Goal: Task Accomplishment & Management: Complete application form

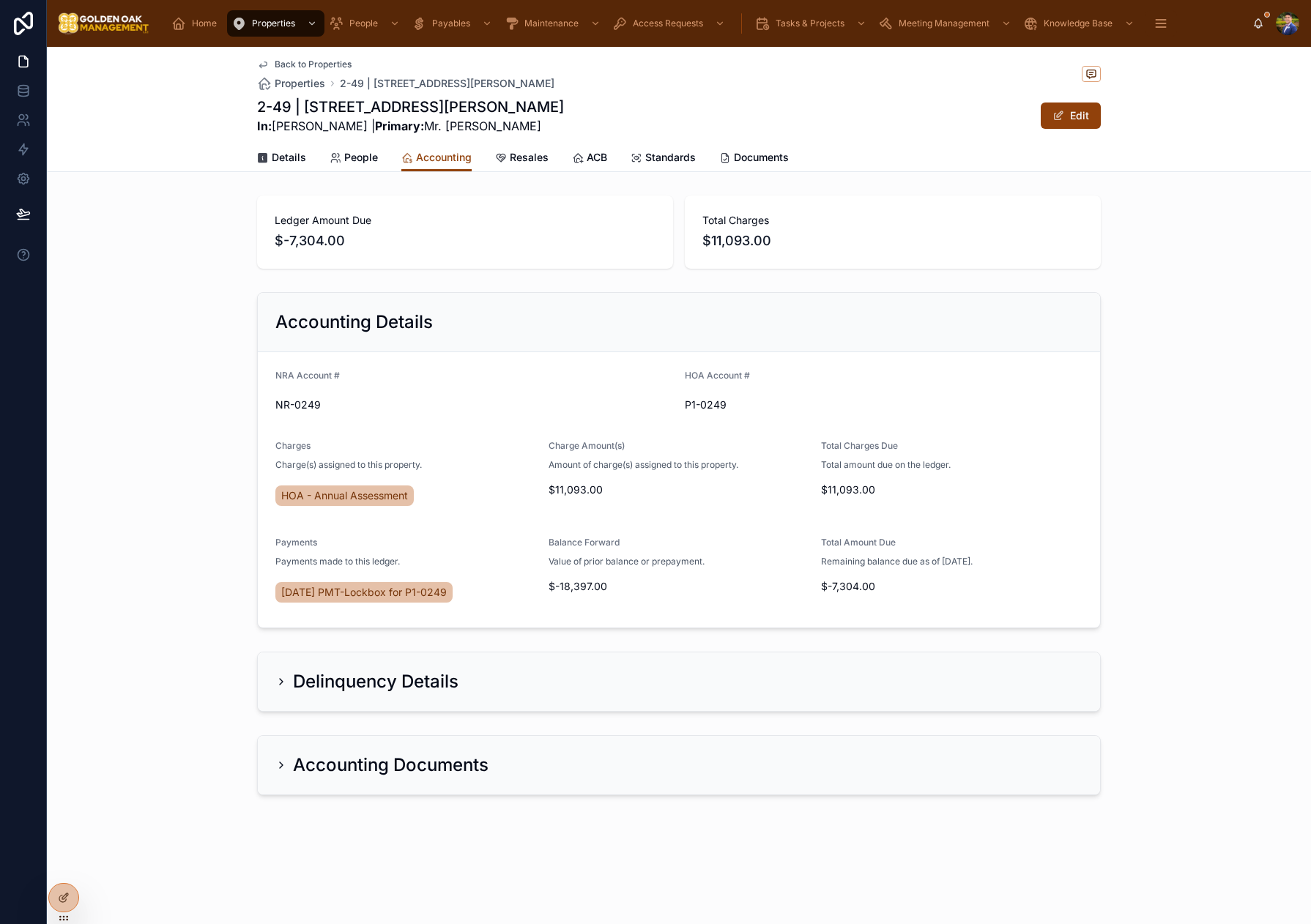
click at [301, 71] on div "Back to Properties Properties 2-49 | [STREET_ADDRESS][PERSON_NAME]" at bounding box center [406, 75] width 298 height 32
click at [304, 69] on span "Back to Properties" at bounding box center [313, 64] width 77 height 12
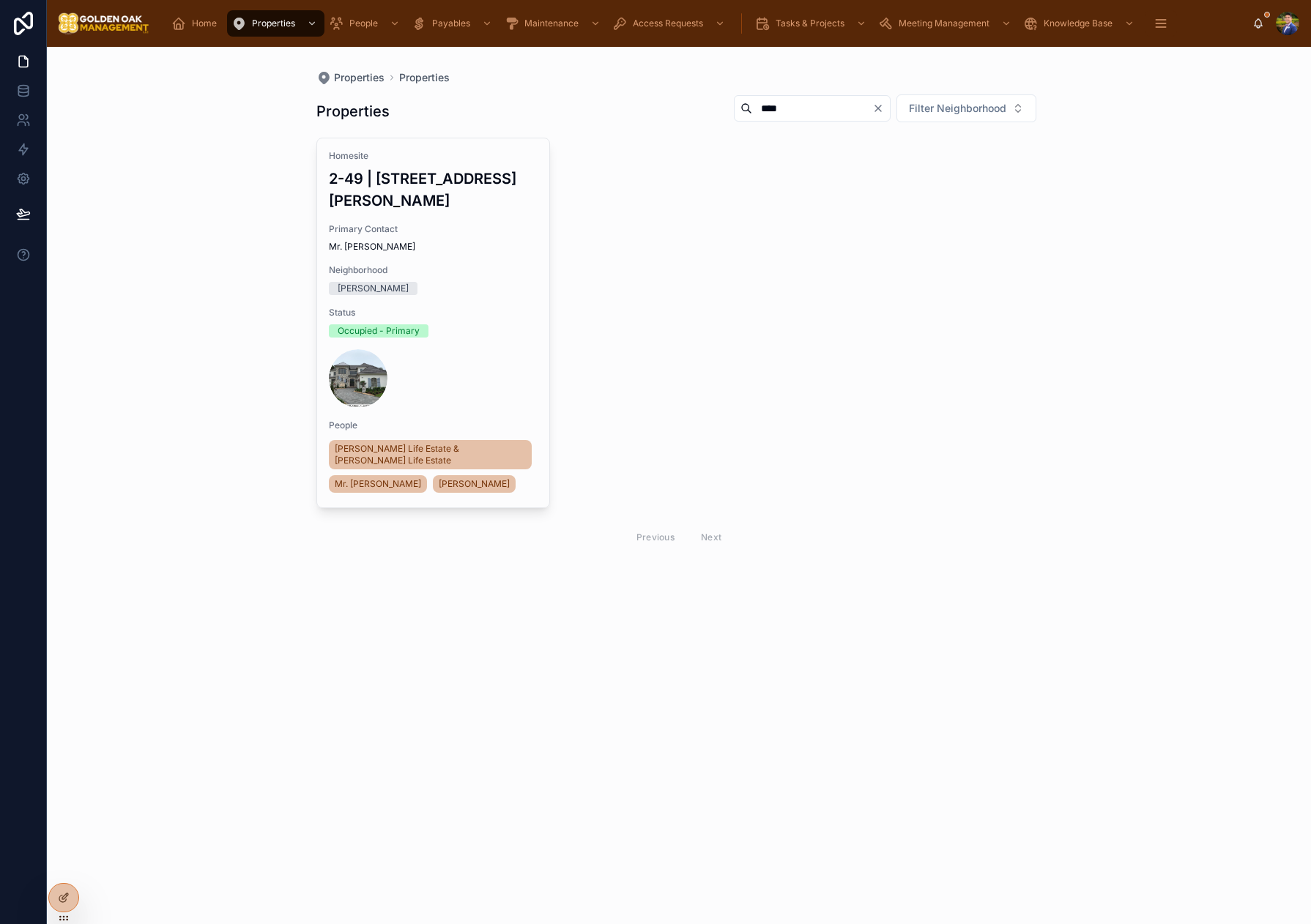
click at [788, 105] on input "****" at bounding box center [812, 108] width 120 height 20
type input "*"
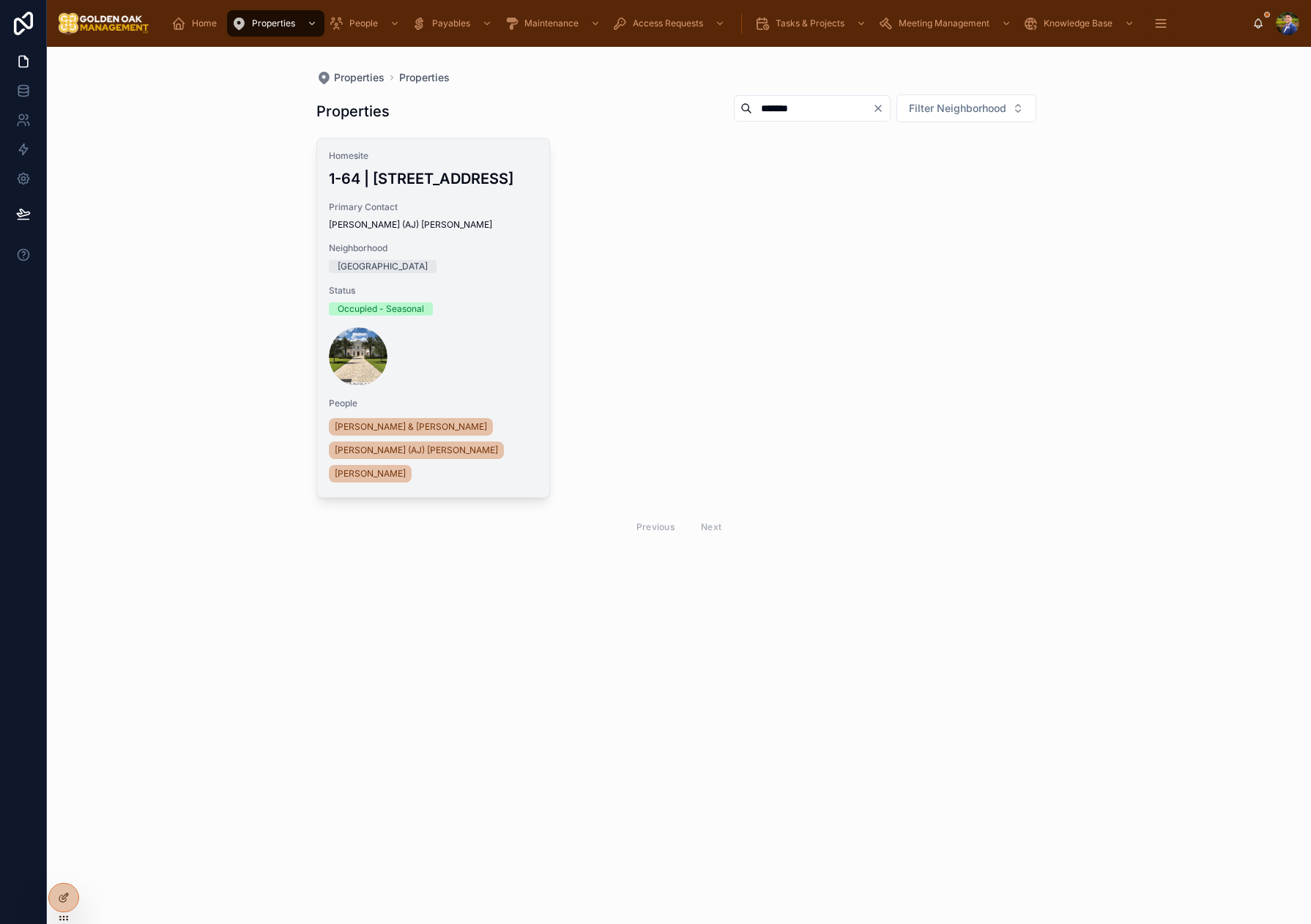
type input "*******"
click at [466, 231] on span "[PERSON_NAME] (AJ) [PERSON_NAME]" at bounding box center [433, 225] width 209 height 12
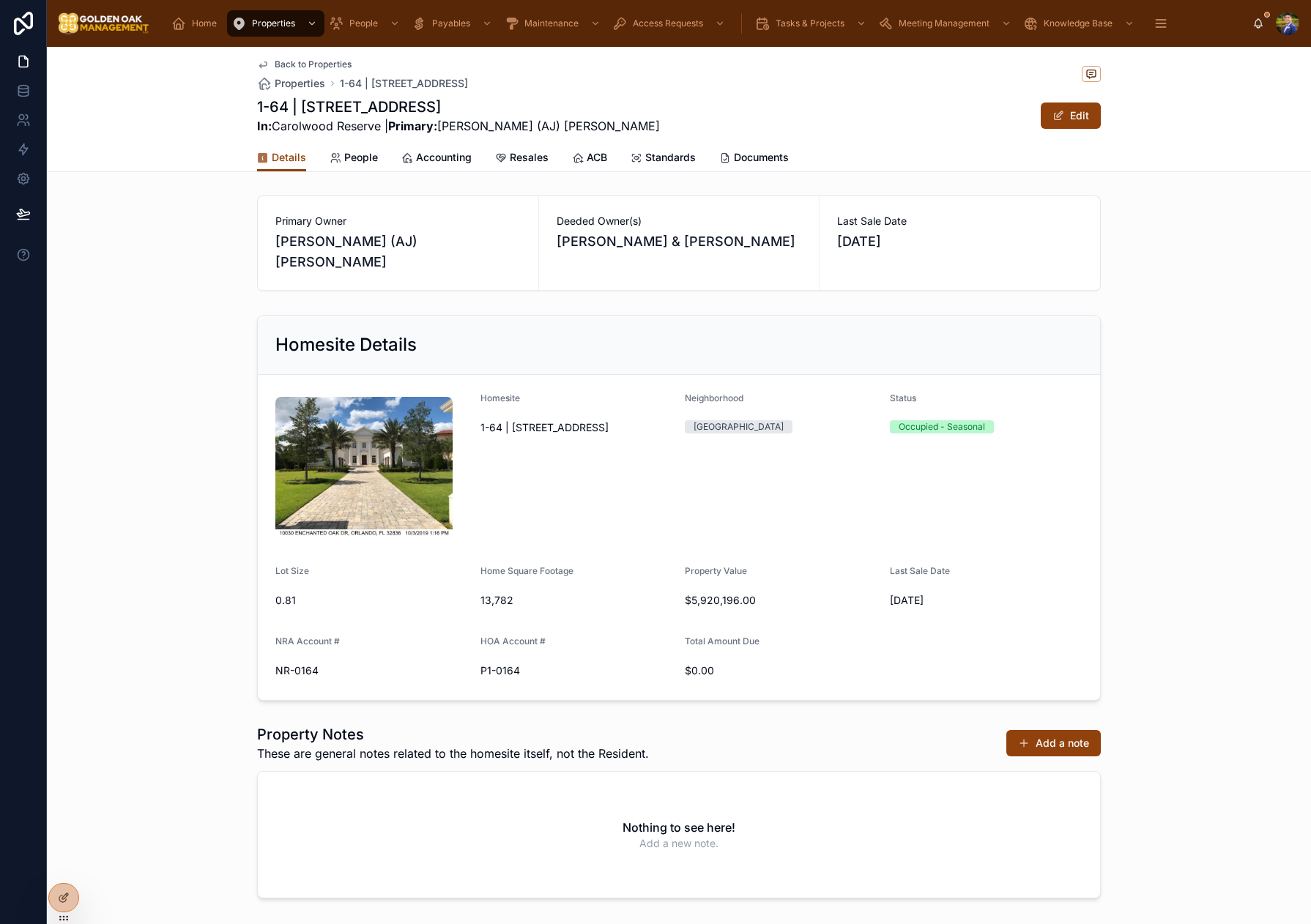
click at [364, 167] on link "People" at bounding box center [354, 159] width 48 height 29
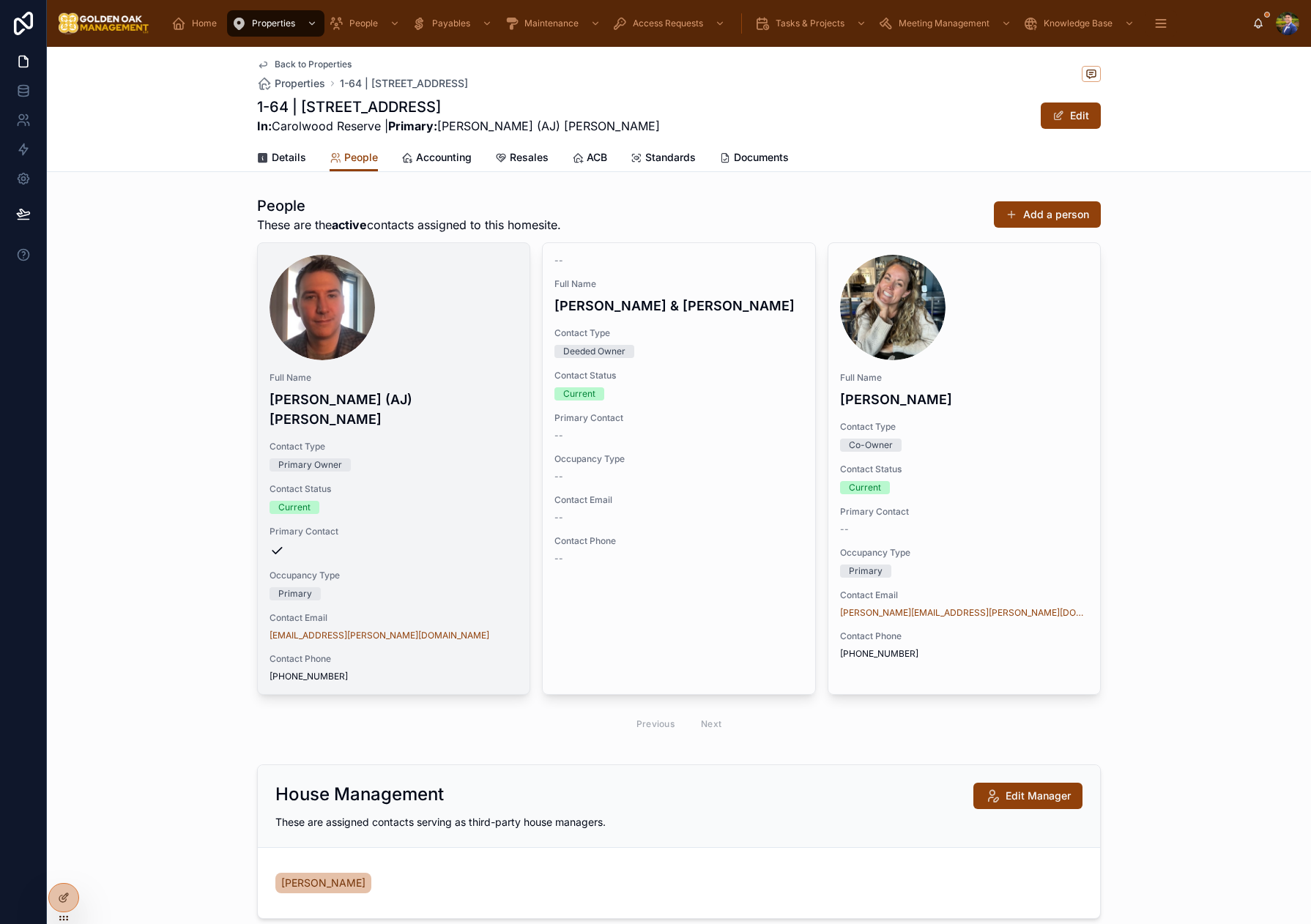
click at [0, 0] on icon at bounding box center [0, 0] width 0 height 0
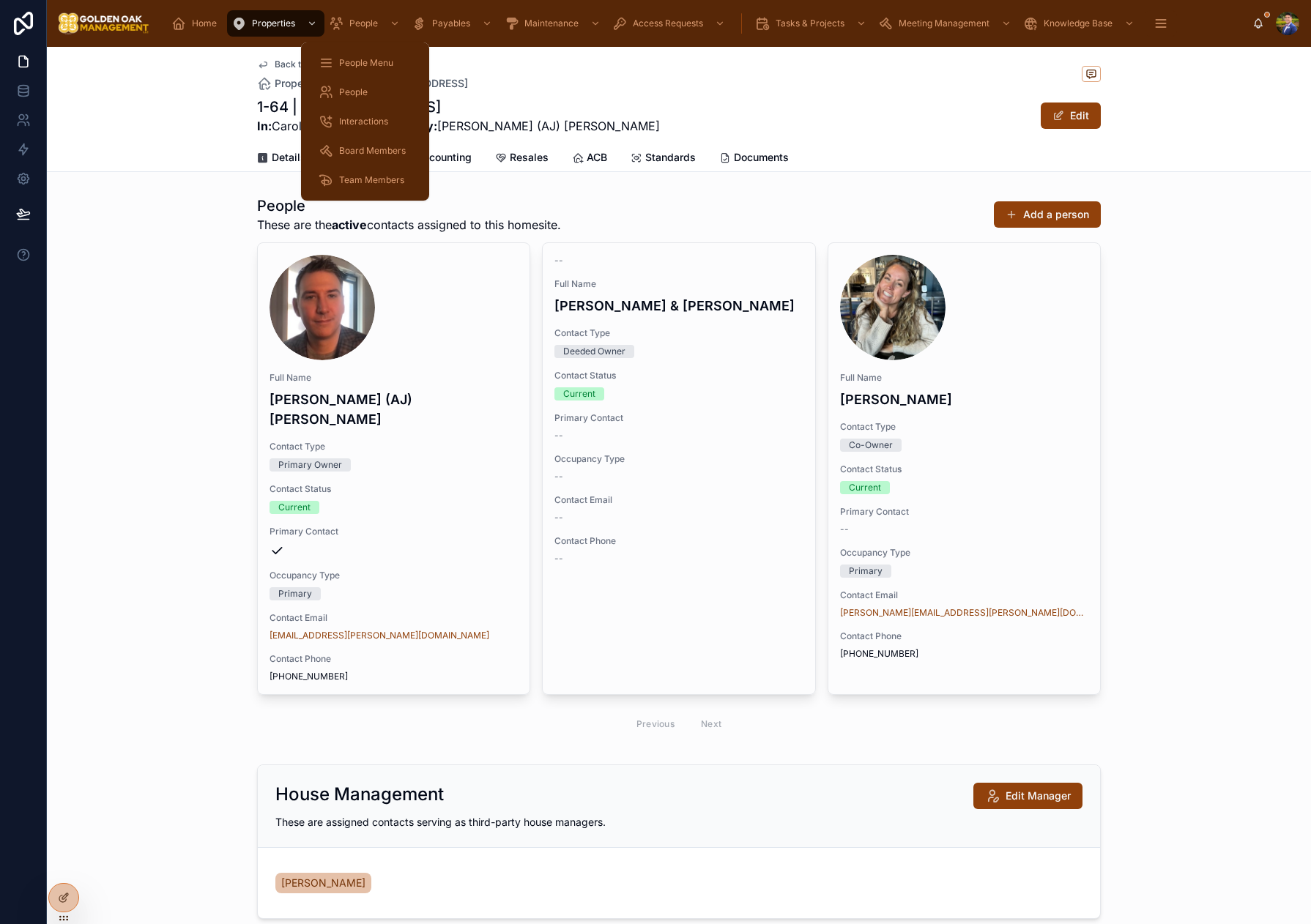
click at [366, 117] on span "Interactions" at bounding box center [363, 121] width 49 height 12
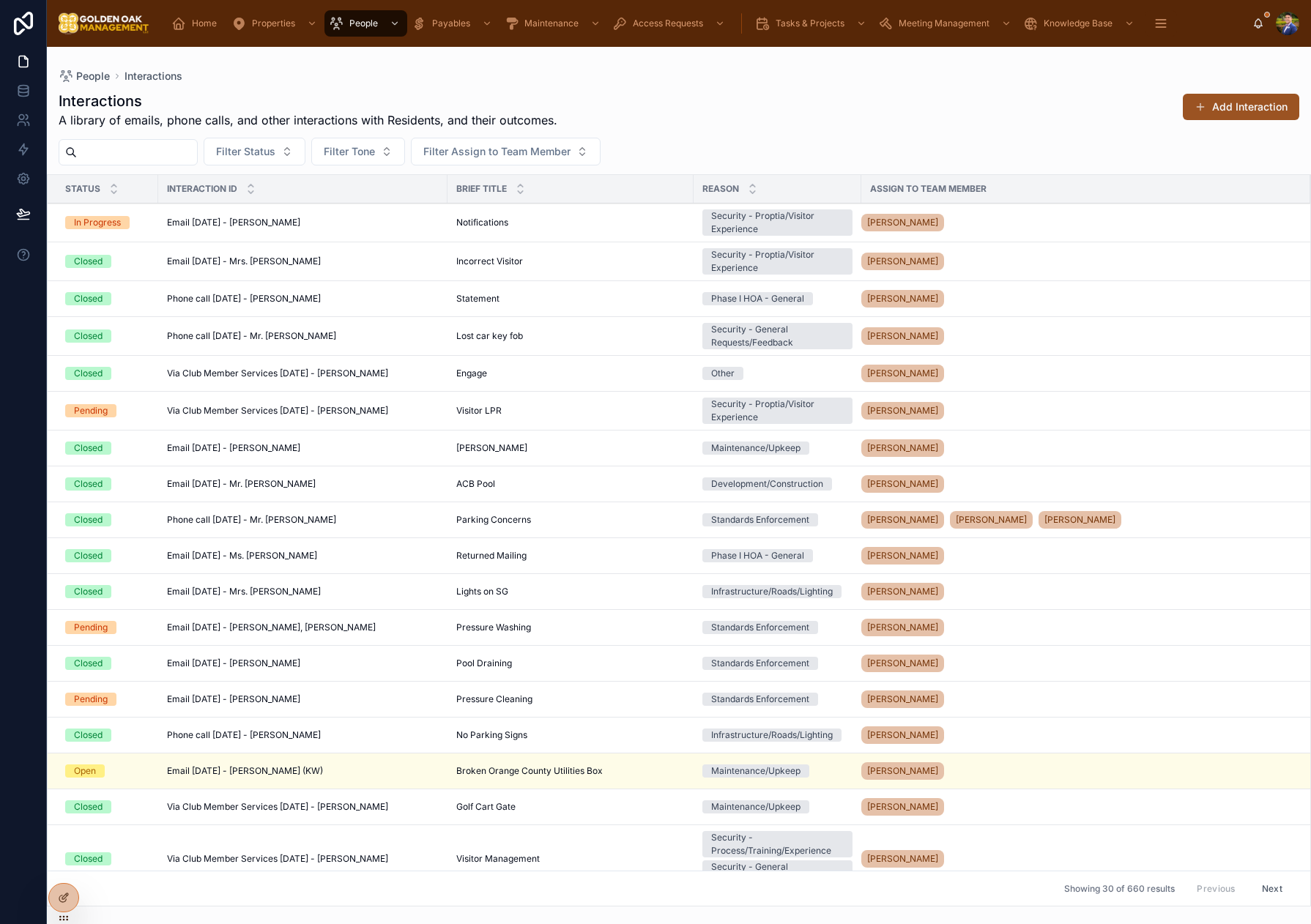
click at [1213, 110] on button "Add Interaction" at bounding box center [1241, 107] width 117 height 27
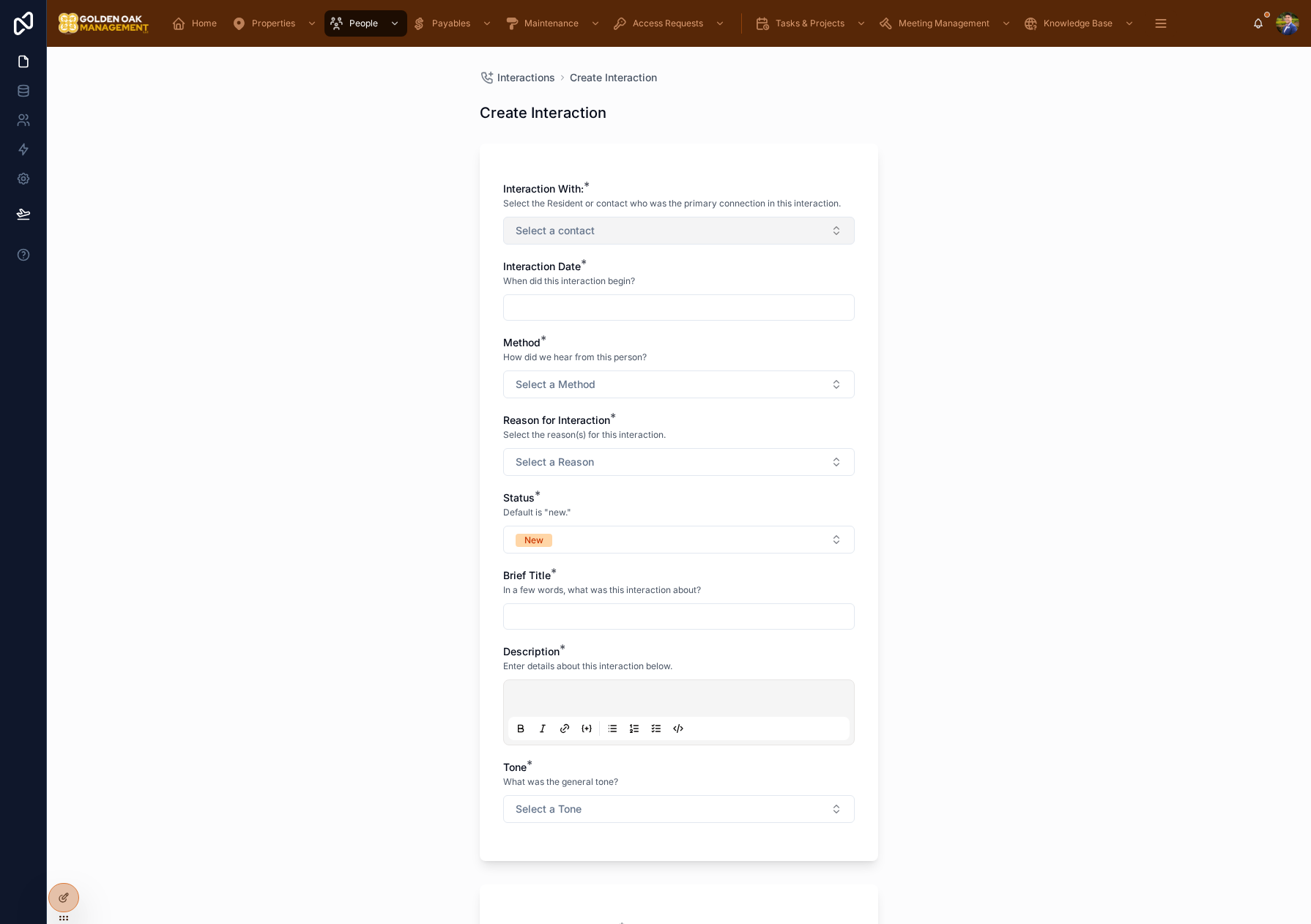
click at [606, 232] on button "Select a contact" at bounding box center [678, 230] width 351 height 28
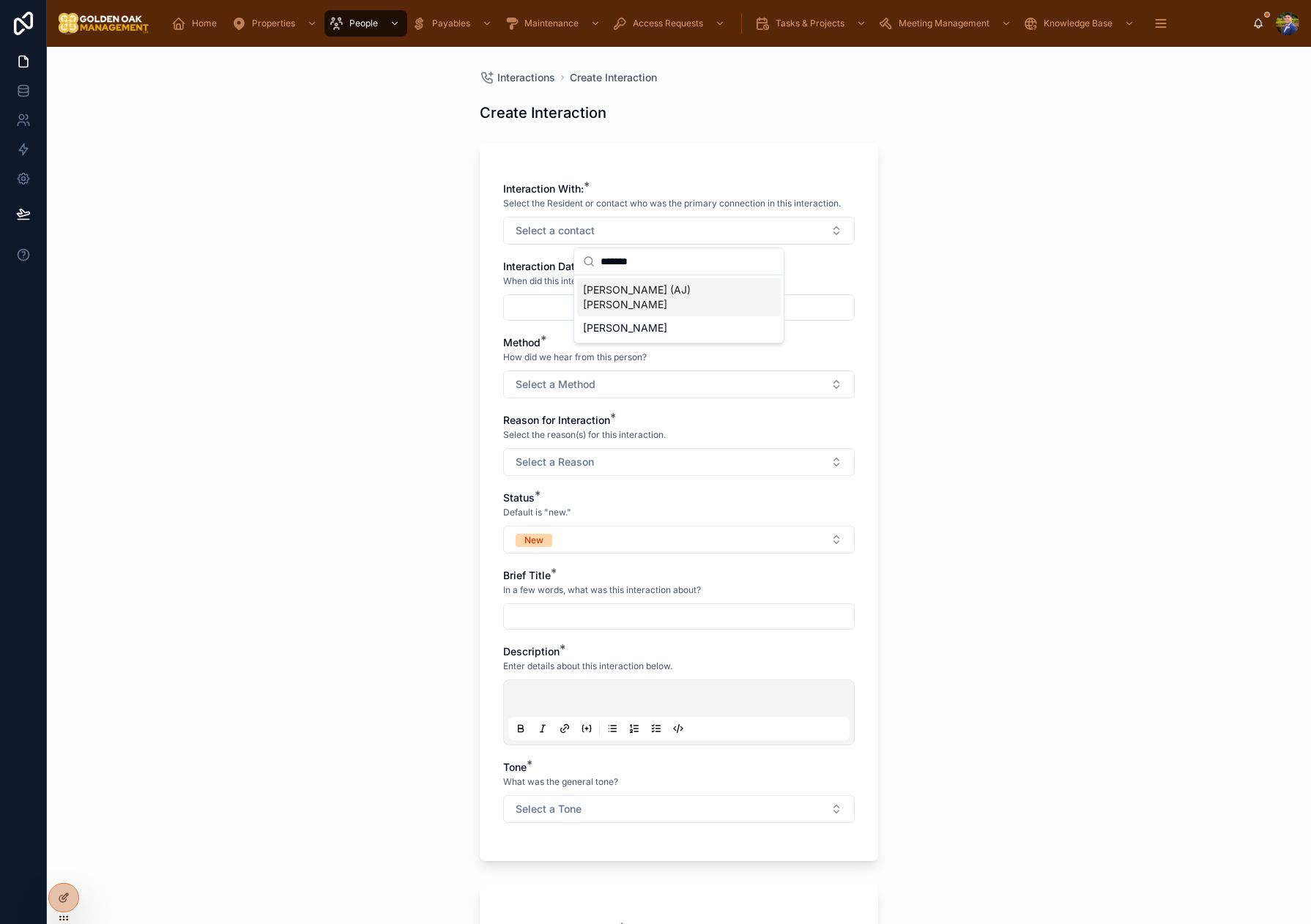
type input "*******"
click at [692, 289] on span "[PERSON_NAME] (AJ) [PERSON_NAME]" at bounding box center [670, 297] width 175 height 29
click at [522, 297] on div at bounding box center [678, 309] width 351 height 27
click at [537, 302] on input "text" at bounding box center [678, 308] width 350 height 20
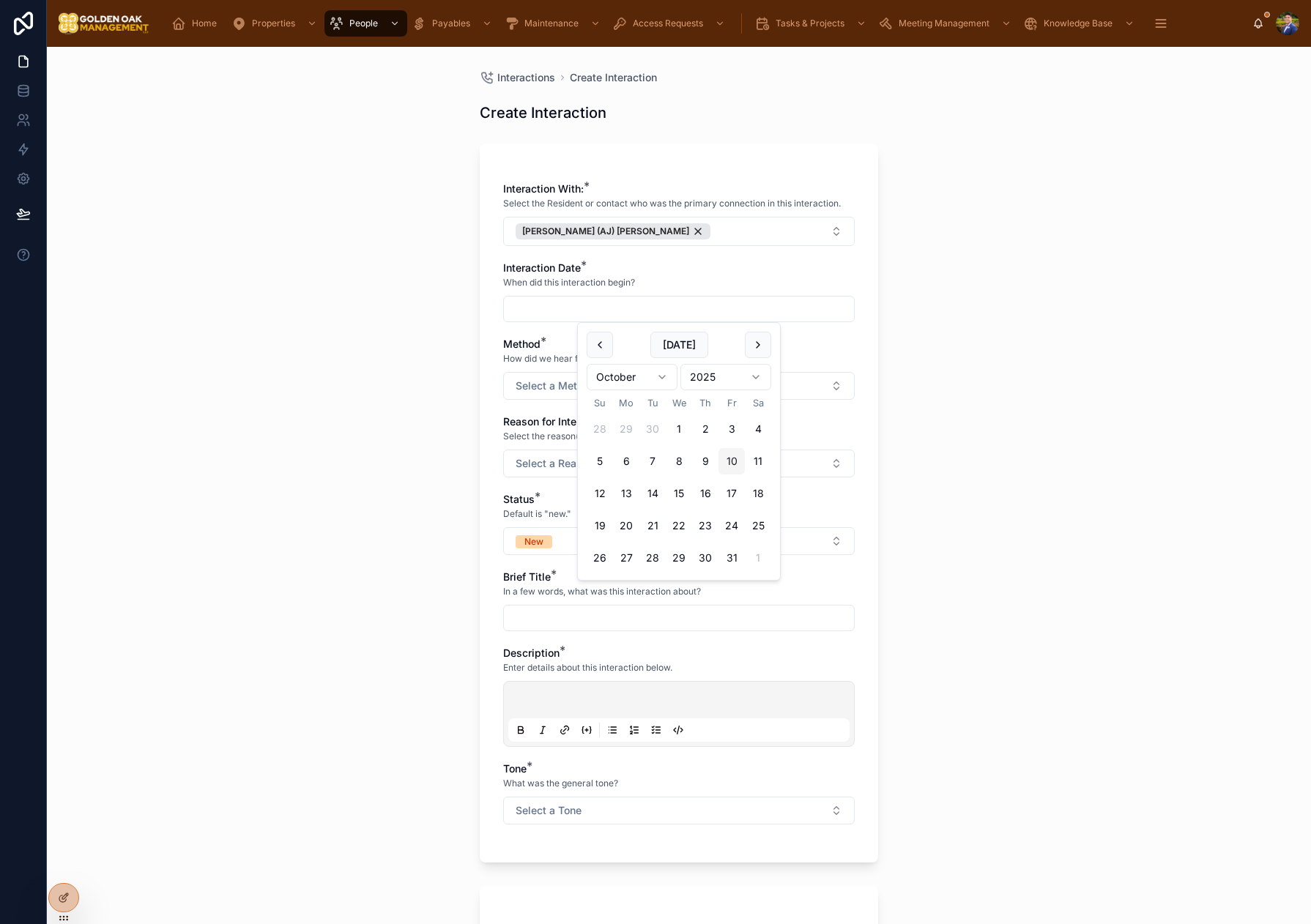
click at [732, 462] on button "10" at bounding box center [732, 462] width 27 height 27
type input "**********"
click at [524, 388] on span "Select a Method" at bounding box center [555, 386] width 80 height 14
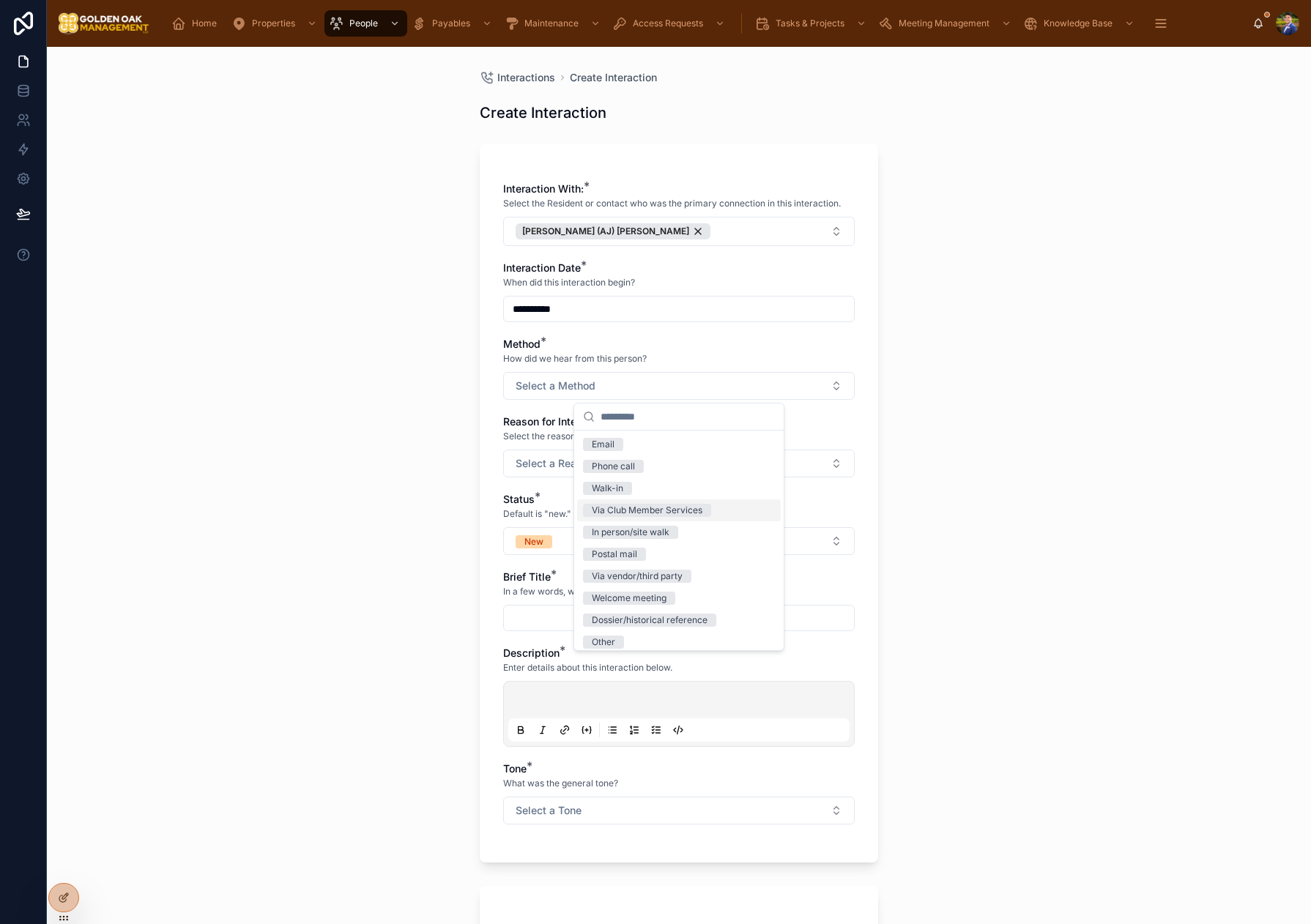
click at [631, 513] on div "Via Club Member Services" at bounding box center [647, 510] width 111 height 13
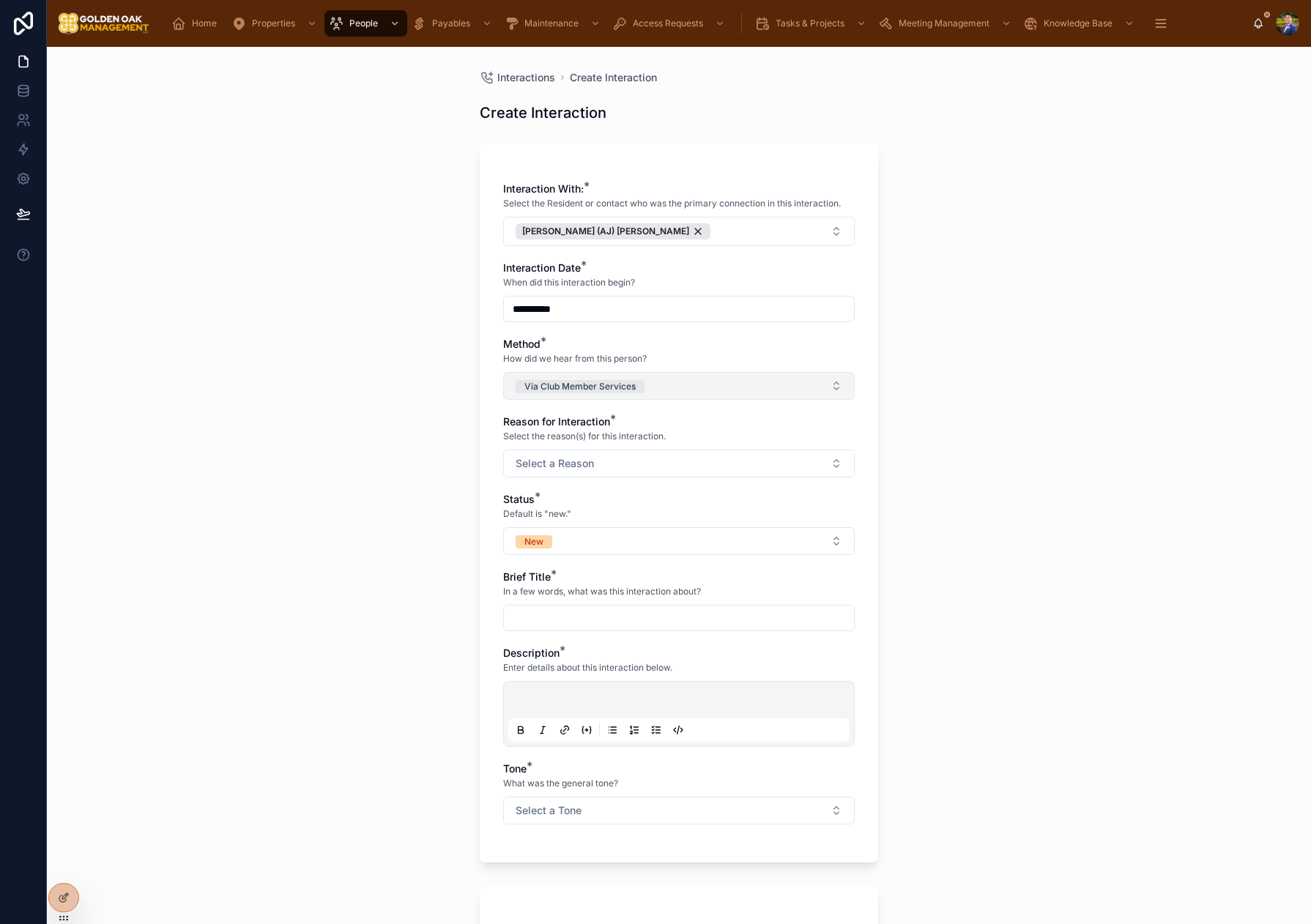
click at [645, 384] on button "Via Club Member Services" at bounding box center [678, 385] width 351 height 28
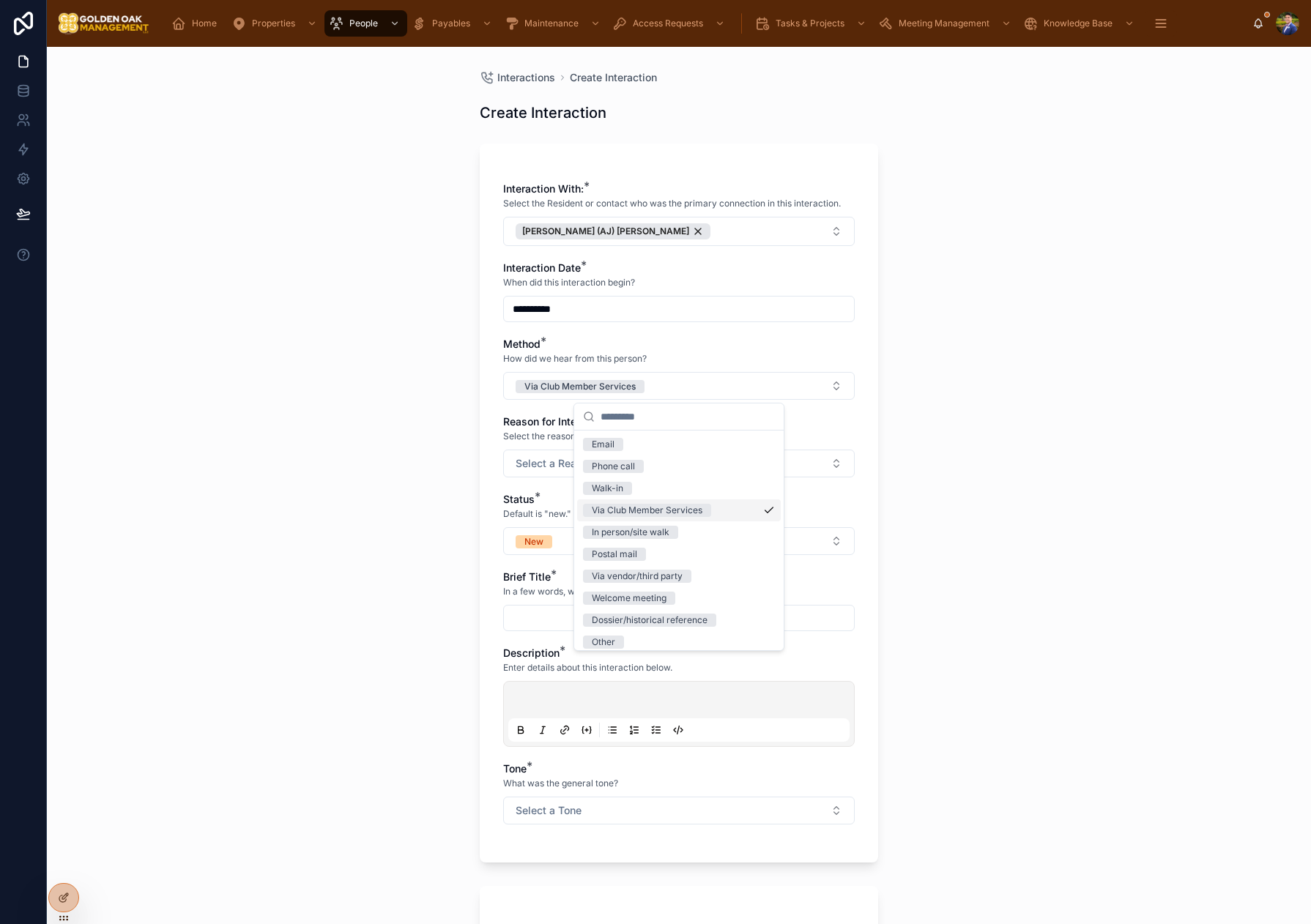
click at [671, 506] on div "Via Club Member Services" at bounding box center [647, 510] width 111 height 13
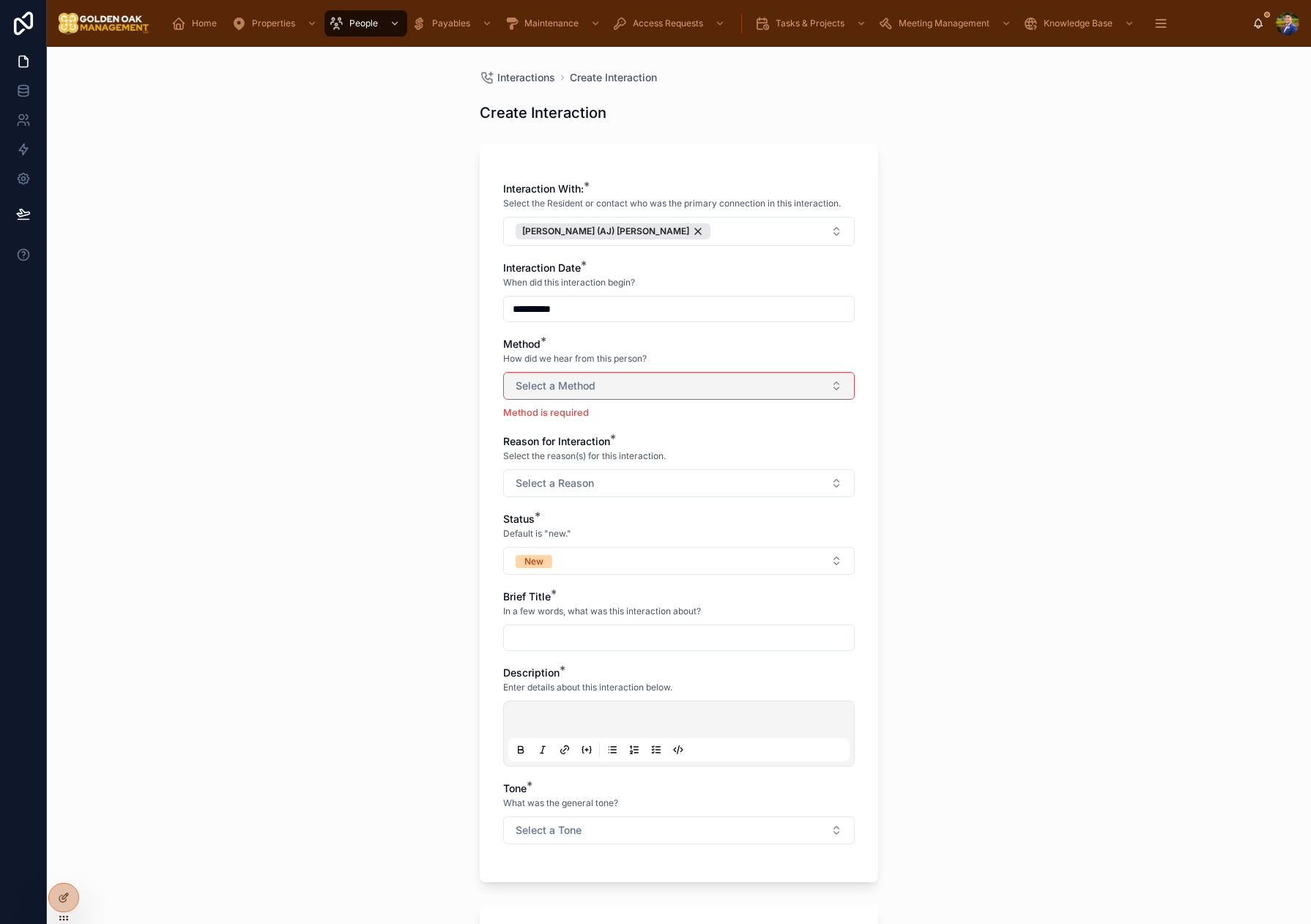
drag, startPoint x: 593, startPoint y: 386, endPoint x: 599, endPoint y: 397, distance: 12.5
click at [593, 386] on span "Select a Method" at bounding box center [555, 386] width 80 height 14
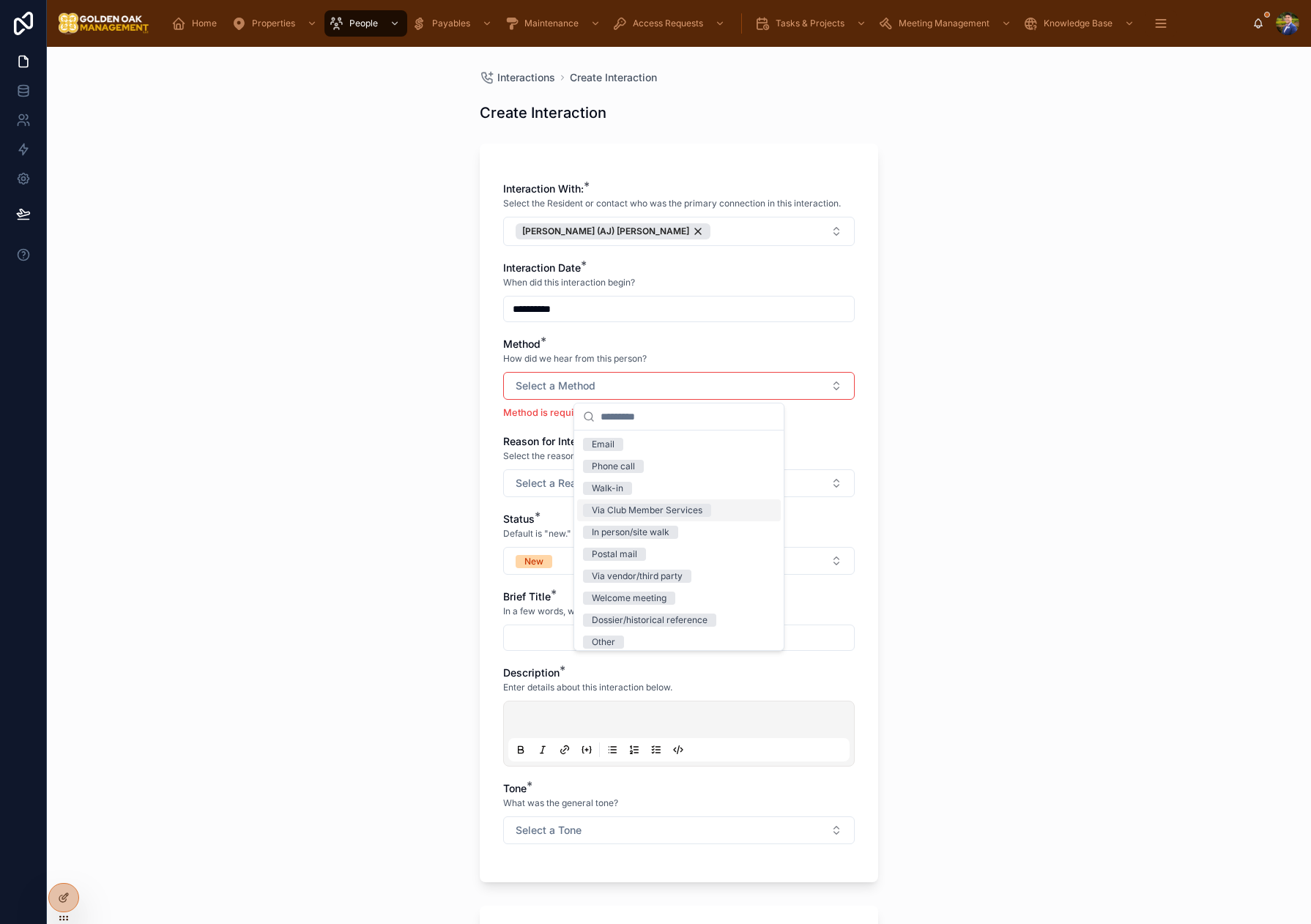
click at [655, 509] on div "Via Club Member Services" at bounding box center [647, 510] width 111 height 13
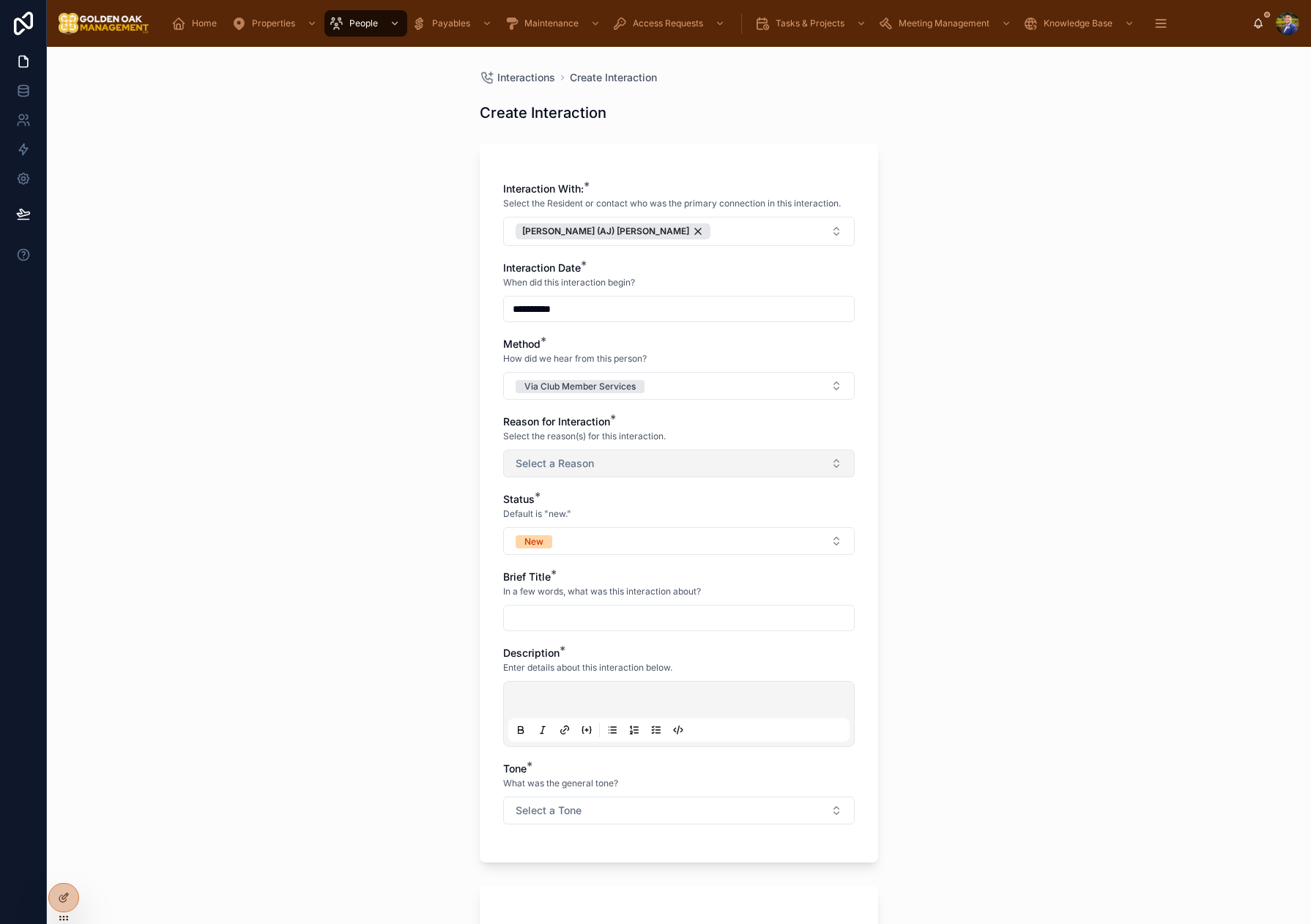
click at [557, 464] on span "Select a Reason" at bounding box center [554, 463] width 78 height 14
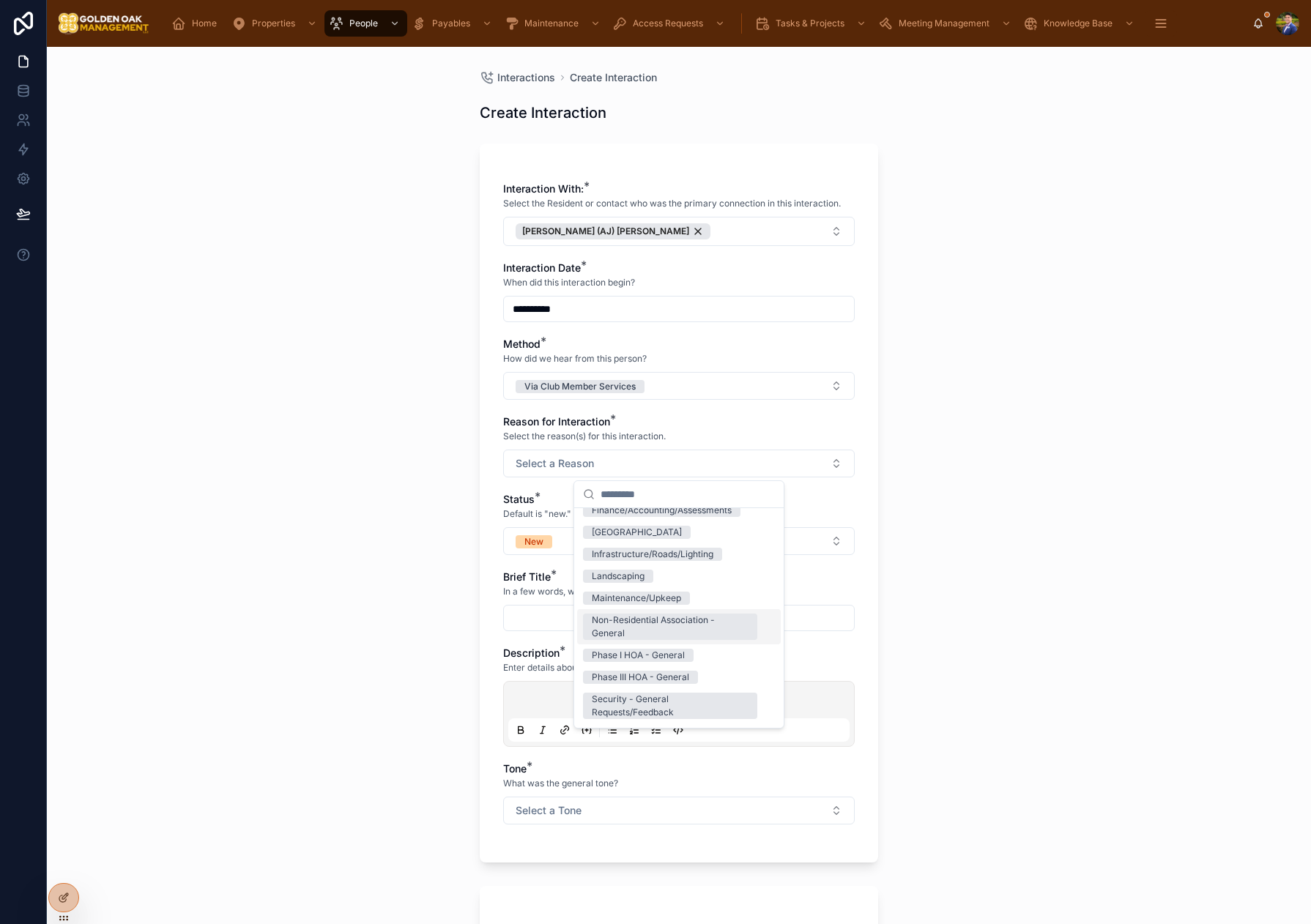
scroll to position [125, 0]
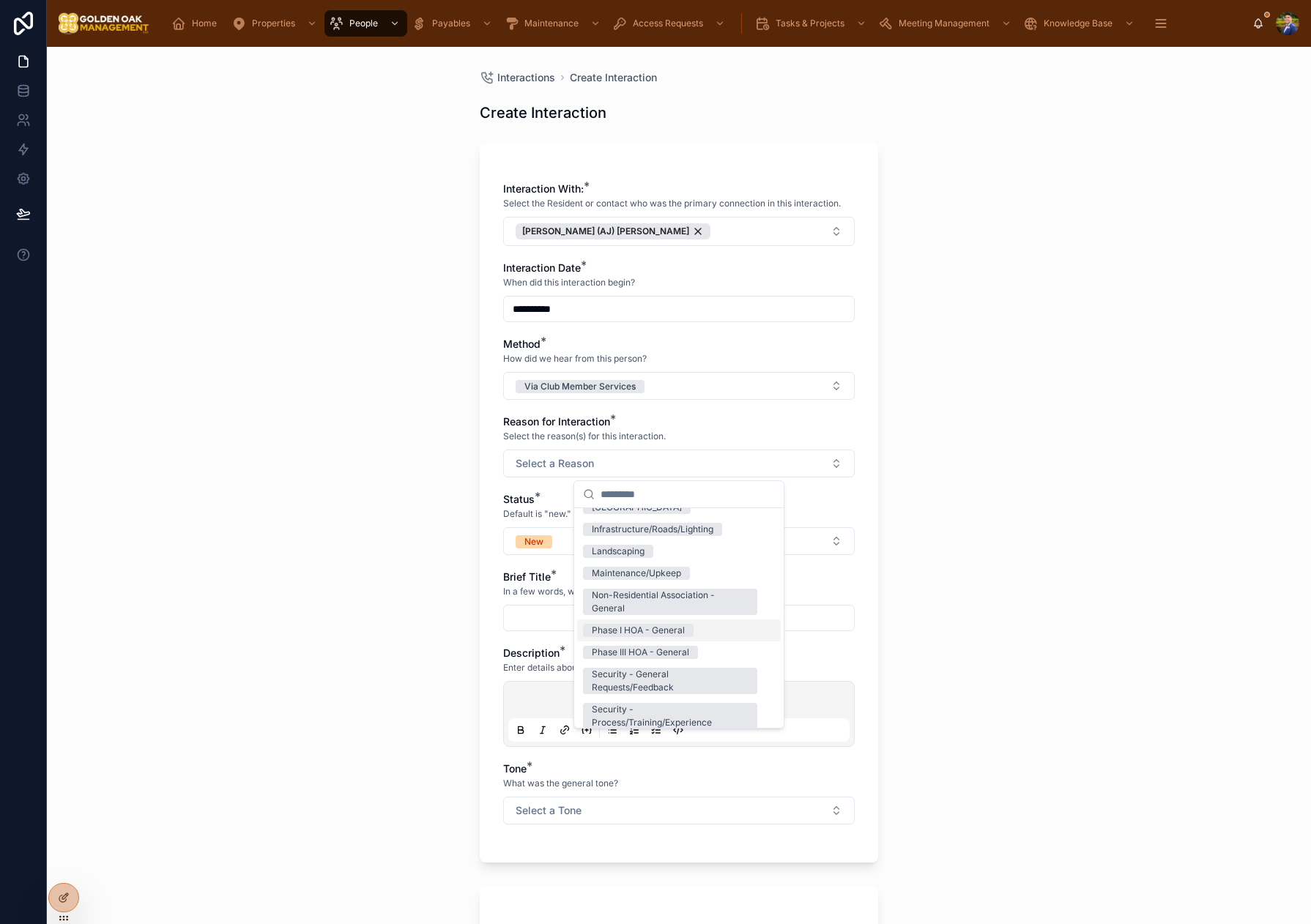
click at [682, 631] on div "Phase I HOA - General" at bounding box center [638, 630] width 93 height 13
click at [387, 497] on div "**********" at bounding box center [679, 486] width 1264 height 877
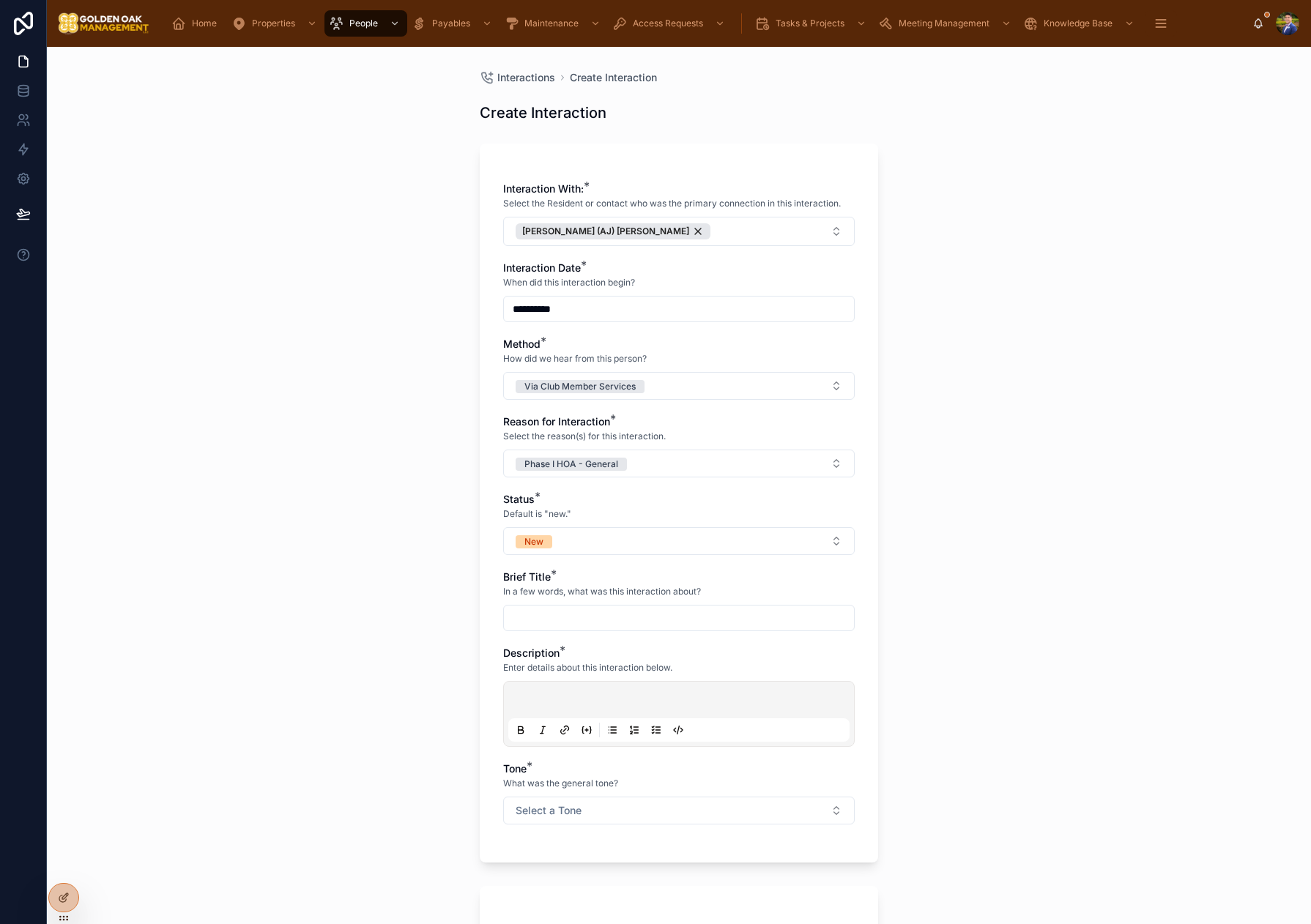
click at [577, 530] on button "New" at bounding box center [678, 541] width 351 height 28
click at [608, 681] on div "Closed" at bounding box center [606, 687] width 29 height 13
click at [556, 618] on input "text" at bounding box center [678, 617] width 350 height 20
type input "*"
type input "**********"
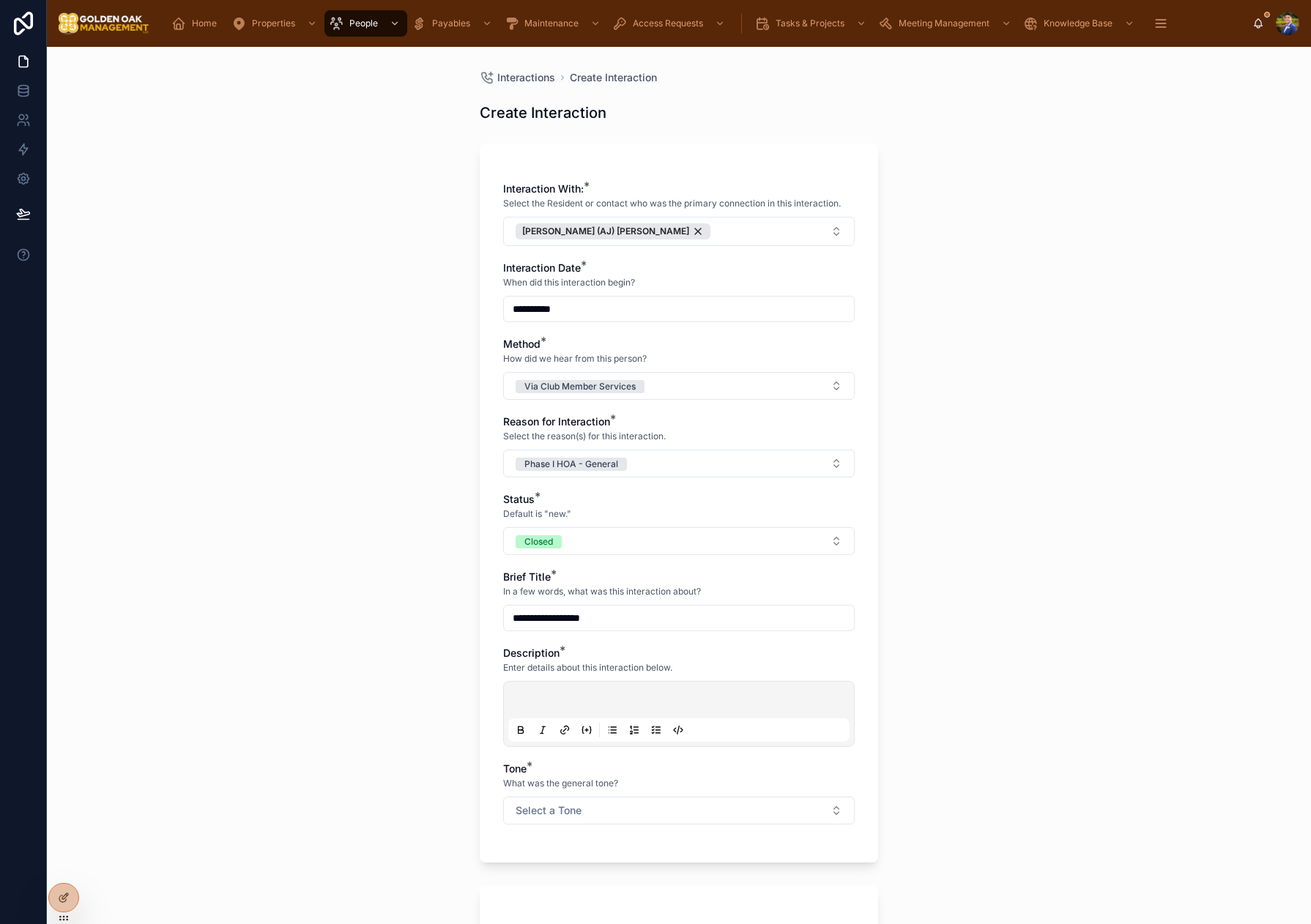
click at [644, 700] on p at bounding box center [682, 702] width 341 height 14
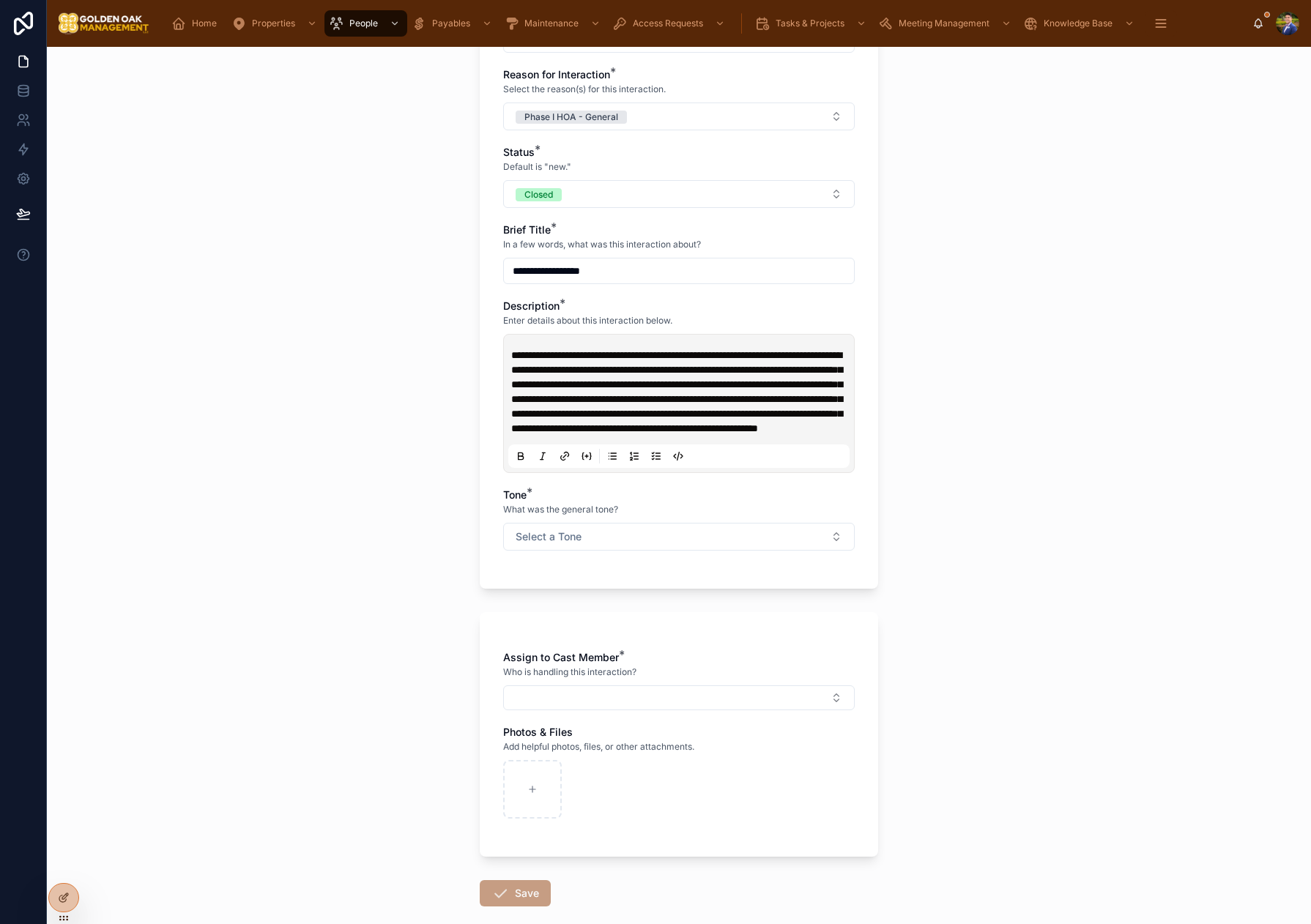
scroll to position [354, 0]
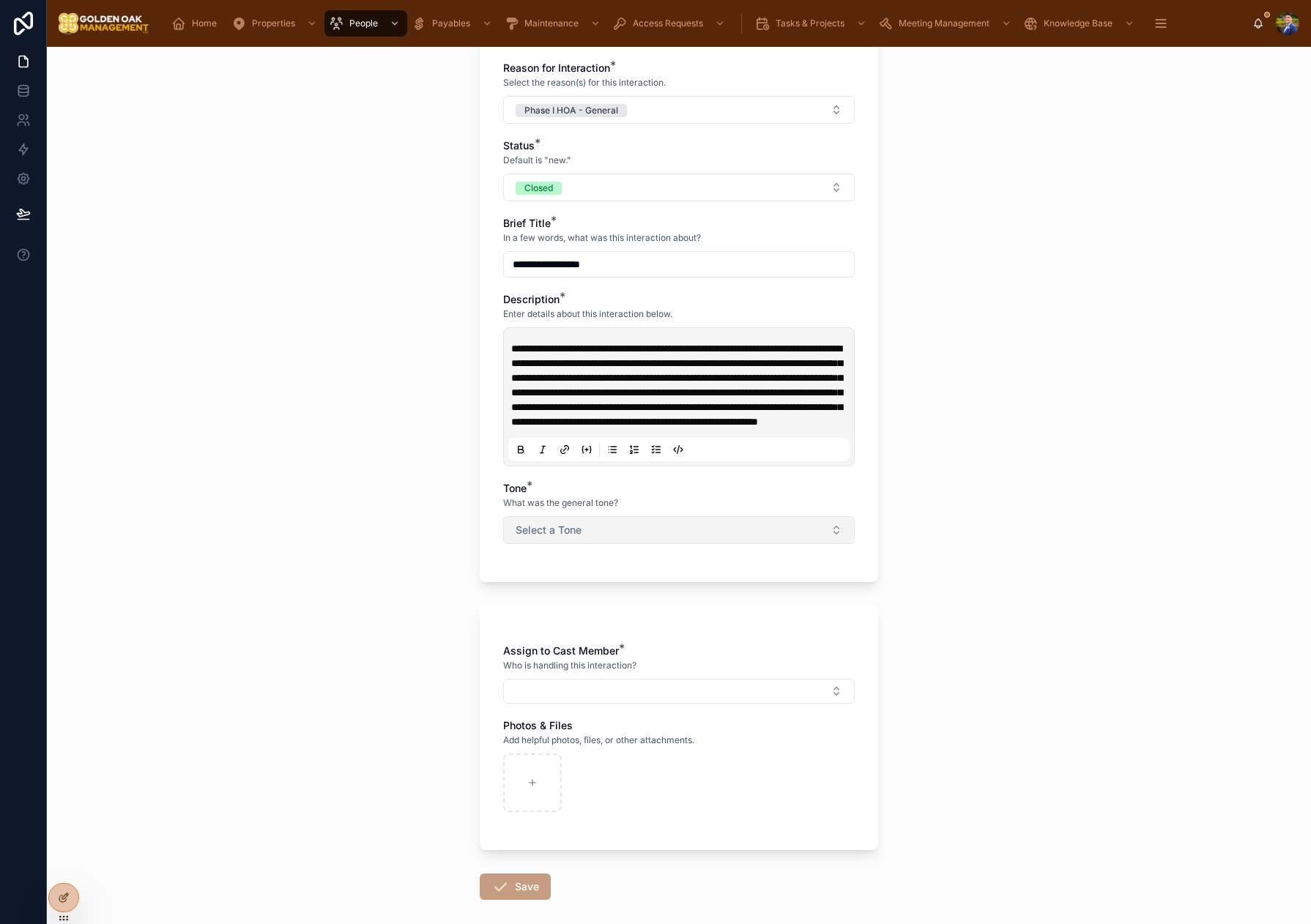
click at [639, 544] on button "Select a Tone" at bounding box center [678, 529] width 351 height 28
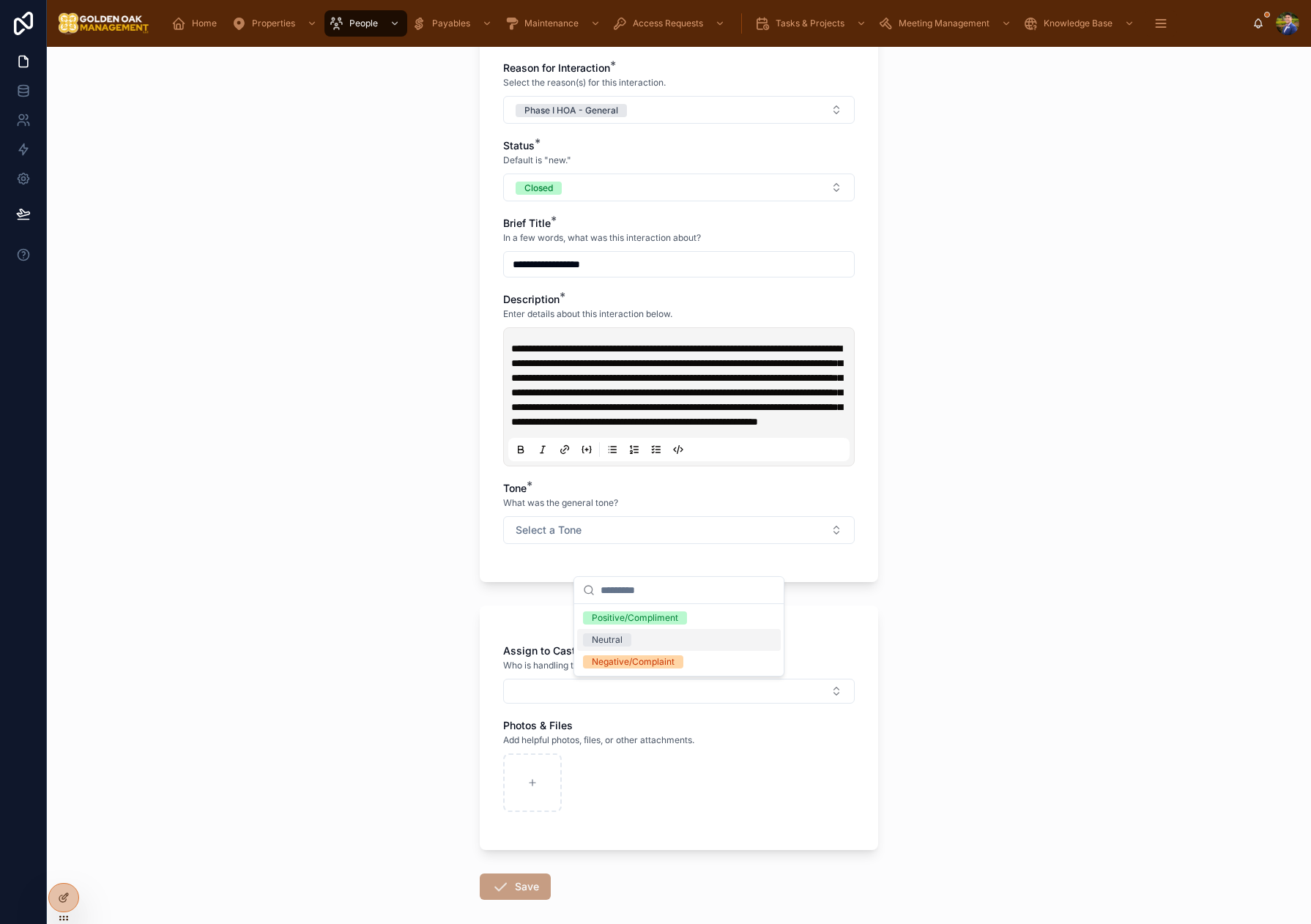
click at [659, 647] on div "Neutral" at bounding box center [678, 640] width 203 height 22
click at [594, 704] on div "Assign to Cast Member * Who is handling this interaction?" at bounding box center [678, 673] width 351 height 60
click at [602, 704] on button "Select Button" at bounding box center [678, 691] width 351 height 25
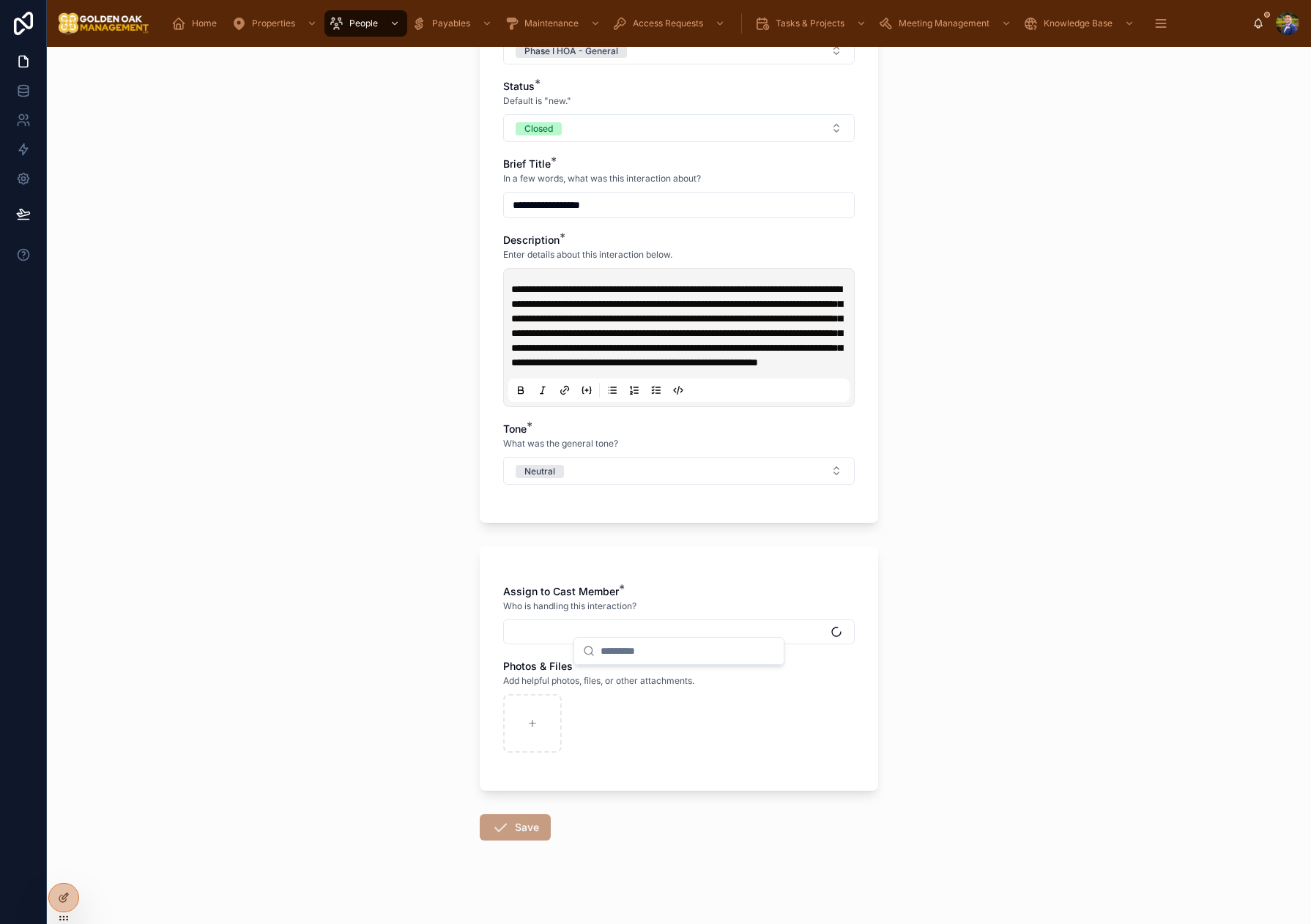
scroll to position [453, 0]
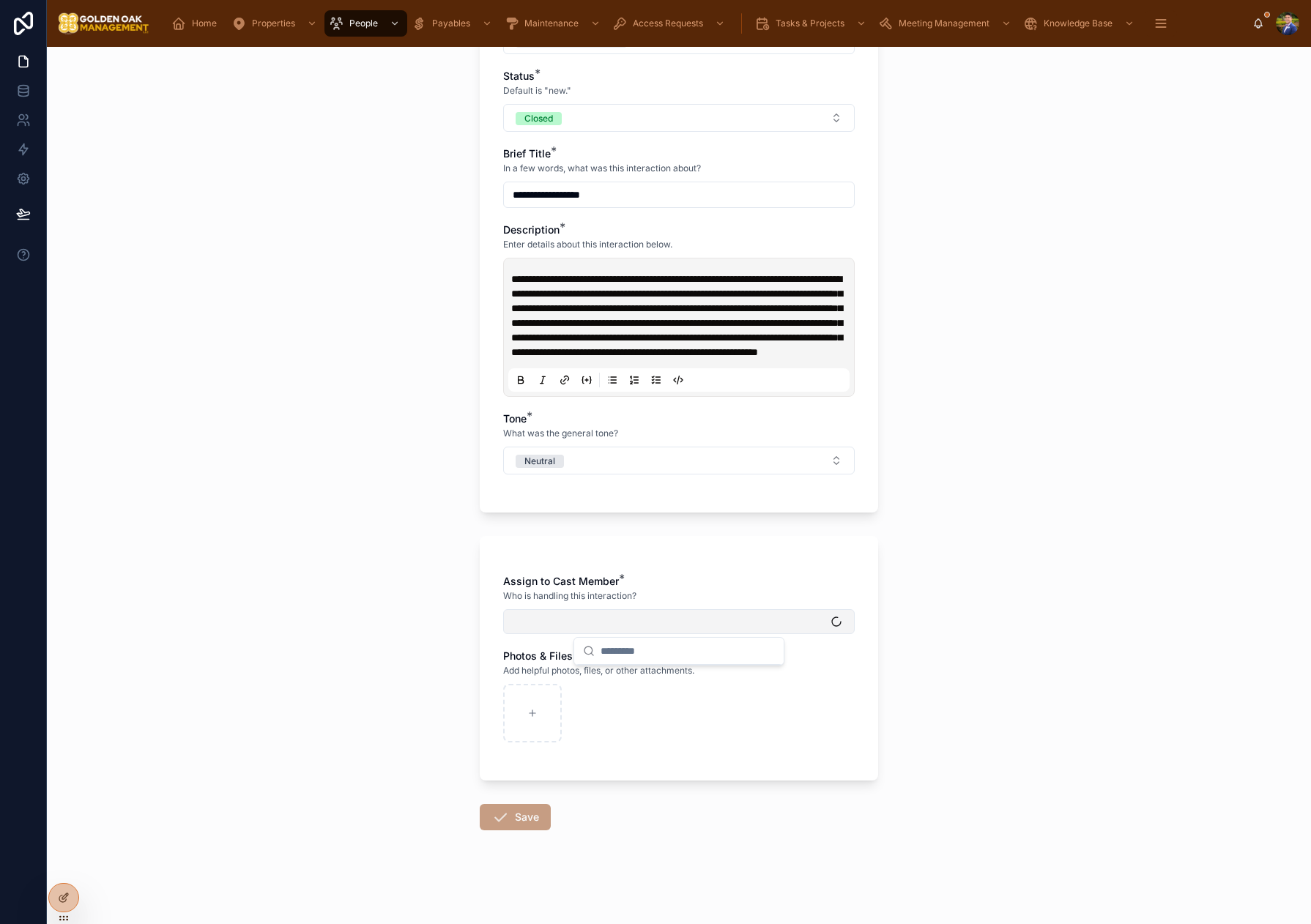
click at [622, 630] on button "Select Button" at bounding box center [678, 622] width 351 height 25
click at [667, 629] on button "Select Button" at bounding box center [678, 622] width 351 height 25
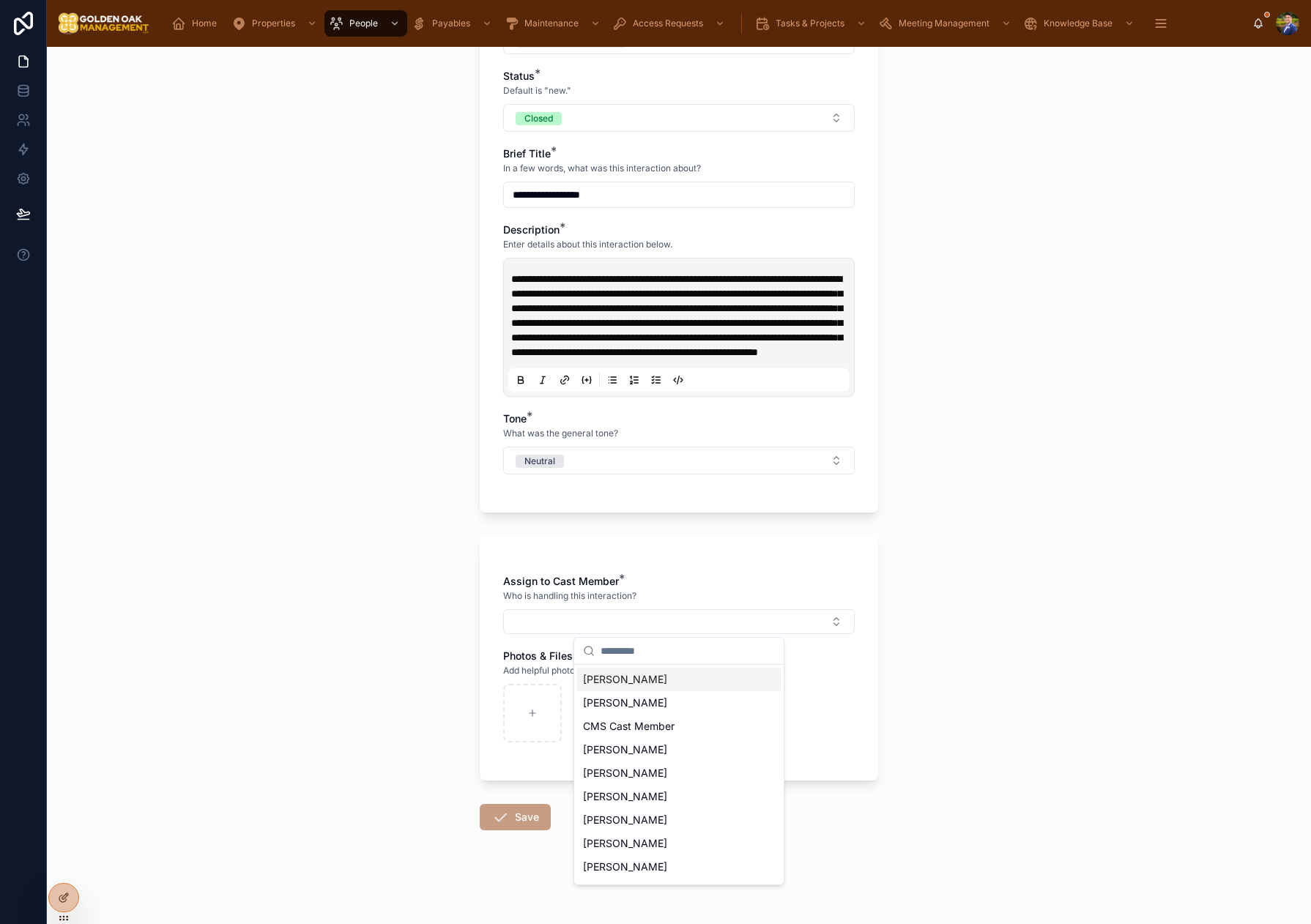
drag, startPoint x: 630, startPoint y: 683, endPoint x: 899, endPoint y: 663, distance: 269.7
click at [630, 682] on span "[PERSON_NAME]" at bounding box center [625, 679] width 84 height 14
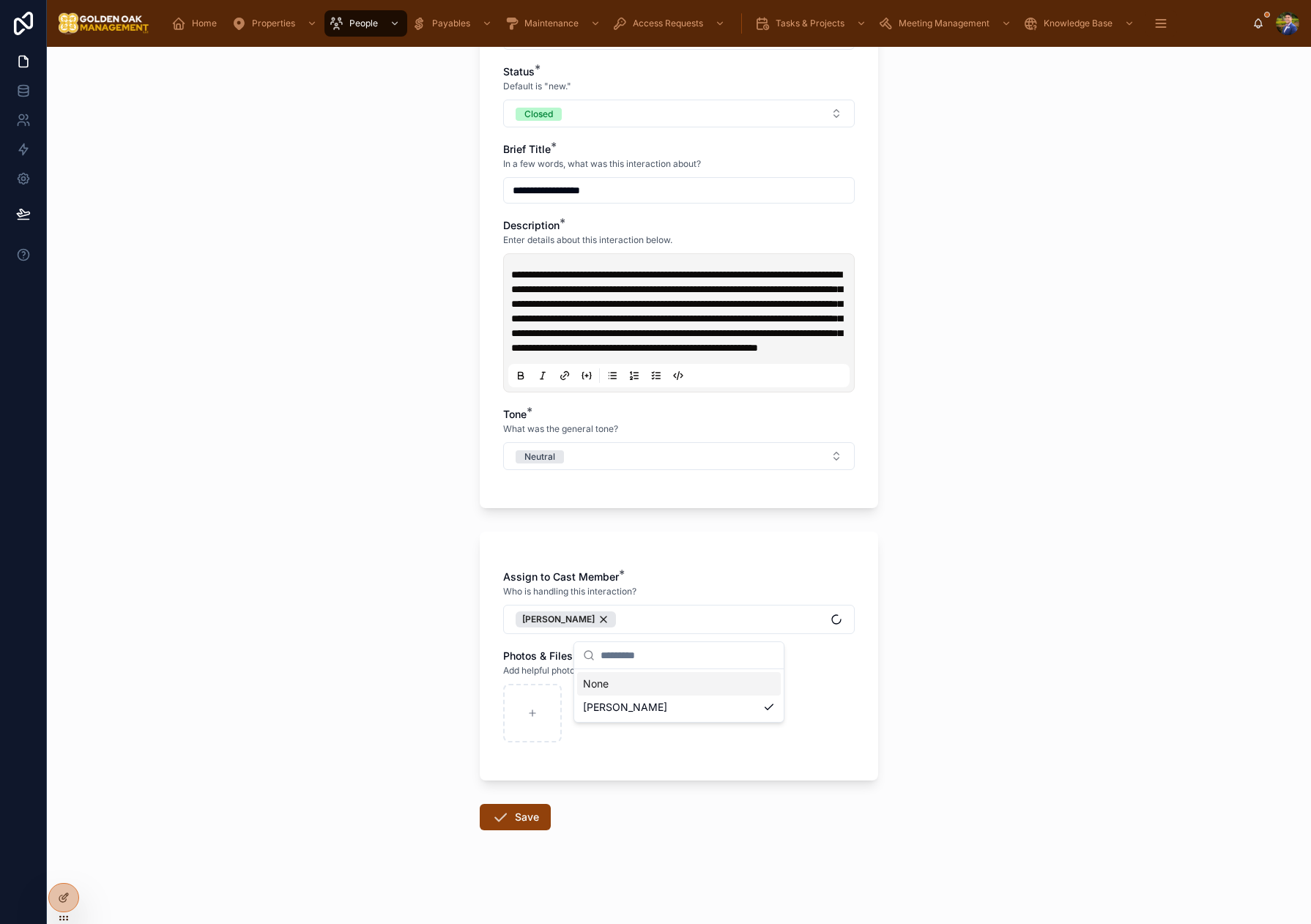
click at [930, 661] on div "**********" at bounding box center [679, 486] width 1264 height 877
click at [528, 815] on button "Save" at bounding box center [515, 817] width 71 height 27
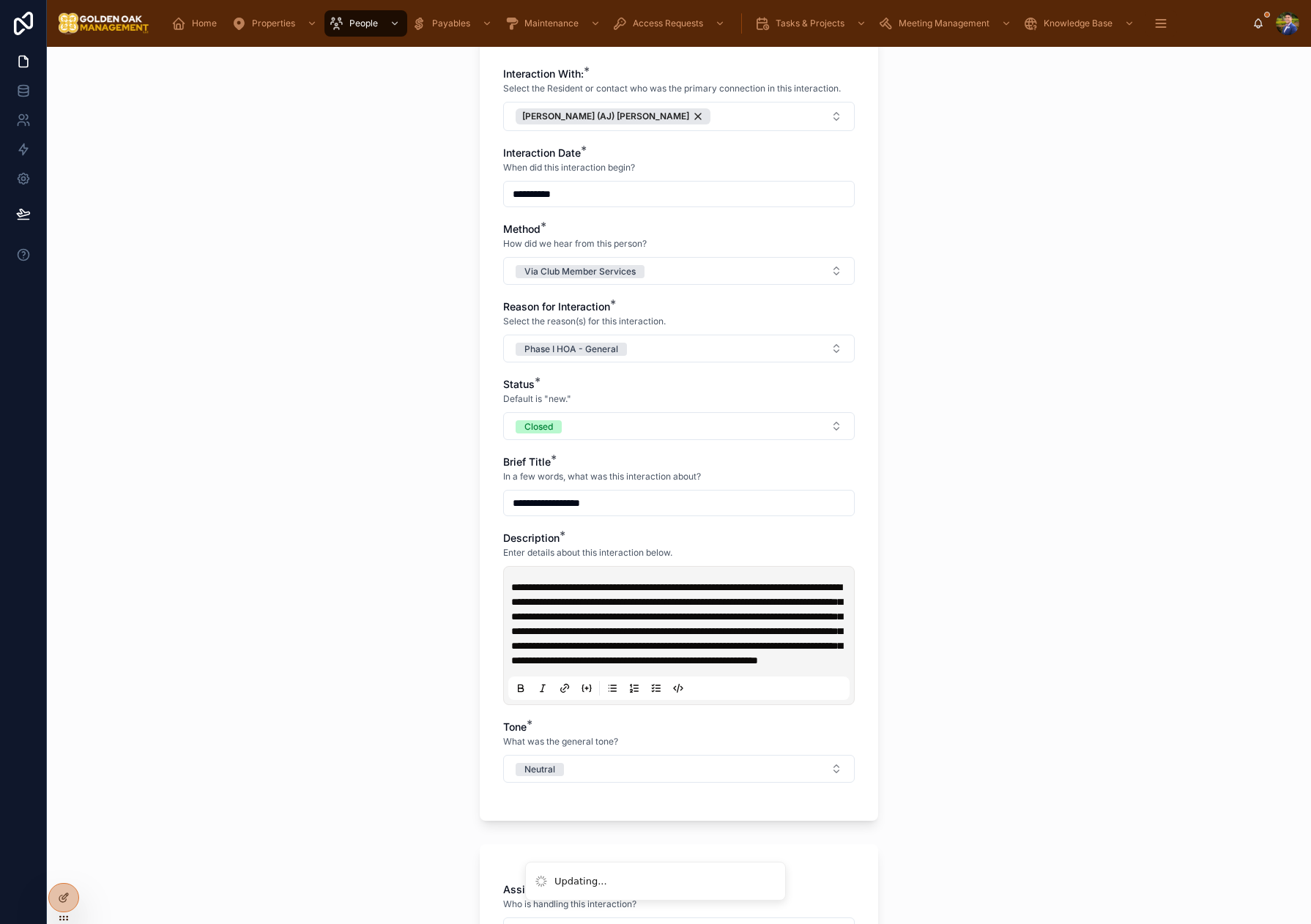
scroll to position [0, 0]
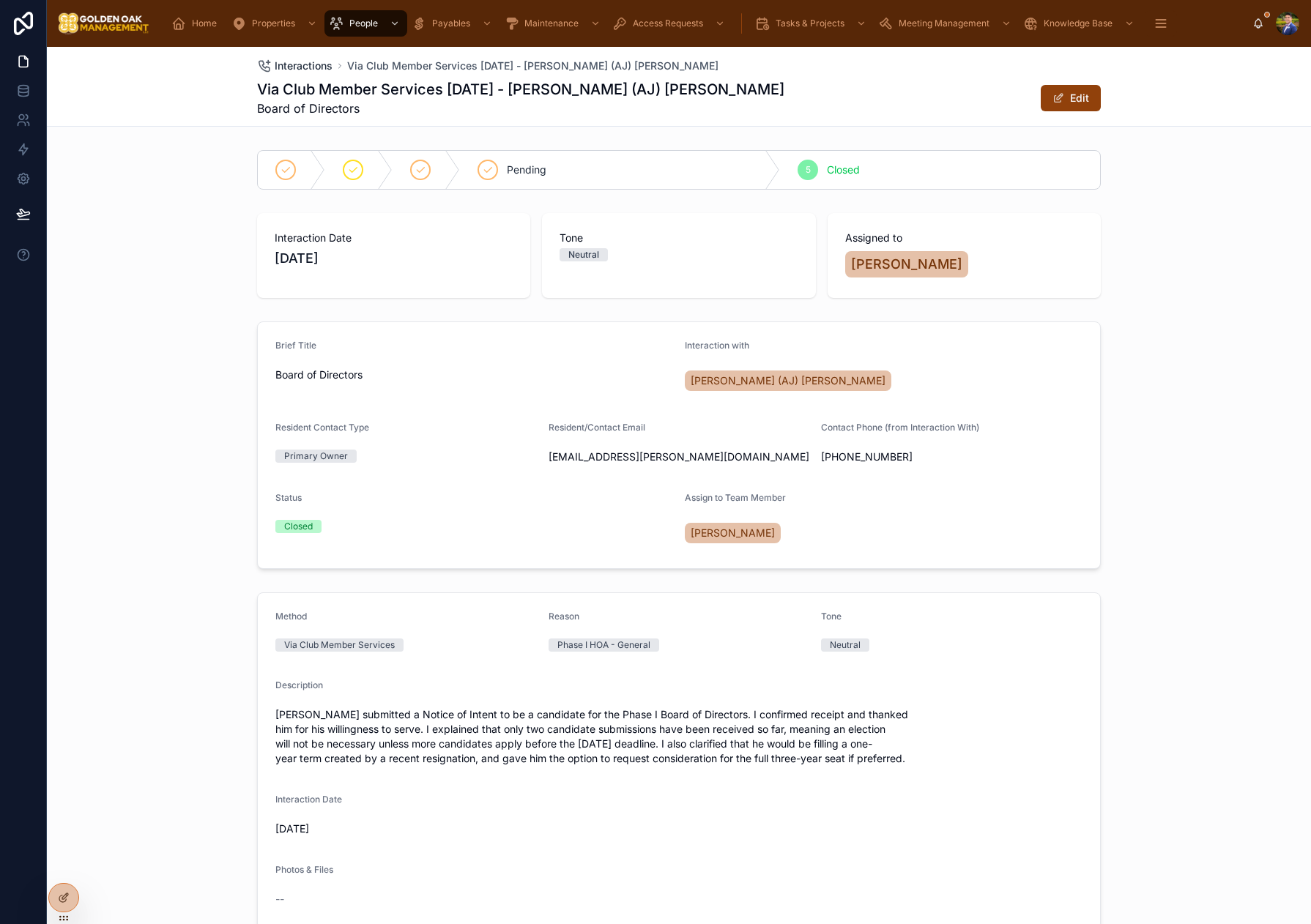
click at [314, 69] on span "Interactions" at bounding box center [303, 66] width 58 height 14
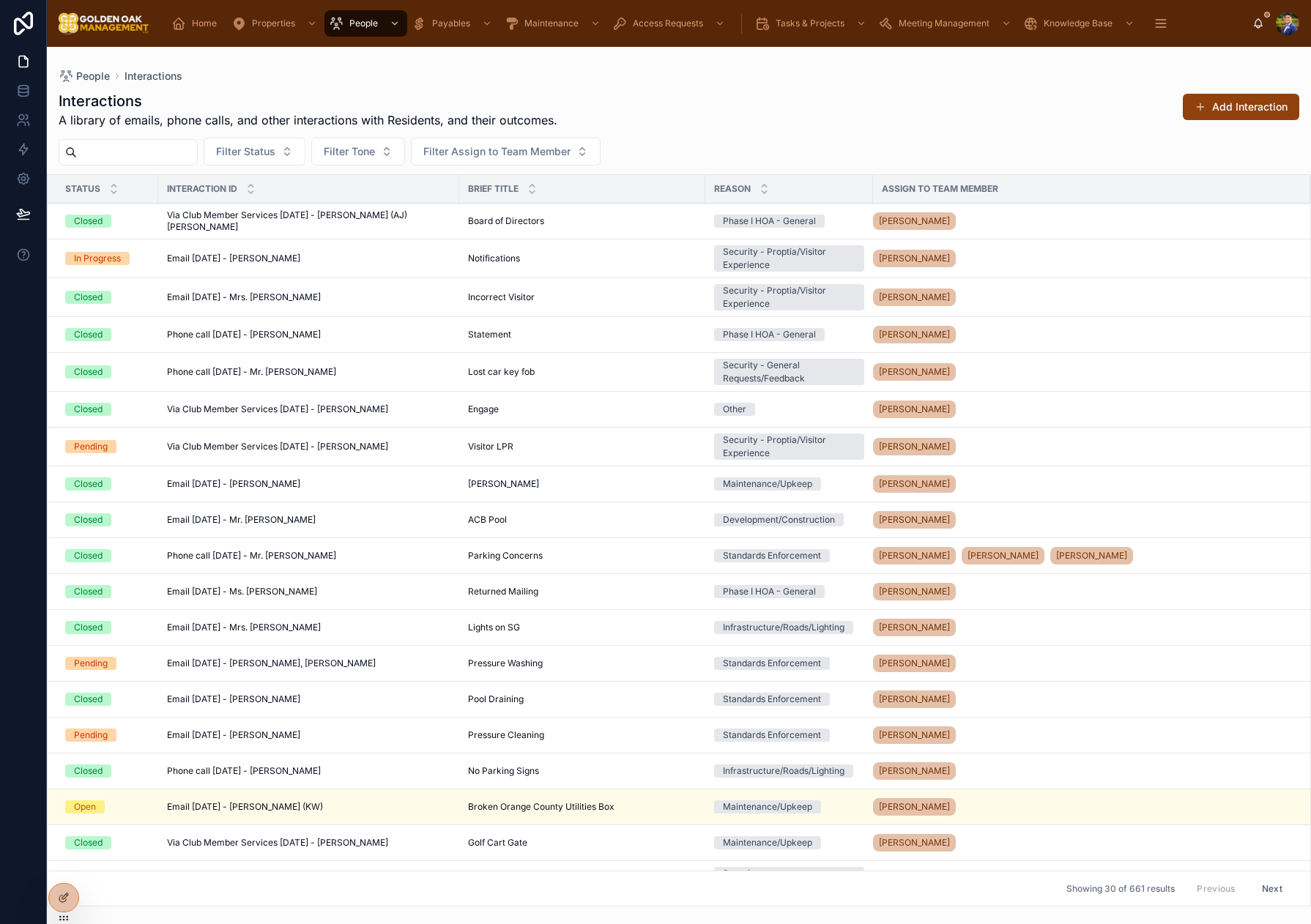
click at [1208, 114] on button "Add Interaction" at bounding box center [1241, 107] width 117 height 27
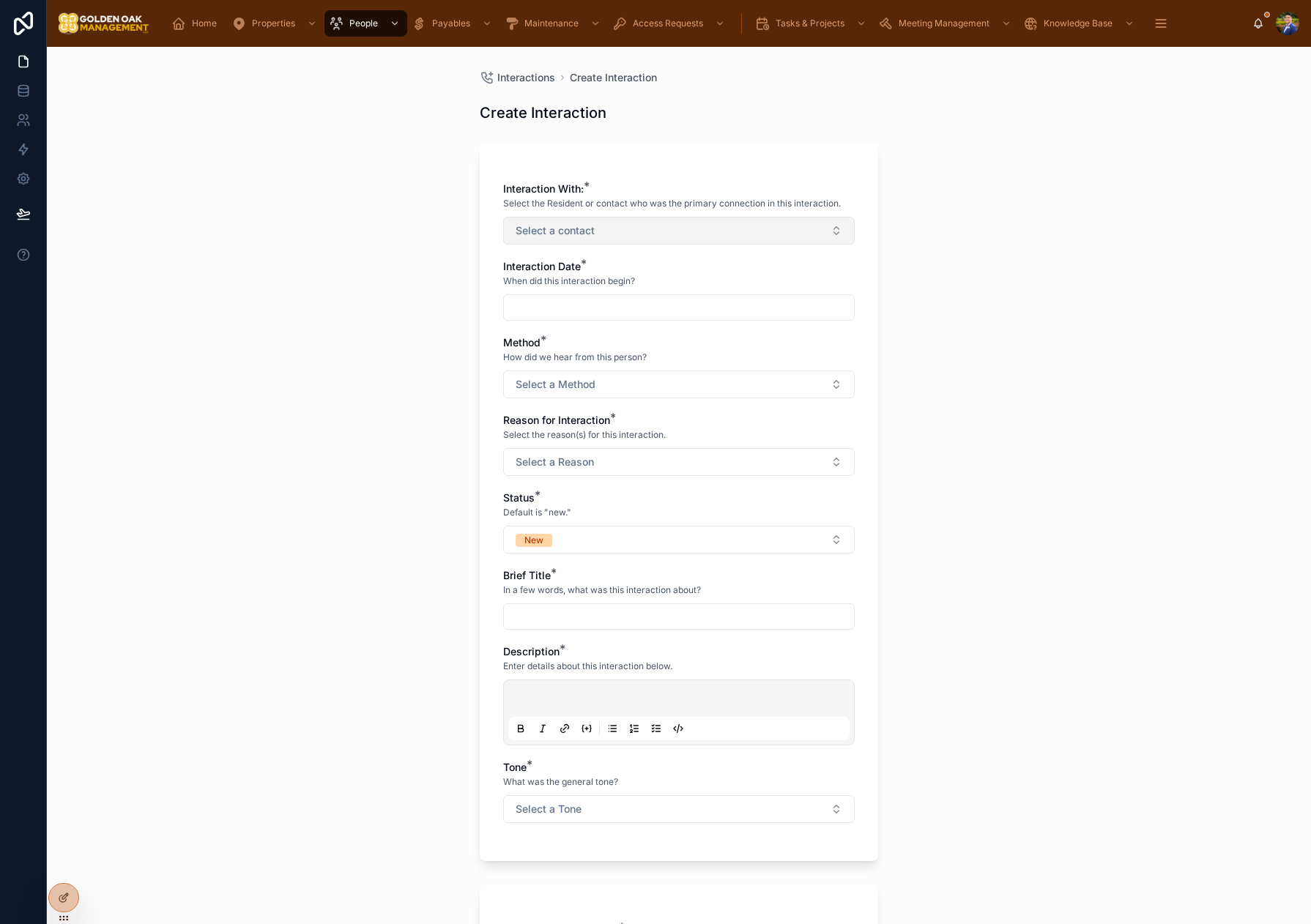
click at [625, 234] on button "Select a contact" at bounding box center [678, 230] width 351 height 28
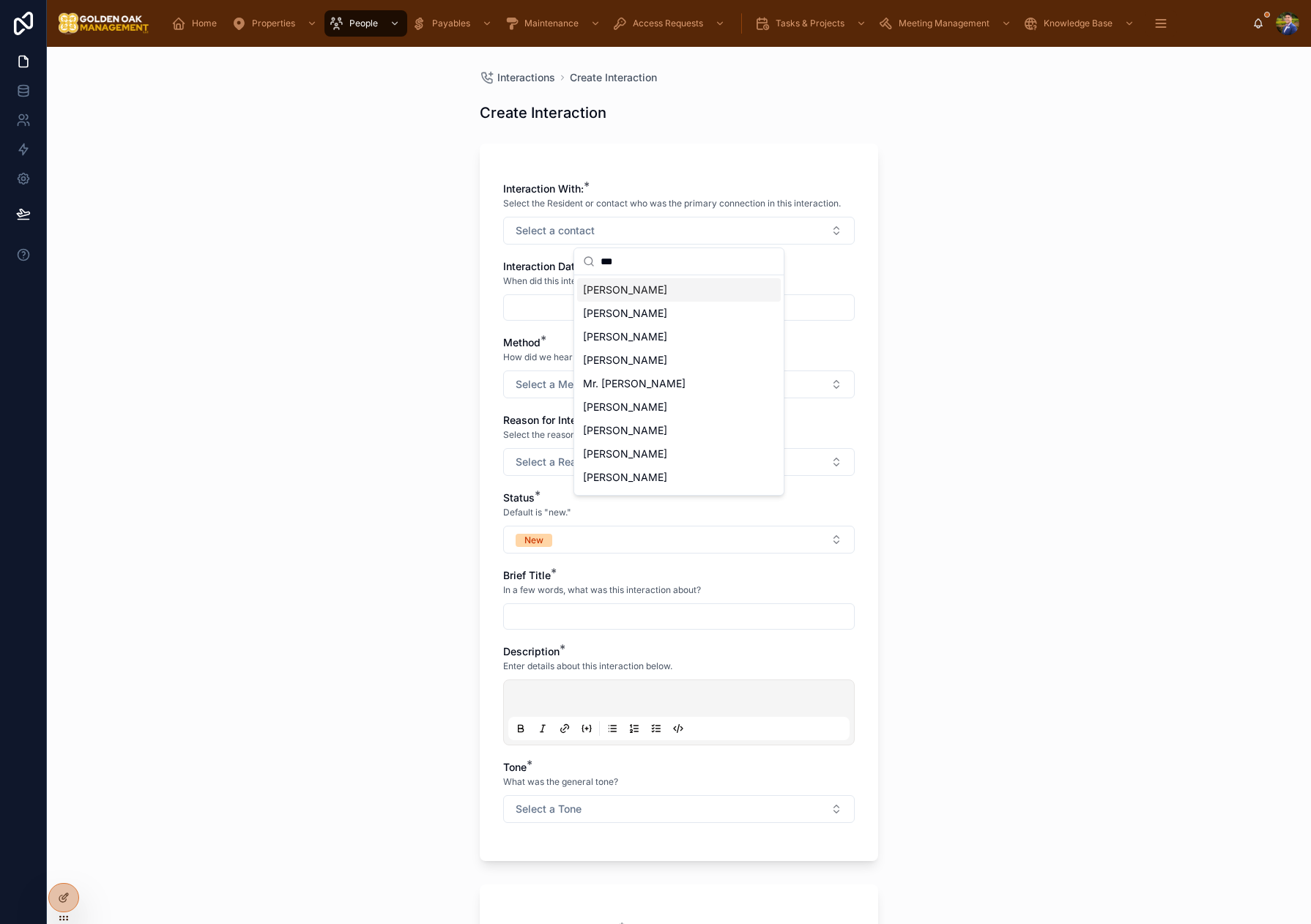
type input "***"
click at [668, 290] on div "[PERSON_NAME]" at bounding box center [678, 290] width 203 height 23
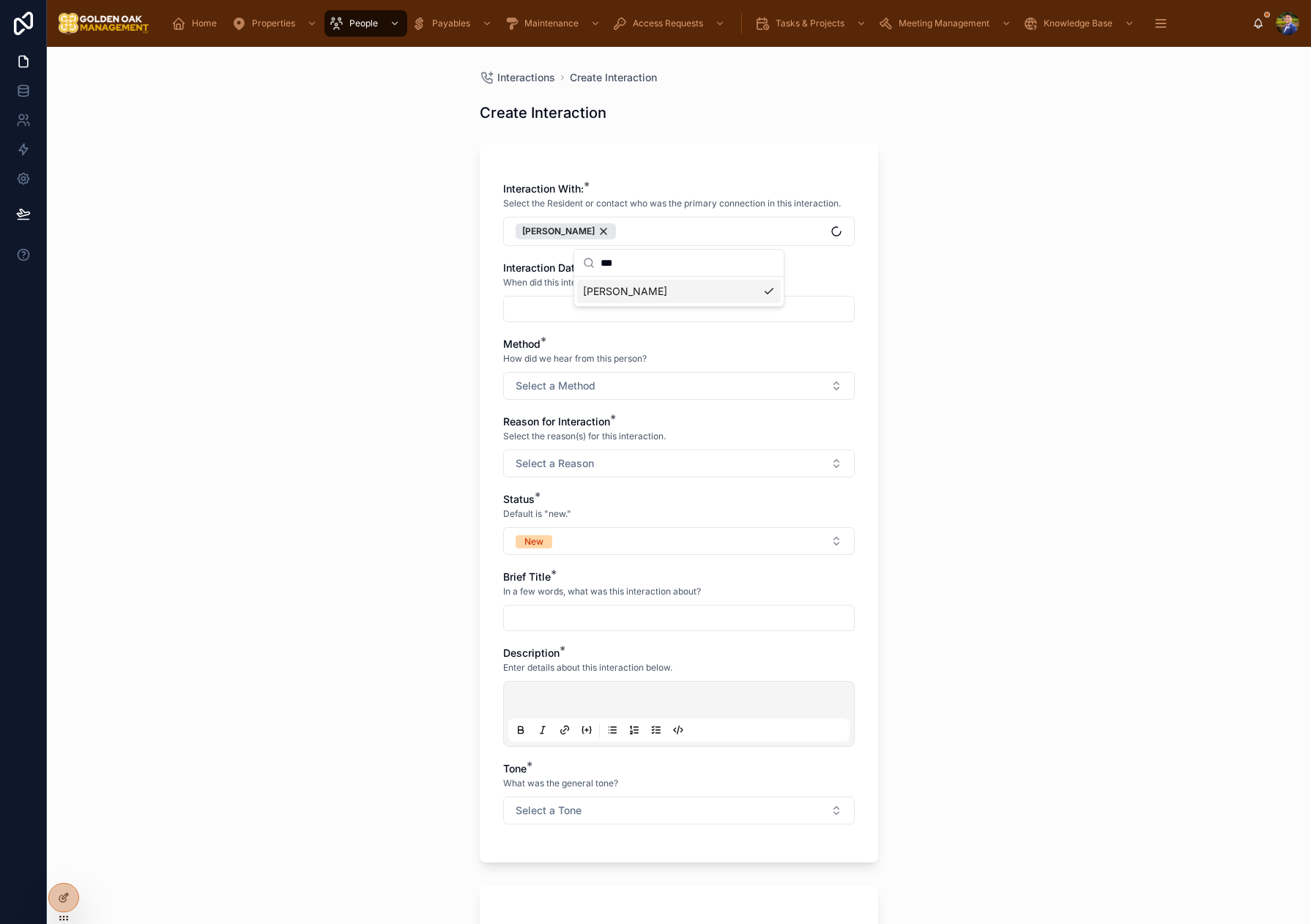
click at [520, 318] on input "text" at bounding box center [678, 308] width 350 height 20
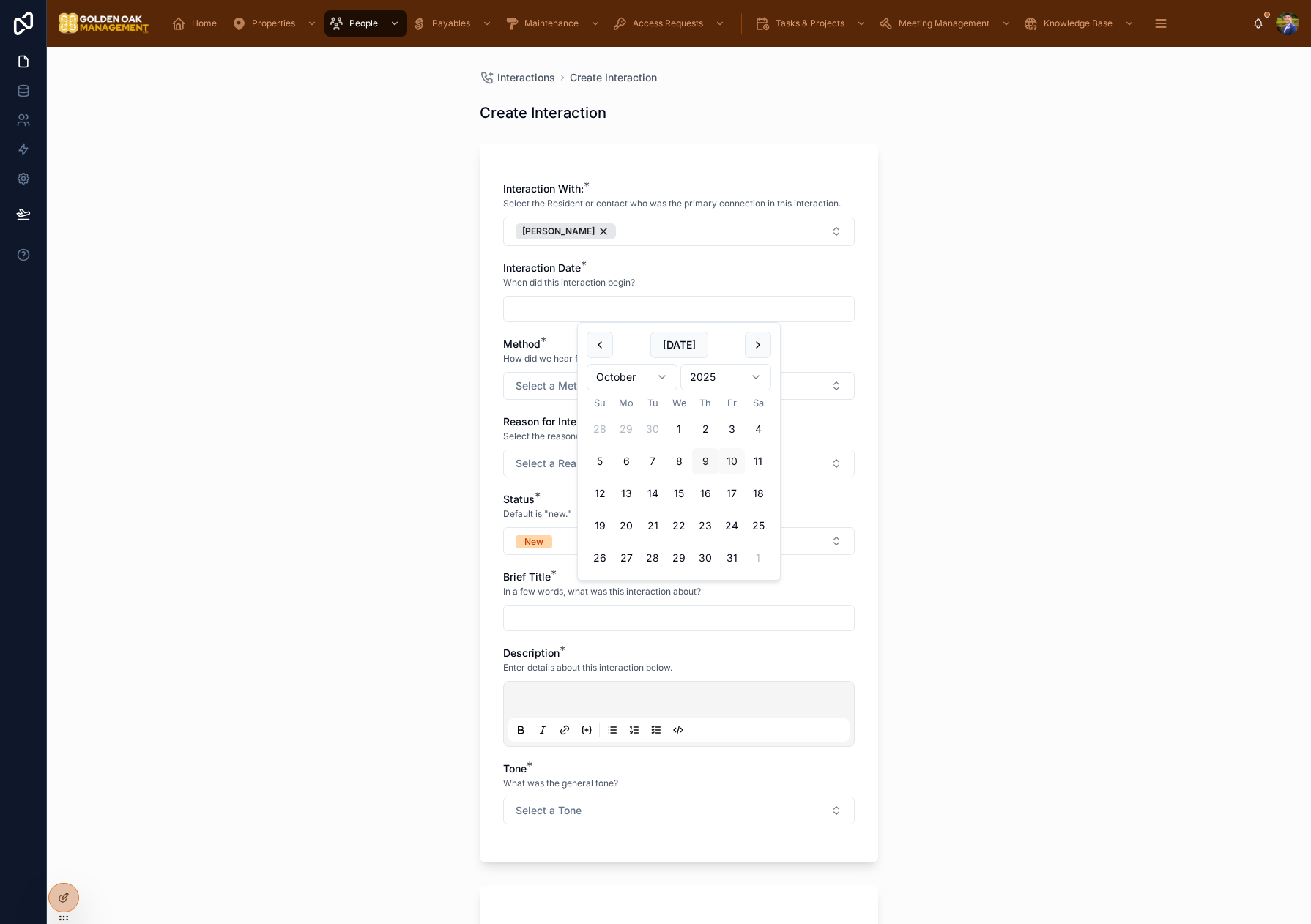
click at [709, 462] on button "9" at bounding box center [705, 462] width 27 height 27
type input "*********"
drag, startPoint x: 994, startPoint y: 373, endPoint x: 930, endPoint y: 373, distance: 64.0
click at [992, 373] on div "Interactions Create Interaction Create Interaction Interaction With: * Select t…" at bounding box center [679, 486] width 1264 height 877
click at [602, 382] on button "Select a Method" at bounding box center [678, 385] width 351 height 28
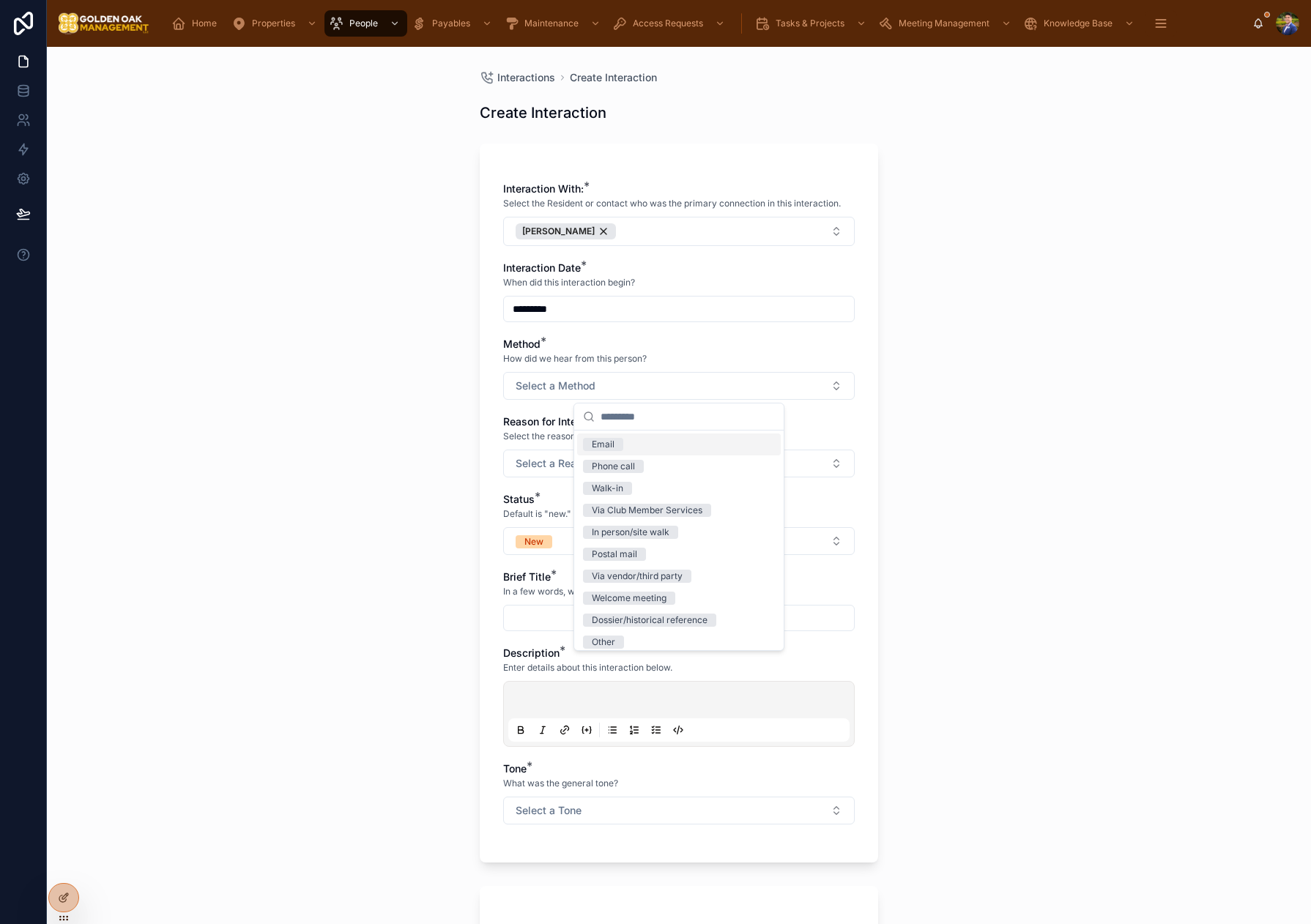
click at [626, 449] on div "Email" at bounding box center [678, 444] width 203 height 22
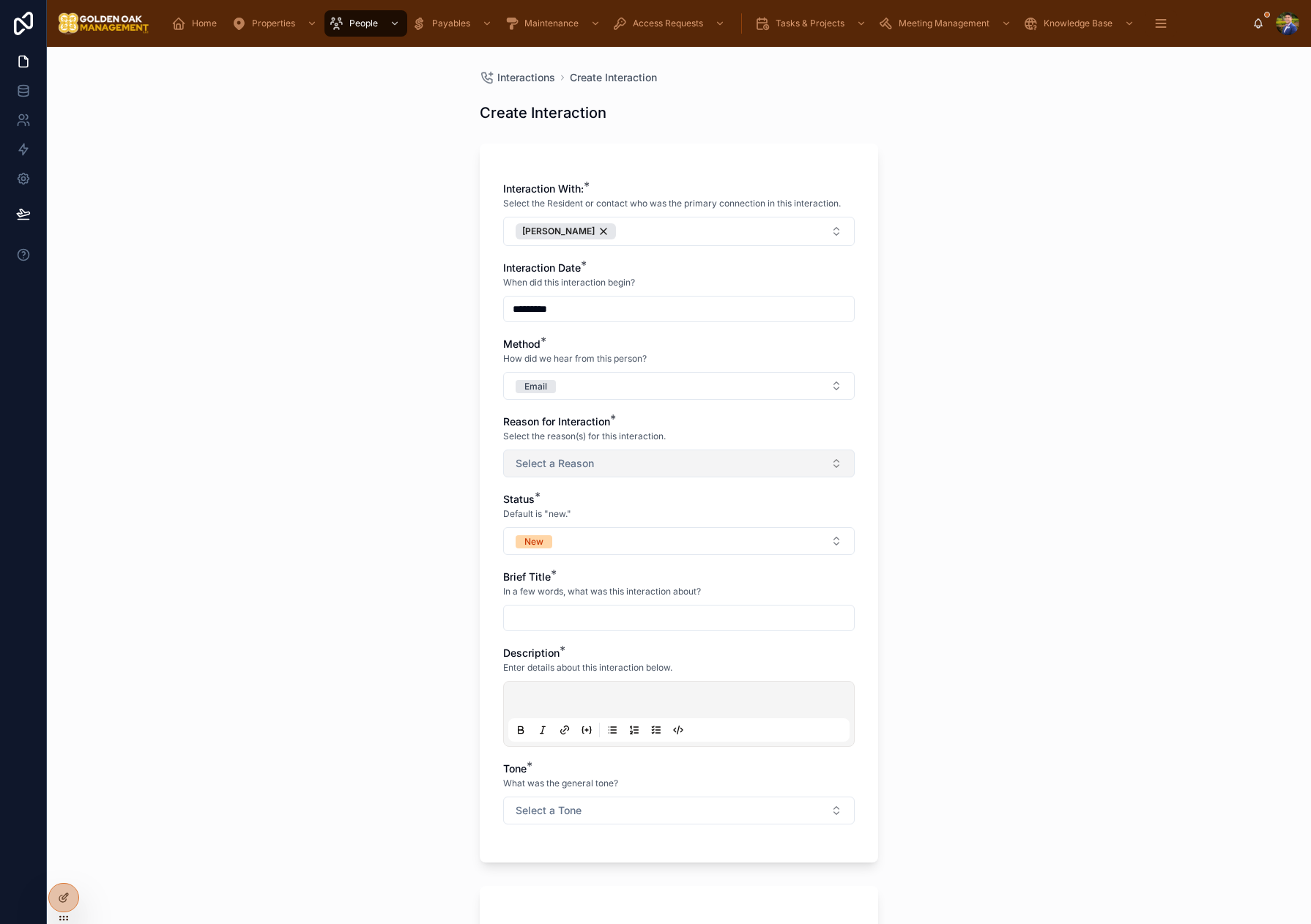
click at [548, 457] on span "Select a Reason" at bounding box center [554, 463] width 78 height 14
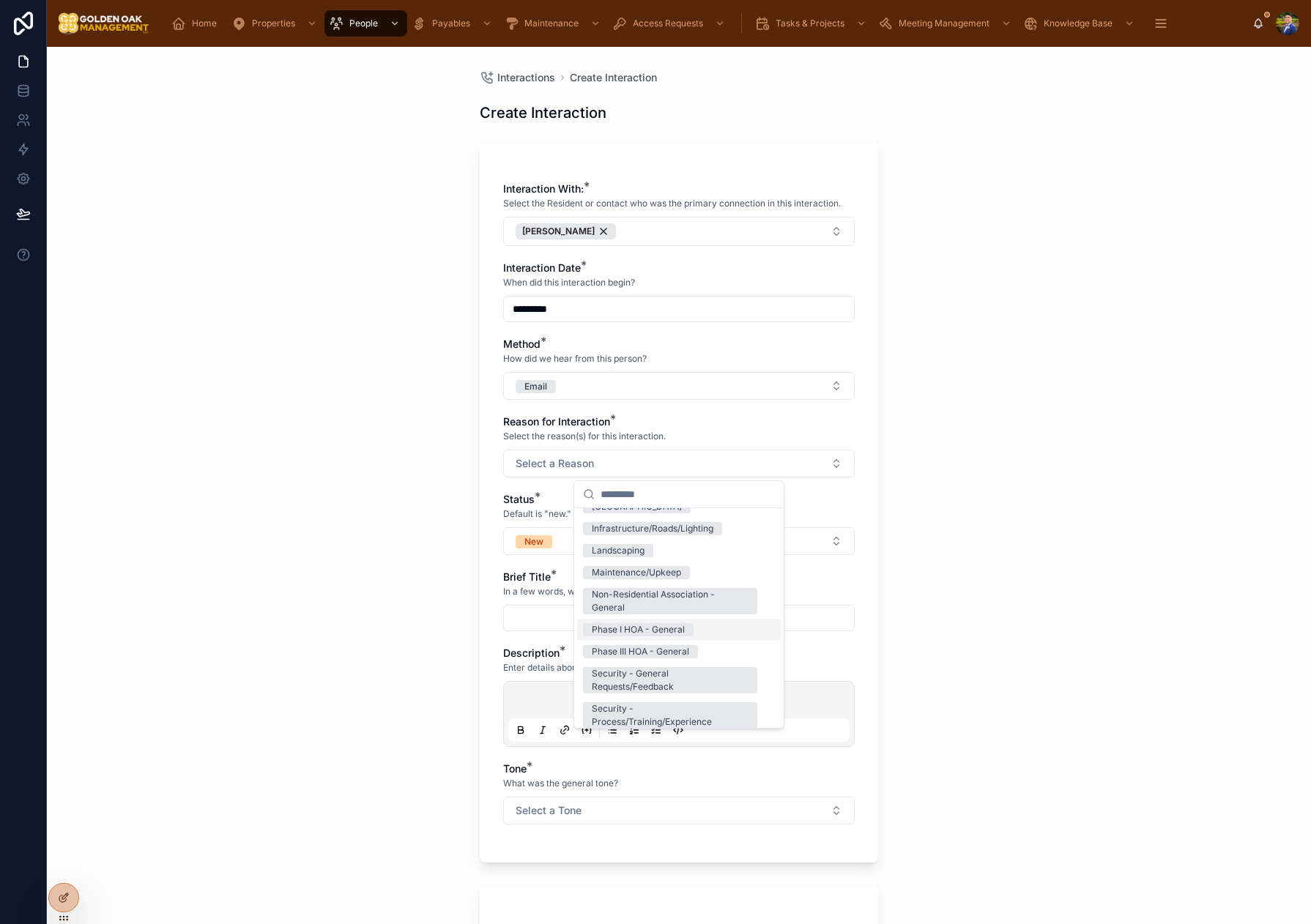
scroll to position [127, 0]
click at [680, 627] on div "Phase I HOA - General" at bounding box center [638, 628] width 93 height 13
drag, startPoint x: 447, startPoint y: 503, endPoint x: 489, endPoint y: 524, distance: 47.0
click at [449, 503] on div "Interactions Create Interaction Create Interaction Interaction With: * Select t…" at bounding box center [679, 486] width 1264 height 877
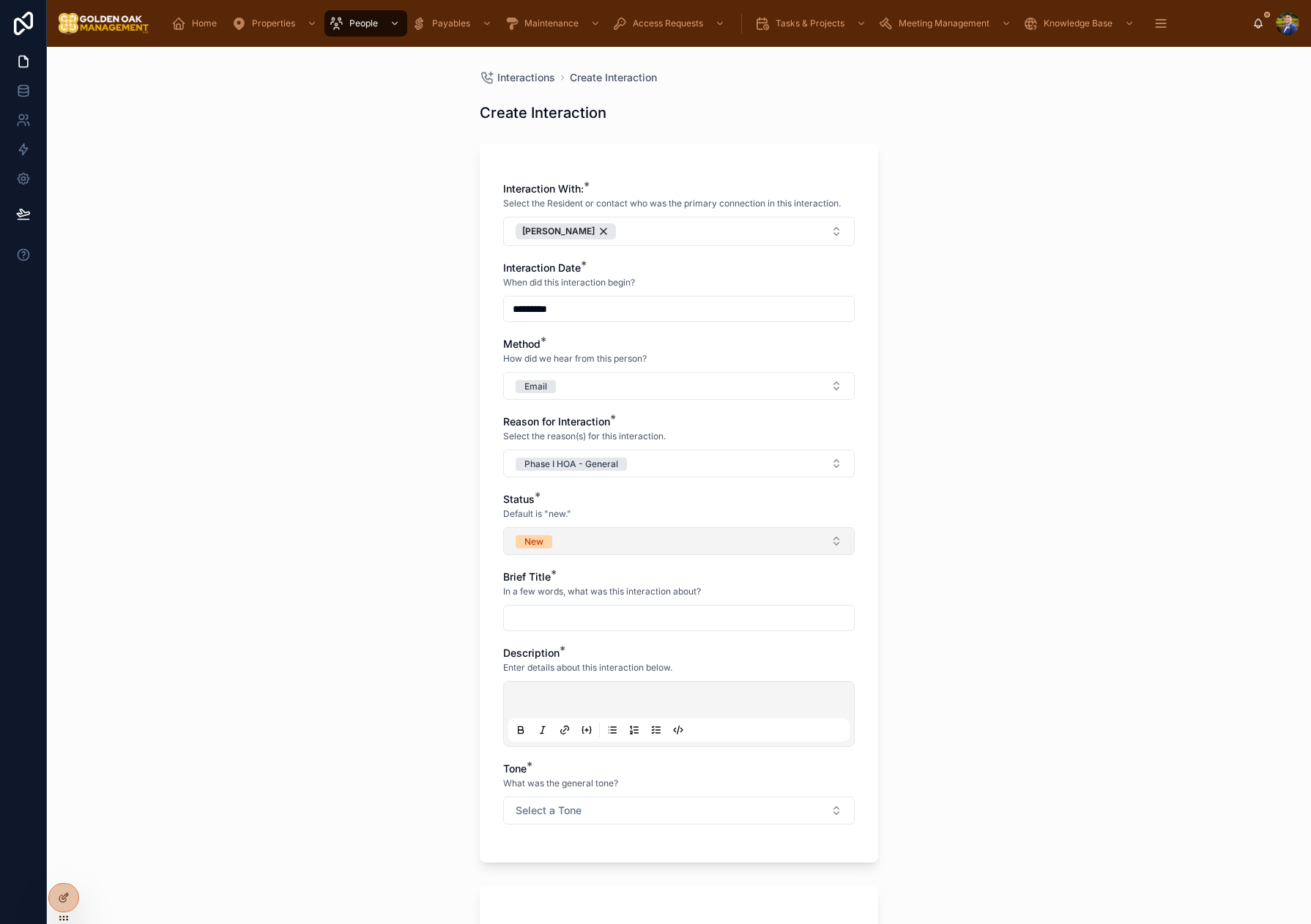
click at [553, 542] on button "New" at bounding box center [678, 541] width 351 height 28
drag, startPoint x: 610, startPoint y: 685, endPoint x: 573, endPoint y: 642, distance: 56.7
click at [610, 685] on div "Closed" at bounding box center [606, 687] width 29 height 13
click at [581, 626] on input "text" at bounding box center [678, 617] width 350 height 20
type input "**********"
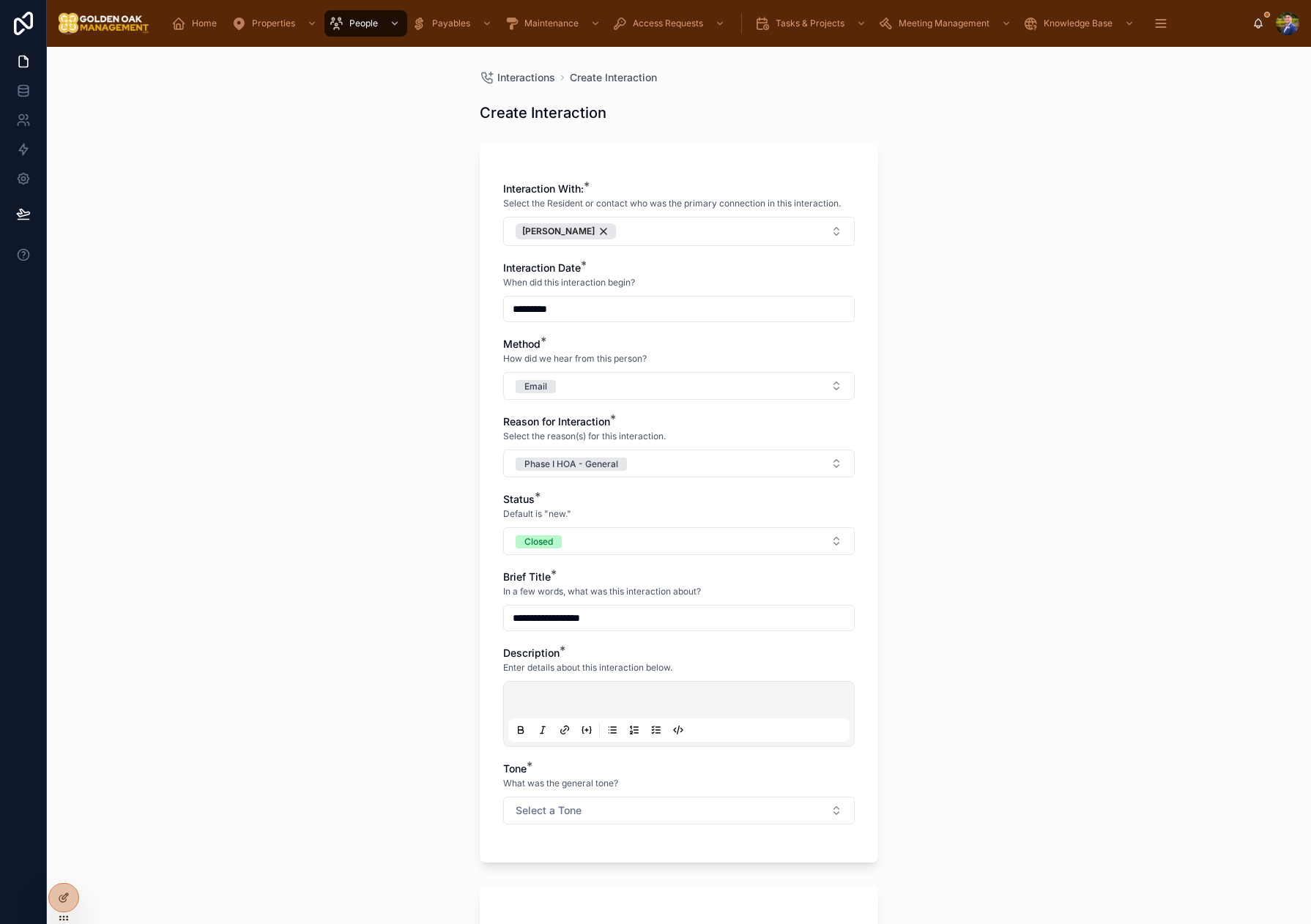
click at [620, 691] on div at bounding box center [678, 714] width 341 height 55
click at [585, 698] on p at bounding box center [682, 702] width 341 height 14
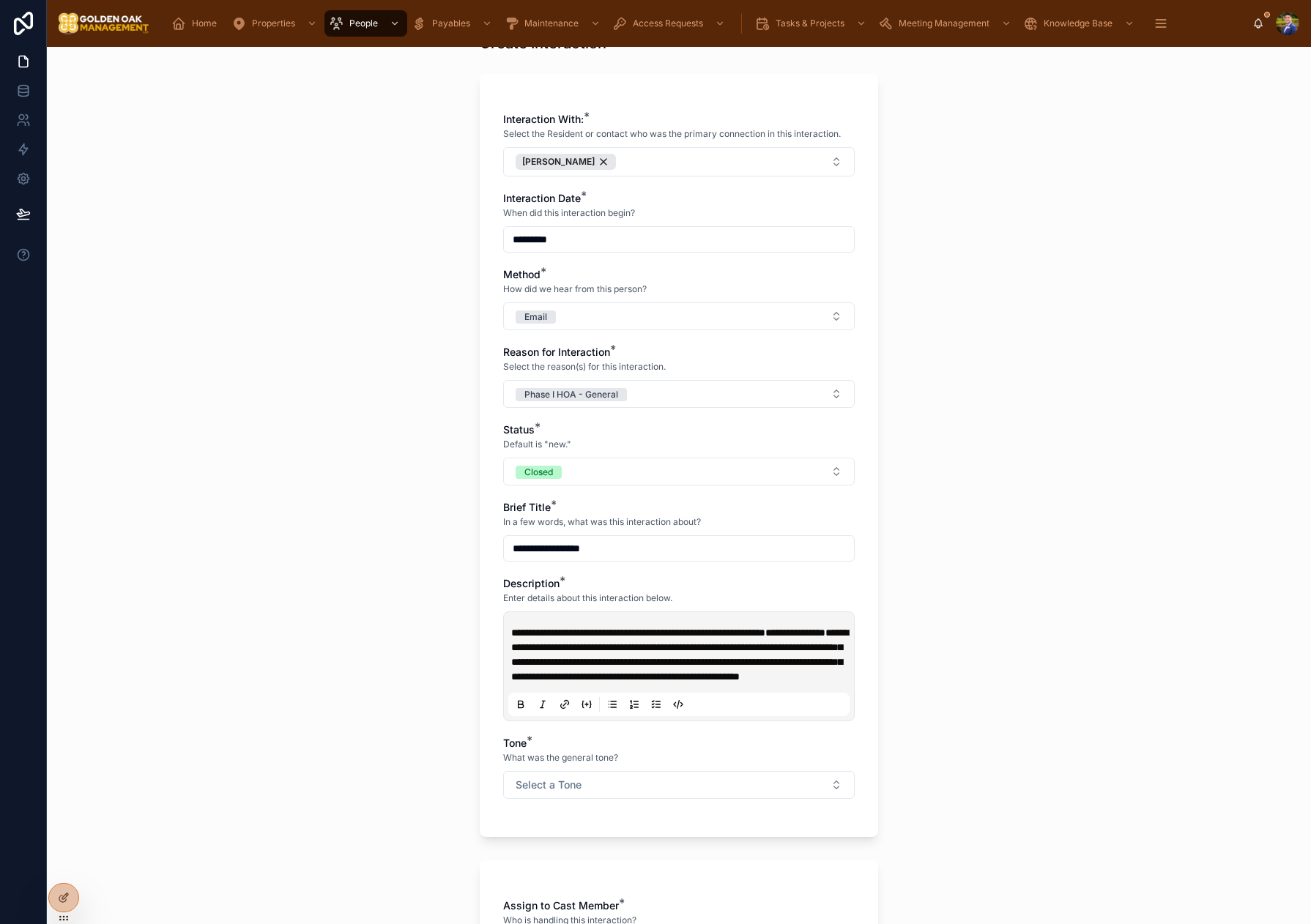
scroll to position [84, 0]
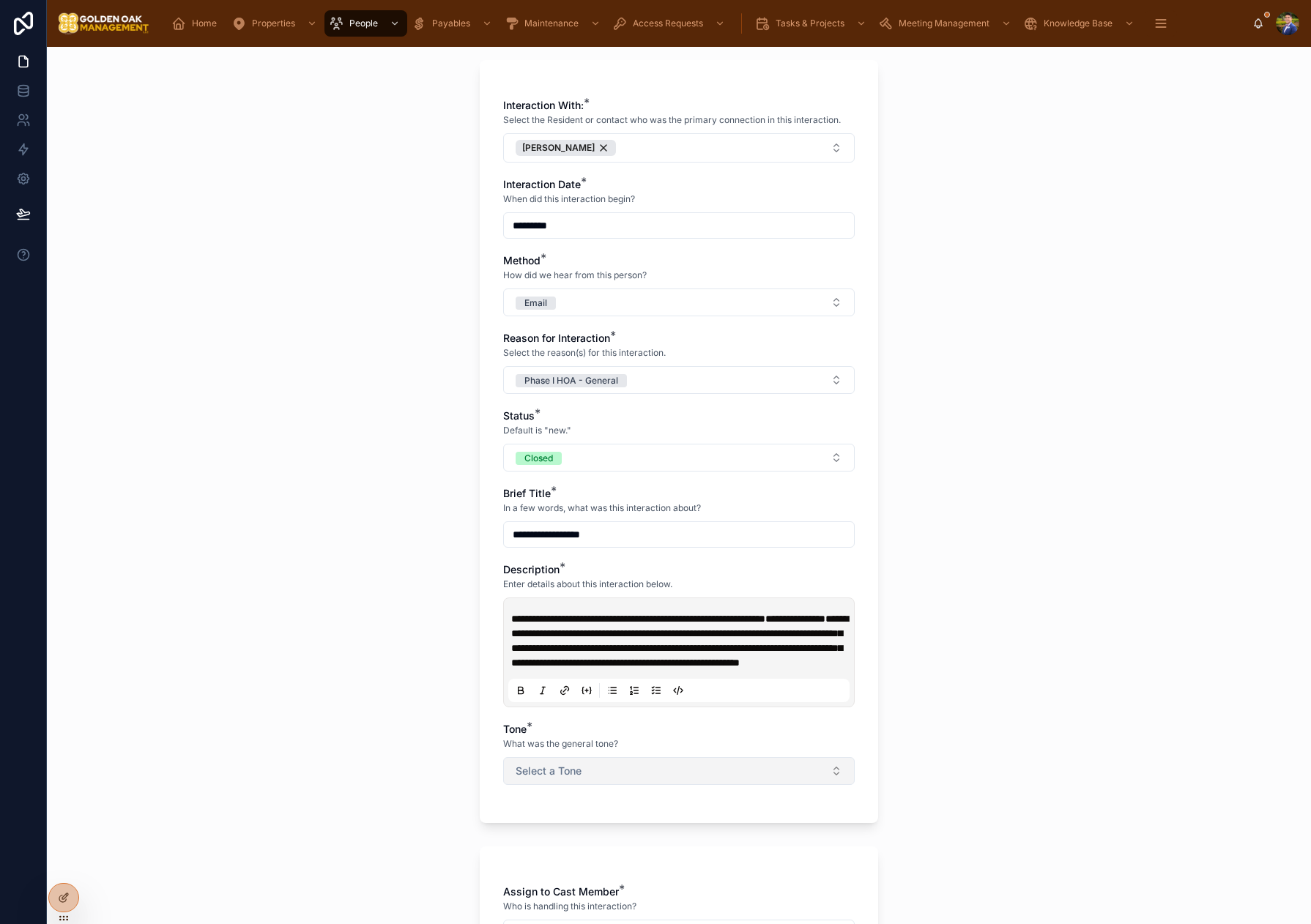
click at [589, 778] on button "Select a Tone" at bounding box center [678, 771] width 351 height 28
click at [629, 871] on span "Neutral" at bounding box center [607, 866] width 48 height 13
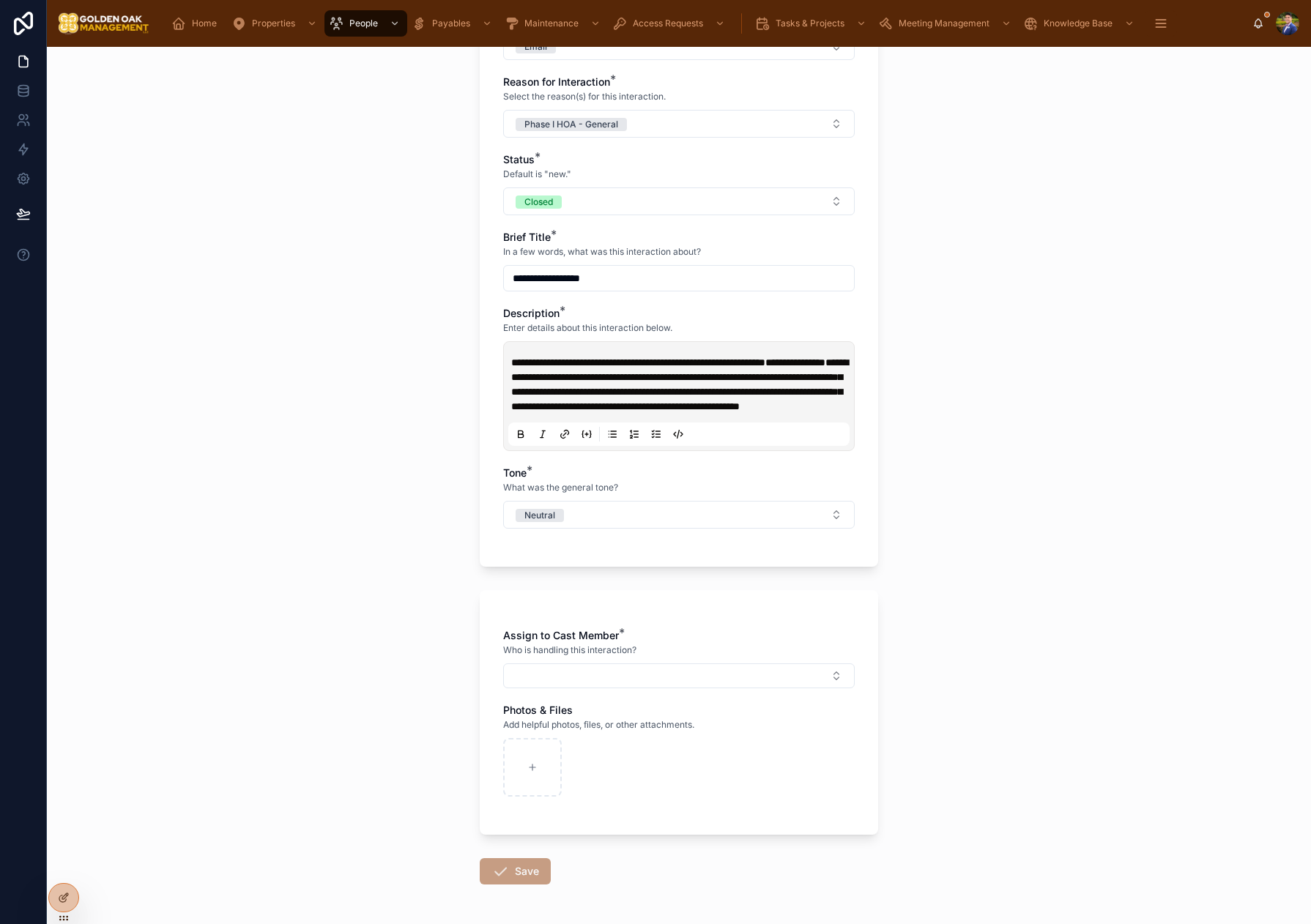
scroll to position [346, 0]
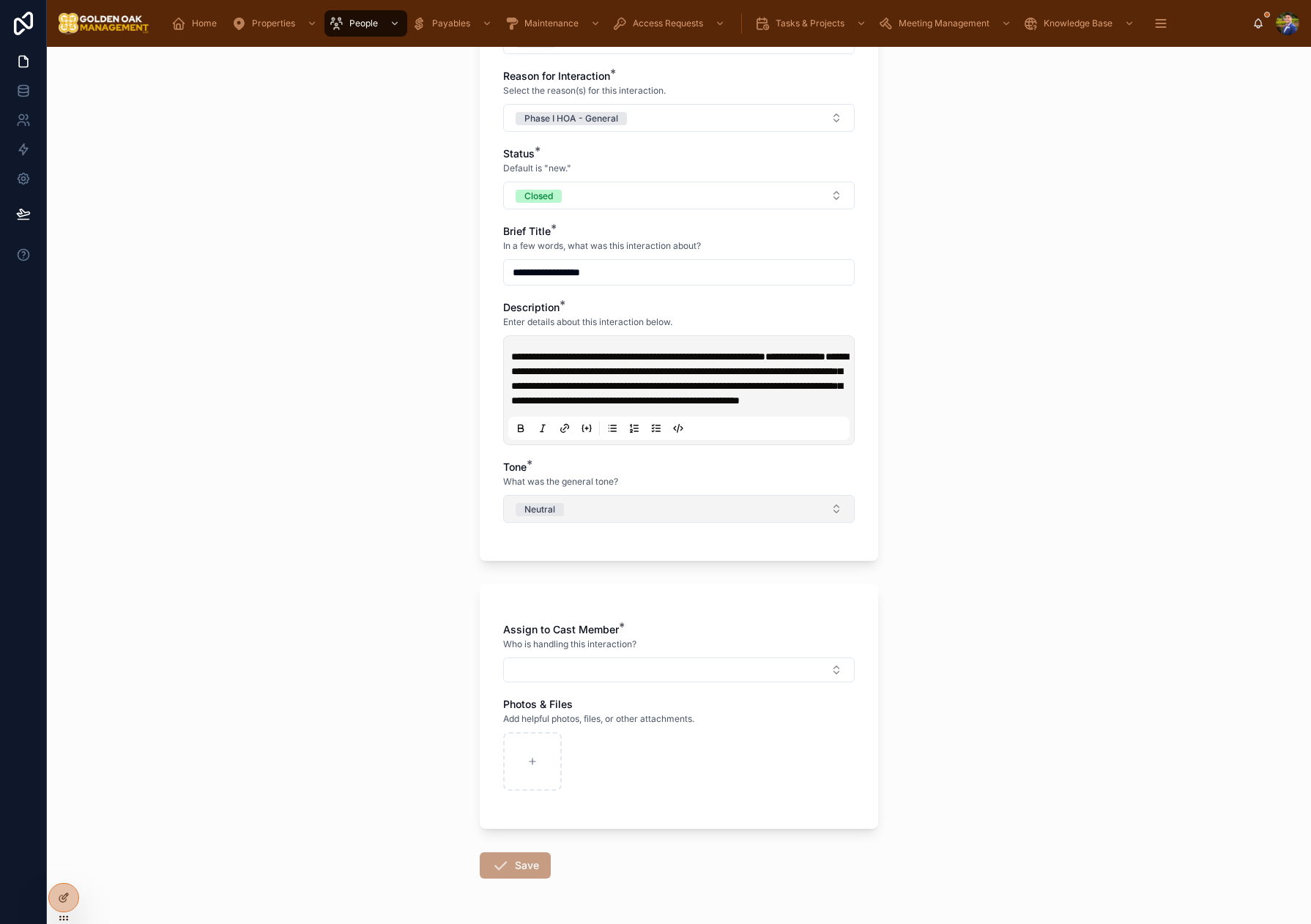
click at [593, 523] on button "Neutral" at bounding box center [678, 508] width 351 height 28
click at [608, 604] on div "Neutral" at bounding box center [607, 603] width 31 height 13
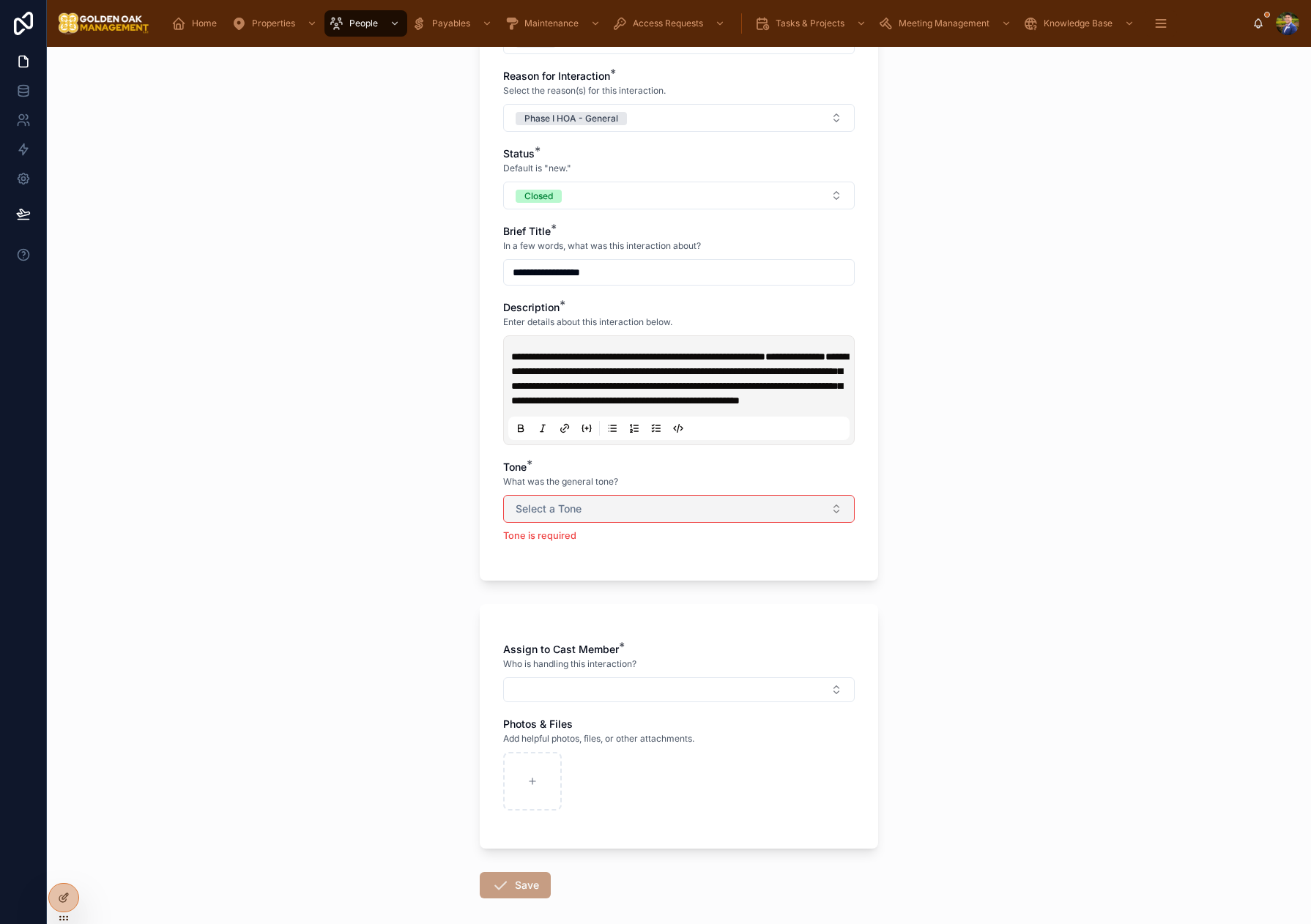
click at [606, 517] on button "Select a Tone" at bounding box center [678, 508] width 351 height 28
drag, startPoint x: 611, startPoint y: 599, endPoint x: 607, endPoint y: 610, distance: 11.7
click at [612, 598] on div "Neutral" at bounding box center [607, 603] width 31 height 13
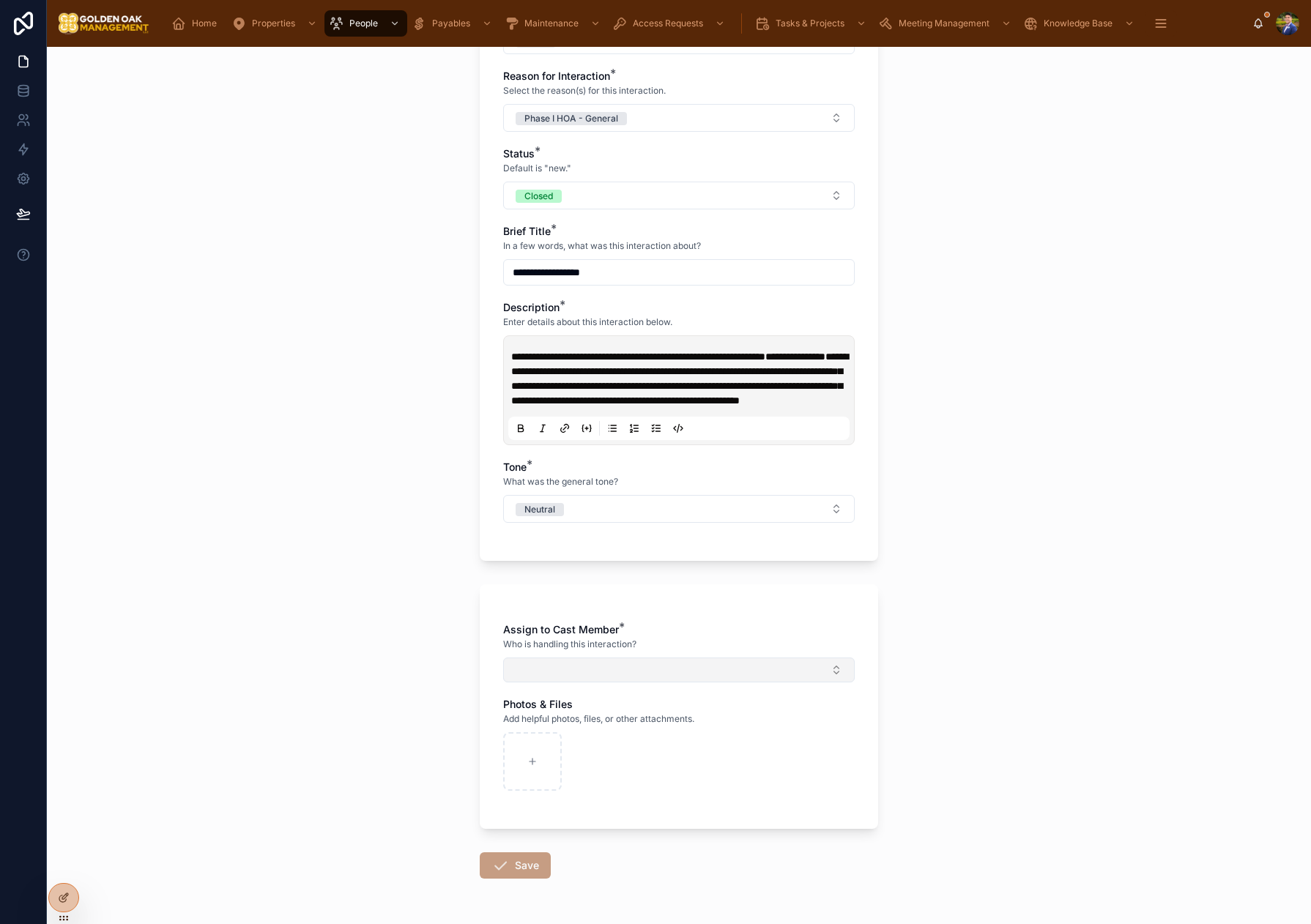
click at [609, 683] on button "Select Button" at bounding box center [678, 670] width 351 height 25
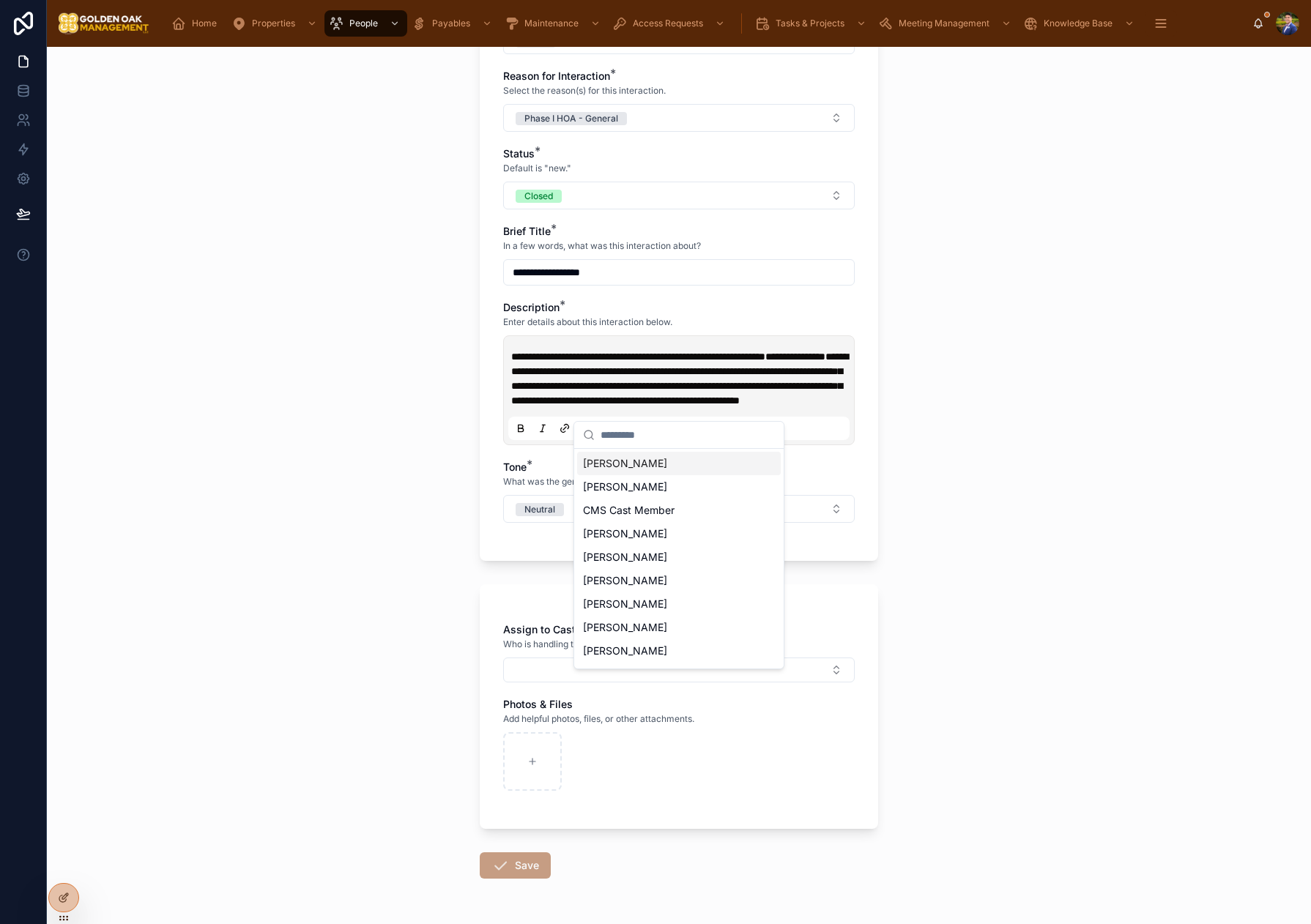
click at [622, 461] on span "[PERSON_NAME]" at bounding box center [625, 463] width 84 height 14
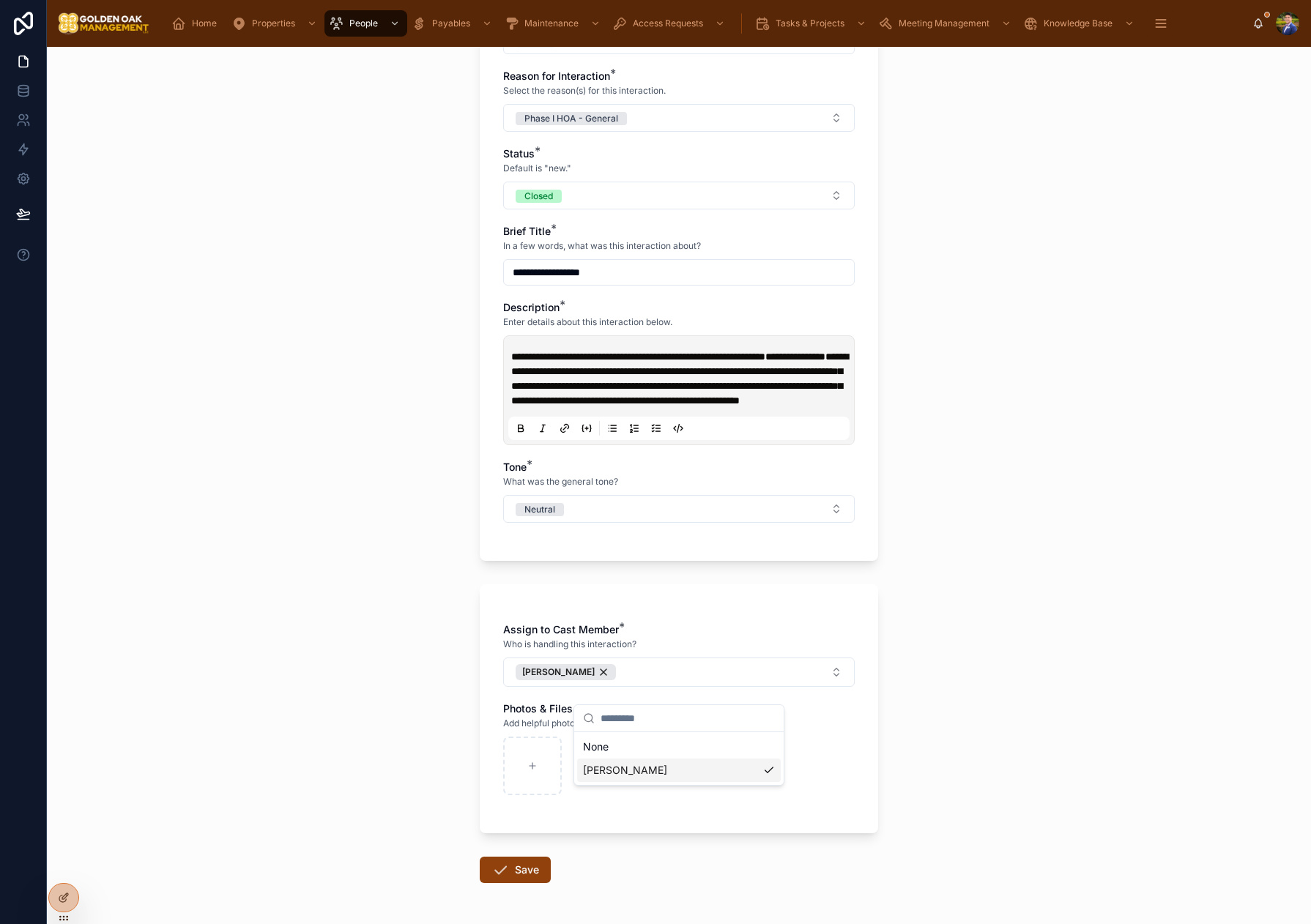
click at [530, 865] on form "**********" at bounding box center [678, 382] width 398 height 1188
click at [537, 875] on button "Save" at bounding box center [515, 870] width 71 height 27
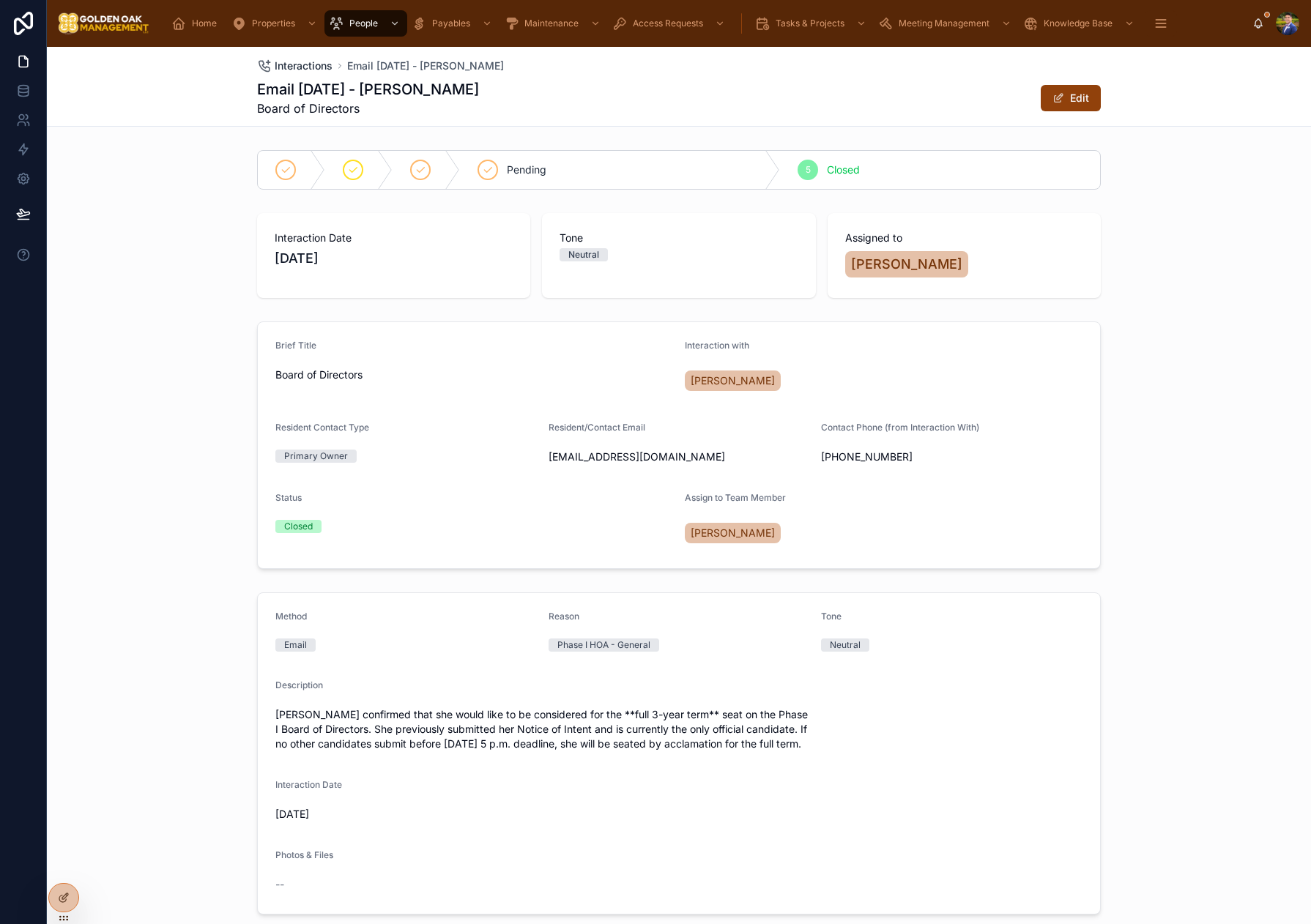
click at [311, 64] on span "Interactions" at bounding box center [303, 66] width 58 height 14
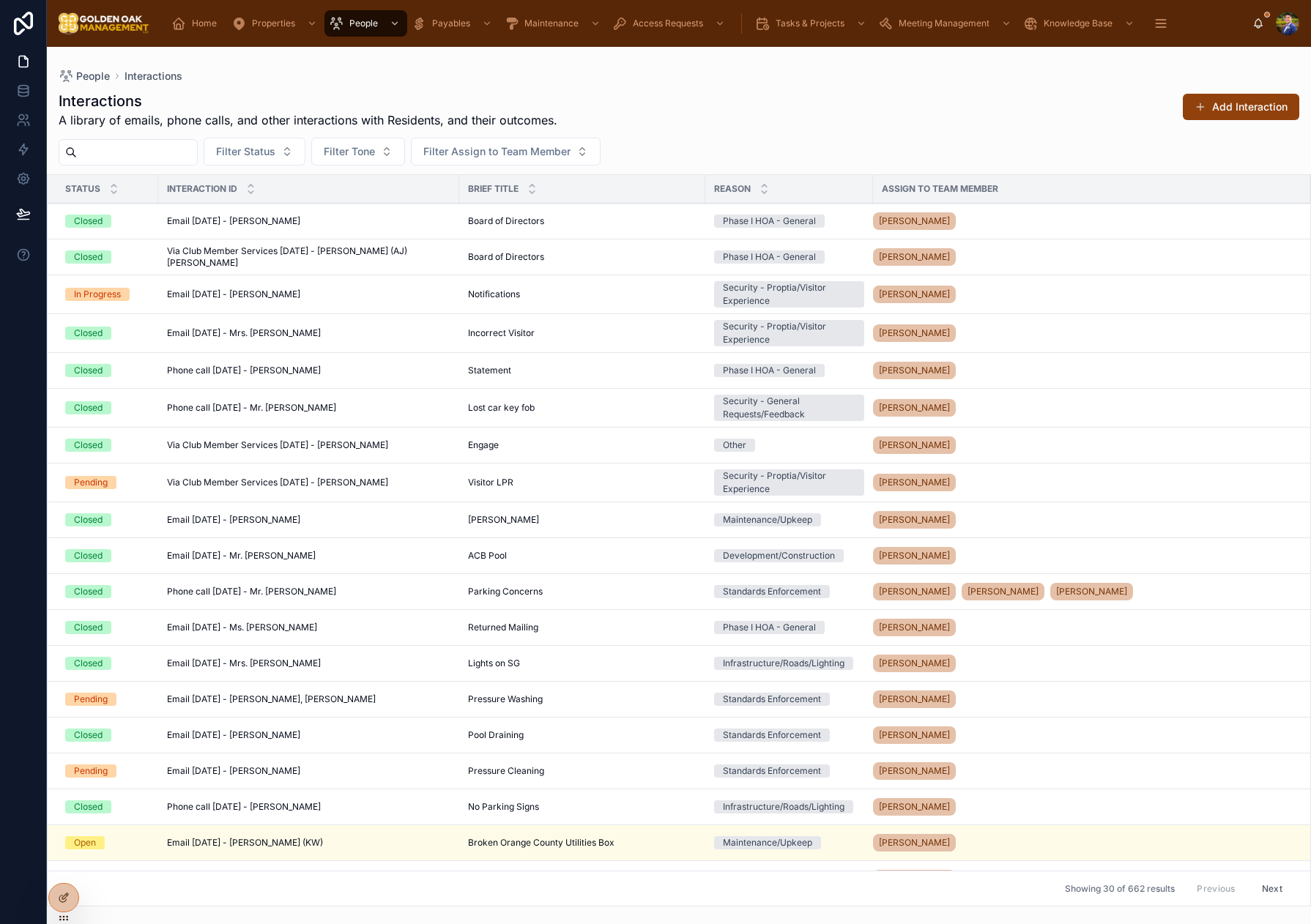
click at [1196, 112] on span at bounding box center [1200, 106] width 12 height 12
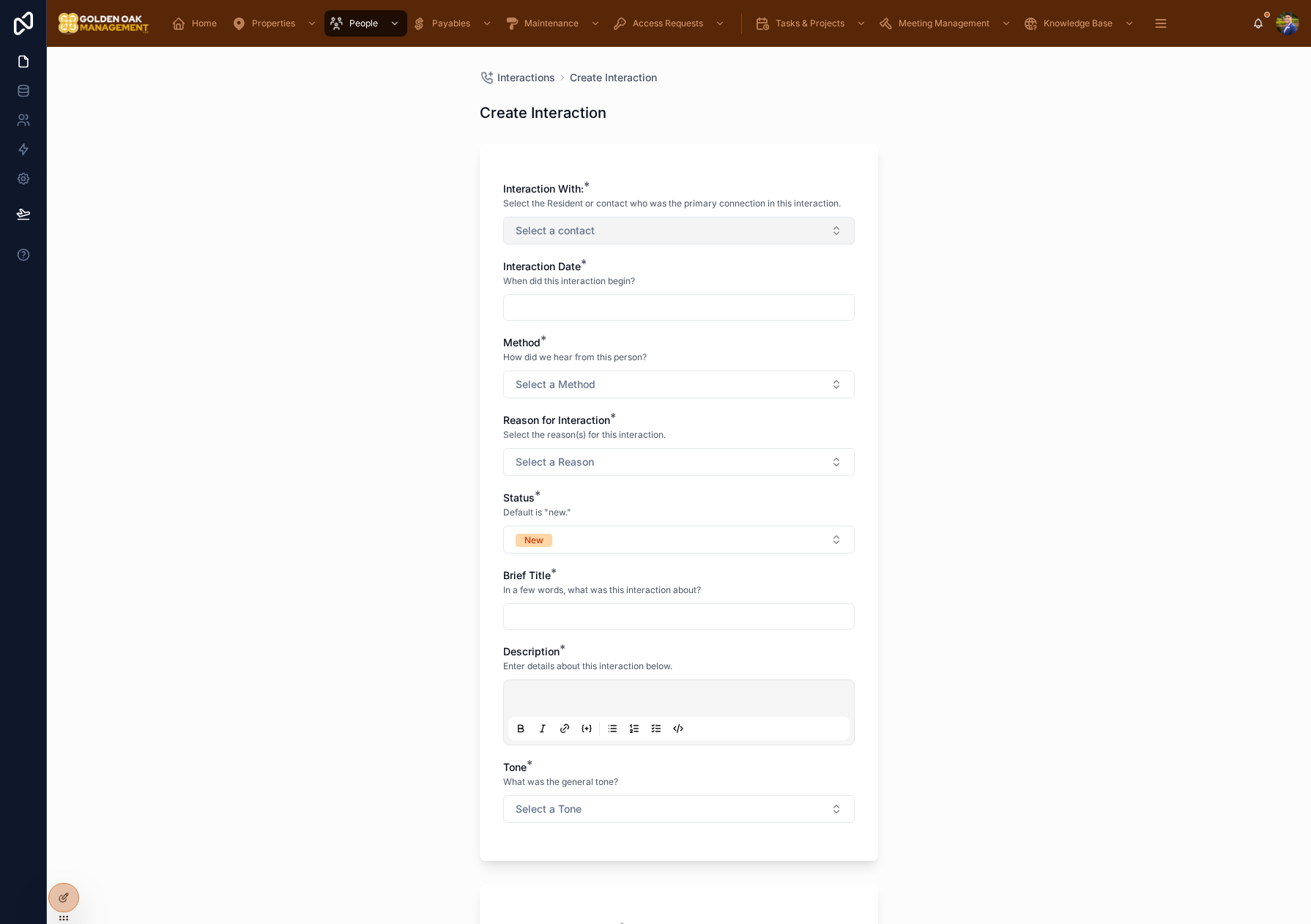
click at [585, 232] on span "Select a contact" at bounding box center [554, 231] width 79 height 14
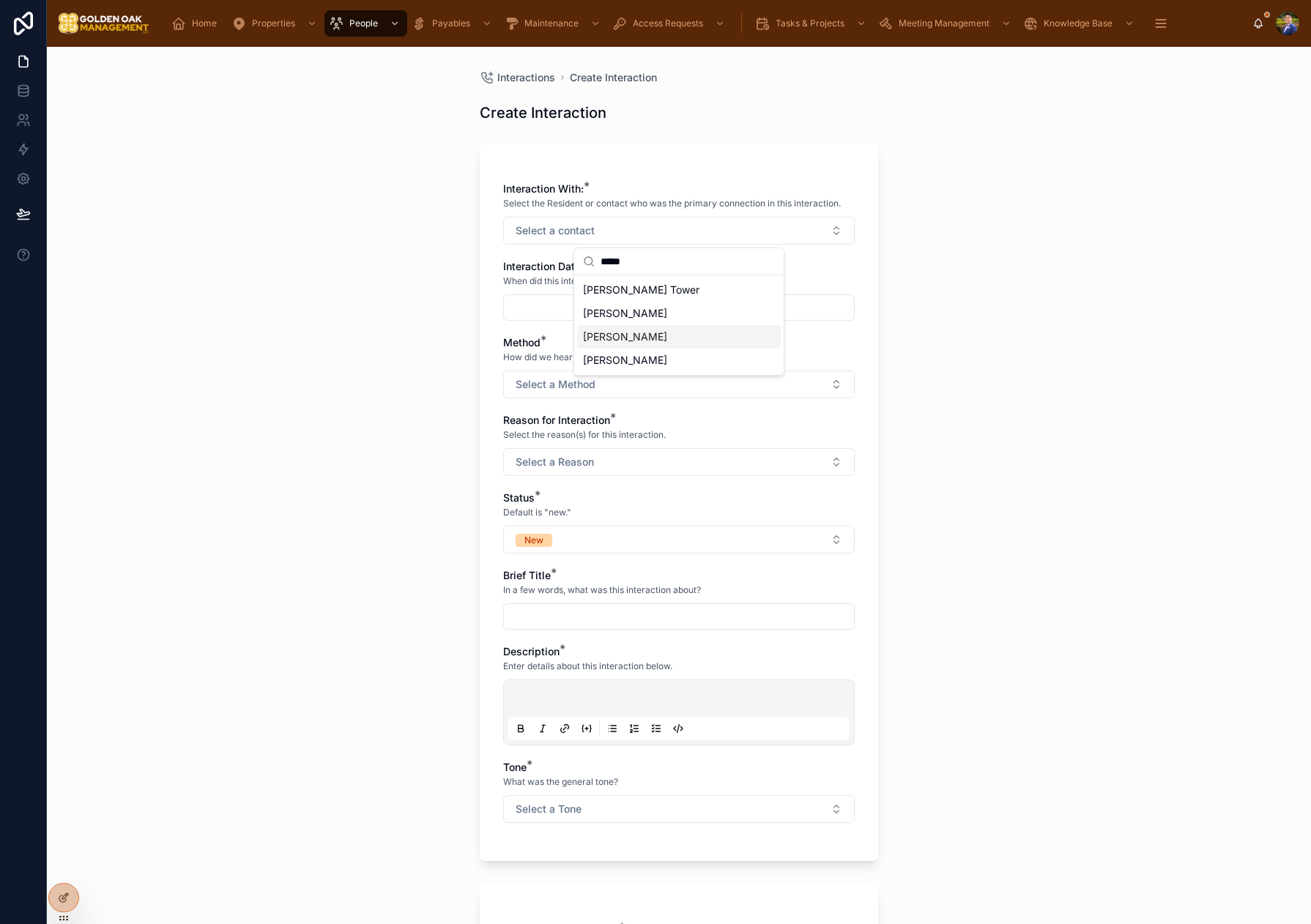
type input "*****"
click at [634, 354] on span "[PERSON_NAME]" at bounding box center [625, 360] width 84 height 14
click at [313, 285] on div "Interactions Create Interaction Create Interaction Interaction With: * Select t…" at bounding box center [679, 486] width 1264 height 877
click at [606, 312] on input "text" at bounding box center [678, 308] width 350 height 20
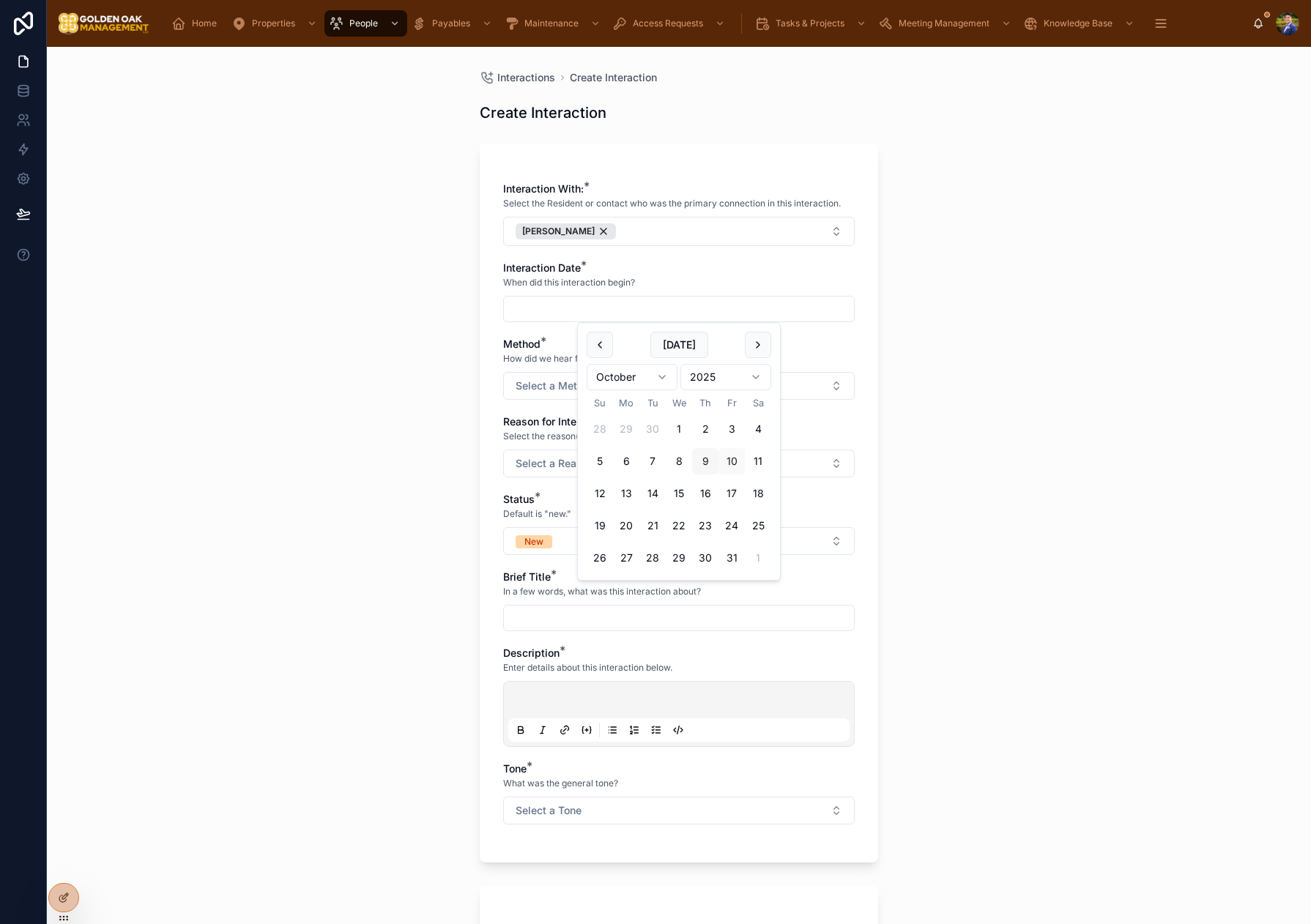
click at [704, 462] on button "9" at bounding box center [705, 462] width 27 height 27
type input "*********"
click at [363, 405] on div "Interactions Create Interaction Create Interaction Interaction With: * Select t…" at bounding box center [679, 486] width 1264 height 877
click at [643, 390] on button "Select a Method" at bounding box center [678, 385] width 351 height 28
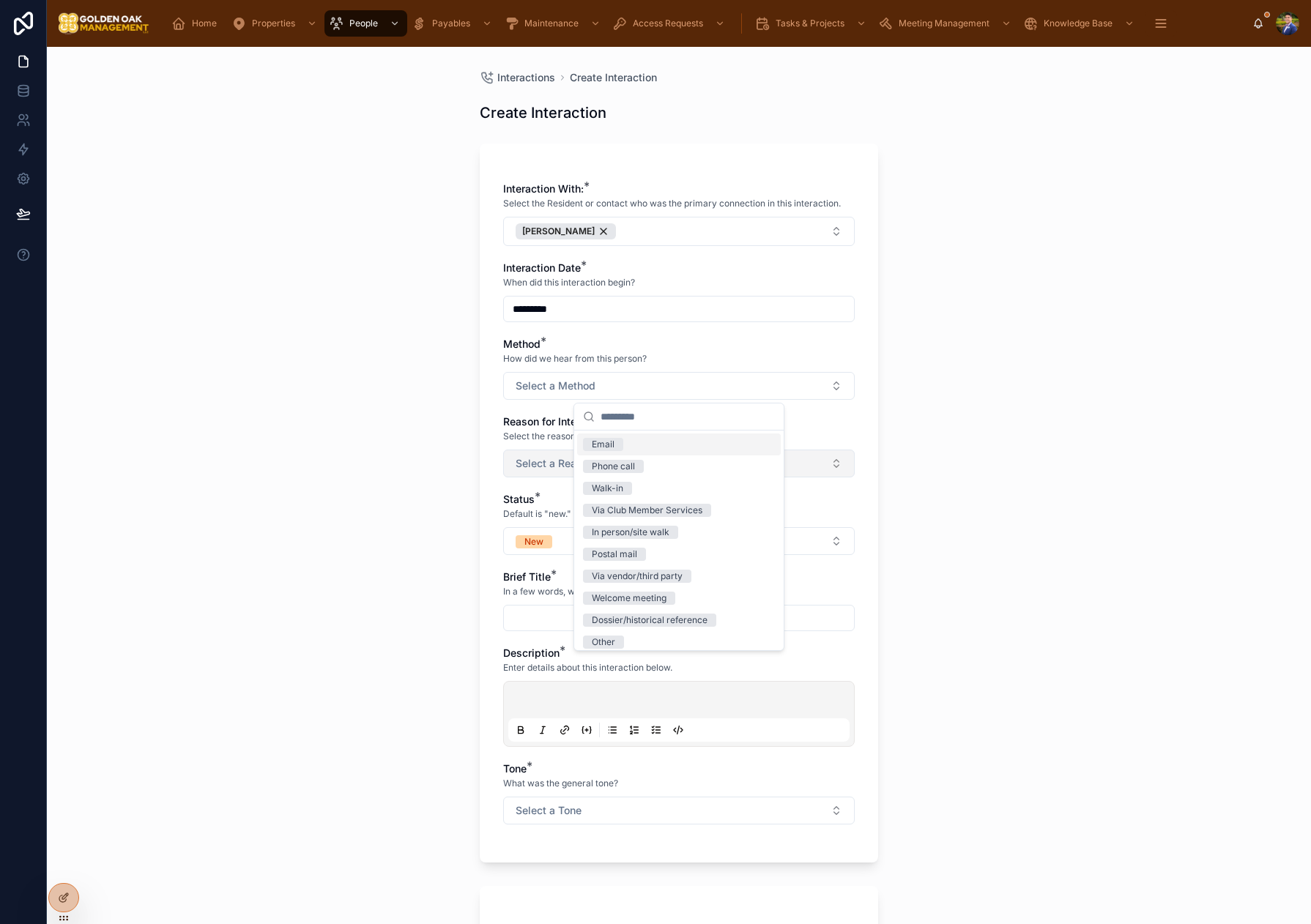
drag, startPoint x: 643, startPoint y: 452, endPoint x: 556, endPoint y: 458, distance: 87.2
click at [643, 452] on div "Email" at bounding box center [678, 444] width 203 height 22
click at [507, 462] on button "Select a Reason" at bounding box center [678, 462] width 351 height 28
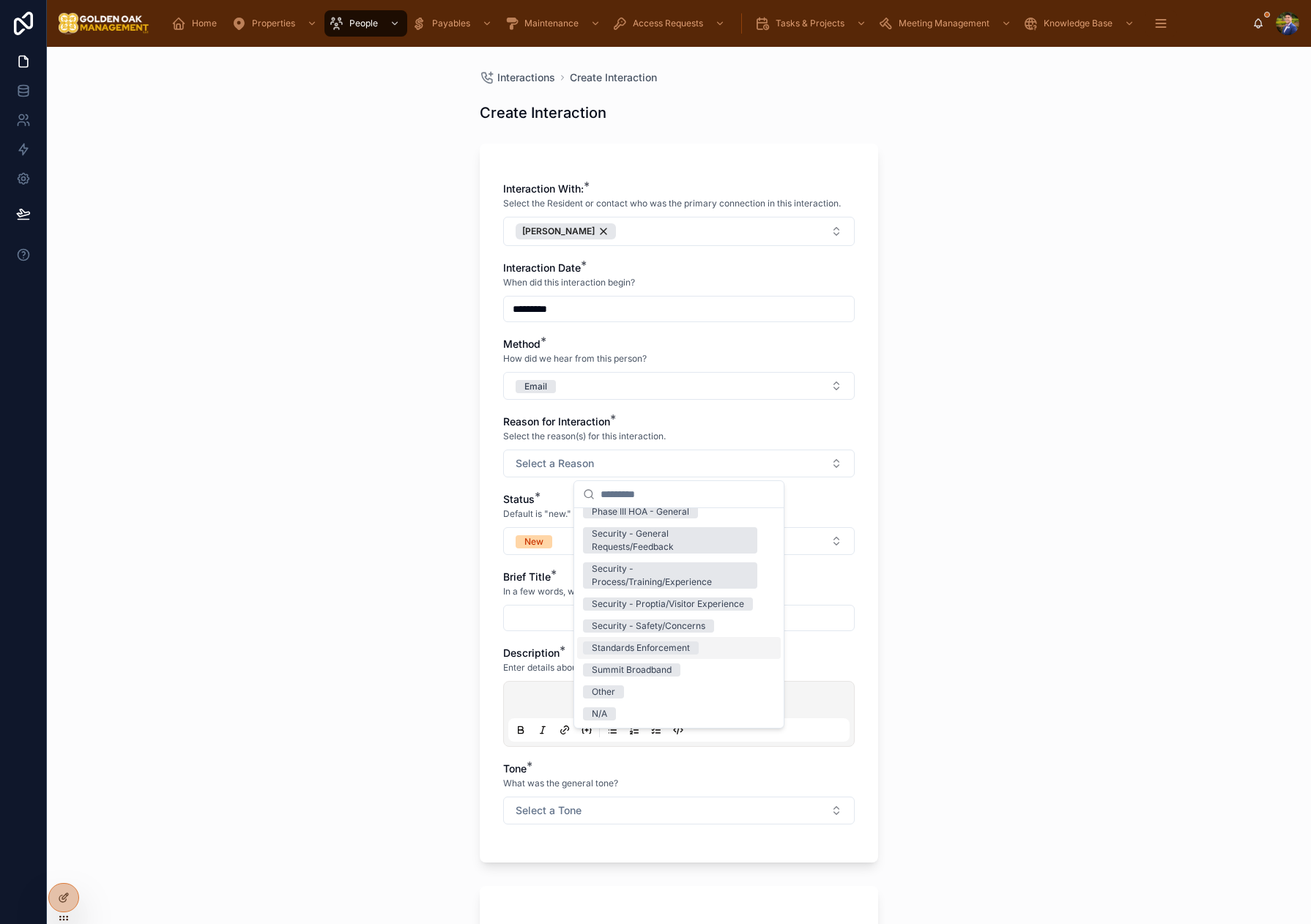
scroll to position [258, 0]
click at [675, 698] on div "Other" at bounding box center [678, 699] width 203 height 22
click at [412, 513] on div "Interactions Create Interaction Create Interaction Interaction With: * Select t…" at bounding box center [679, 486] width 1264 height 877
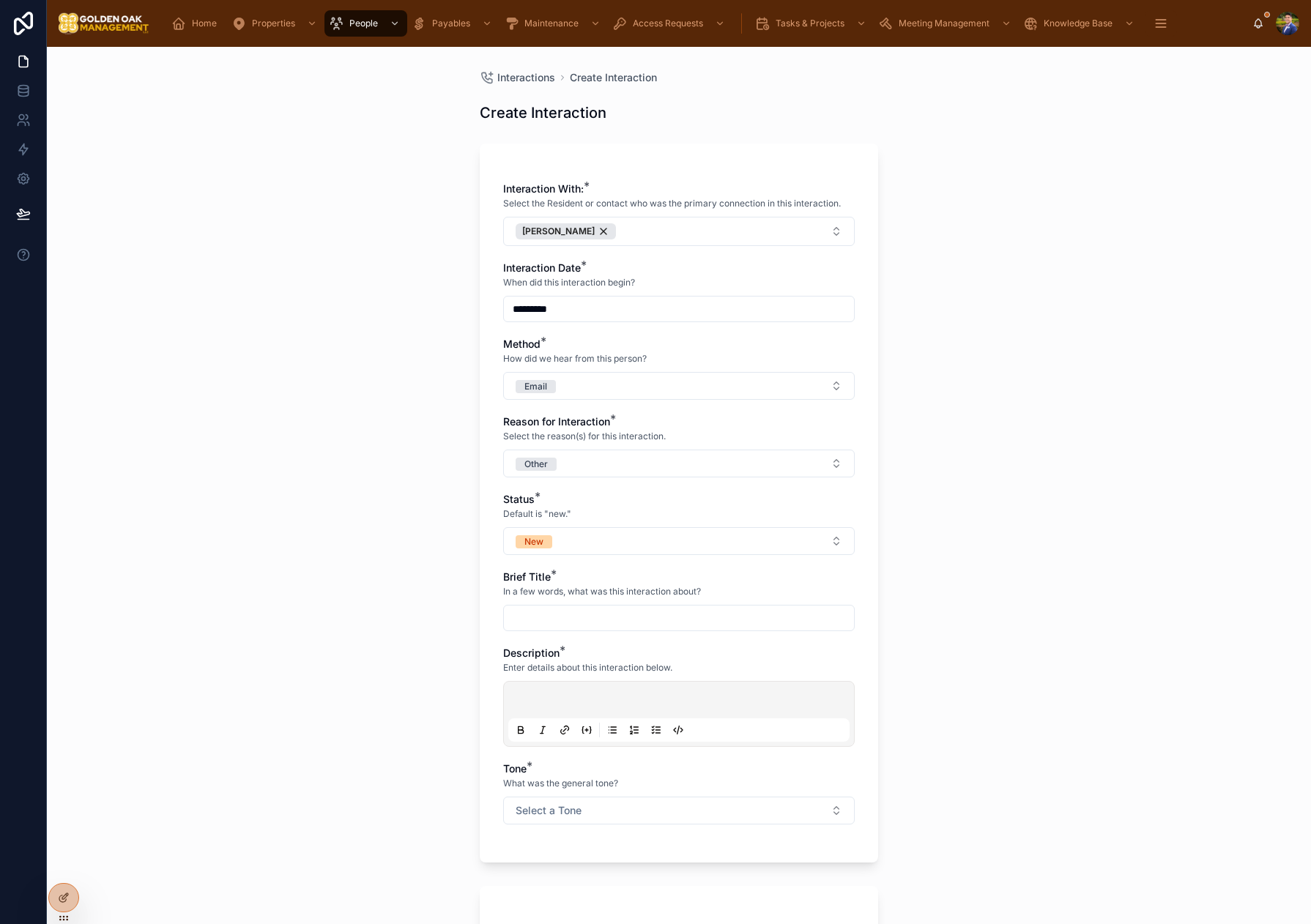
click at [583, 524] on div "Status * Default is "new." New" at bounding box center [678, 523] width 351 height 63
click at [586, 543] on button "New" at bounding box center [678, 541] width 351 height 28
drag, startPoint x: 598, startPoint y: 680, endPoint x: 570, endPoint y: 658, distance: 35.6
click at [598, 679] on div "Closed" at bounding box center [678, 687] width 203 height 22
click at [517, 609] on input "text" at bounding box center [678, 617] width 350 height 20
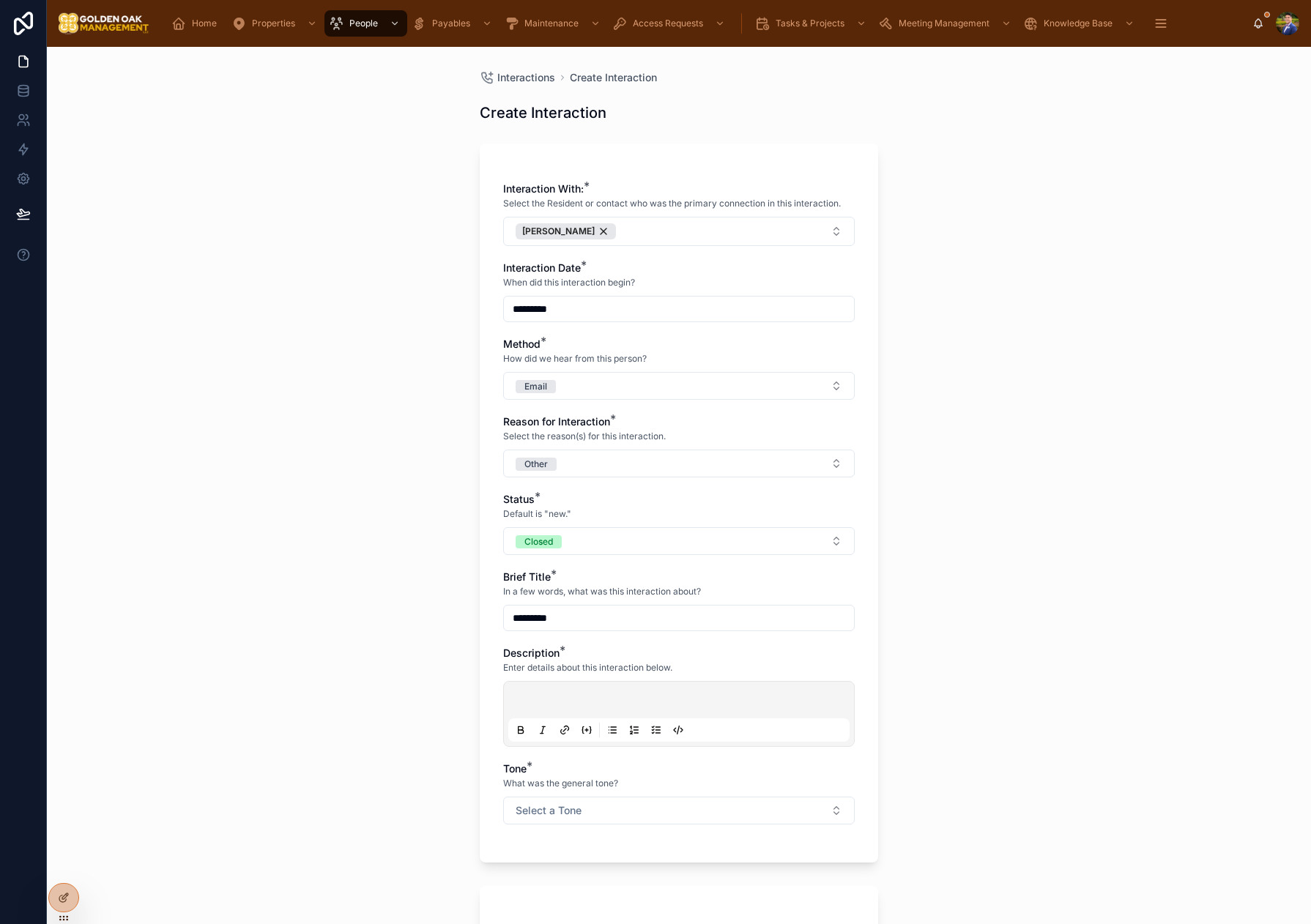
type input "*********"
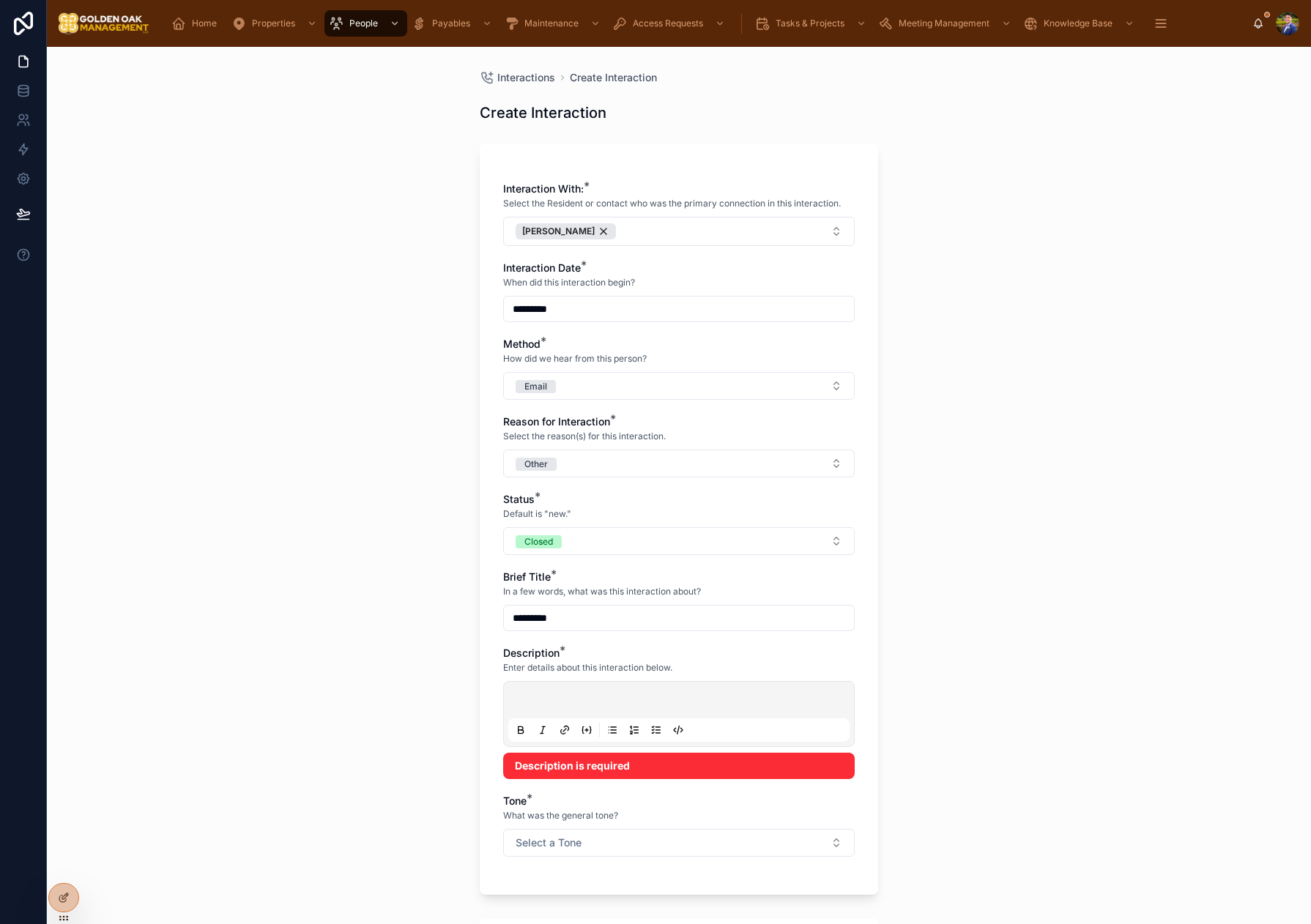
click at [589, 696] on p at bounding box center [682, 702] width 341 height 14
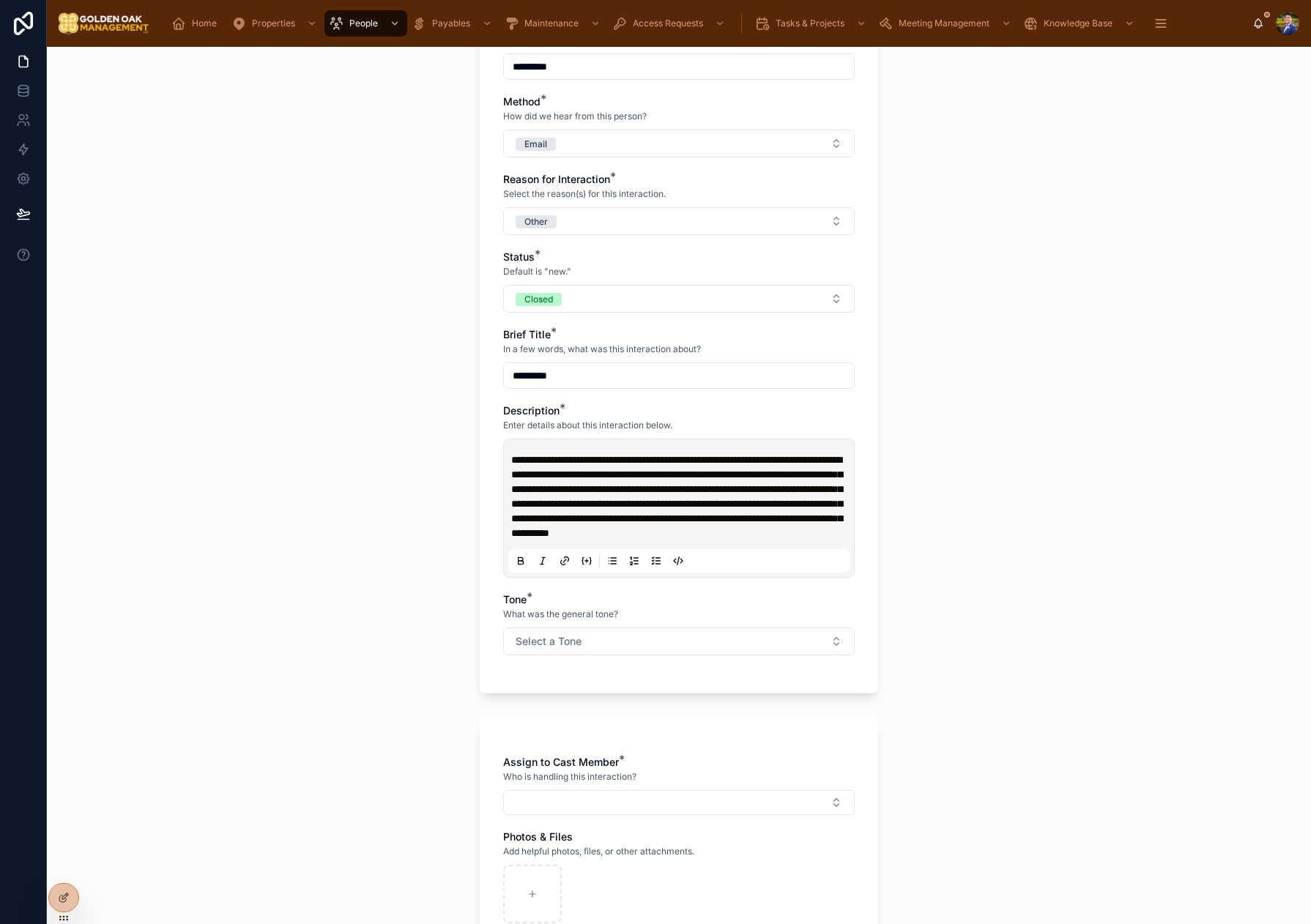
scroll to position [243, 0]
click at [668, 655] on button "Select a Tone" at bounding box center [678, 640] width 351 height 28
drag, startPoint x: 630, startPoint y: 737, endPoint x: 619, endPoint y: 765, distance: 30.1
click at [630, 737] on div "Neutral" at bounding box center [678, 735] width 203 height 22
click at [638, 807] on button "Select Button" at bounding box center [678, 802] width 351 height 25
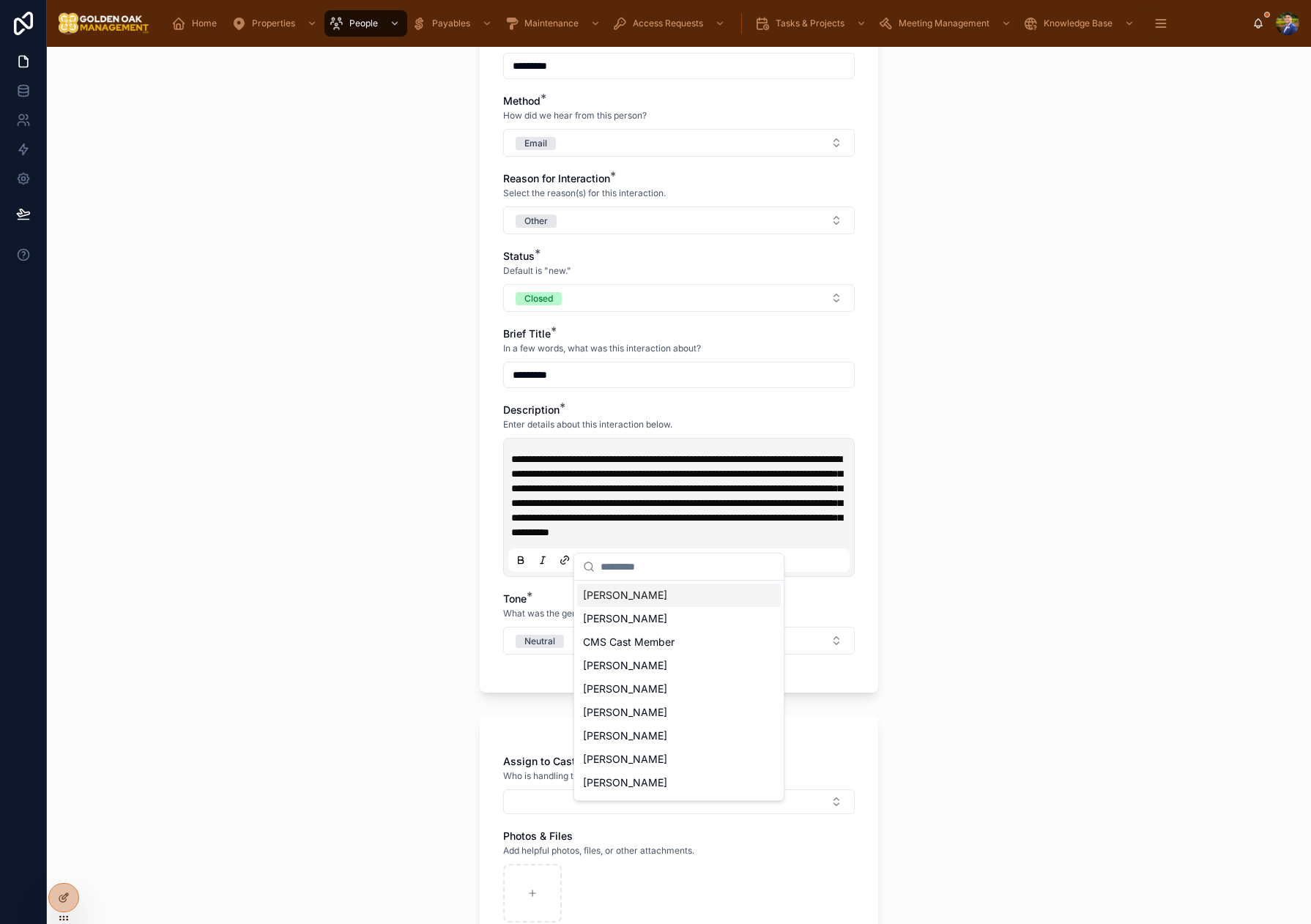
click at [617, 596] on span "[PERSON_NAME]" at bounding box center [625, 595] width 84 height 14
click at [417, 601] on div "**********" at bounding box center [679, 486] width 1264 height 877
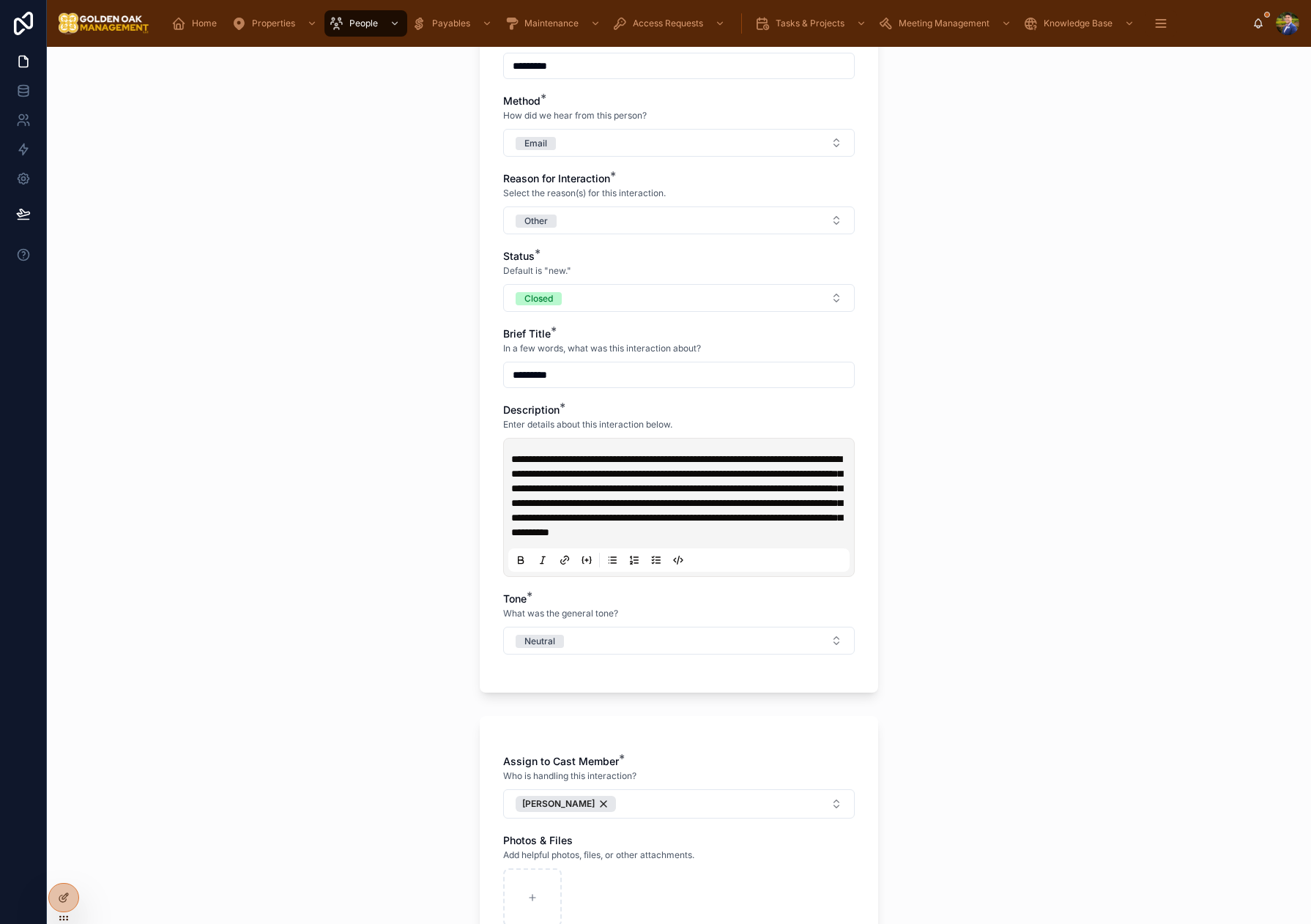
scroll to position [442, 0]
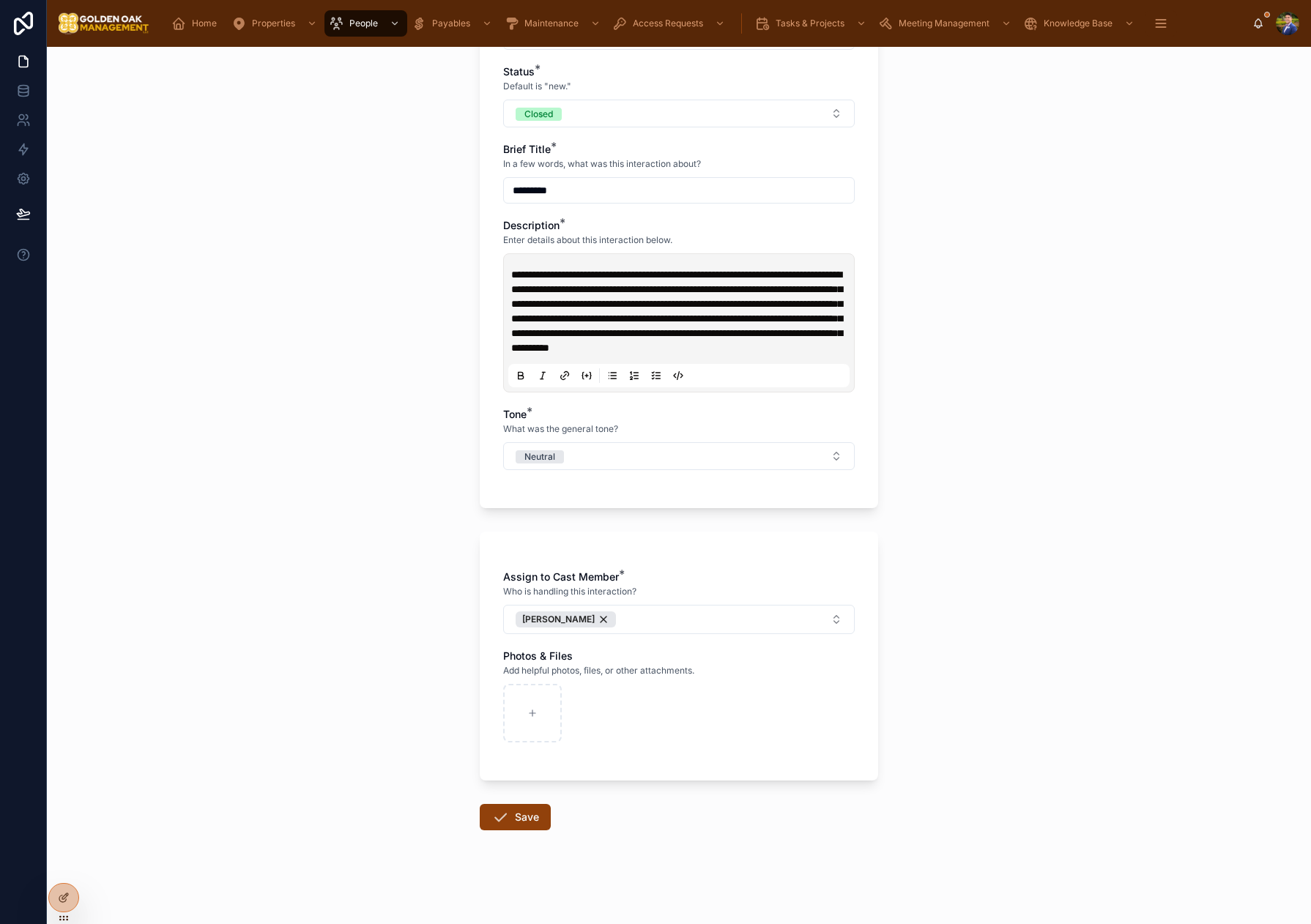
click at [520, 815] on button "Save" at bounding box center [515, 817] width 71 height 27
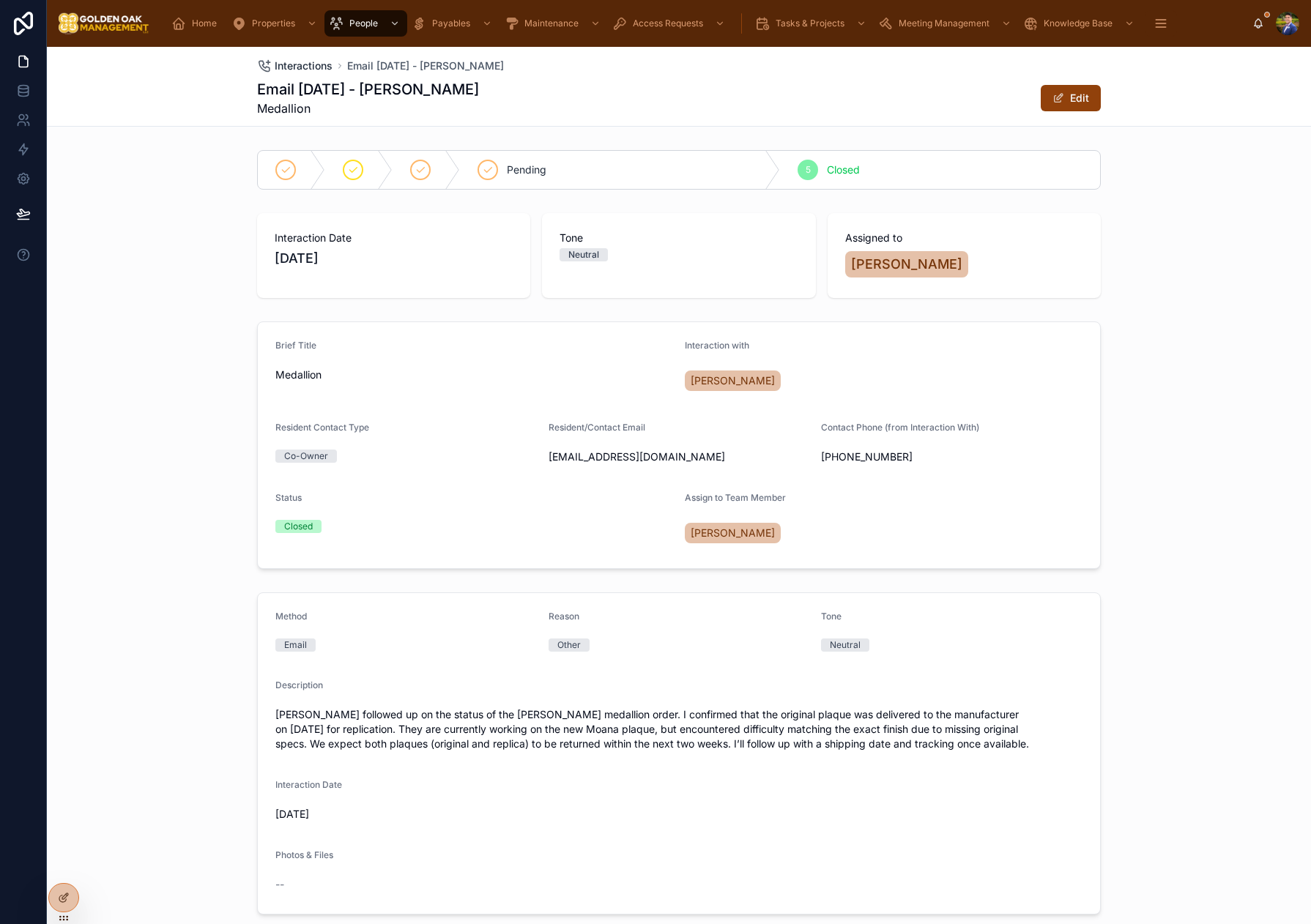
click at [293, 64] on span "Interactions" at bounding box center [303, 66] width 58 height 14
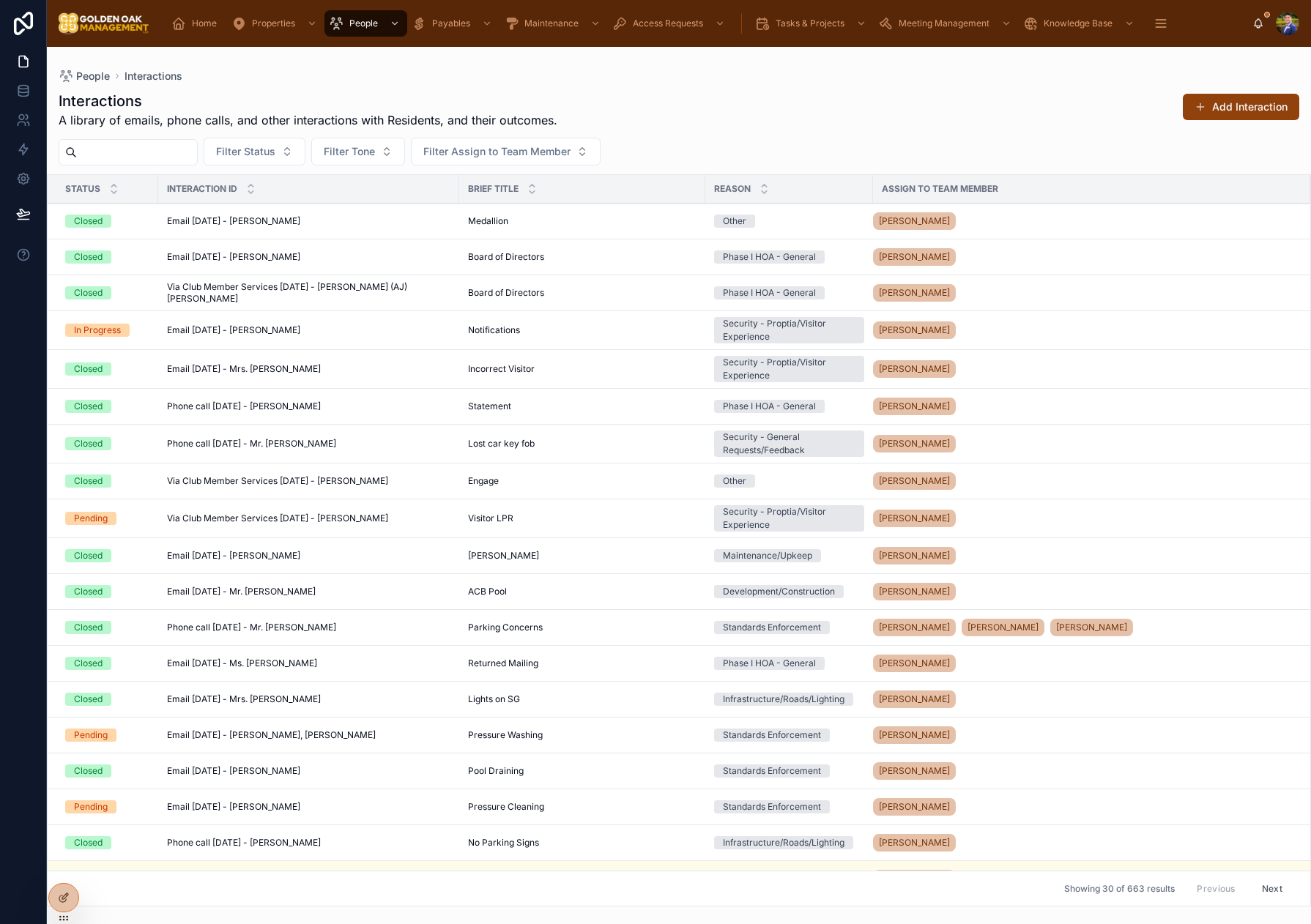
click at [737, 119] on div "Interactions A library of emails, phone calls, and other interactions with Resi…" at bounding box center [679, 110] width 1241 height 38
drag, startPoint x: 737, startPoint y: 119, endPoint x: 1053, endPoint y: 150, distance: 317.5
click at [759, 118] on div "Interactions A library of emails, phone calls, and other interactions with Resi…" at bounding box center [679, 110] width 1241 height 38
click at [1242, 123] on div "Interactions A library of emails, phone calls, and other interactions with Resi…" at bounding box center [679, 110] width 1241 height 38
click at [1242, 117] on button "Add Interaction" at bounding box center [1241, 107] width 117 height 27
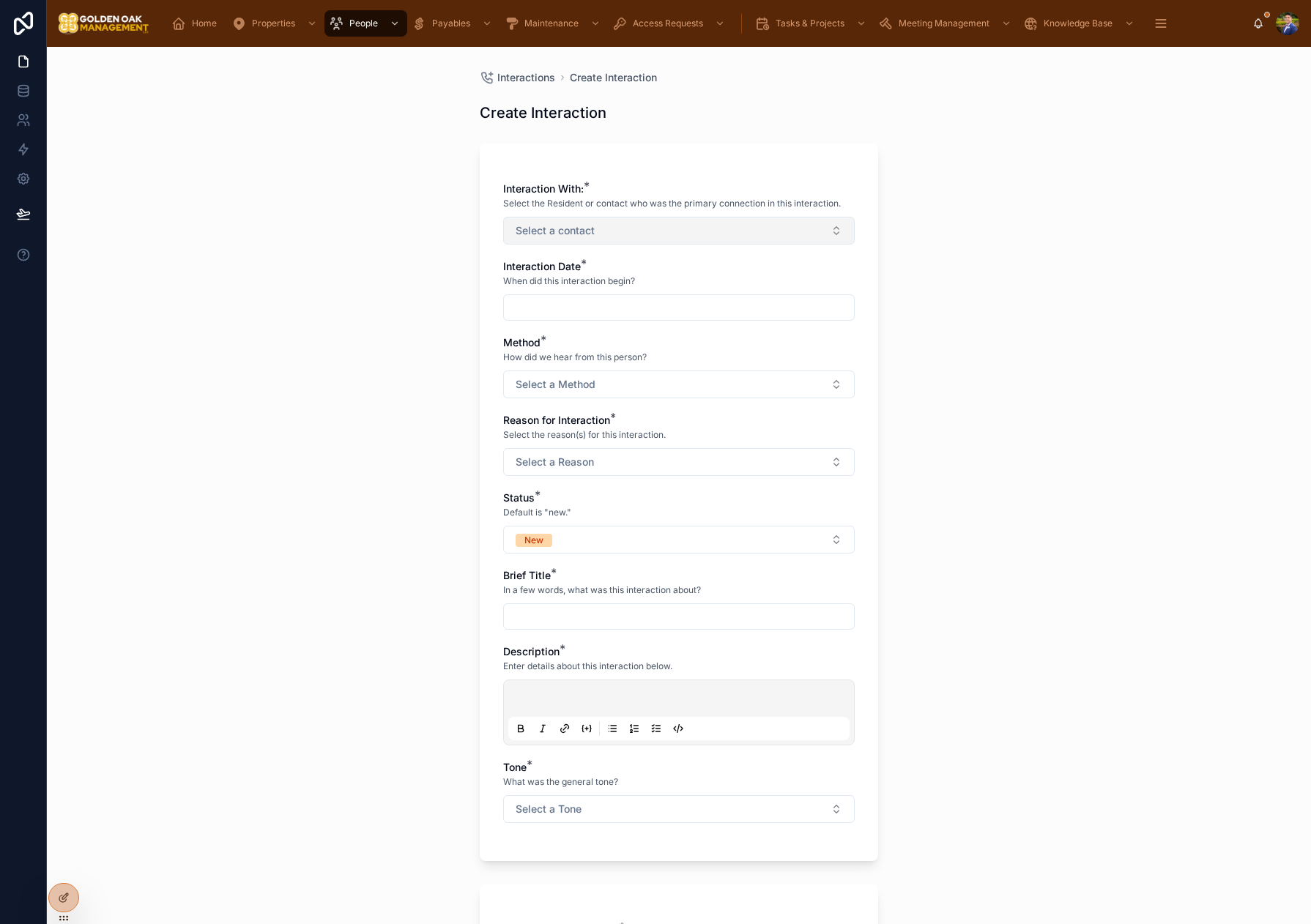
click at [649, 241] on button "Select a contact" at bounding box center [678, 230] width 351 height 28
type input "*****"
click at [684, 285] on div "[PERSON_NAME]" at bounding box center [678, 290] width 203 height 23
click at [580, 314] on input "text" at bounding box center [678, 308] width 350 height 20
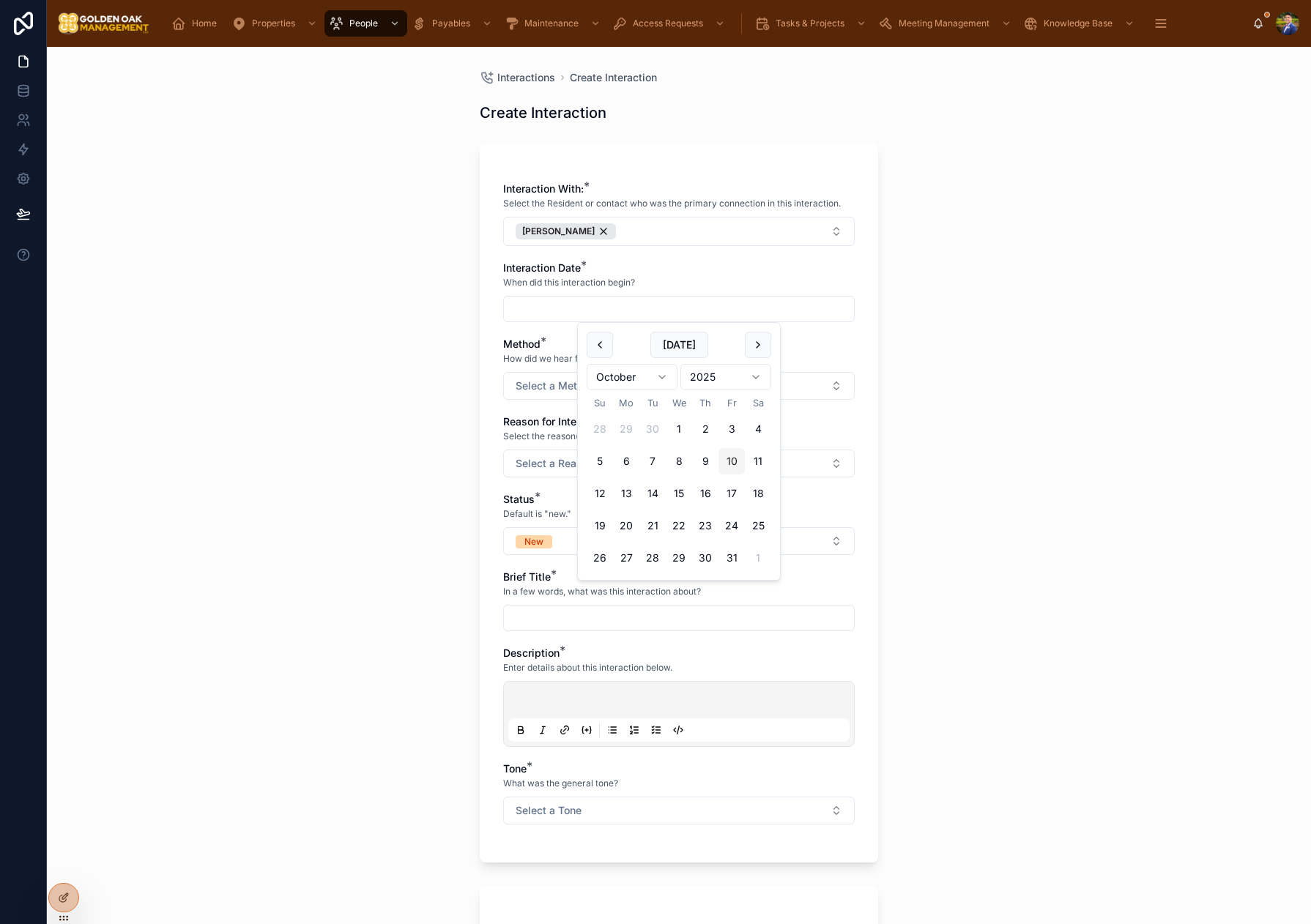
click at [737, 462] on button "10" at bounding box center [732, 462] width 27 height 27
type input "**********"
click at [553, 376] on button "Select a Method" at bounding box center [678, 385] width 351 height 28
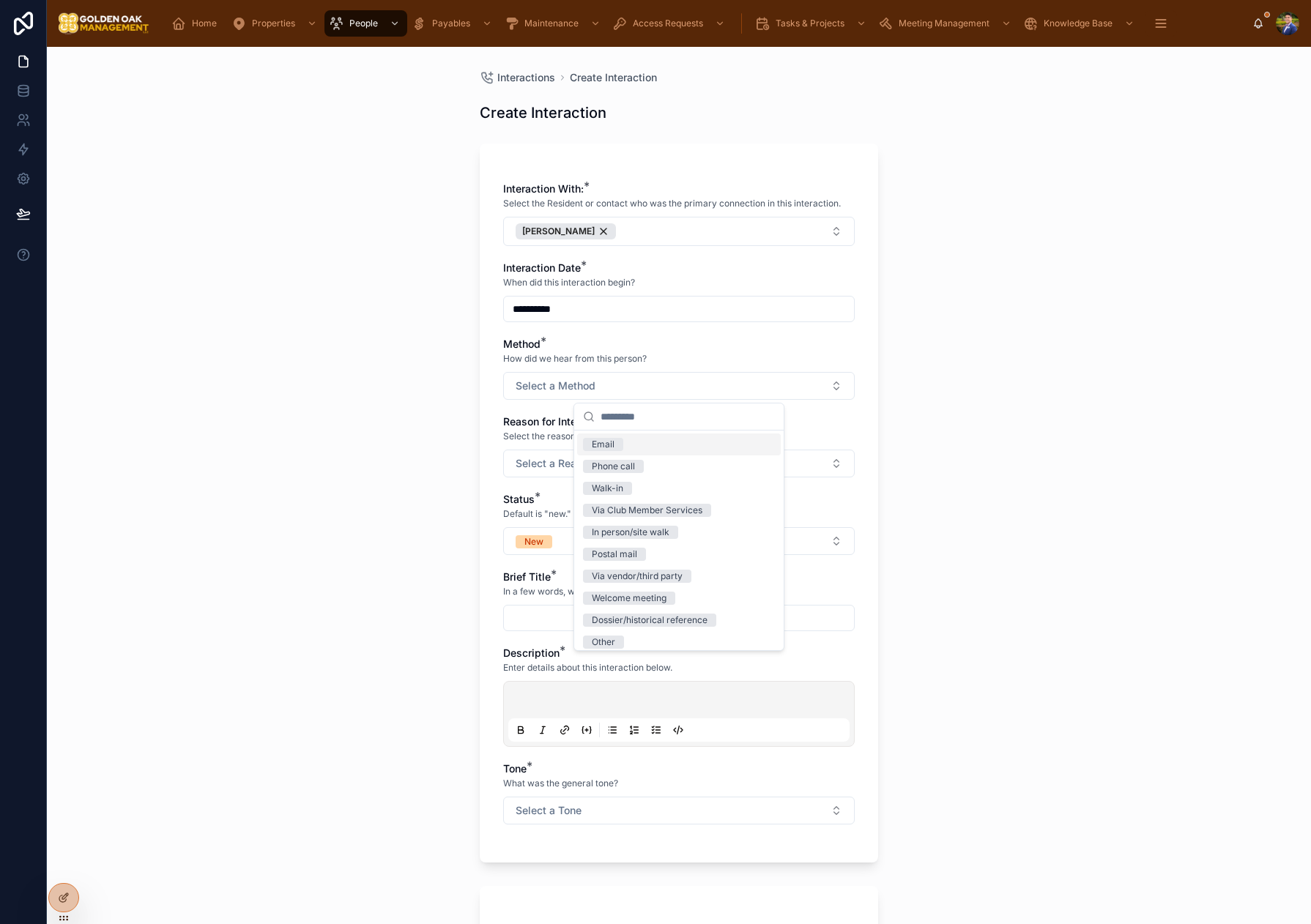
drag, startPoint x: 619, startPoint y: 449, endPoint x: 599, endPoint y: 452, distance: 20.2
click at [619, 449] on span "Email" at bounding box center [602, 444] width 40 height 13
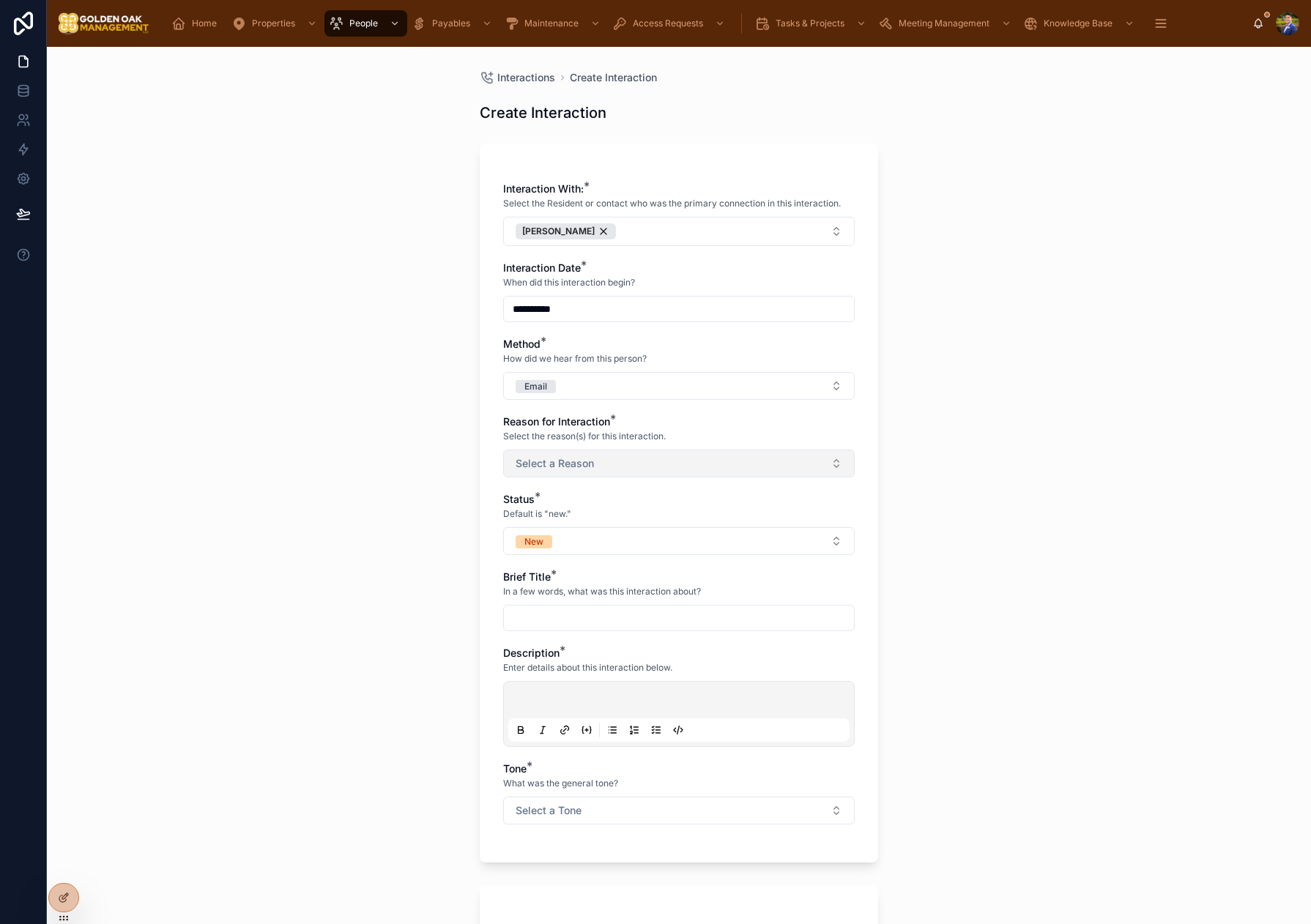
click at [544, 459] on span "Select a Reason" at bounding box center [554, 463] width 78 height 14
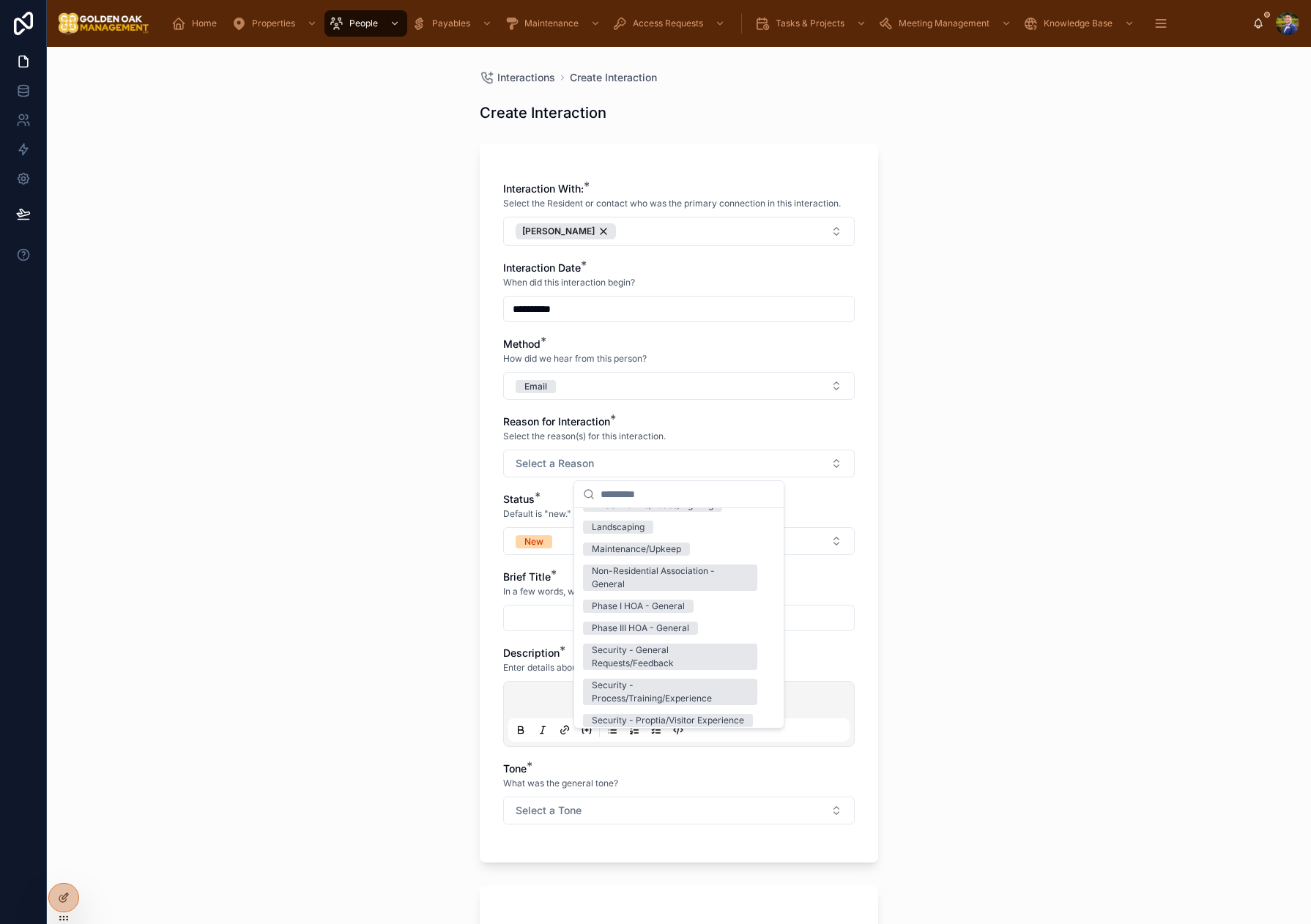
scroll to position [155, 0]
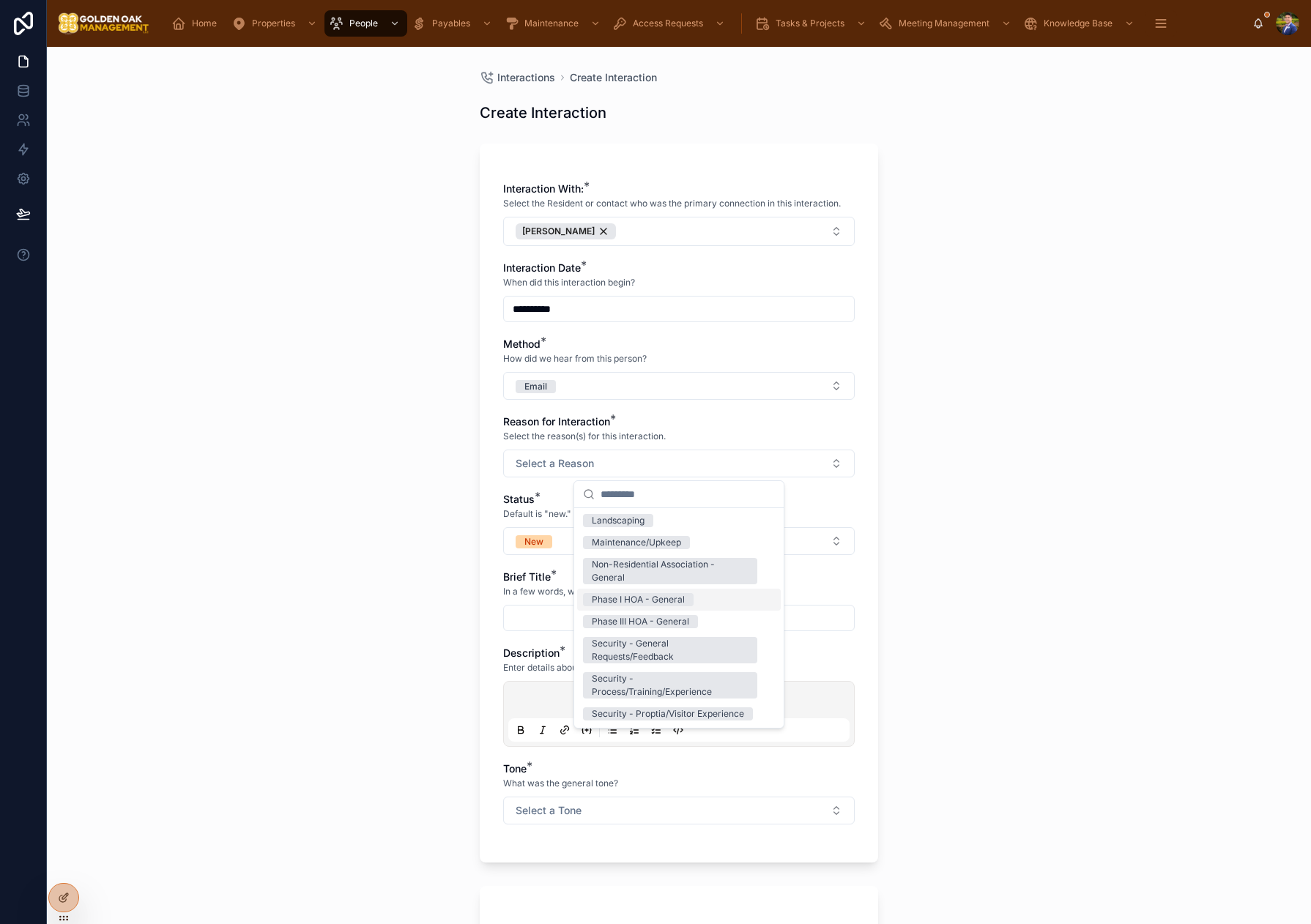
click at [676, 608] on div "Phase I HOA - General" at bounding box center [678, 600] width 203 height 22
click at [1027, 585] on div "**********" at bounding box center [679, 486] width 1264 height 877
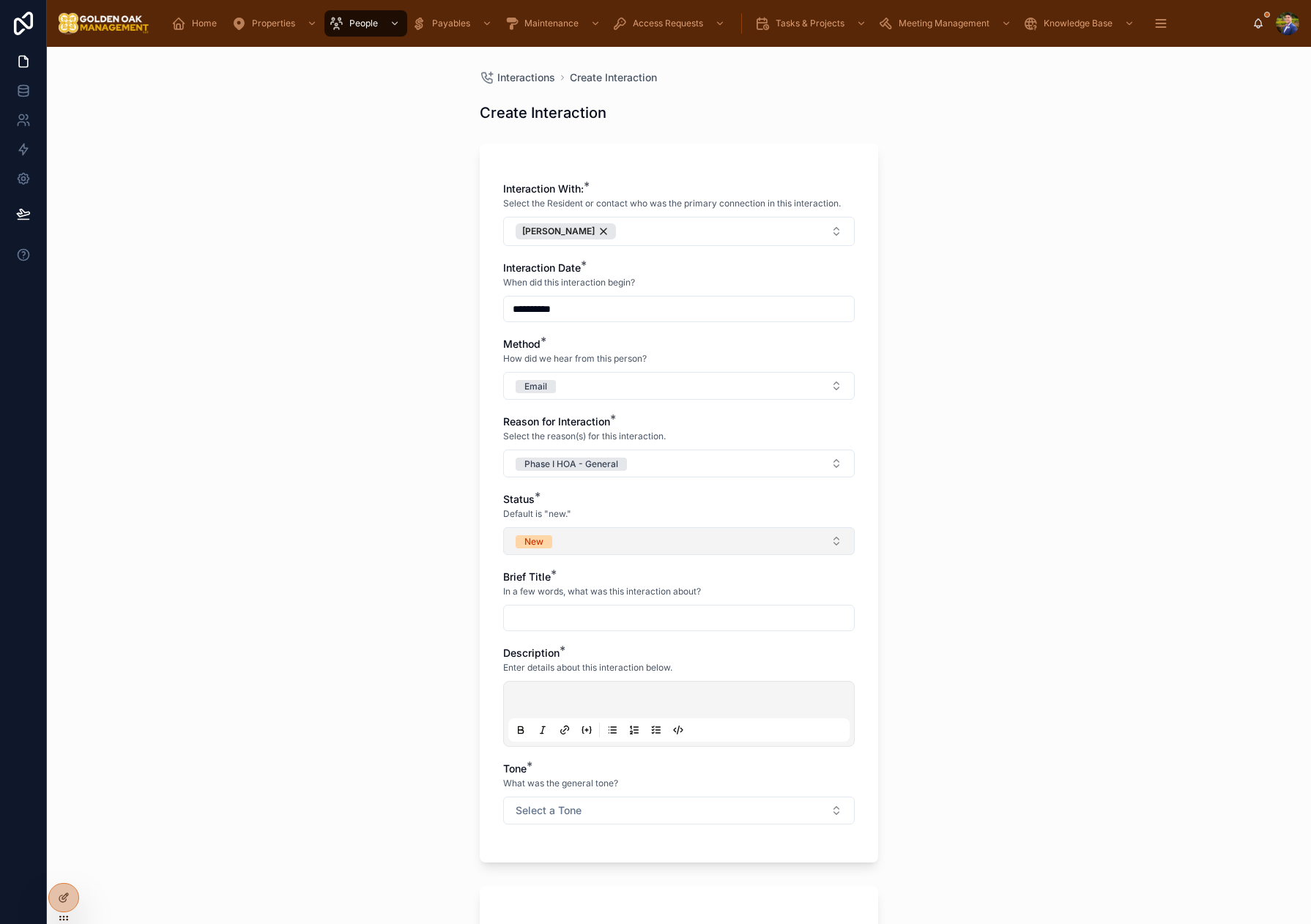
click at [638, 549] on button "New" at bounding box center [678, 541] width 351 height 28
click at [651, 691] on div "Closed" at bounding box center [678, 687] width 203 height 22
click at [557, 614] on input "text" at bounding box center [678, 617] width 350 height 20
type input "**********"
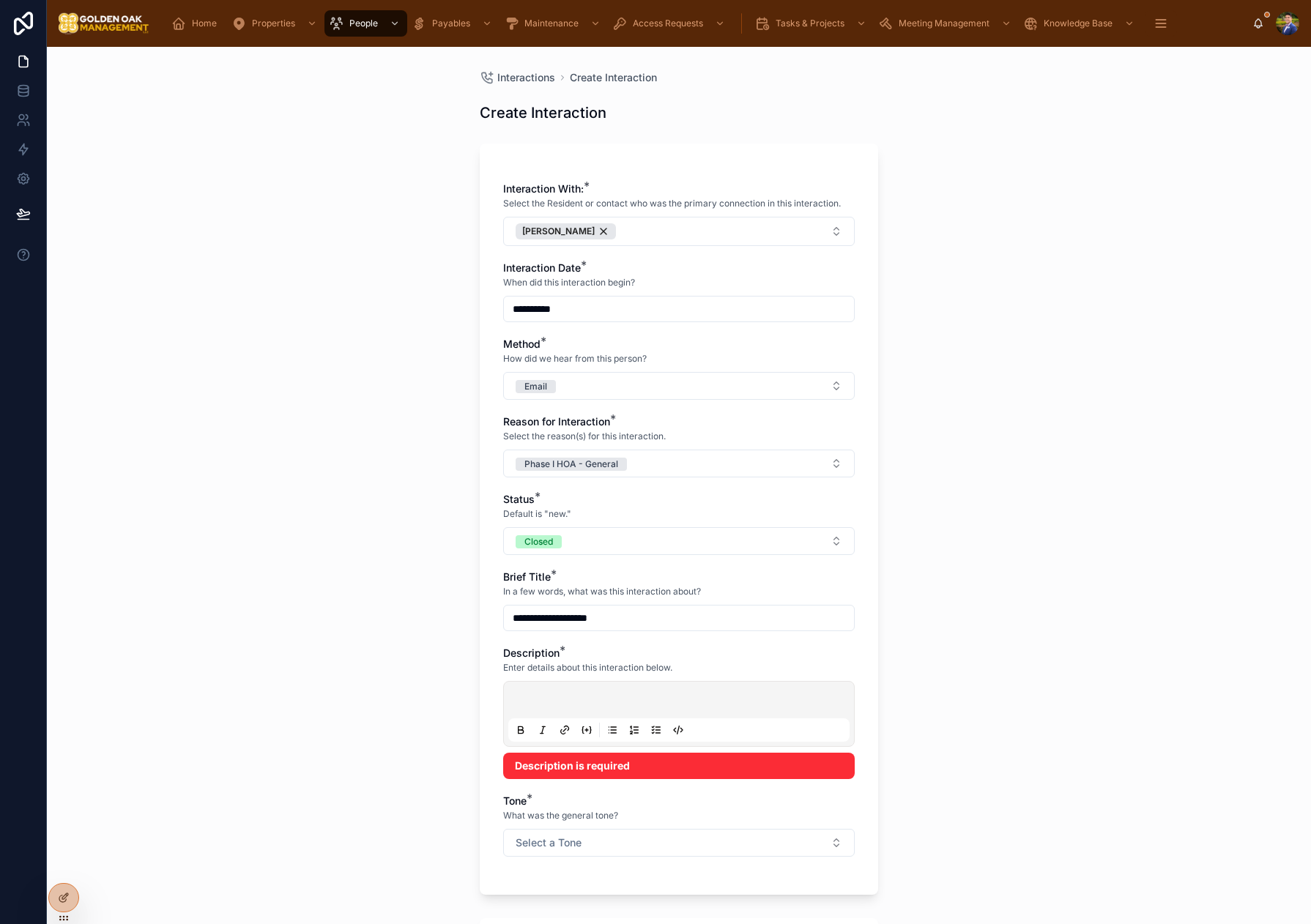
click at [618, 699] on p at bounding box center [682, 702] width 341 height 14
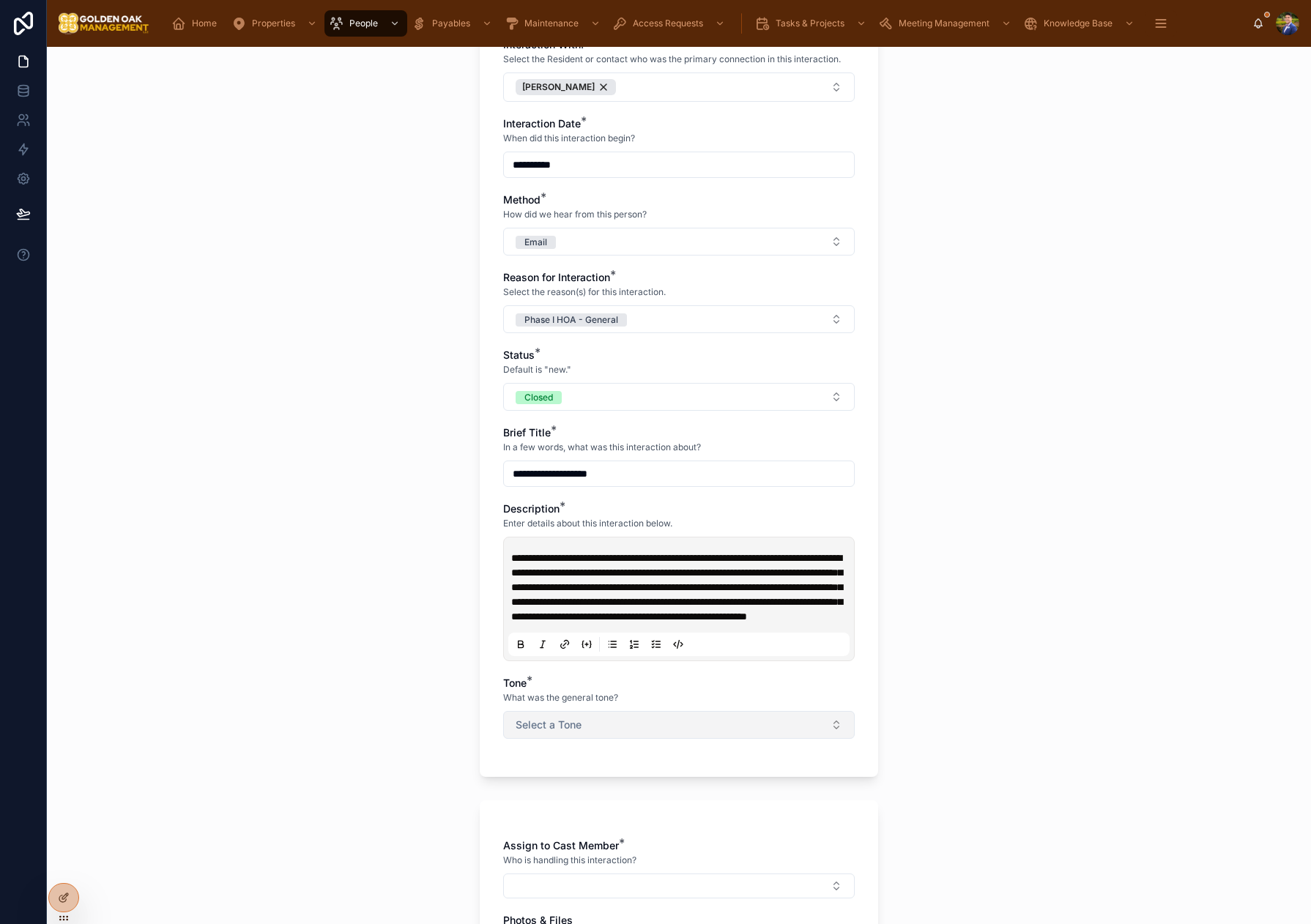
scroll to position [146, 0]
click at [627, 737] on button "Select a Tone" at bounding box center [678, 722] width 351 height 28
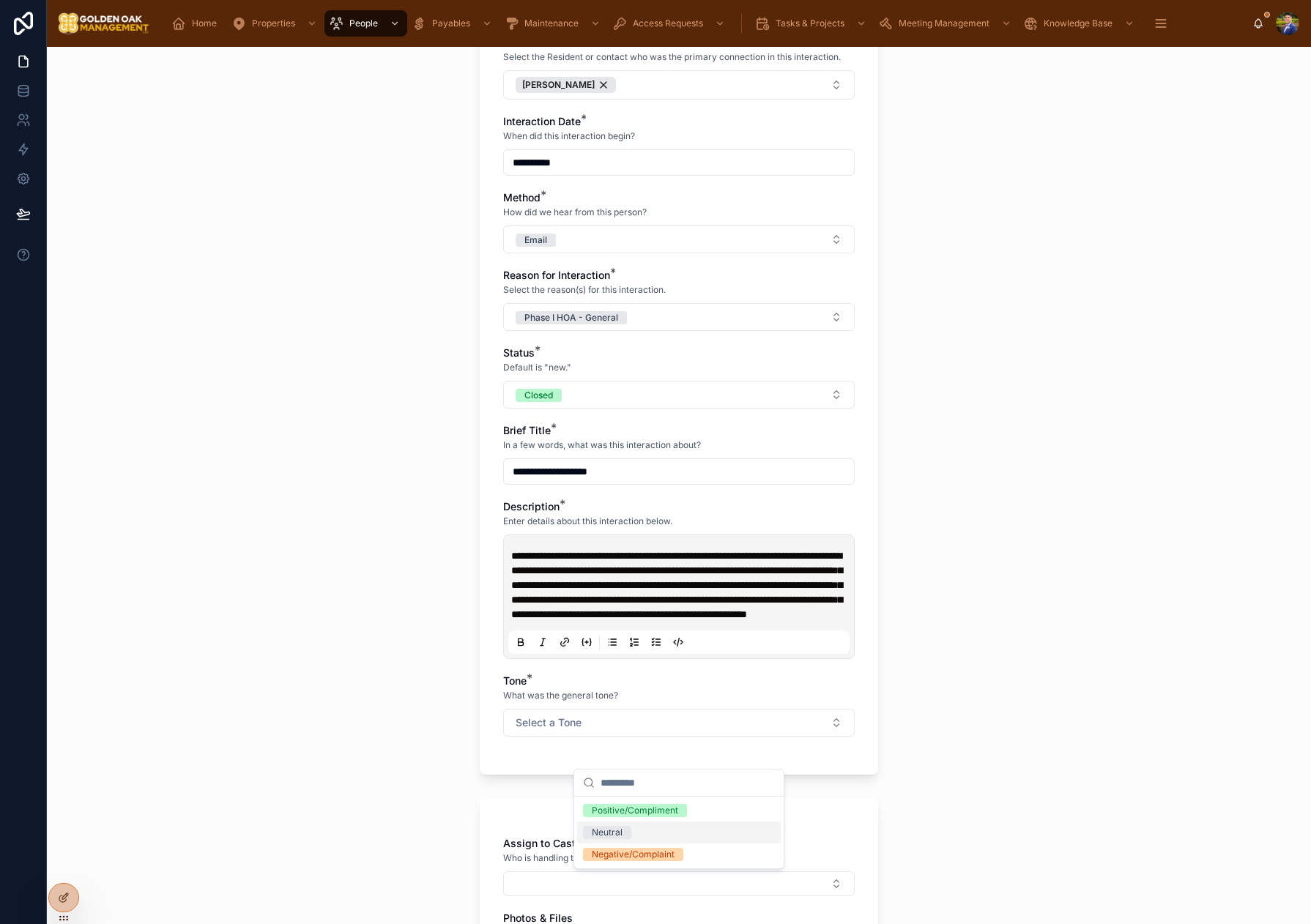
click at [636, 839] on div "Neutral" at bounding box center [678, 832] width 203 height 22
click at [988, 778] on div "**********" at bounding box center [679, 486] width 1264 height 877
click at [693, 737] on button "Neutral" at bounding box center [678, 722] width 351 height 28
drag, startPoint x: 693, startPoint y: 849, endPoint x: 814, endPoint y: 829, distance: 122.6
click at [693, 848] on div "Negative/Complaint" at bounding box center [678, 854] width 203 height 22
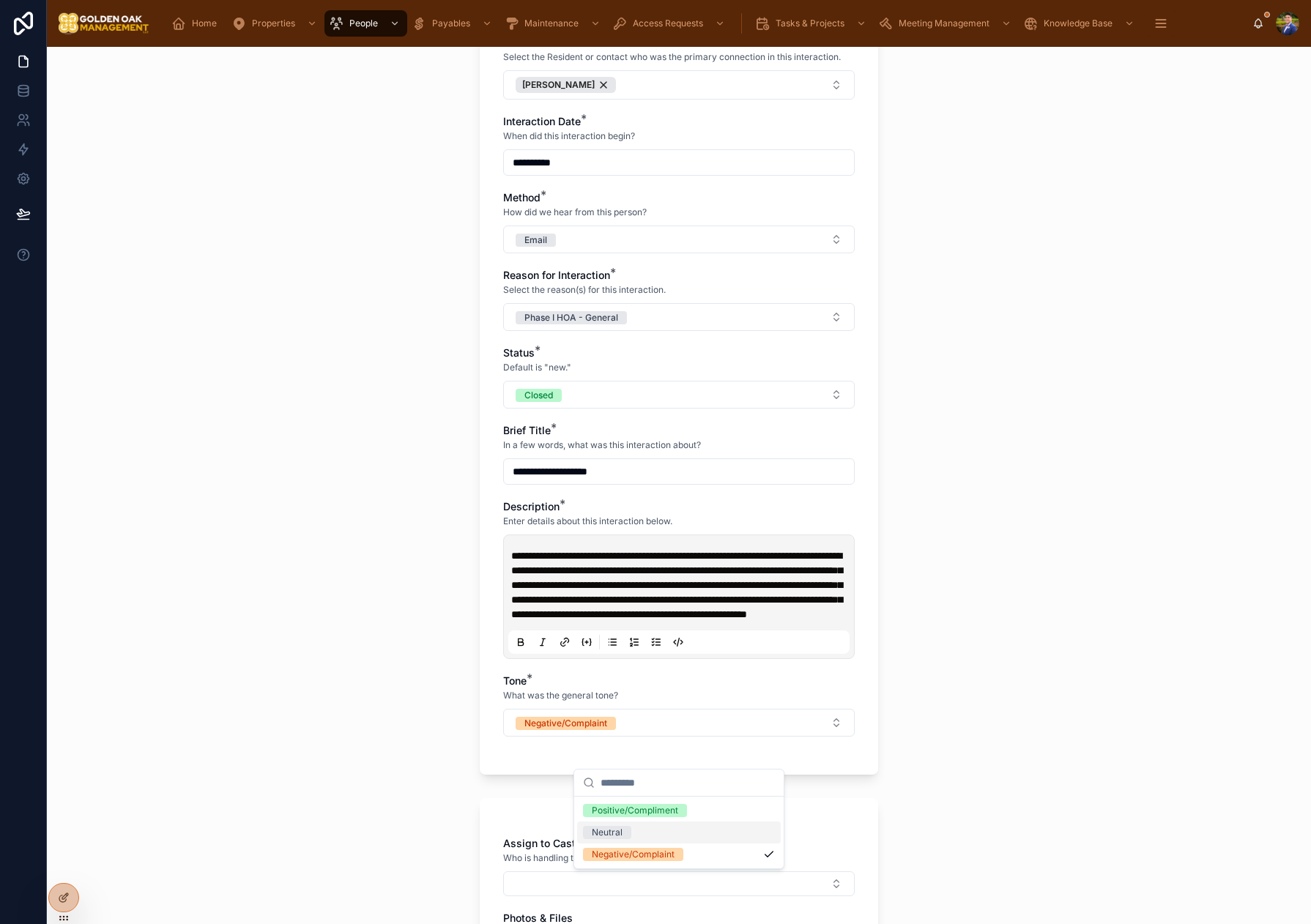
click at [1023, 781] on div "**********" at bounding box center [679, 486] width 1264 height 877
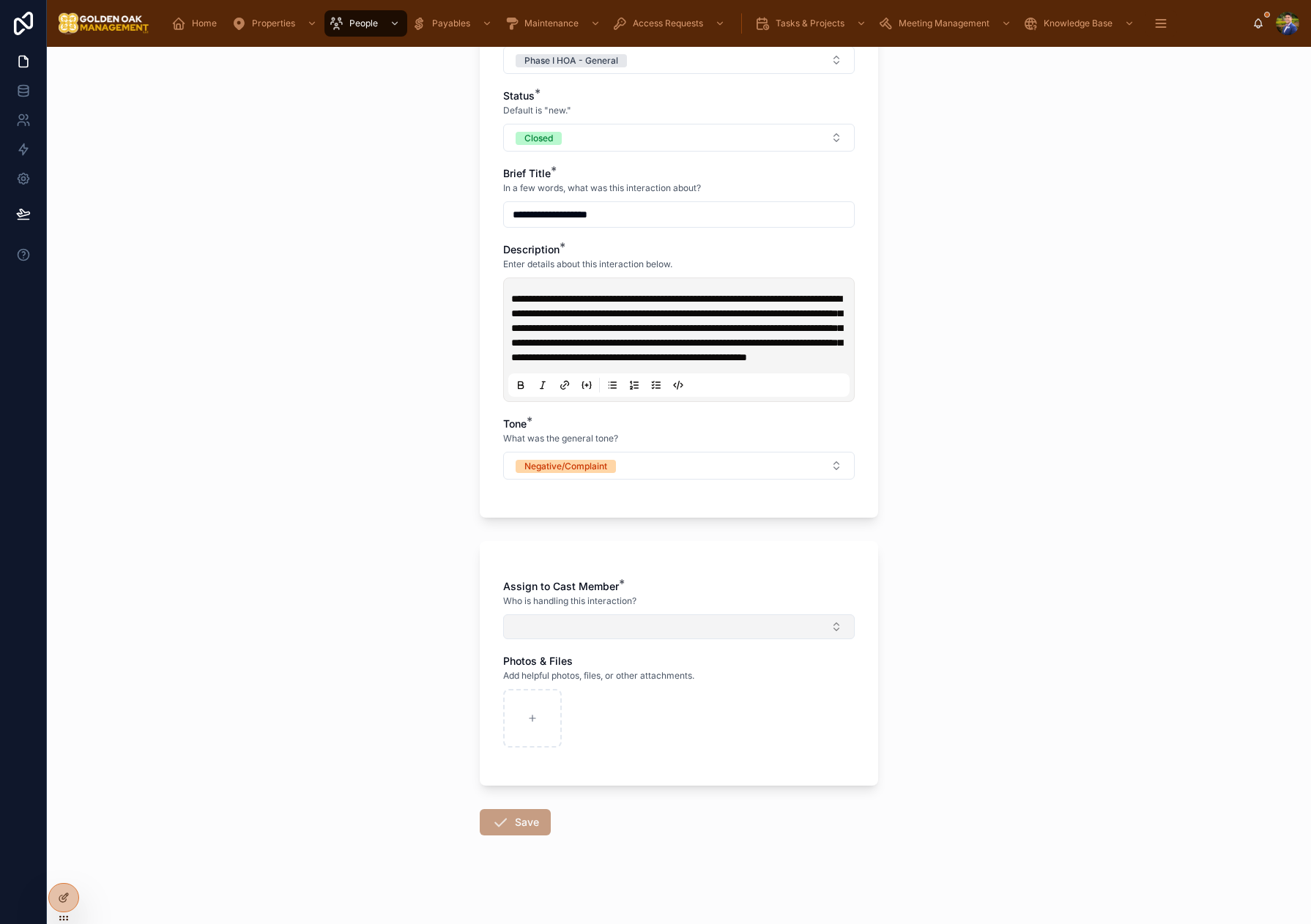
scroll to position [422, 0]
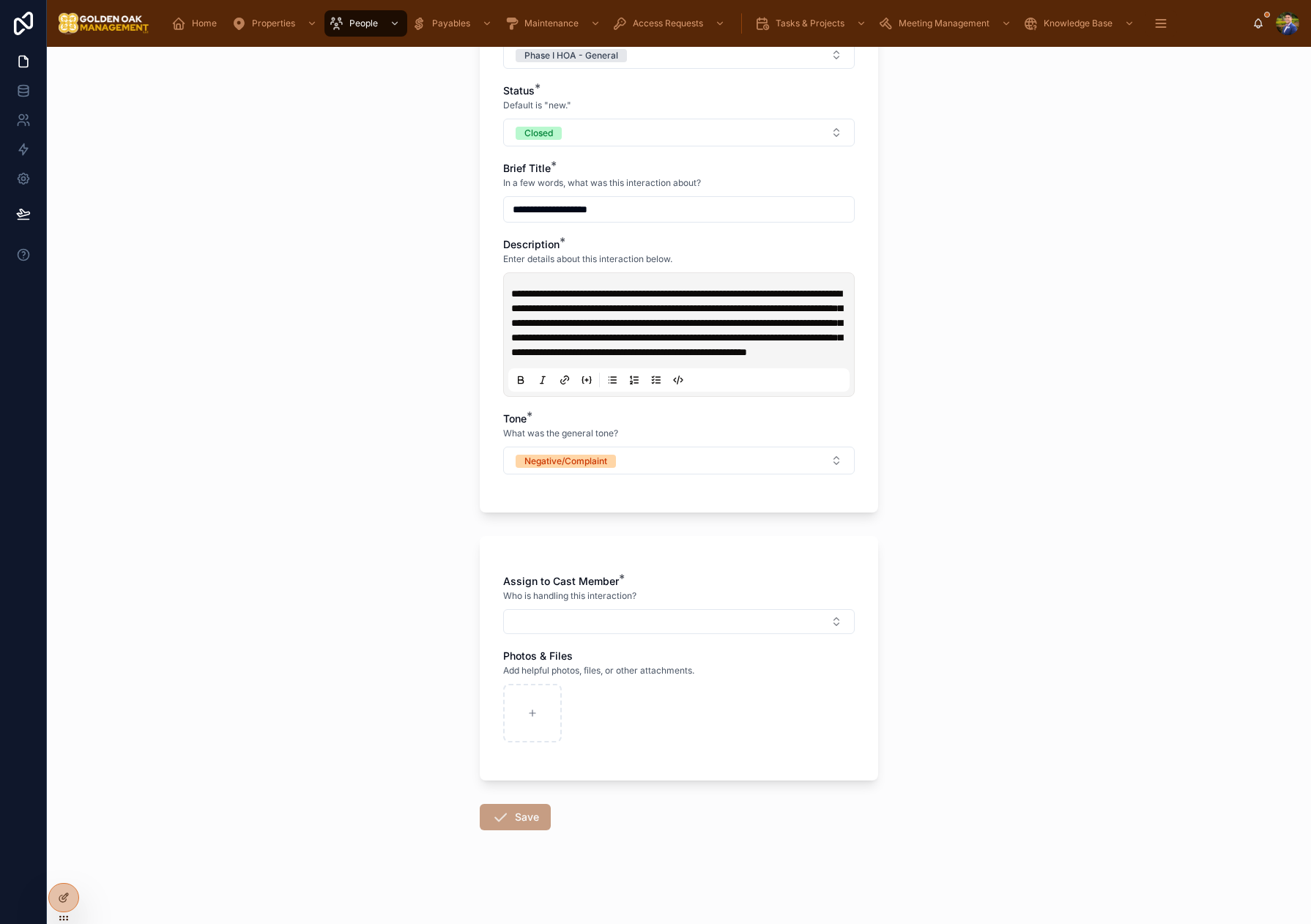
click at [610, 601] on span "Who is handling this interaction?" at bounding box center [569, 595] width 134 height 12
click at [610, 634] on button "Select Button" at bounding box center [678, 622] width 351 height 25
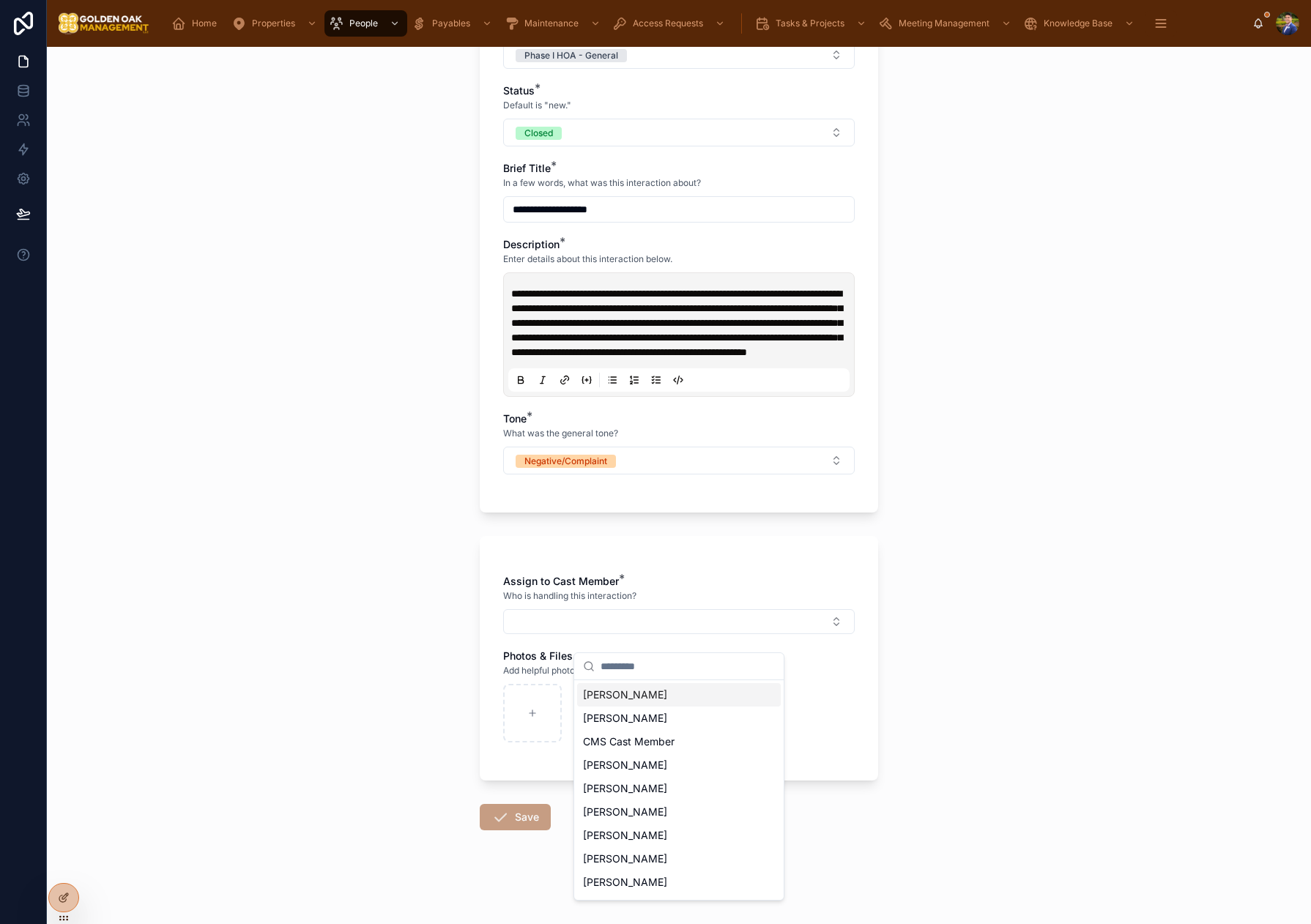
click at [636, 705] on div "[PERSON_NAME]" at bounding box center [678, 695] width 203 height 23
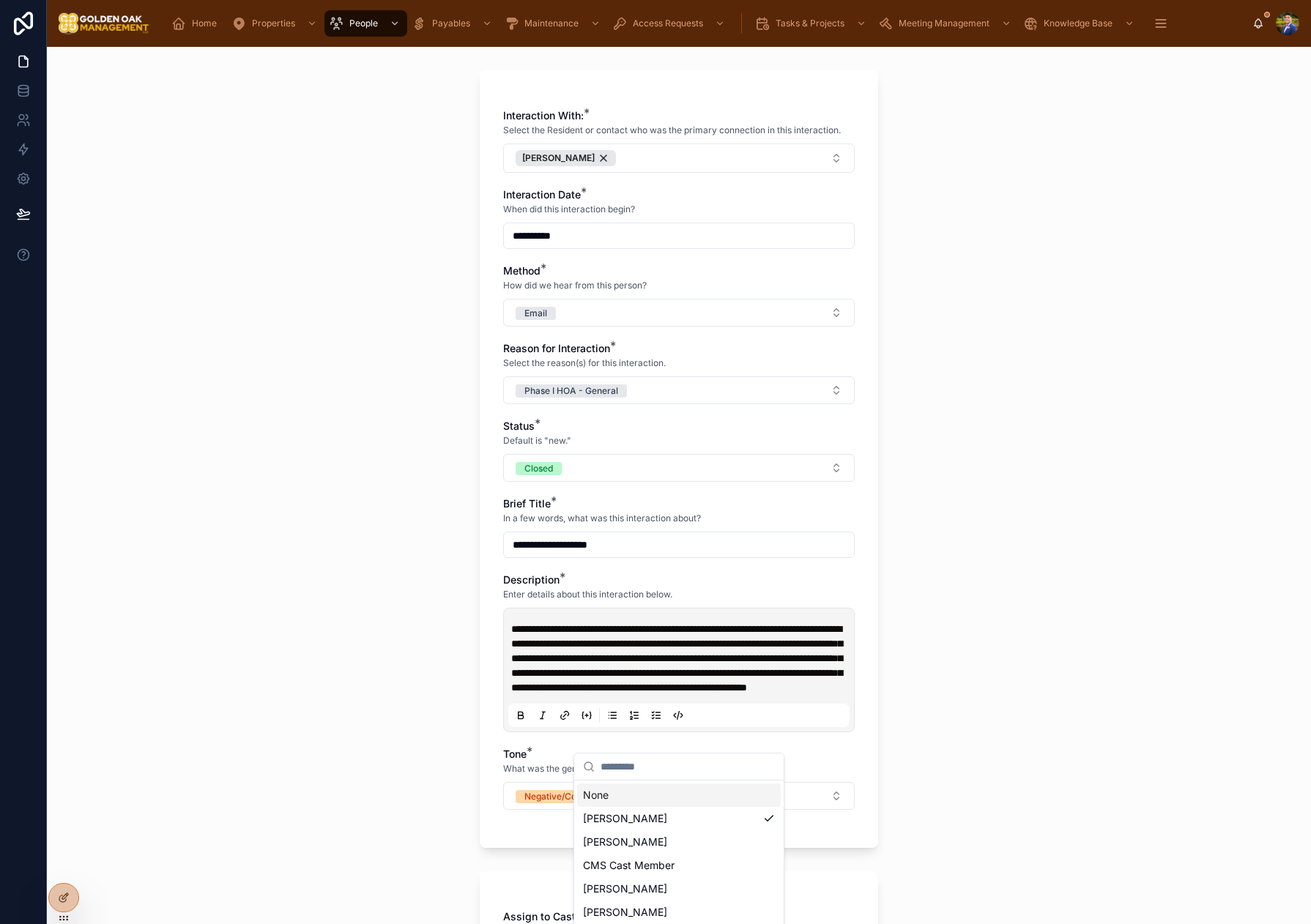
scroll to position [0, 0]
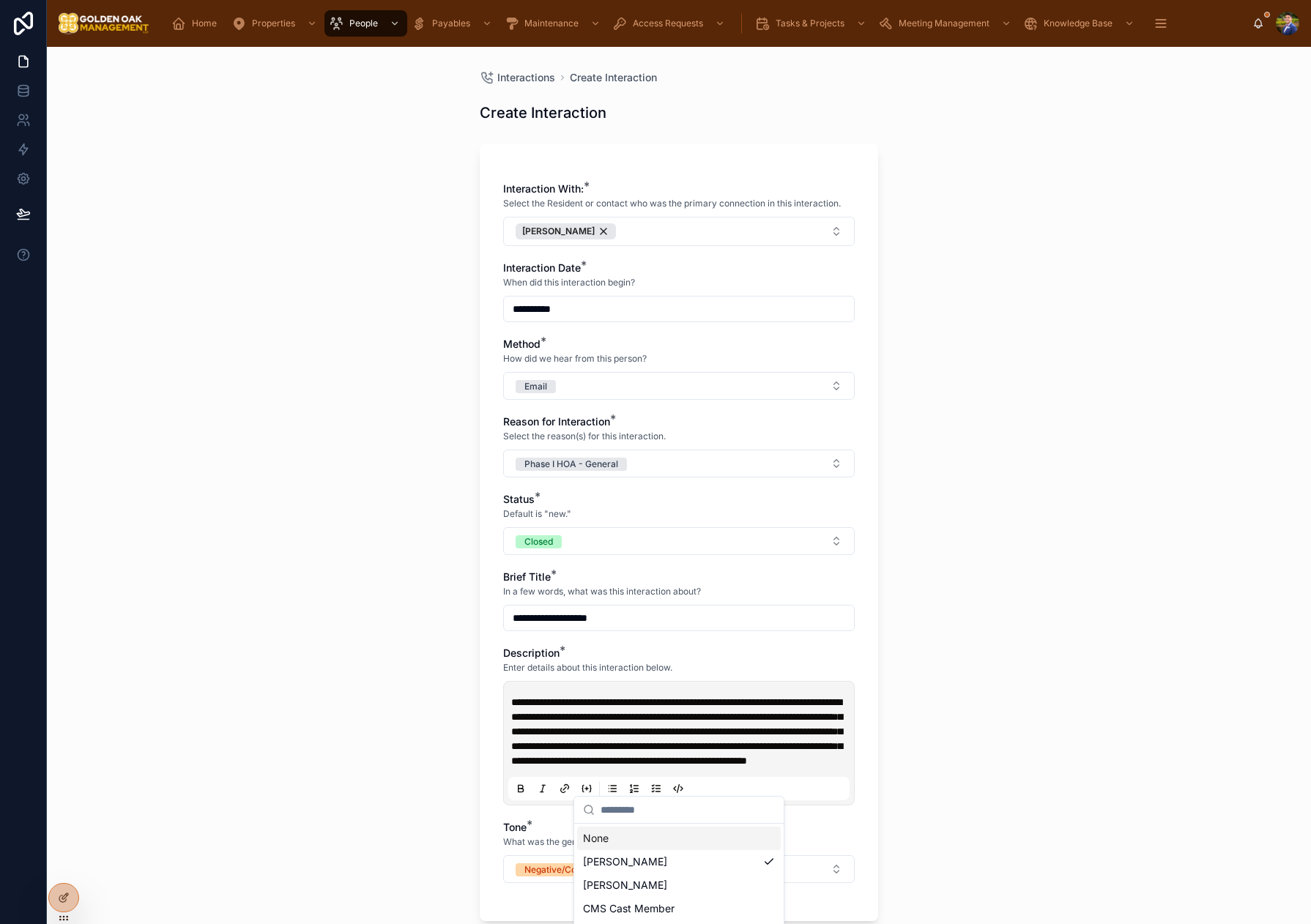
click at [586, 304] on input "**********" at bounding box center [678, 308] width 350 height 20
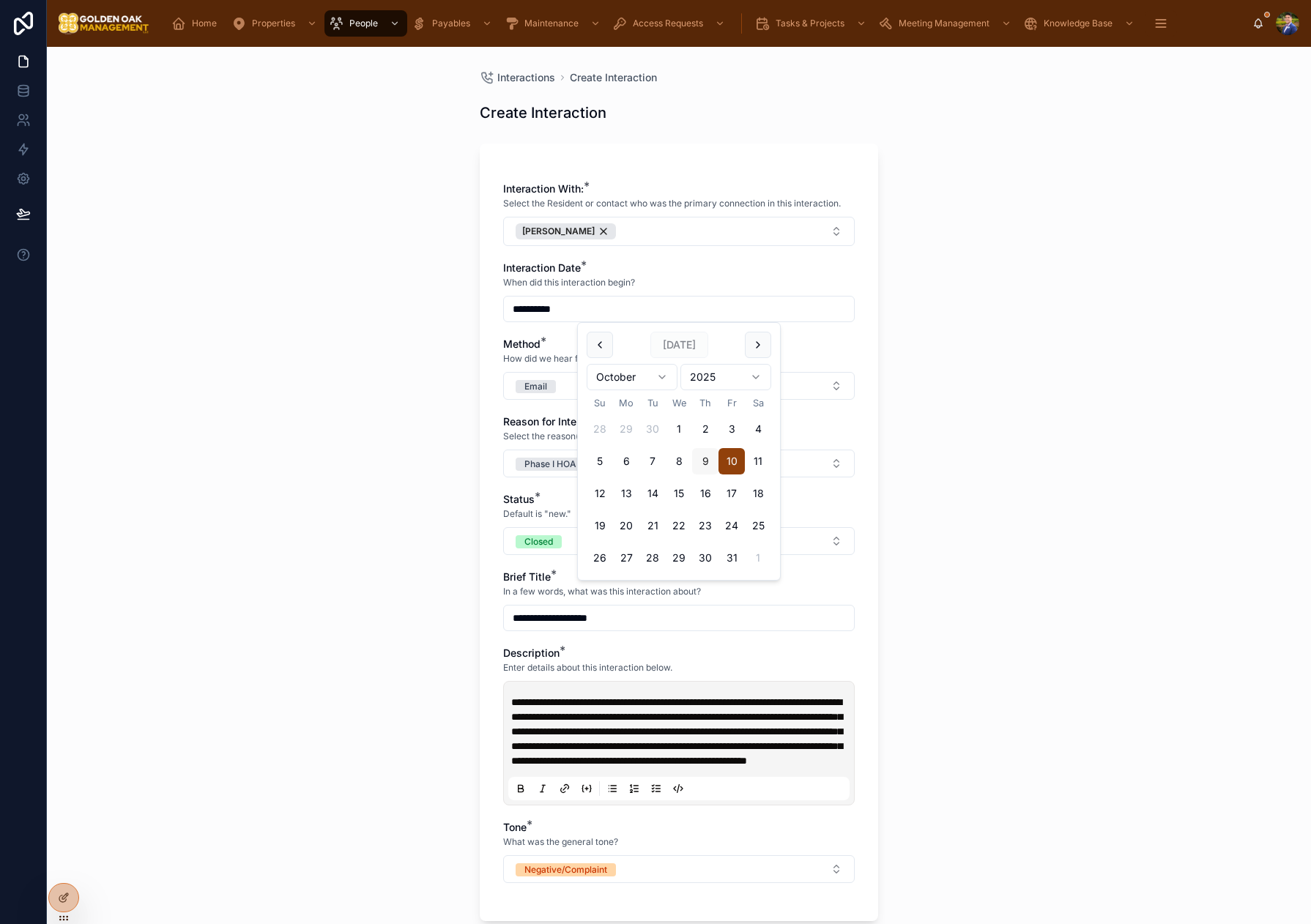
click at [709, 458] on button "9" at bounding box center [705, 462] width 27 height 27
type input "*********"
click at [979, 446] on div "**********" at bounding box center [679, 486] width 1264 height 877
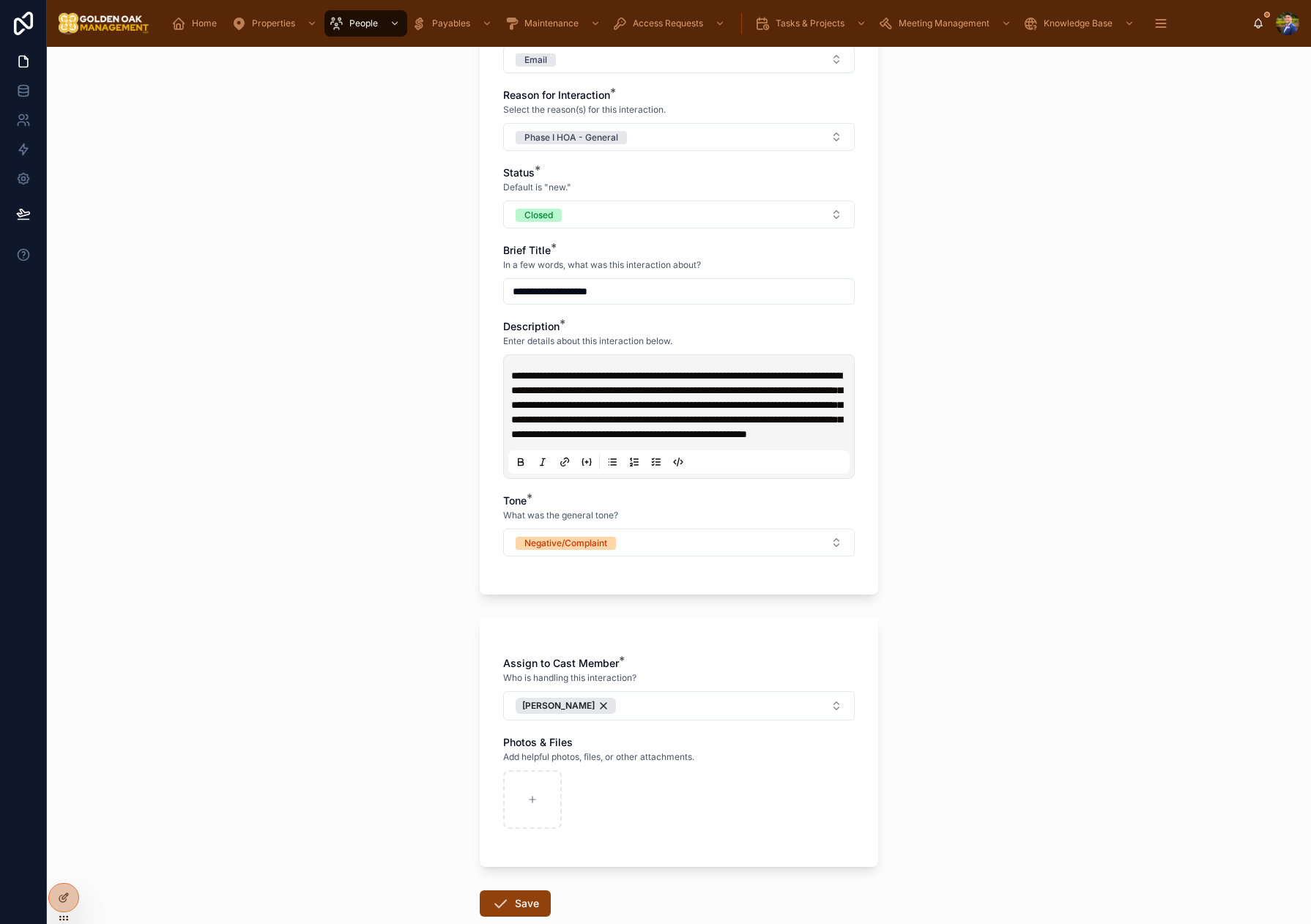
scroll to position [442, 0]
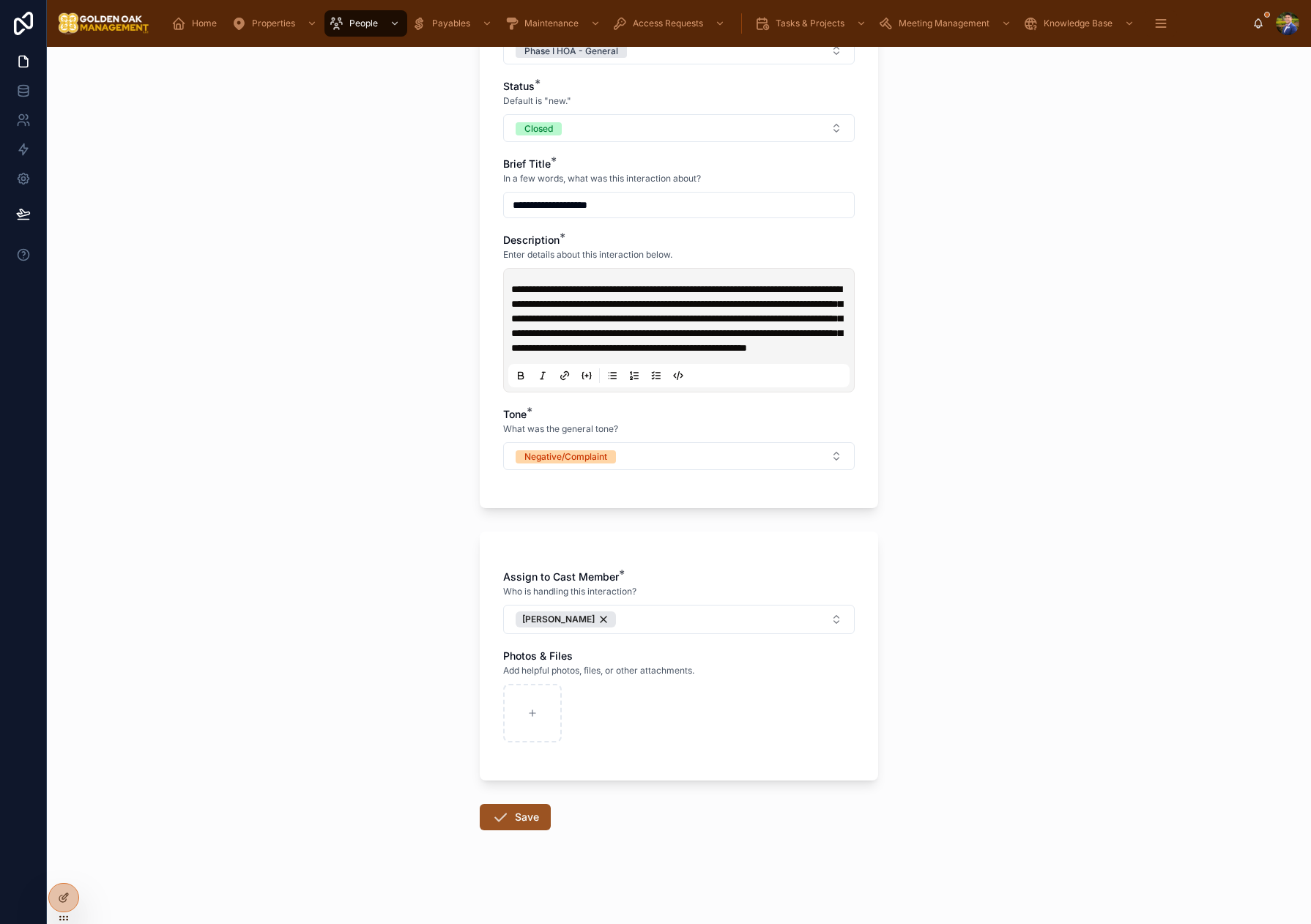
click at [528, 819] on button "Save" at bounding box center [515, 817] width 71 height 27
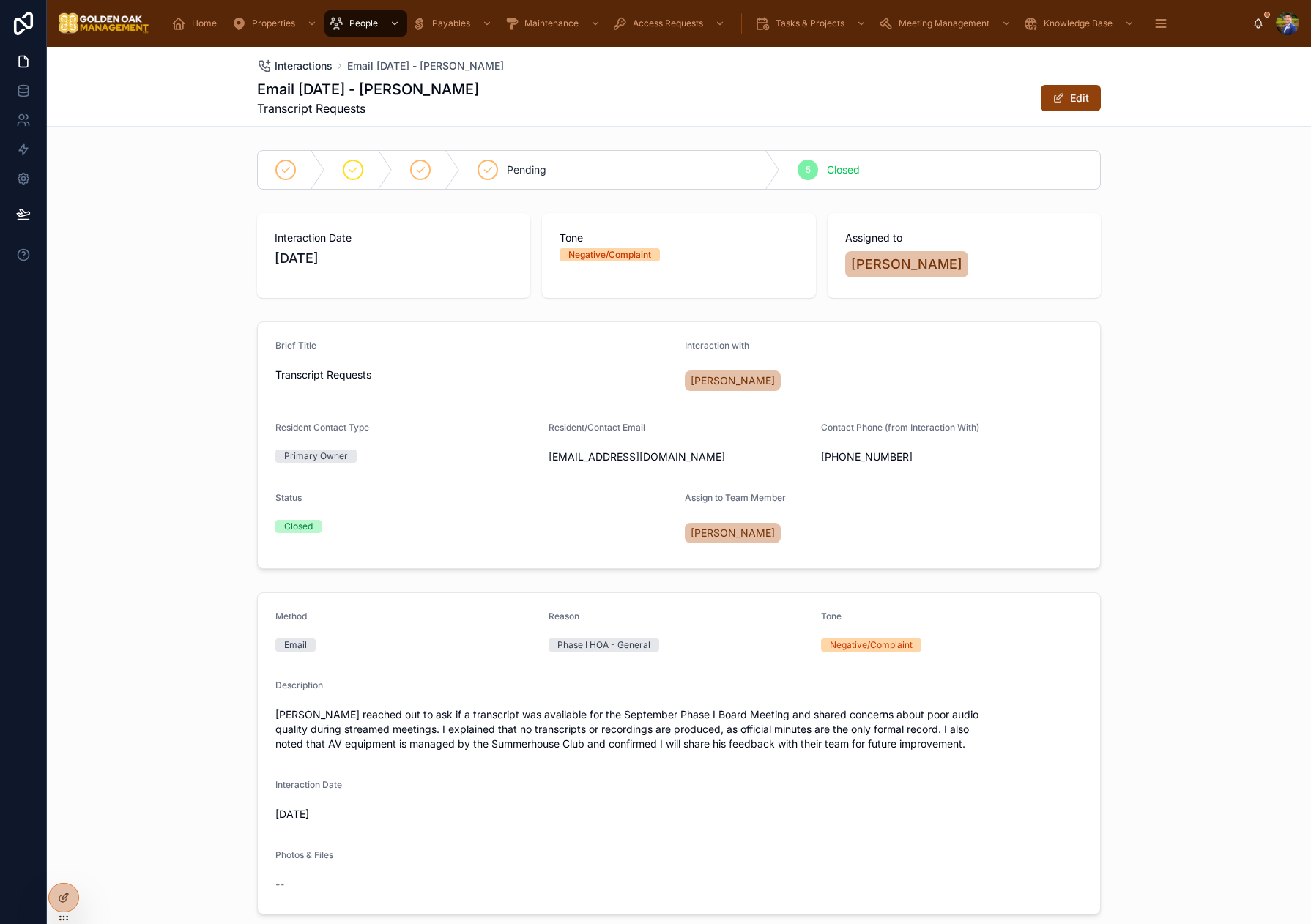
click at [310, 66] on span "Interactions" at bounding box center [303, 66] width 58 height 14
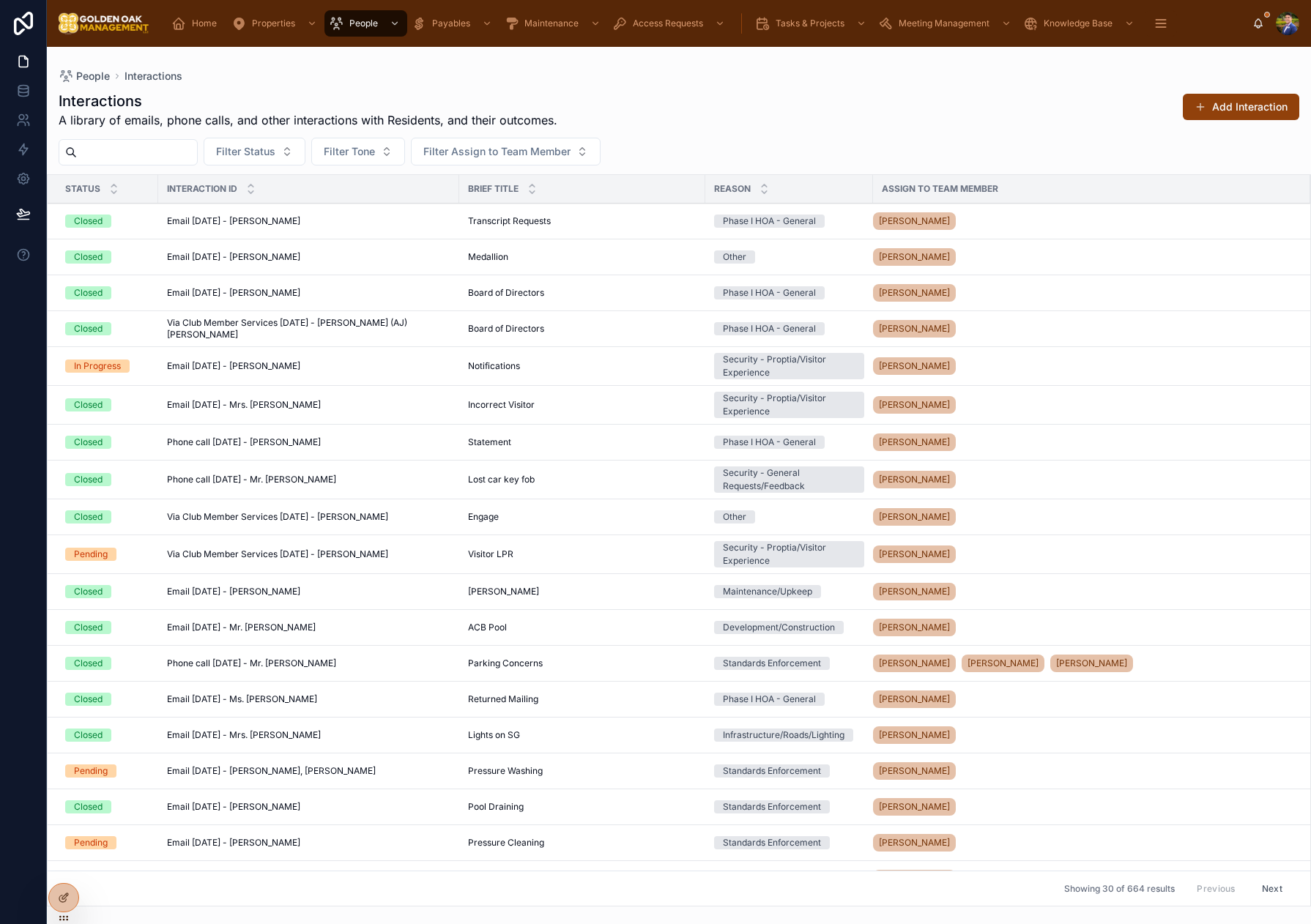
click at [1246, 111] on button "Add Interaction" at bounding box center [1241, 107] width 117 height 27
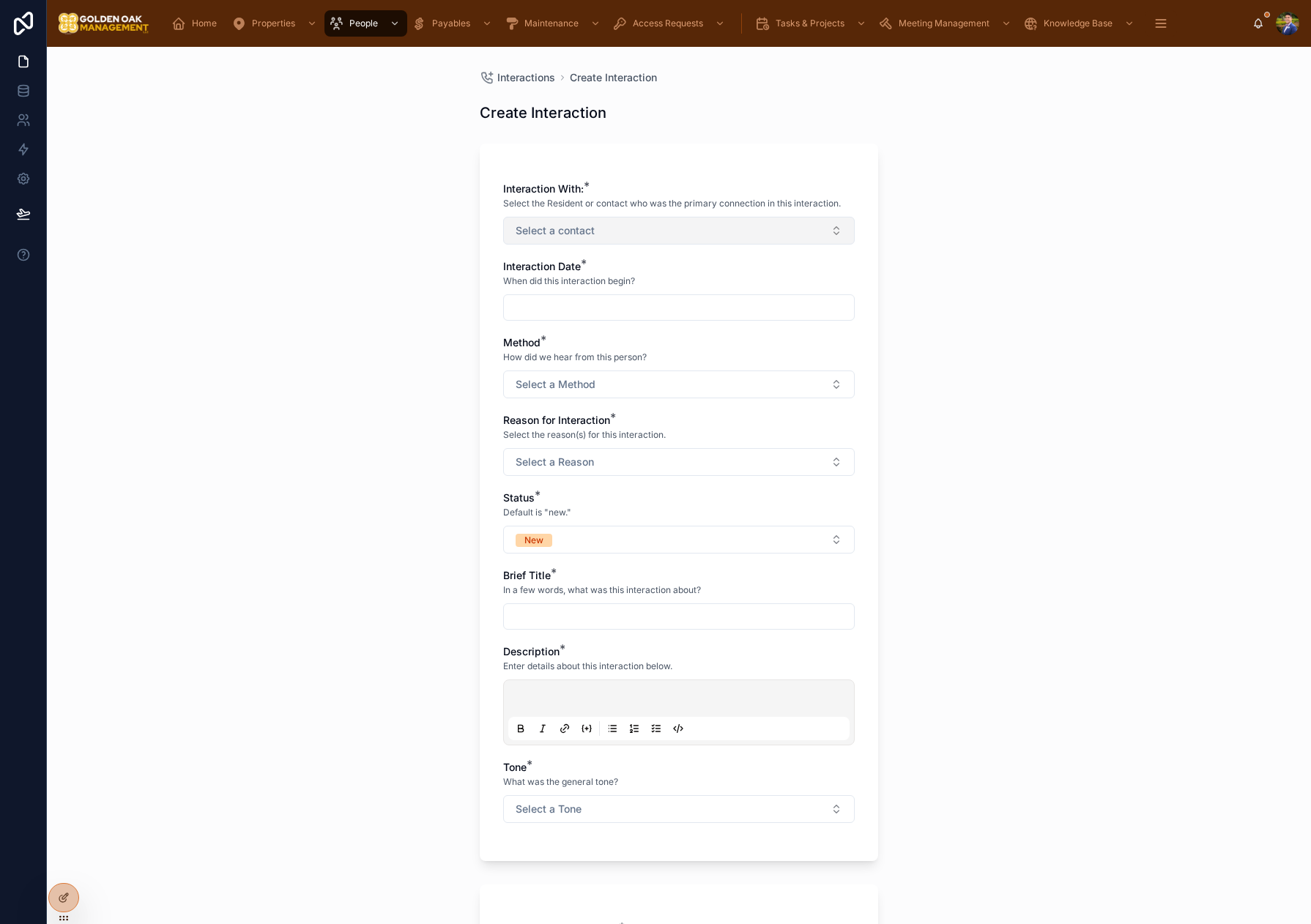
click at [630, 235] on button "Select a contact" at bounding box center [678, 230] width 351 height 28
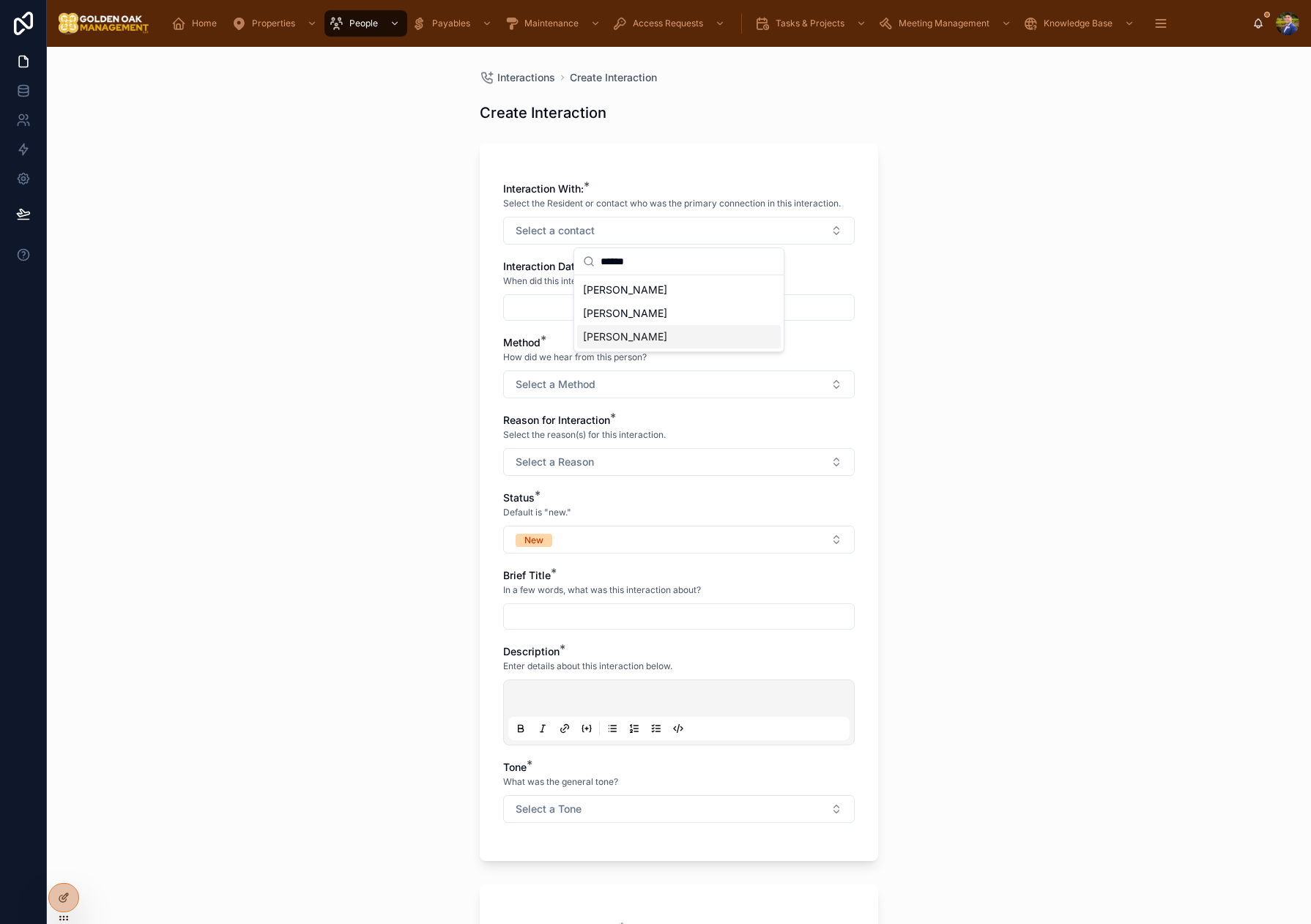
type input "******"
click at [668, 338] on span "[PERSON_NAME]" at bounding box center [625, 337] width 84 height 14
click at [955, 290] on div "Interactions Create Interaction Create Interaction Interaction With: * Select t…" at bounding box center [679, 486] width 1264 height 877
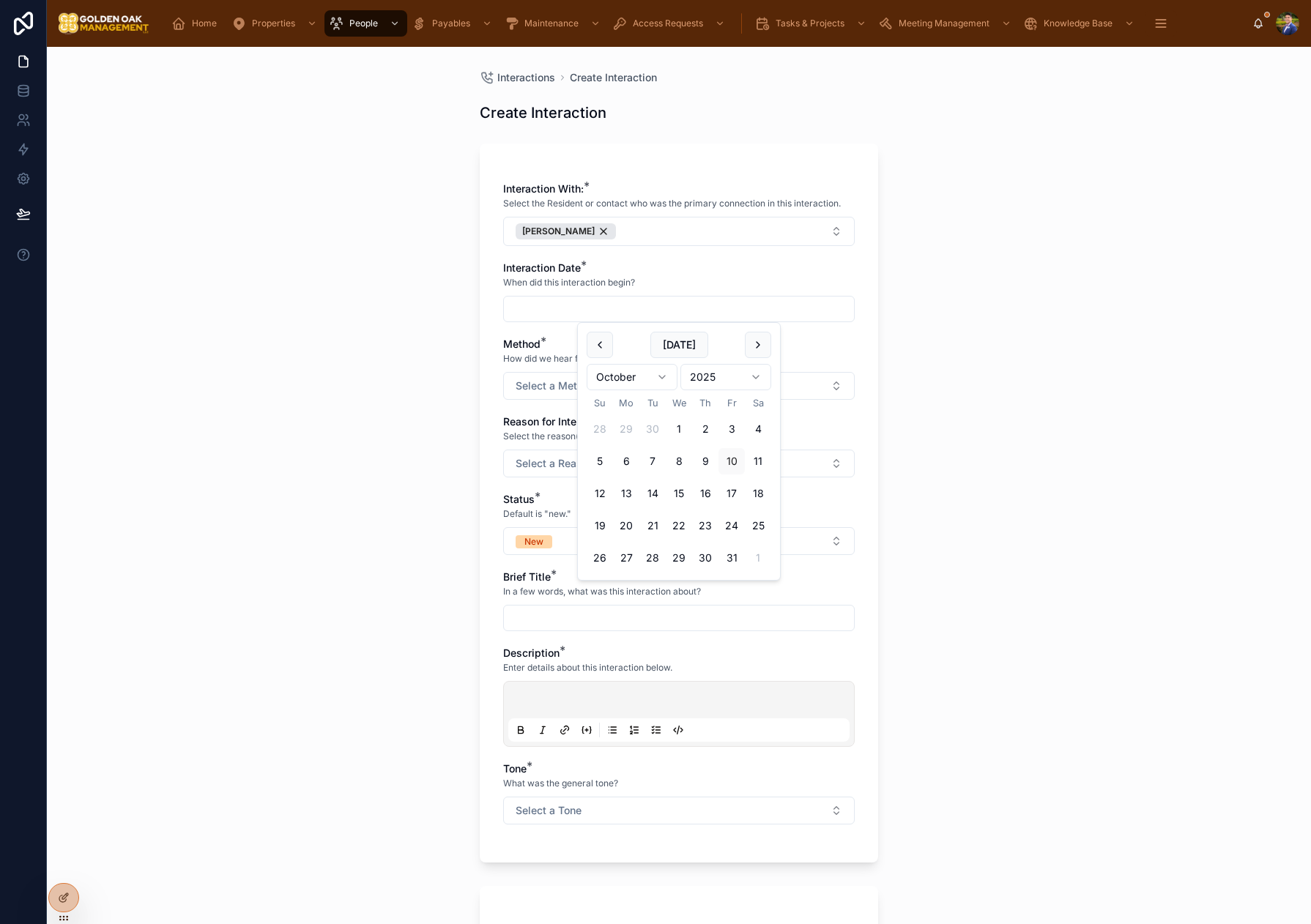
click at [535, 306] on input "text" at bounding box center [678, 308] width 350 height 20
click at [711, 468] on button "9" at bounding box center [705, 462] width 27 height 27
type input "*********"
drag, startPoint x: 475, startPoint y: 417, endPoint x: 533, endPoint y: 405, distance: 59.2
click at [475, 417] on div "Interactions Create Interaction Create Interaction Interaction With: * Select t…" at bounding box center [678, 660] width 422 height 1227
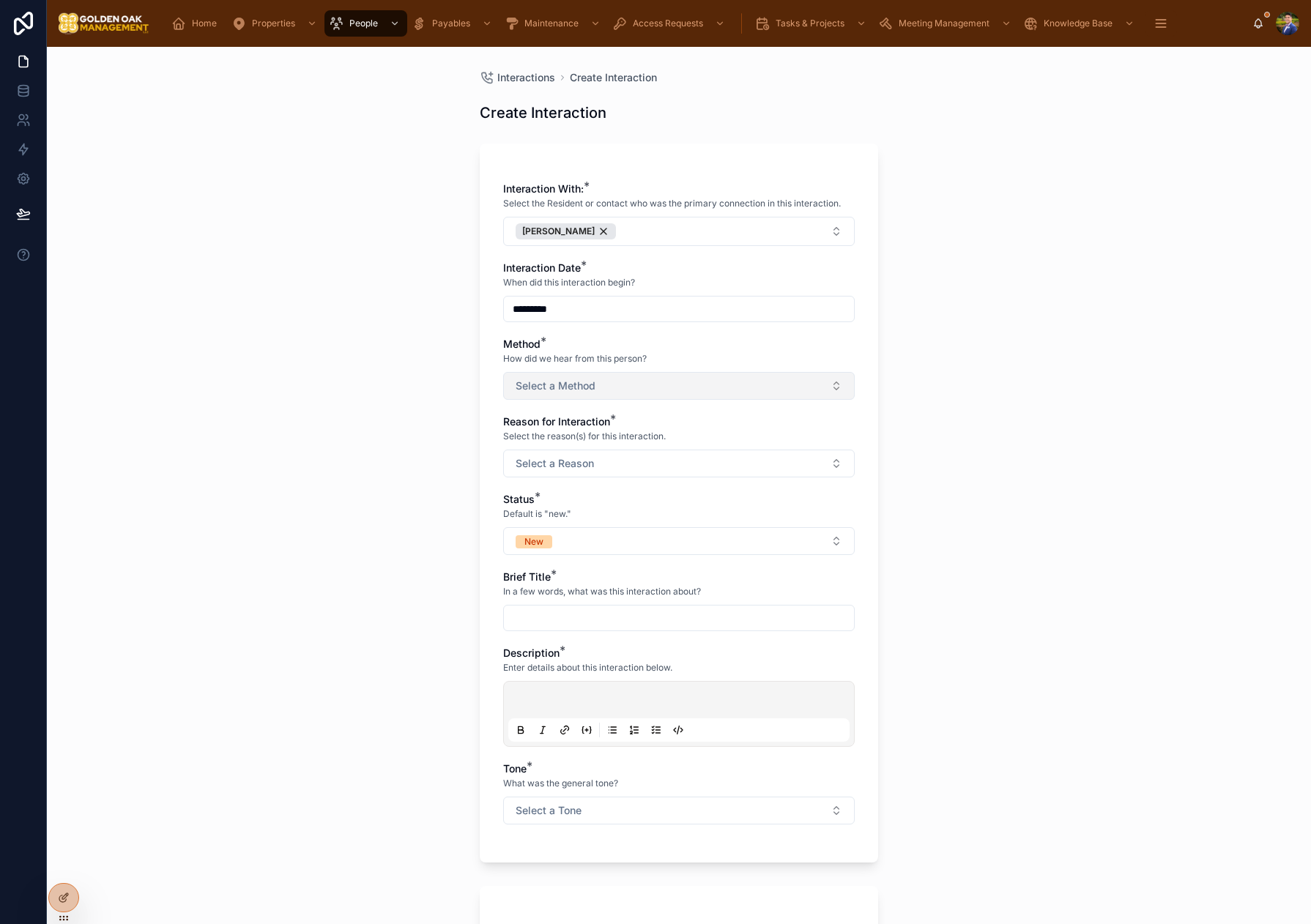
click at [548, 397] on button "Select a Method" at bounding box center [678, 385] width 351 height 28
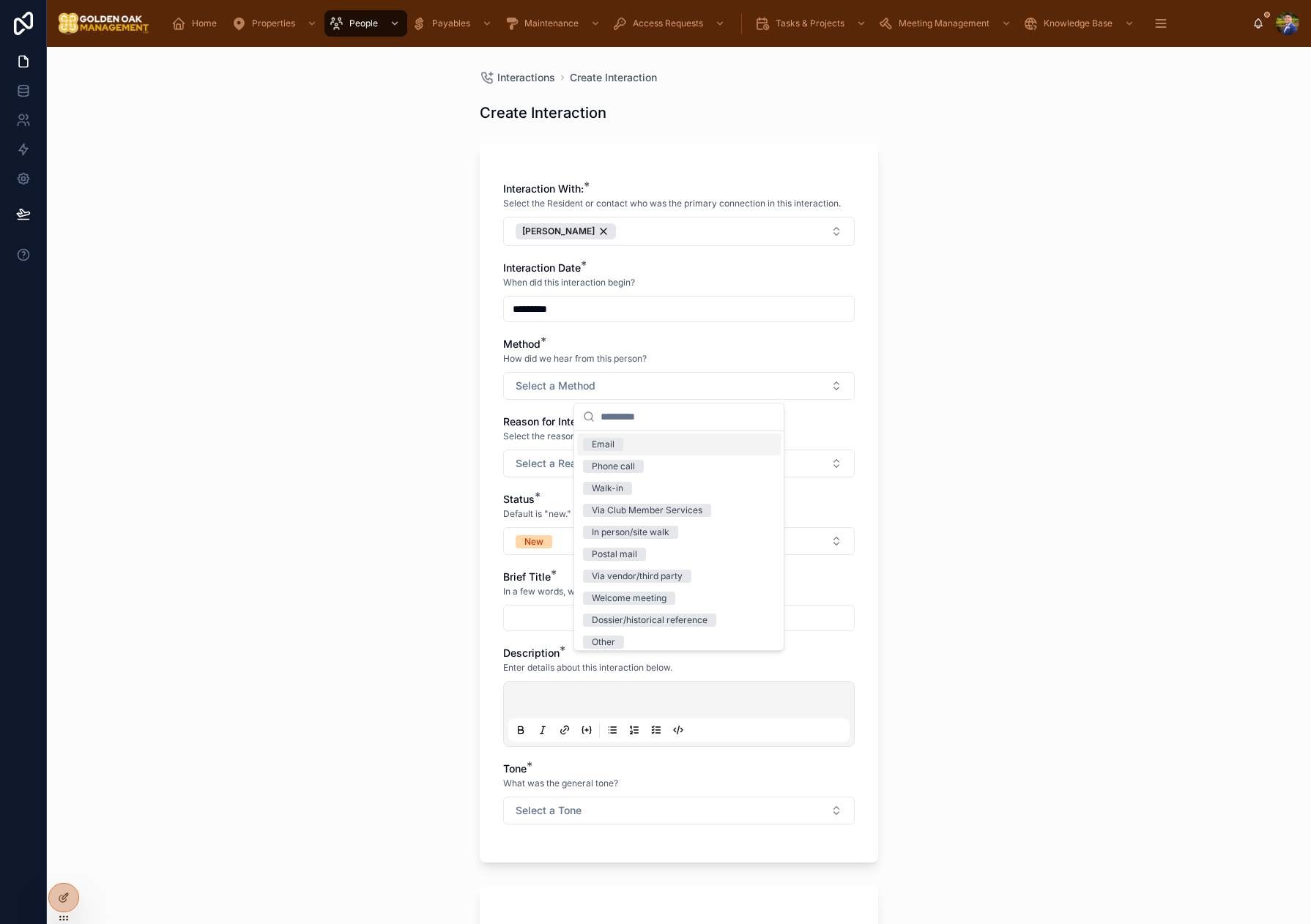
drag, startPoint x: 613, startPoint y: 450, endPoint x: 595, endPoint y: 458, distance: 19.7
click at [613, 450] on div "Email" at bounding box center [602, 444] width 22 height 13
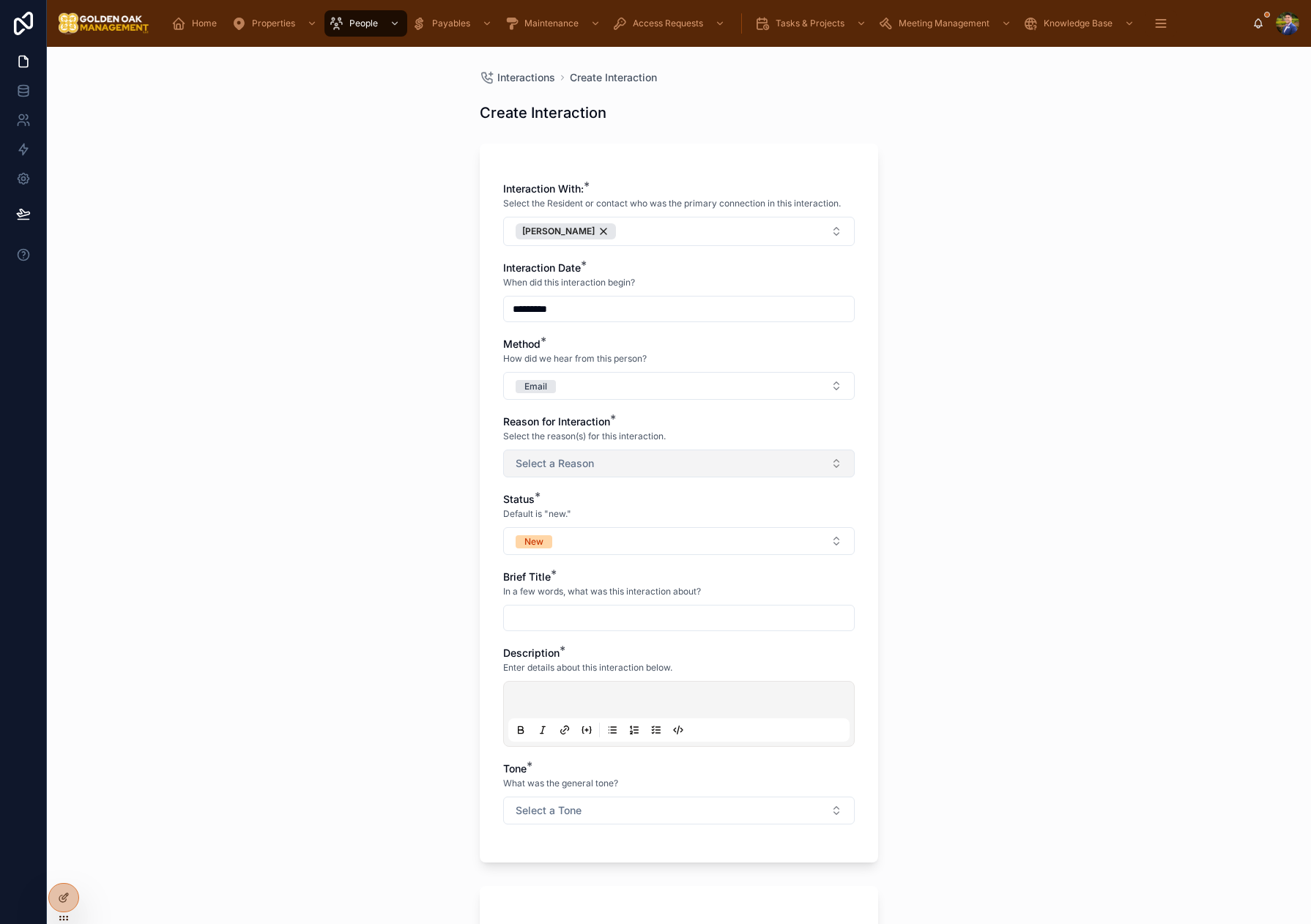
click at [561, 473] on button "Select a Reason" at bounding box center [678, 462] width 351 height 28
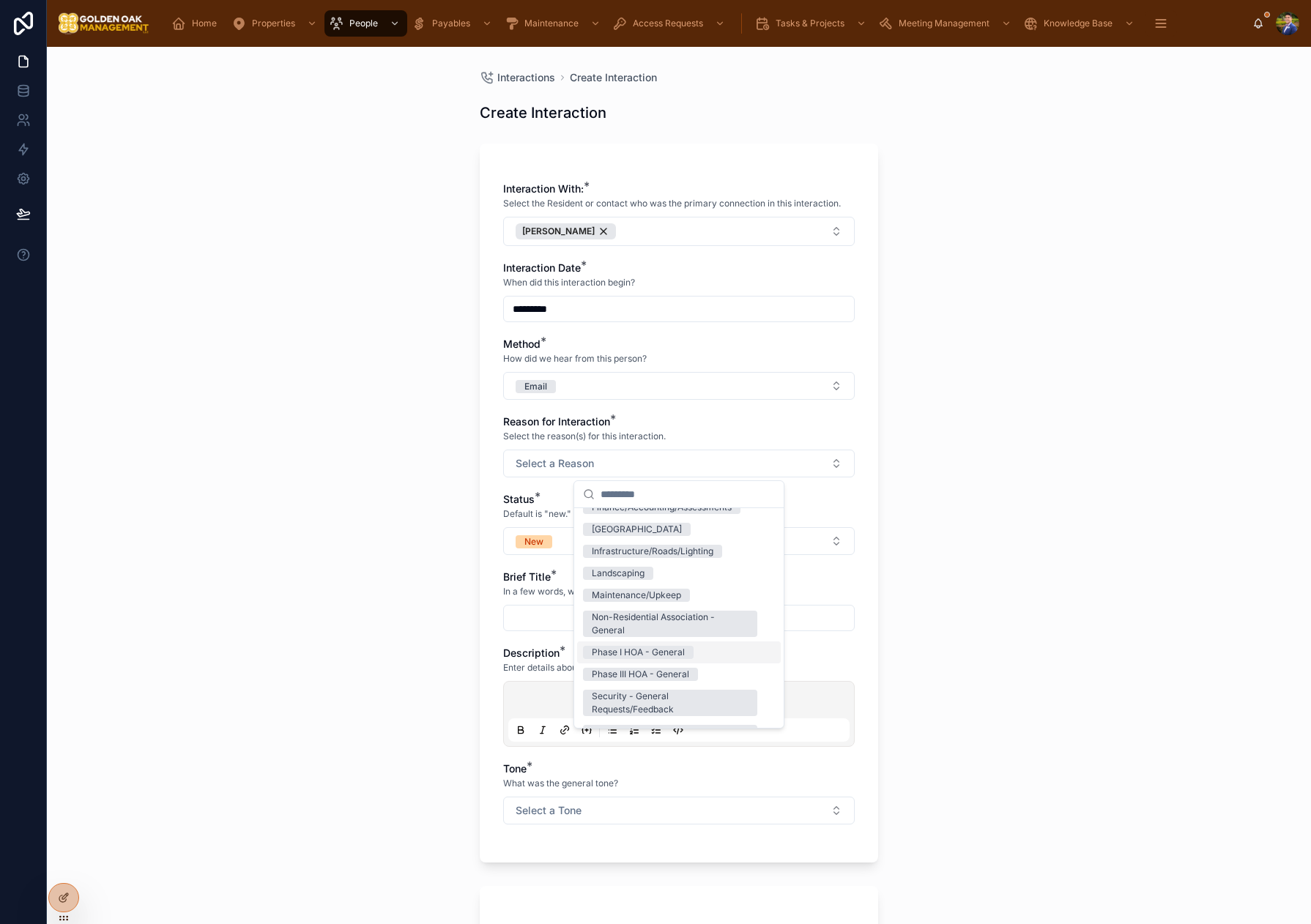
scroll to position [103, 0]
drag, startPoint x: 684, startPoint y: 654, endPoint x: 545, endPoint y: 593, distance: 151.8
click at [684, 654] on div "Phase I HOA - General" at bounding box center [638, 651] width 93 height 13
drag, startPoint x: 412, startPoint y: 519, endPoint x: 512, endPoint y: 523, distance: 100.1
click at [420, 519] on div "Interactions Create Interaction Create Interaction Interaction With: * Select t…" at bounding box center [679, 486] width 1264 height 877
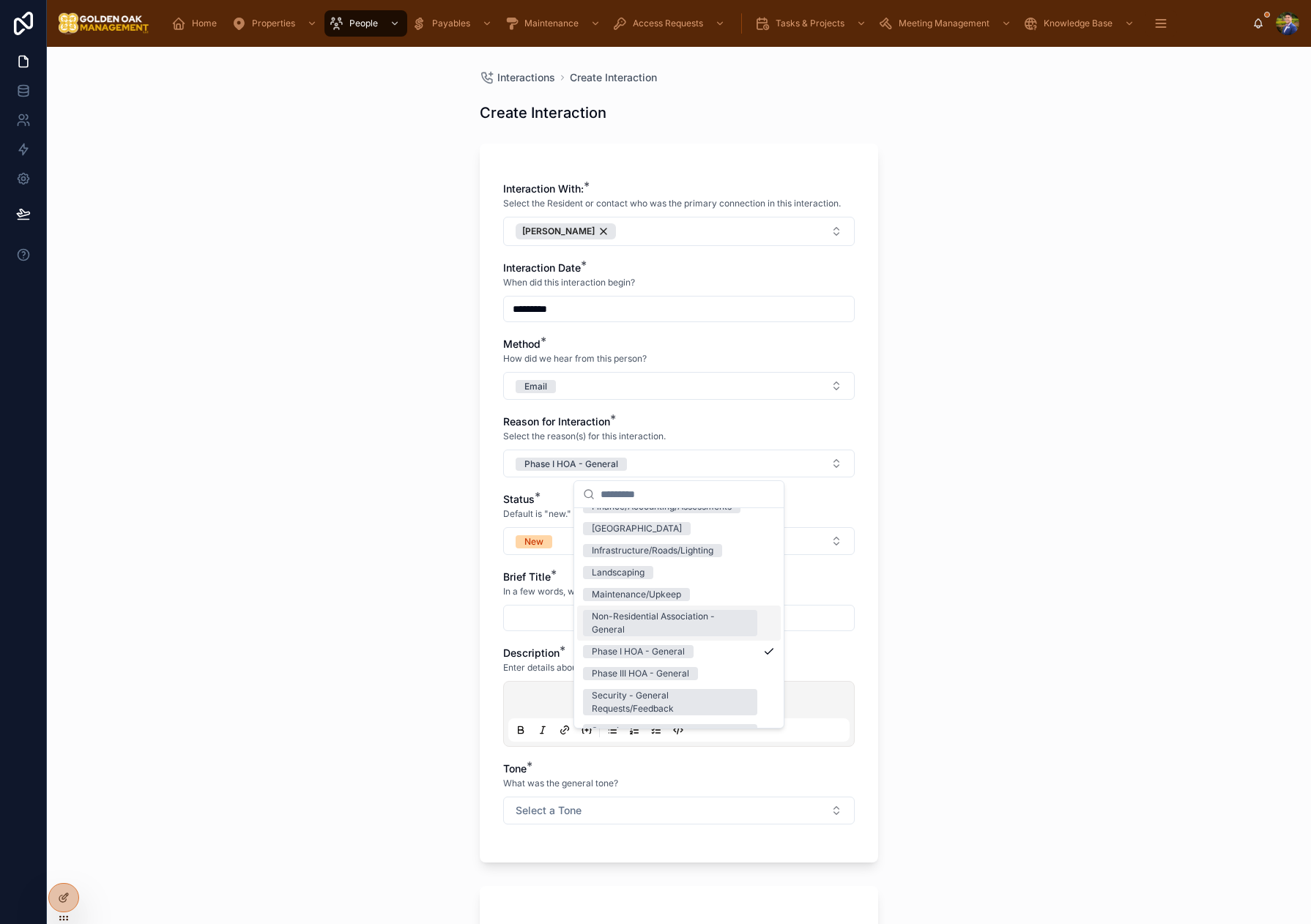
click at [541, 523] on div "Status * Default is "new." New" at bounding box center [678, 523] width 351 height 63
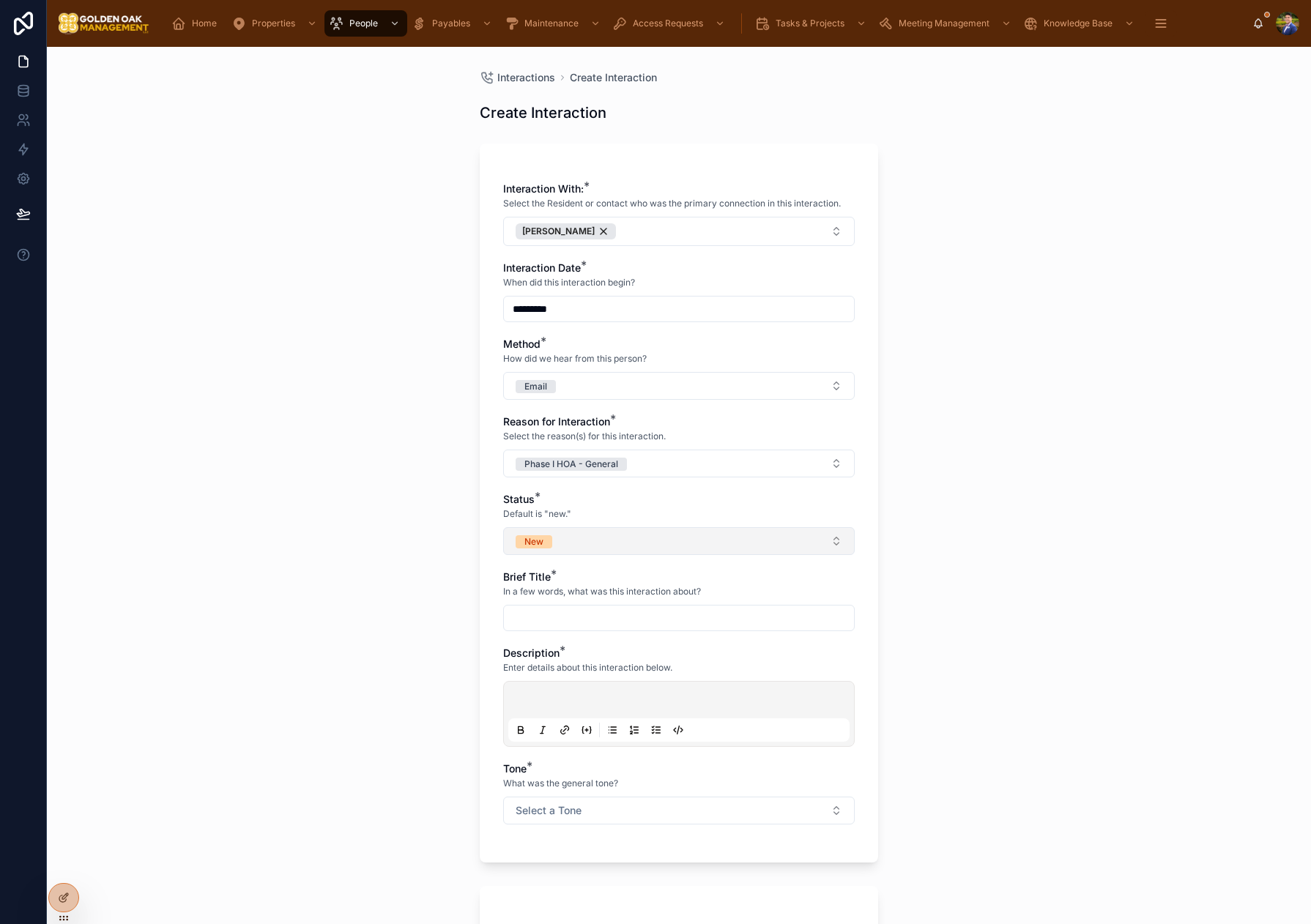
click at [586, 544] on button "New" at bounding box center [678, 541] width 351 height 28
click at [612, 694] on div "Closed" at bounding box center [678, 687] width 203 height 22
click at [529, 608] on input "text" at bounding box center [678, 617] width 350 height 20
type input "**********"
click at [585, 679] on div "Description * Enter details about this interaction below." at bounding box center [678, 696] width 351 height 101
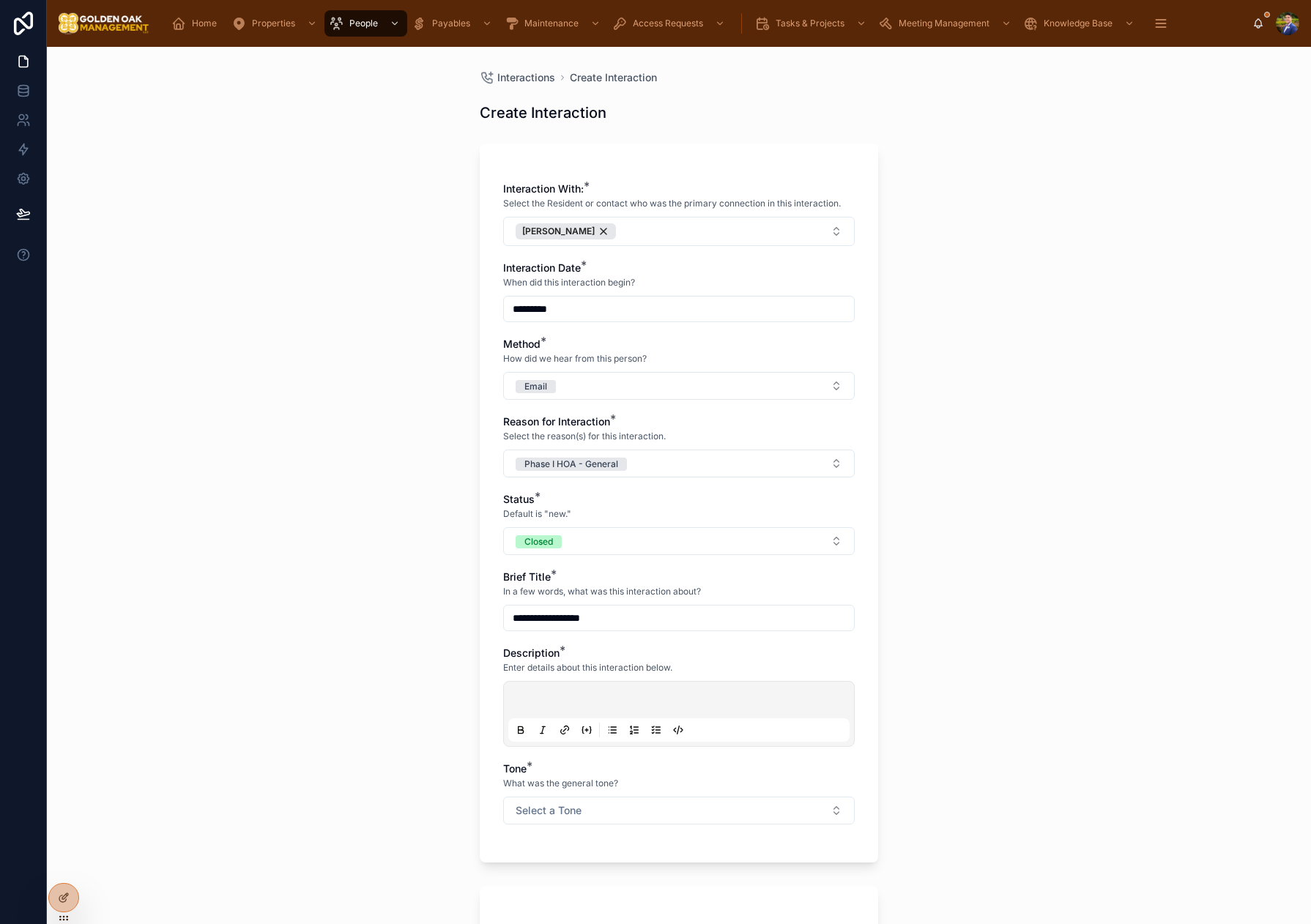
click at [583, 693] on div at bounding box center [678, 714] width 341 height 55
click at [610, 696] on p at bounding box center [682, 702] width 341 height 14
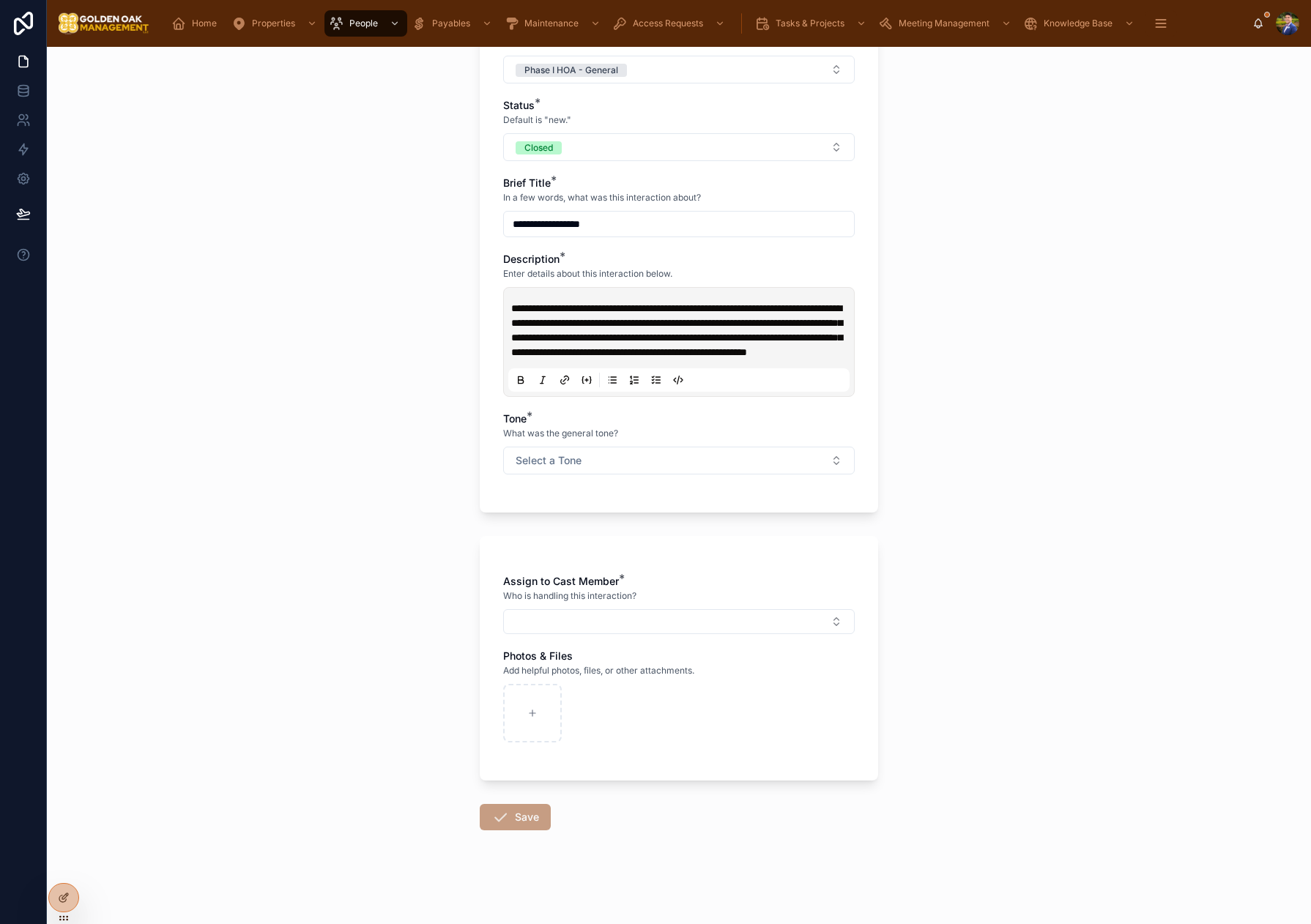
scroll to position [408, 0]
click at [540, 470] on button "Select a Tone" at bounding box center [678, 460] width 351 height 28
click at [616, 526] on div "Positive/Compliment" at bounding box center [678, 519] width 203 height 22
click at [577, 619] on button "Select Button" at bounding box center [678, 622] width 351 height 25
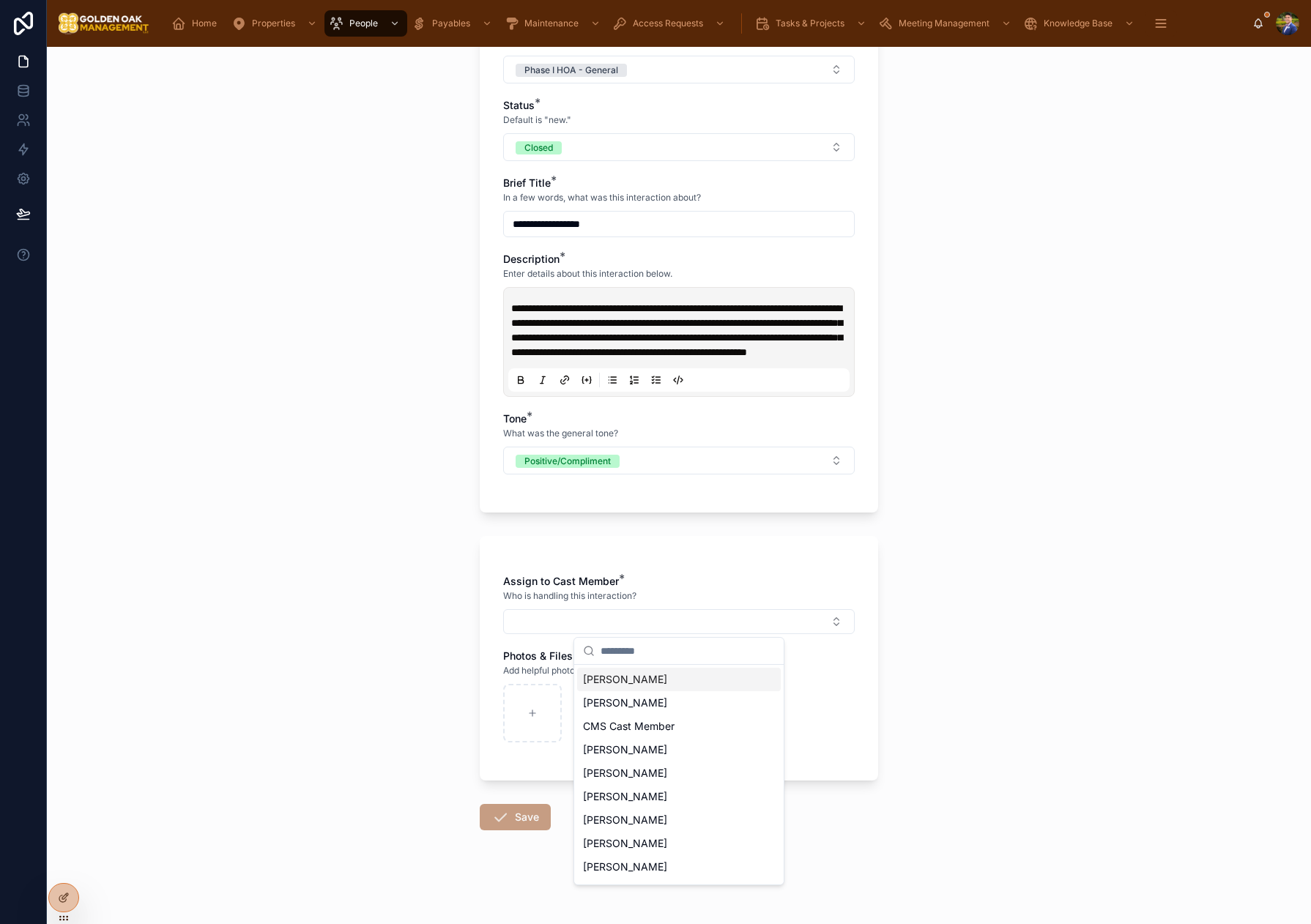
click at [634, 682] on span "[PERSON_NAME]" at bounding box center [625, 679] width 84 height 14
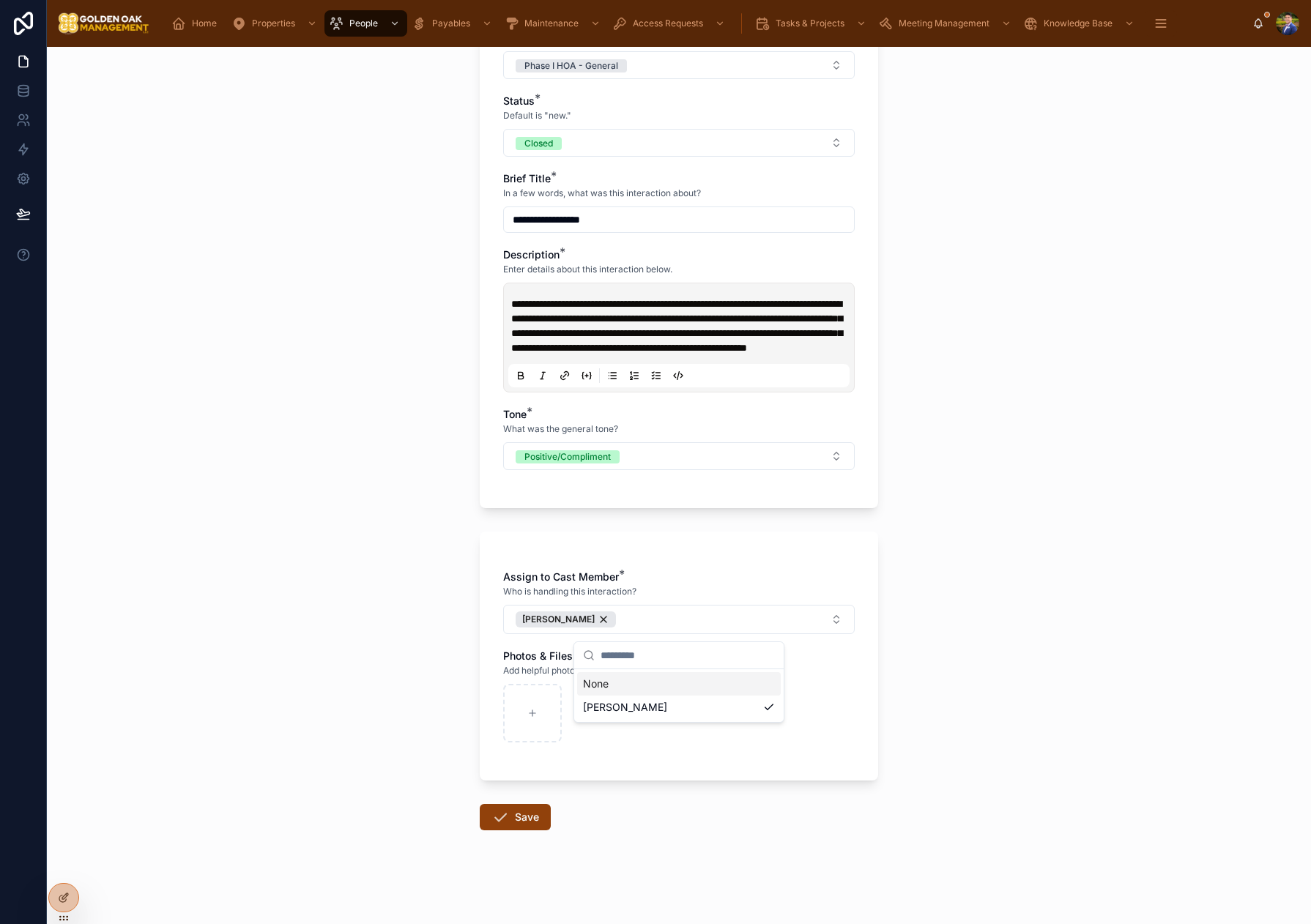
drag, startPoint x: 438, startPoint y: 669, endPoint x: 479, endPoint y: 805, distance: 142.0
click at [438, 669] on div "**********" at bounding box center [679, 486] width 1264 height 877
click at [519, 823] on button "Save" at bounding box center [515, 817] width 71 height 27
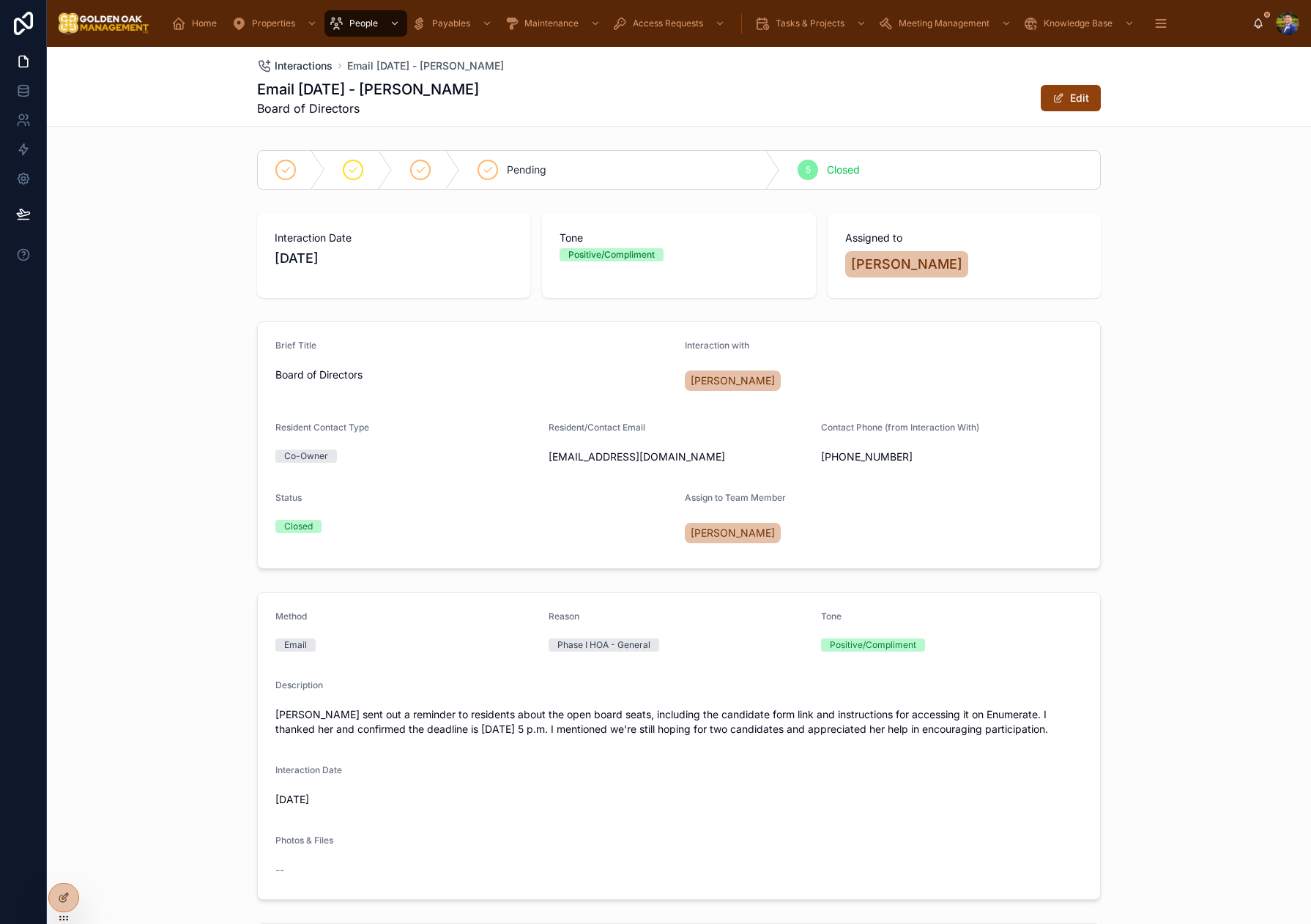
click at [287, 71] on span "Interactions" at bounding box center [303, 66] width 58 height 14
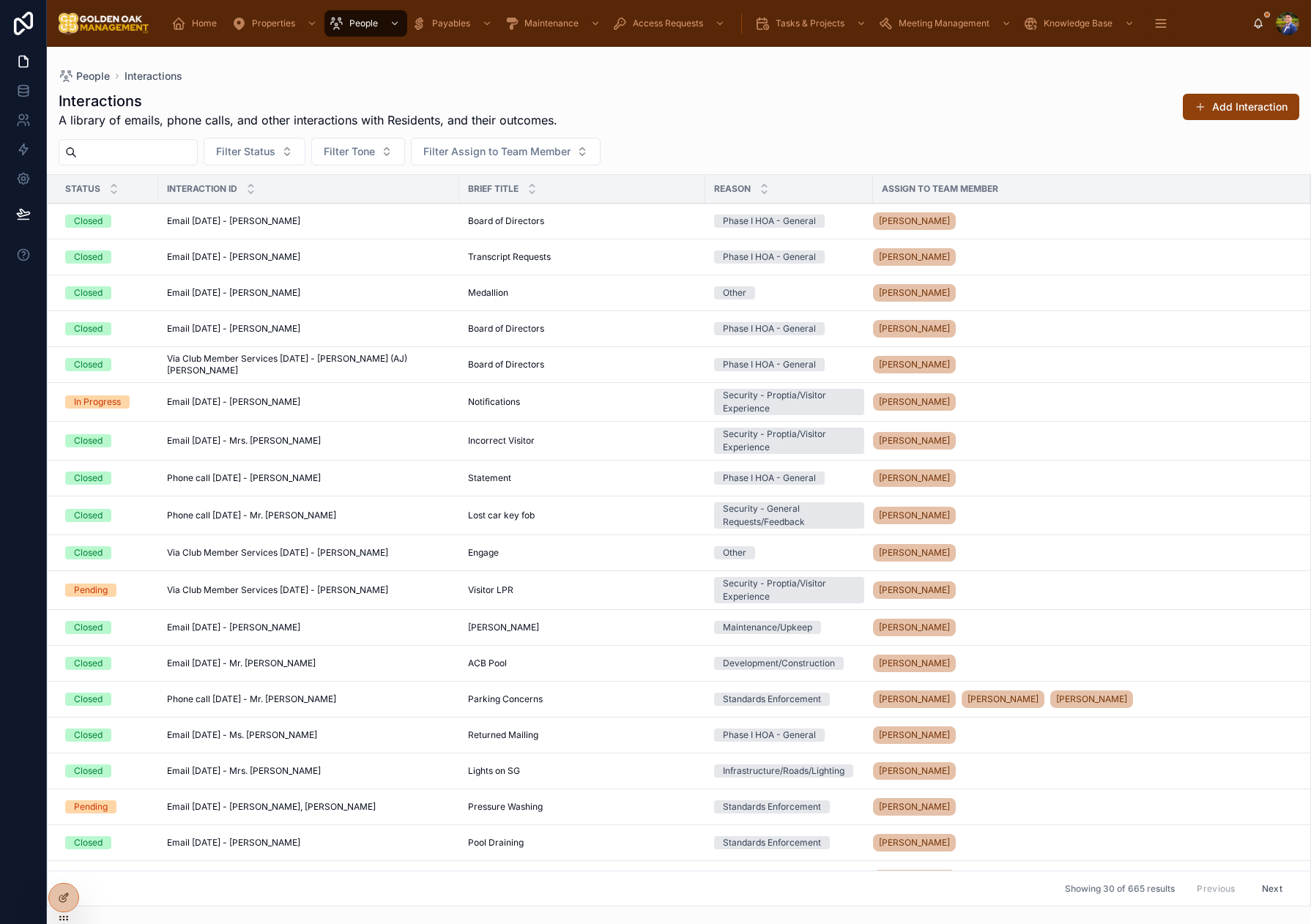
click at [1211, 109] on button "Add Interaction" at bounding box center [1241, 107] width 117 height 27
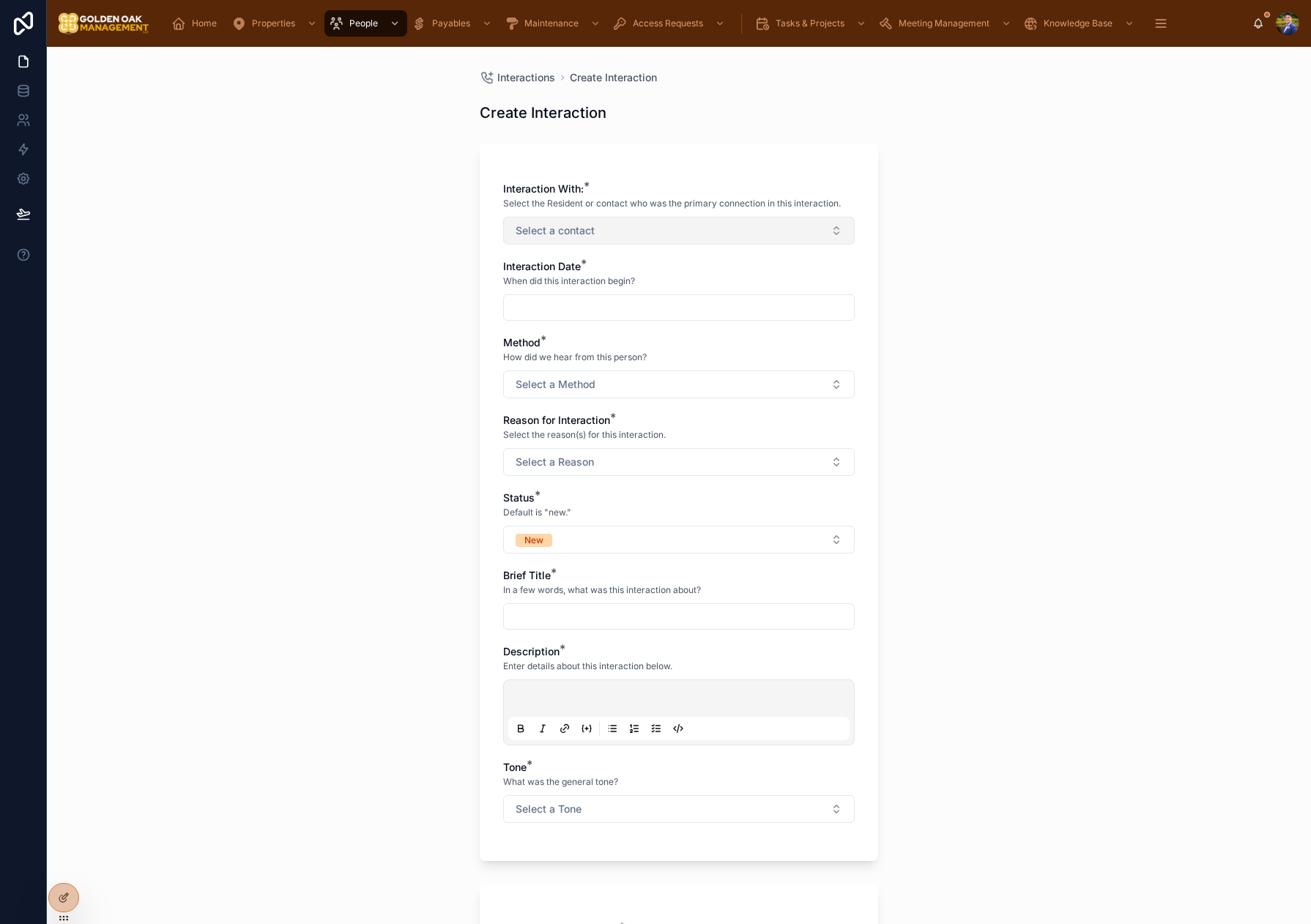
click at [669, 236] on button "Select a contact" at bounding box center [678, 230] width 351 height 28
type input "****"
click at [682, 297] on div "[PERSON_NAME]" at bounding box center [678, 290] width 203 height 23
click at [1001, 289] on div "Interactions Create Interaction Create Interaction Interaction With: * Select t…" at bounding box center [679, 486] width 1264 height 877
click at [596, 302] on input "text" at bounding box center [678, 308] width 350 height 20
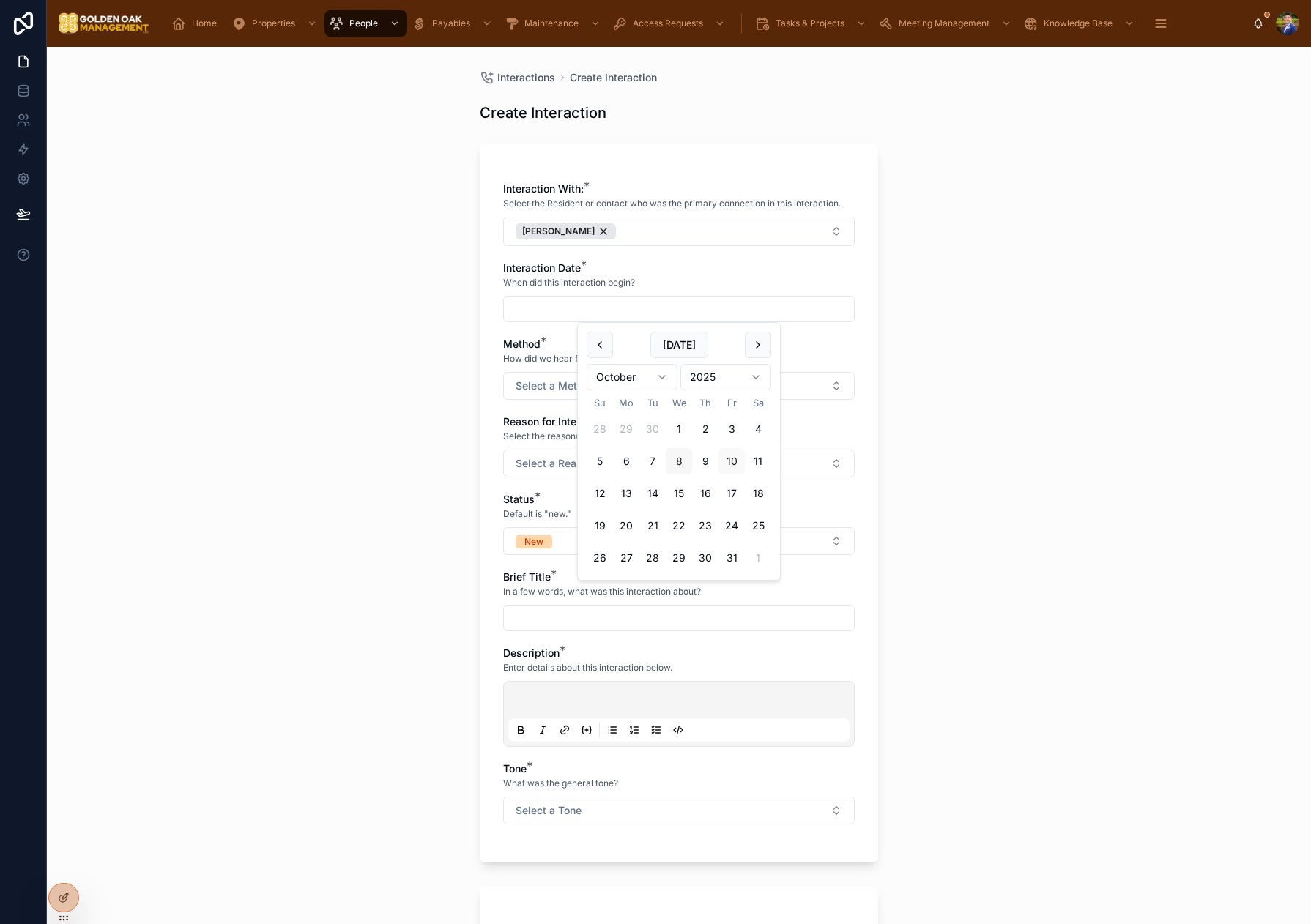
click at [678, 465] on button "8" at bounding box center [679, 462] width 27 height 27
type input "*********"
click at [1045, 413] on div "Interactions Create Interaction Create Interaction Interaction With: * Select t…" at bounding box center [679, 486] width 1264 height 877
click at [619, 389] on button "Select a Method" at bounding box center [678, 385] width 351 height 28
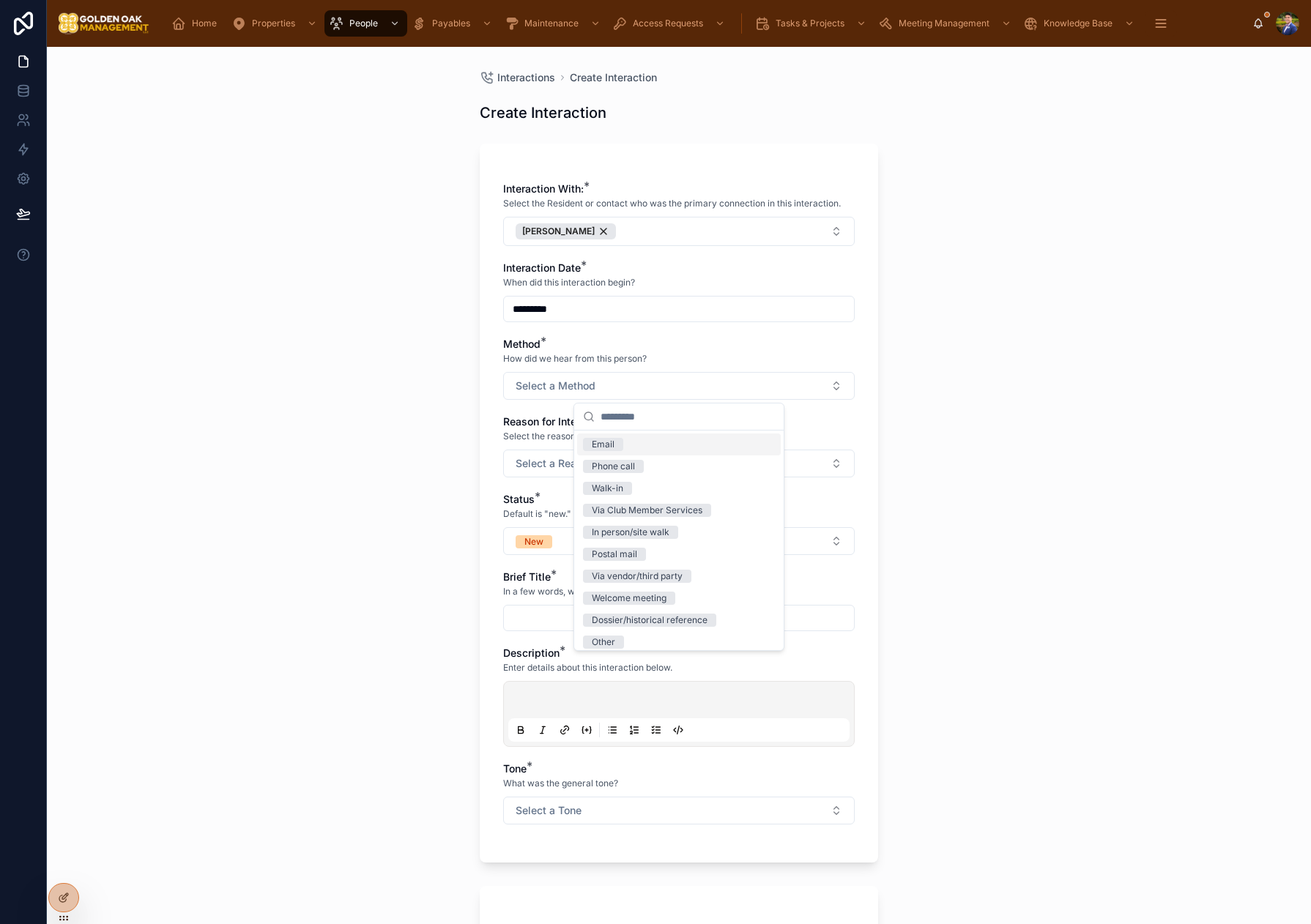
click at [610, 440] on div "Email" at bounding box center [602, 444] width 22 height 13
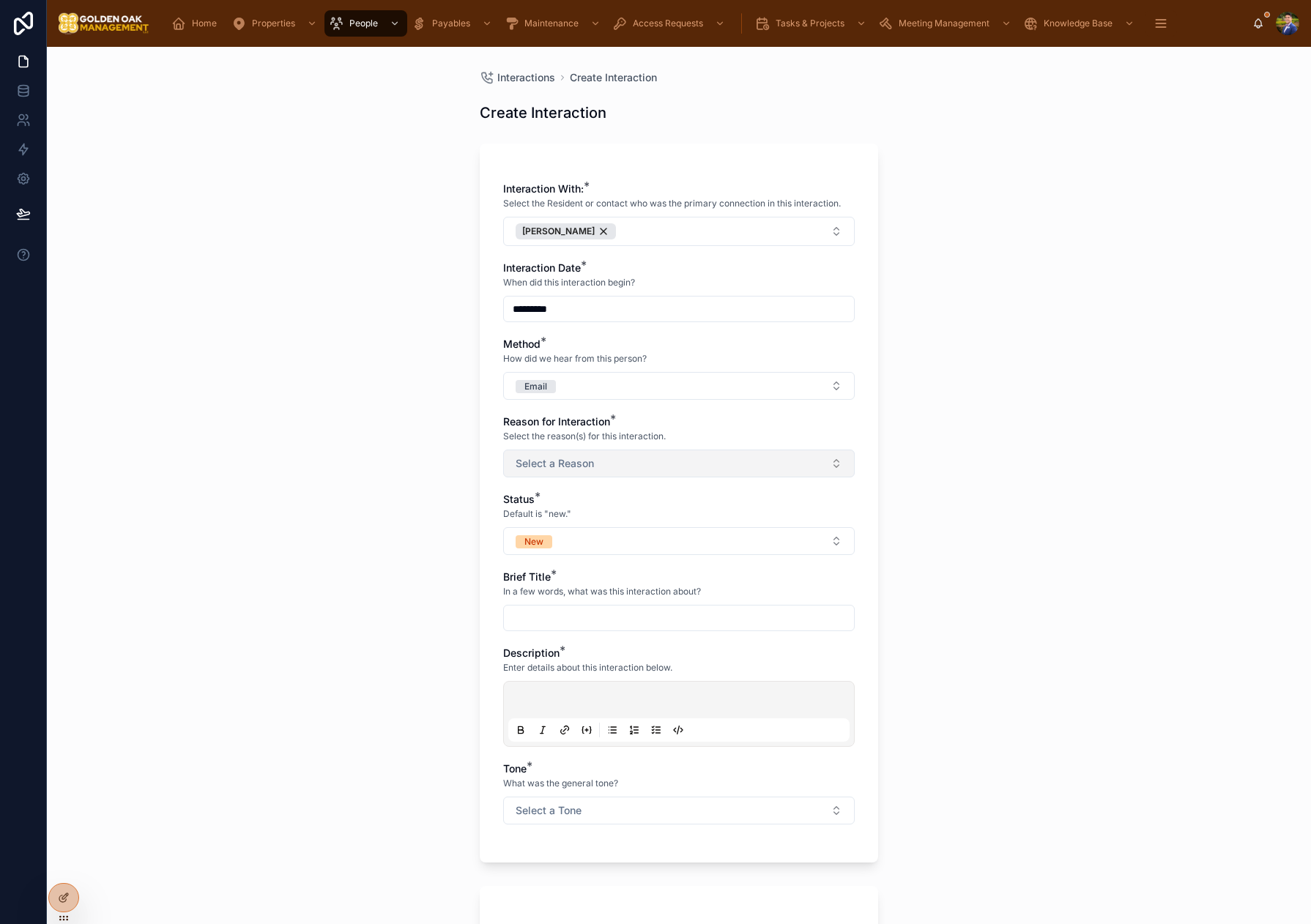
click at [541, 454] on button "Select a Reason" at bounding box center [678, 462] width 351 height 28
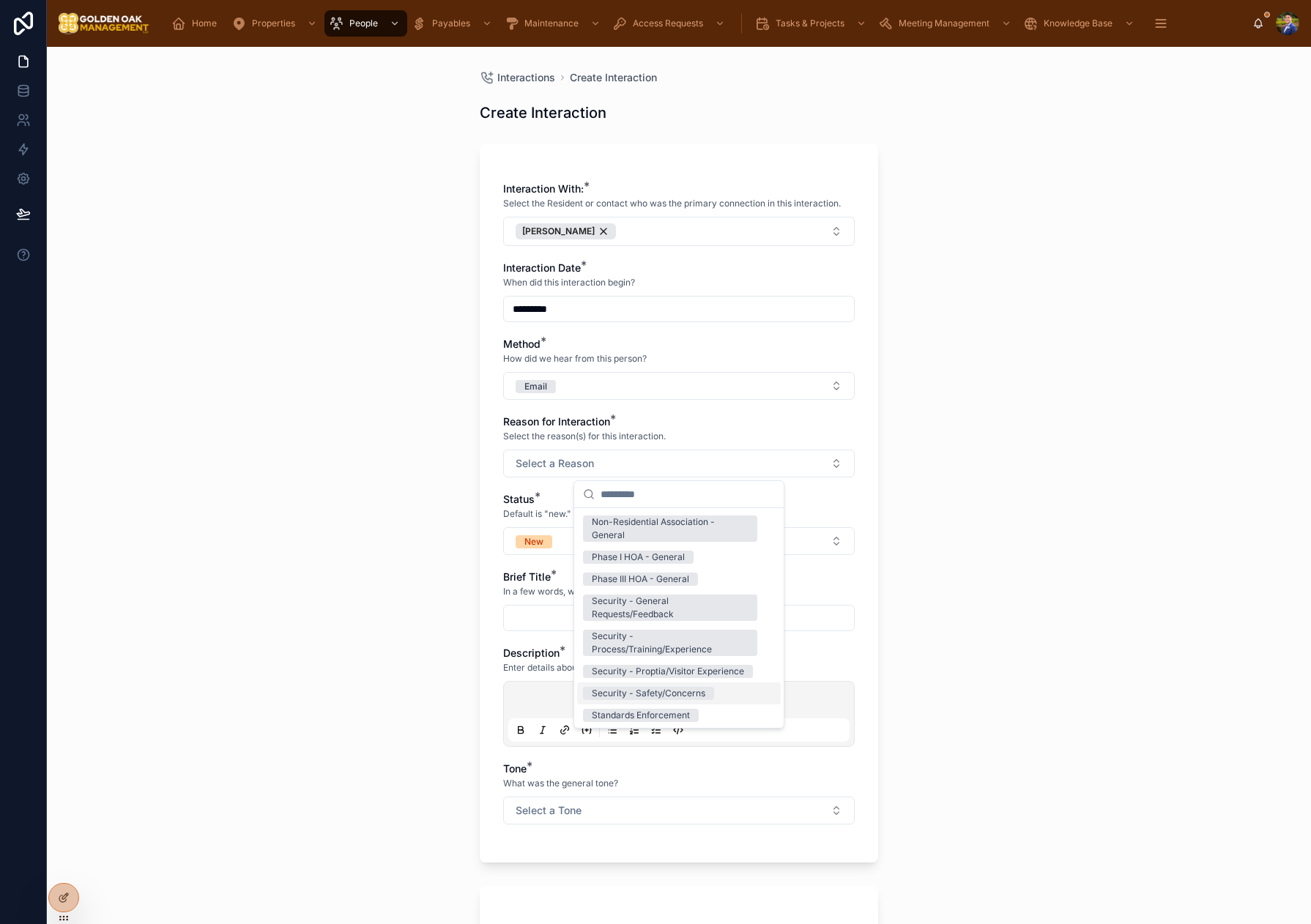
scroll to position [199, 0]
click at [682, 679] on div "Security - Proptia/Visitor Experience" at bounding box center [678, 670] width 203 height 22
click at [462, 538] on div "Interactions Create Interaction Create Interaction Interaction With: * Select t…" at bounding box center [679, 486] width 1264 height 877
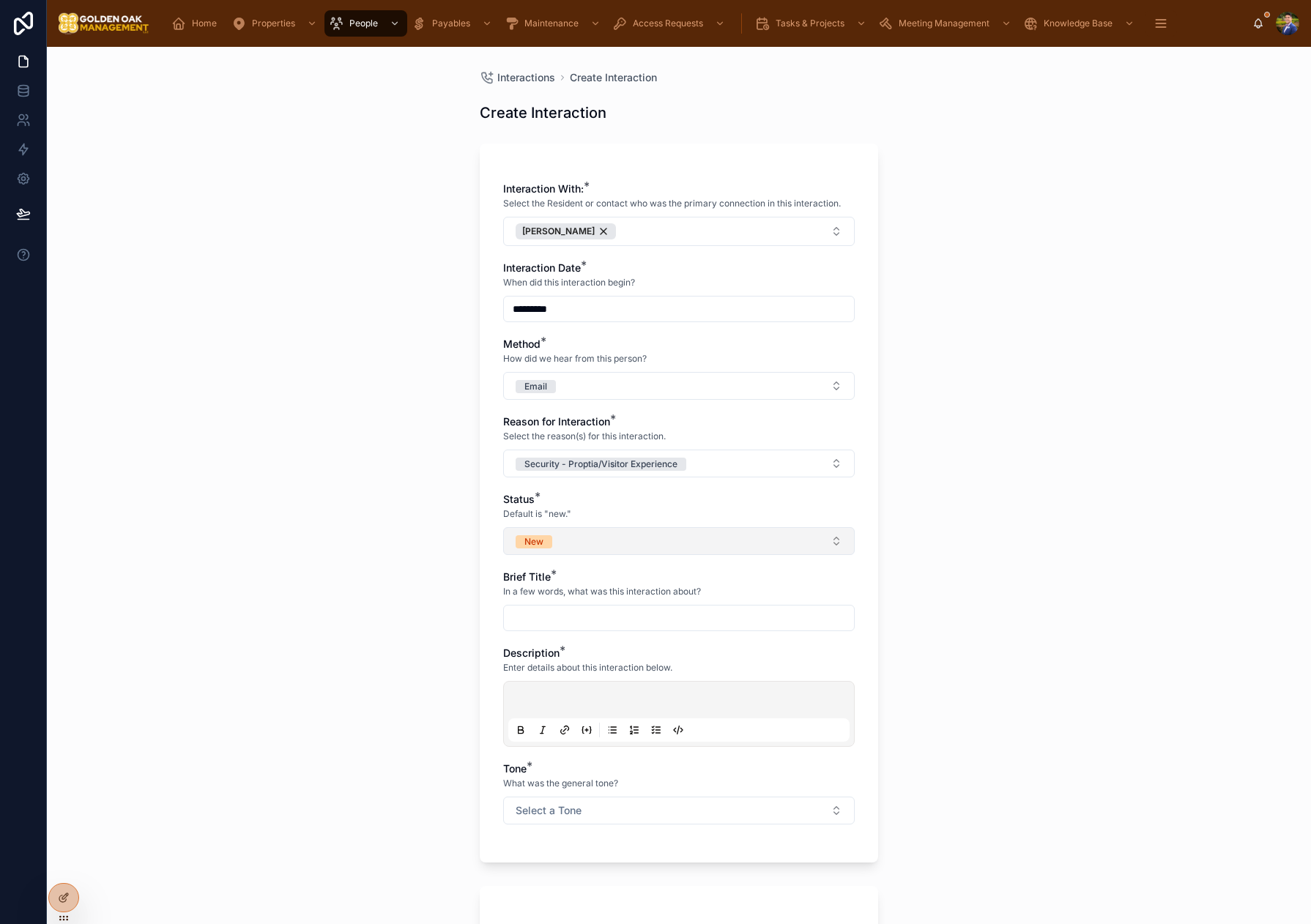
click at [565, 536] on button "New" at bounding box center [678, 541] width 351 height 28
click at [604, 683] on div "Closed" at bounding box center [606, 687] width 29 height 13
click at [520, 612] on input "text" at bounding box center [678, 617] width 350 height 20
type input "**********"
click at [562, 697] on p at bounding box center [682, 702] width 341 height 14
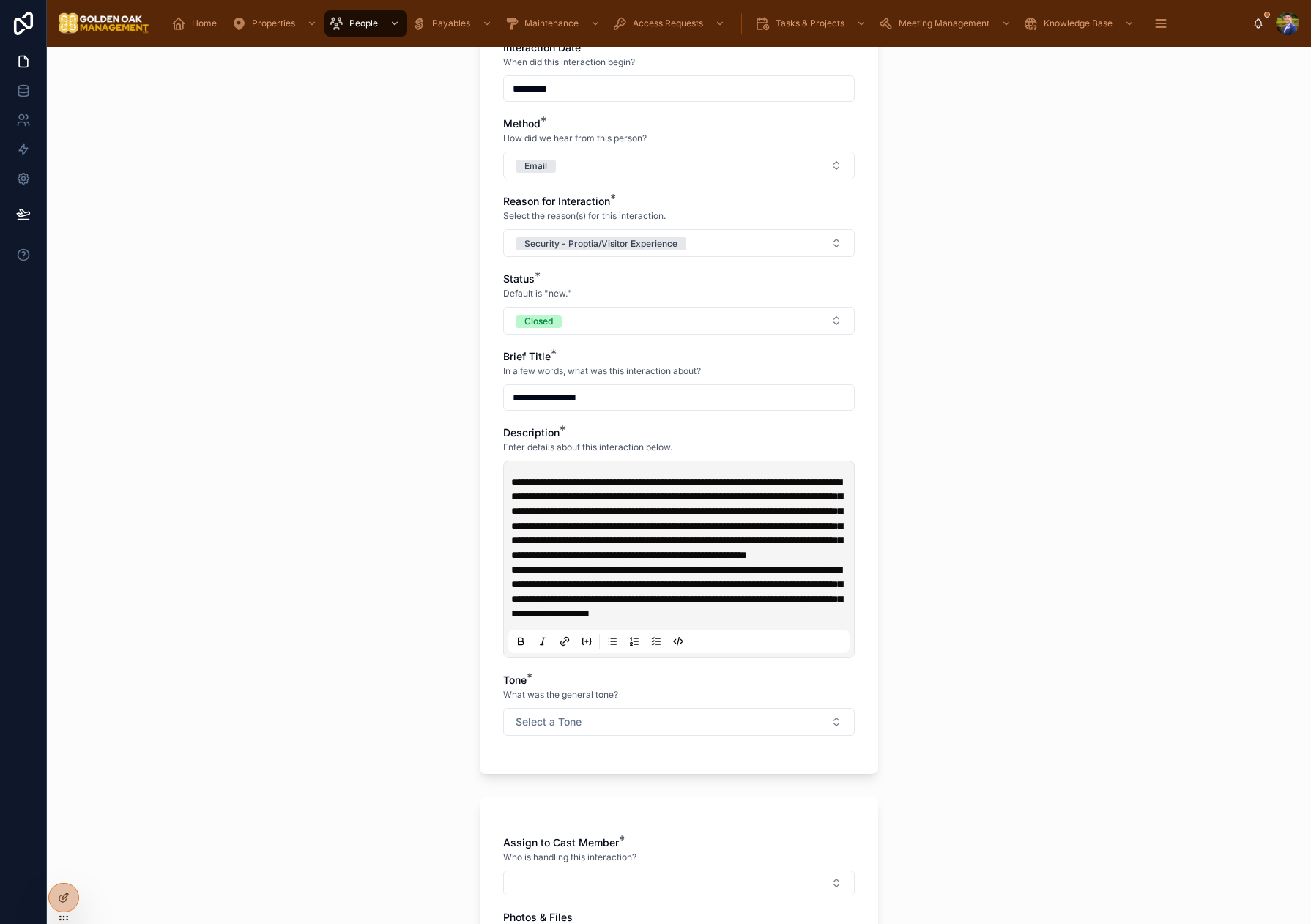
scroll to position [448, 0]
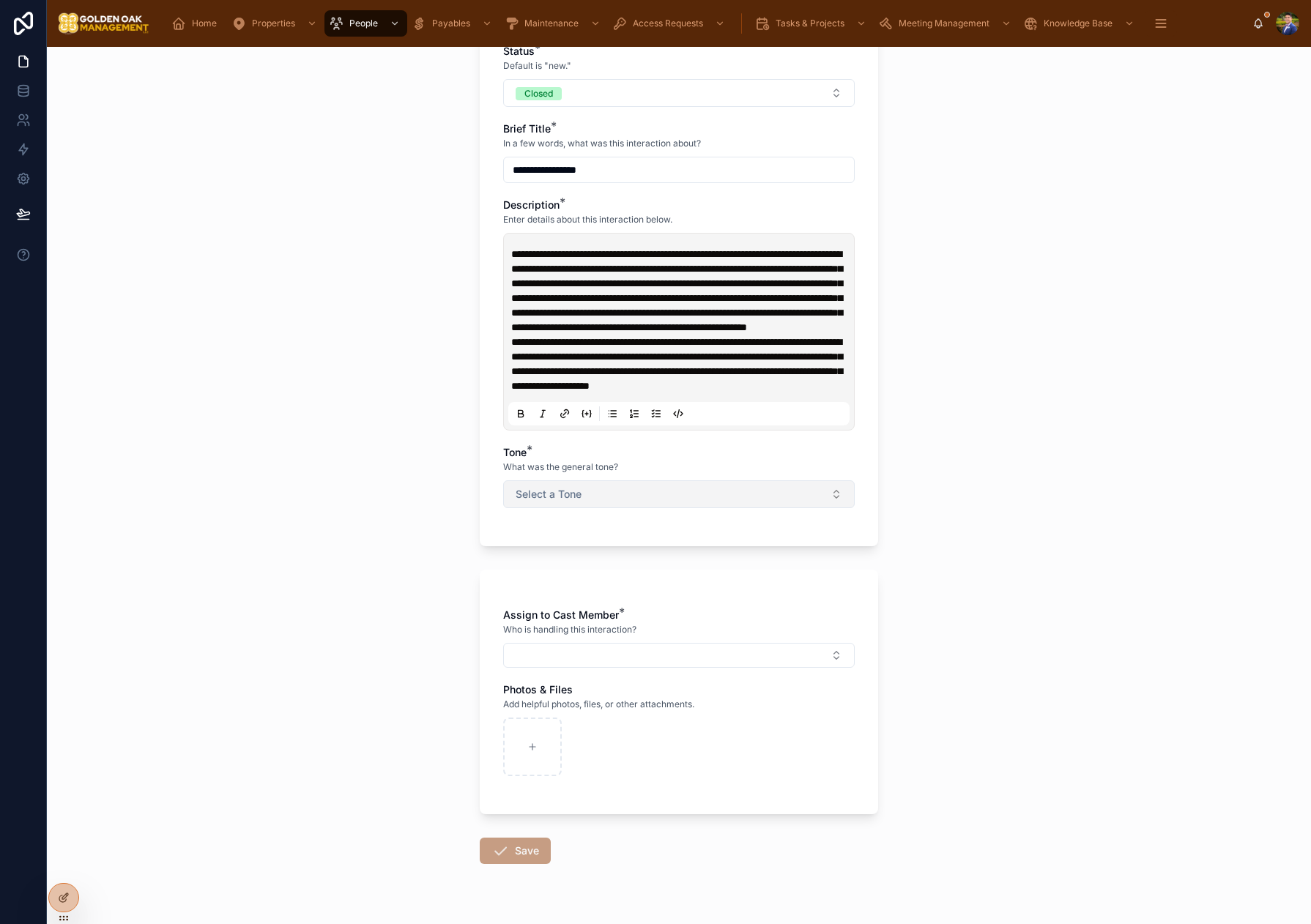
click at [534, 508] on button "Select a Tone" at bounding box center [678, 494] width 351 height 28
drag, startPoint x: 623, startPoint y: 642, endPoint x: 614, endPoint y: 650, distance: 12.0
click at [623, 642] on div "Negative/Complaint" at bounding box center [633, 641] width 83 height 13
click at [569, 667] on button "Select Button" at bounding box center [678, 655] width 351 height 25
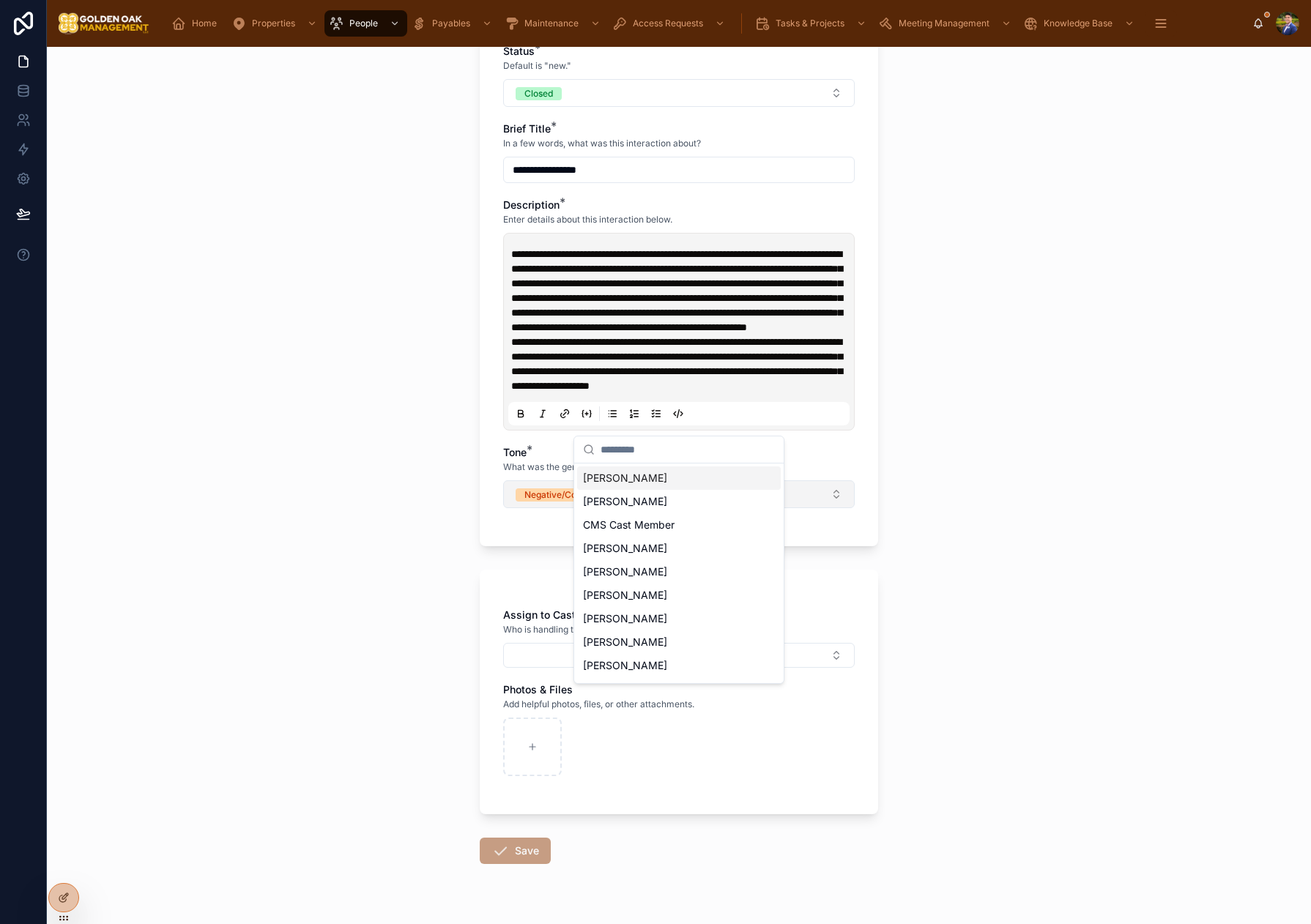
drag, startPoint x: 618, startPoint y: 483, endPoint x: 505, endPoint y: 524, distance: 120.2
click at [618, 483] on span "[PERSON_NAME]" at bounding box center [625, 478] width 84 height 14
drag, startPoint x: 380, startPoint y: 582, endPoint x: 405, endPoint y: 634, distance: 57.7
click at [381, 577] on div "**********" at bounding box center [679, 486] width 1264 height 877
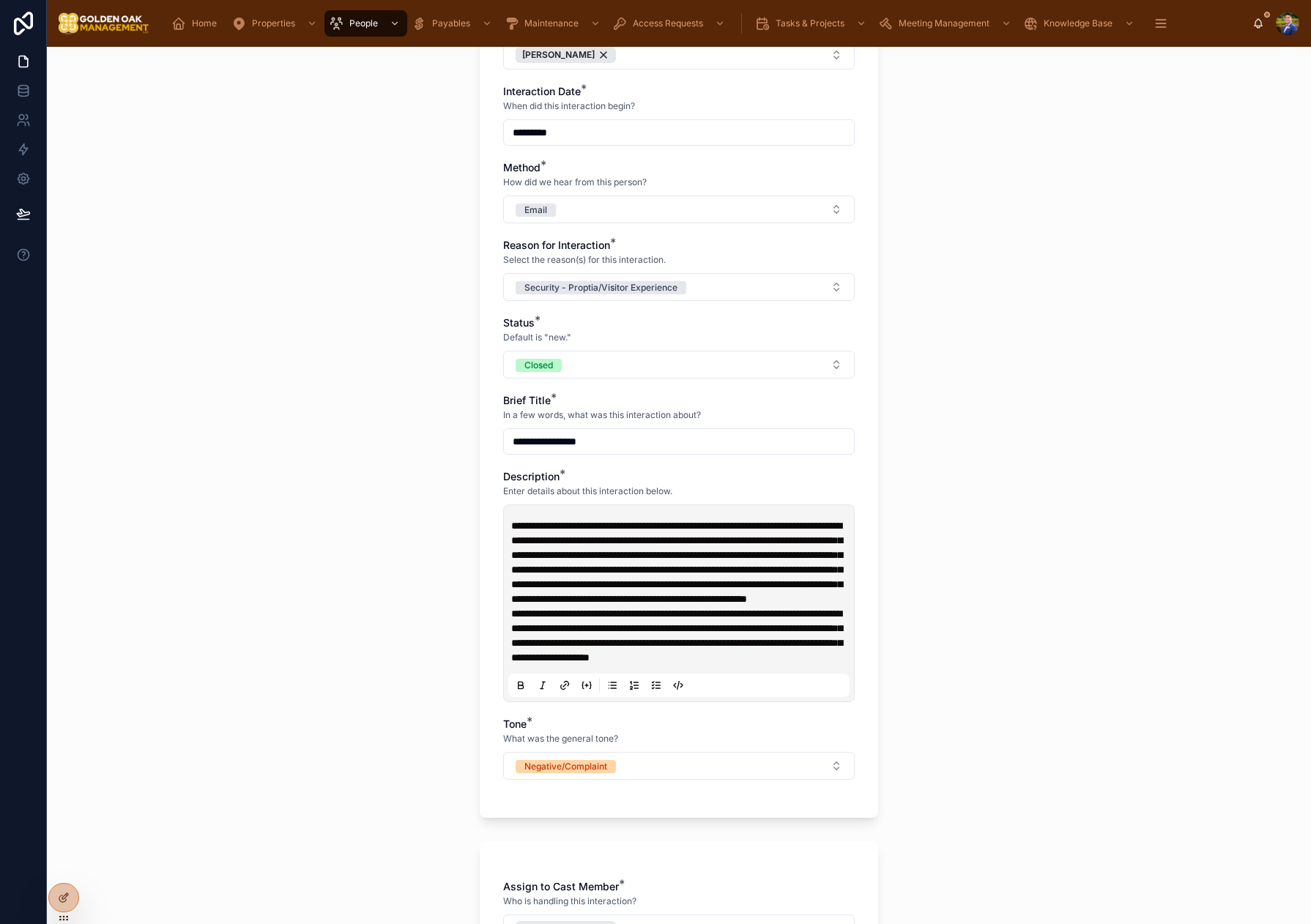
scroll to position [530, 0]
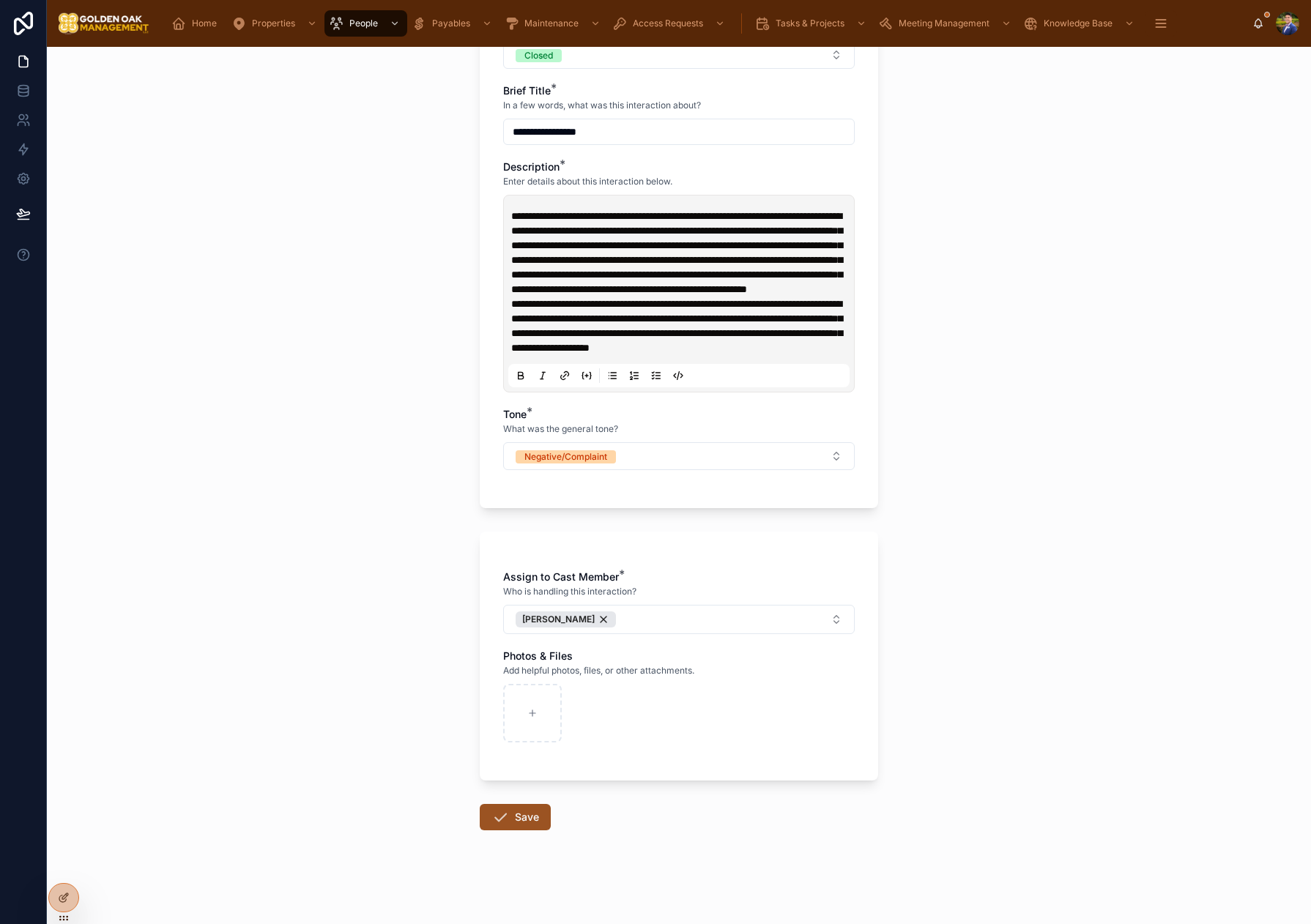
click at [520, 814] on button "Save" at bounding box center [515, 817] width 71 height 27
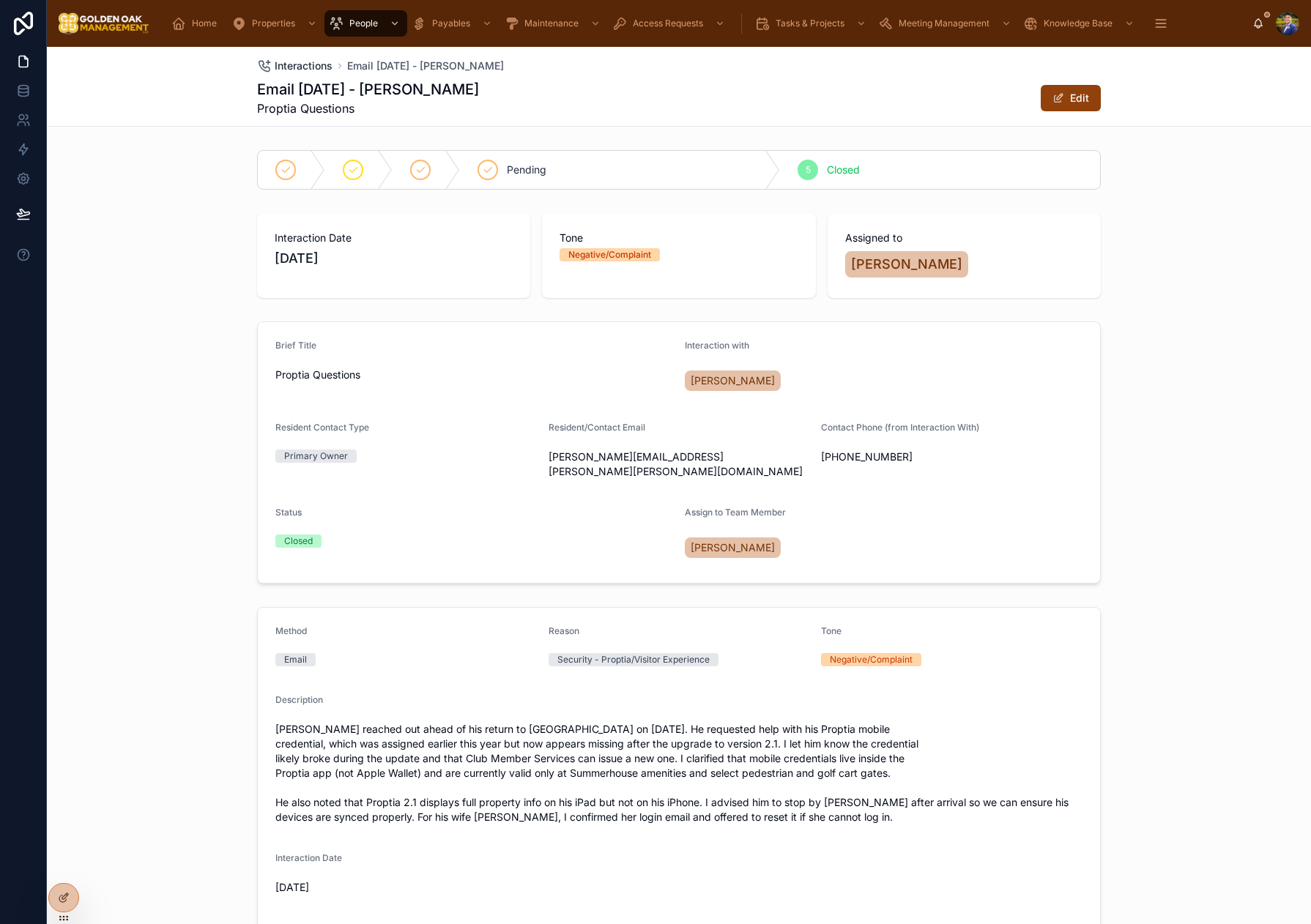
click at [306, 70] on span "Interactions" at bounding box center [303, 66] width 58 height 14
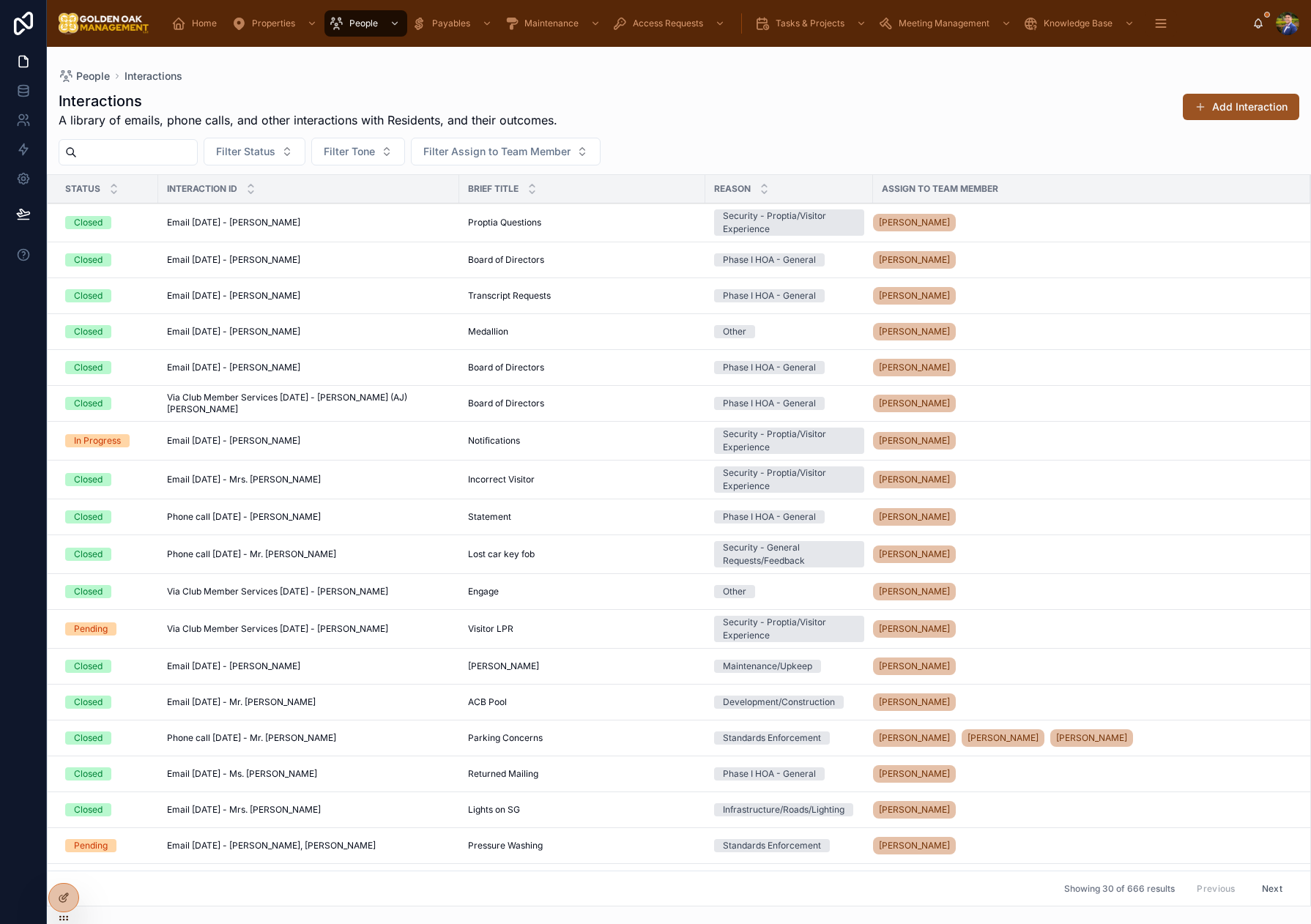
click at [1233, 111] on button "Add Interaction" at bounding box center [1241, 107] width 117 height 27
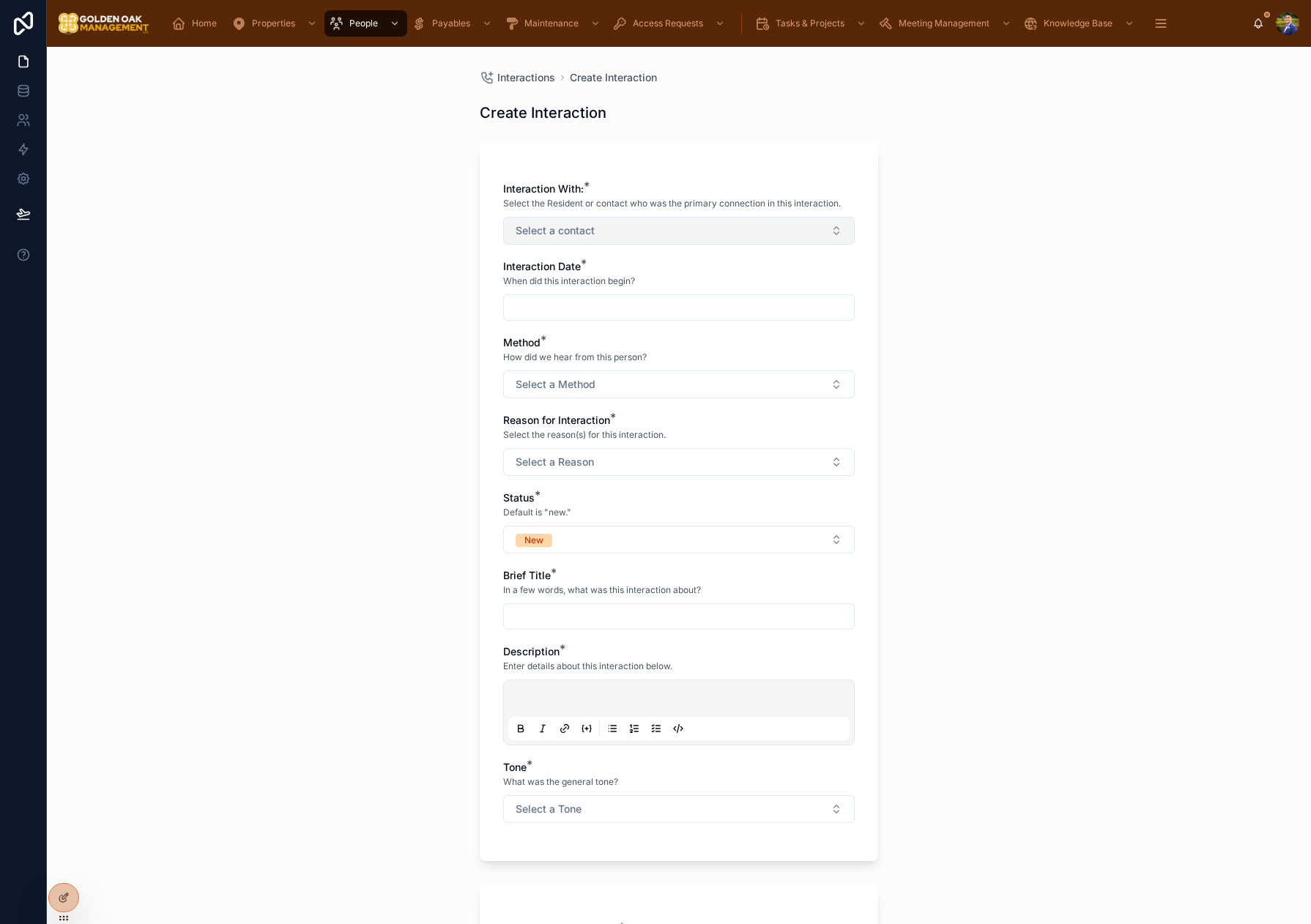
click at [809, 228] on button "Select a contact" at bounding box center [678, 230] width 351 height 28
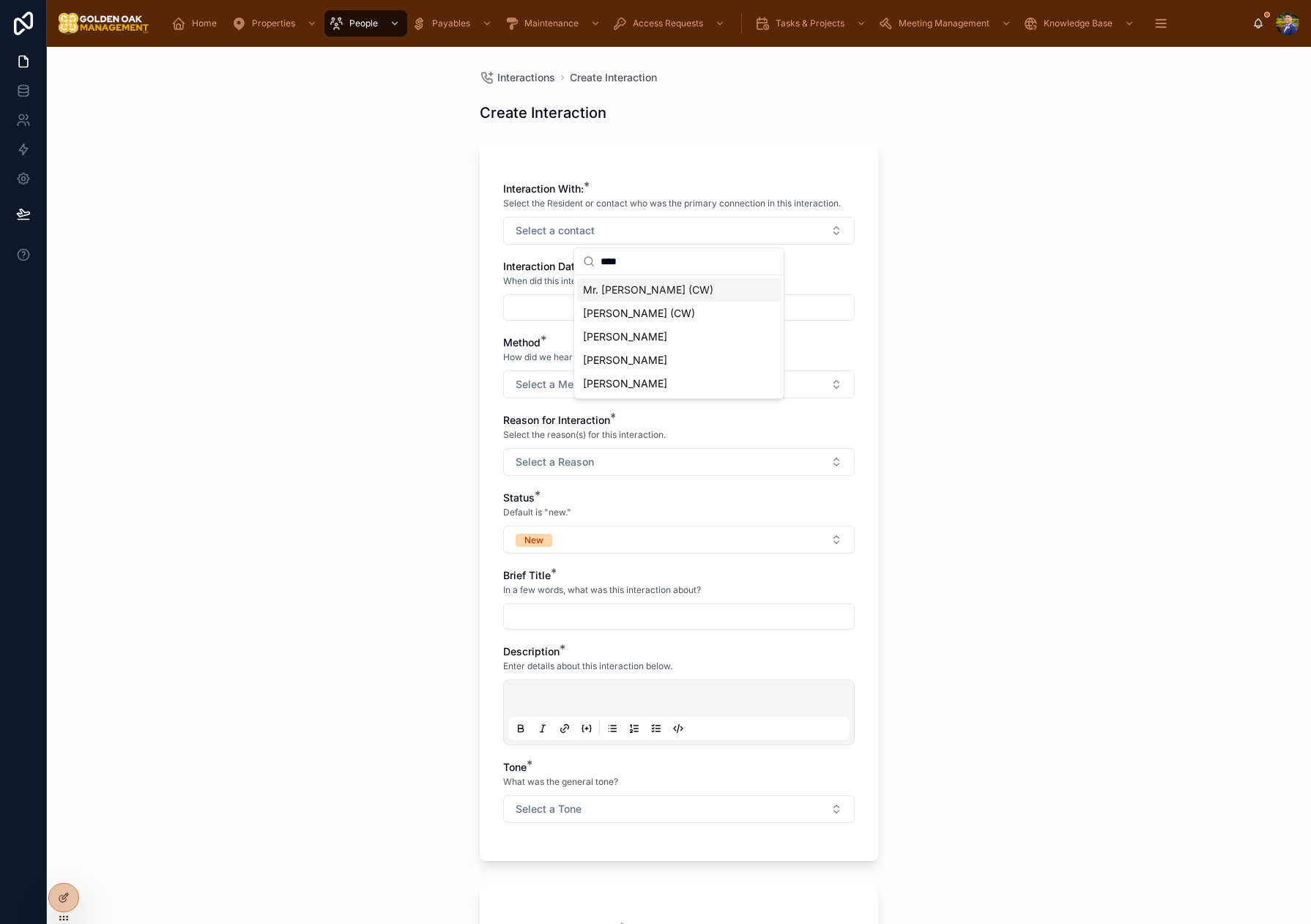
type input "****"
click at [694, 290] on div "Mr. [PERSON_NAME] (CW)" at bounding box center [678, 290] width 203 height 23
drag, startPoint x: 458, startPoint y: 309, endPoint x: 470, endPoint y: 310, distance: 12.0
click at [463, 310] on div "Interactions Create Interaction Create Interaction Interaction With: * Select t…" at bounding box center [679, 486] width 1264 height 877
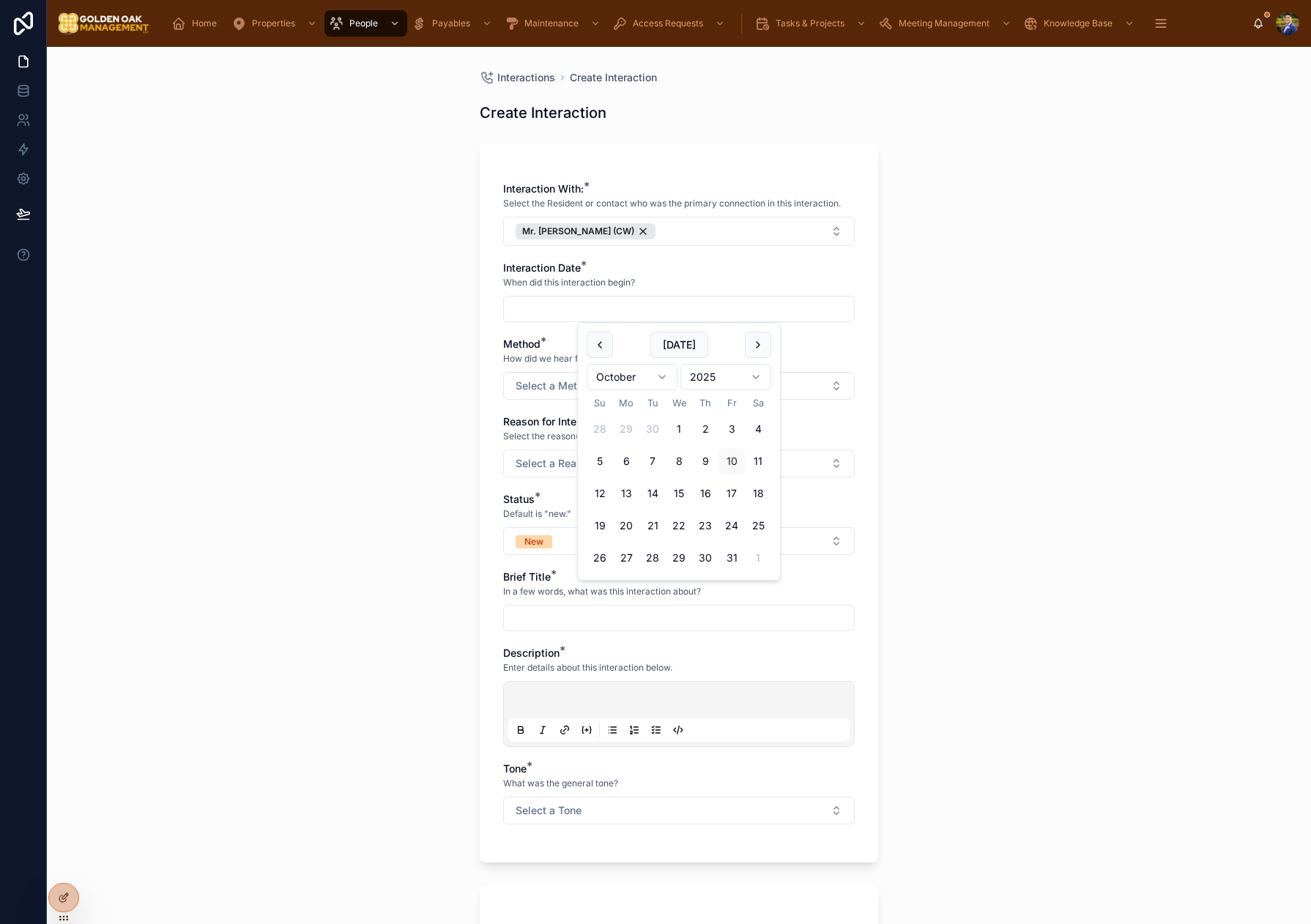
click at [547, 307] on input "text" at bounding box center [678, 308] width 350 height 20
click at [681, 464] on button "8" at bounding box center [679, 462] width 27 height 27
type input "*********"
click at [1005, 429] on div "Interactions Create Interaction Create Interaction Interaction With: * Select t…" at bounding box center [679, 486] width 1264 height 877
click at [661, 396] on button "Select a Method" at bounding box center [678, 385] width 351 height 28
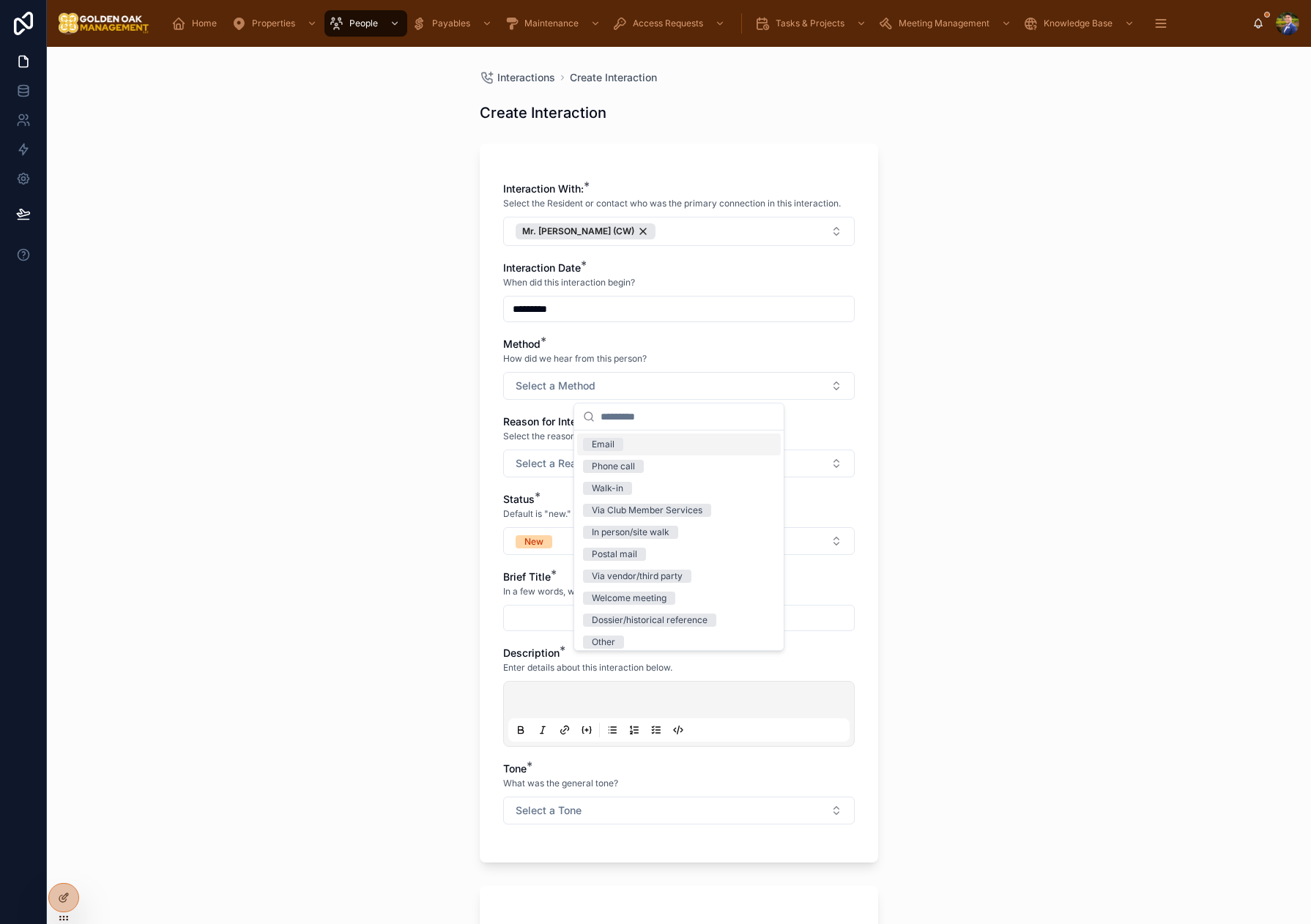
click at [631, 447] on div "Email" at bounding box center [678, 444] width 203 height 22
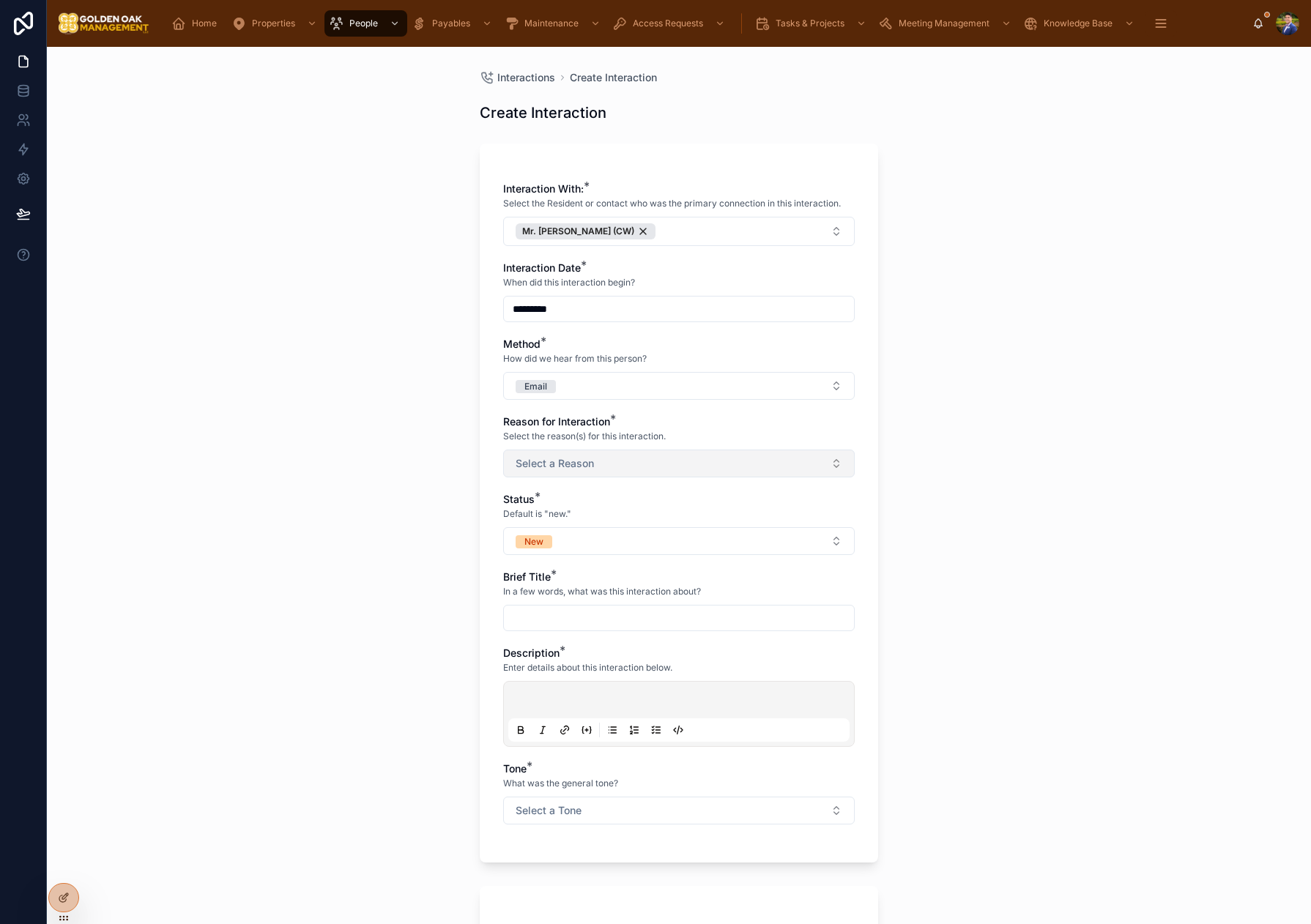
click at [543, 462] on span "Select a Reason" at bounding box center [554, 463] width 78 height 14
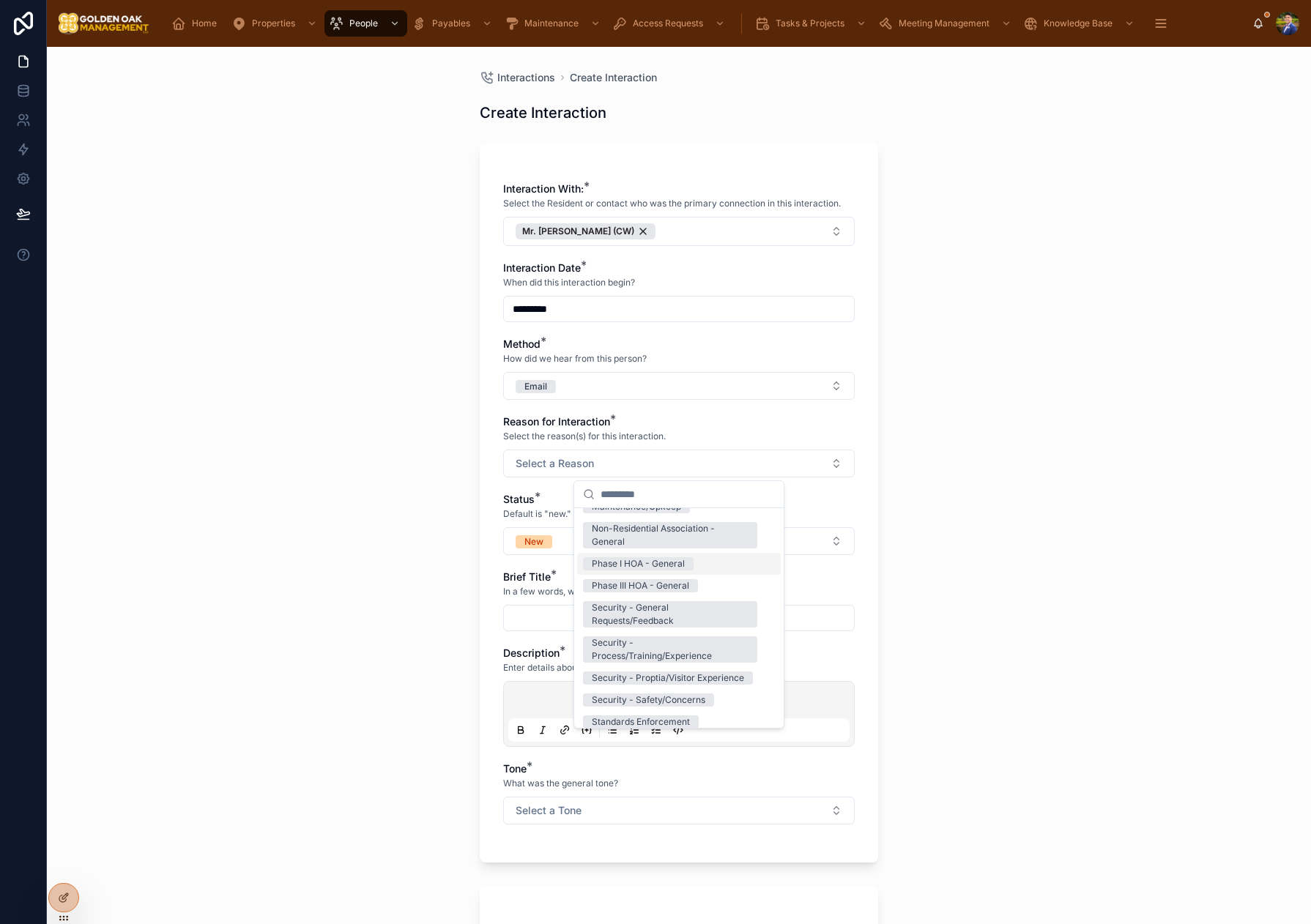
scroll to position [265, 0]
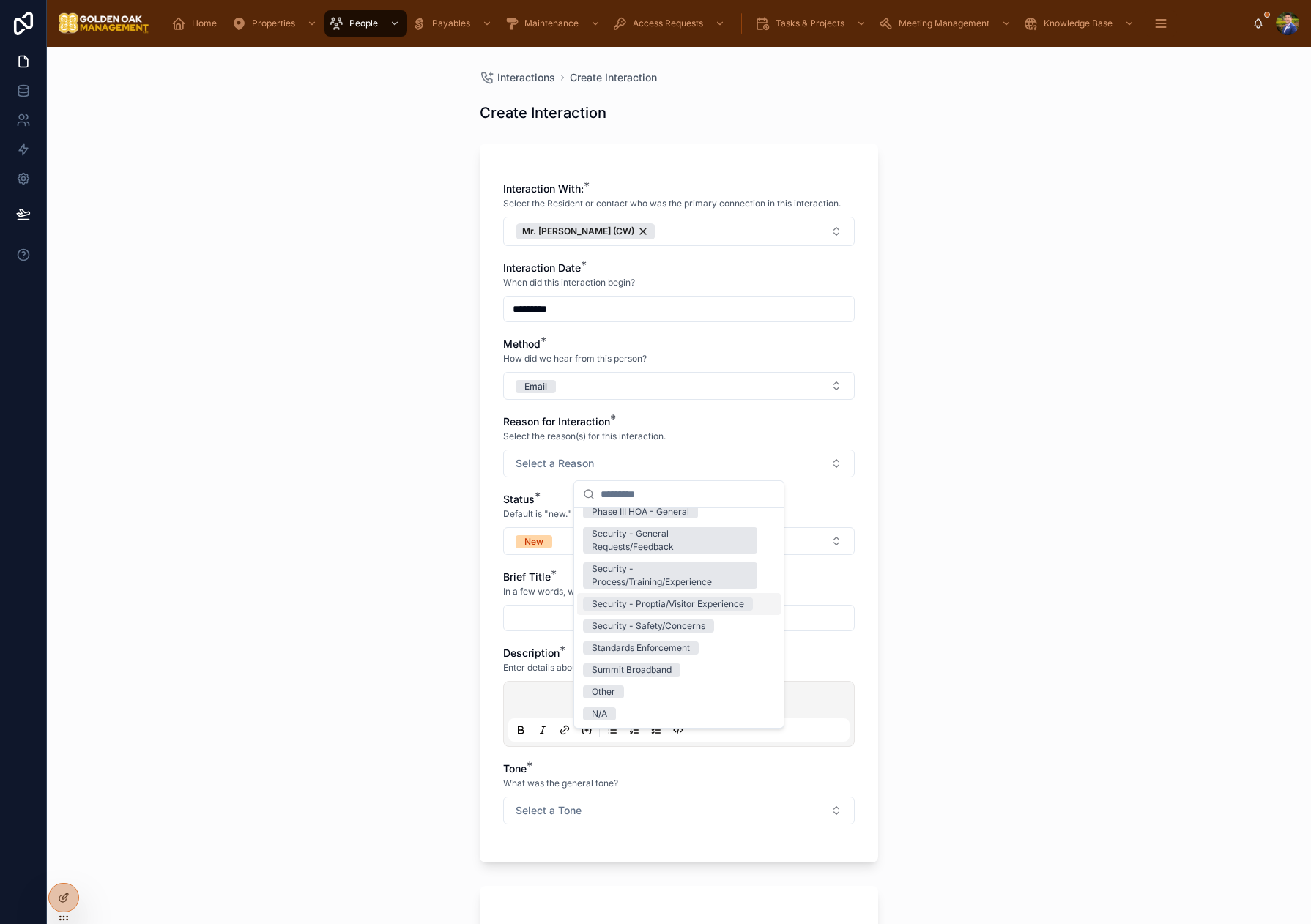
click at [688, 606] on div "Security - Proptia/Visitor Experience" at bounding box center [668, 603] width 152 height 13
click at [467, 536] on div "Interactions Create Interaction Create Interaction Interaction With: * Select t…" at bounding box center [679, 486] width 1264 height 877
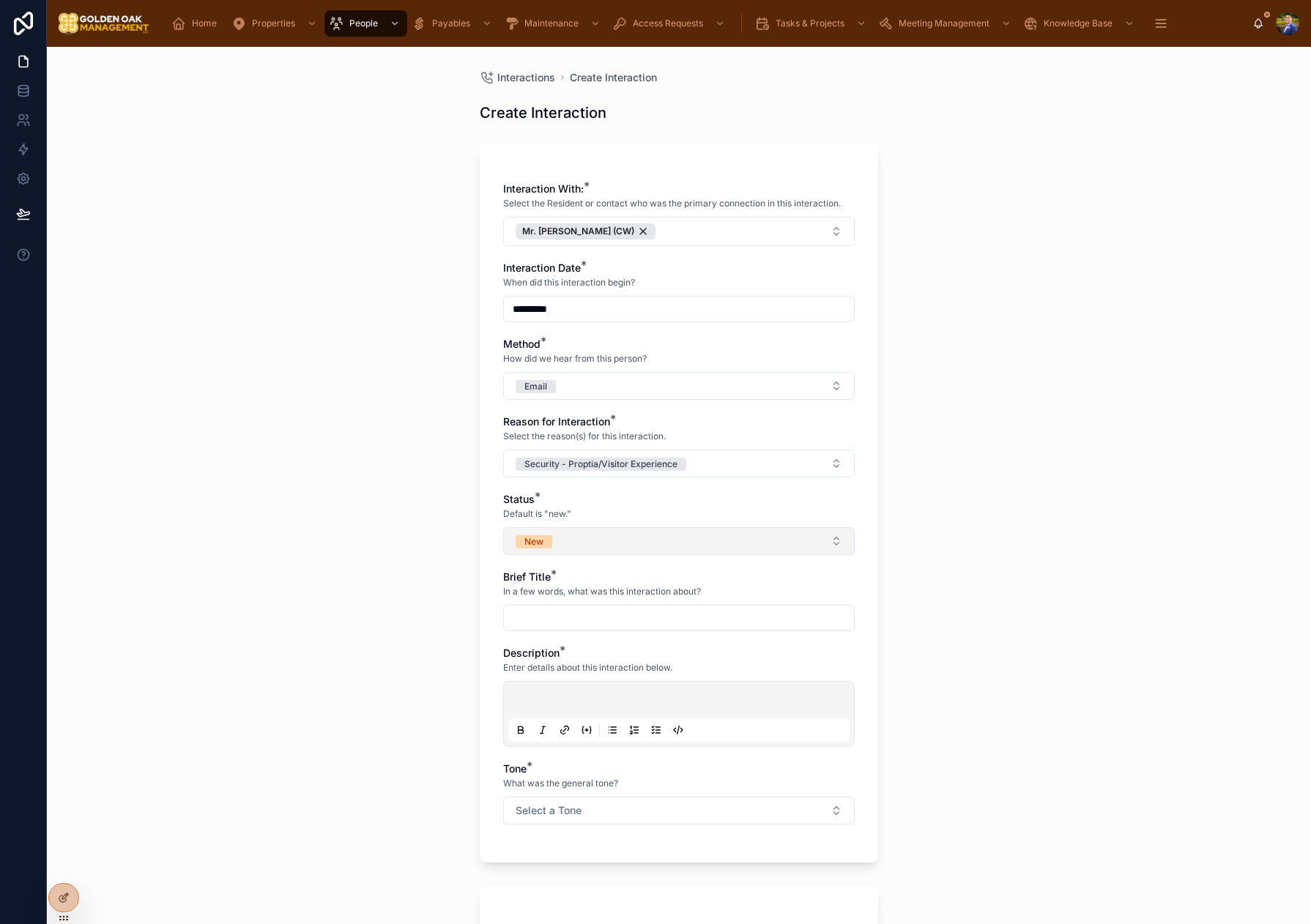
click at [568, 532] on button "New" at bounding box center [678, 541] width 351 height 28
click at [607, 690] on div "Closed" at bounding box center [606, 687] width 29 height 13
click at [543, 606] on div at bounding box center [678, 618] width 351 height 27
click at [544, 620] on input "text" at bounding box center [678, 617] width 350 height 20
type input "******"
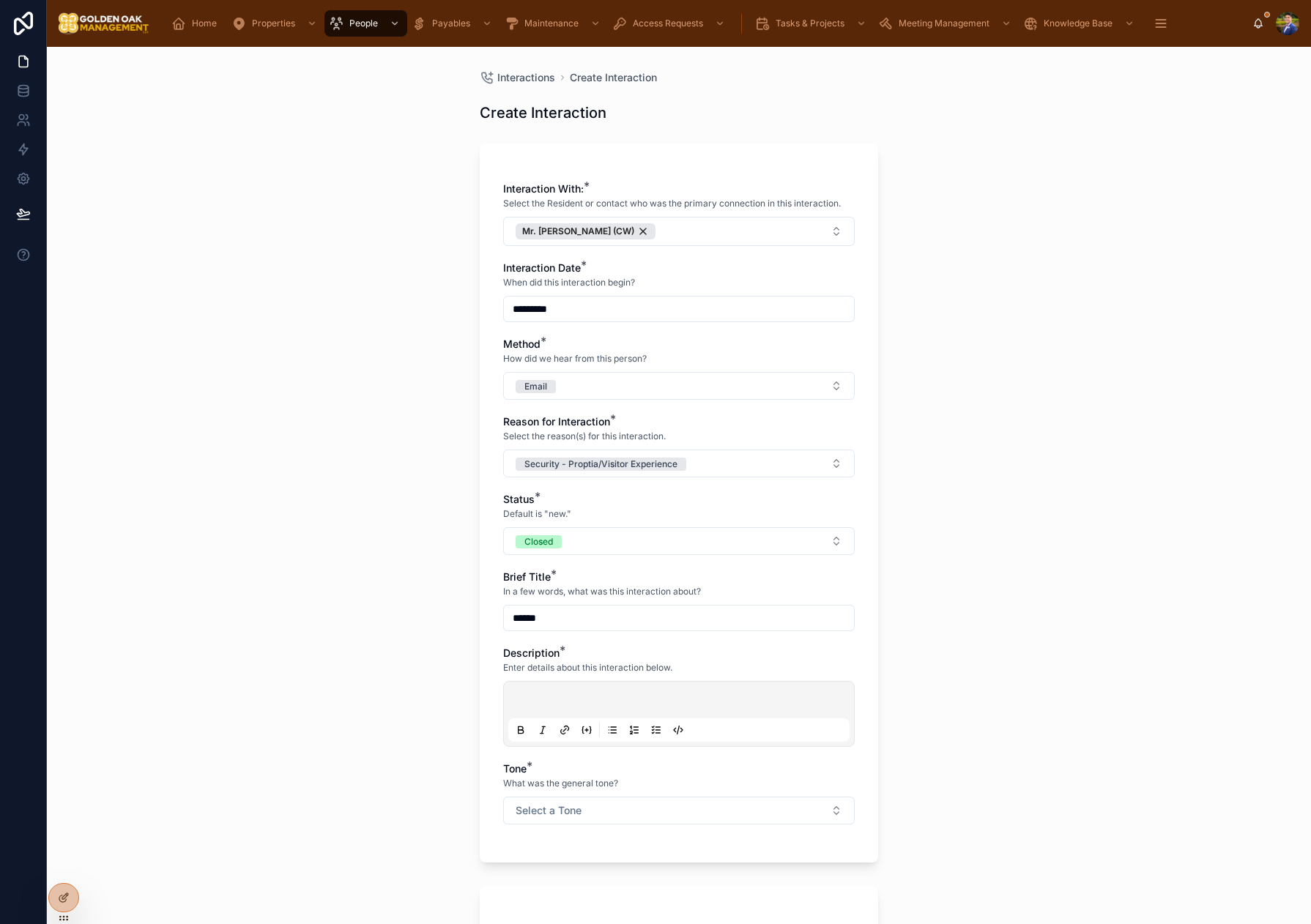
click at [561, 696] on p at bounding box center [682, 702] width 341 height 14
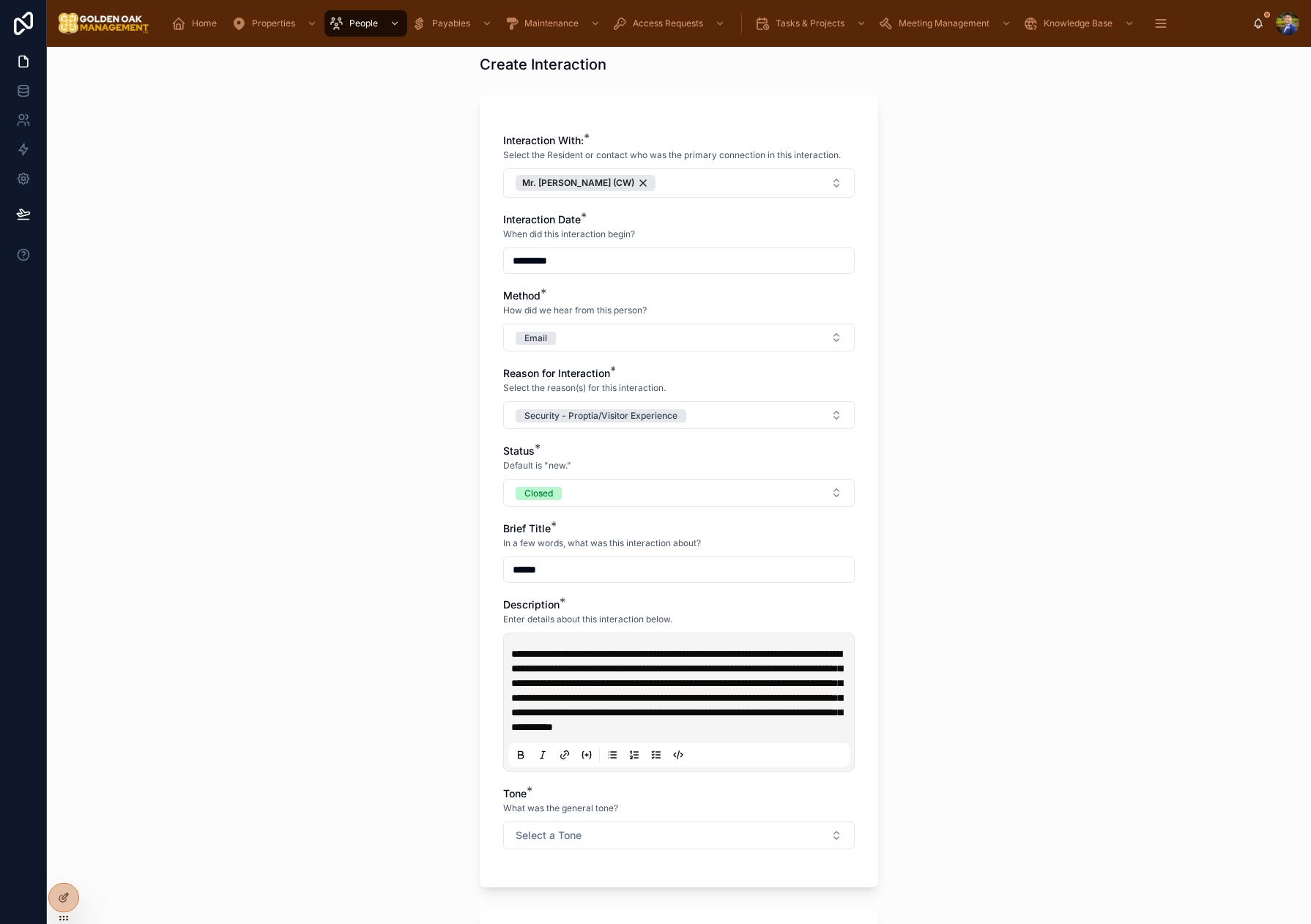
scroll to position [50, 0]
drag, startPoint x: 653, startPoint y: 725, endPoint x: 594, endPoint y: 730, distance: 59.2
click at [594, 730] on span "**********" at bounding box center [676, 689] width 331 height 84
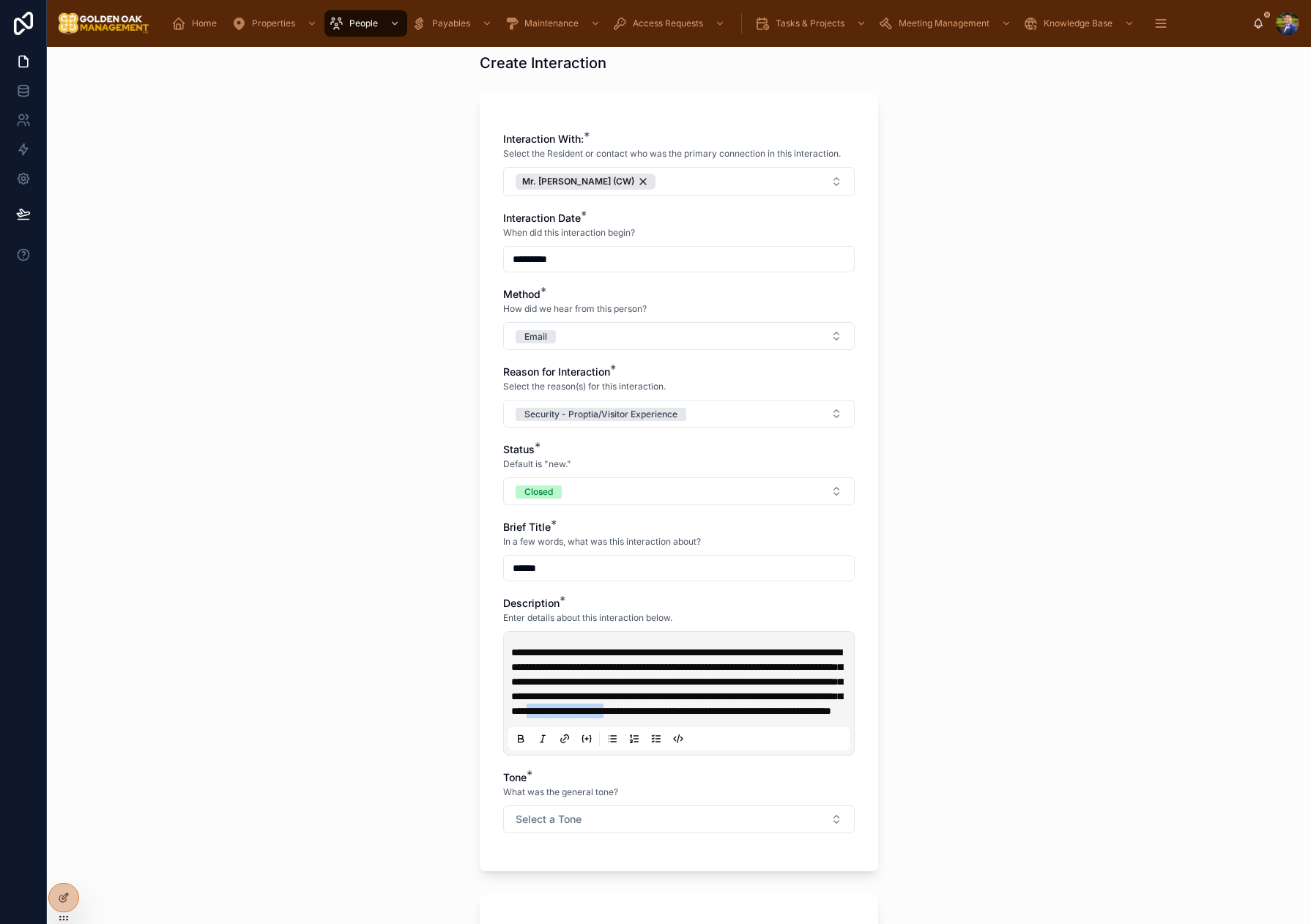
drag, startPoint x: 723, startPoint y: 726, endPoint x: 619, endPoint y: 731, distance: 104.1
click at [619, 716] on span "**********" at bounding box center [676, 681] width 331 height 69
drag, startPoint x: 594, startPoint y: 727, endPoint x: 614, endPoint y: 732, distance: 20.6
click at [594, 716] on span "**********" at bounding box center [676, 681] width 331 height 69
click at [612, 716] on span "**********" at bounding box center [676, 681] width 331 height 69
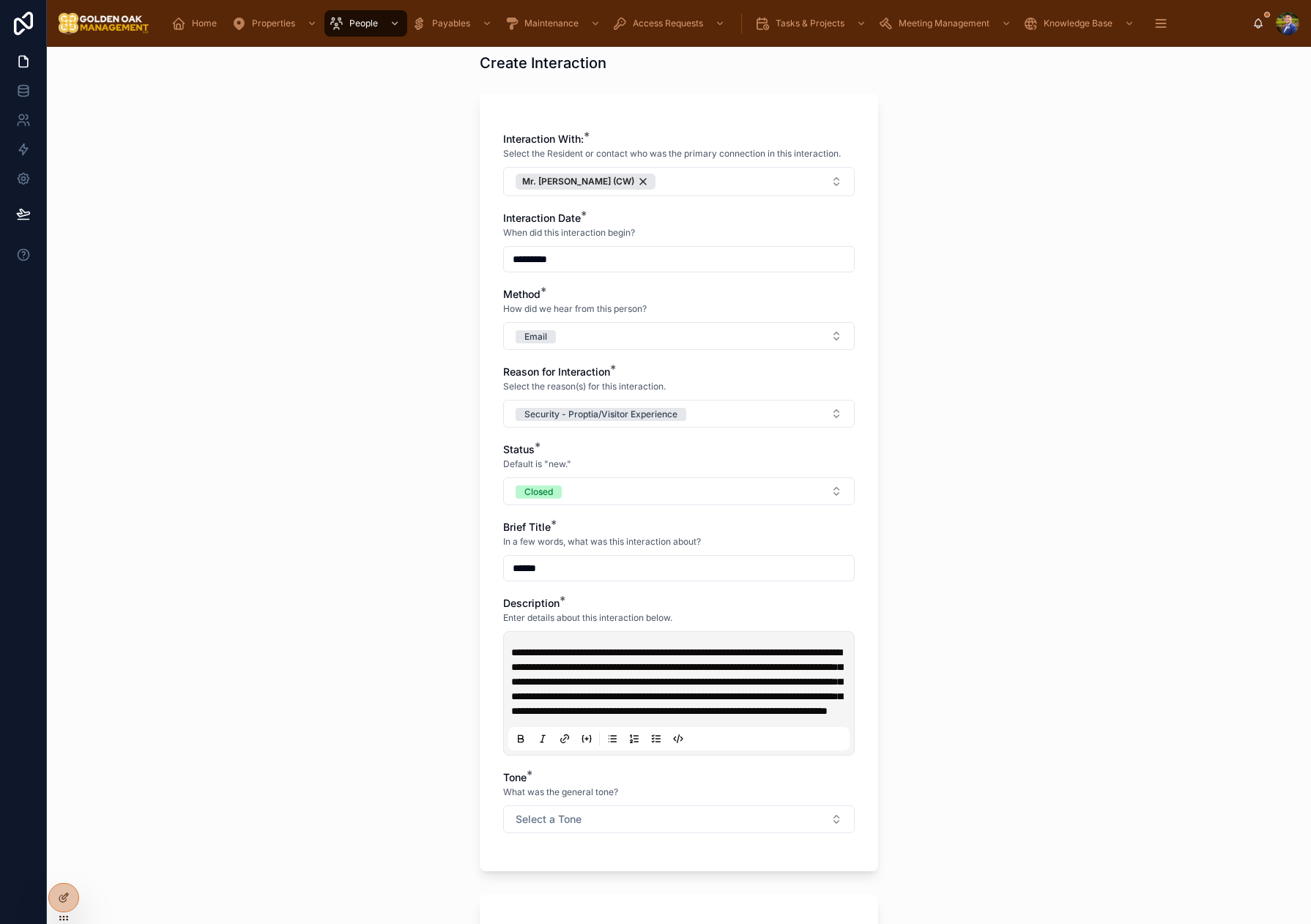
click at [735, 718] on p "**********" at bounding box center [682, 682] width 341 height 73
click at [729, 718] on p "**********" at bounding box center [682, 682] width 341 height 73
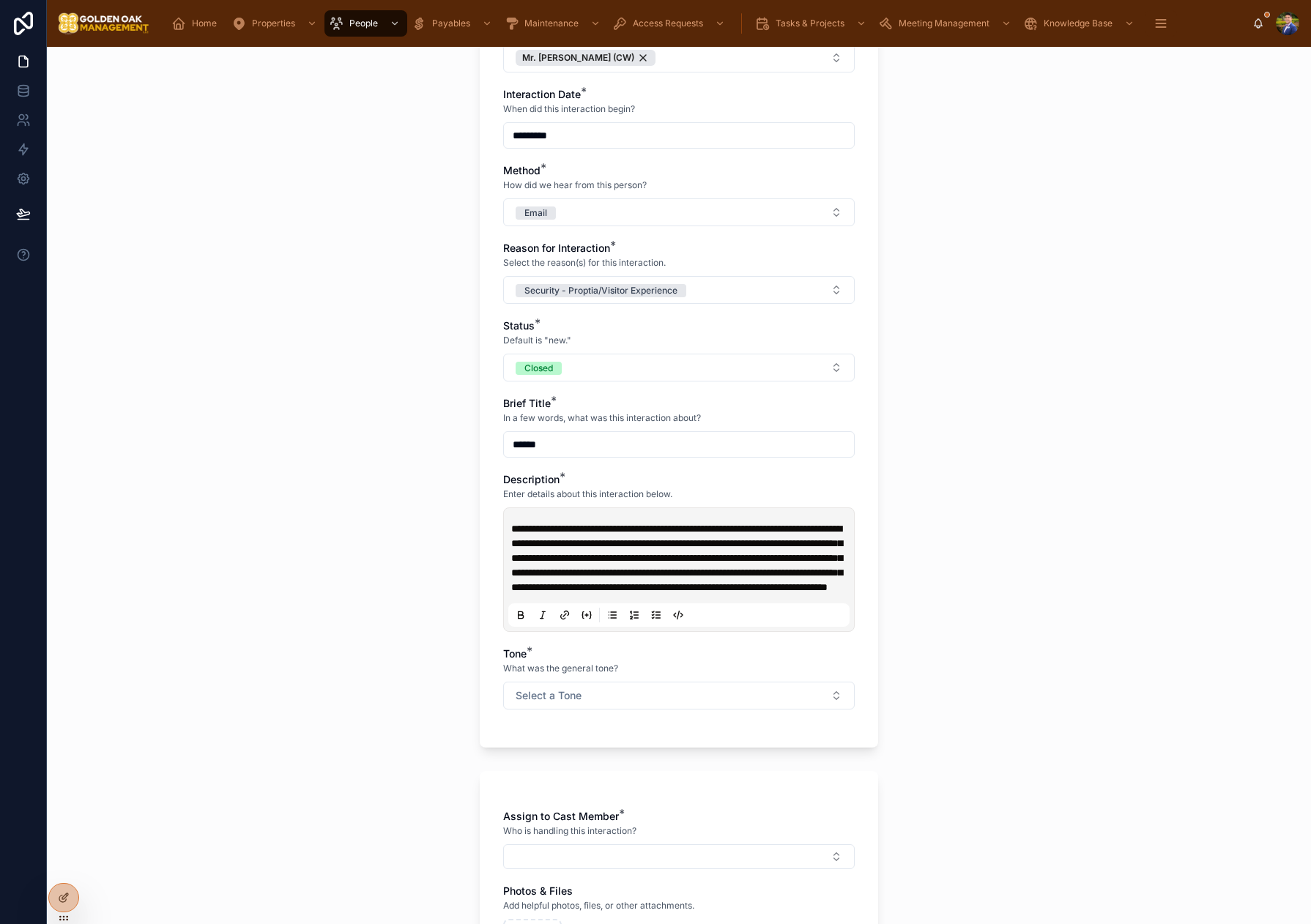
scroll to position [175, 0]
click at [637, 708] on button "Select a Tone" at bounding box center [678, 694] width 351 height 28
drag, startPoint x: 640, startPoint y: 822, endPoint x: 734, endPoint y: 806, distance: 95.4
click at [640, 822] on div "Negative/Complaint" at bounding box center [633, 826] width 83 height 13
click at [1001, 759] on div "**********" at bounding box center [679, 486] width 1264 height 877
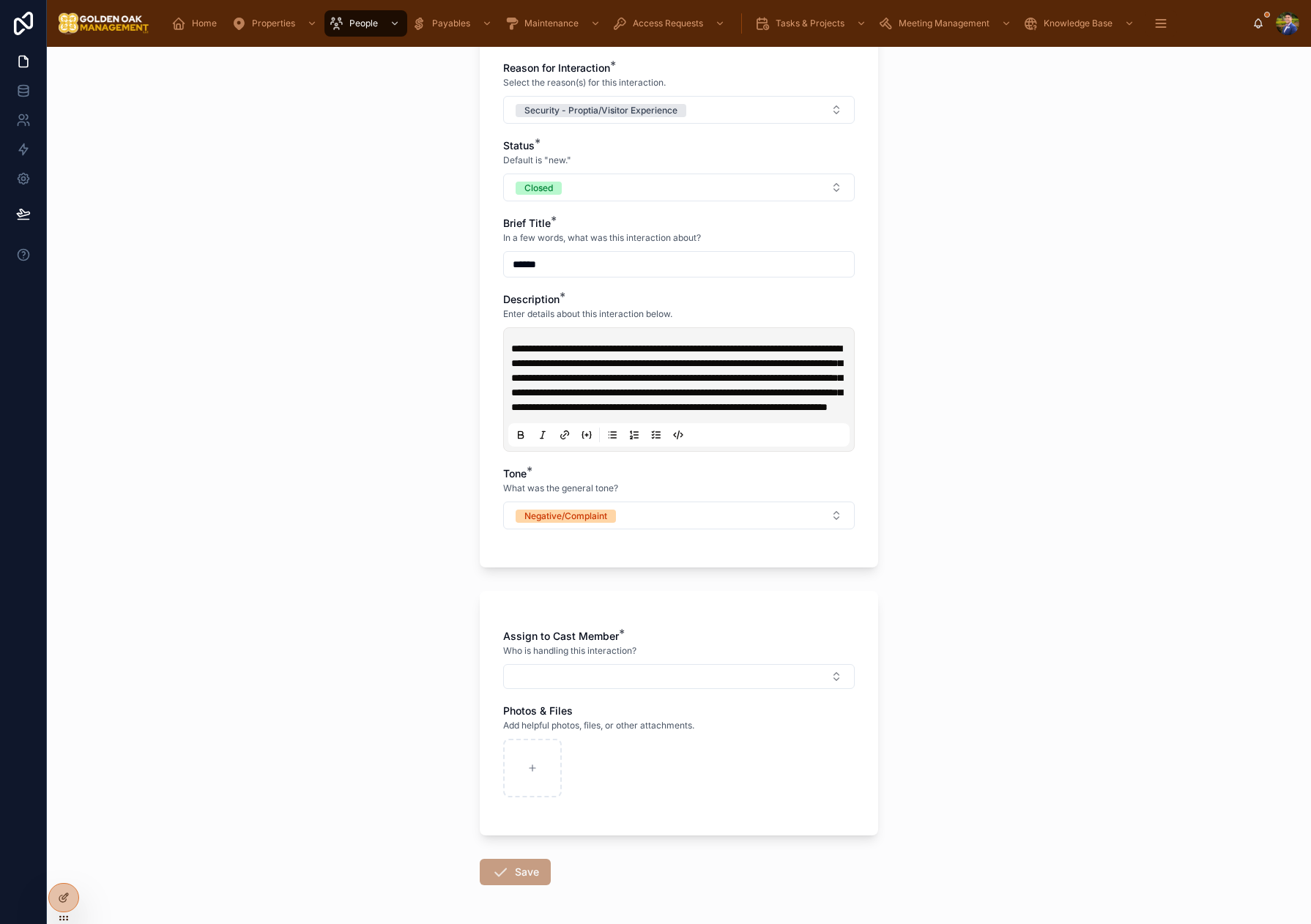
scroll to position [365, 0]
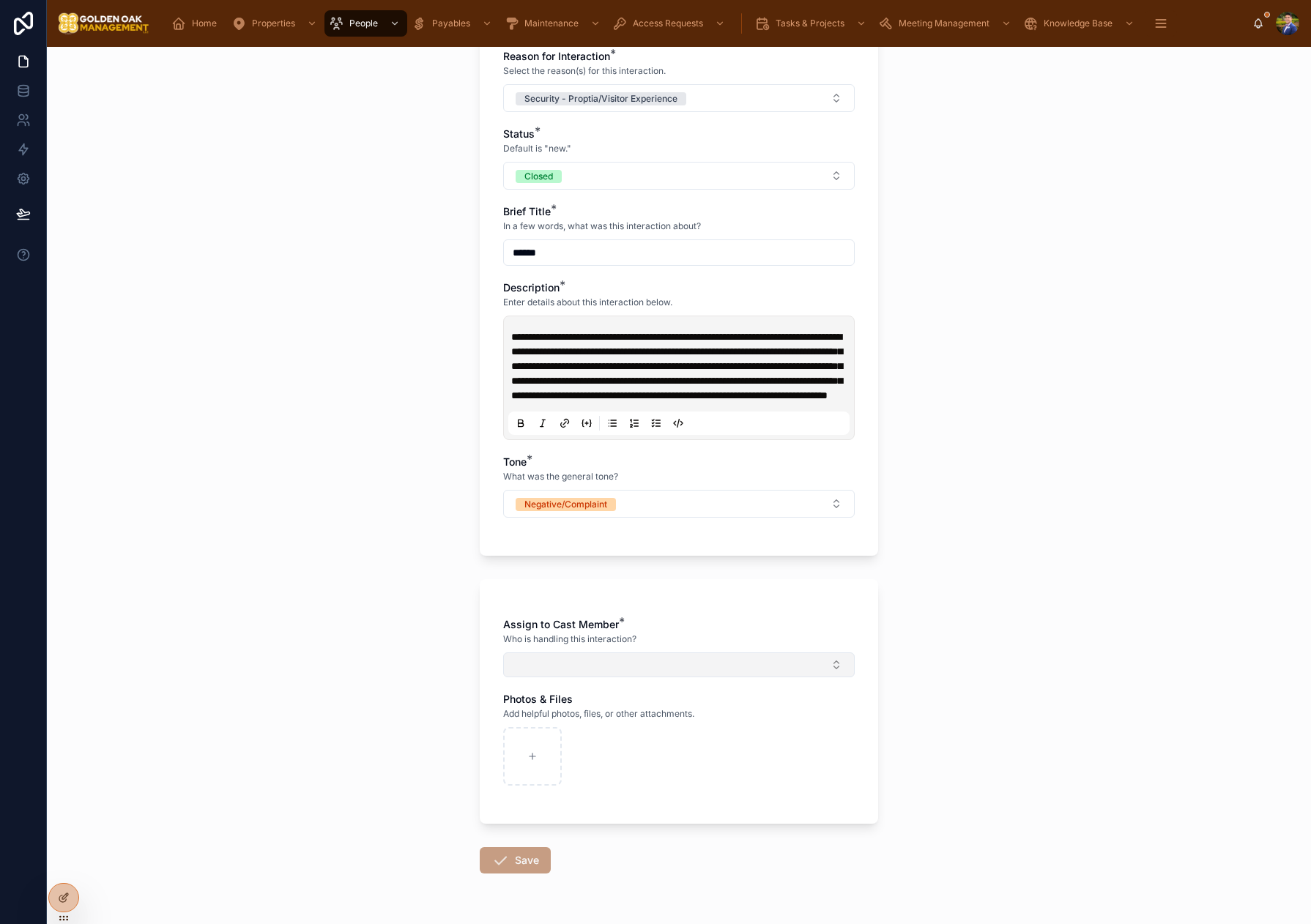
click at [679, 677] on button "Select Button" at bounding box center [678, 665] width 351 height 25
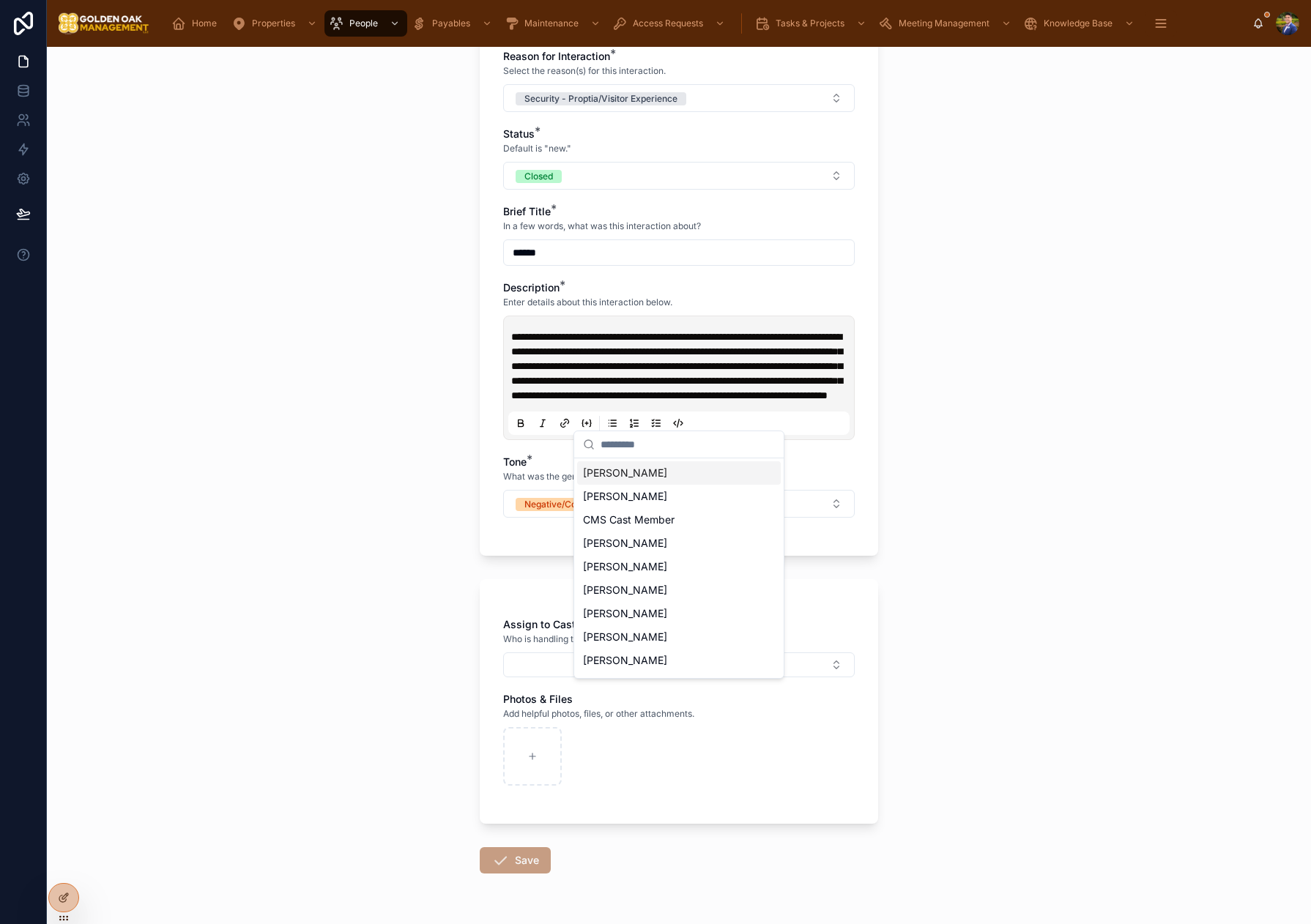
click at [653, 477] on span "[PERSON_NAME]" at bounding box center [625, 473] width 84 height 14
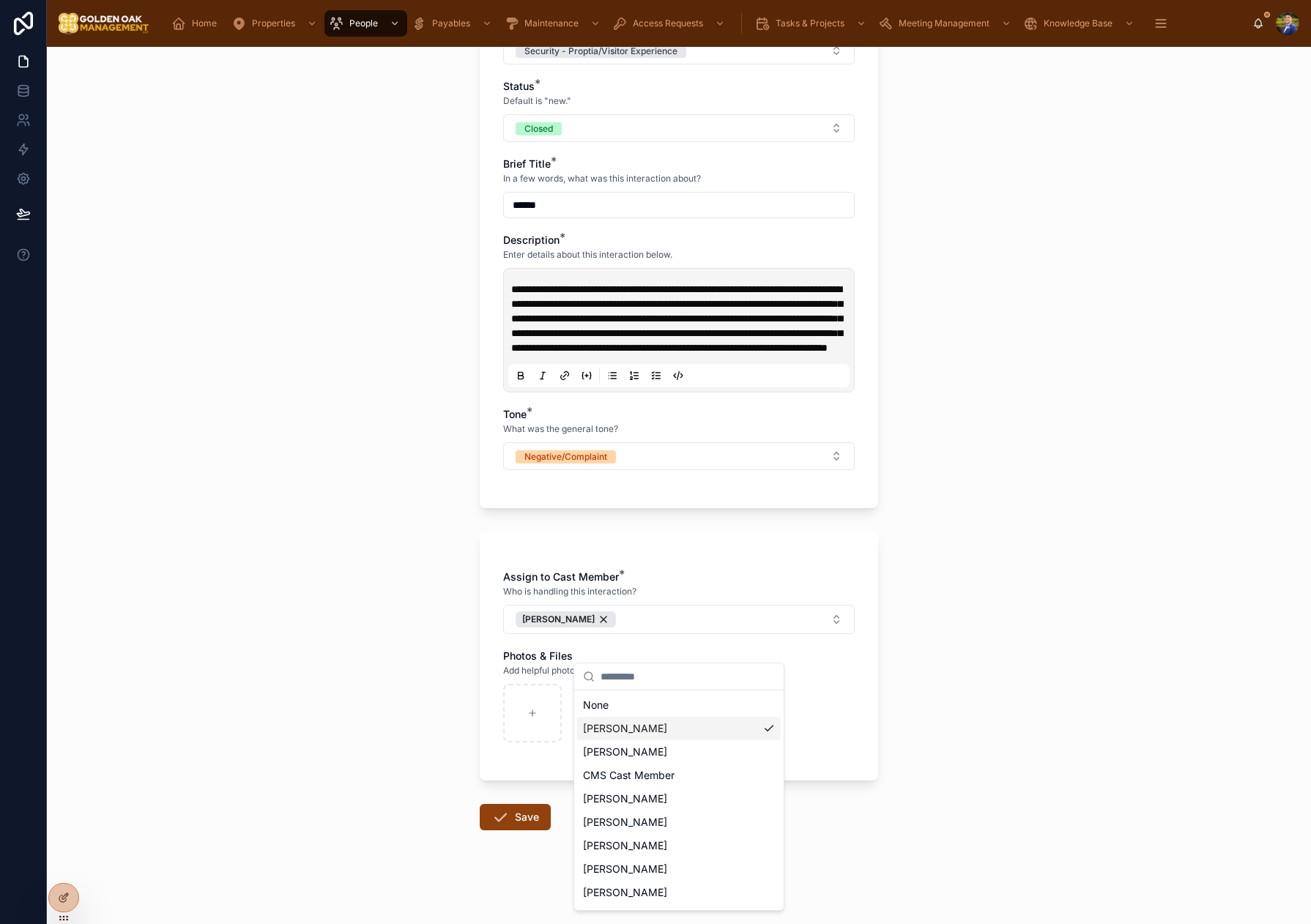
scroll to position [442, 0]
click at [470, 821] on div "**********" at bounding box center [678, 279] width 422 height 1290
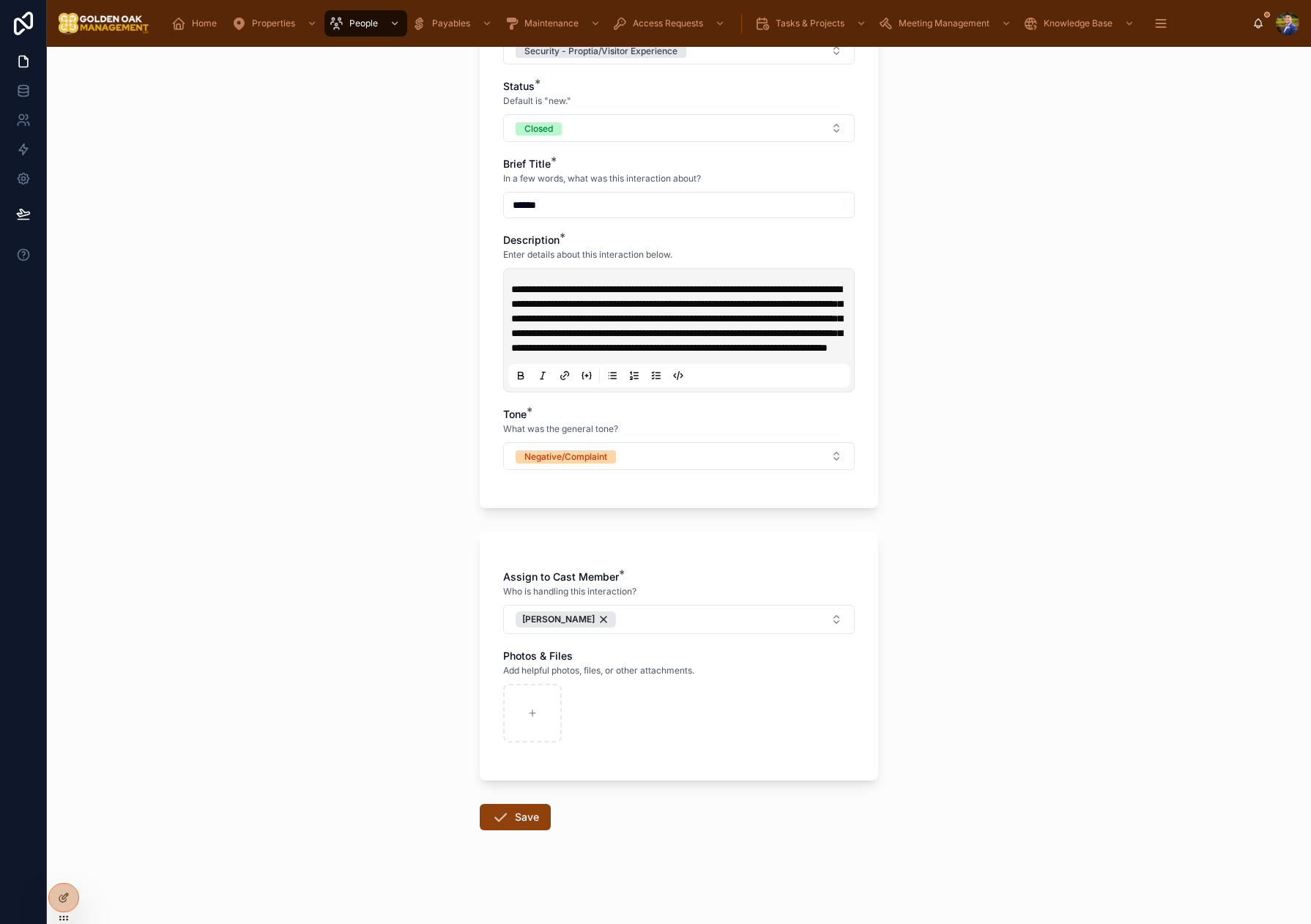
click at [536, 818] on button "Save" at bounding box center [515, 817] width 71 height 27
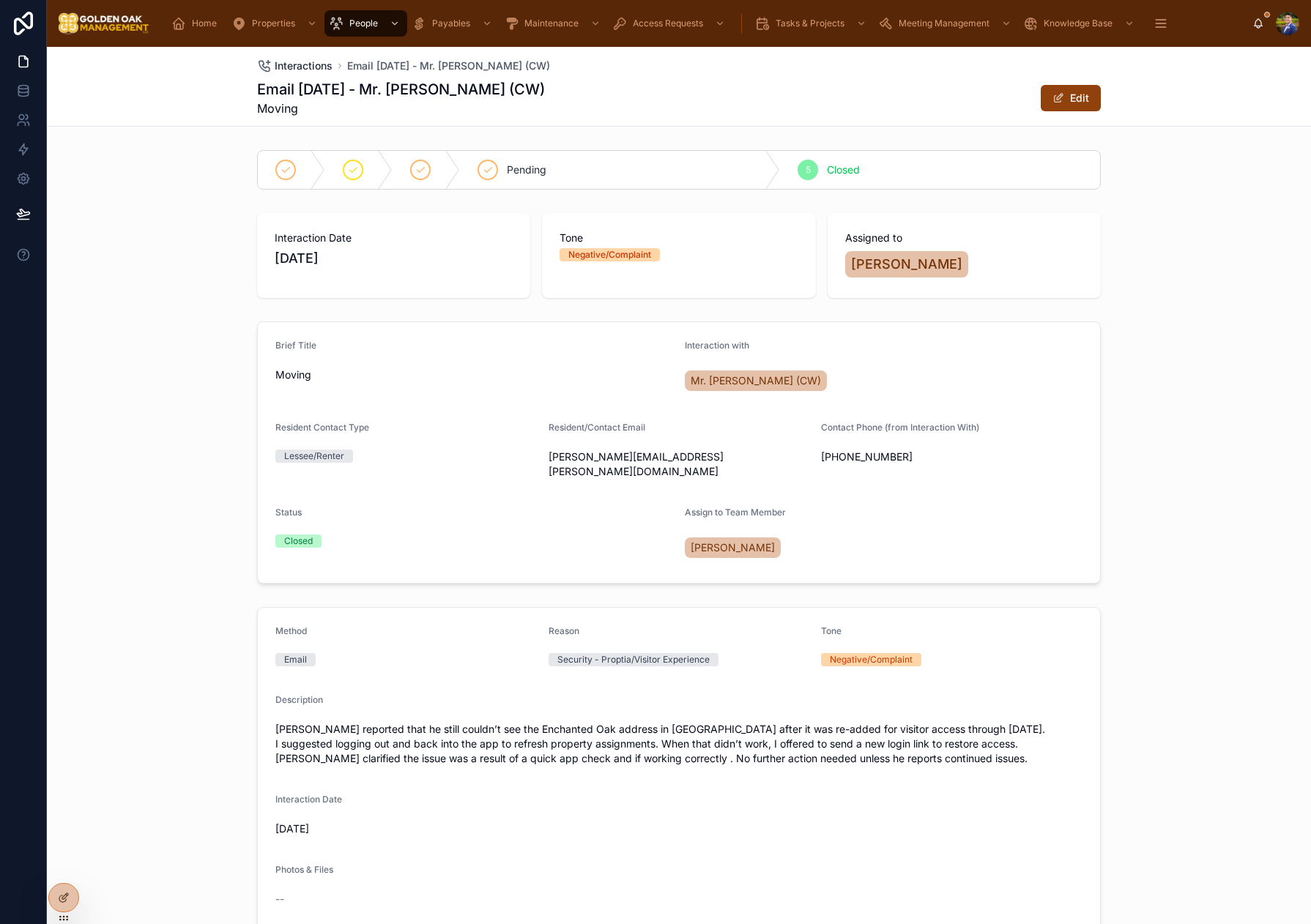
click at [317, 61] on span "Interactions" at bounding box center [303, 66] width 58 height 14
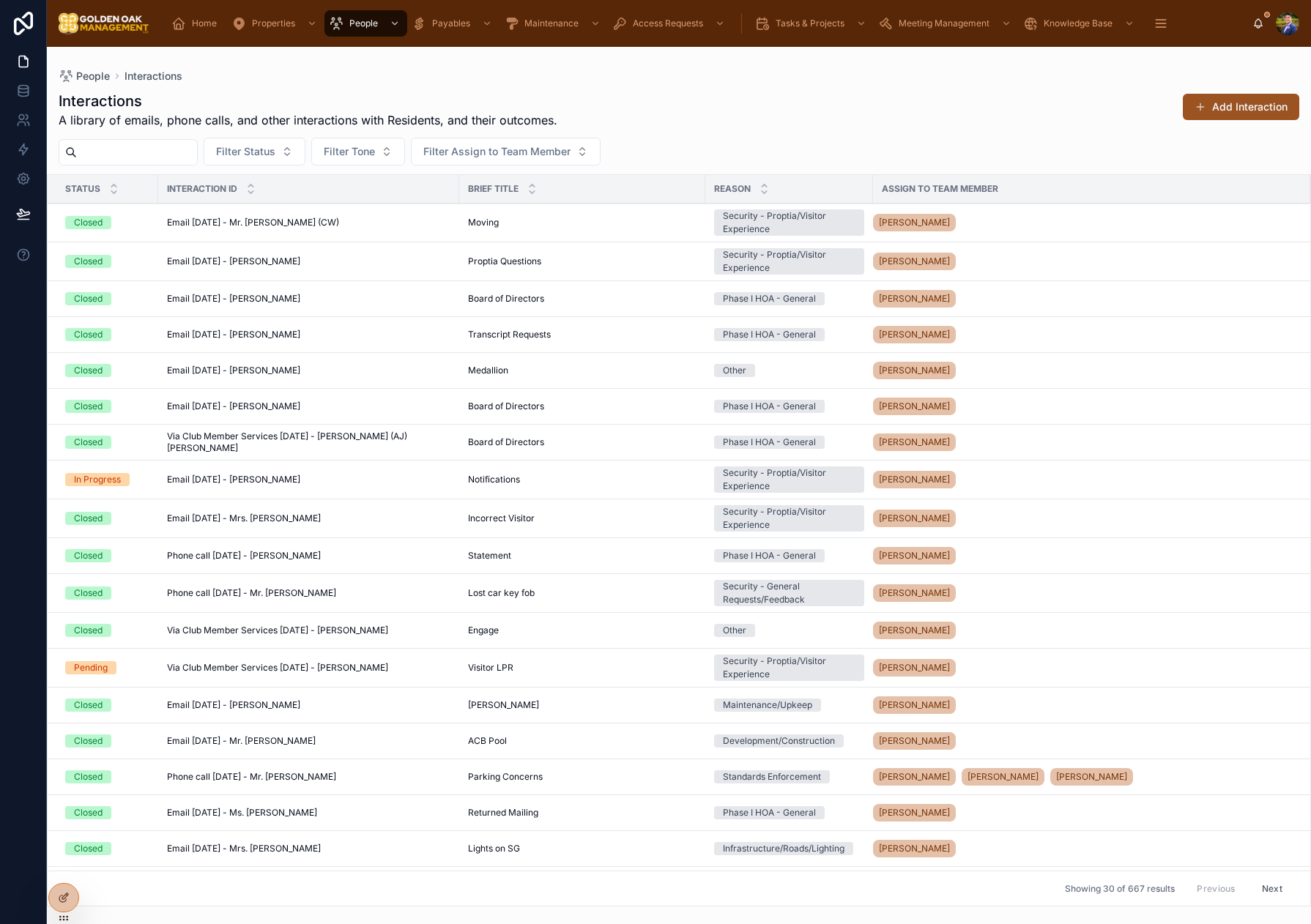
click at [1205, 105] on span at bounding box center [1200, 106] width 12 height 12
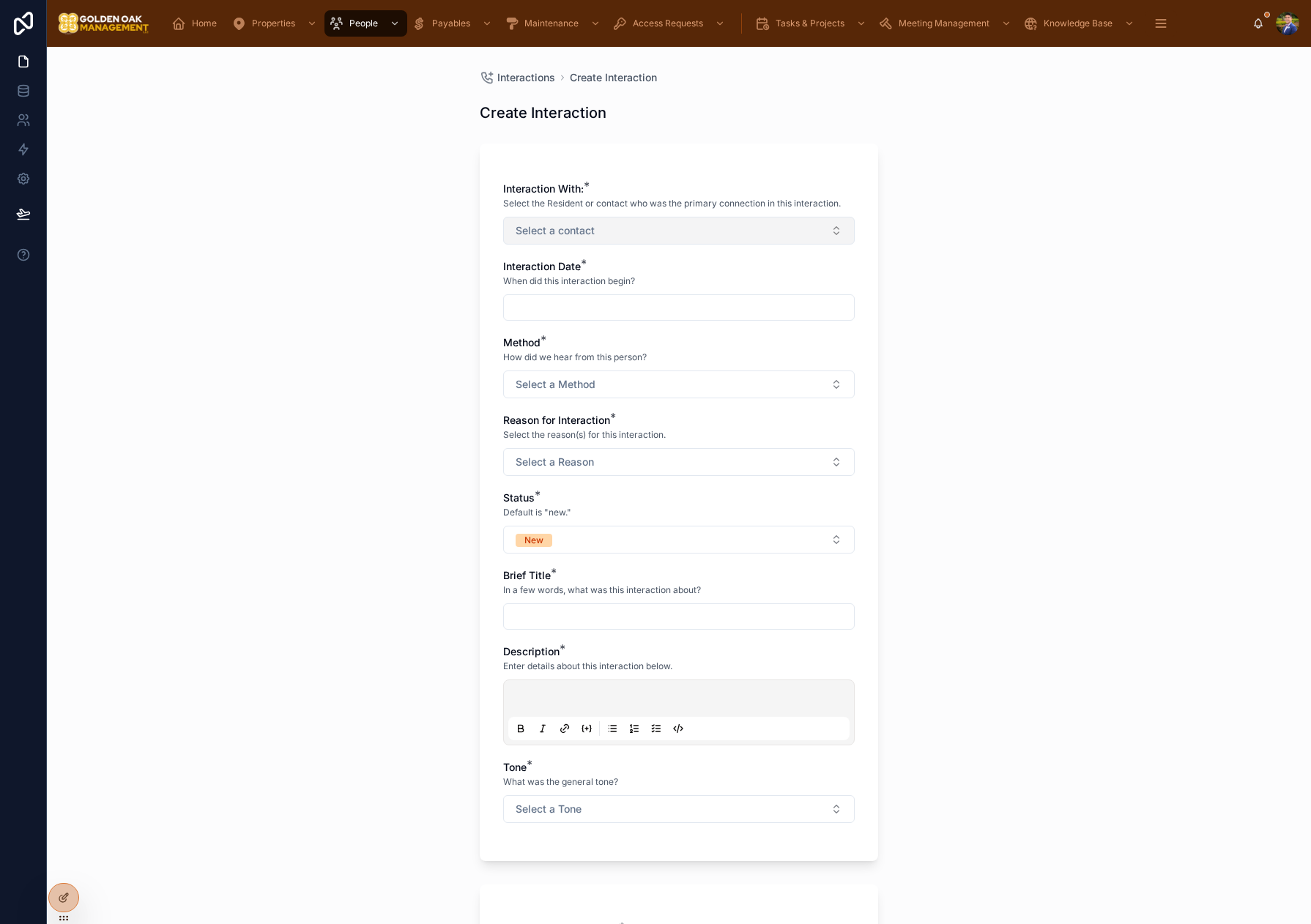
click at [615, 242] on button "Select a contact" at bounding box center [678, 230] width 351 height 28
type input "****"
click at [668, 293] on span "[PERSON_NAME]" at bounding box center [625, 290] width 84 height 14
click at [564, 309] on input "text" at bounding box center [678, 308] width 350 height 20
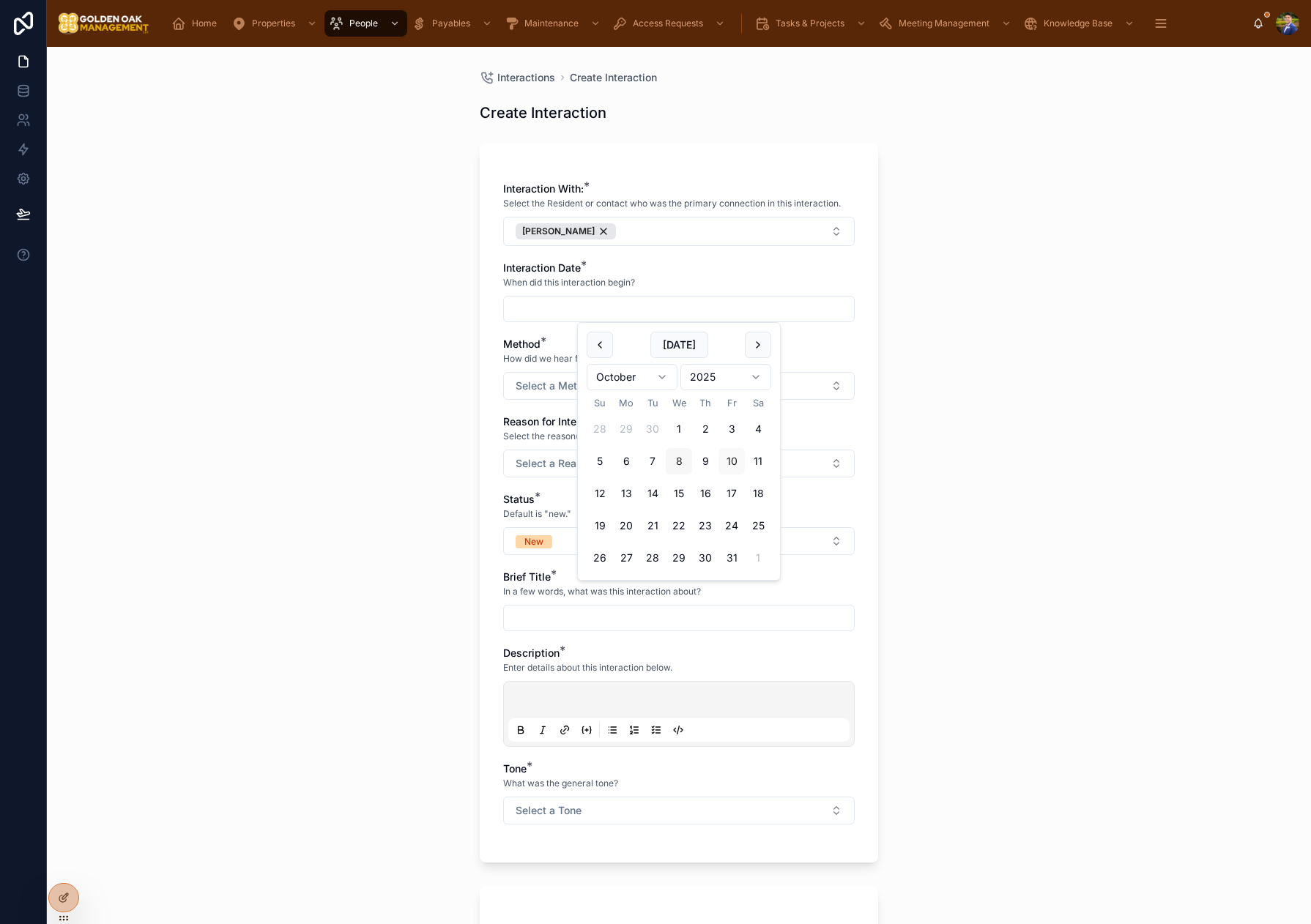
click at [676, 462] on button "8" at bounding box center [679, 462] width 27 height 27
type input "*********"
click at [539, 392] on span "Select a Method" at bounding box center [555, 386] width 80 height 14
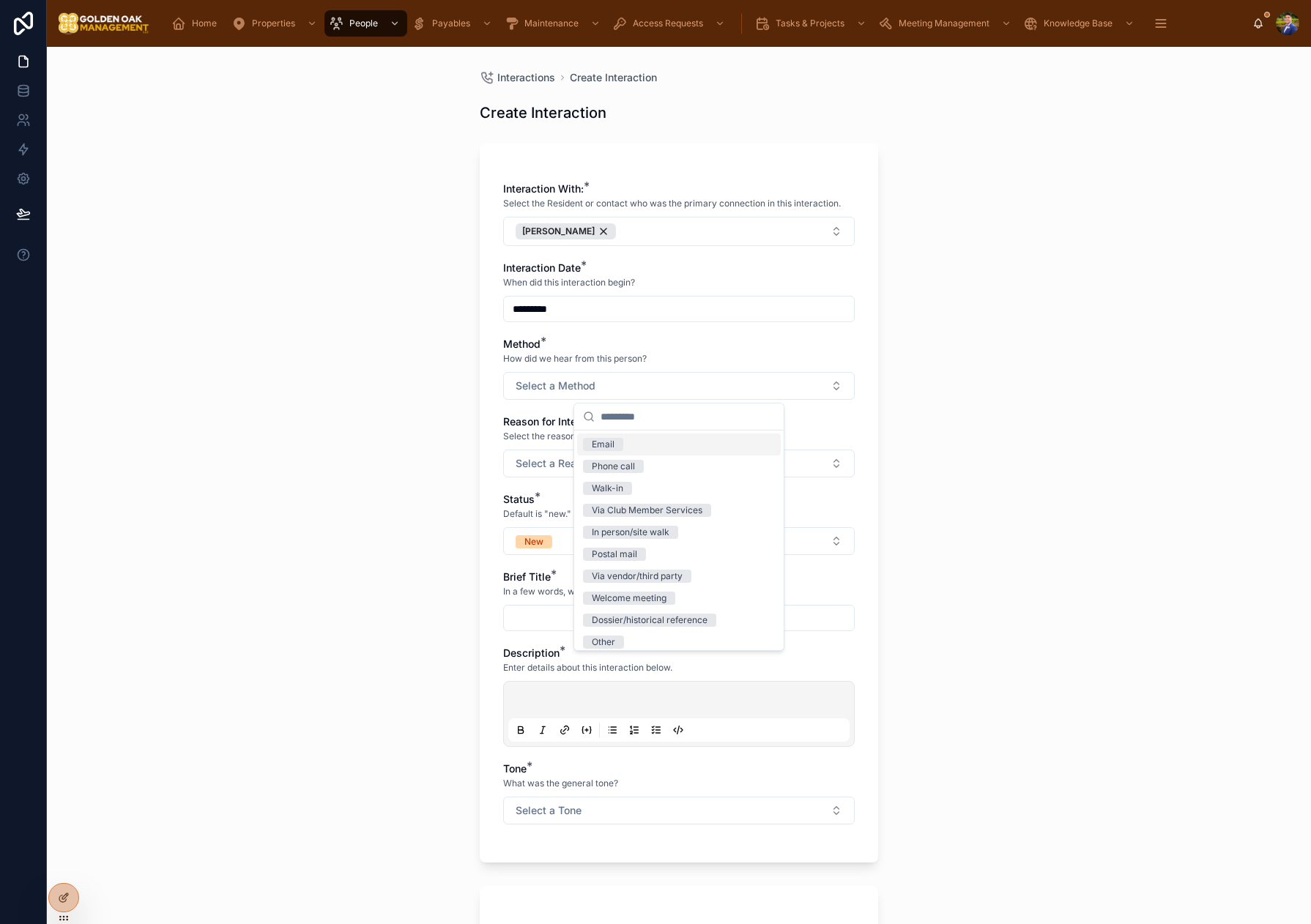
drag, startPoint x: 612, startPoint y: 442, endPoint x: 505, endPoint y: 446, distance: 107.1
click at [612, 442] on div "Email" at bounding box center [602, 444] width 22 height 13
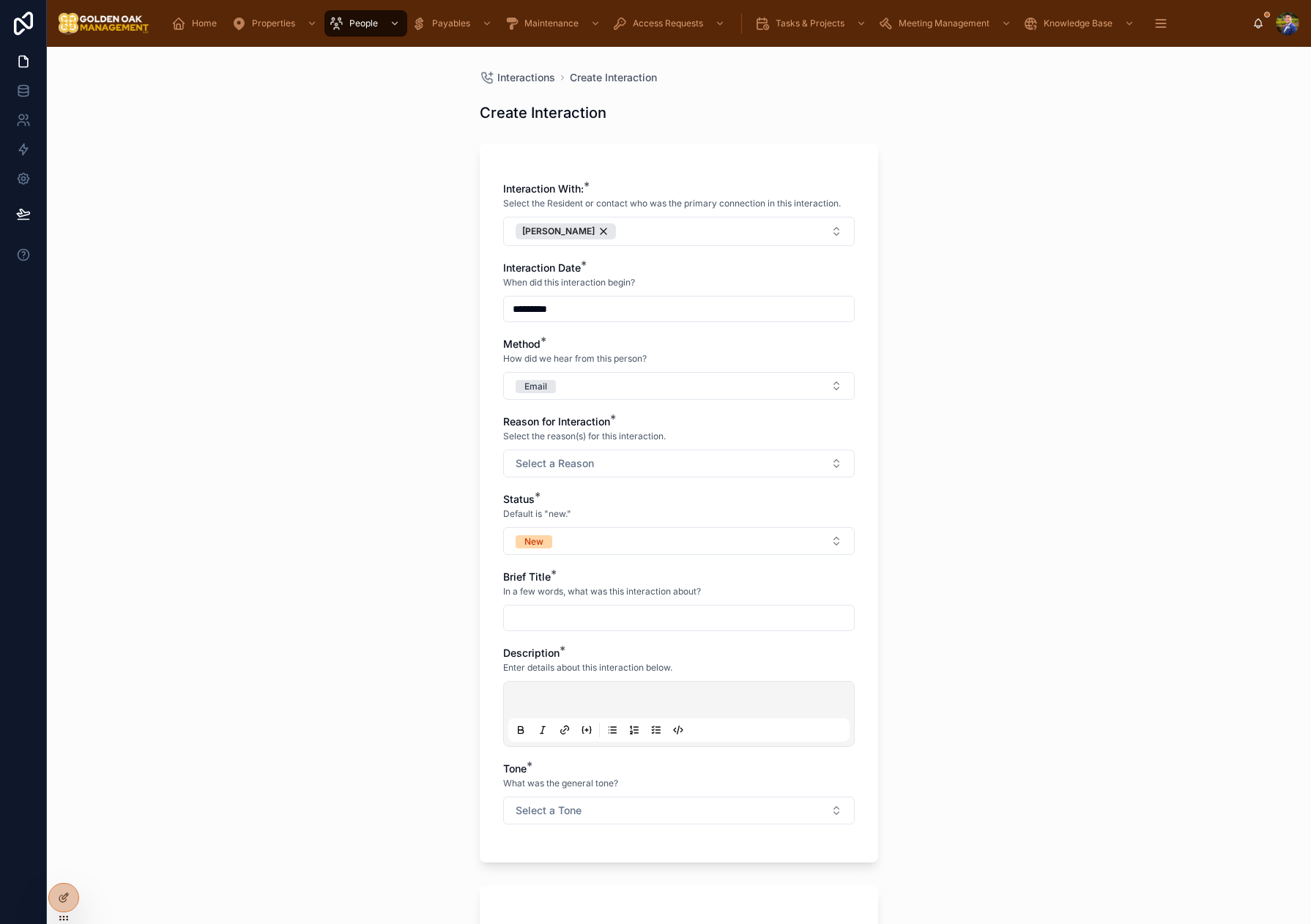
drag, startPoint x: 489, startPoint y: 446, endPoint x: 558, endPoint y: 454, distance: 69.5
click at [489, 446] on div "Interaction With: * Select the Resident or contact who was the primary connecti…" at bounding box center [678, 503] width 398 height 719
click at [559, 454] on button "Select a Reason" at bounding box center [678, 462] width 351 height 28
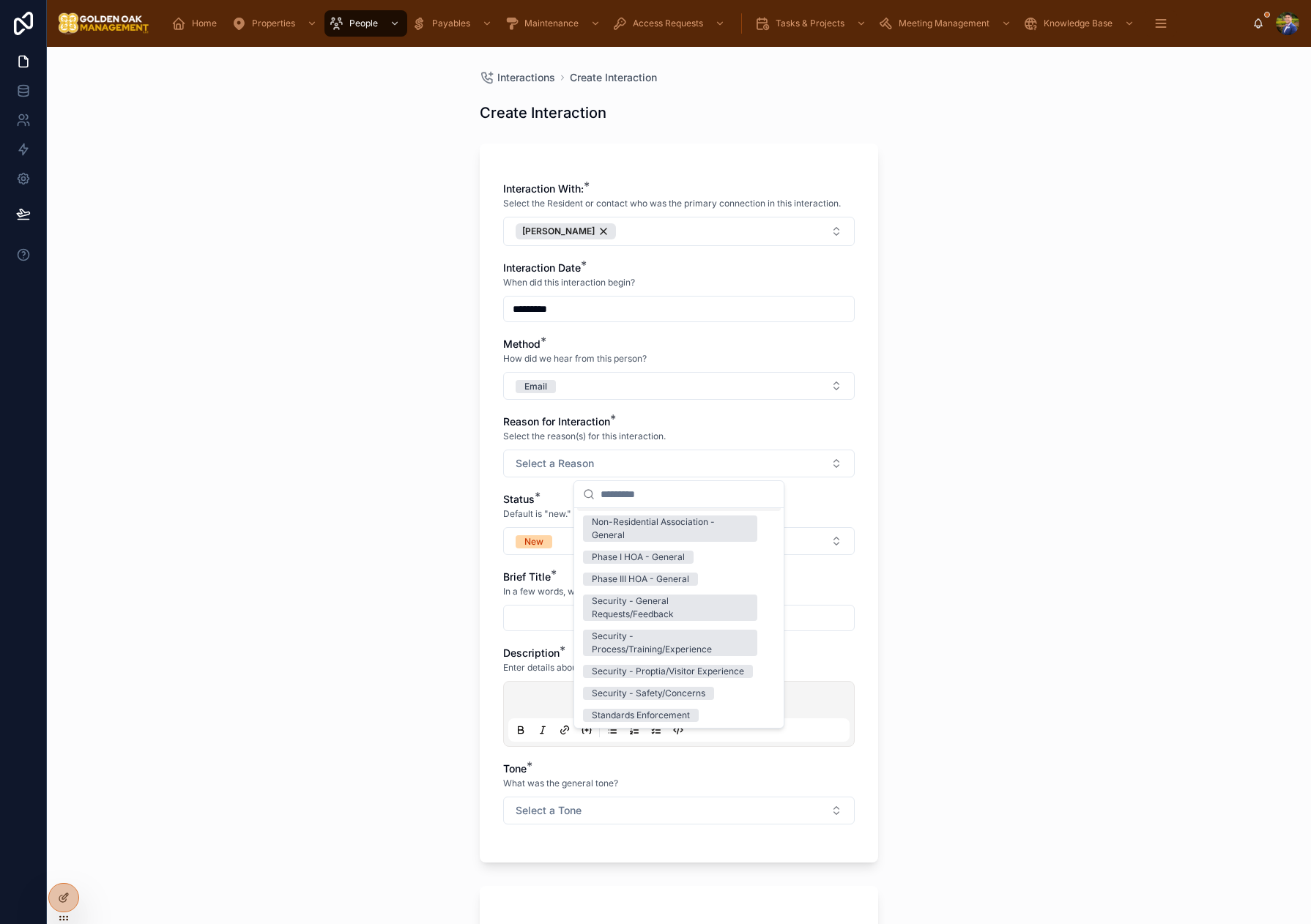
scroll to position [208, 0]
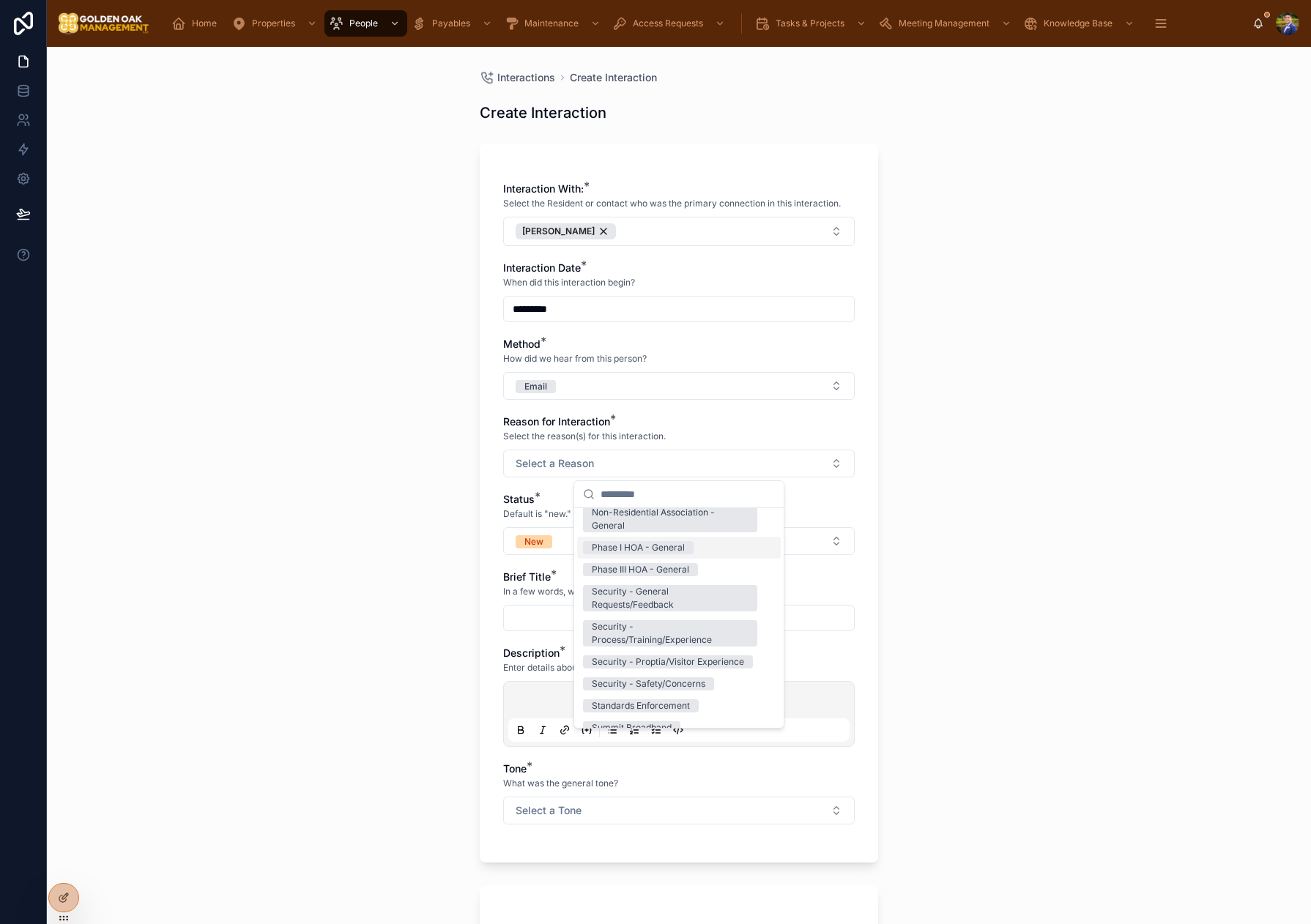
click at [664, 555] on div "Phase I HOA - General" at bounding box center [678, 547] width 203 height 22
click at [505, 542] on button "New" at bounding box center [678, 541] width 351 height 28
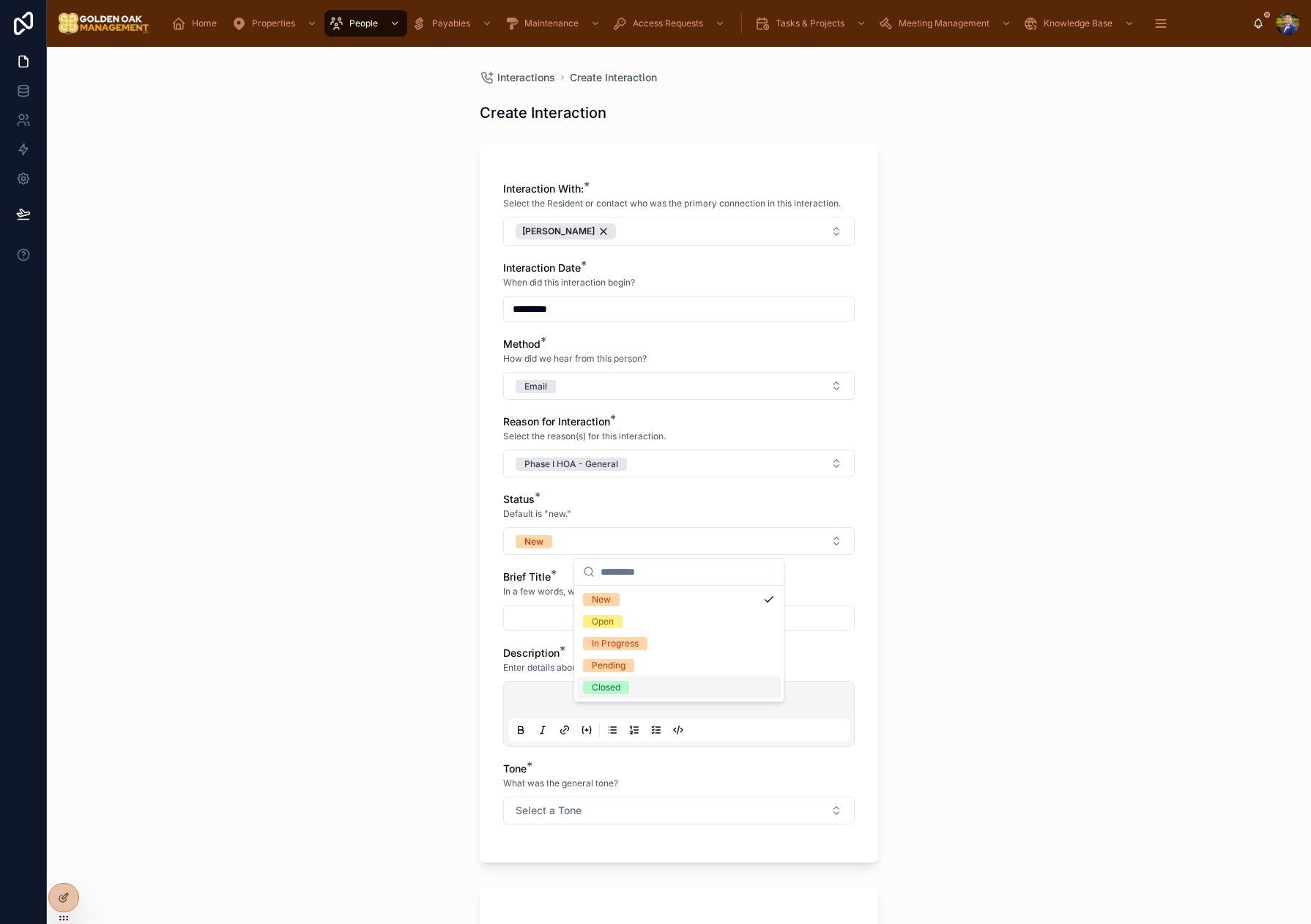
drag, startPoint x: 620, startPoint y: 689, endPoint x: 606, endPoint y: 675, distance: 19.8
click at [620, 686] on span "Closed" at bounding box center [606, 687] width 46 height 13
click at [537, 610] on input "text" at bounding box center [678, 617] width 350 height 20
type input "**********"
click at [557, 698] on p at bounding box center [682, 702] width 341 height 14
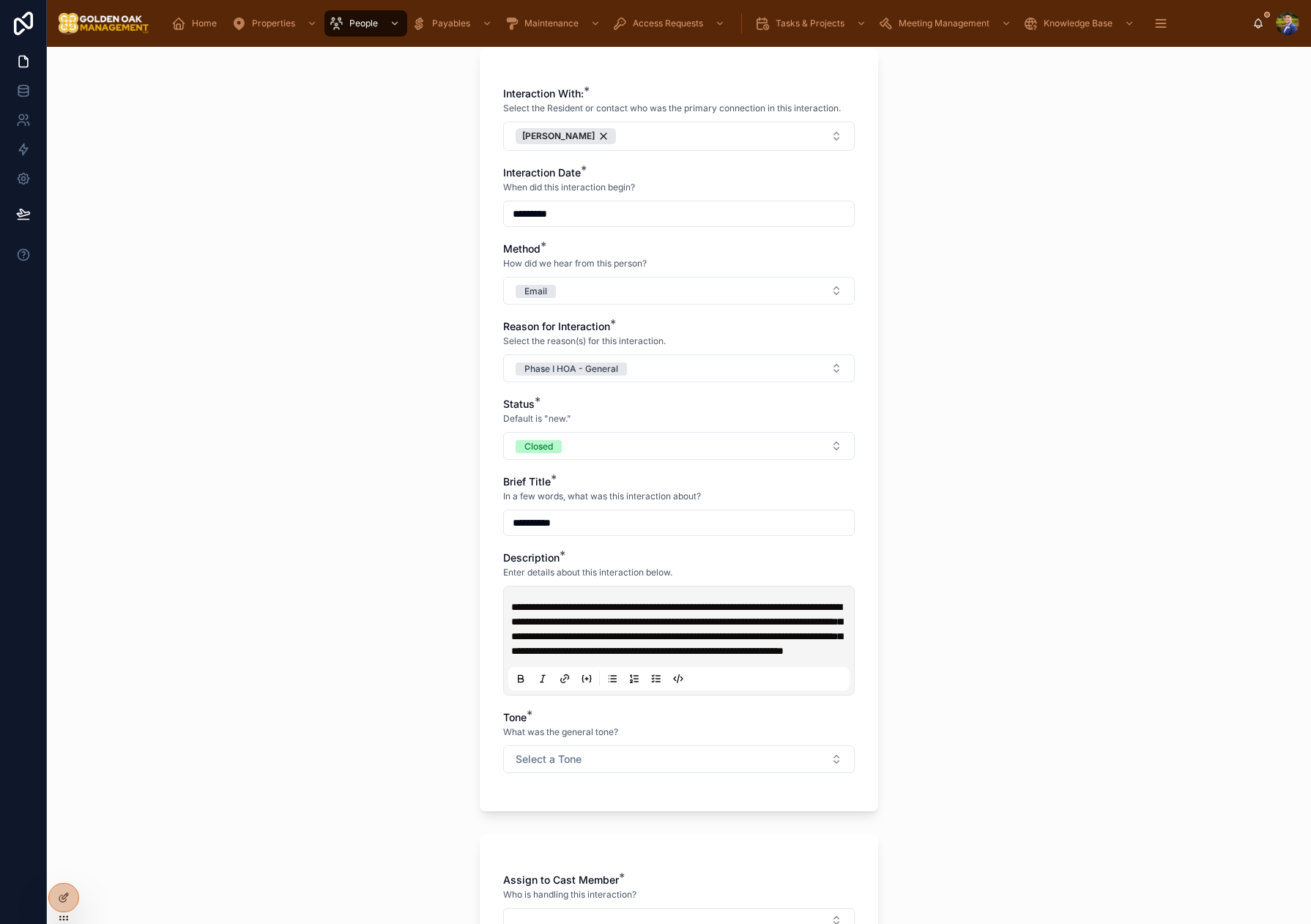
scroll to position [103, 0]
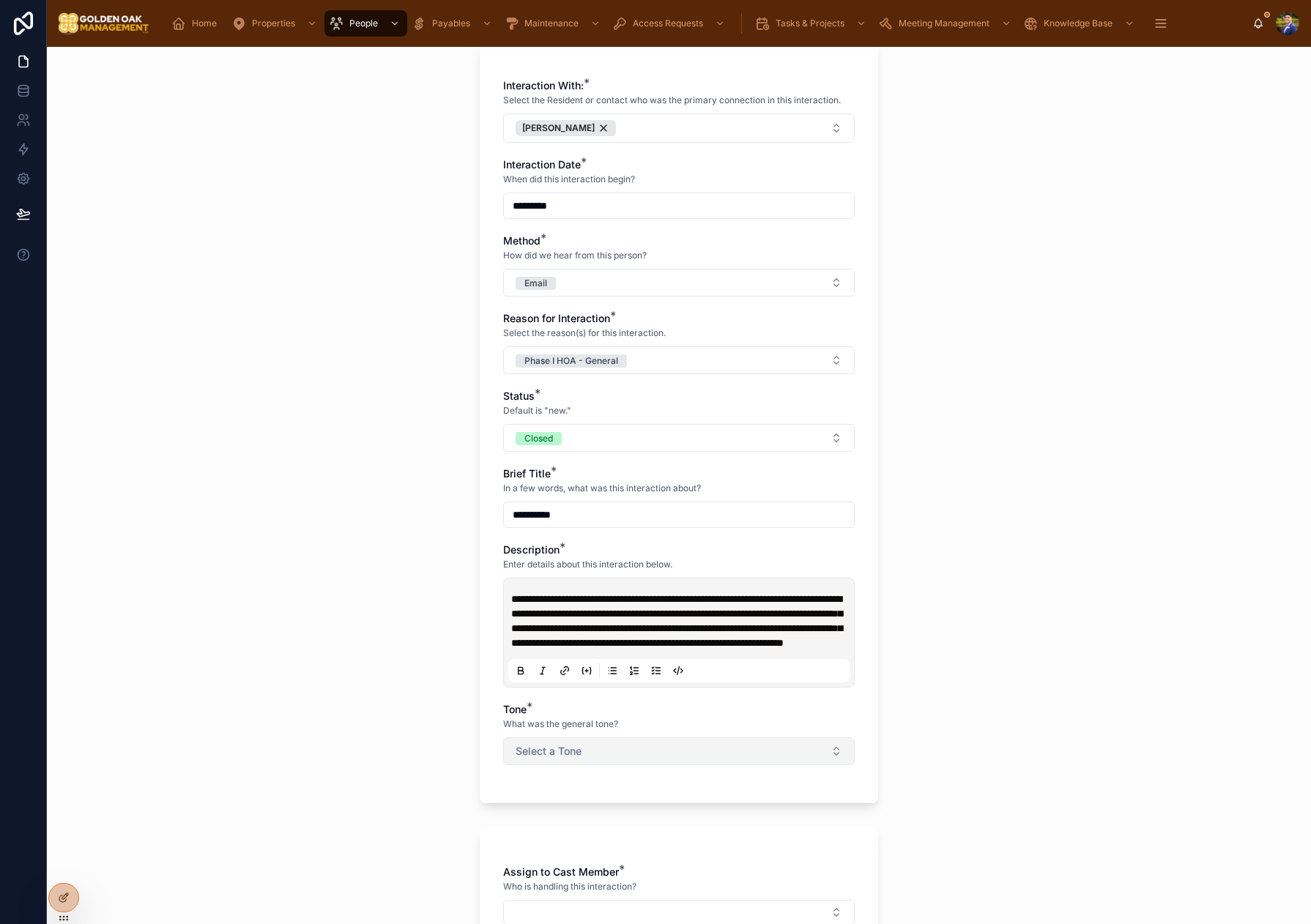
click at [574, 758] on span "Select a Tone" at bounding box center [548, 751] width 66 height 14
click at [652, 860] on div "Neutral" at bounding box center [678, 861] width 203 height 22
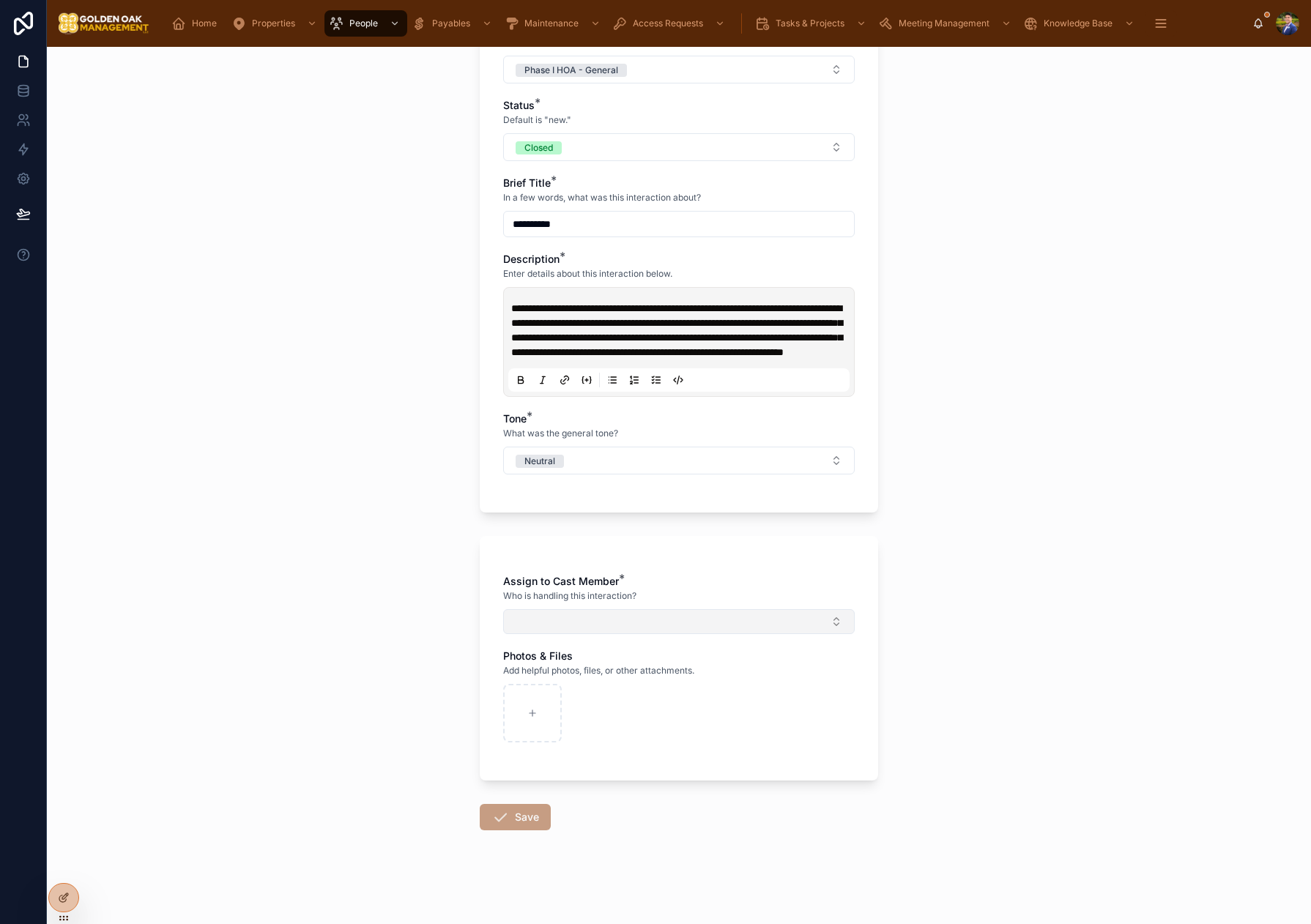
click at [581, 615] on button "Select Button" at bounding box center [678, 622] width 351 height 25
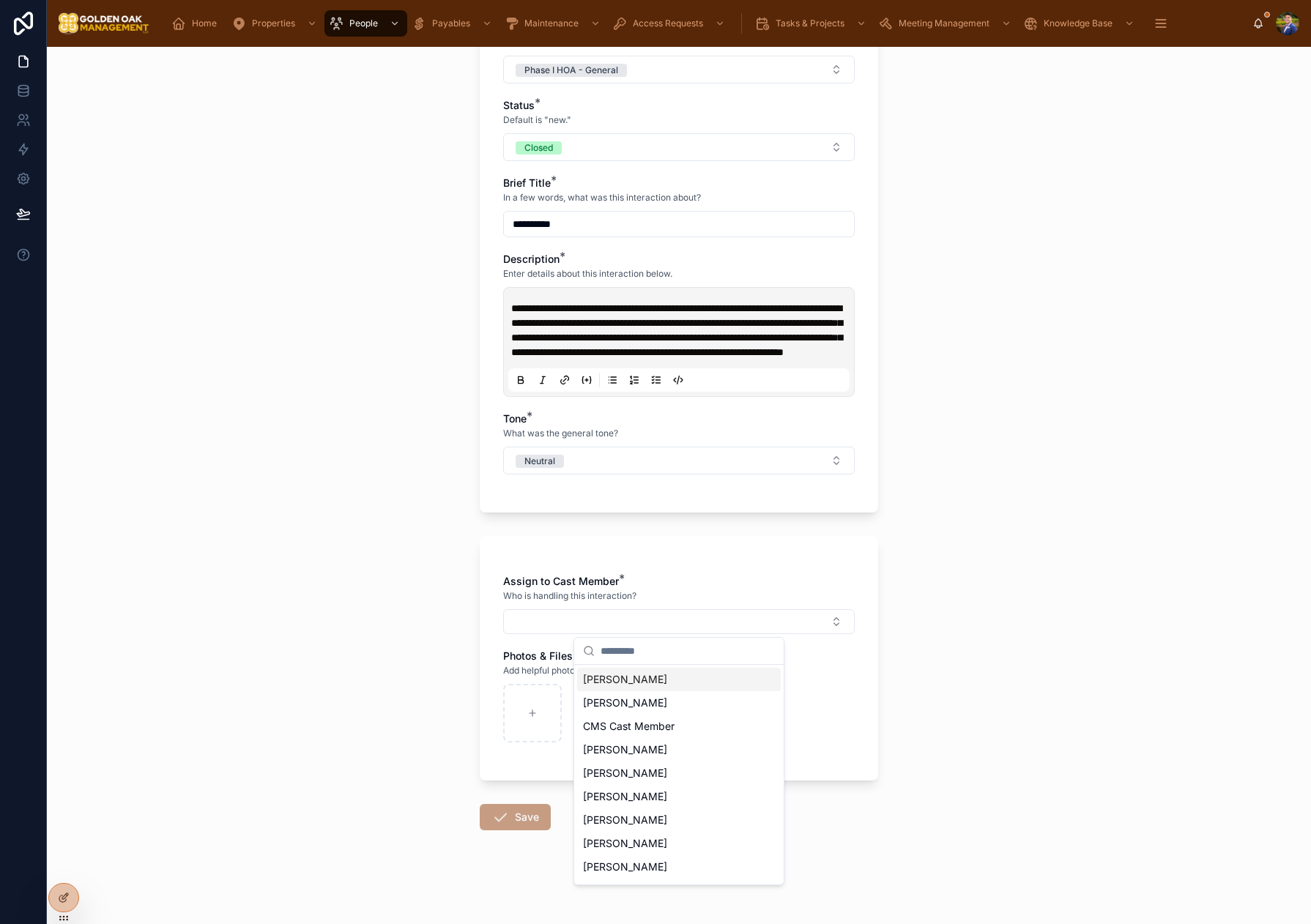
click at [619, 676] on span "[PERSON_NAME]" at bounding box center [625, 679] width 84 height 14
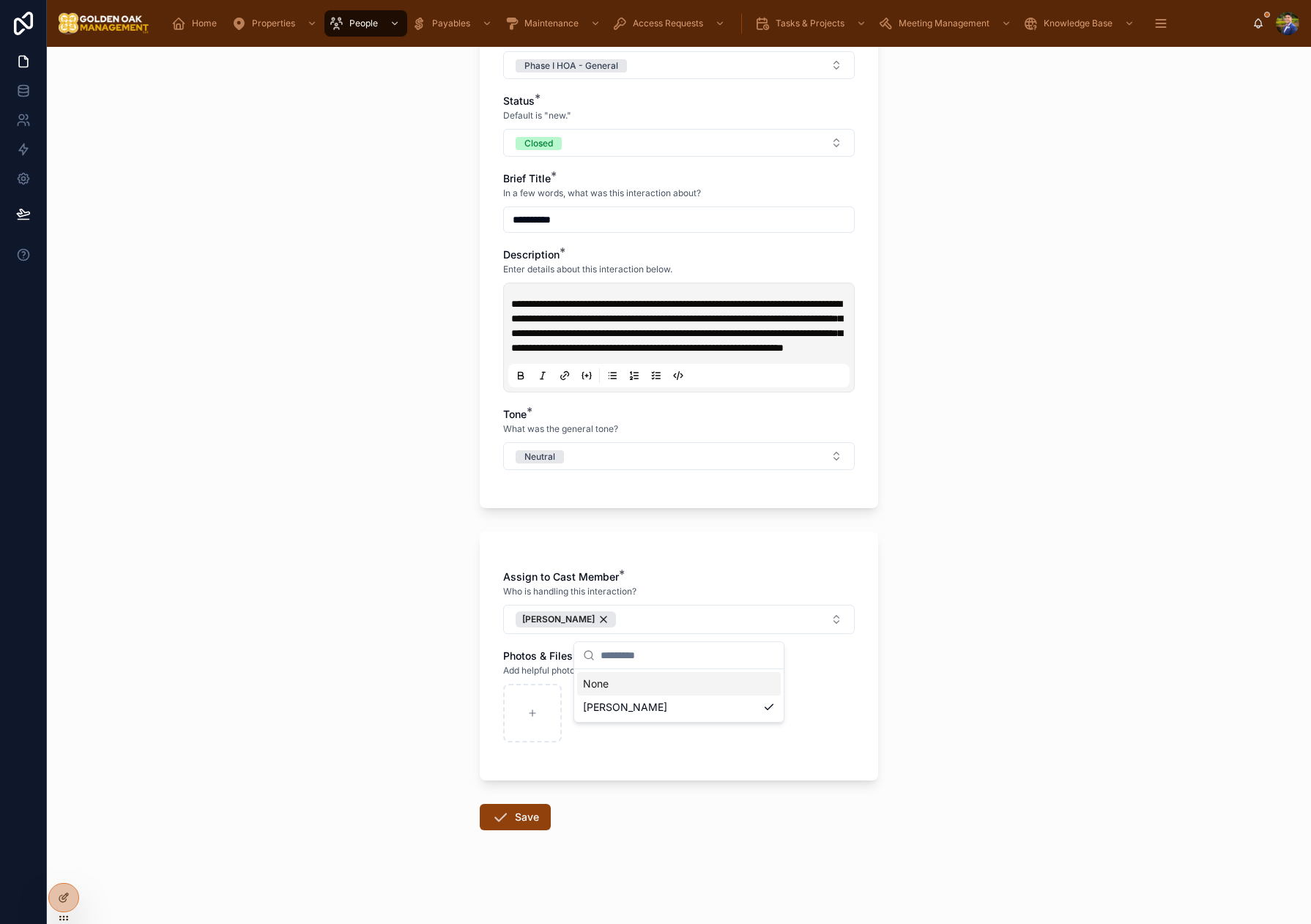
drag, startPoint x: 382, startPoint y: 664, endPoint x: 462, endPoint y: 780, distance: 140.9
click at [384, 664] on div "**********" at bounding box center [679, 486] width 1264 height 877
click at [526, 830] on button "Save" at bounding box center [515, 817] width 71 height 27
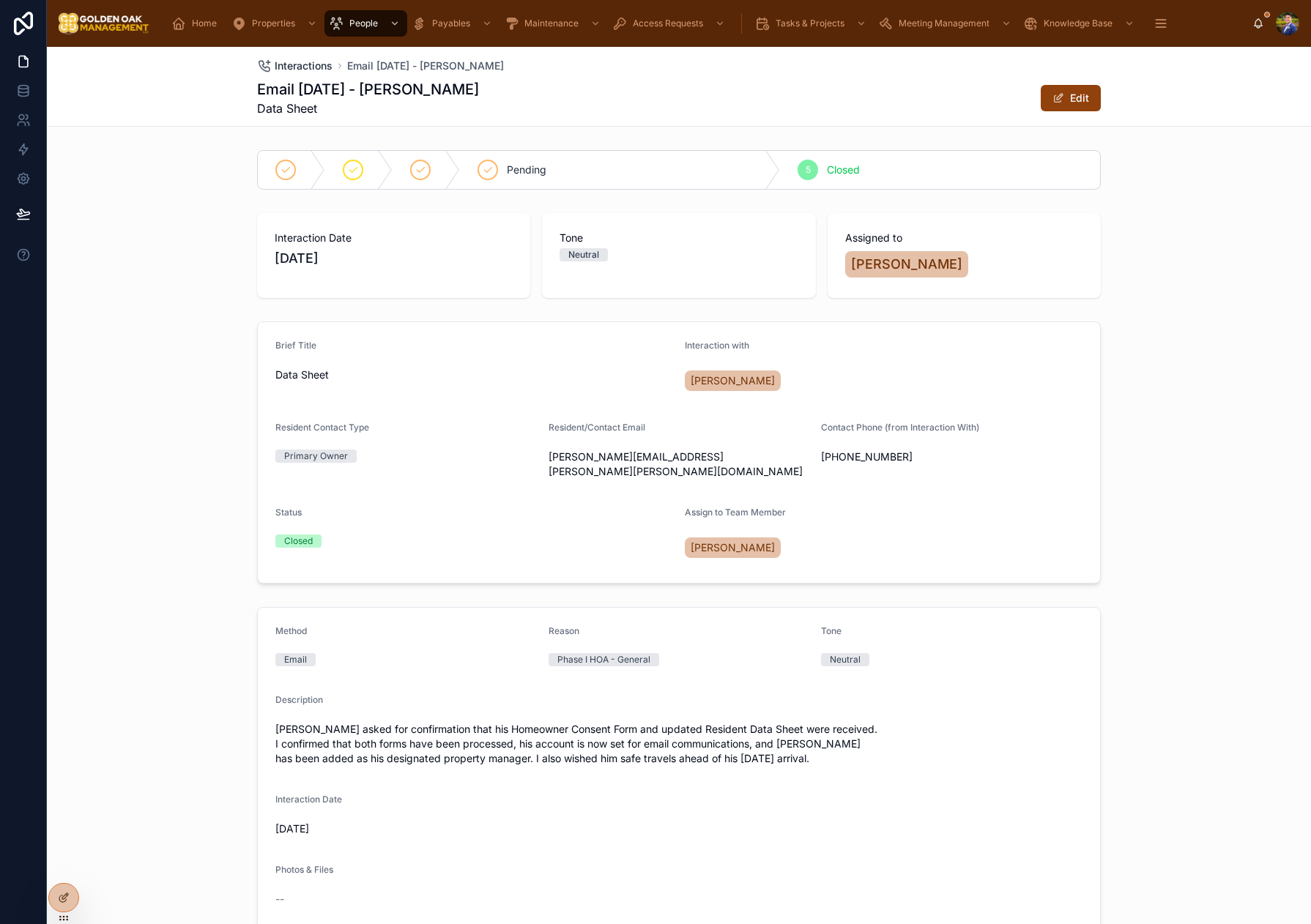
click at [308, 72] on span "Interactions" at bounding box center [303, 66] width 58 height 14
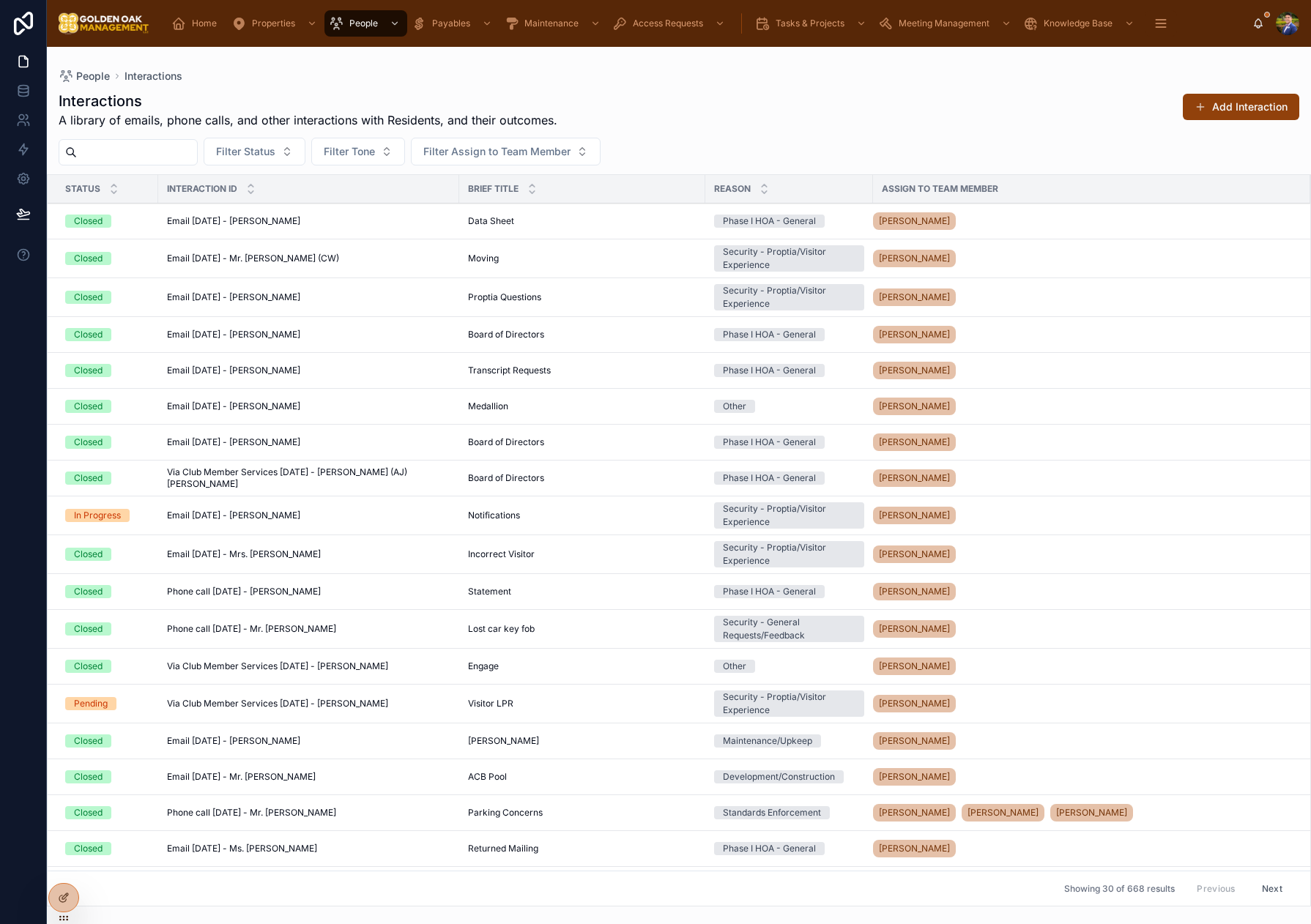
click at [1239, 117] on button "Add Interaction" at bounding box center [1241, 107] width 117 height 27
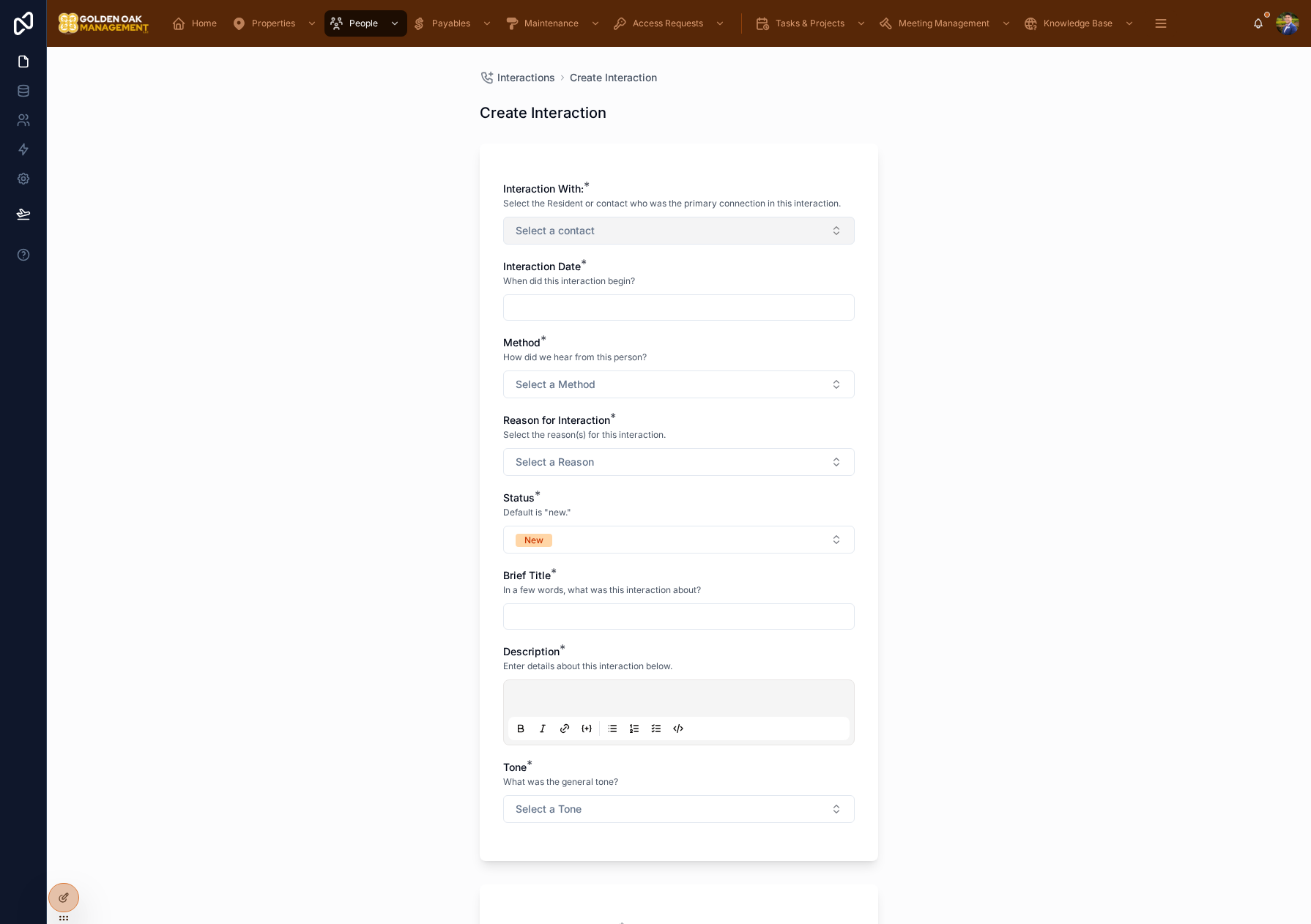
click at [565, 241] on button "Select a contact" at bounding box center [678, 230] width 351 height 28
type input "******"
click at [647, 290] on span "[PERSON_NAME]" at bounding box center [625, 290] width 84 height 14
drag, startPoint x: 423, startPoint y: 303, endPoint x: 435, endPoint y: 303, distance: 12.0
click at [425, 303] on div "Interactions Create Interaction Create Interaction Interaction With: * Select t…" at bounding box center [679, 486] width 1264 height 877
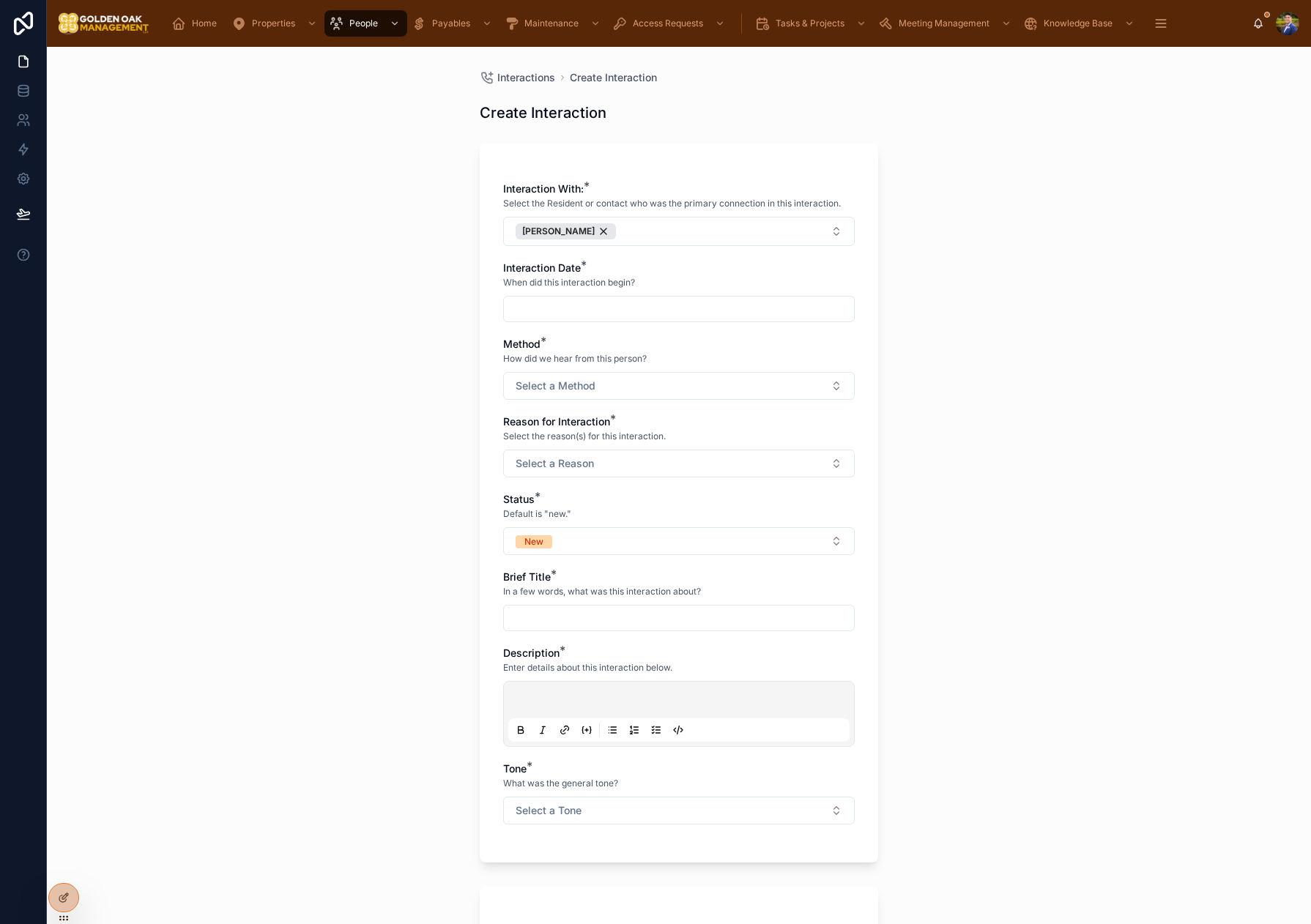
click at [542, 298] on input "text" at bounding box center [678, 308] width 350 height 20
click at [683, 463] on button "8" at bounding box center [679, 462] width 27 height 27
type input "*********"
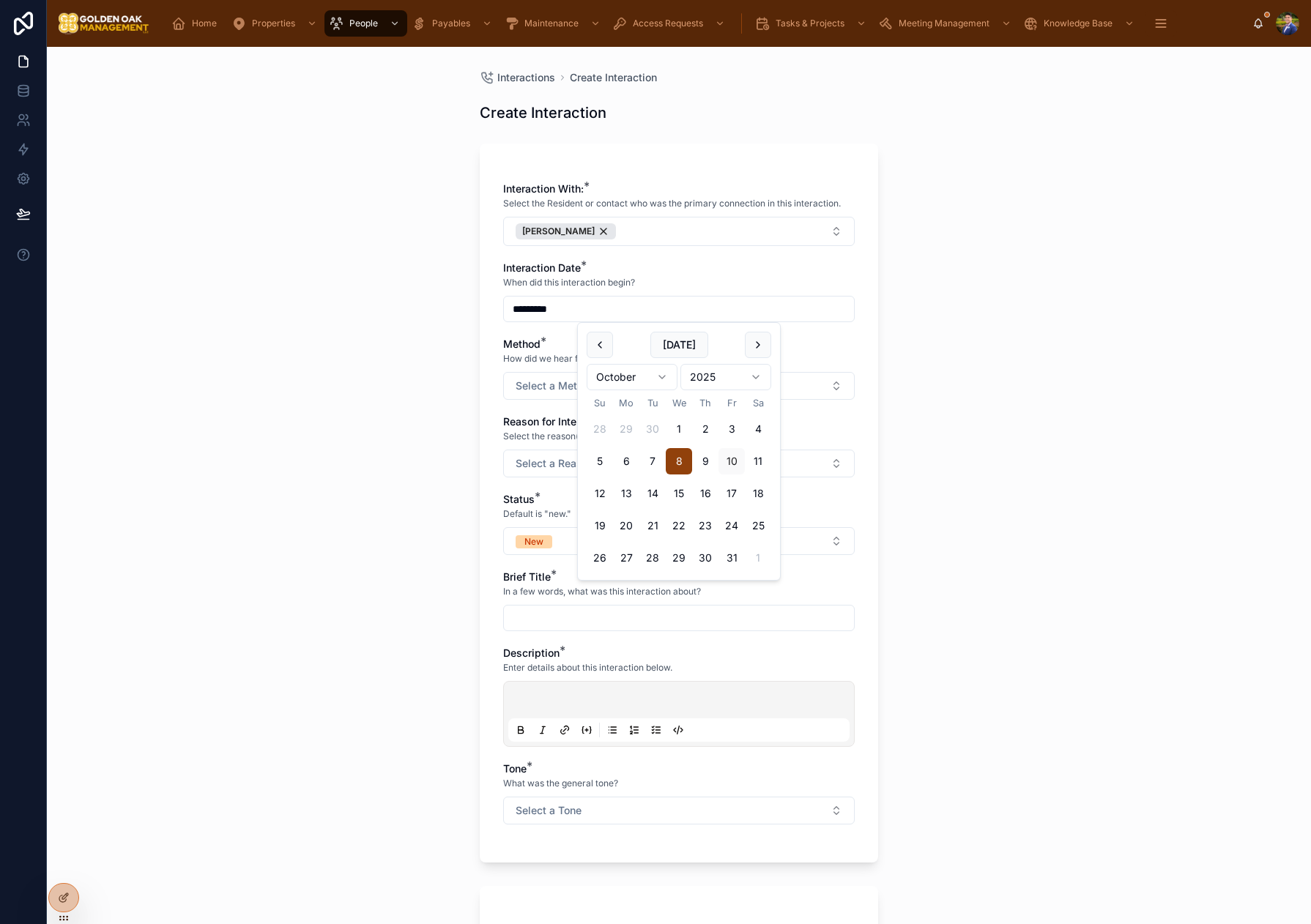
drag, startPoint x: 486, startPoint y: 421, endPoint x: 506, endPoint y: 418, distance: 20.2
click at [488, 421] on div "Interaction With: * Select the Resident or contact who was the primary connecti…" at bounding box center [678, 503] width 398 height 719
click at [581, 394] on button "Select a Method" at bounding box center [678, 385] width 351 height 28
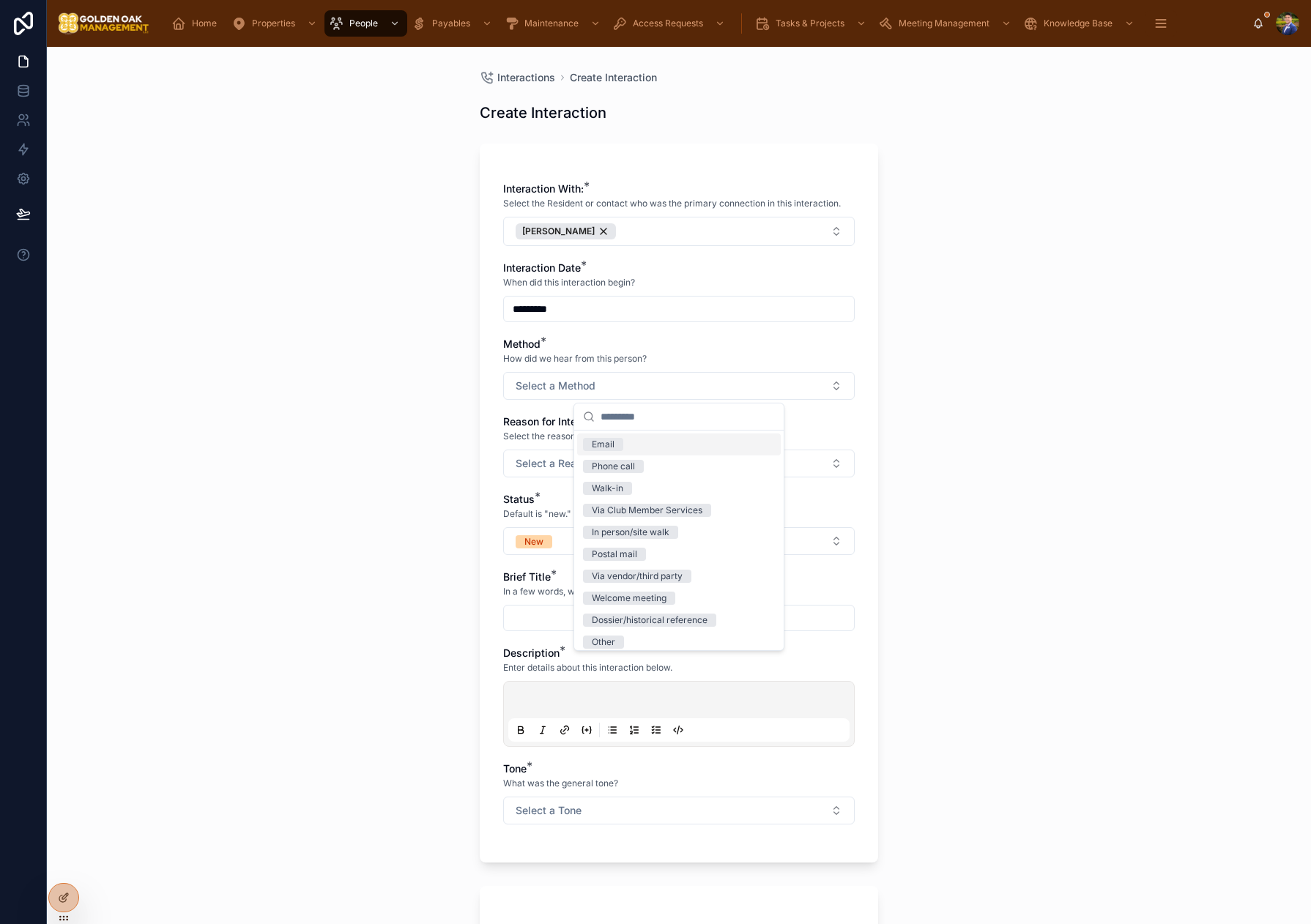
click at [619, 449] on span "Email" at bounding box center [602, 444] width 40 height 13
click at [505, 462] on button "Select a Reason" at bounding box center [678, 462] width 351 height 28
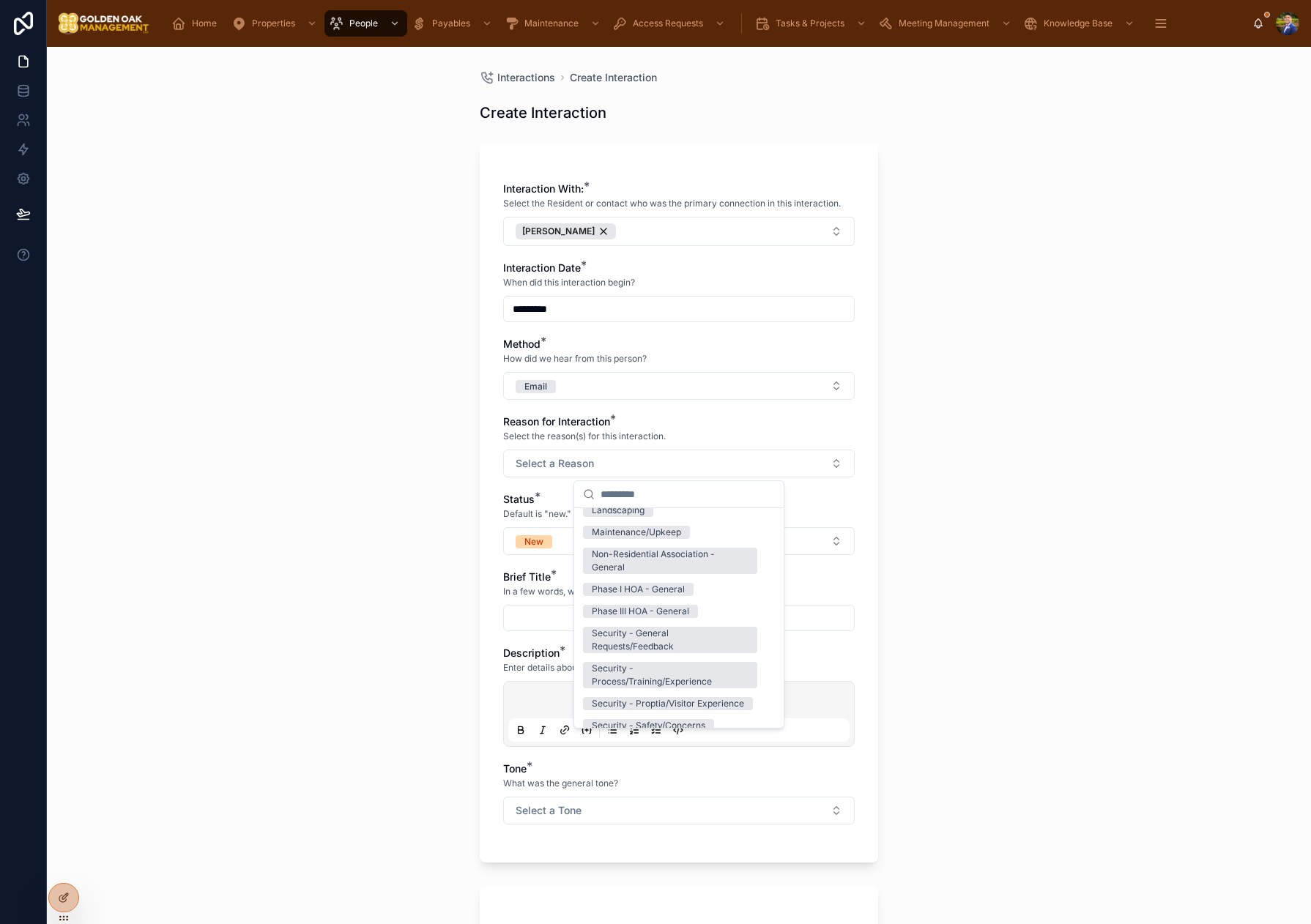
scroll to position [168, 0]
click at [668, 582] on div "Phase I HOA - General" at bounding box center [638, 587] width 93 height 13
drag, startPoint x: 482, startPoint y: 519, endPoint x: 534, endPoint y: 538, distance: 55.4
click at [482, 519] on div "Interaction With: * Select the Resident or contact who was the primary connecti…" at bounding box center [678, 503] width 398 height 719
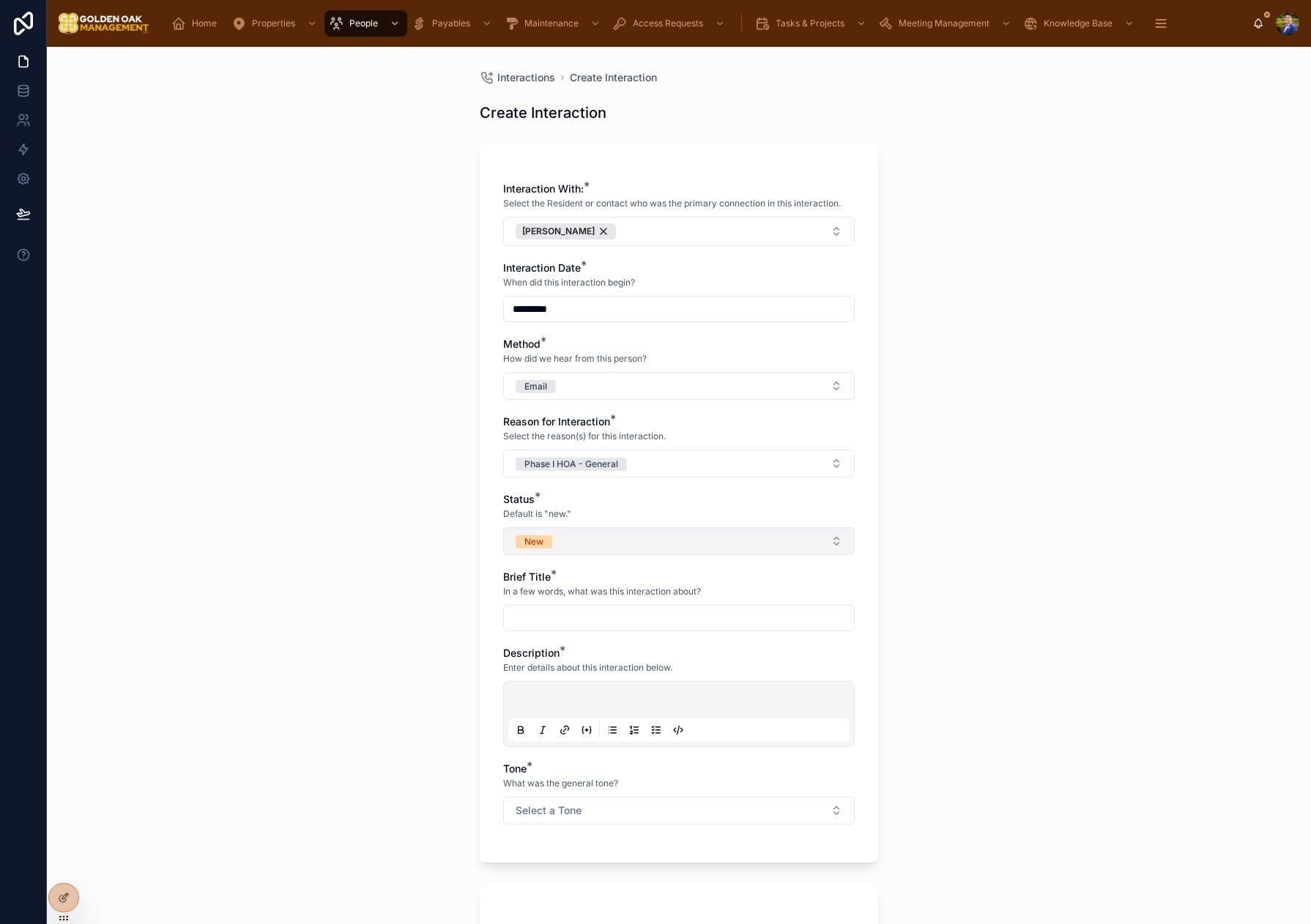
click at [563, 548] on button "New" at bounding box center [678, 541] width 351 height 28
click at [635, 683] on div "Closed" at bounding box center [678, 687] width 203 height 22
click at [536, 621] on input "text" at bounding box center [678, 617] width 350 height 20
type input "**********"
click at [574, 695] on p at bounding box center [682, 702] width 341 height 14
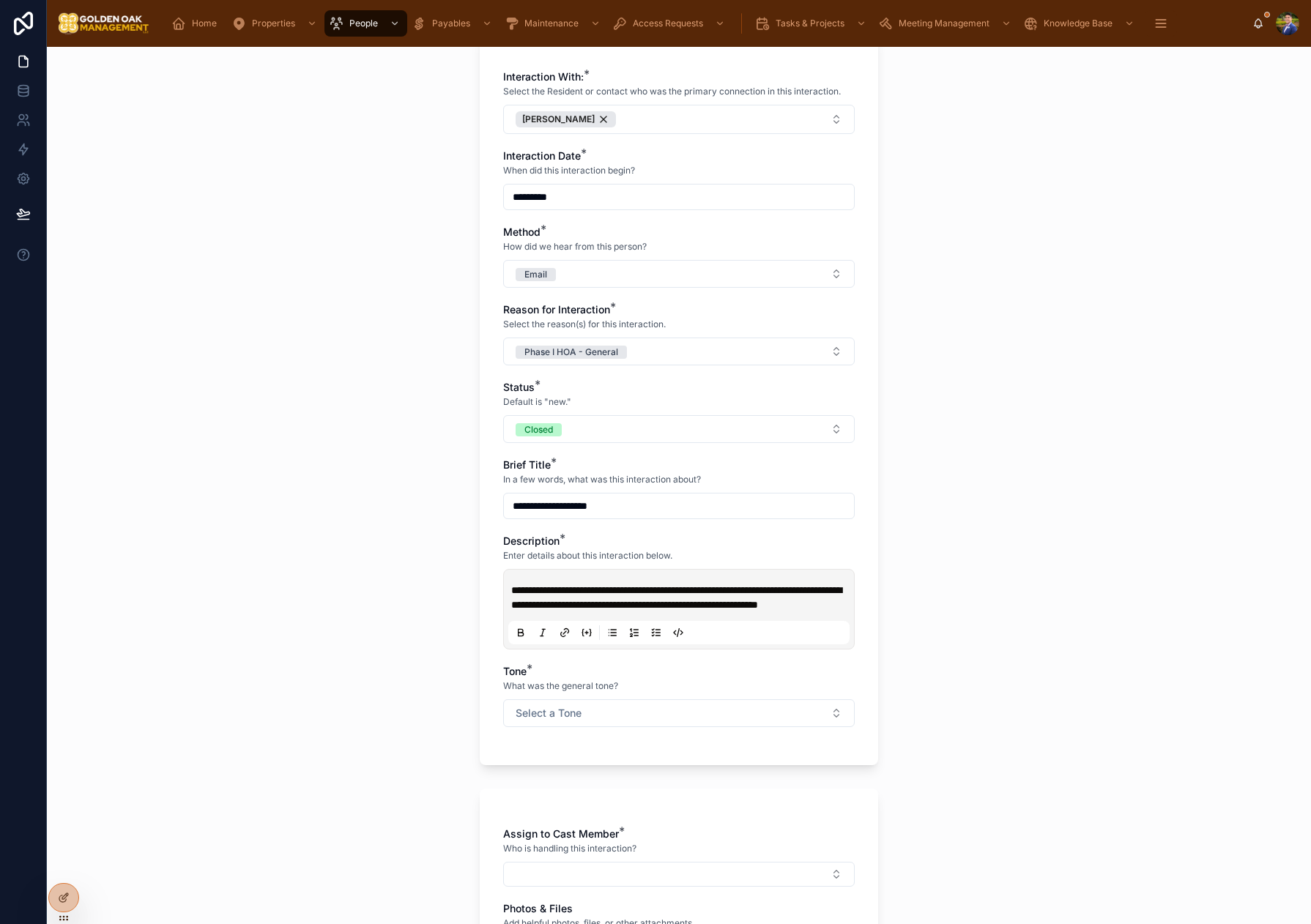
scroll to position [115, 0]
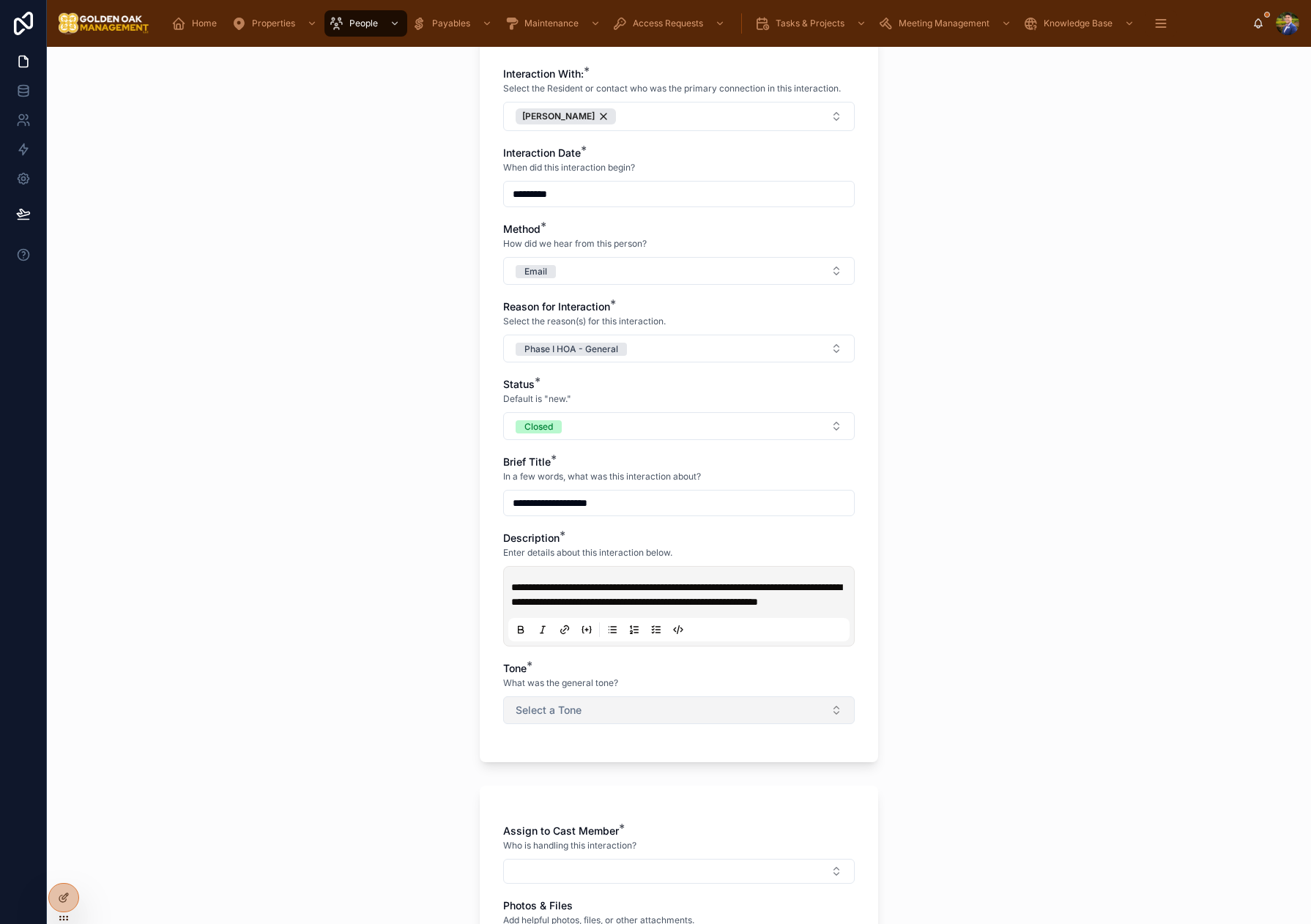
click at [568, 717] on span "Select a Tone" at bounding box center [548, 710] width 66 height 14
drag, startPoint x: 654, startPoint y: 821, endPoint x: 648, endPoint y: 838, distance: 18.0
click at [654, 821] on div "Negative/Complaint" at bounding box center [633, 827] width 83 height 13
click at [654, 872] on button "Select Button" at bounding box center [678, 871] width 351 height 25
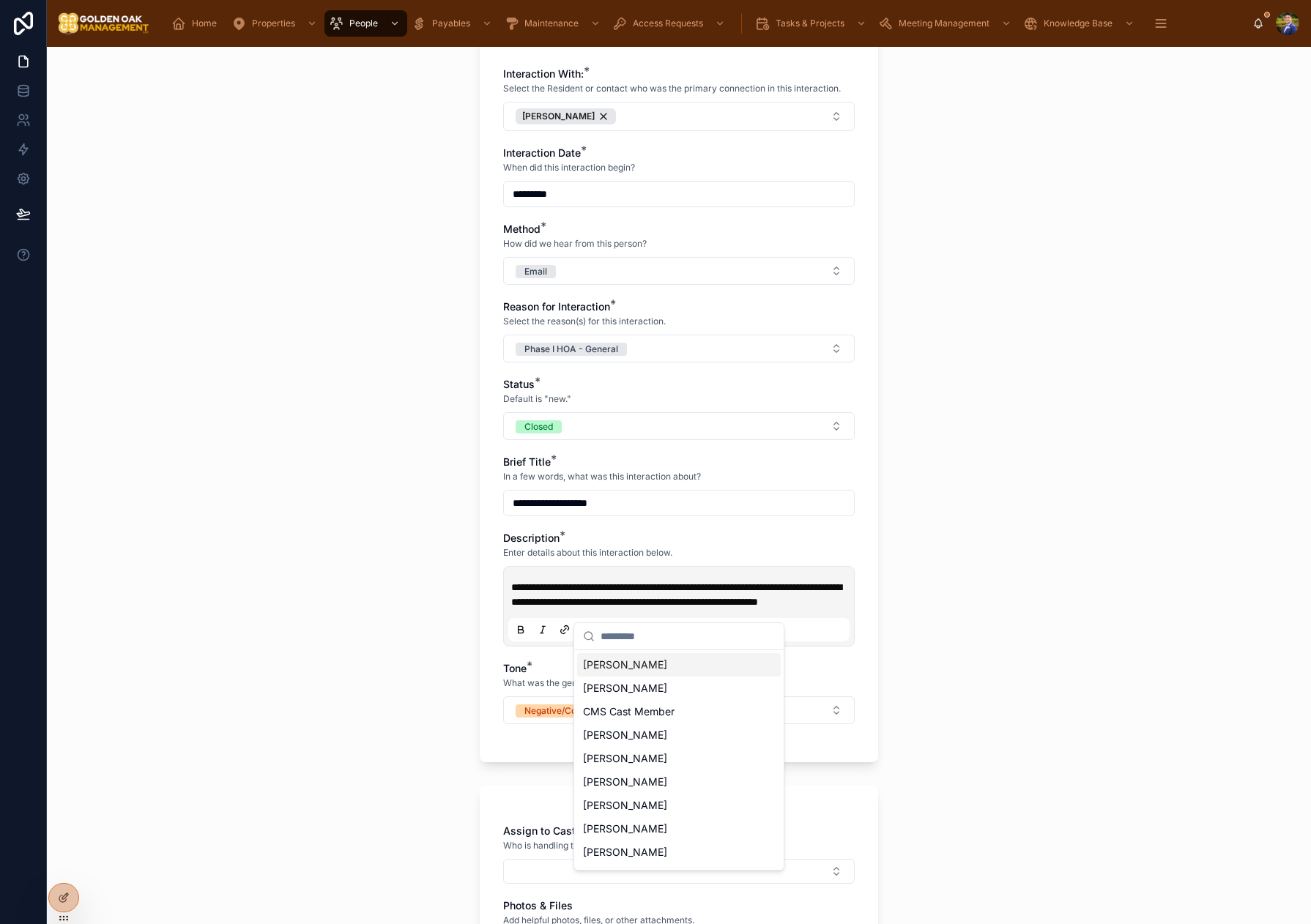
click at [617, 663] on span "[PERSON_NAME]" at bounding box center [625, 665] width 84 height 14
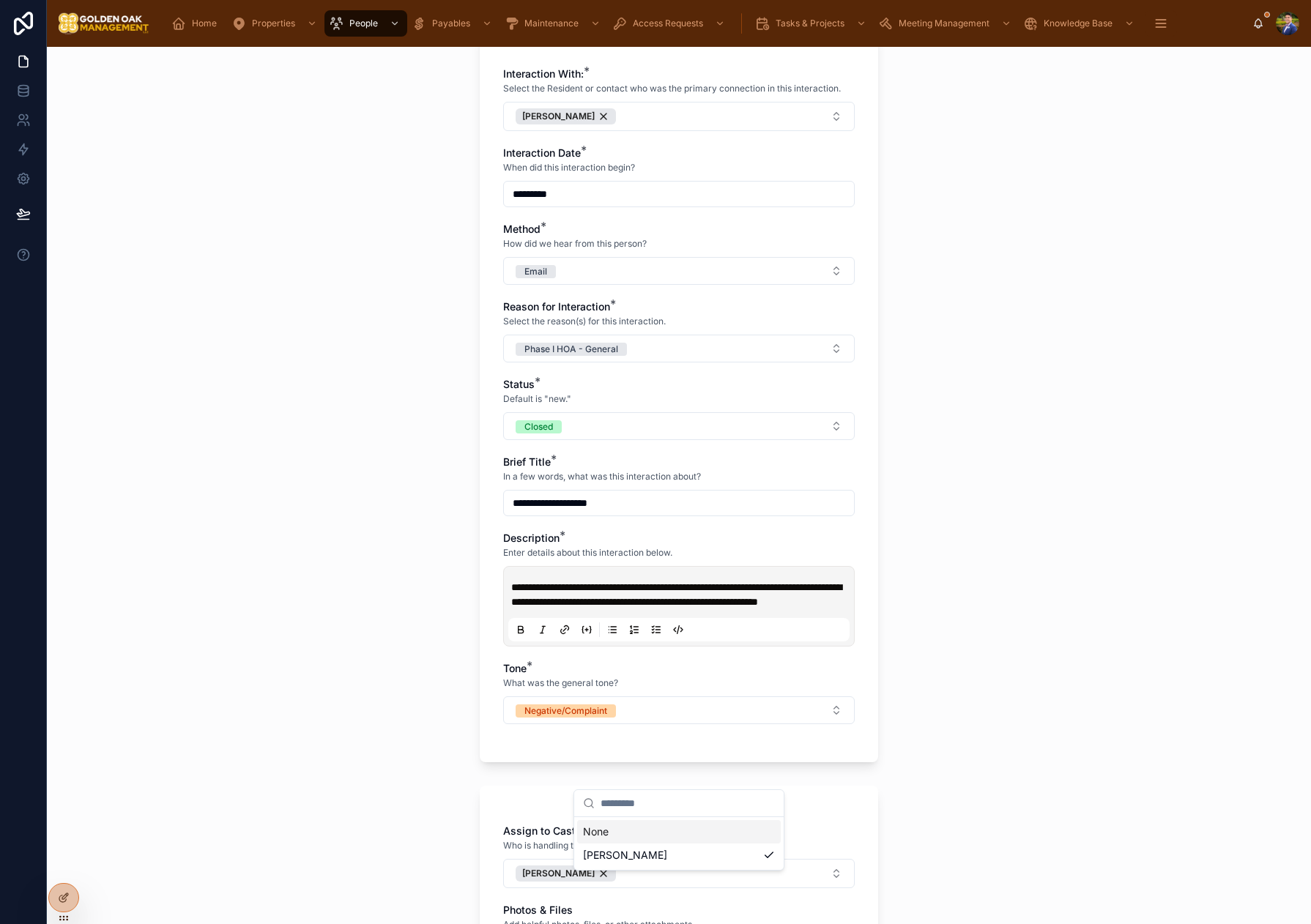
click at [324, 653] on div "**********" at bounding box center [679, 486] width 1264 height 877
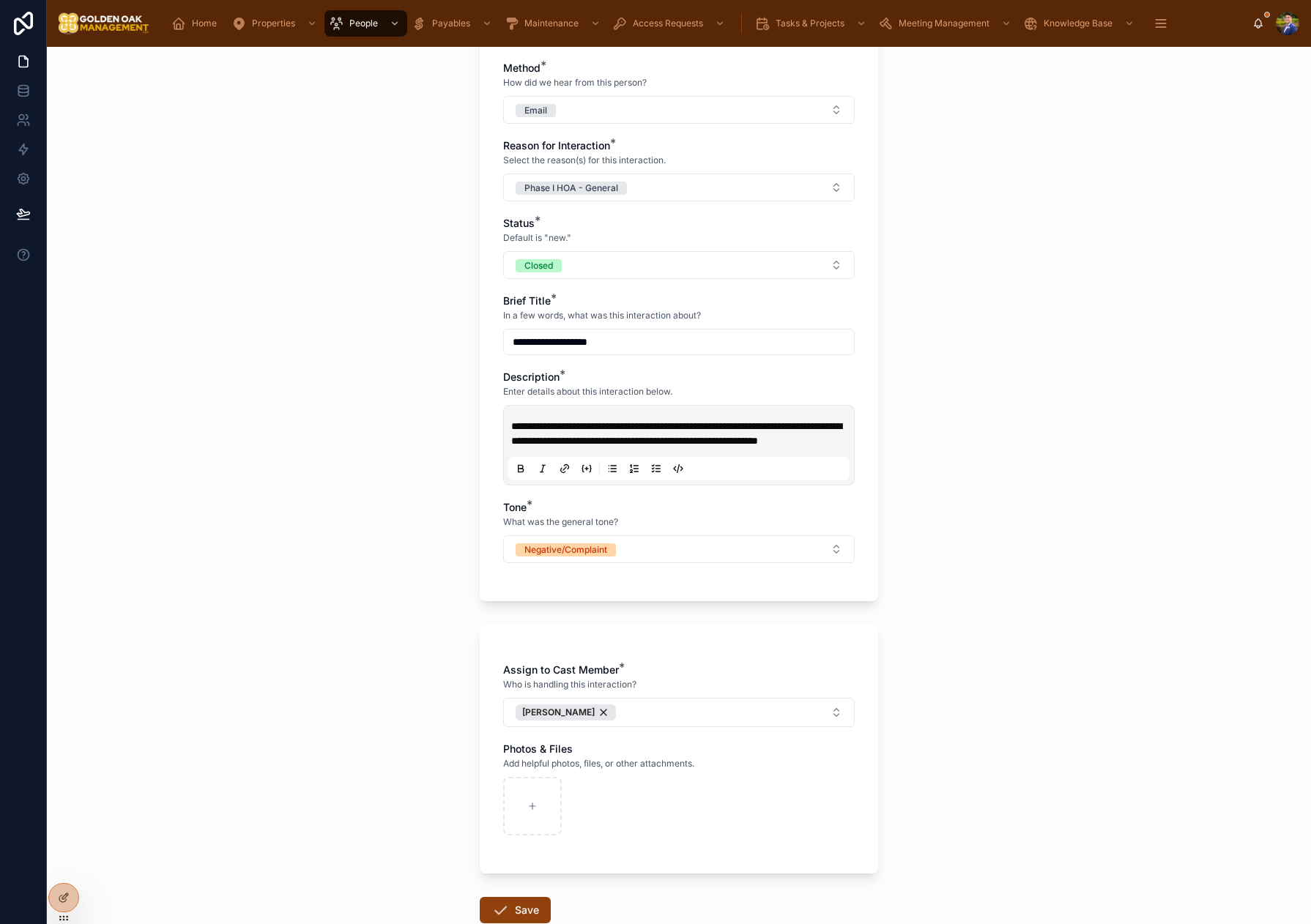
scroll to position [384, 0]
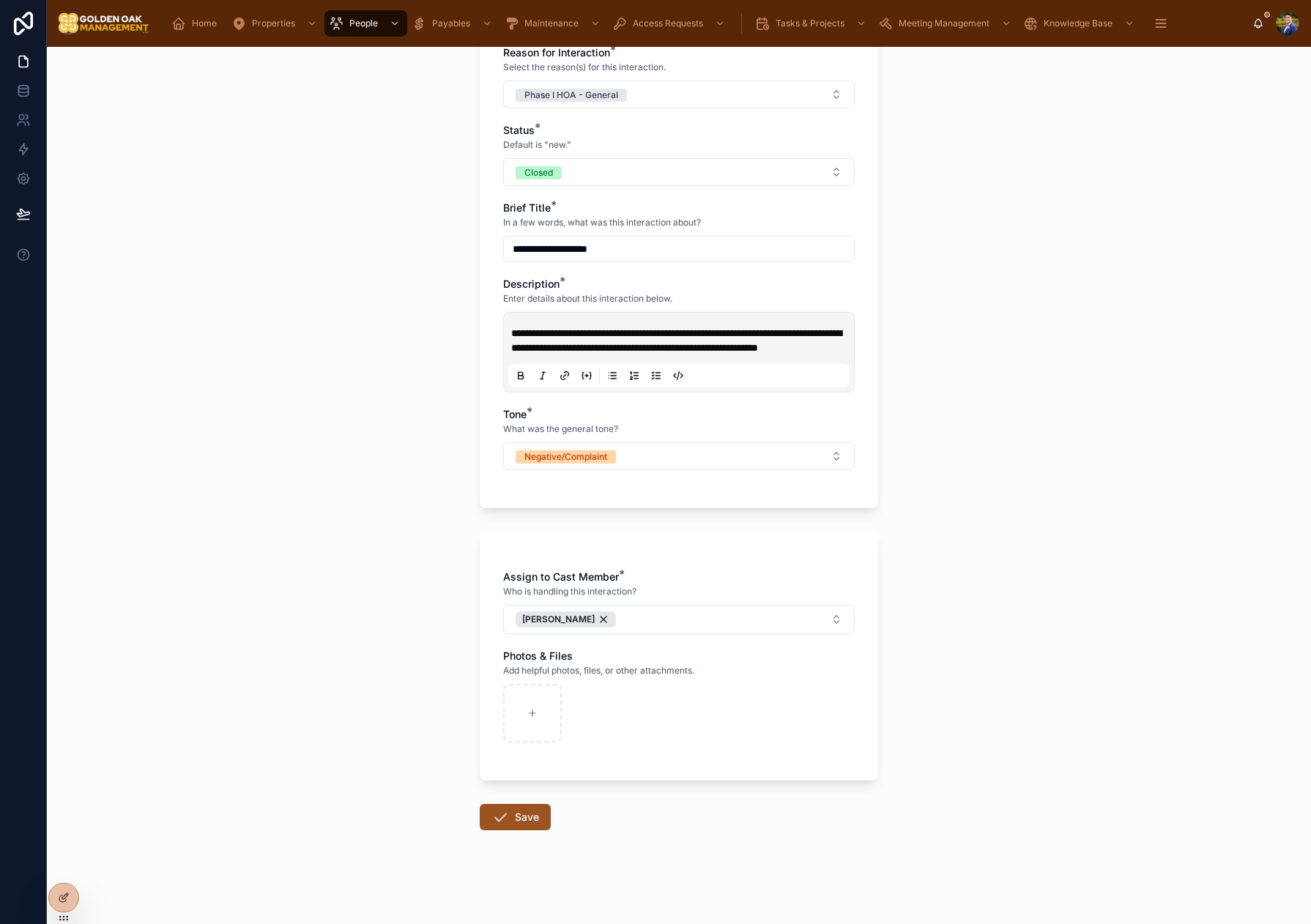
click at [528, 809] on button "Save" at bounding box center [515, 817] width 71 height 27
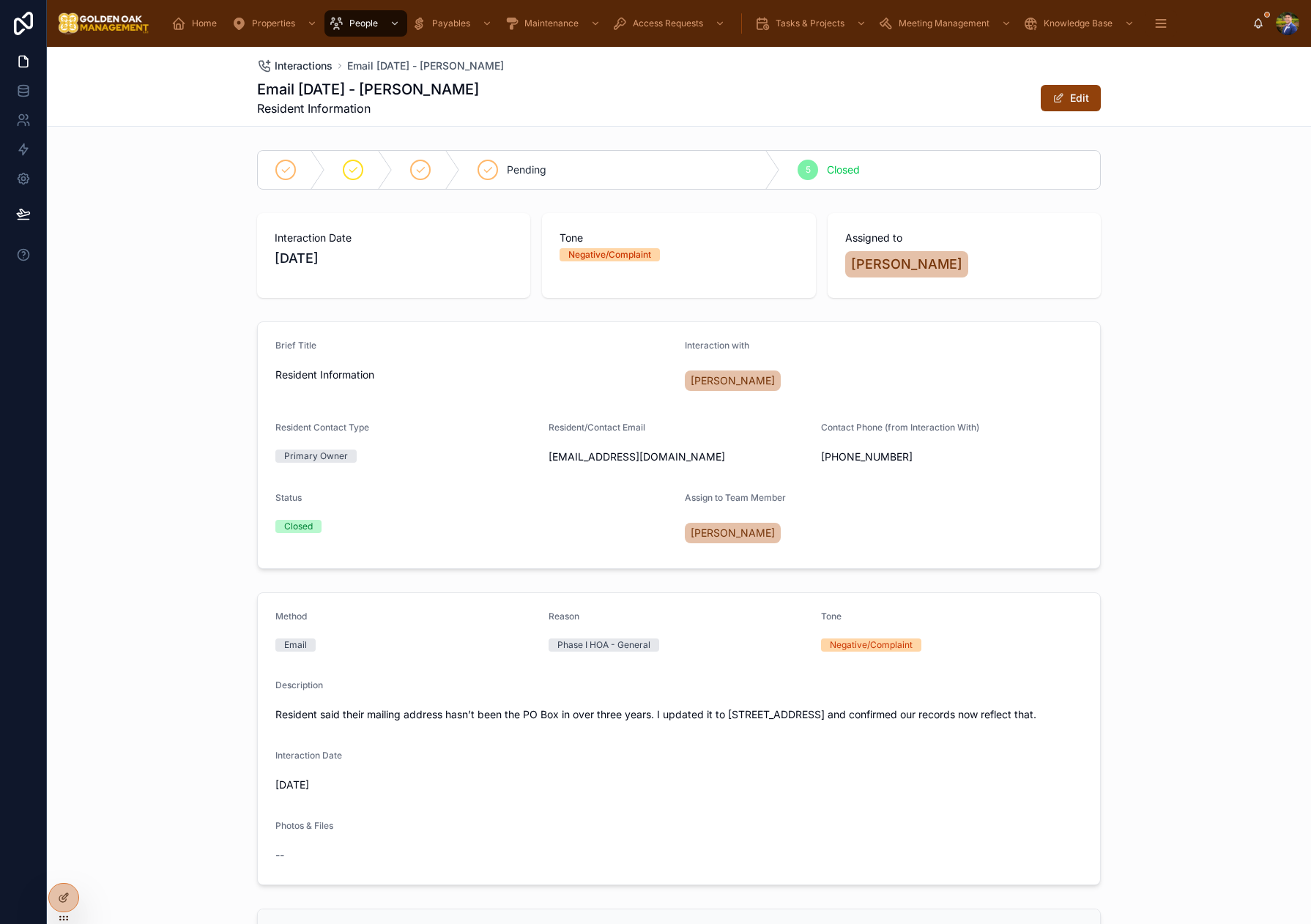
click at [310, 70] on span "Interactions" at bounding box center [303, 66] width 58 height 14
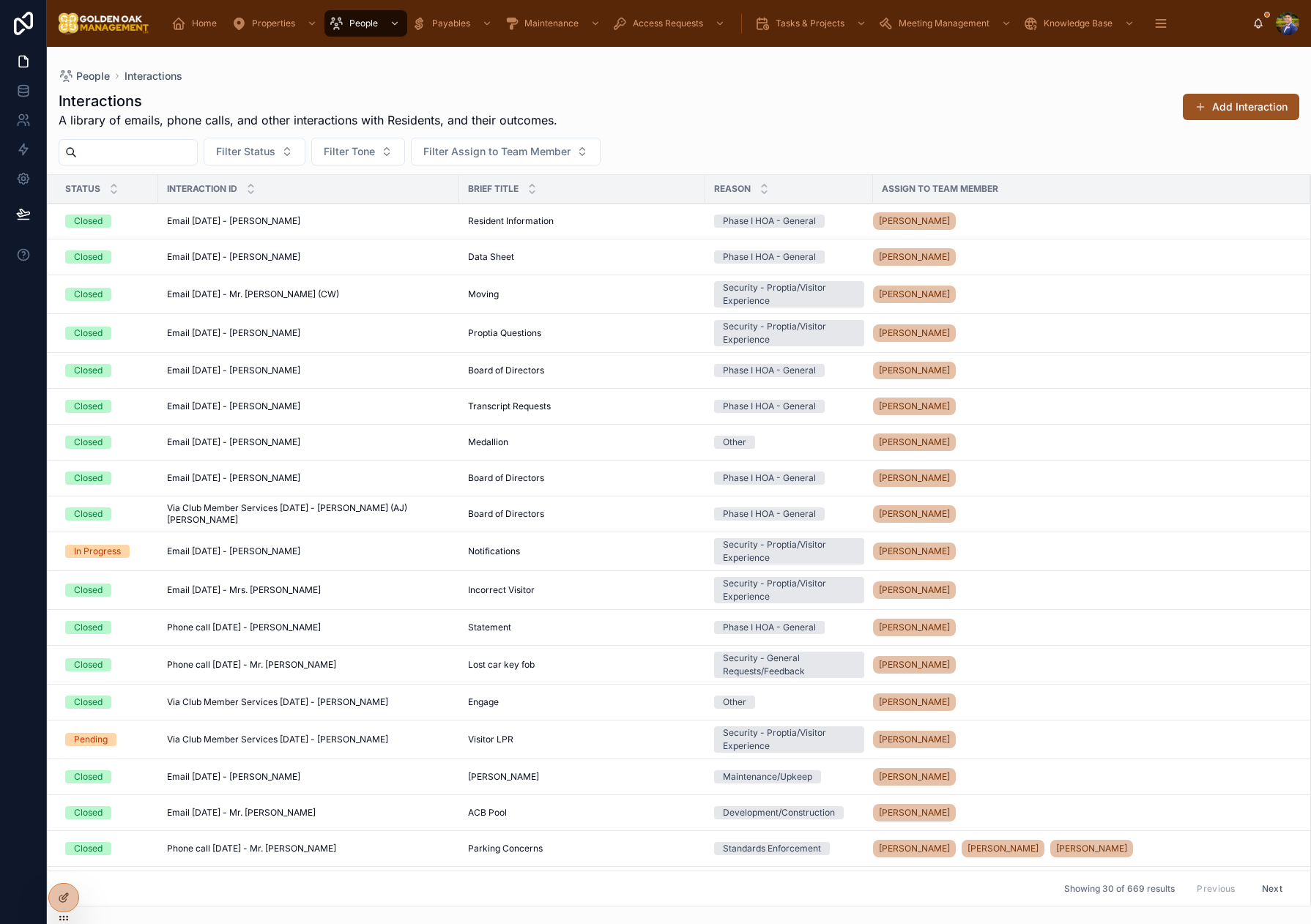
click at [1222, 111] on button "Add Interaction" at bounding box center [1241, 107] width 117 height 27
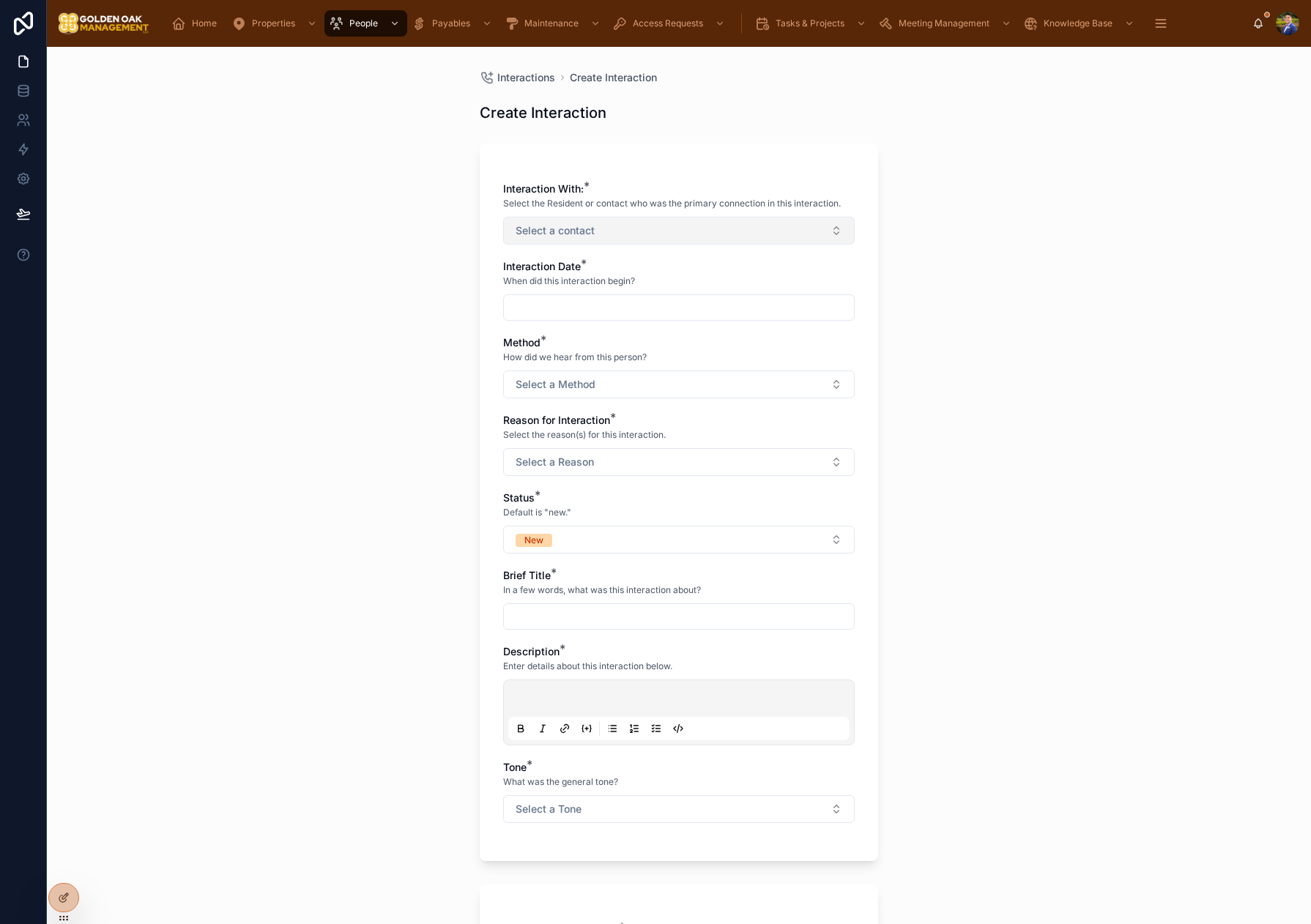
click at [589, 233] on span "Select a contact" at bounding box center [554, 231] width 79 height 14
type input "****"
click at [647, 315] on span "[PERSON_NAME]" at bounding box center [625, 313] width 84 height 14
click at [524, 302] on input "text" at bounding box center [678, 308] width 350 height 20
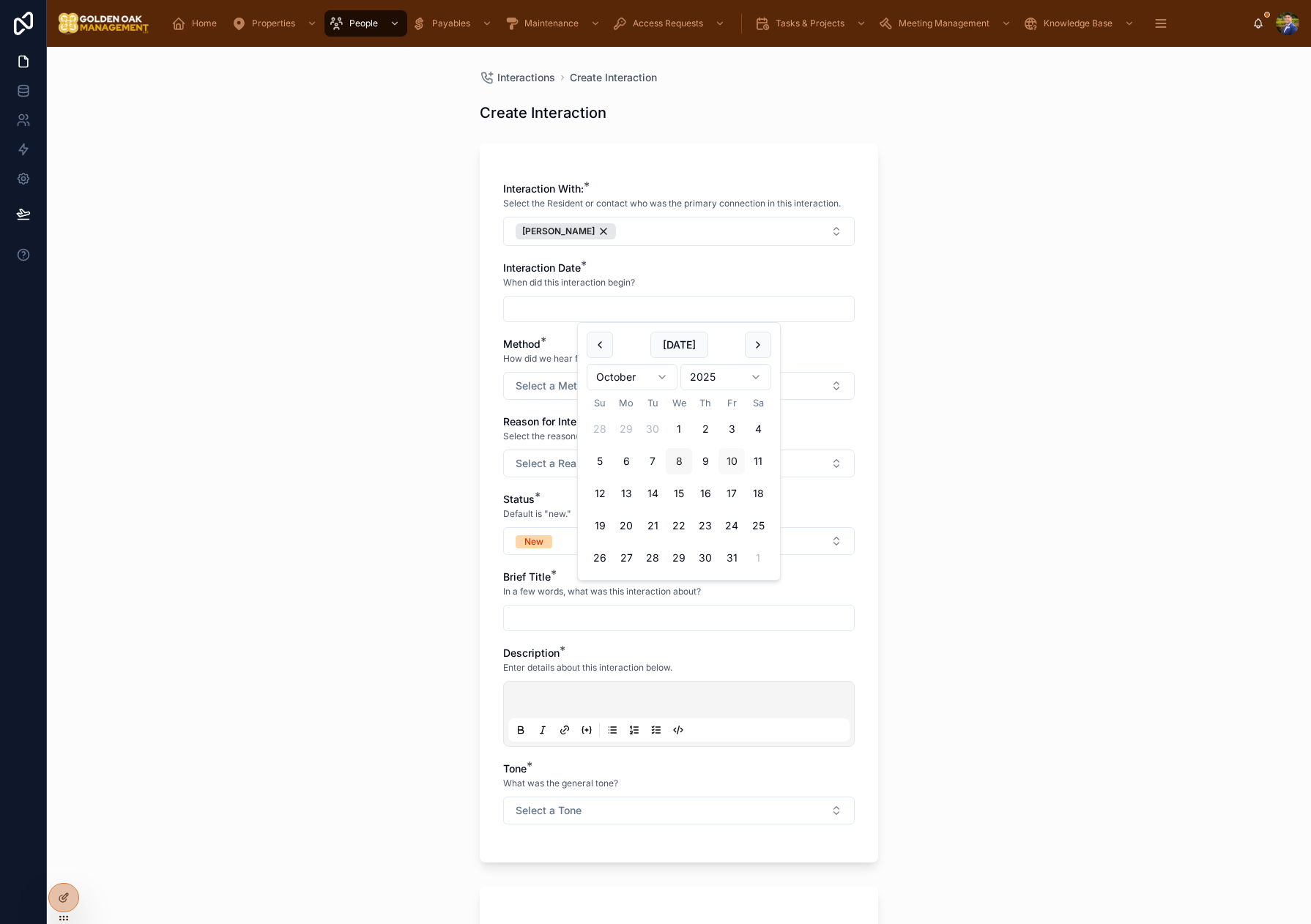
click at [678, 474] on button "8" at bounding box center [679, 462] width 27 height 27
type input "*********"
click at [527, 395] on button "Select a Method" at bounding box center [678, 385] width 351 height 28
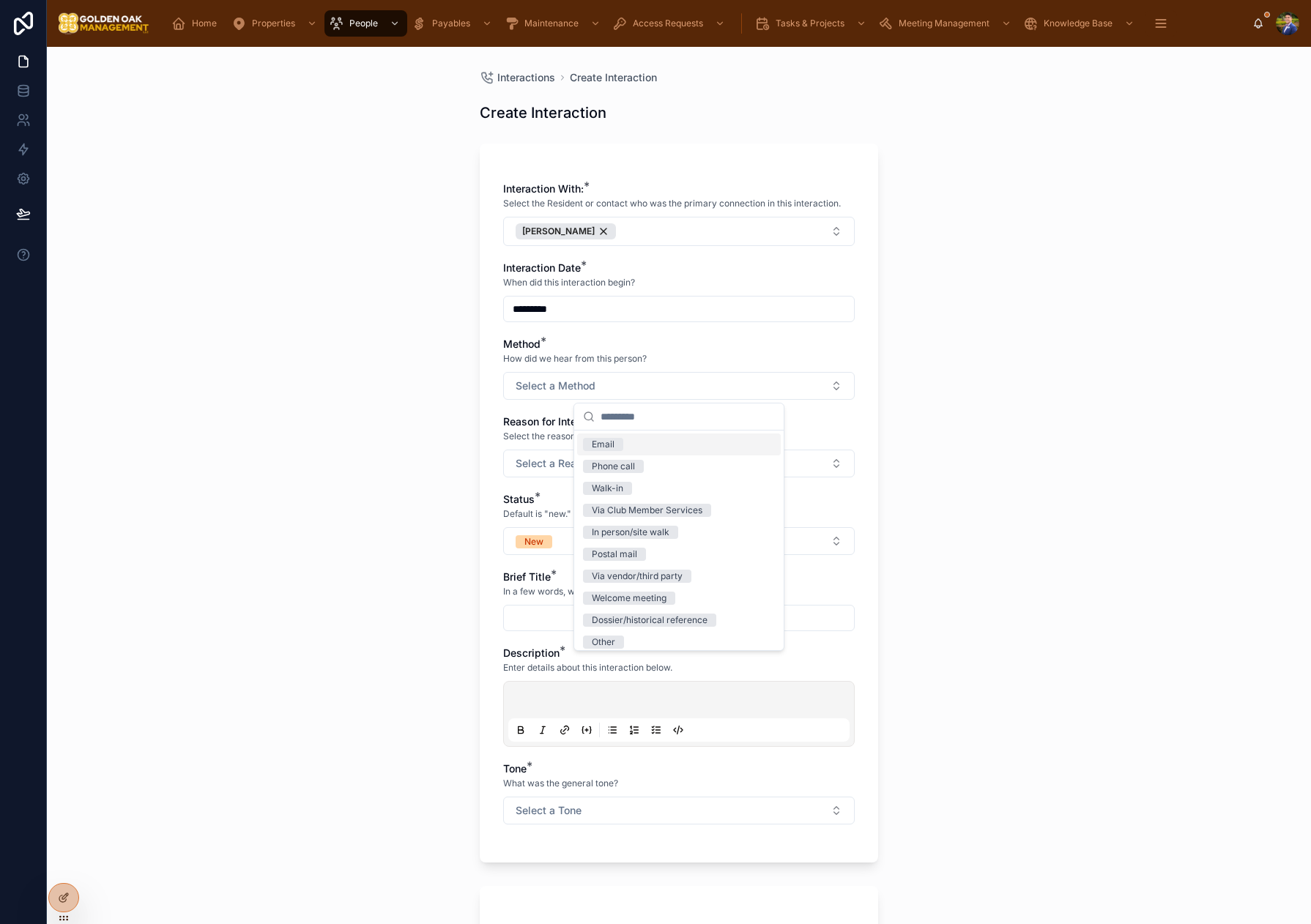
click at [617, 438] on span "Email" at bounding box center [602, 444] width 40 height 13
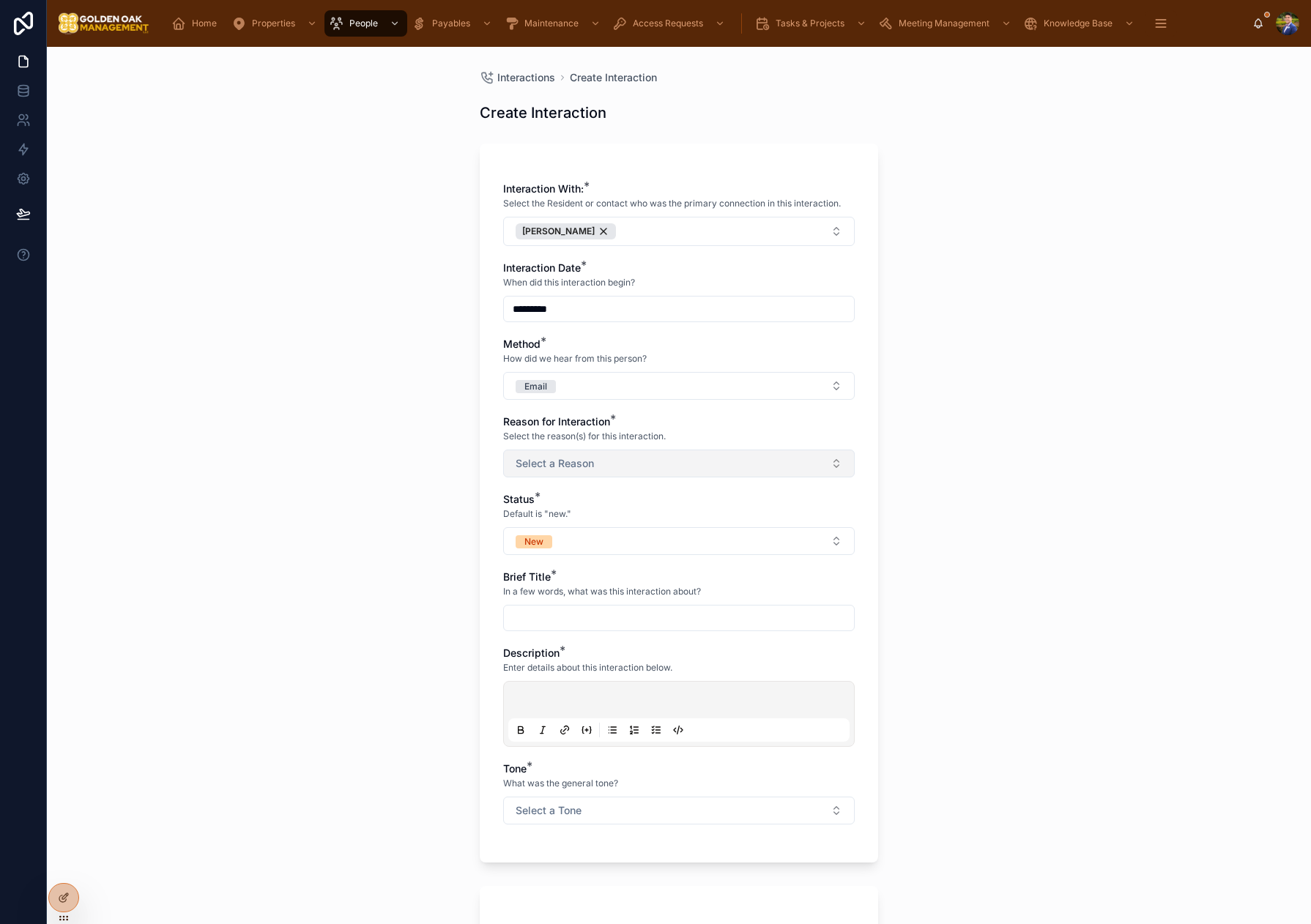
drag, startPoint x: 479, startPoint y: 451, endPoint x: 552, endPoint y: 465, distance: 74.3
click at [479, 451] on div "Interactions Create Interaction Create Interaction Interaction With: * Select t…" at bounding box center [678, 660] width 422 height 1227
click at [558, 466] on span "Select a Reason" at bounding box center [554, 463] width 78 height 14
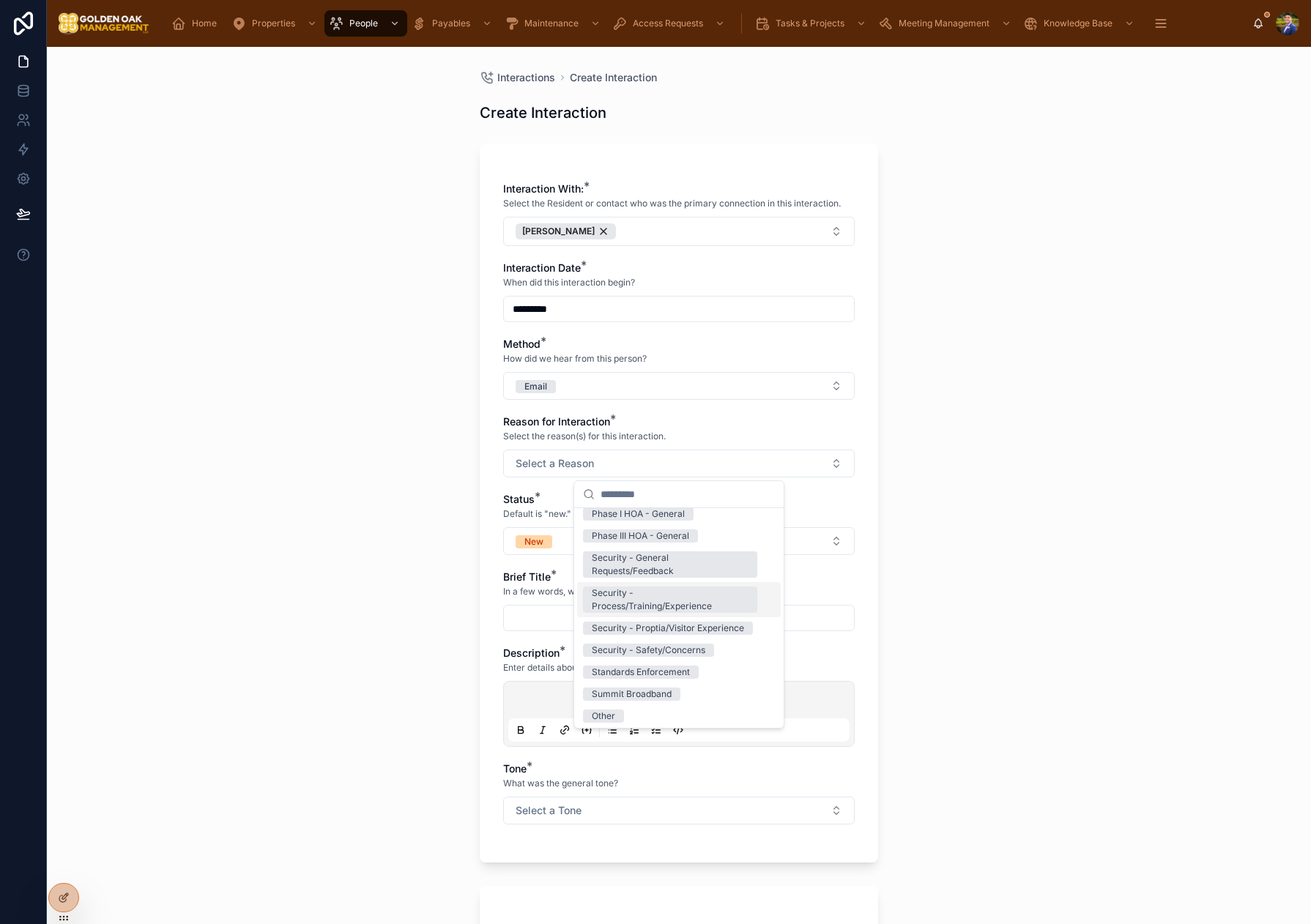
scroll to position [265, 0]
click at [699, 576] on div "Security - Process/Training/Experience" at bounding box center [670, 576] width 157 height 27
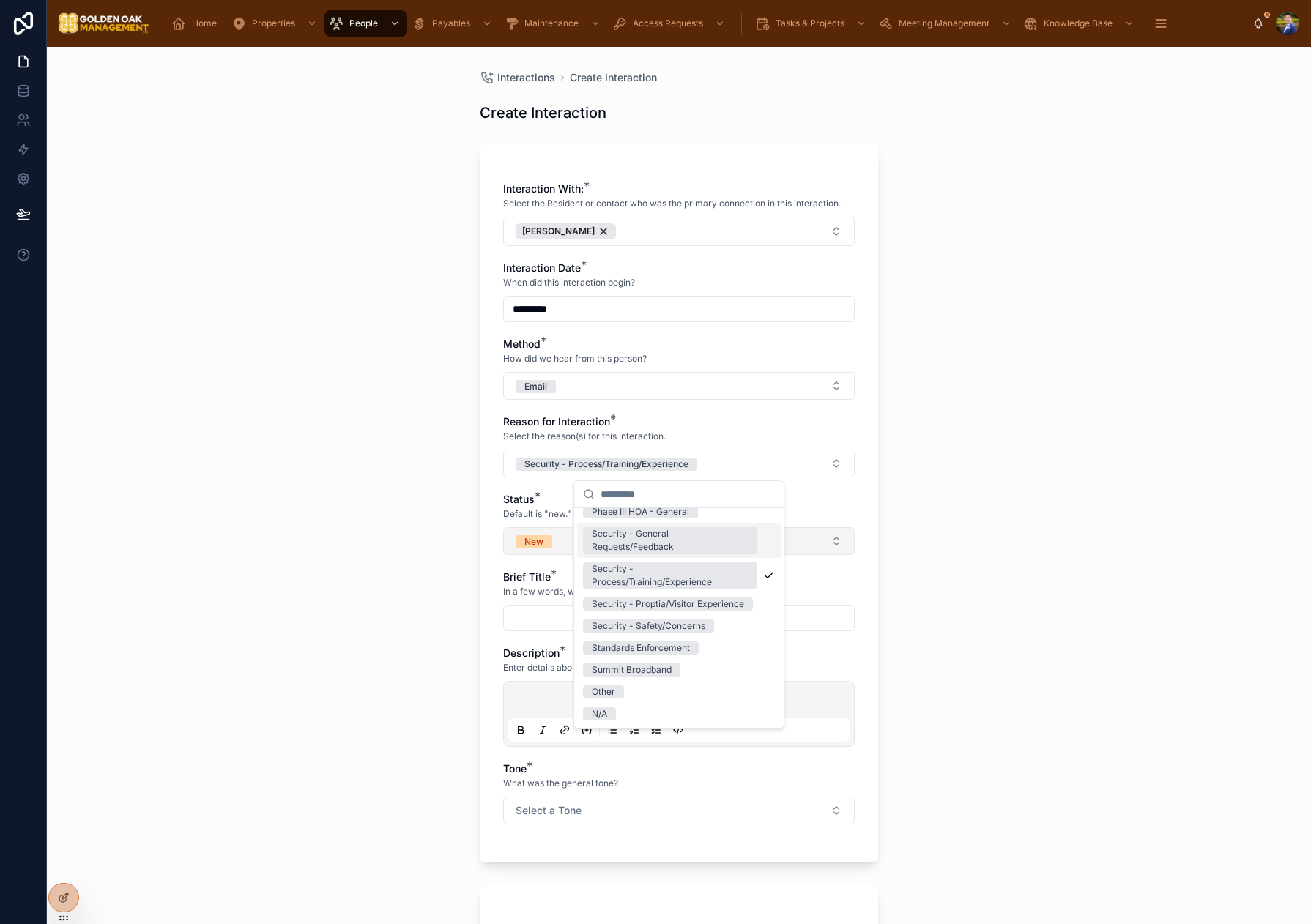
drag, startPoint x: 467, startPoint y: 529, endPoint x: 544, endPoint y: 541, distance: 77.9
click at [471, 530] on div "Interactions Create Interaction Create Interaction Interaction With: * Select t…" at bounding box center [678, 660] width 422 height 1227
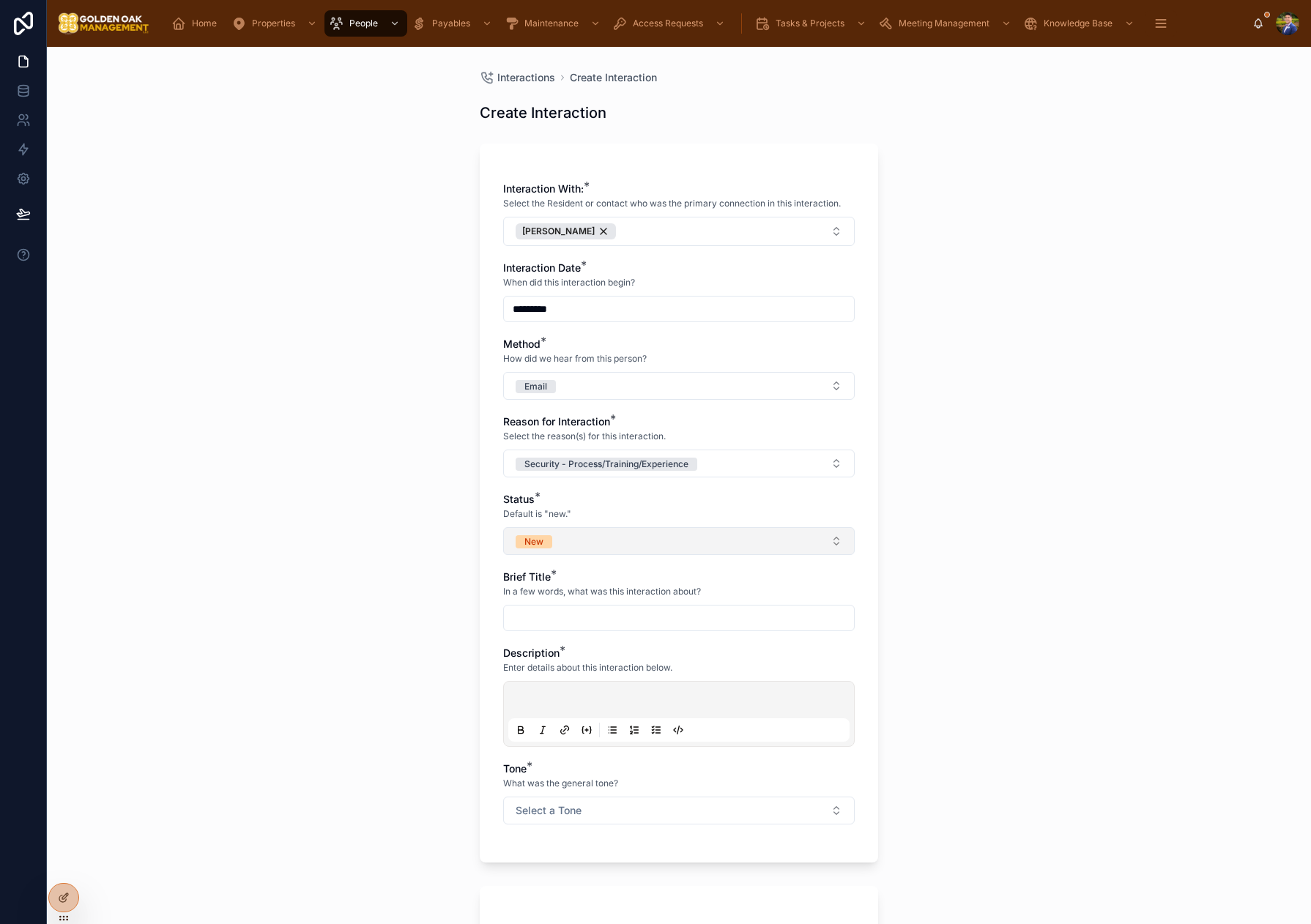
click at [559, 542] on button "New" at bounding box center [678, 541] width 351 height 28
click at [610, 686] on div "Closed" at bounding box center [606, 687] width 29 height 13
click at [538, 611] on input "text" at bounding box center [678, 617] width 350 height 20
type input "*"
type input "**********"
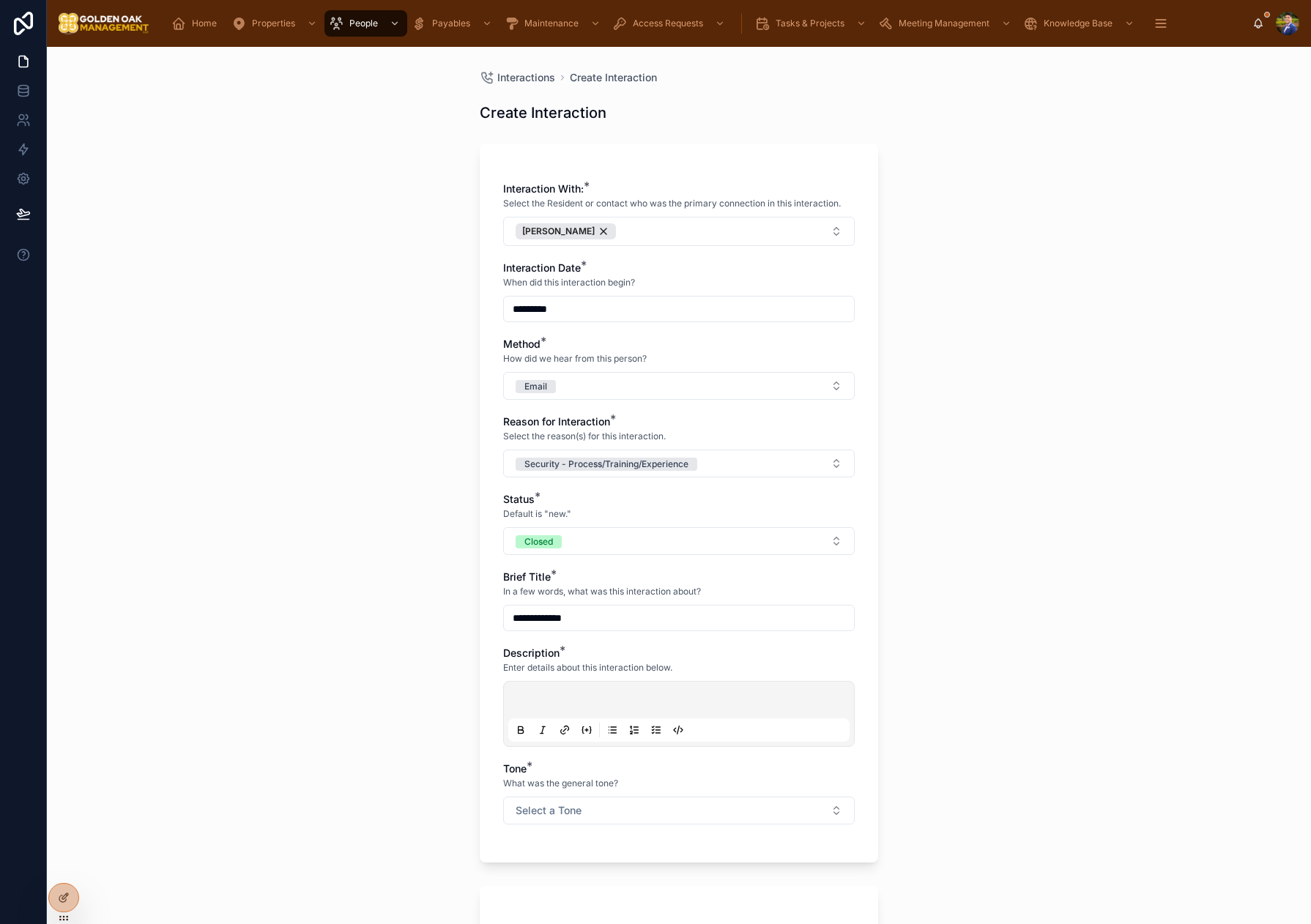
click at [567, 697] on p at bounding box center [682, 702] width 341 height 14
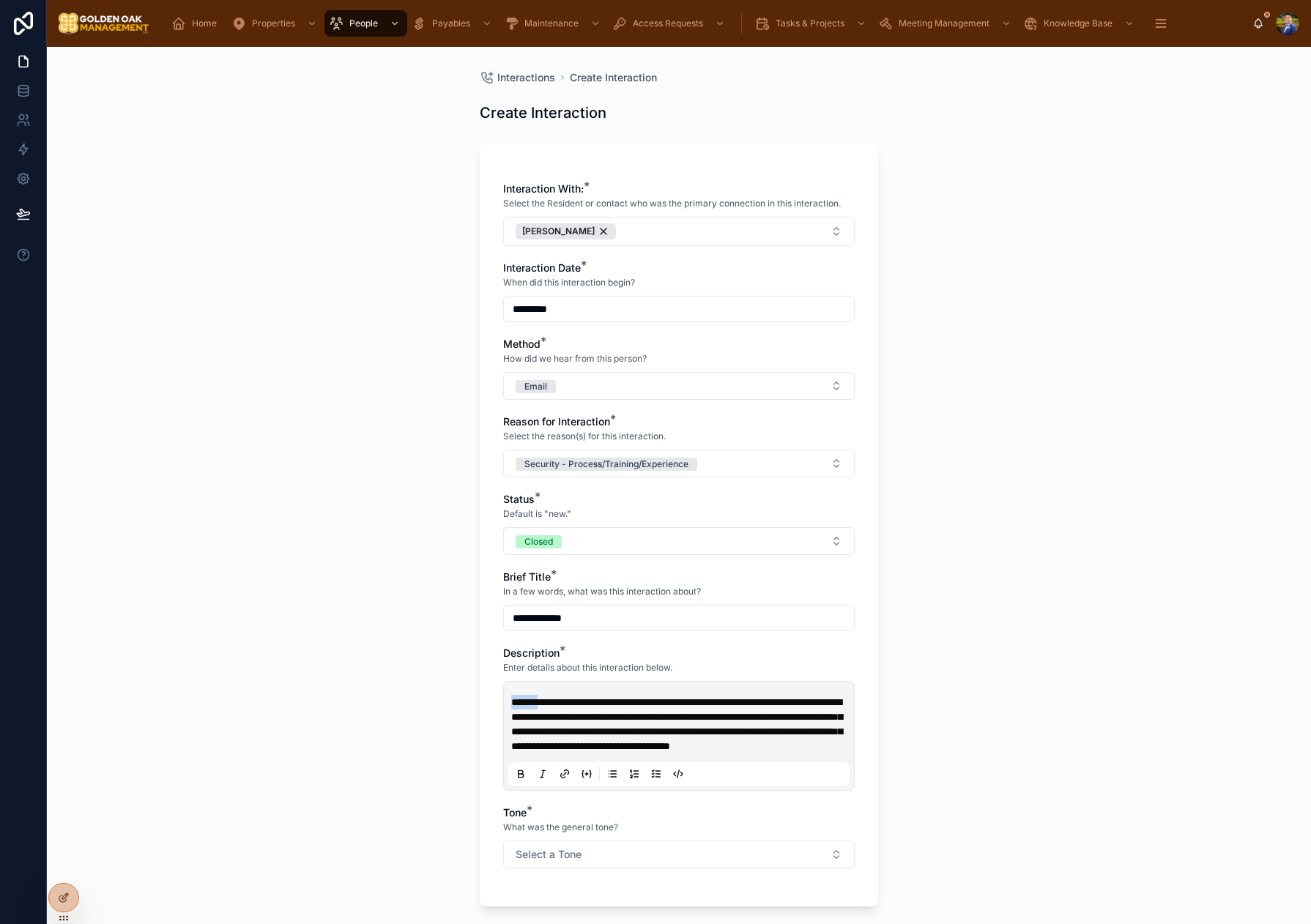
drag, startPoint x: 552, startPoint y: 704, endPoint x: 500, endPoint y: 704, distance: 52.0
click at [500, 704] on div "**********" at bounding box center [678, 525] width 398 height 763
click at [756, 739] on span "**********" at bounding box center [676, 724] width 331 height 54
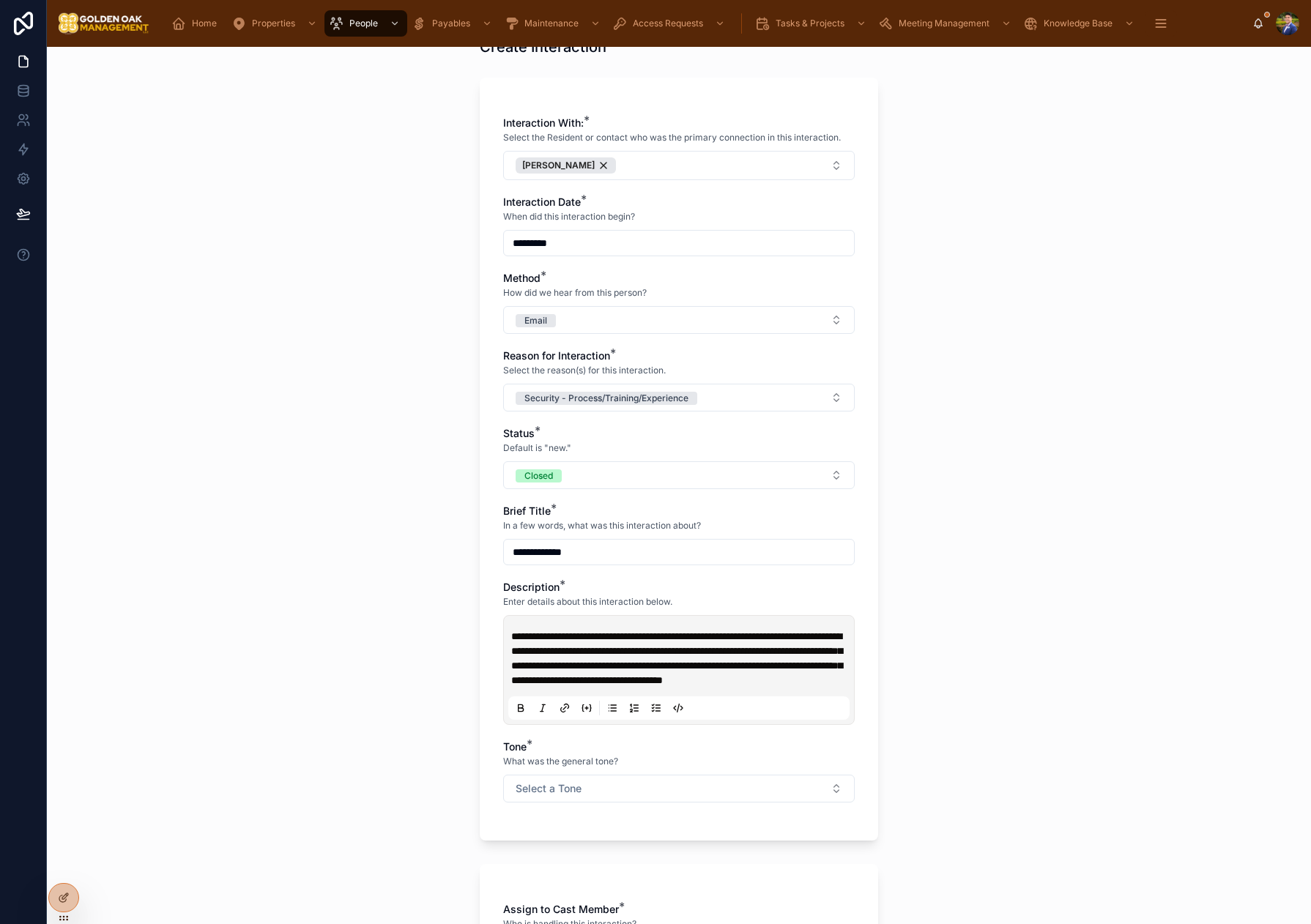
scroll to position [72, 0]
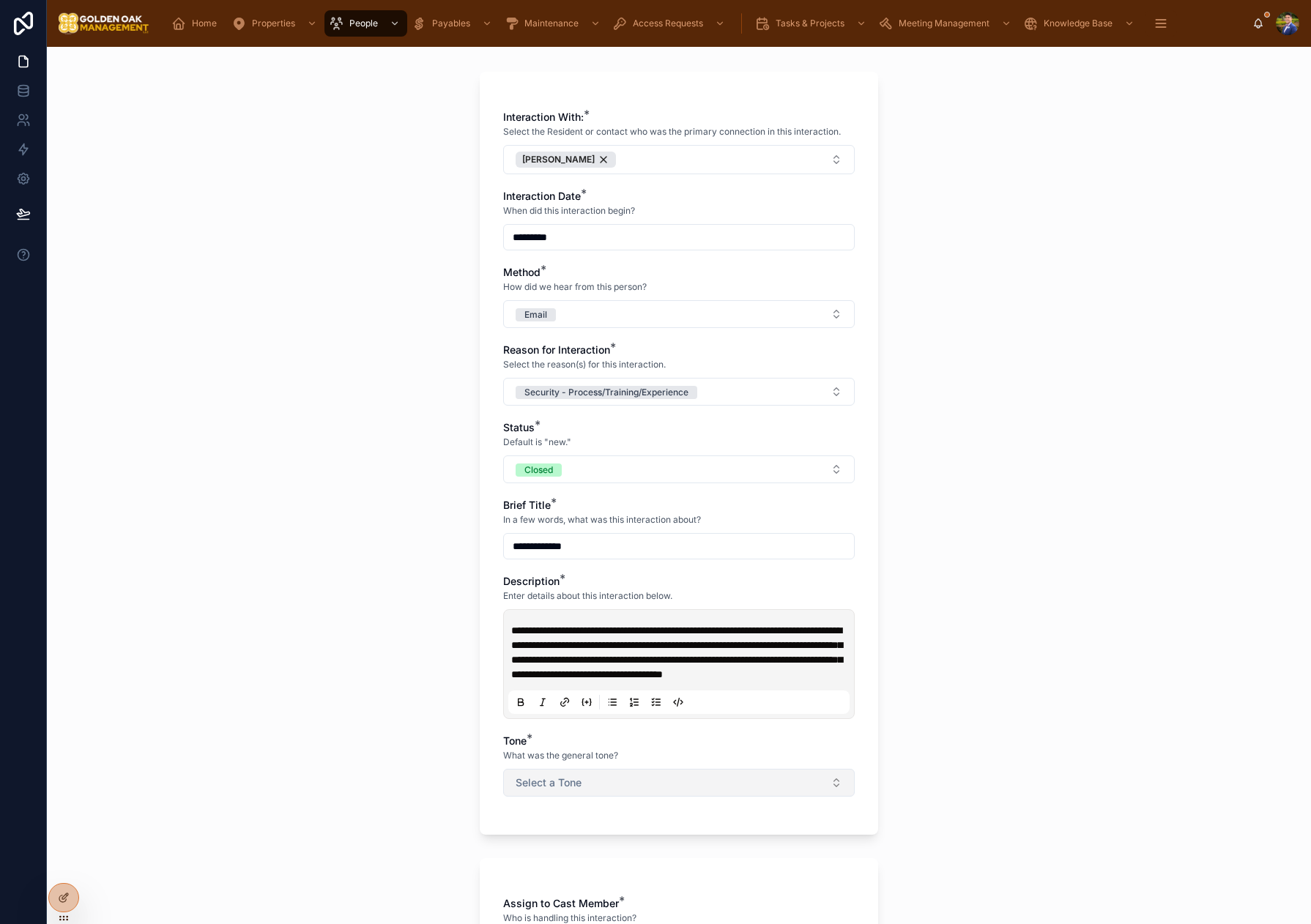
click at [653, 797] on button "Select a Tone" at bounding box center [678, 782] width 351 height 28
drag, startPoint x: 697, startPoint y: 860, endPoint x: 706, endPoint y: 856, distance: 9.8
click at [697, 860] on div "Positive/Compliment" at bounding box center [678, 855] width 203 height 22
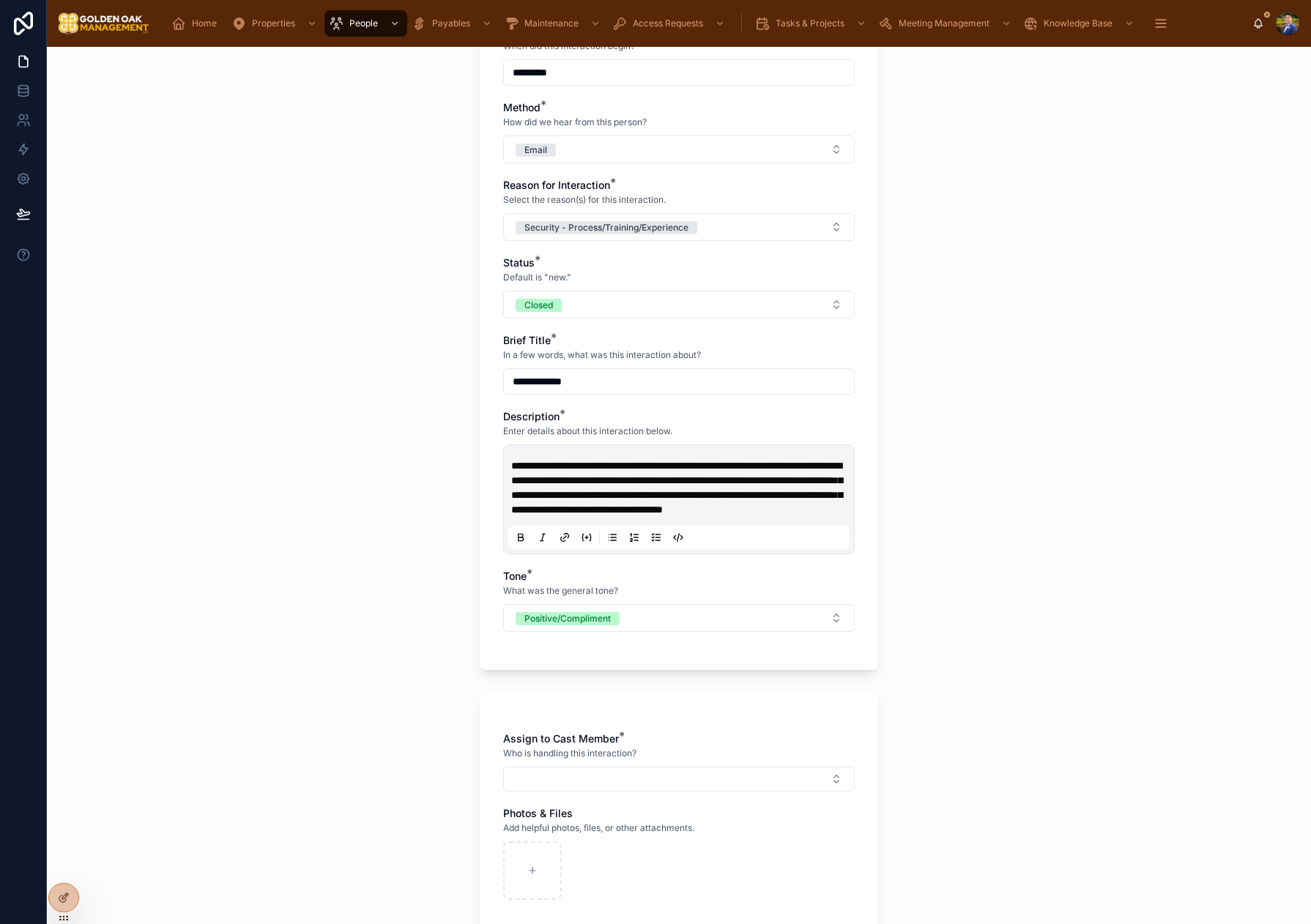
scroll to position [408, 0]
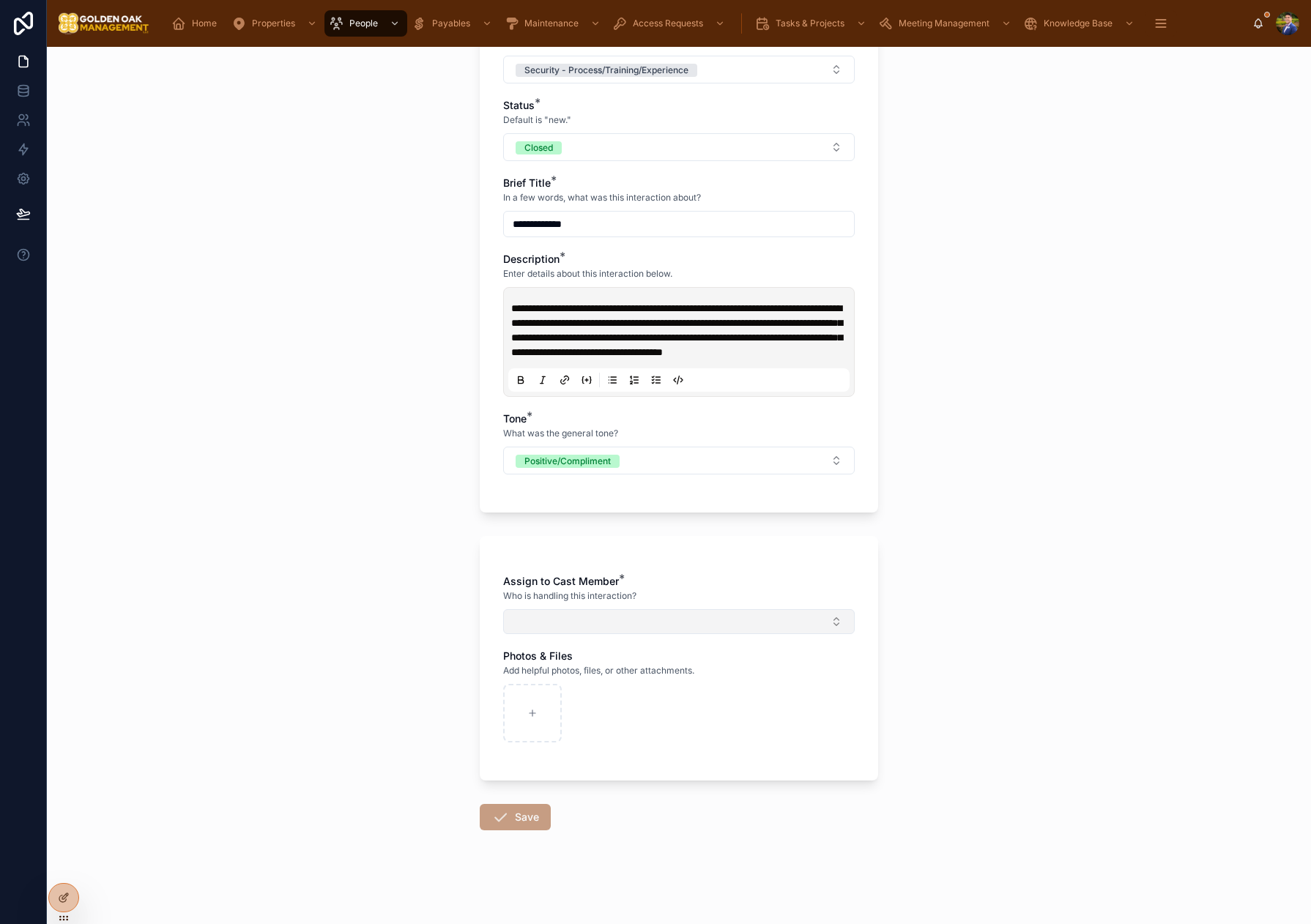
click at [607, 611] on button "Select Button" at bounding box center [678, 622] width 351 height 25
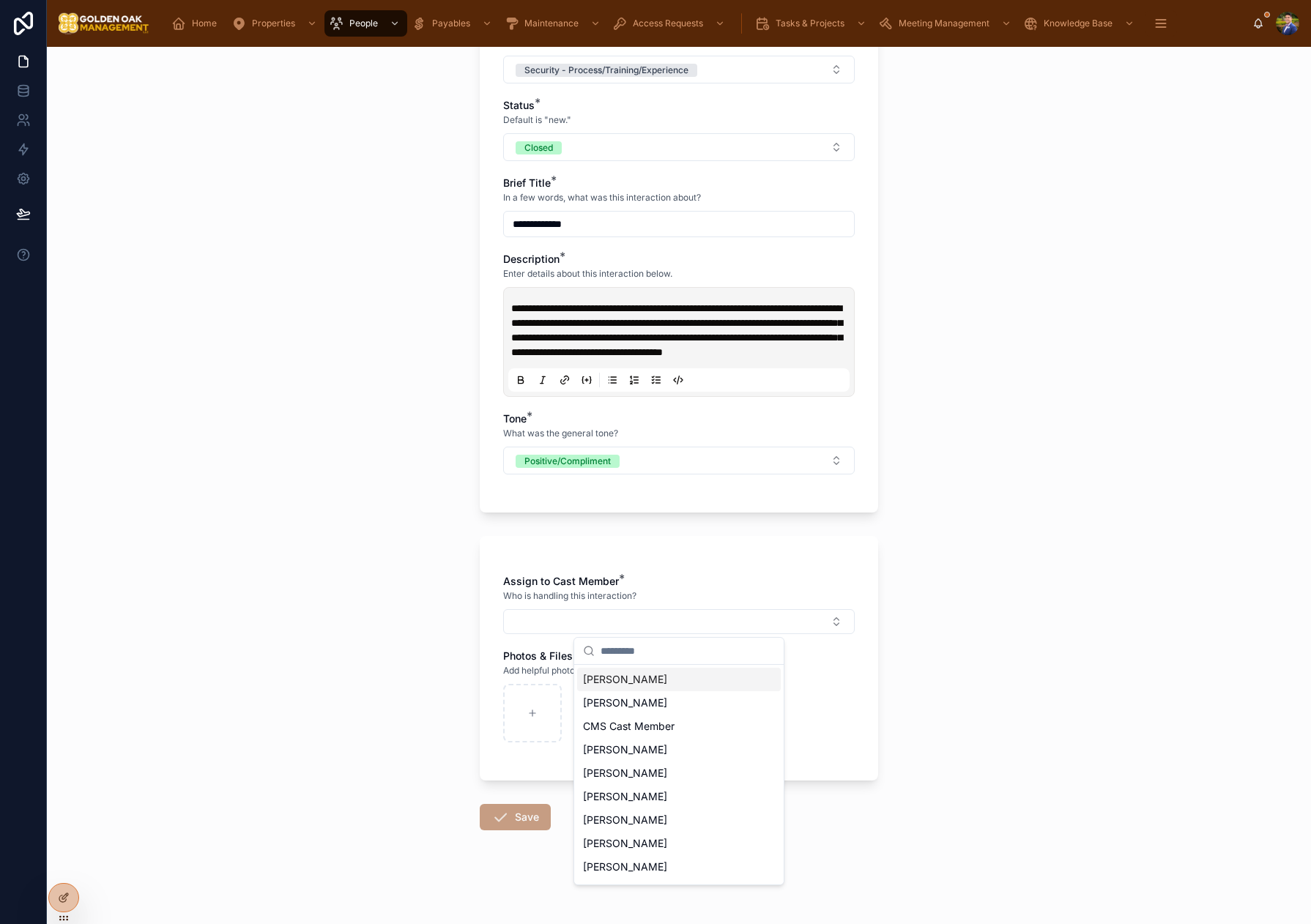
click at [643, 683] on span "[PERSON_NAME]" at bounding box center [625, 679] width 84 height 14
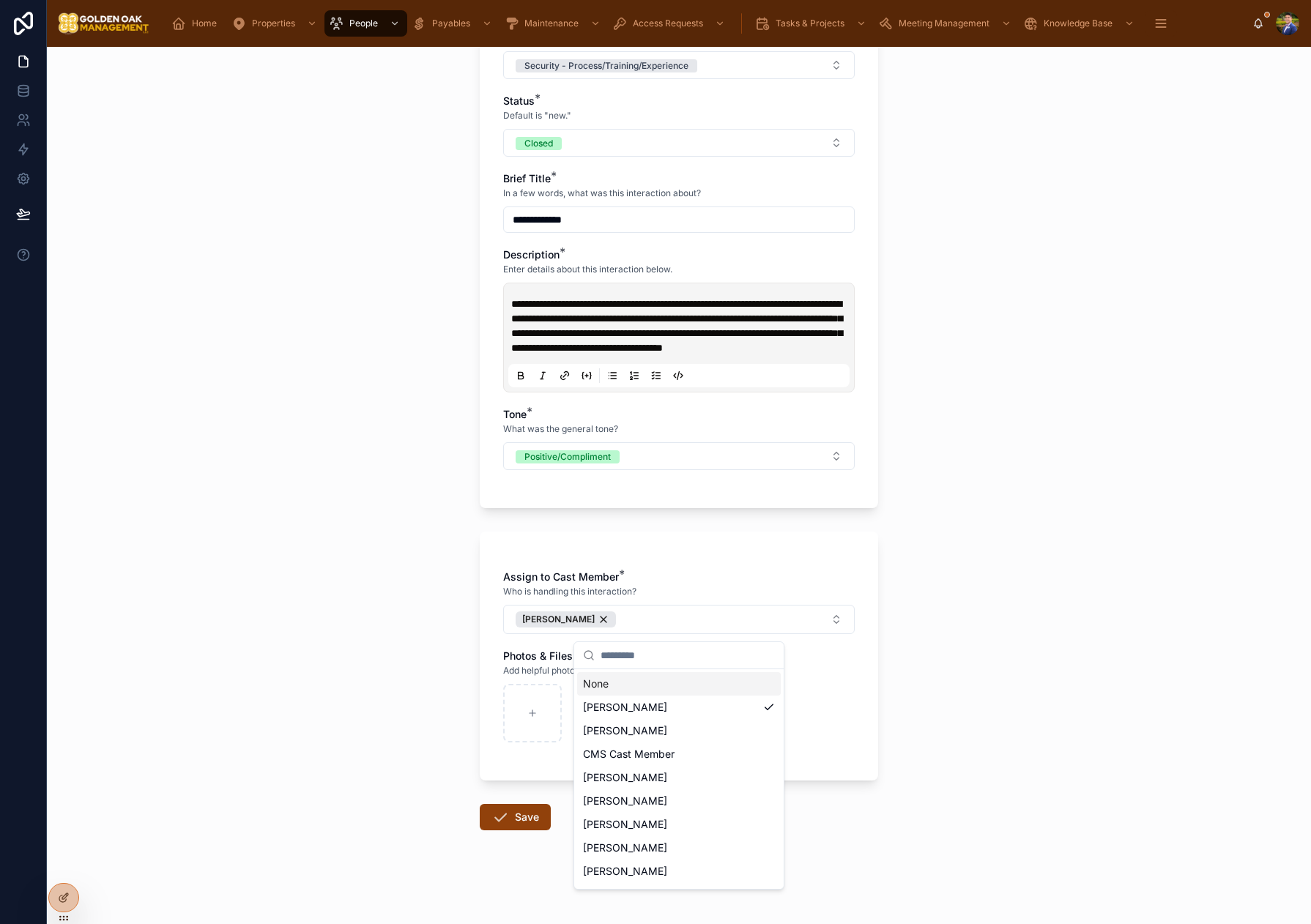
click at [383, 660] on div "**********" at bounding box center [679, 486] width 1264 height 877
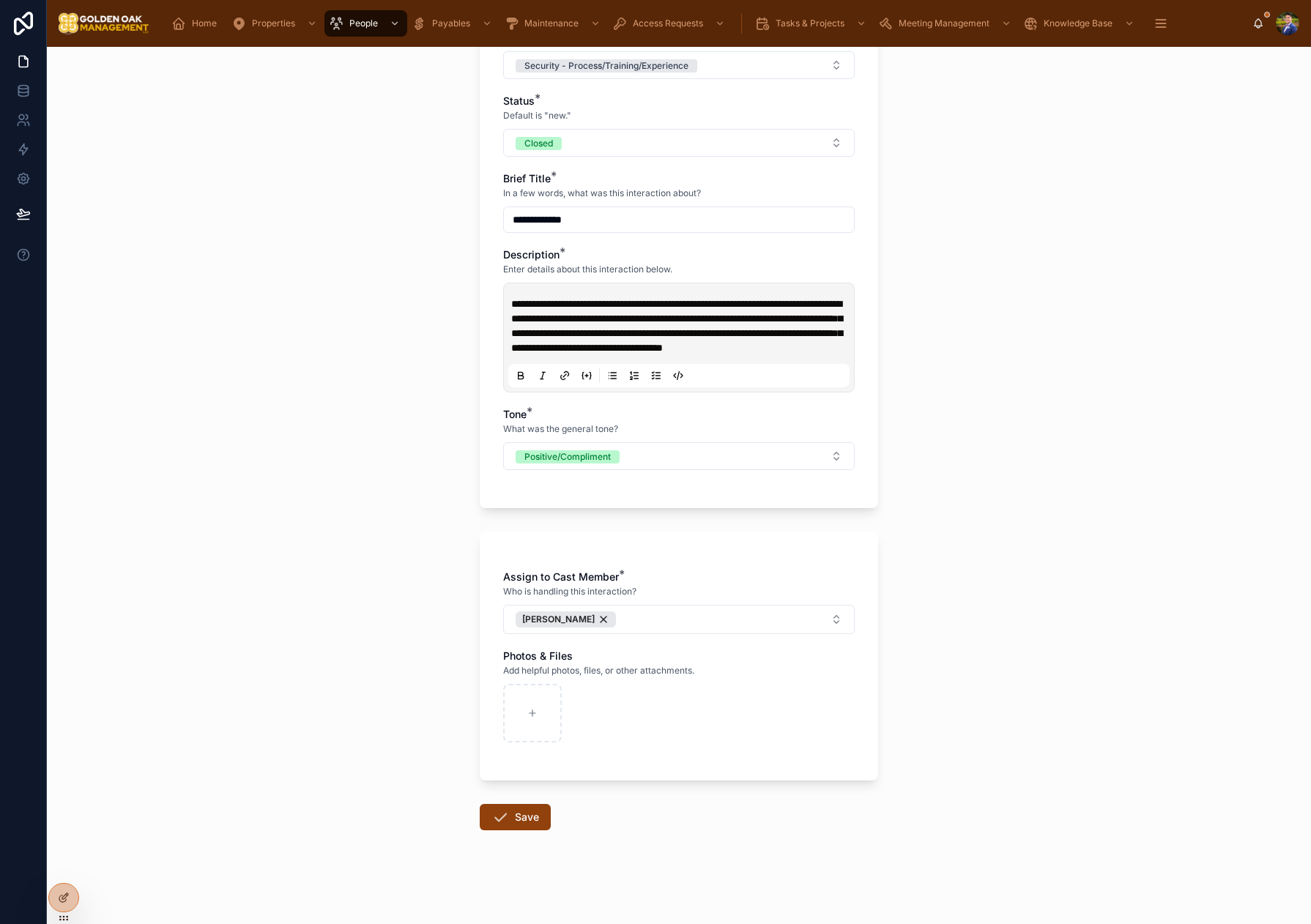
click at [499, 814] on icon at bounding box center [500, 817] width 18 height 18
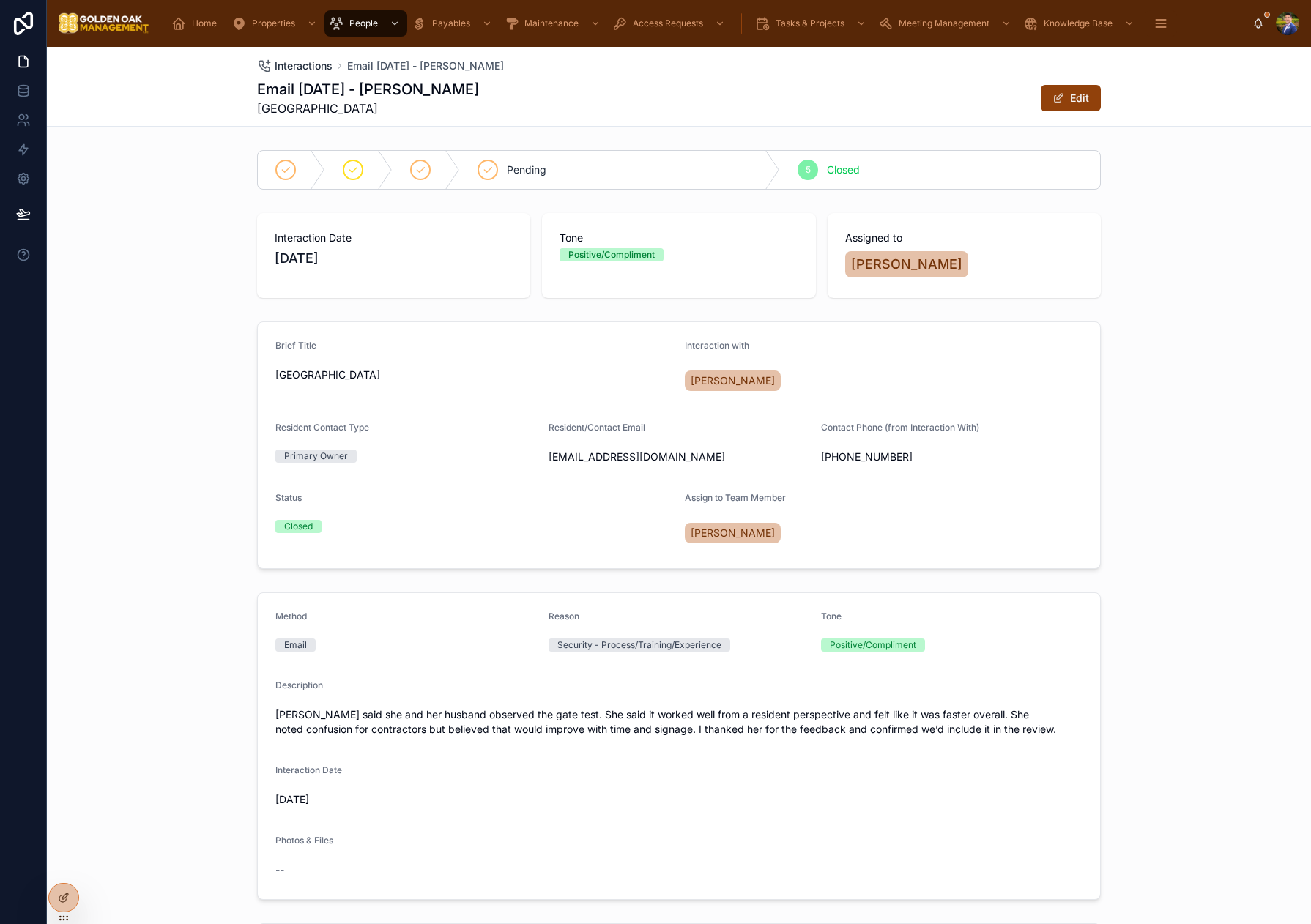
click at [299, 68] on span "Interactions" at bounding box center [303, 66] width 58 height 14
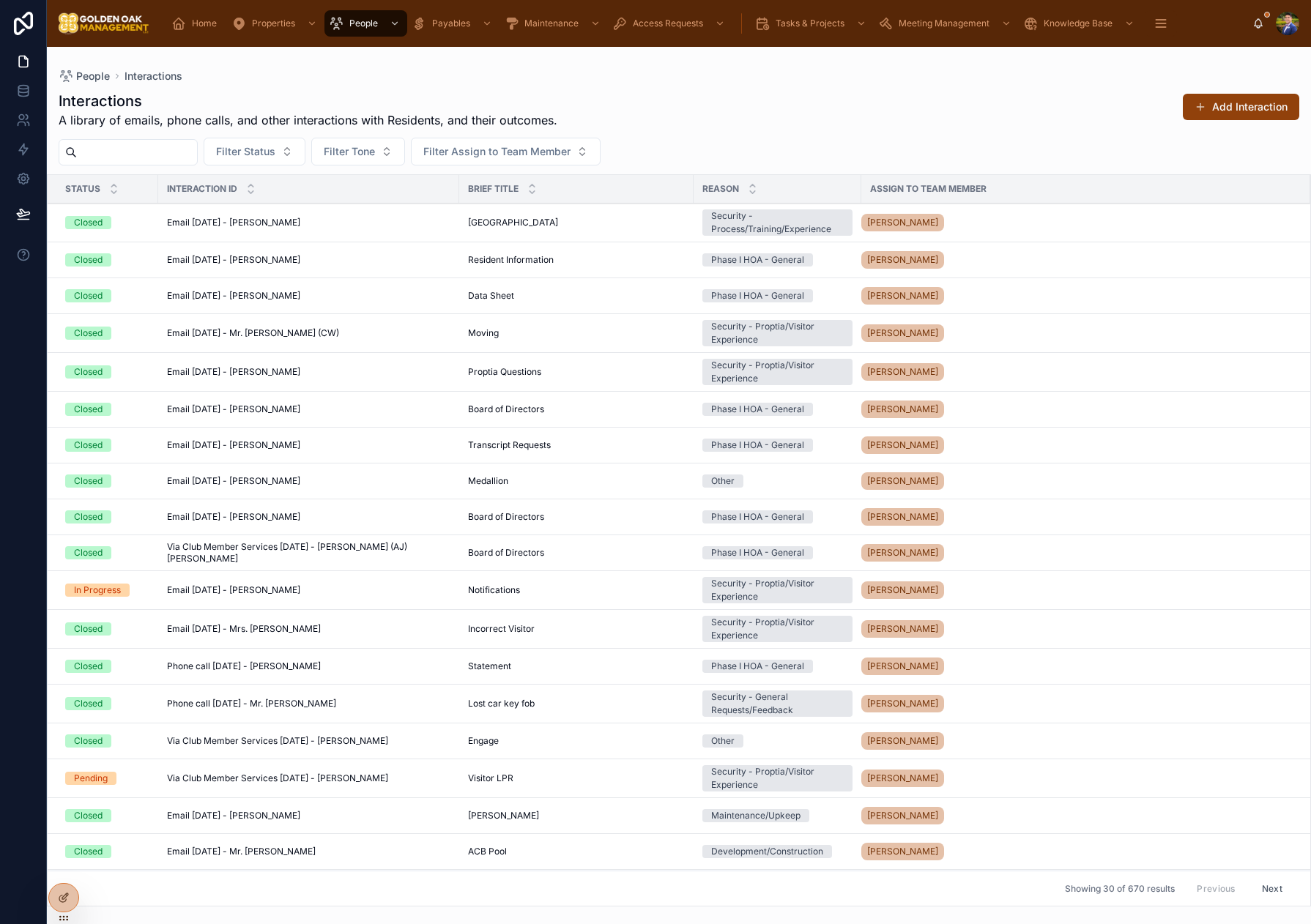
click at [1201, 113] on button "Add Interaction" at bounding box center [1241, 107] width 117 height 27
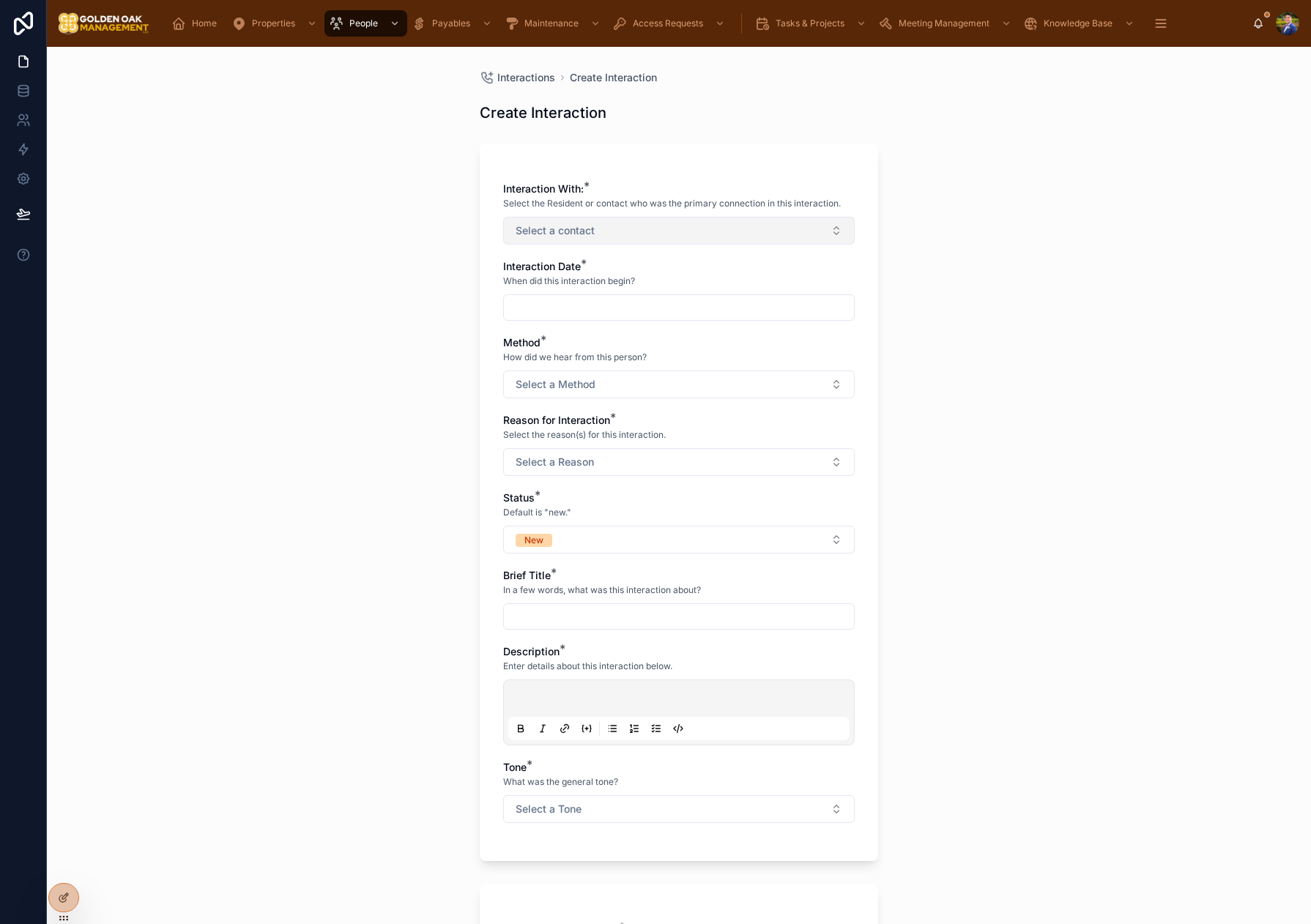
click at [674, 239] on button "Select a contact" at bounding box center [678, 230] width 351 height 28
type input "****"
click at [668, 297] on span "[PERSON_NAME]" at bounding box center [625, 290] width 84 height 14
click at [503, 317] on div at bounding box center [678, 309] width 351 height 27
click at [547, 310] on input "text" at bounding box center [678, 308] width 350 height 20
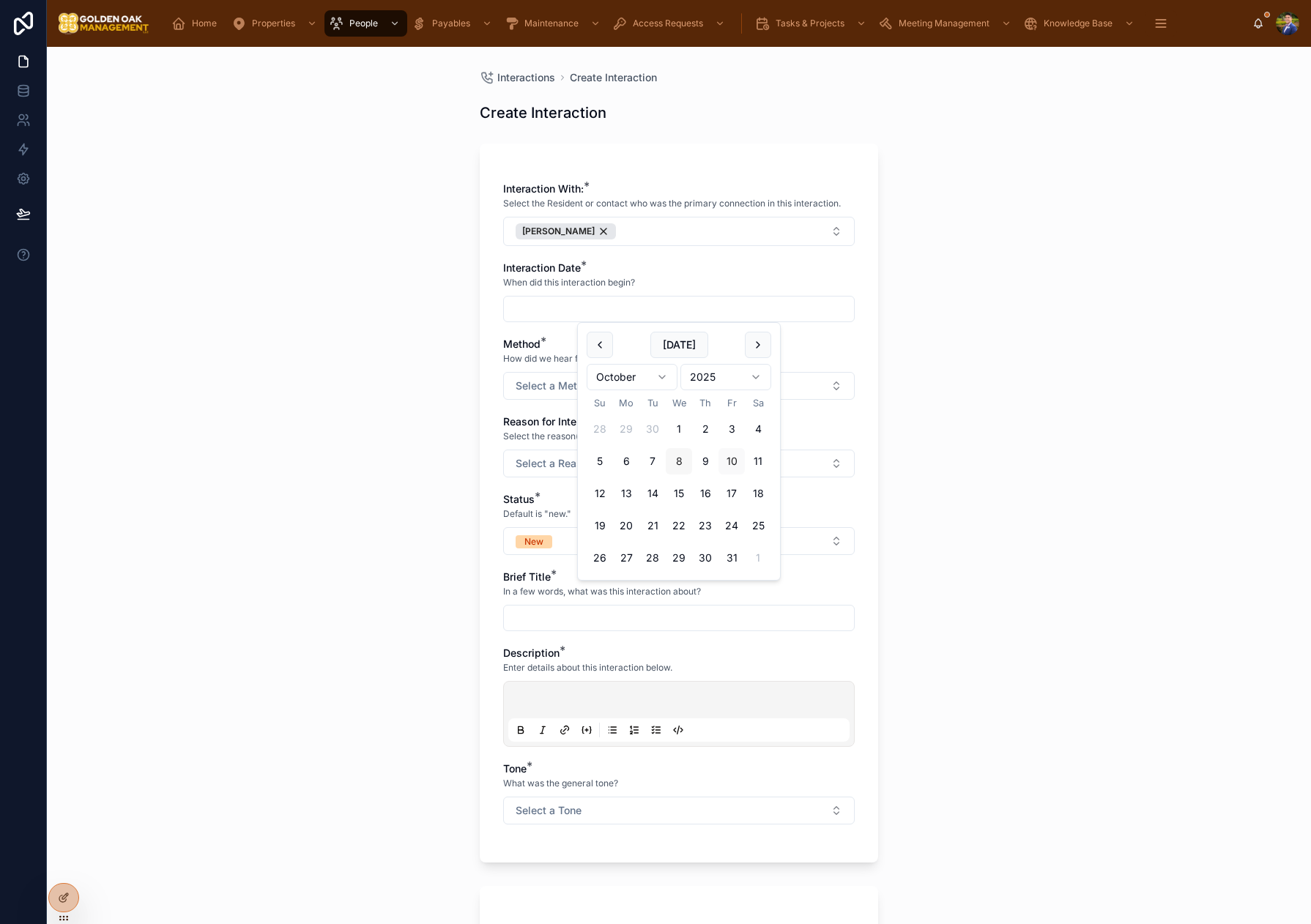
click at [681, 464] on button "8" at bounding box center [679, 462] width 27 height 27
type input "*********"
drag, startPoint x: 372, startPoint y: 408, endPoint x: 479, endPoint y: 400, distance: 107.3
click at [372, 408] on div "Interactions Create Interaction Create Interaction Interaction With: * Select t…" at bounding box center [679, 486] width 1264 height 877
click at [508, 397] on button "Select a Method" at bounding box center [678, 385] width 351 height 28
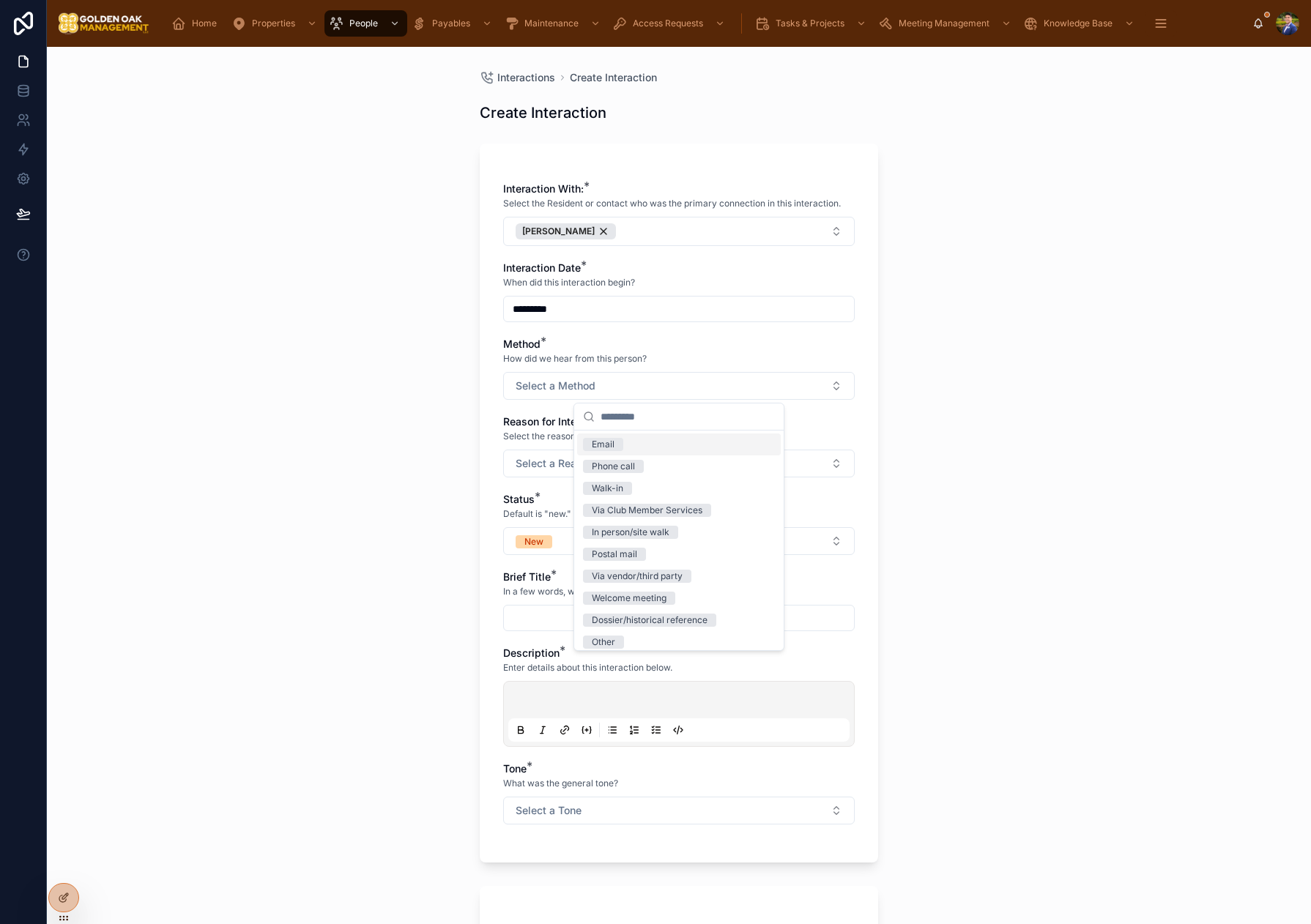
click at [616, 451] on div "Email" at bounding box center [678, 444] width 203 height 22
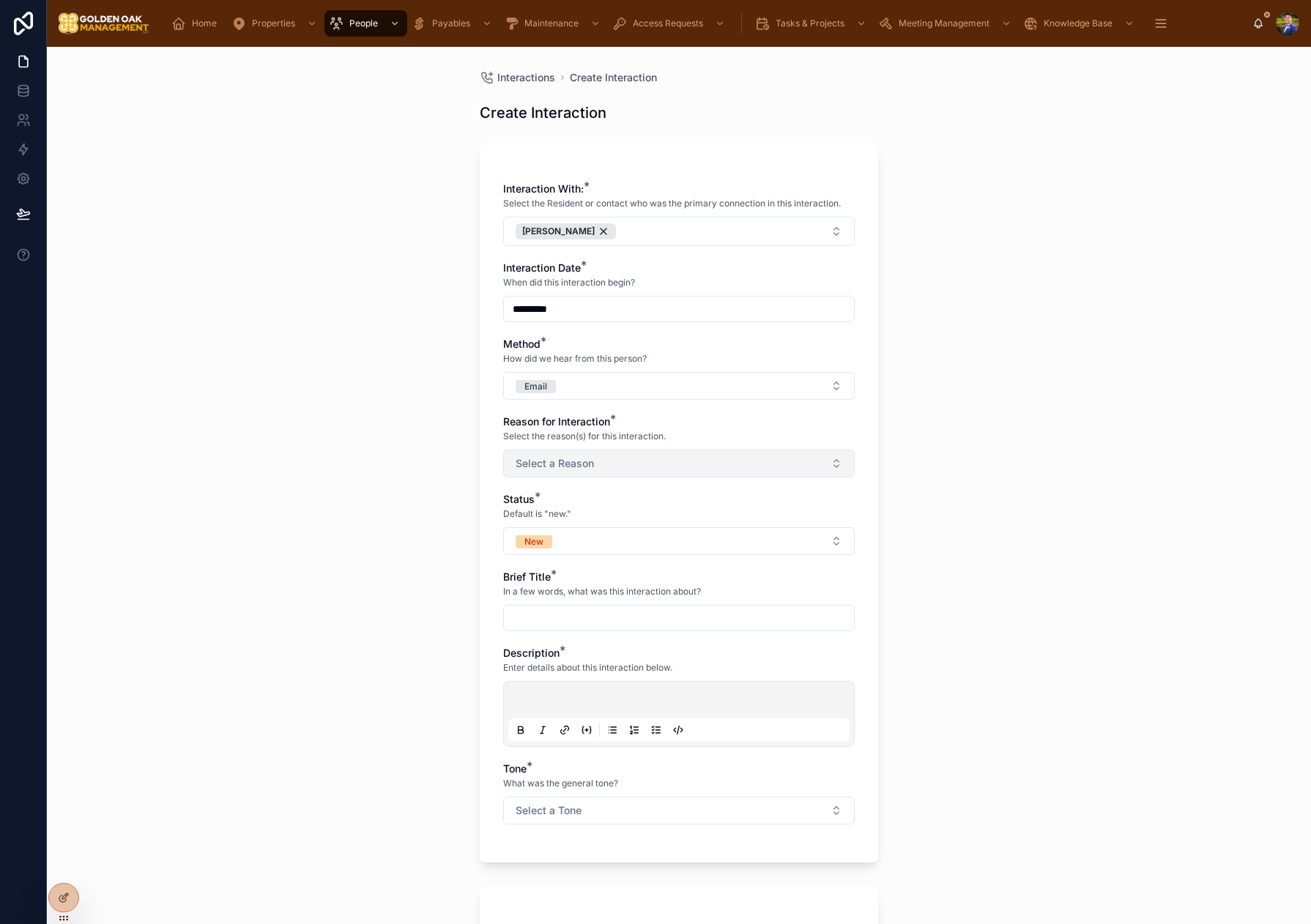
click at [544, 465] on span "Select a Reason" at bounding box center [554, 463] width 78 height 14
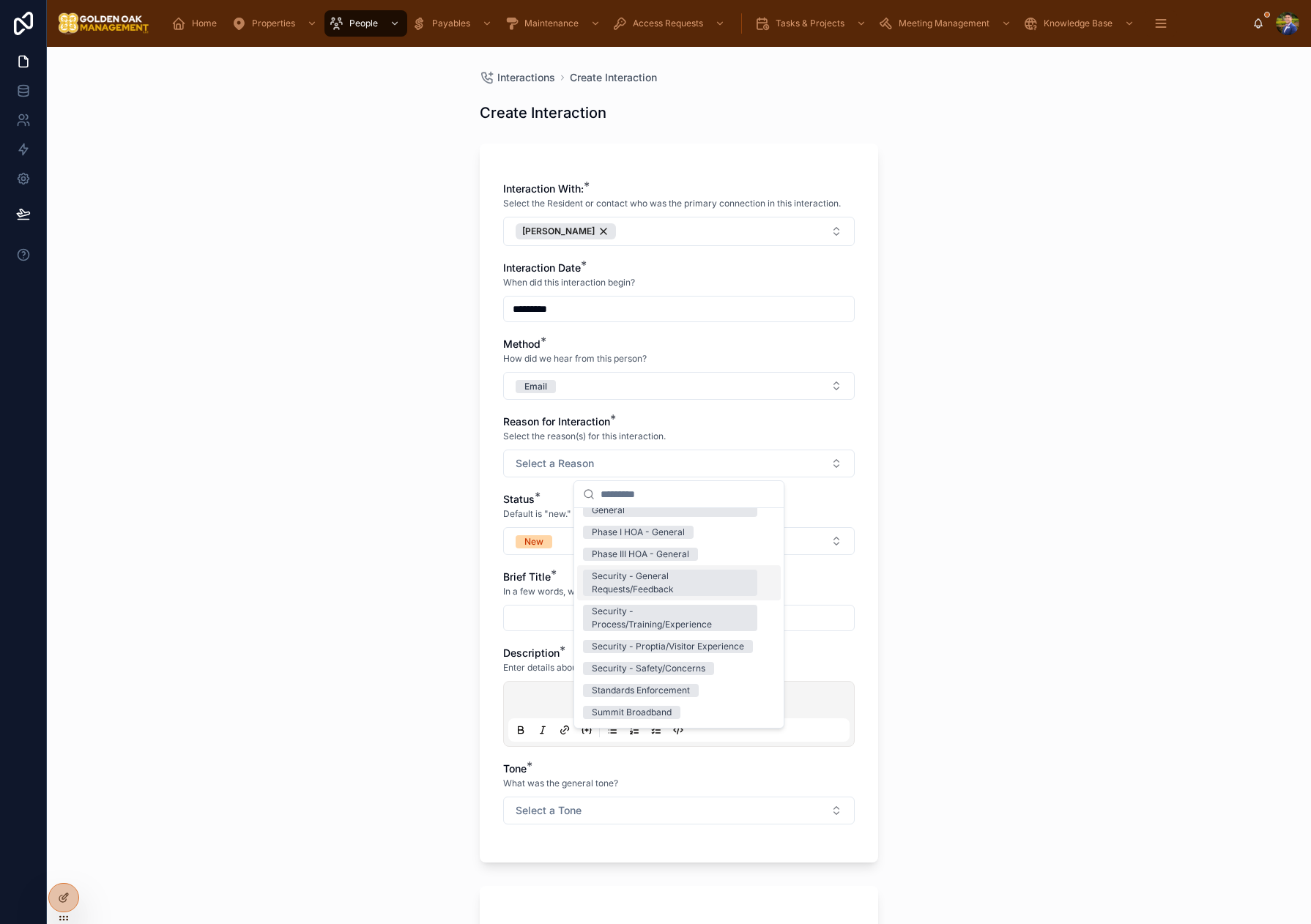
scroll to position [224, 0]
click at [691, 617] on div "Security - Process/Training/Experience" at bounding box center [670, 617] width 157 height 27
click at [530, 529] on button "New" at bounding box center [678, 541] width 351 height 28
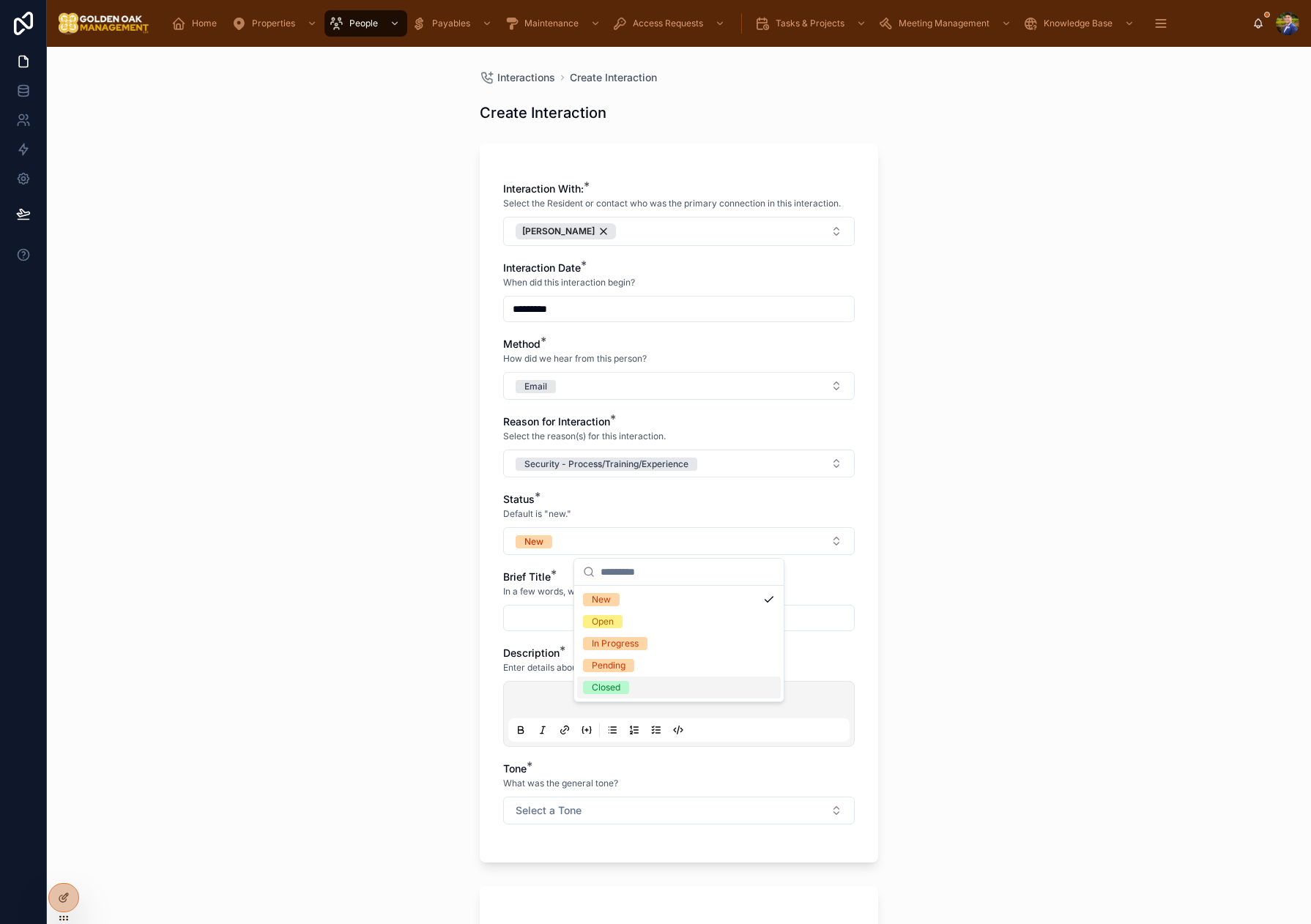
click at [629, 684] on div "Closed" at bounding box center [678, 687] width 203 height 22
click at [513, 601] on div "Brief Title * In a few words, what was this interaction about?" at bounding box center [678, 600] width 351 height 61
click at [520, 609] on input "text" at bounding box center [678, 617] width 350 height 20
type input "*********"
click at [630, 699] on p at bounding box center [682, 702] width 341 height 14
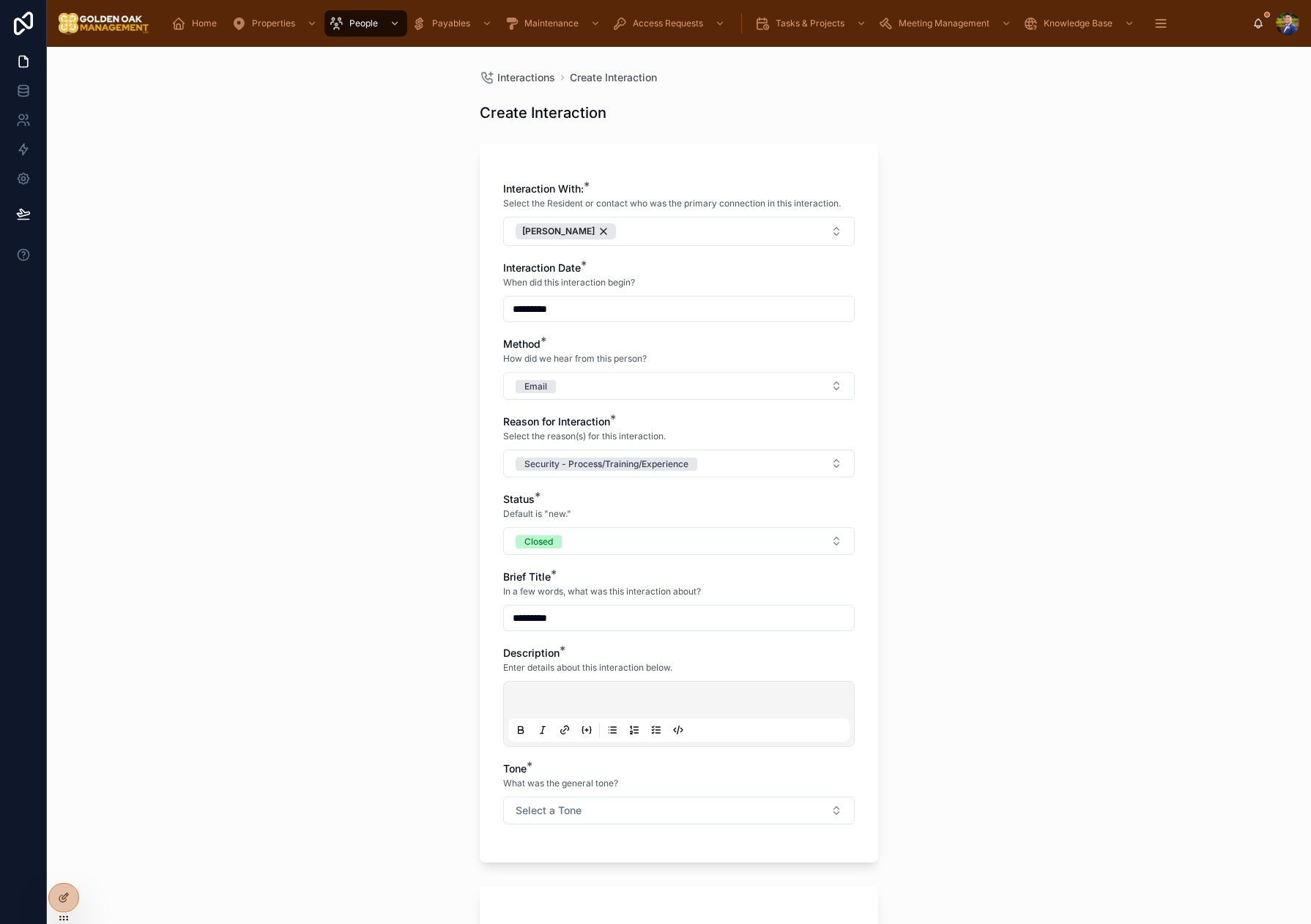
click at [630, 699] on p at bounding box center [682, 702] width 341 height 14
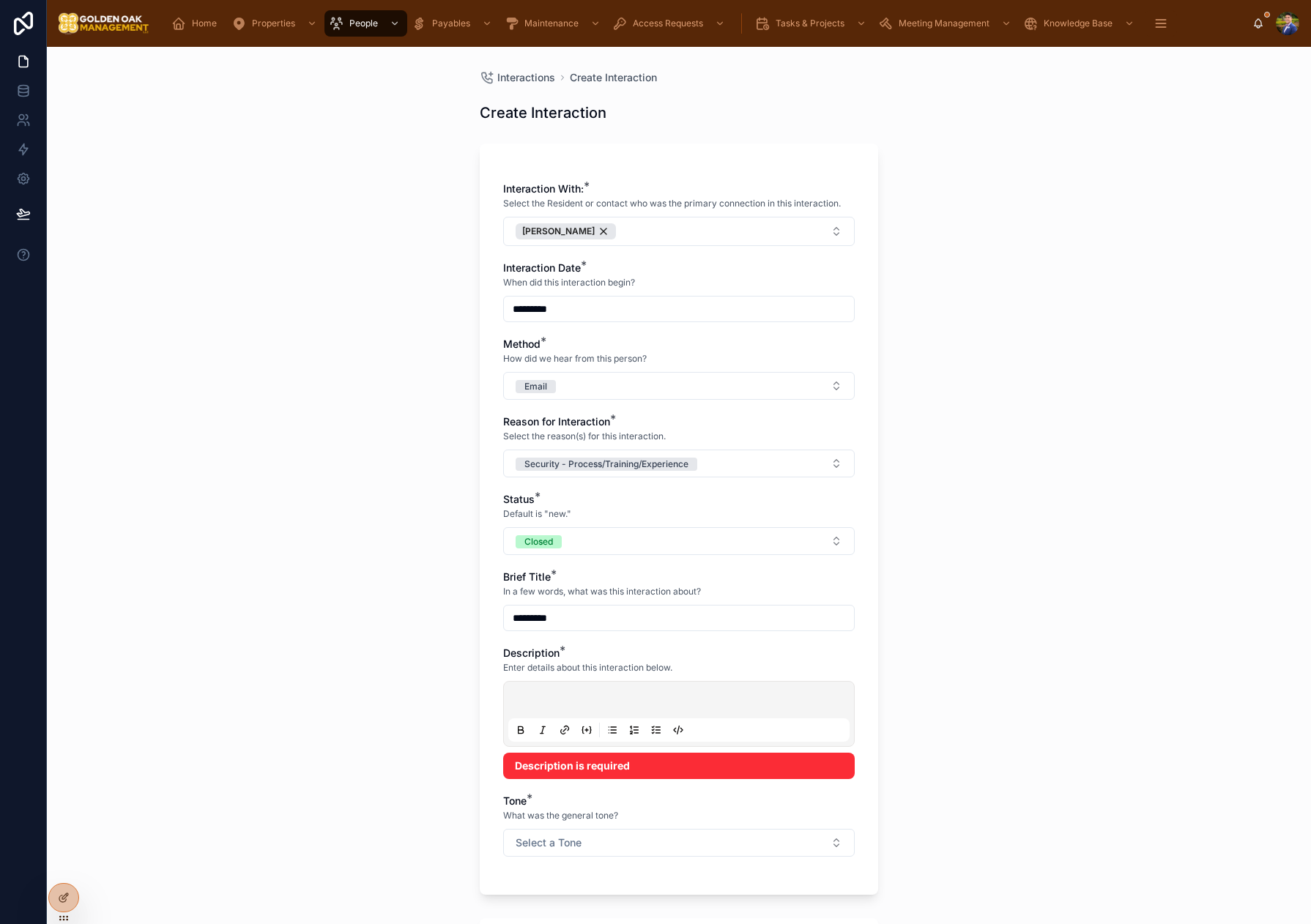
paste div
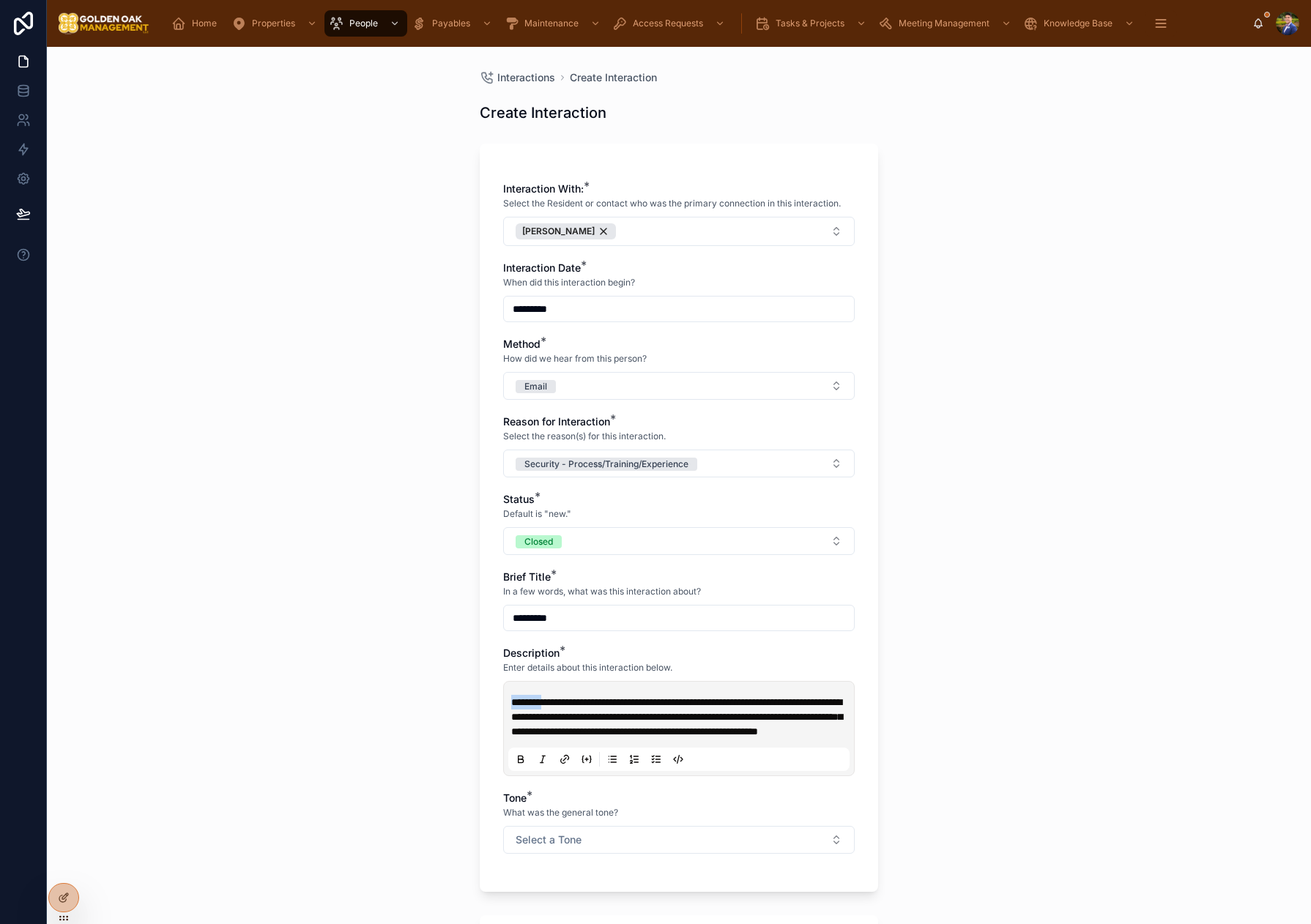
drag, startPoint x: 553, startPoint y: 701, endPoint x: 502, endPoint y: 703, distance: 51.0
click at [502, 703] on div "**********" at bounding box center [678, 518] width 398 height 748
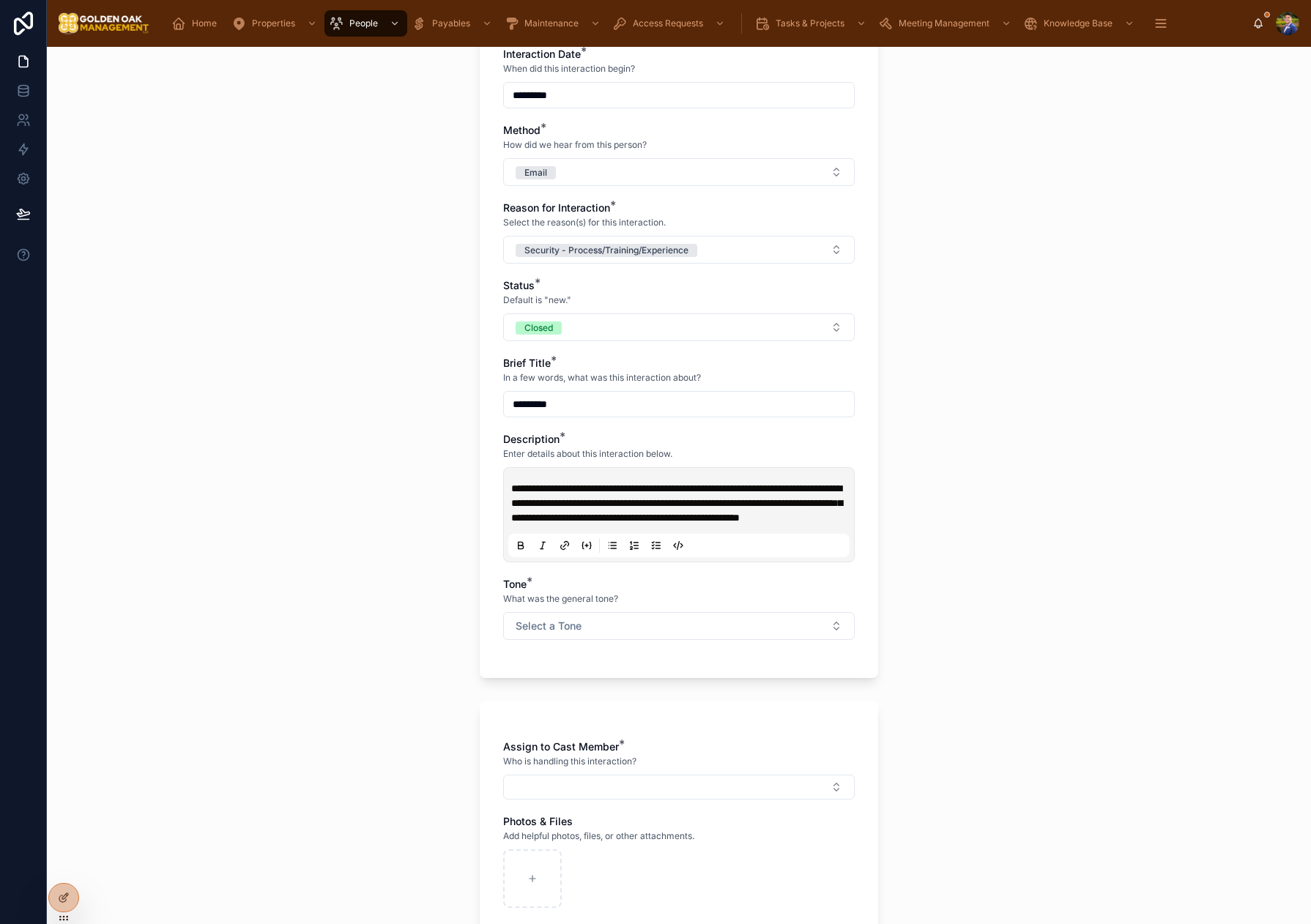
scroll to position [231, 0]
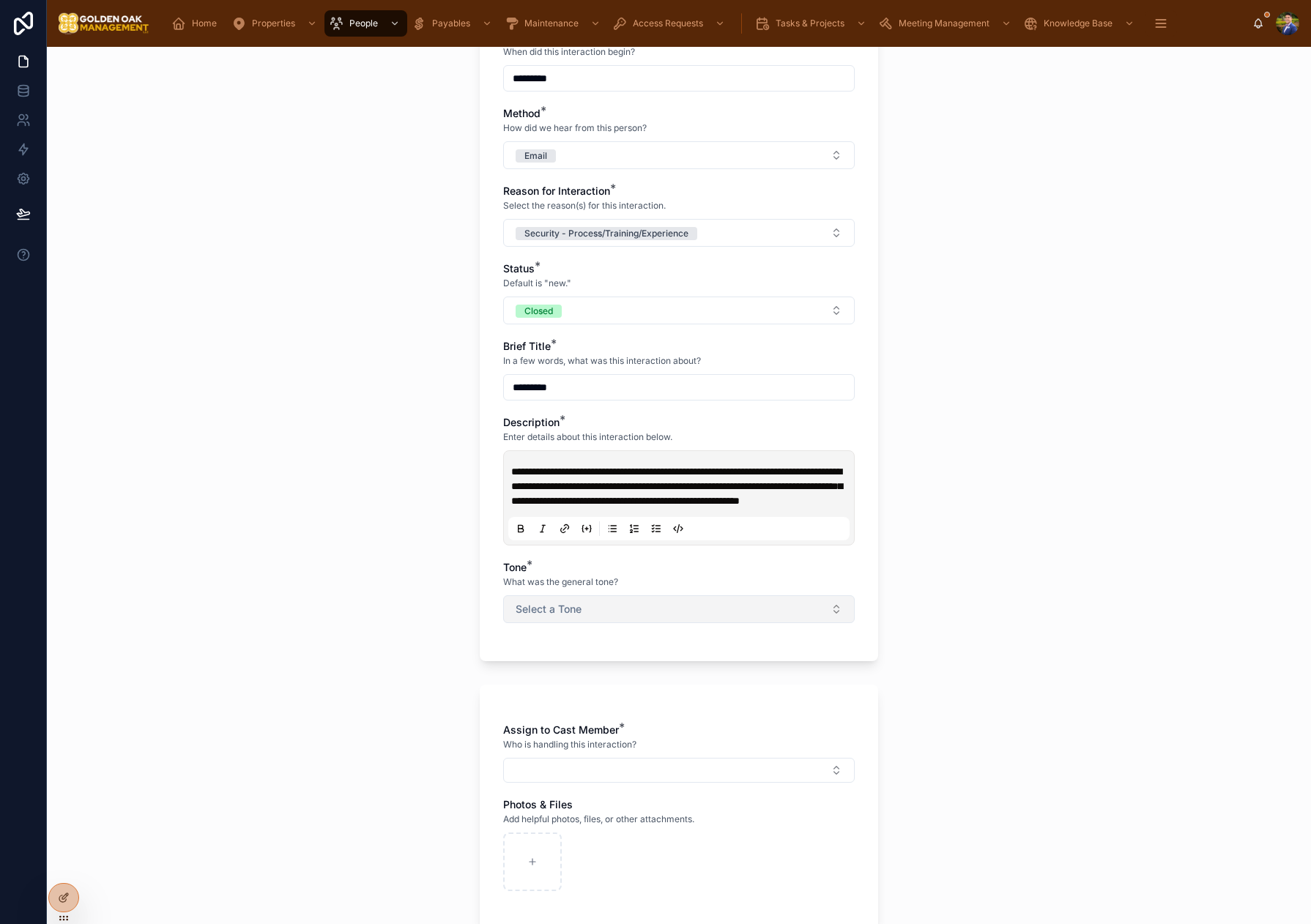
click at [594, 615] on button "Select a Tone" at bounding box center [678, 609] width 351 height 28
click at [622, 687] on div "Positive/Compliment" at bounding box center [635, 682] width 86 height 13
click at [622, 799] on div "Assign to Cast Member * Who is handling this interaction? Photos & Files Add he…" at bounding box center [678, 814] width 351 height 183
click at [627, 782] on button "Select Button" at bounding box center [678, 770] width 351 height 25
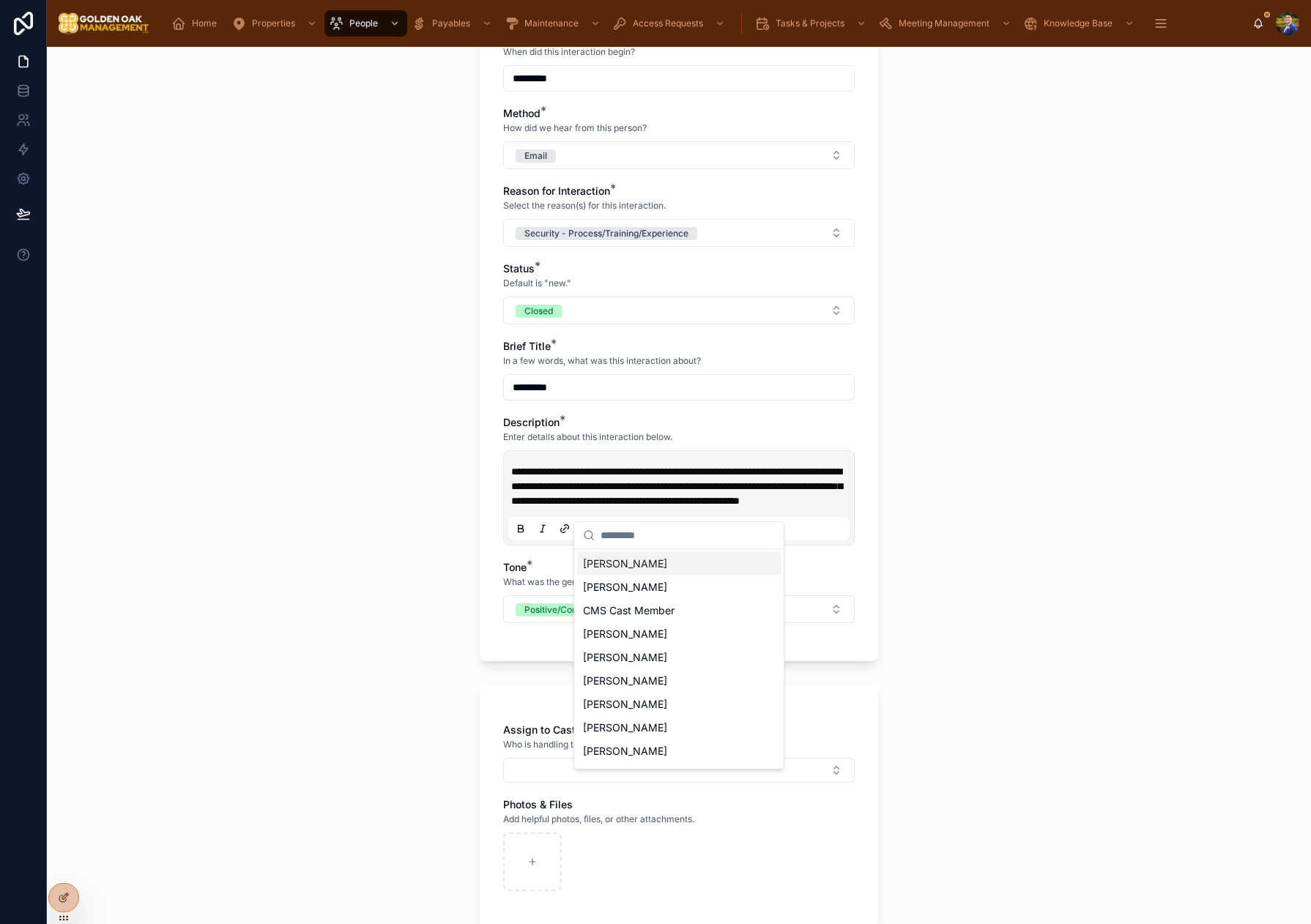
click at [649, 565] on span "[PERSON_NAME]" at bounding box center [625, 563] width 84 height 14
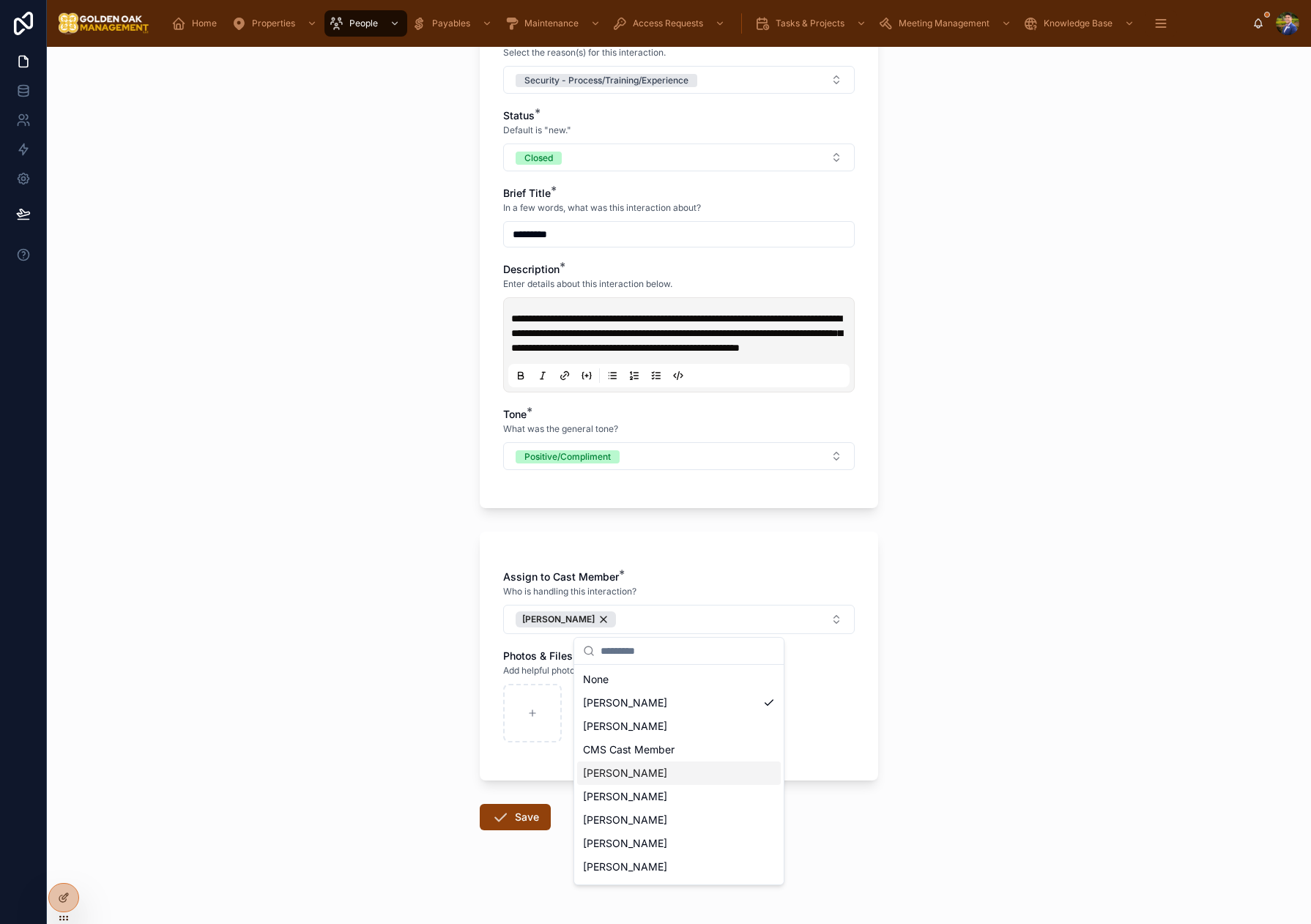
click at [510, 809] on button "Save" at bounding box center [515, 817] width 71 height 27
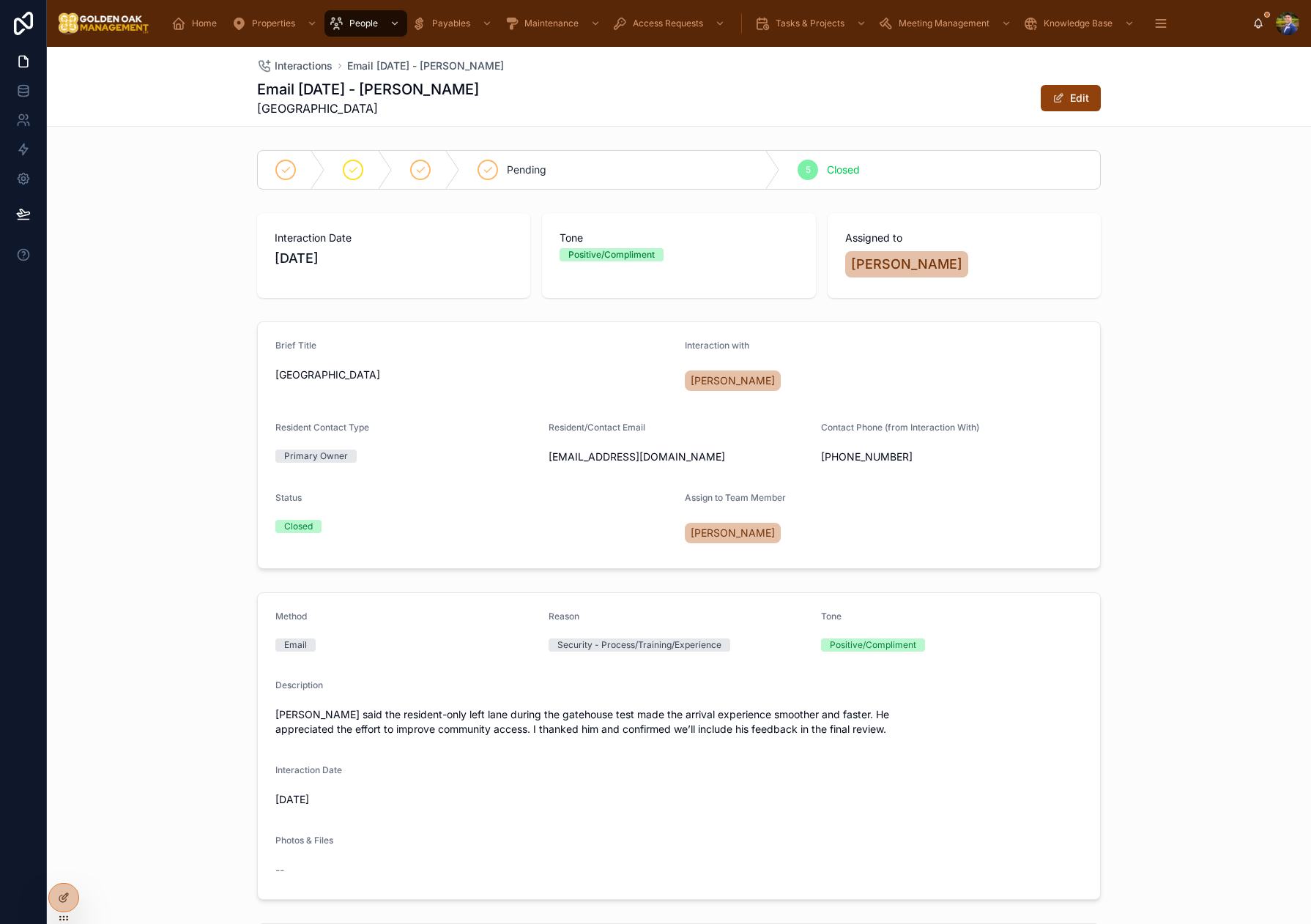
click at [288, 73] on div "Interactions Email [DATE] - [PERSON_NAME] Email [DATE] - [PERSON_NAME] Gate [PE…" at bounding box center [678, 86] width 844 height 79
click at [290, 69] on span "Interactions" at bounding box center [303, 66] width 58 height 14
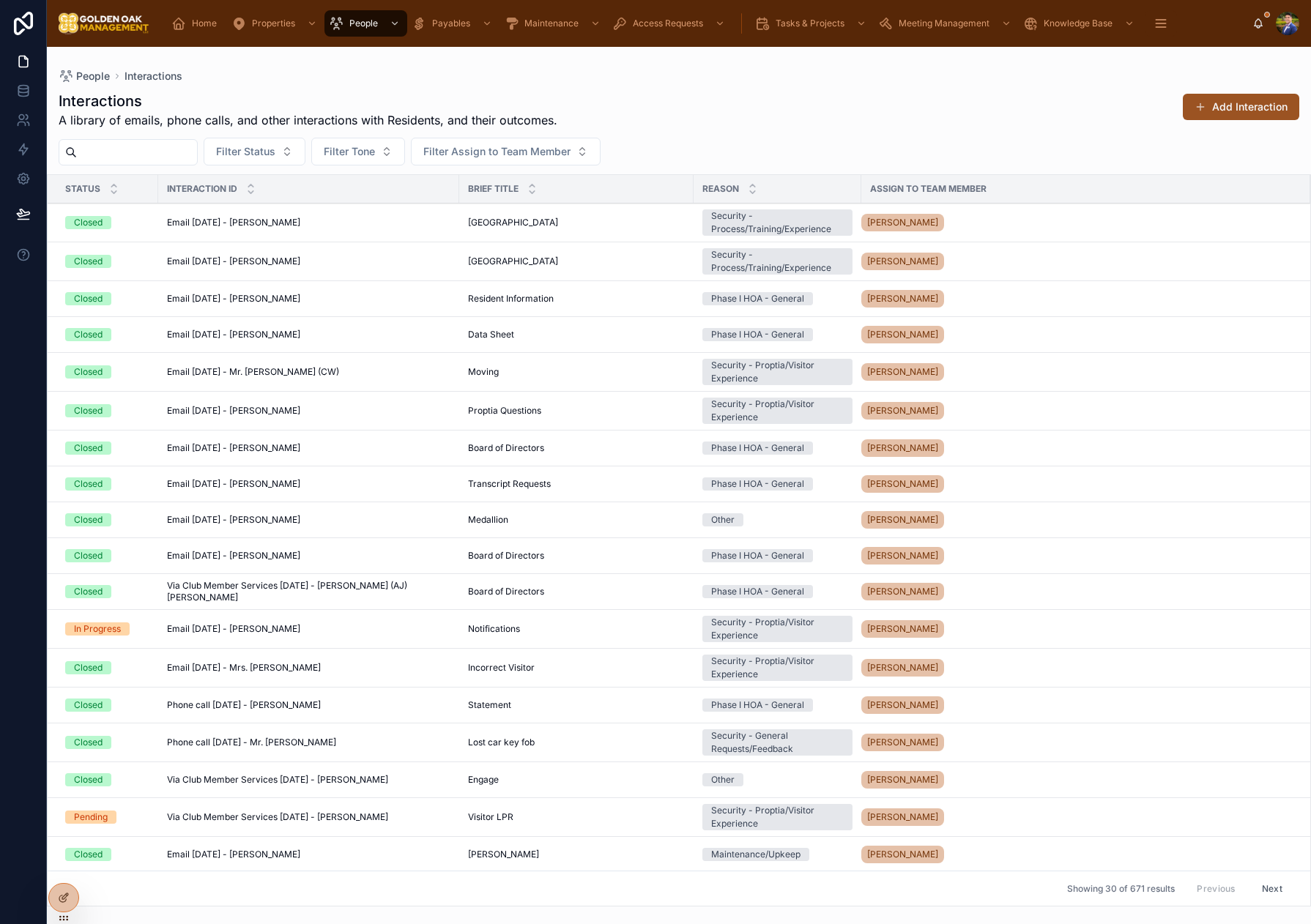
click at [1230, 113] on button "Add Interaction" at bounding box center [1241, 107] width 117 height 27
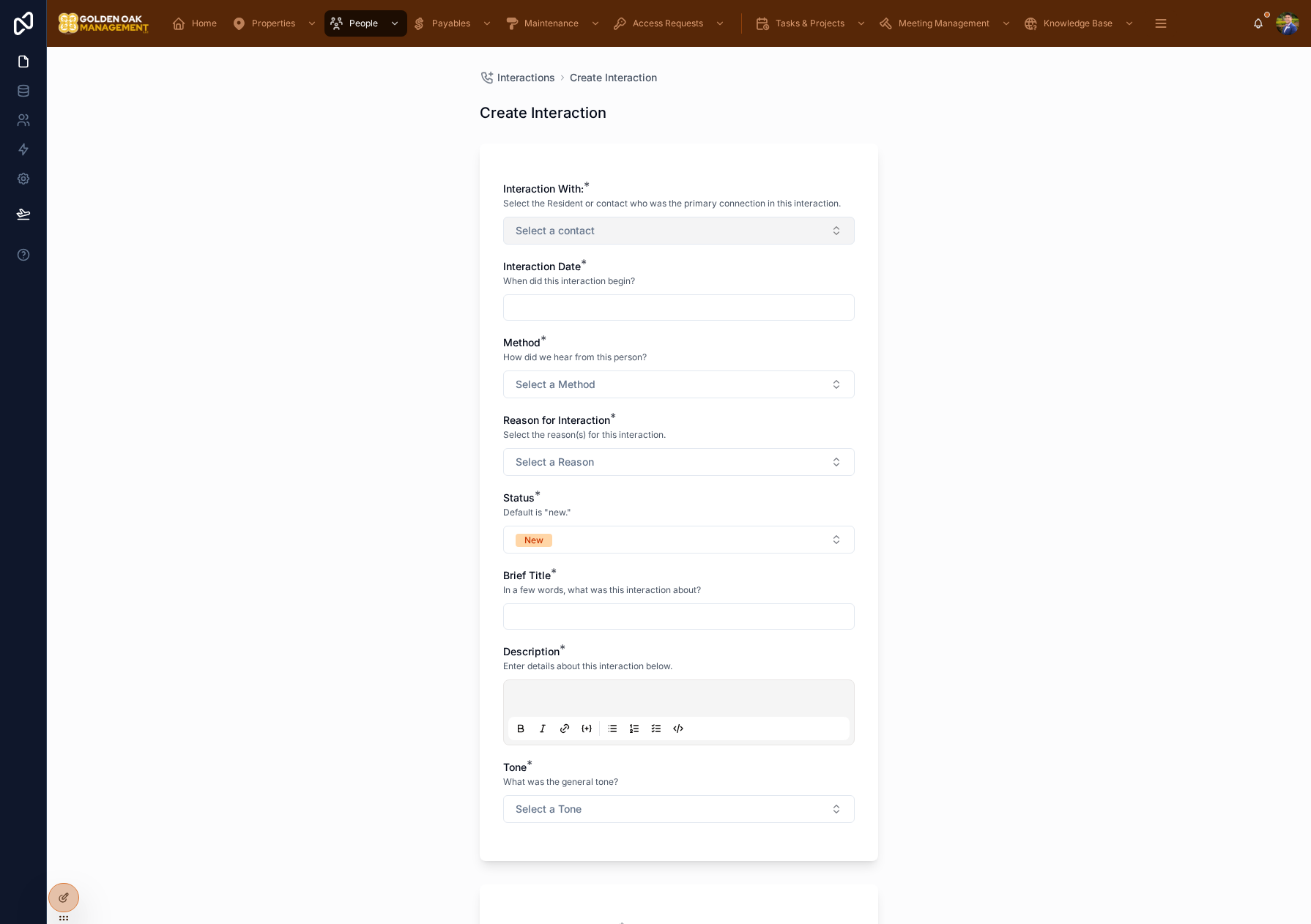
click at [630, 241] on button "Select a contact" at bounding box center [678, 230] width 351 height 28
type input "****"
click at [652, 312] on div "[PERSON_NAME]" at bounding box center [678, 314] width 203 height 23
click at [520, 310] on input "text" at bounding box center [678, 308] width 350 height 20
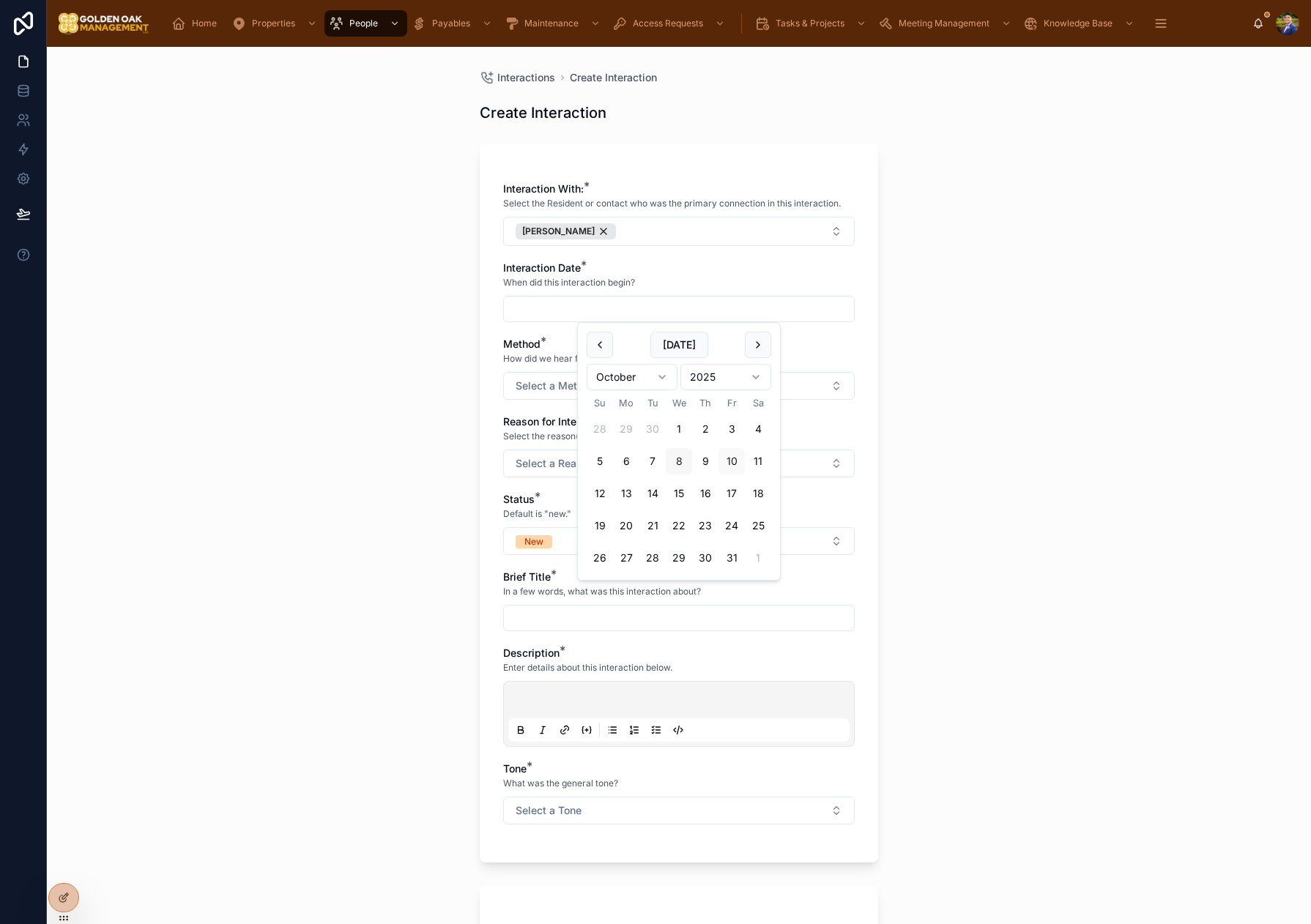
click at [677, 458] on button "8" at bounding box center [679, 462] width 27 height 27
type input "*********"
drag, startPoint x: 424, startPoint y: 392, endPoint x: 432, endPoint y: 392, distance: 8.0
click at [424, 392] on div "Interactions Create Interaction Create Interaction Interaction With: * Select t…" at bounding box center [679, 486] width 1264 height 877
click at [587, 392] on span "Select a Method" at bounding box center [555, 386] width 80 height 14
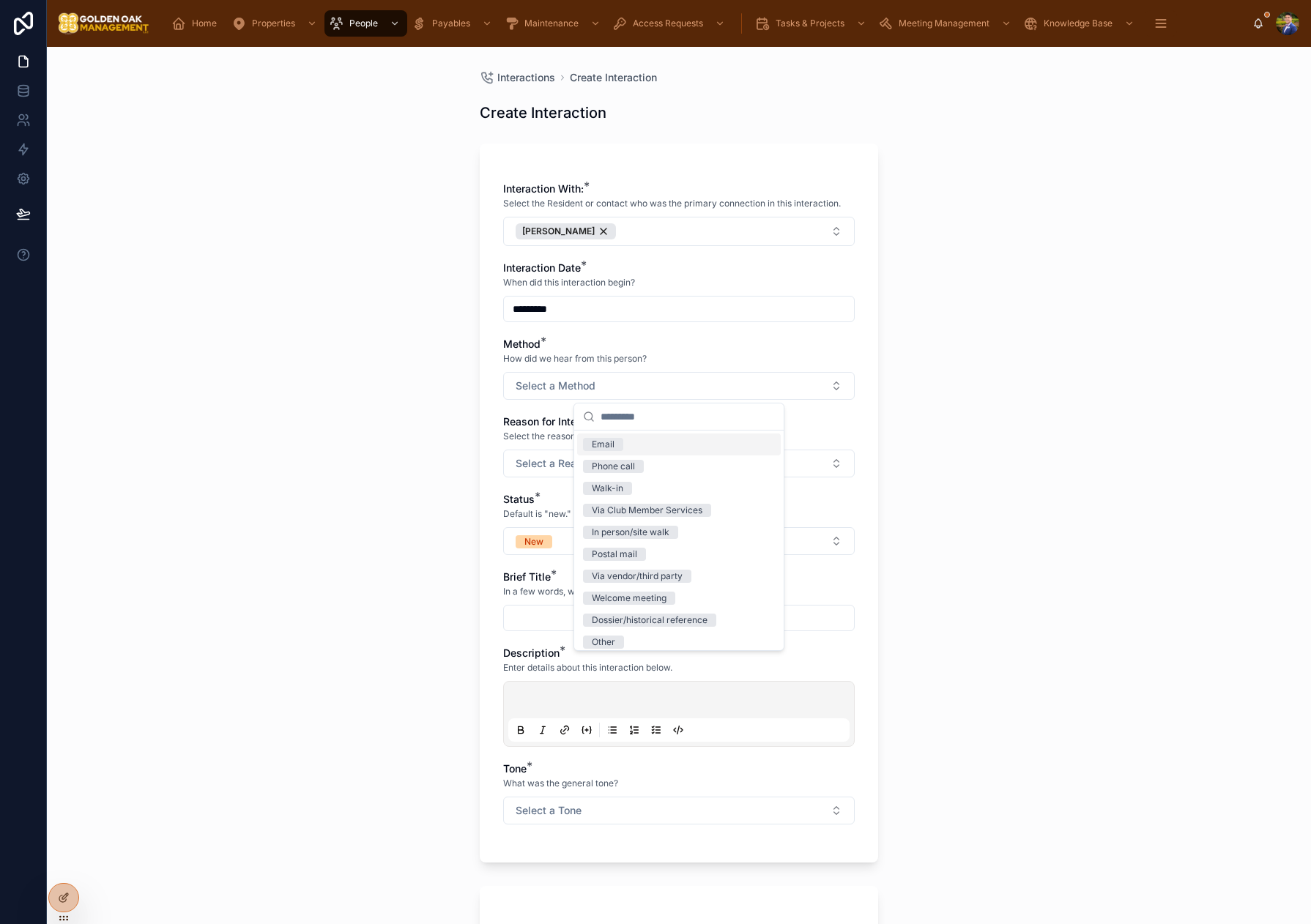
click at [627, 450] on div "Email" at bounding box center [678, 444] width 203 height 22
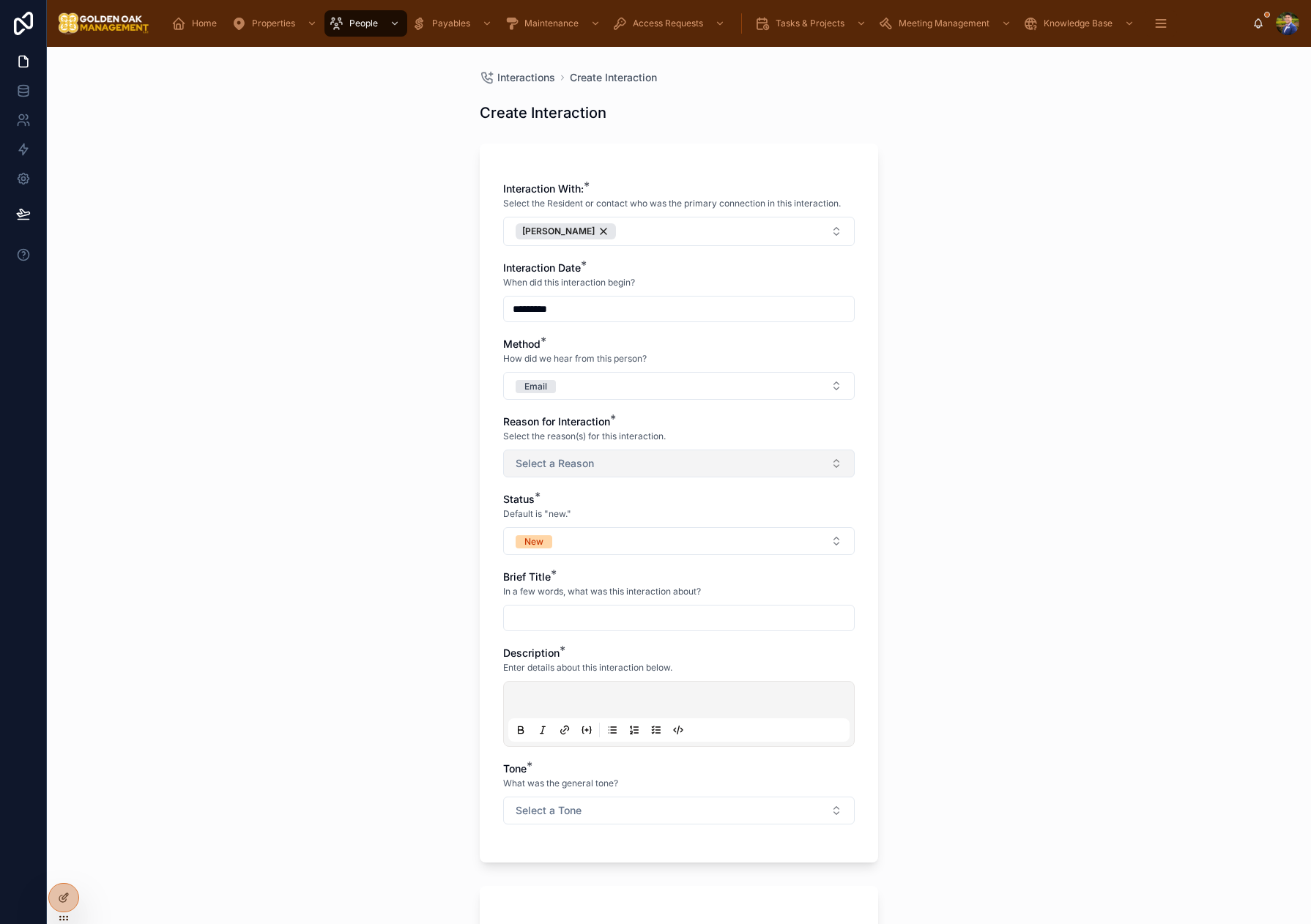
click at [538, 451] on button "Select a Reason" at bounding box center [678, 462] width 351 height 28
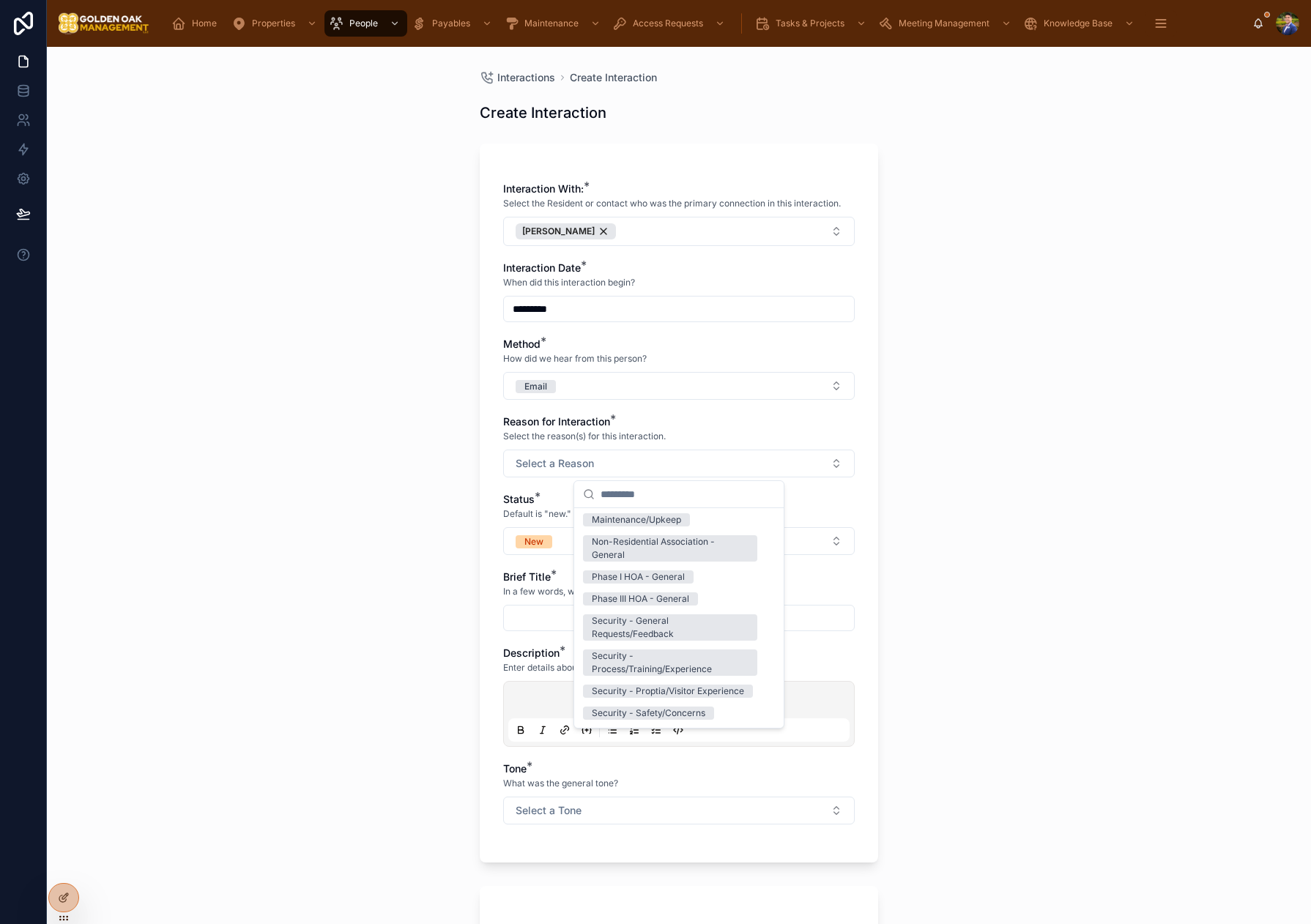
scroll to position [191, 0]
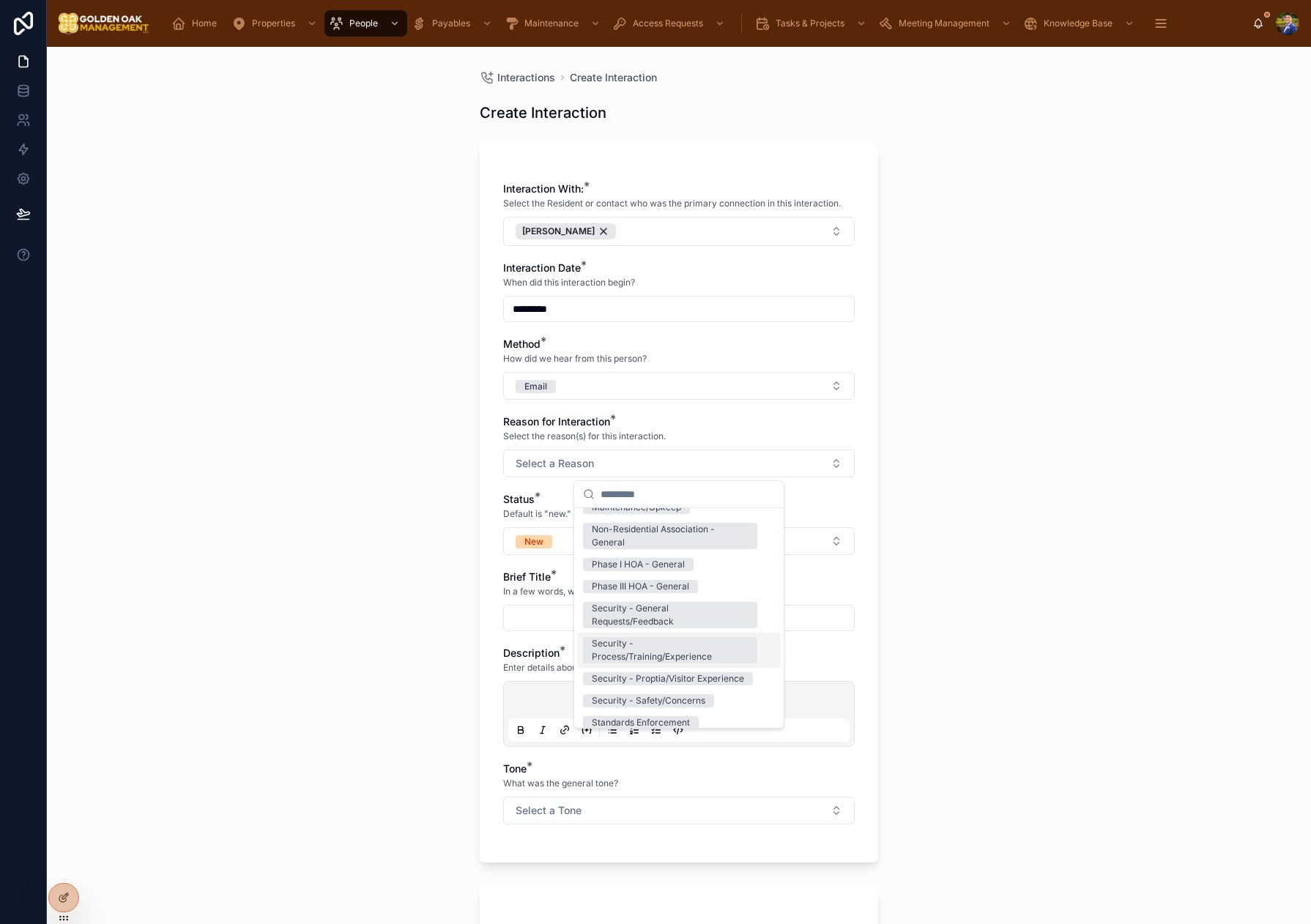
click at [681, 644] on div "Security - Process/Training/Experience" at bounding box center [670, 650] width 157 height 27
click at [499, 515] on div "Interaction With: * Select the Resident or contact who was the primary connecti…" at bounding box center [678, 503] width 398 height 719
click at [607, 550] on button "New" at bounding box center [678, 541] width 351 height 28
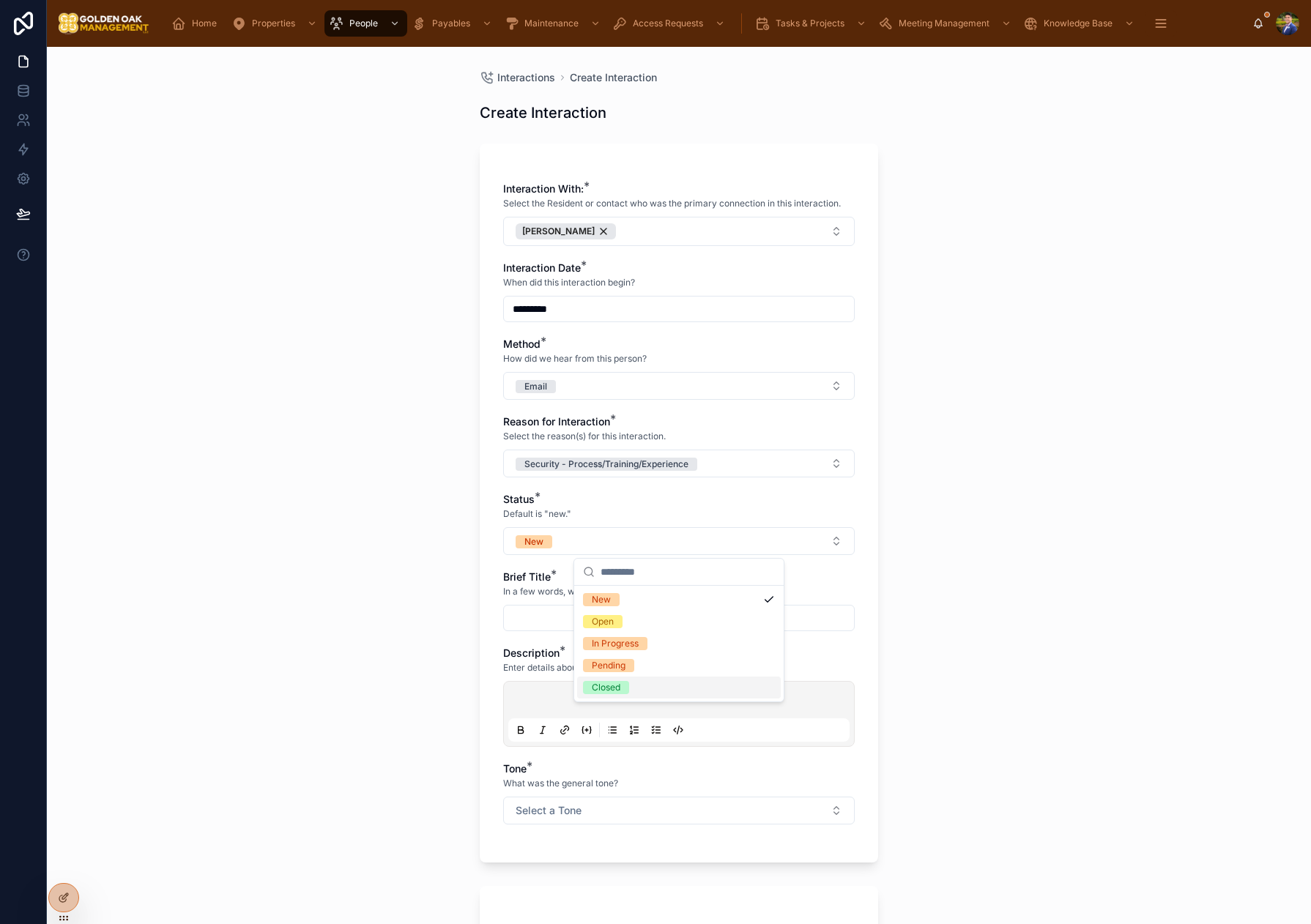
drag, startPoint x: 608, startPoint y: 675, endPoint x: 599, endPoint y: 670, distance: 10.3
click at [608, 676] on div "Closed" at bounding box center [678, 687] width 203 height 22
click at [533, 610] on input "text" at bounding box center [678, 617] width 350 height 20
type input "*********"
click at [619, 698] on p at bounding box center [682, 702] width 341 height 14
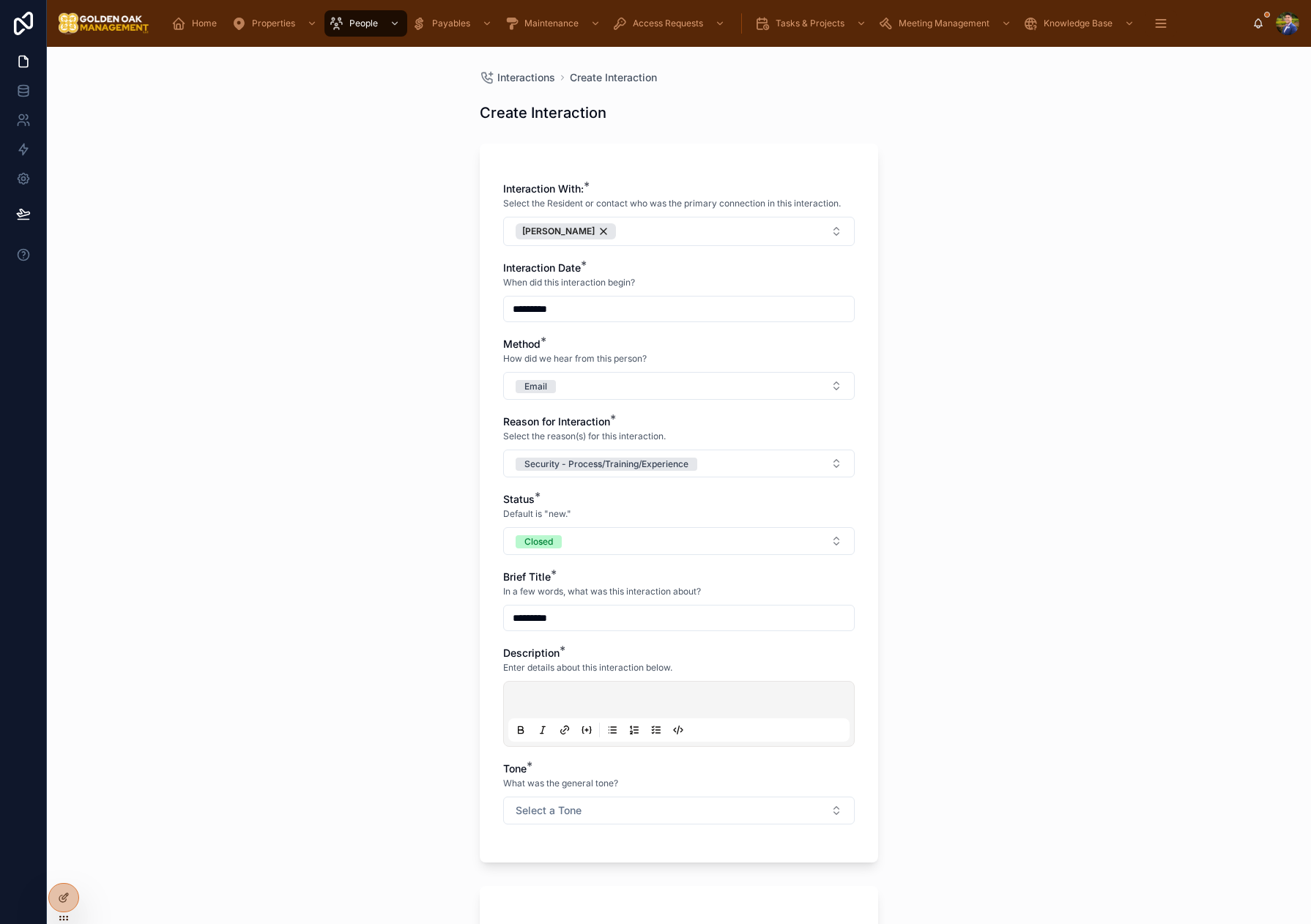
click at [619, 698] on p at bounding box center [682, 702] width 341 height 14
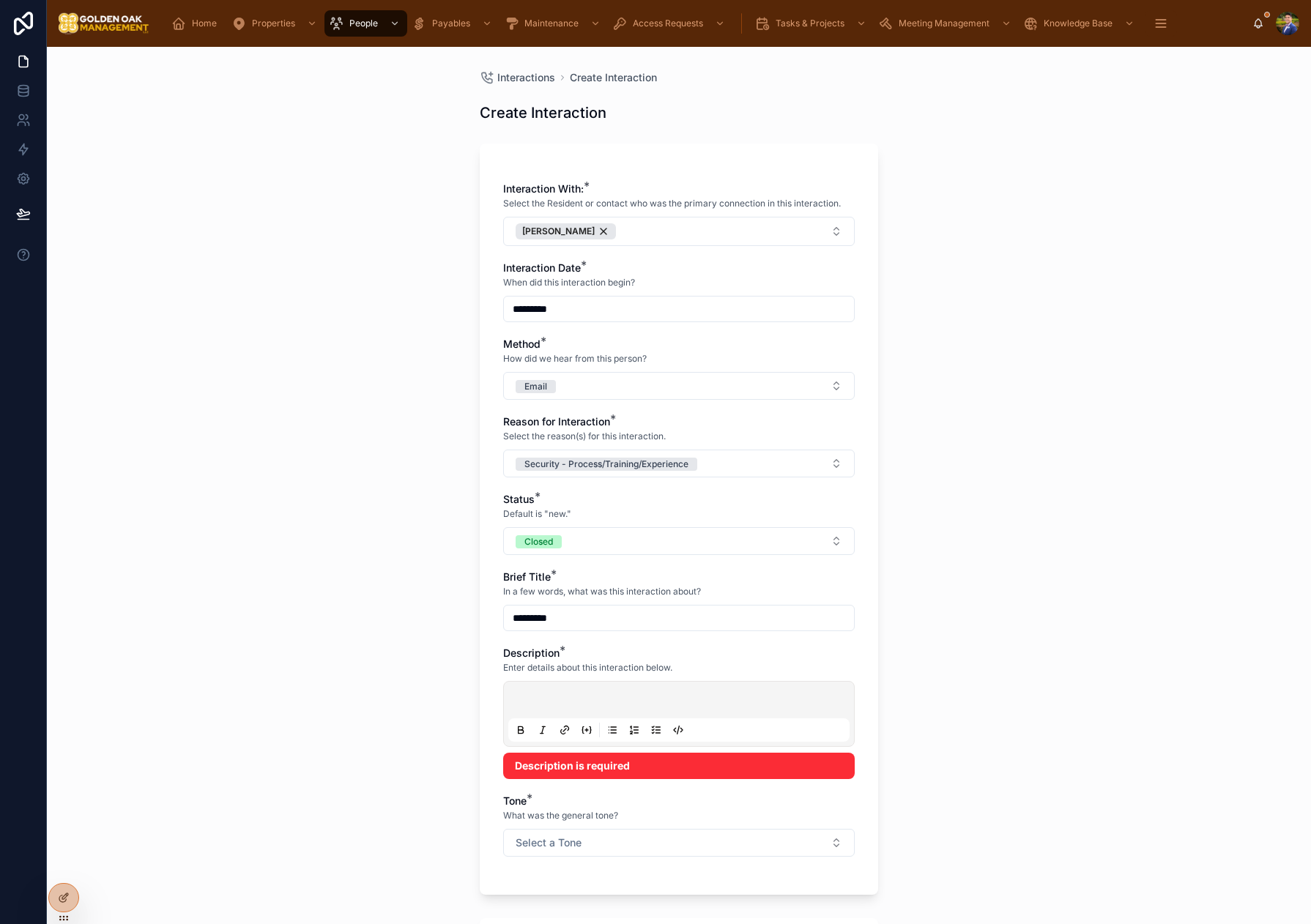
paste div
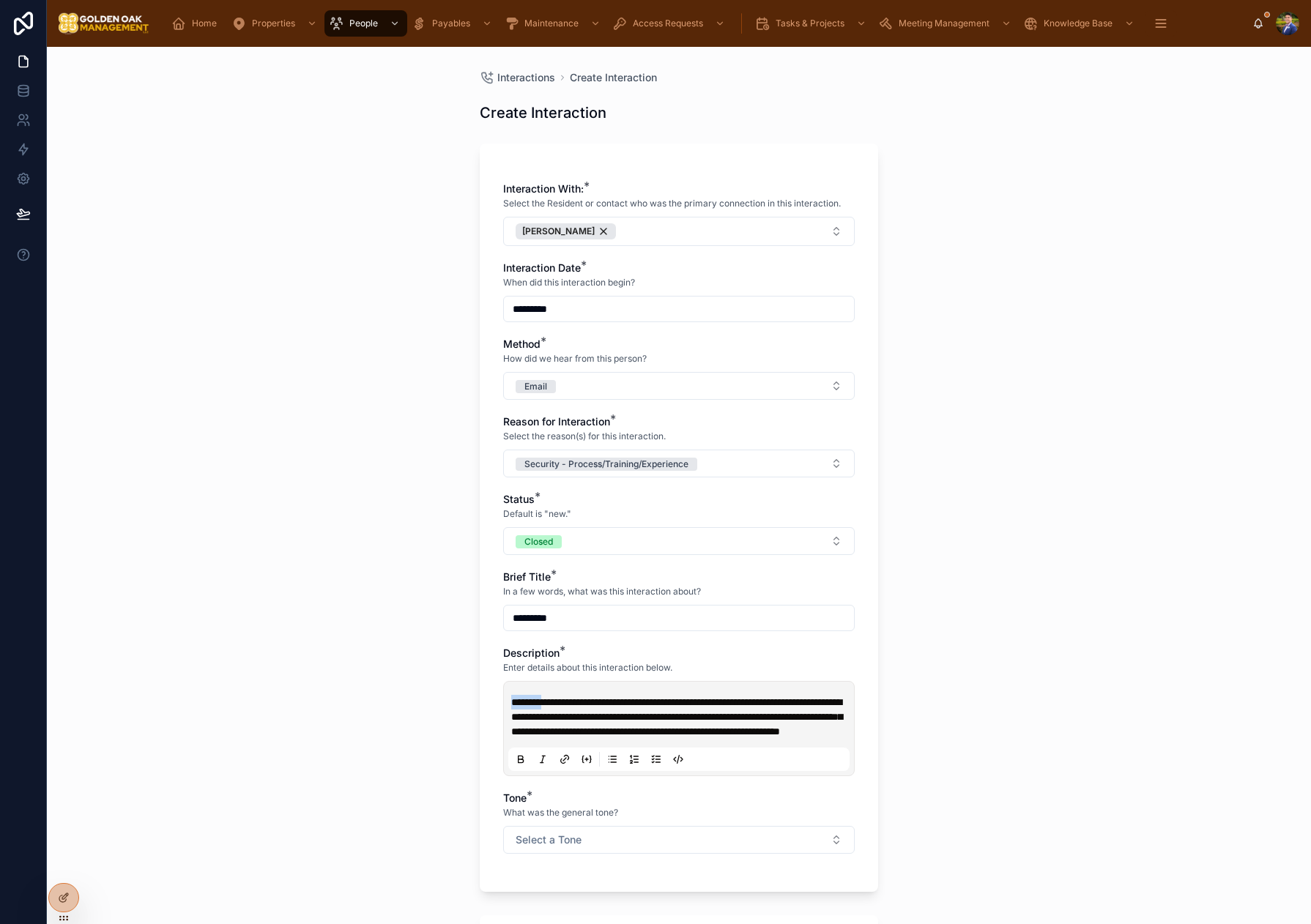
drag, startPoint x: 540, startPoint y: 699, endPoint x: 462, endPoint y: 697, distance: 78.0
click at [462, 697] on div "**********" at bounding box center [679, 486] width 1264 height 877
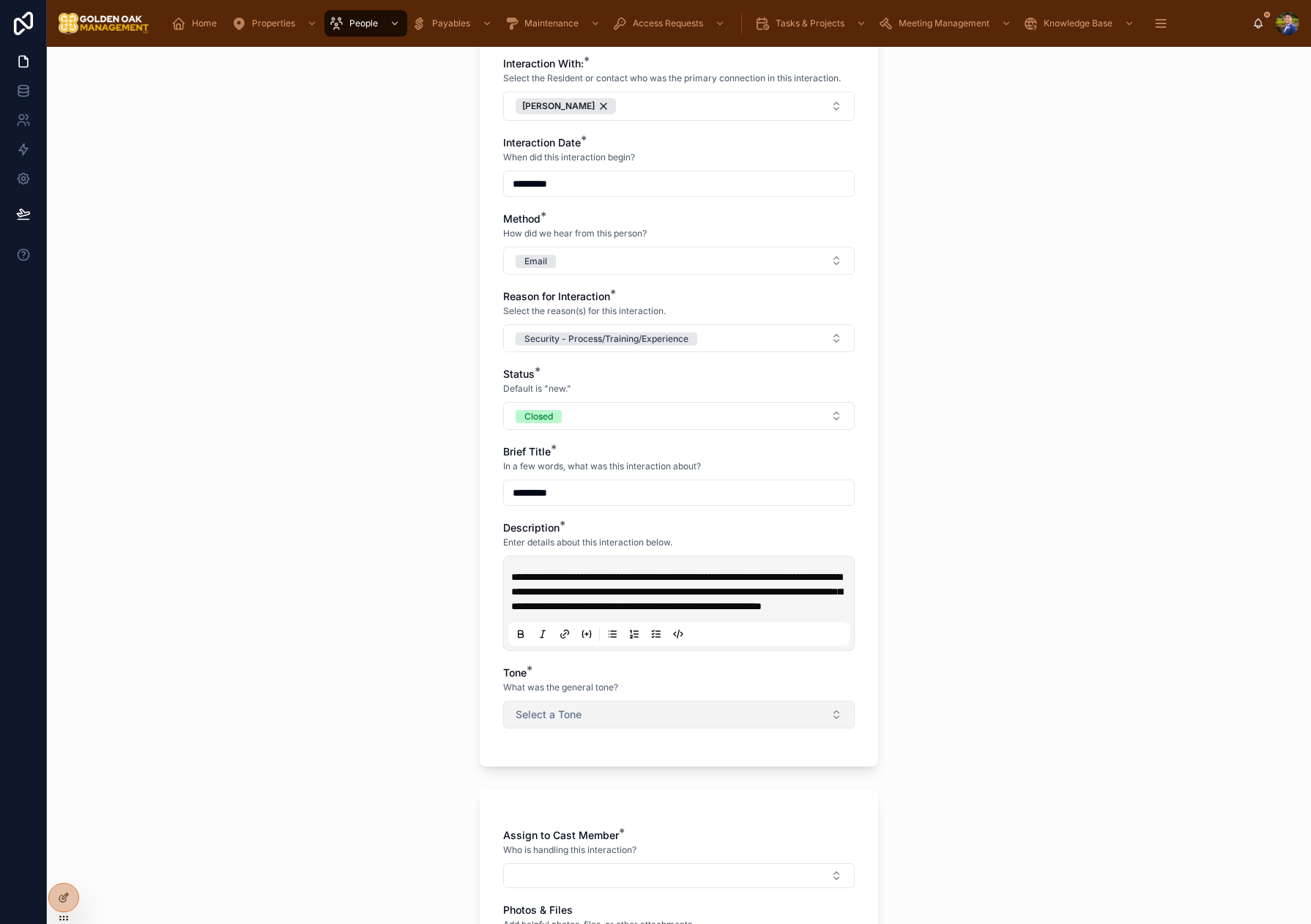
scroll to position [127, 0]
click at [676, 724] on button "Select a Tone" at bounding box center [678, 713] width 351 height 28
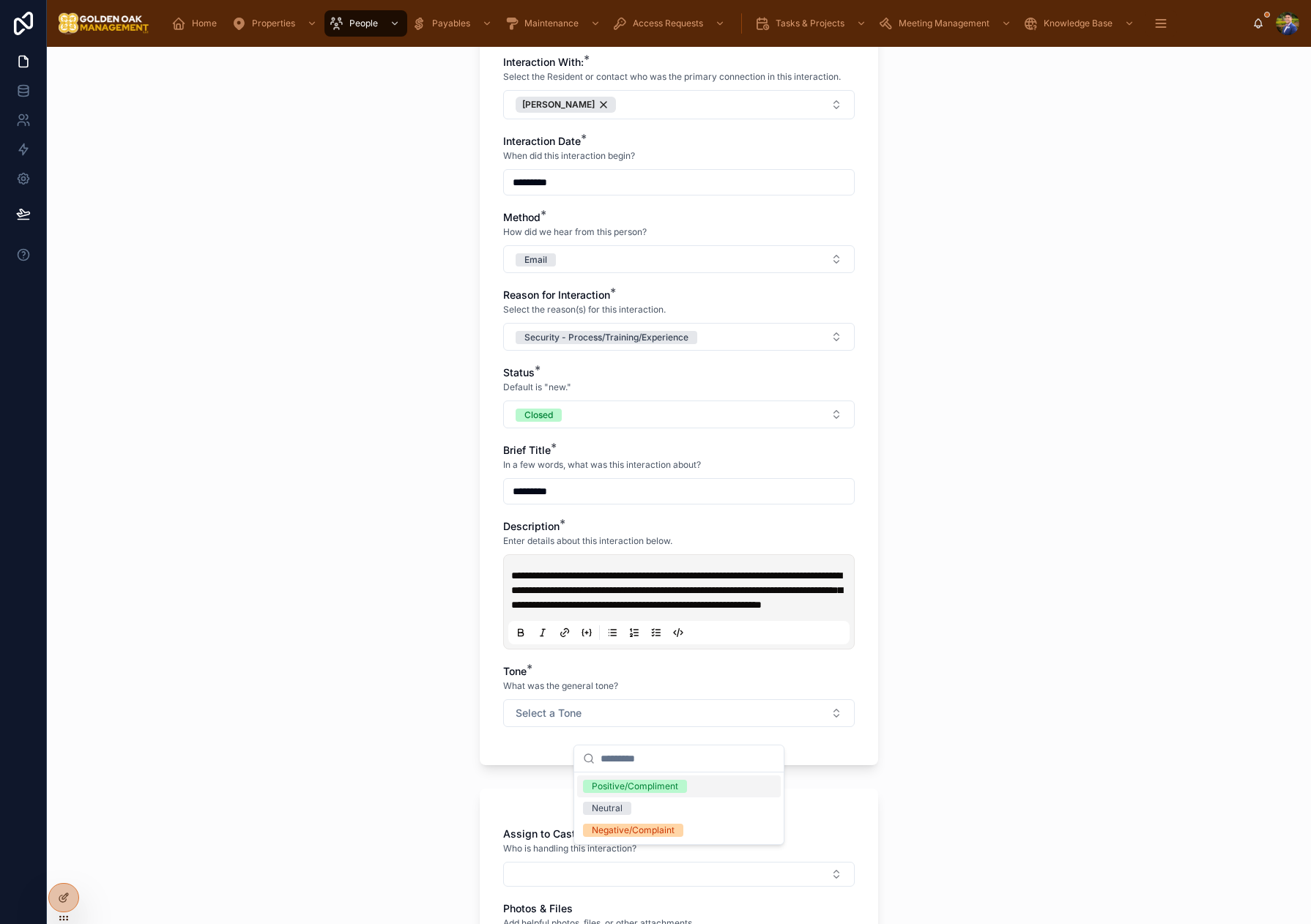
click at [681, 793] on div "Positive/Compliment" at bounding box center [678, 786] width 203 height 22
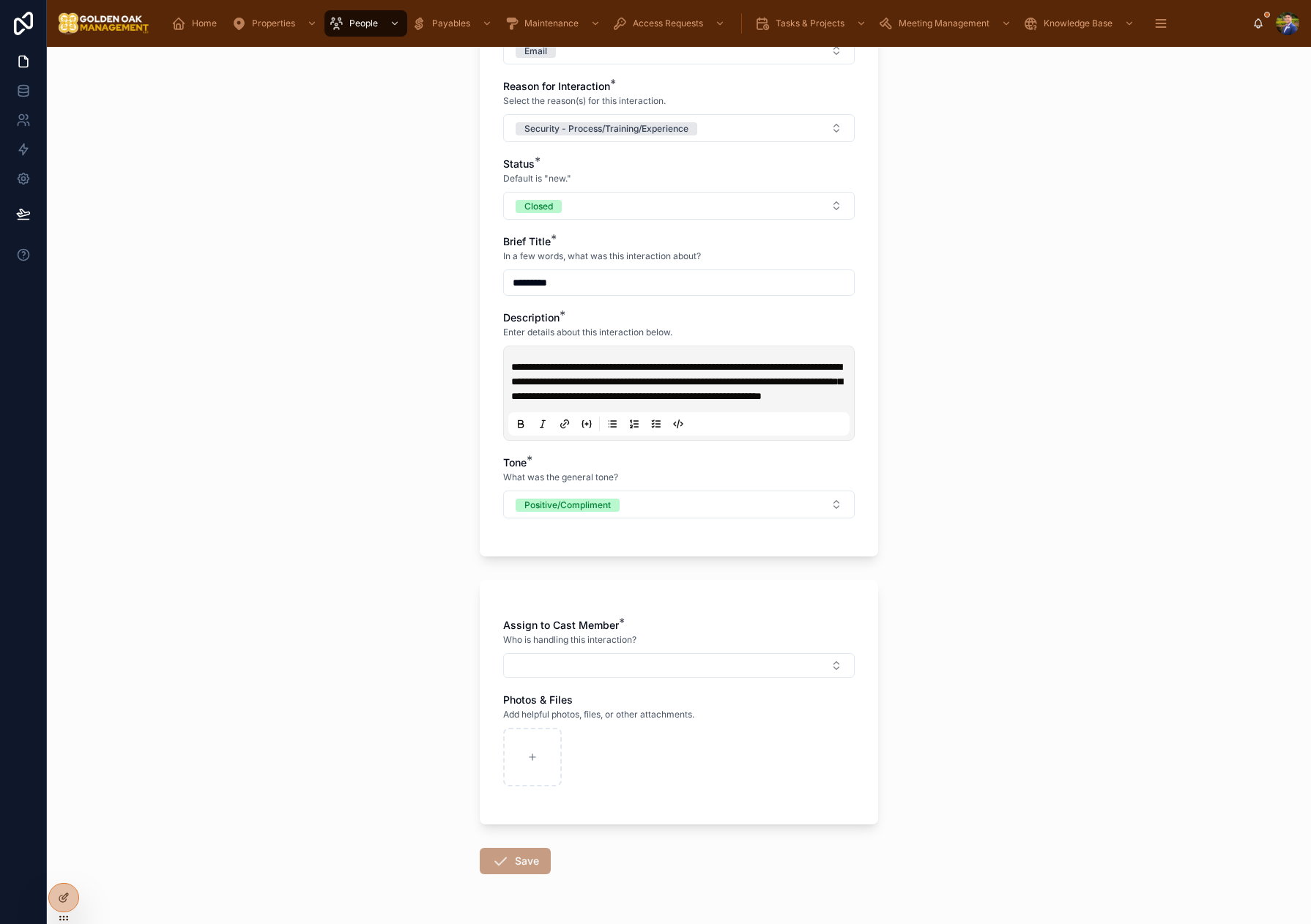
scroll to position [336, 0]
click at [611, 670] on button "Select Button" at bounding box center [678, 665] width 351 height 25
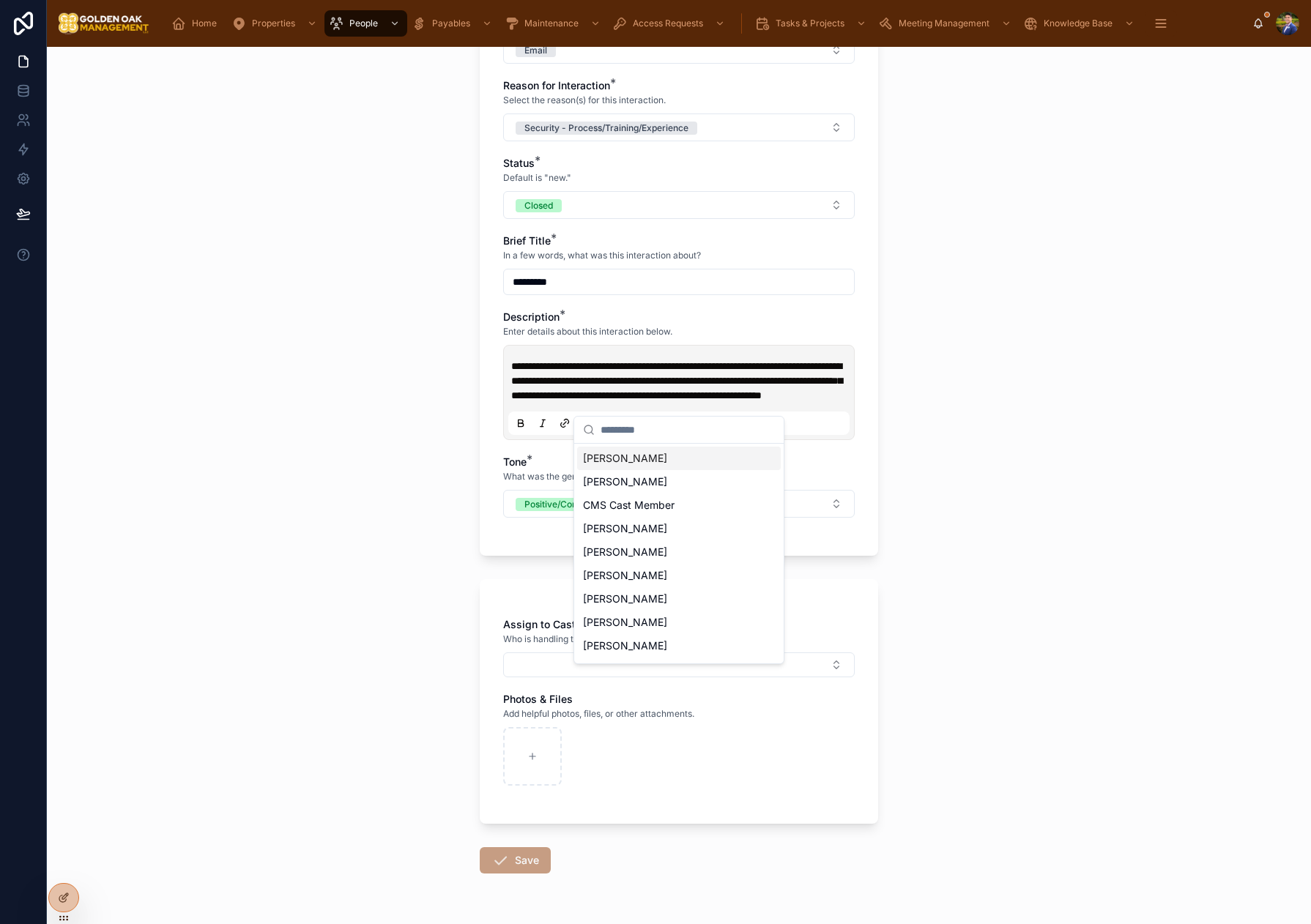
click at [658, 462] on span "[PERSON_NAME]" at bounding box center [625, 458] width 84 height 14
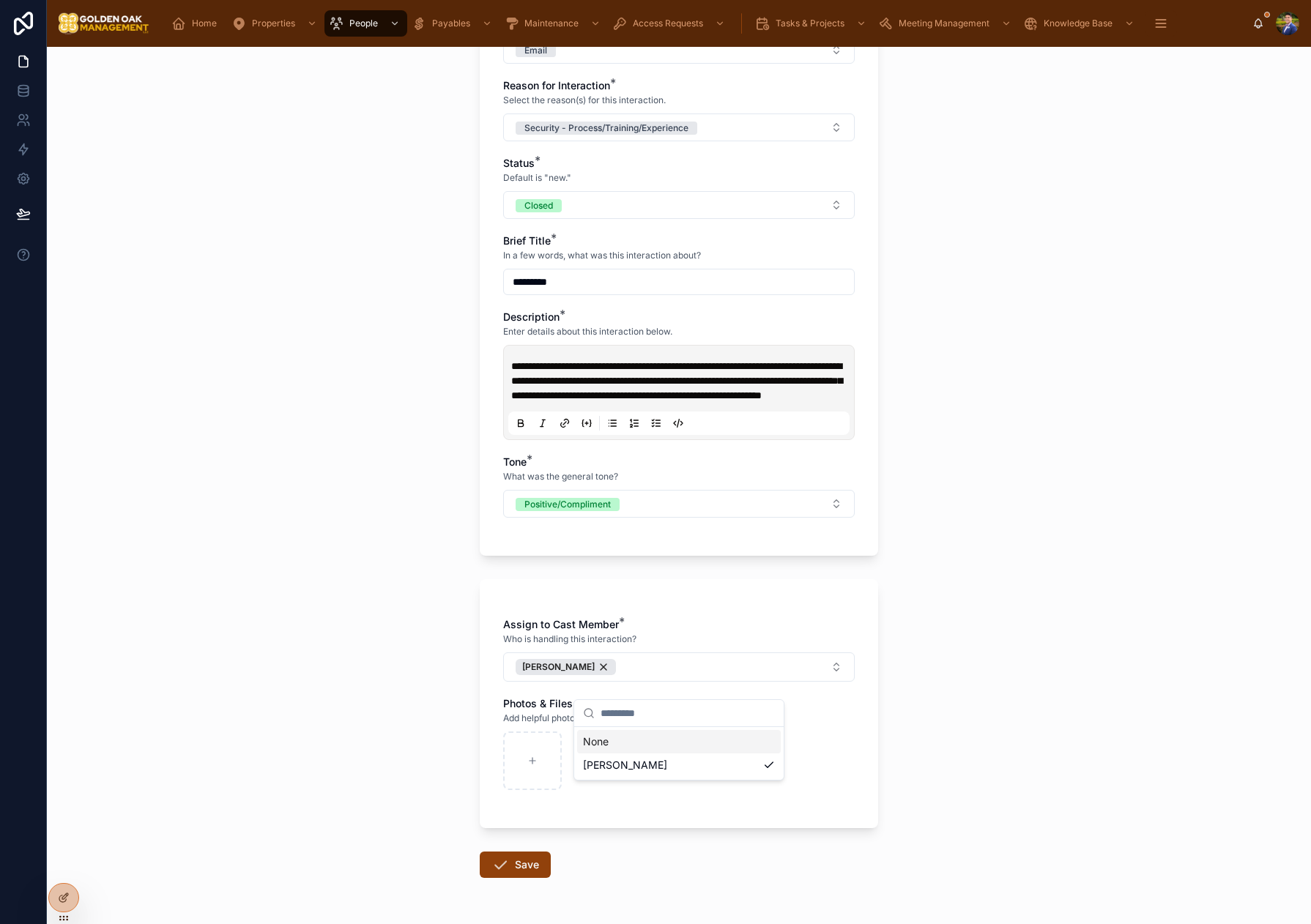
click at [388, 507] on div "**********" at bounding box center [679, 486] width 1264 height 877
click at [679, 682] on button "[PERSON_NAME]" at bounding box center [678, 666] width 351 height 29
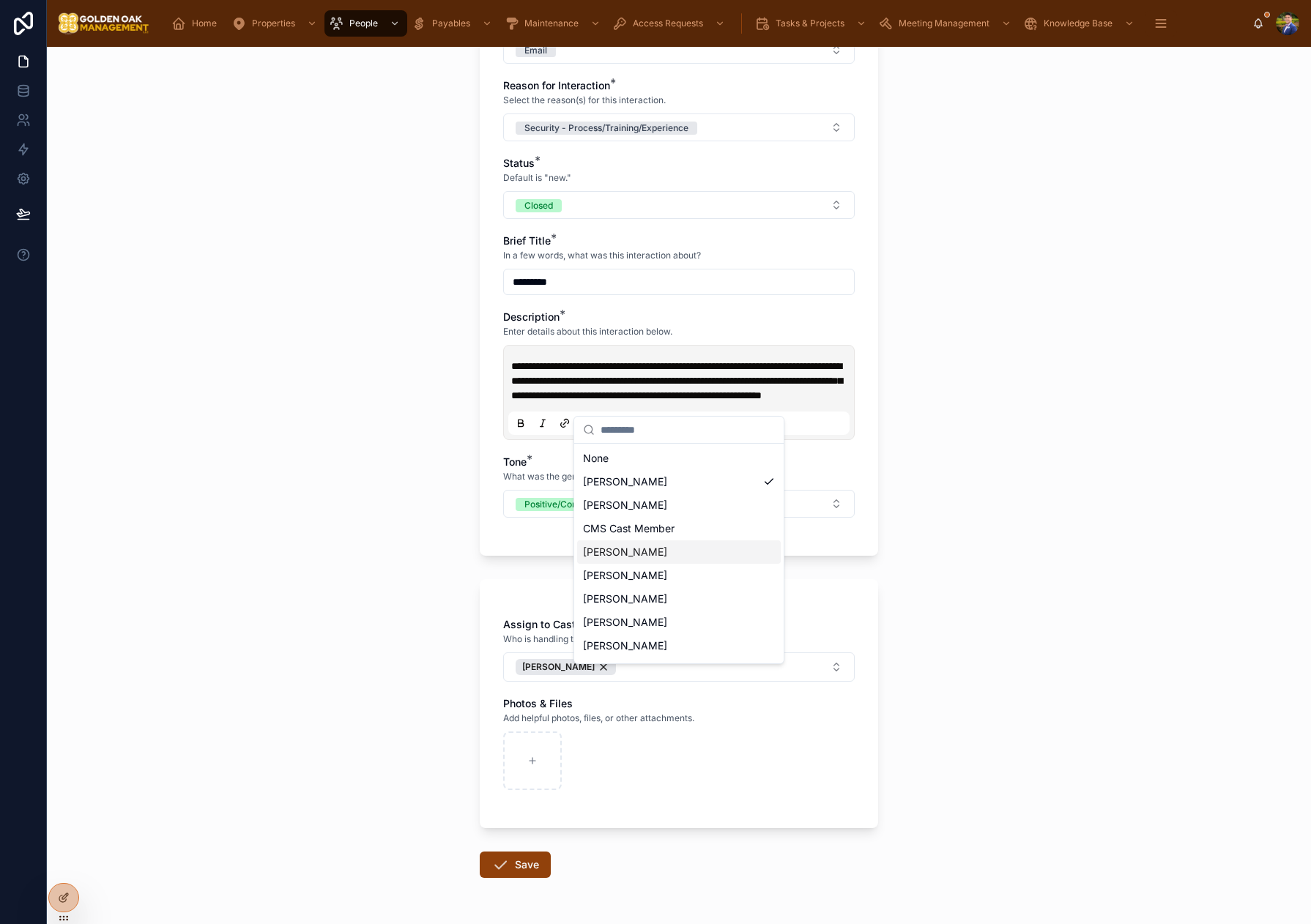
click at [651, 552] on span "[PERSON_NAME]" at bounding box center [625, 552] width 84 height 14
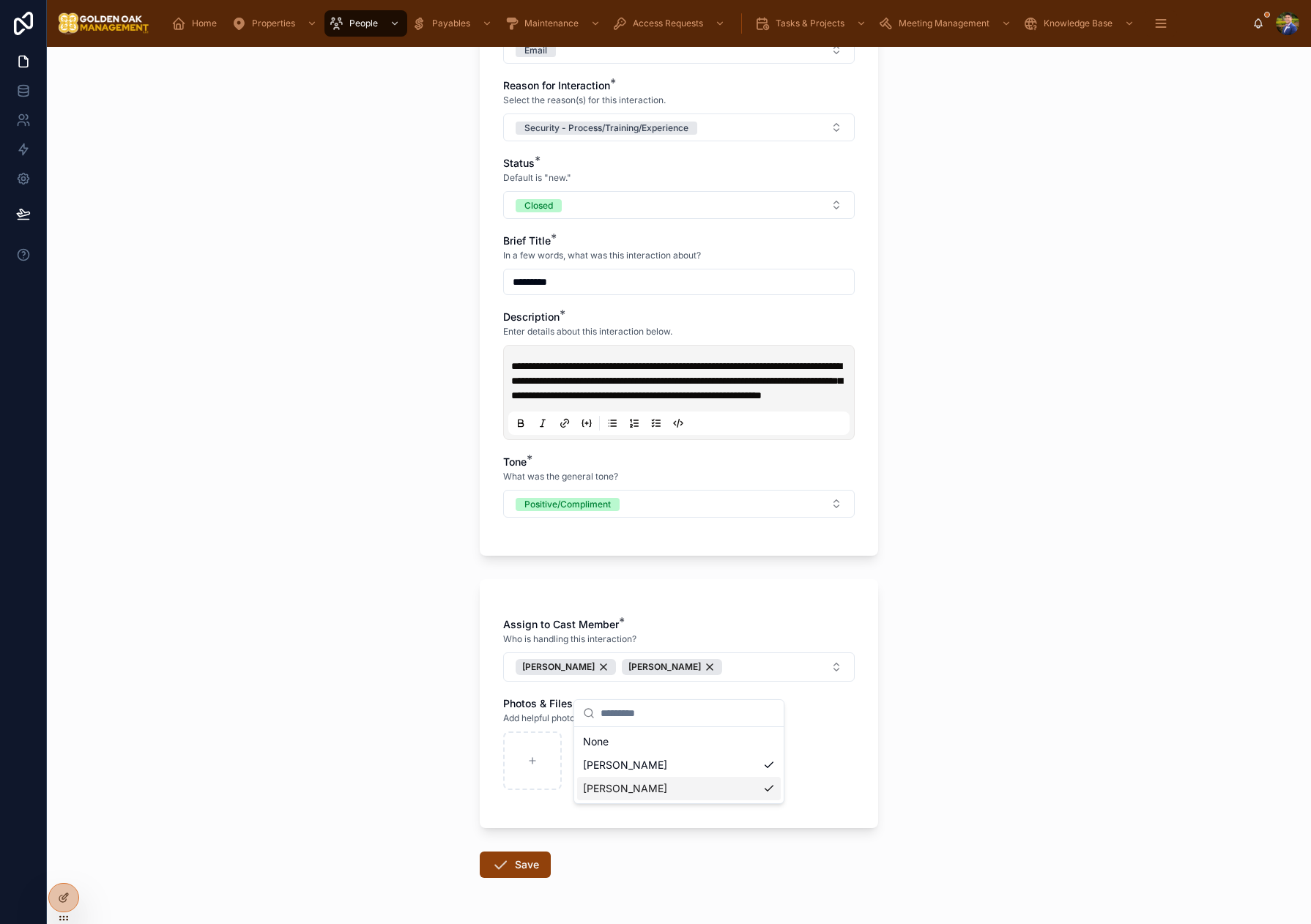
click at [331, 596] on div "**********" at bounding box center [679, 486] width 1264 height 877
click at [610, 675] on div "[PERSON_NAME]" at bounding box center [565, 666] width 101 height 16
click at [586, 274] on input "*********" at bounding box center [678, 282] width 350 height 20
click at [611, 294] on div "*********" at bounding box center [678, 282] width 351 height 27
click at [612, 289] on input "*********" at bounding box center [678, 282] width 350 height 20
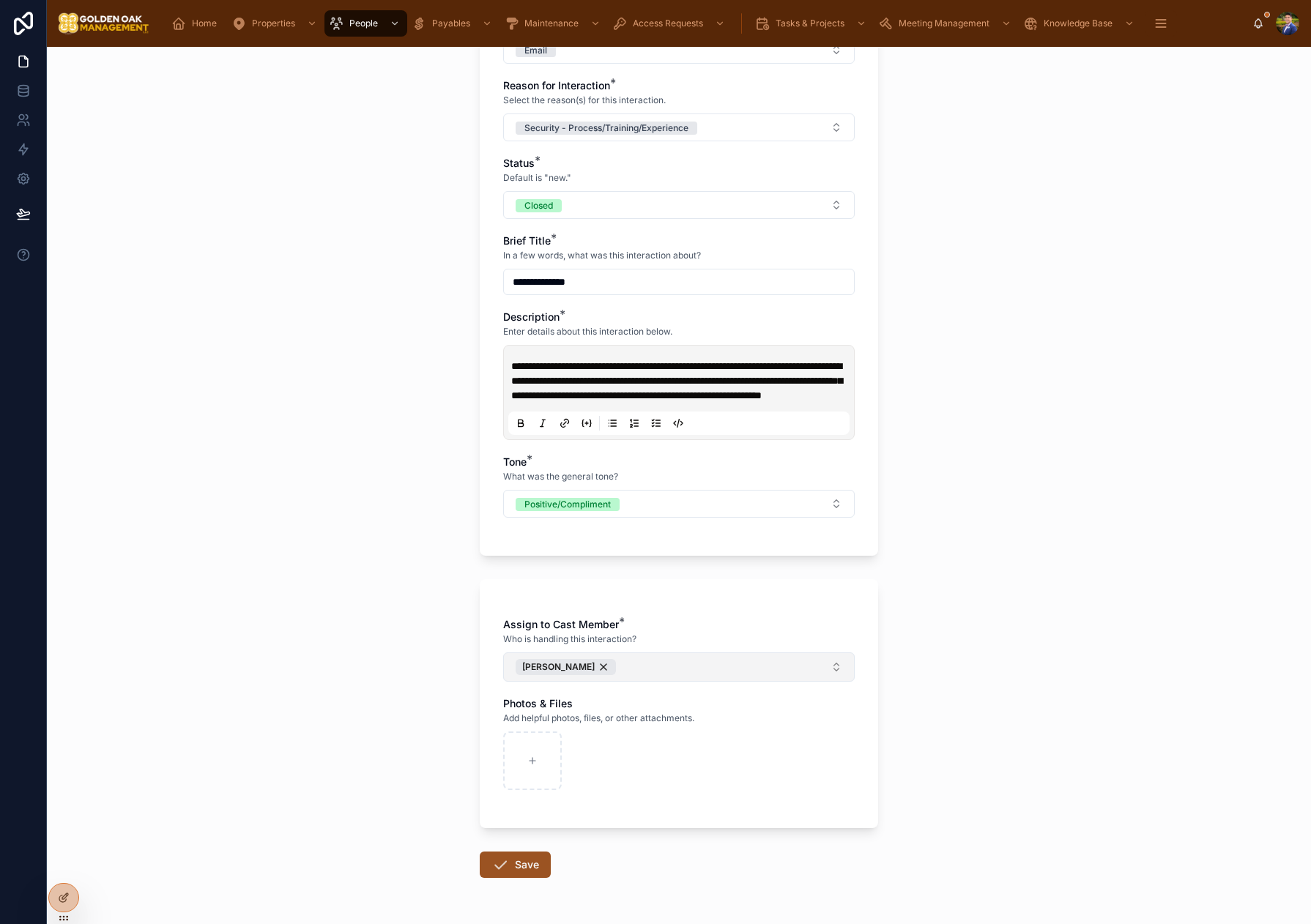
type input "**********"
click at [520, 878] on button "Save" at bounding box center [515, 865] width 71 height 27
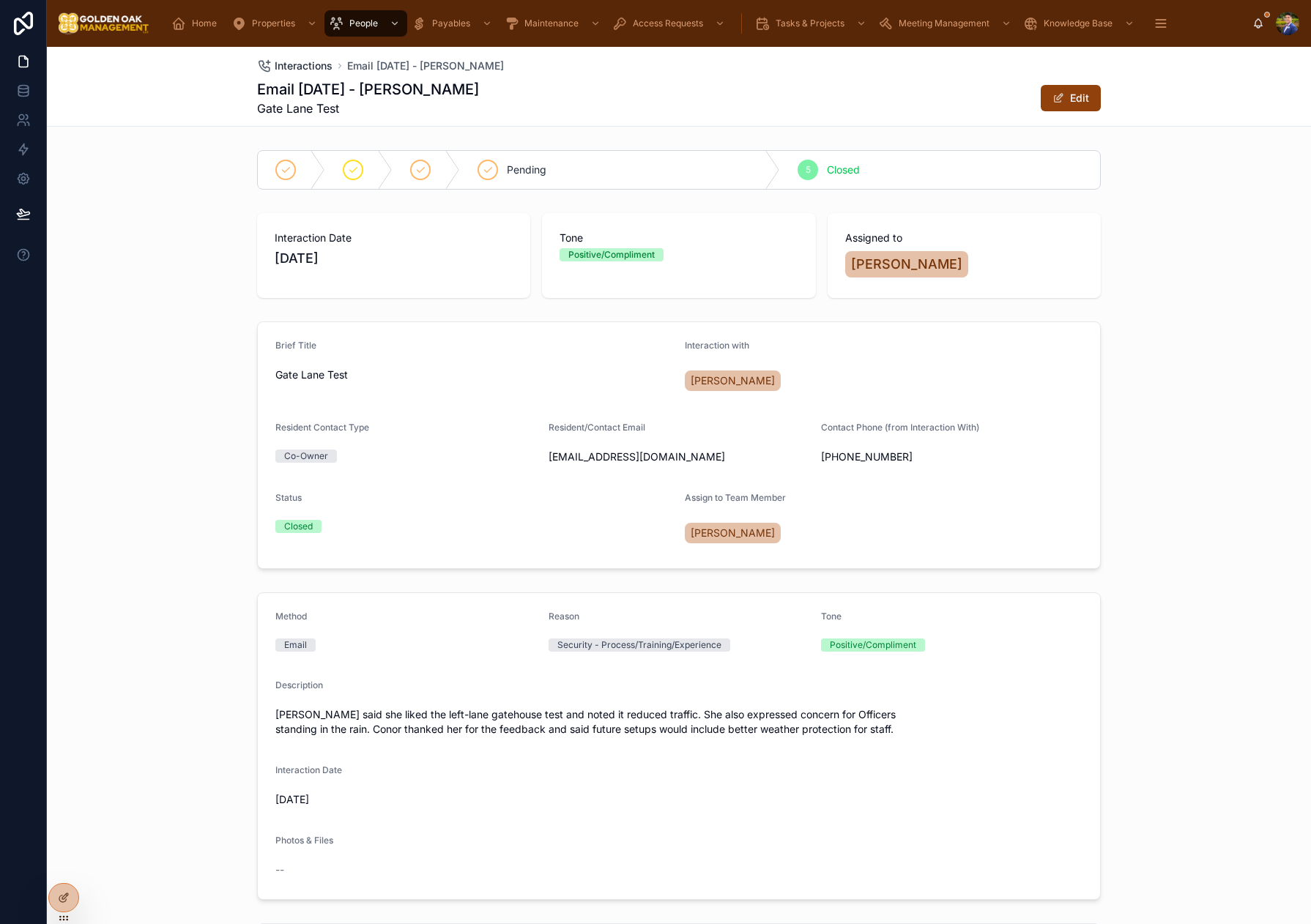
click at [296, 66] on span "Interactions" at bounding box center [303, 66] width 58 height 14
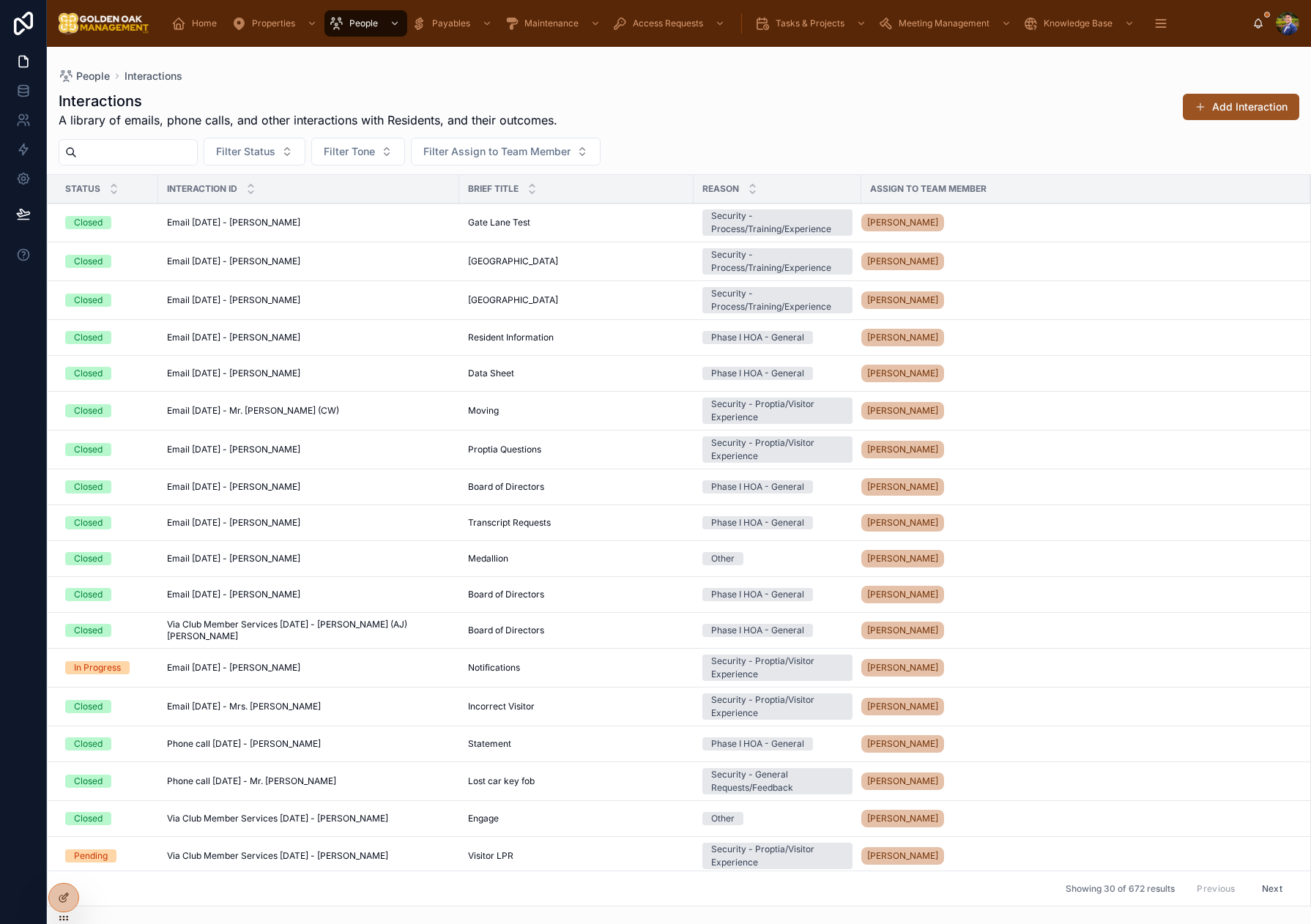
click at [1215, 113] on button "Add Interaction" at bounding box center [1241, 107] width 117 height 27
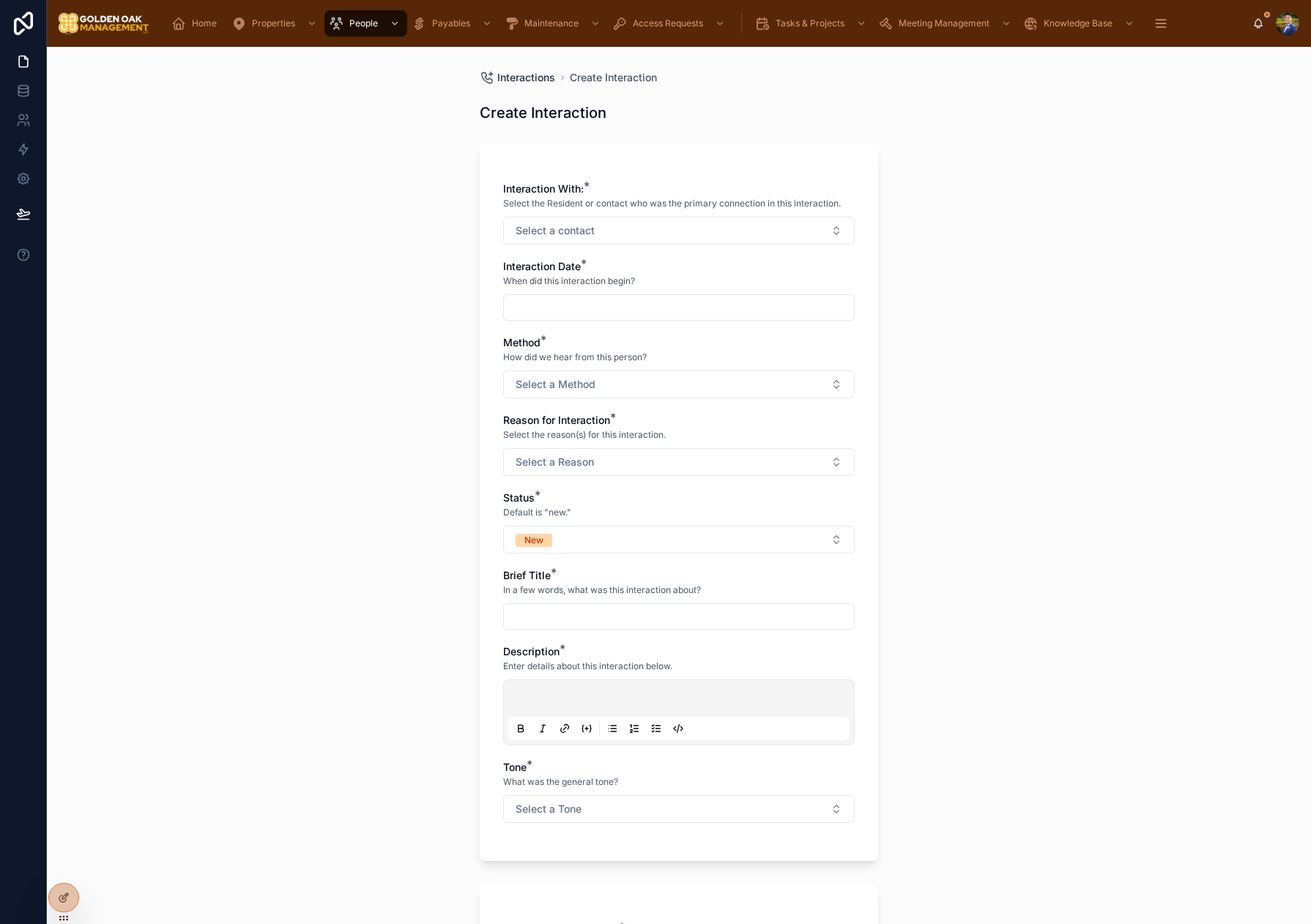
click at [534, 74] on span "Interactions" at bounding box center [526, 78] width 58 height 14
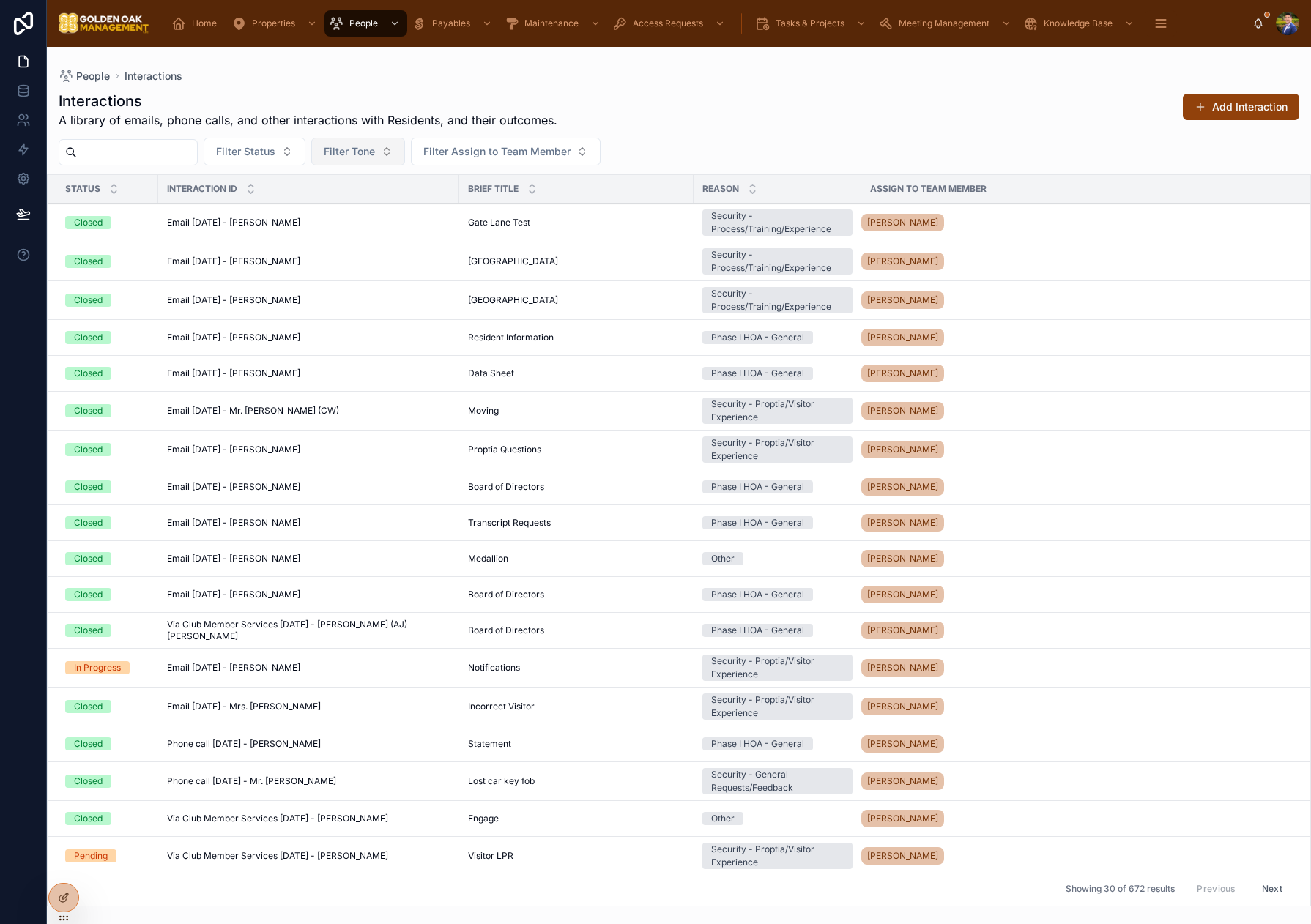
click at [400, 153] on button "Filter Tone" at bounding box center [357, 151] width 94 height 28
drag, startPoint x: 463, startPoint y: 120, endPoint x: 479, endPoint y: 131, distance: 19.4
click at [463, 120] on span "A library of emails, phone calls, and other interactions with Residents, and th…" at bounding box center [308, 120] width 499 height 18
click at [506, 149] on span "Filter Assign to Team Member" at bounding box center [496, 151] width 147 height 14
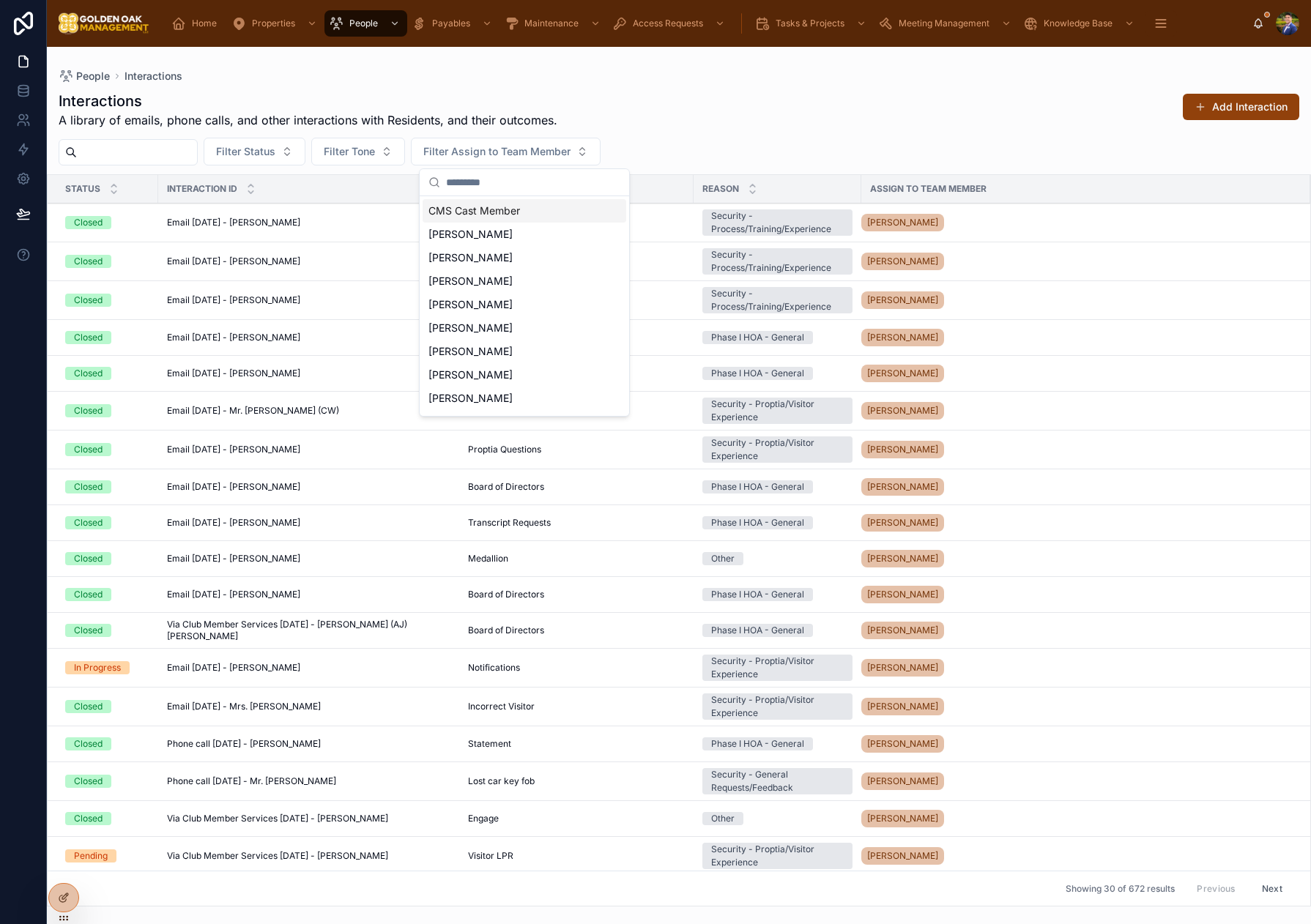
drag, startPoint x: 676, startPoint y: 117, endPoint x: 614, endPoint y: 125, distance: 62.5
click at [674, 117] on div "Interactions A library of emails, phone calls, and other interactions with Resi…" at bounding box center [679, 110] width 1241 height 38
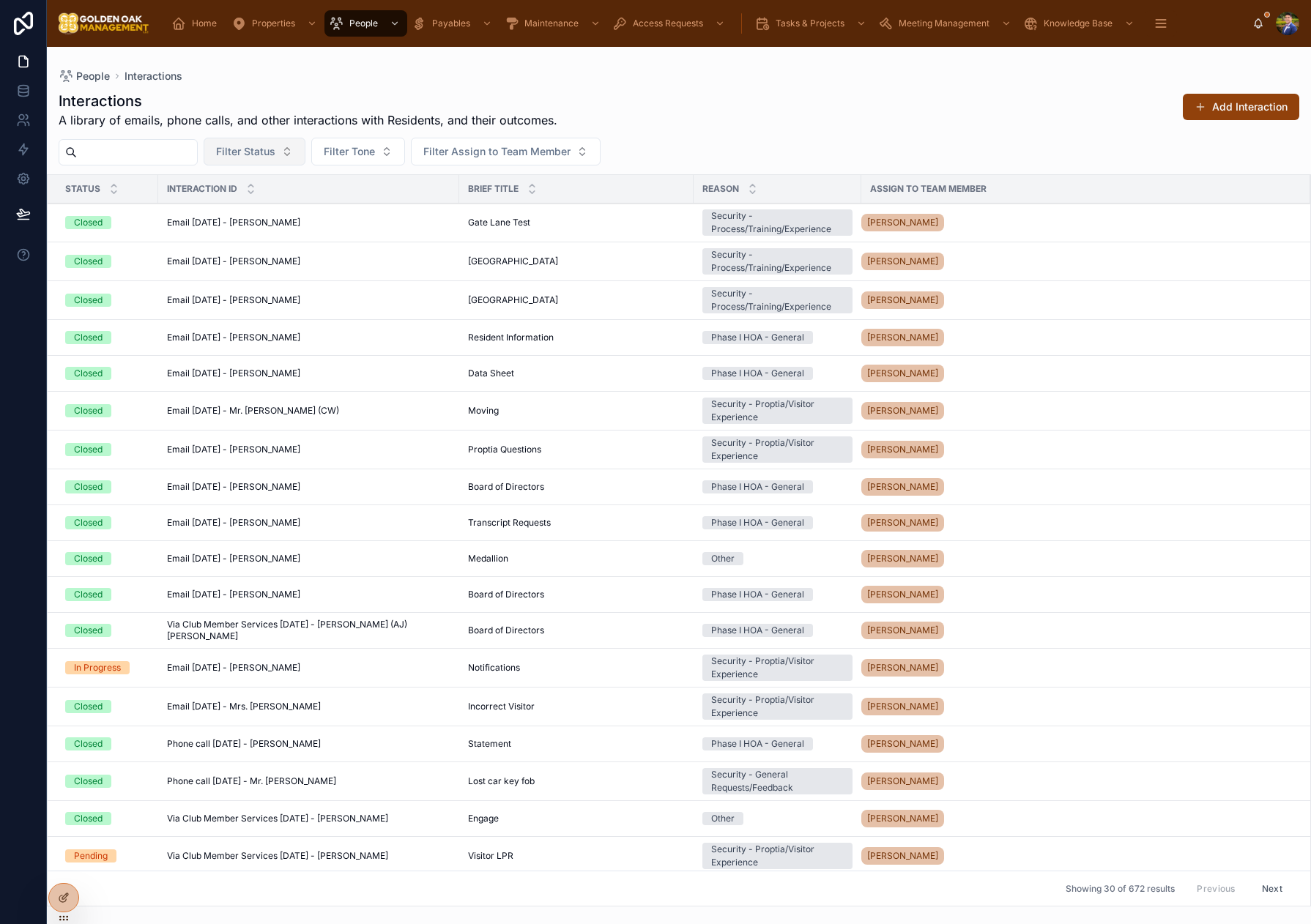
click at [292, 160] on button "Filter Status" at bounding box center [254, 151] width 102 height 28
click at [219, 214] on div "New" at bounding box center [273, 210] width 203 height 23
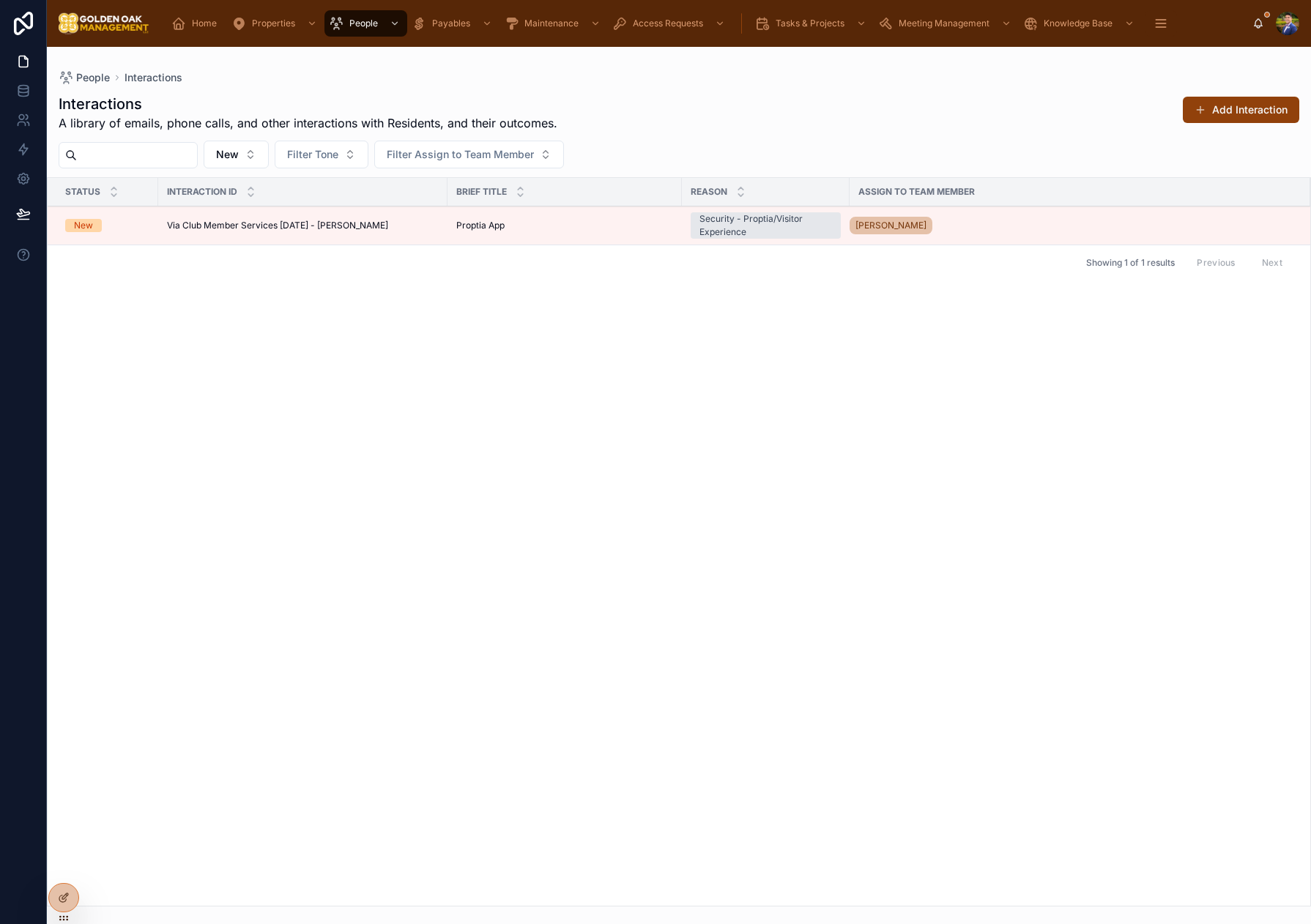
click at [364, 227] on span "Via Club Member Services [DATE] - [PERSON_NAME]" at bounding box center [277, 225] width 221 height 12
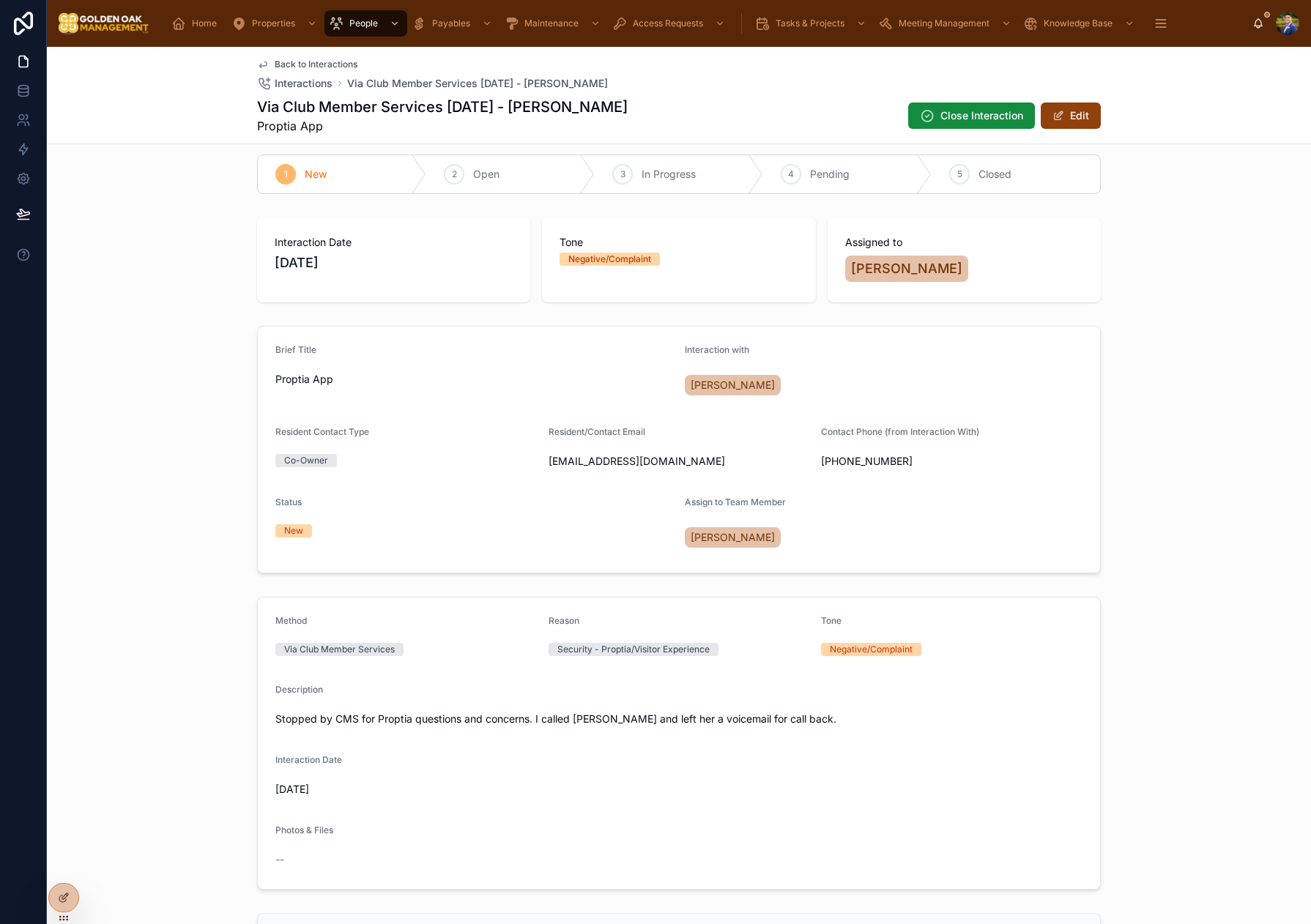
scroll to position [14, 0]
click at [997, 175] on span "Closed" at bounding box center [995, 173] width 33 height 14
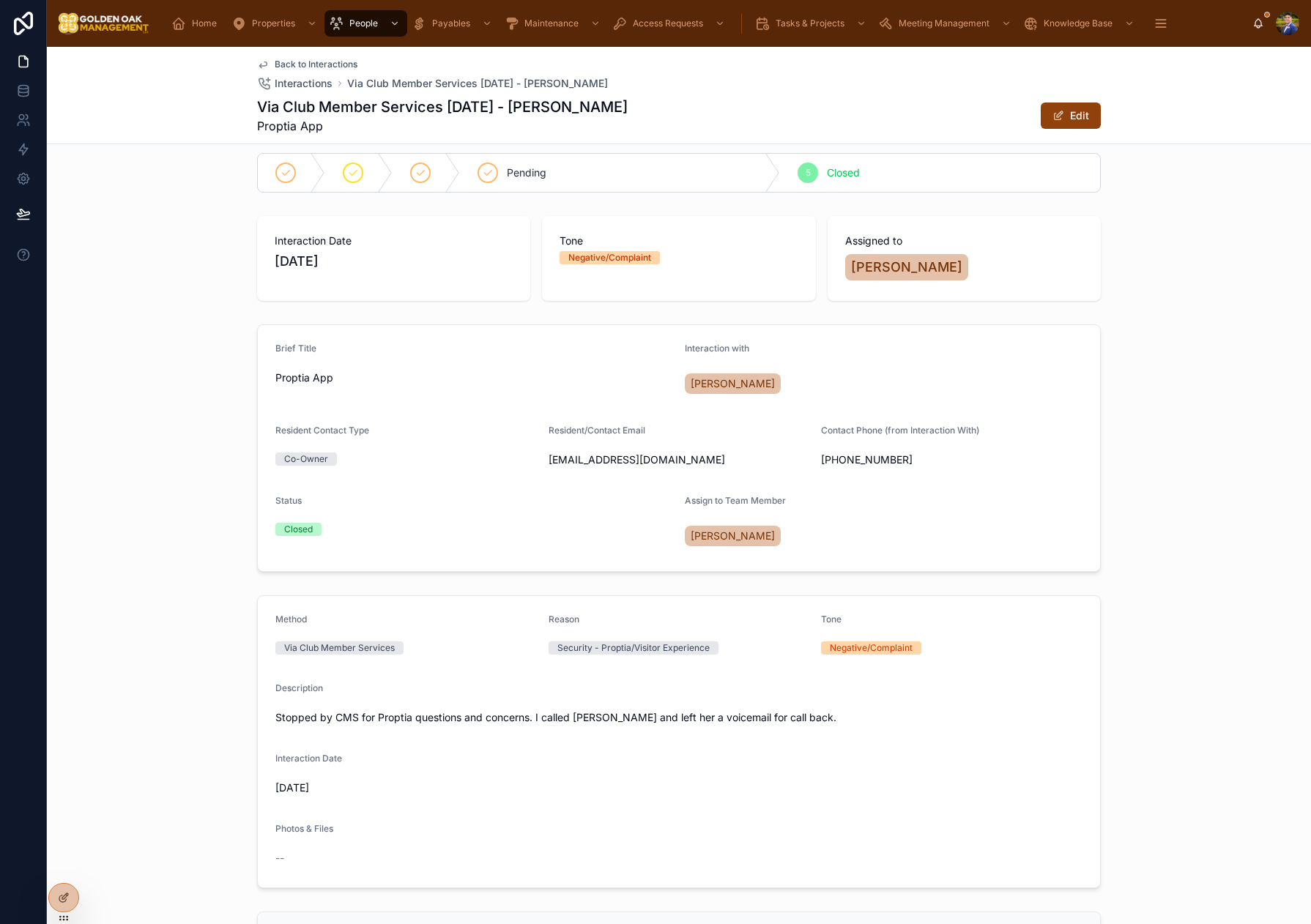
click at [298, 64] on span "Back to Interactions" at bounding box center [315, 64] width 83 height 12
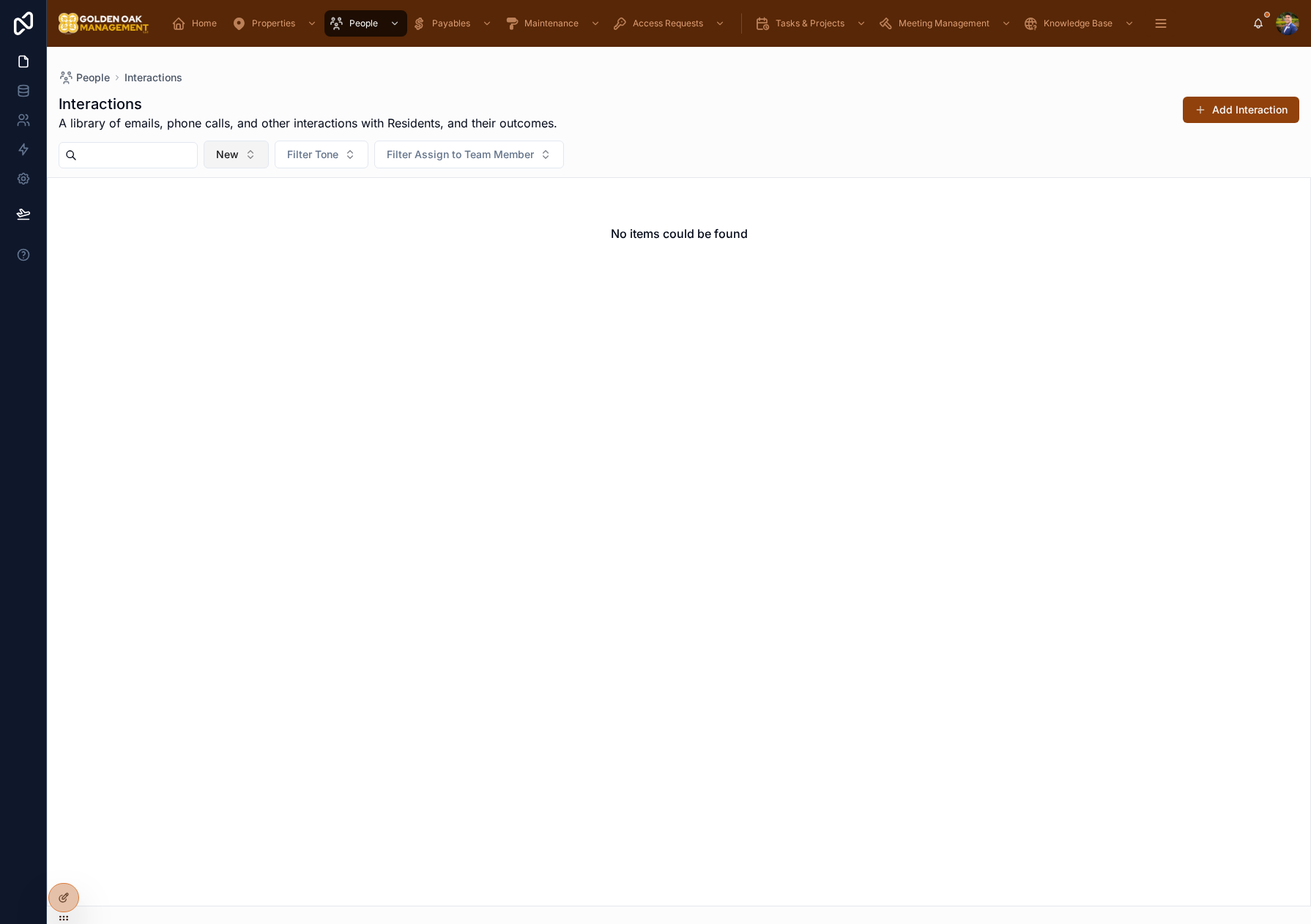
click at [269, 151] on button "New" at bounding box center [235, 154] width 65 height 28
drag, startPoint x: 200, startPoint y: 215, endPoint x: 196, endPoint y: 202, distance: 13.6
click at [200, 215] on div "None" at bounding box center [255, 214] width 203 height 23
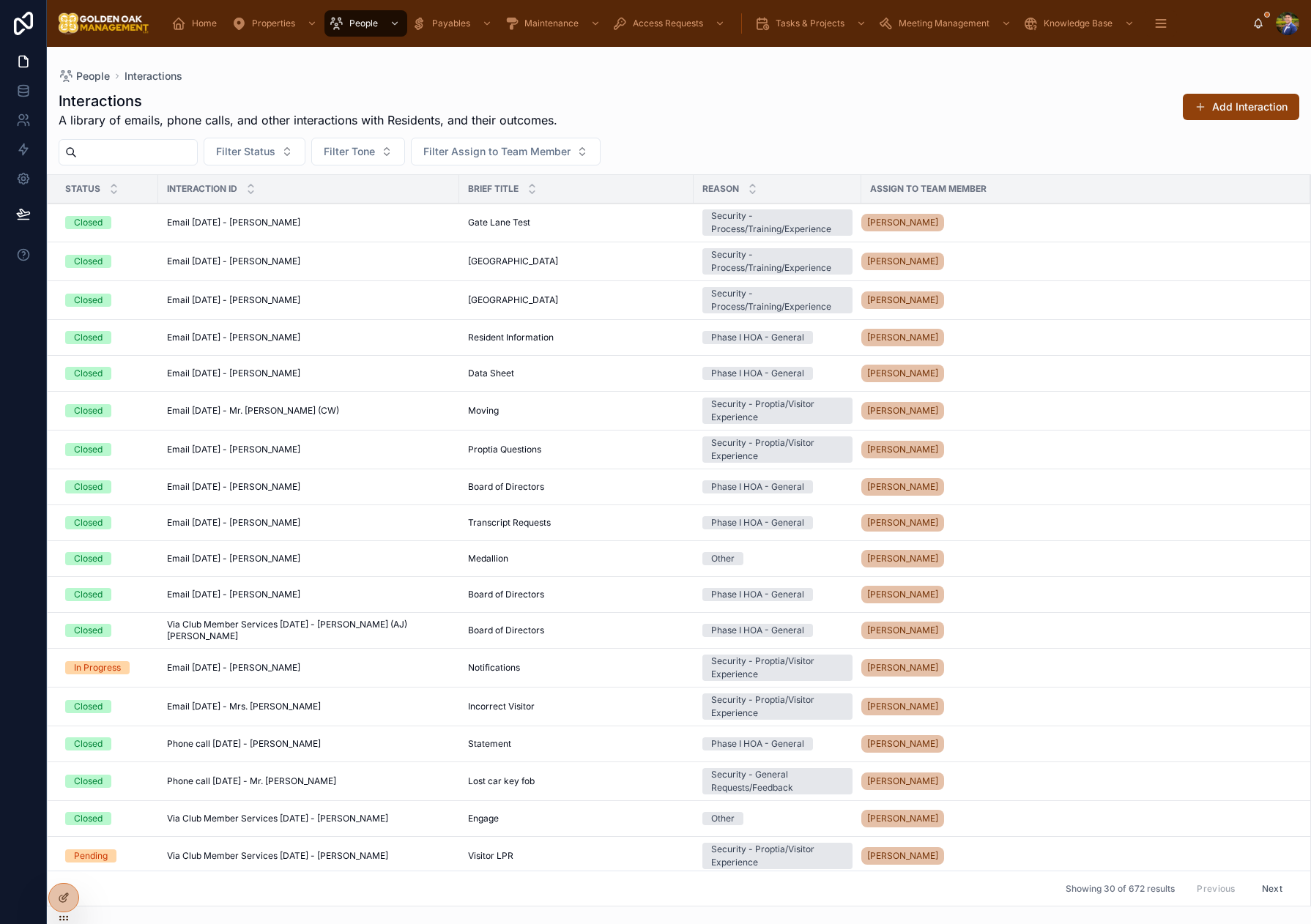
click at [157, 153] on input "text" at bounding box center [136, 151] width 120 height 20
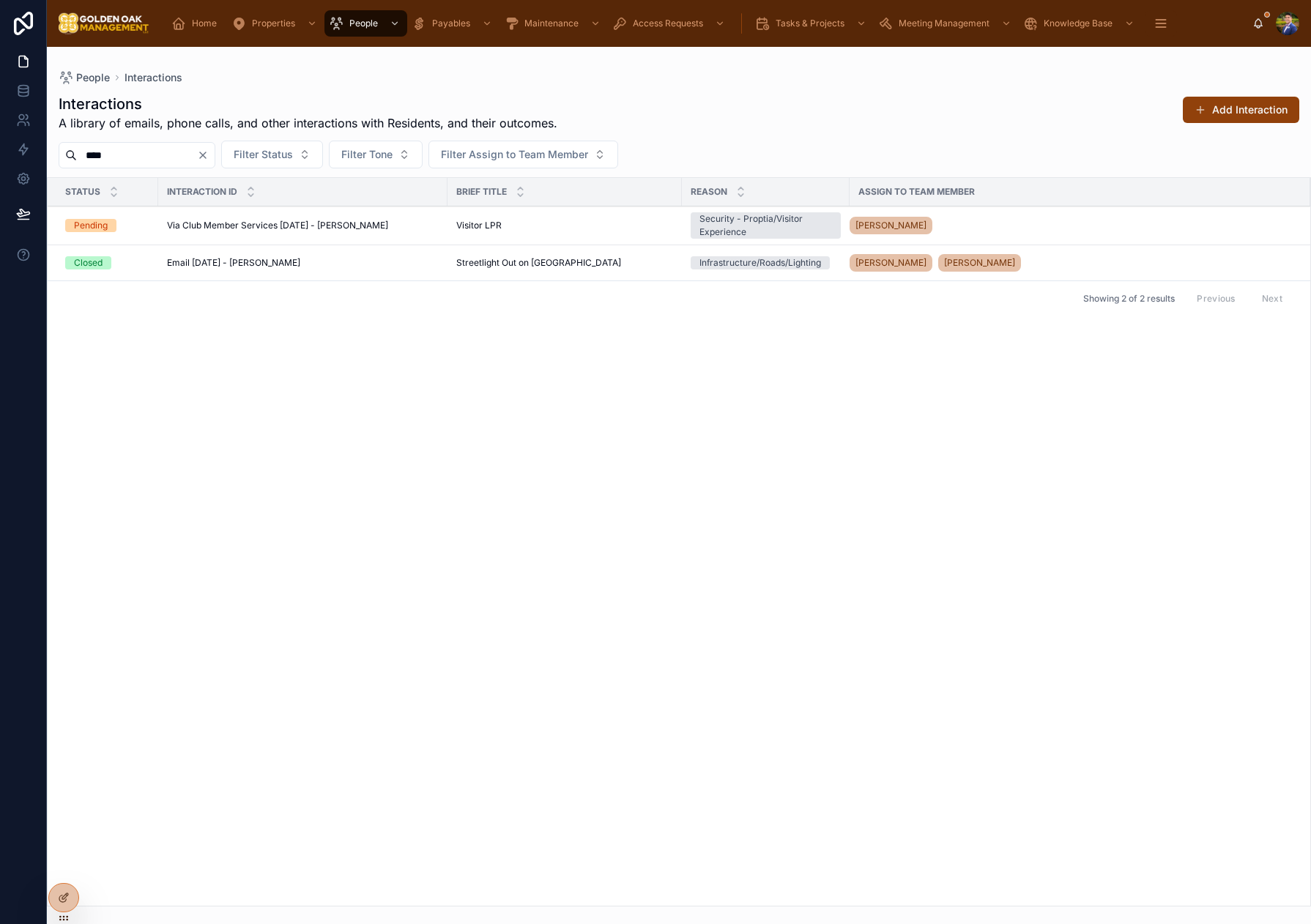
type input "****"
click at [515, 228] on div "Visitor LPR Visitor LPR" at bounding box center [564, 225] width 217 height 12
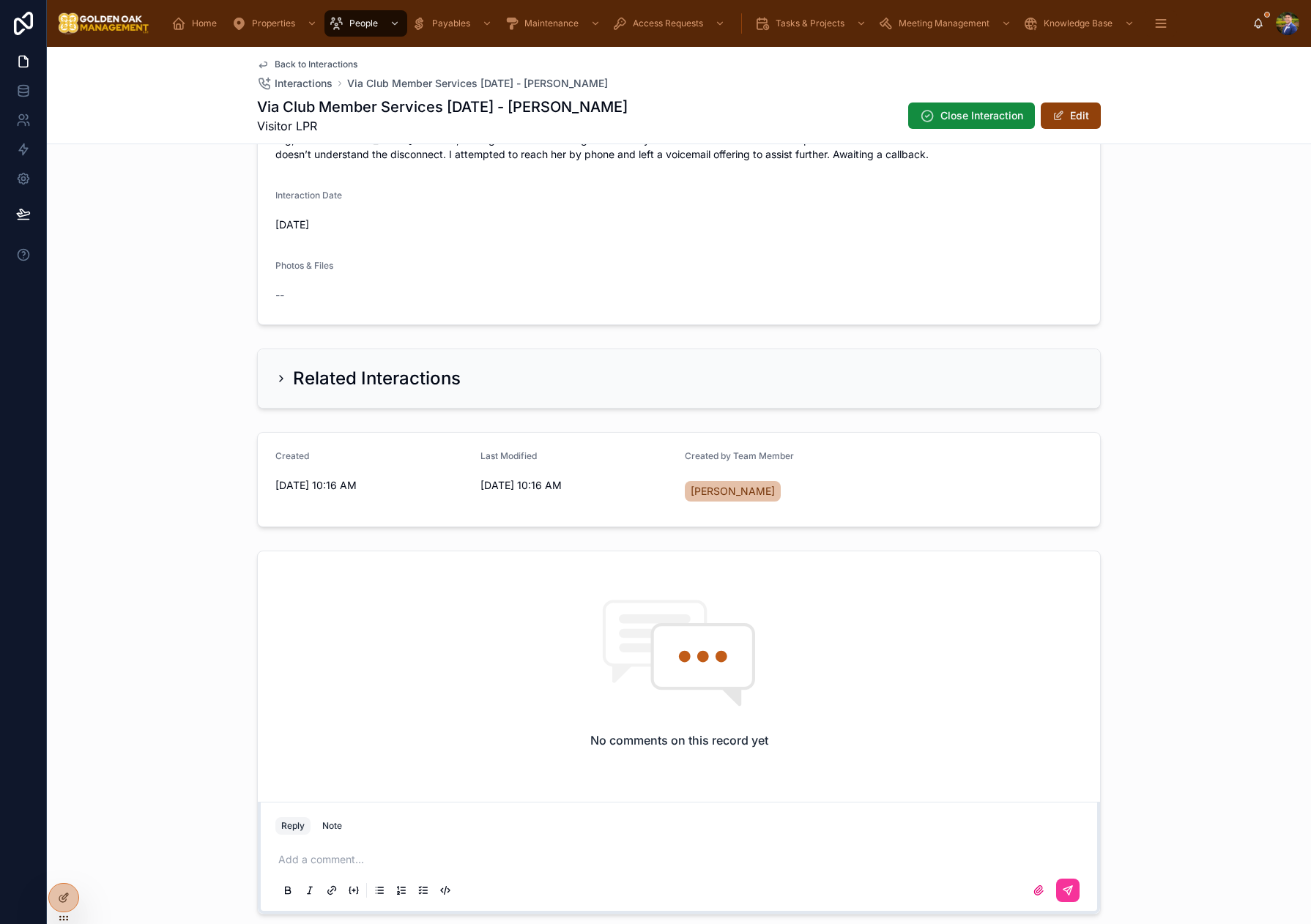
scroll to position [712, 0]
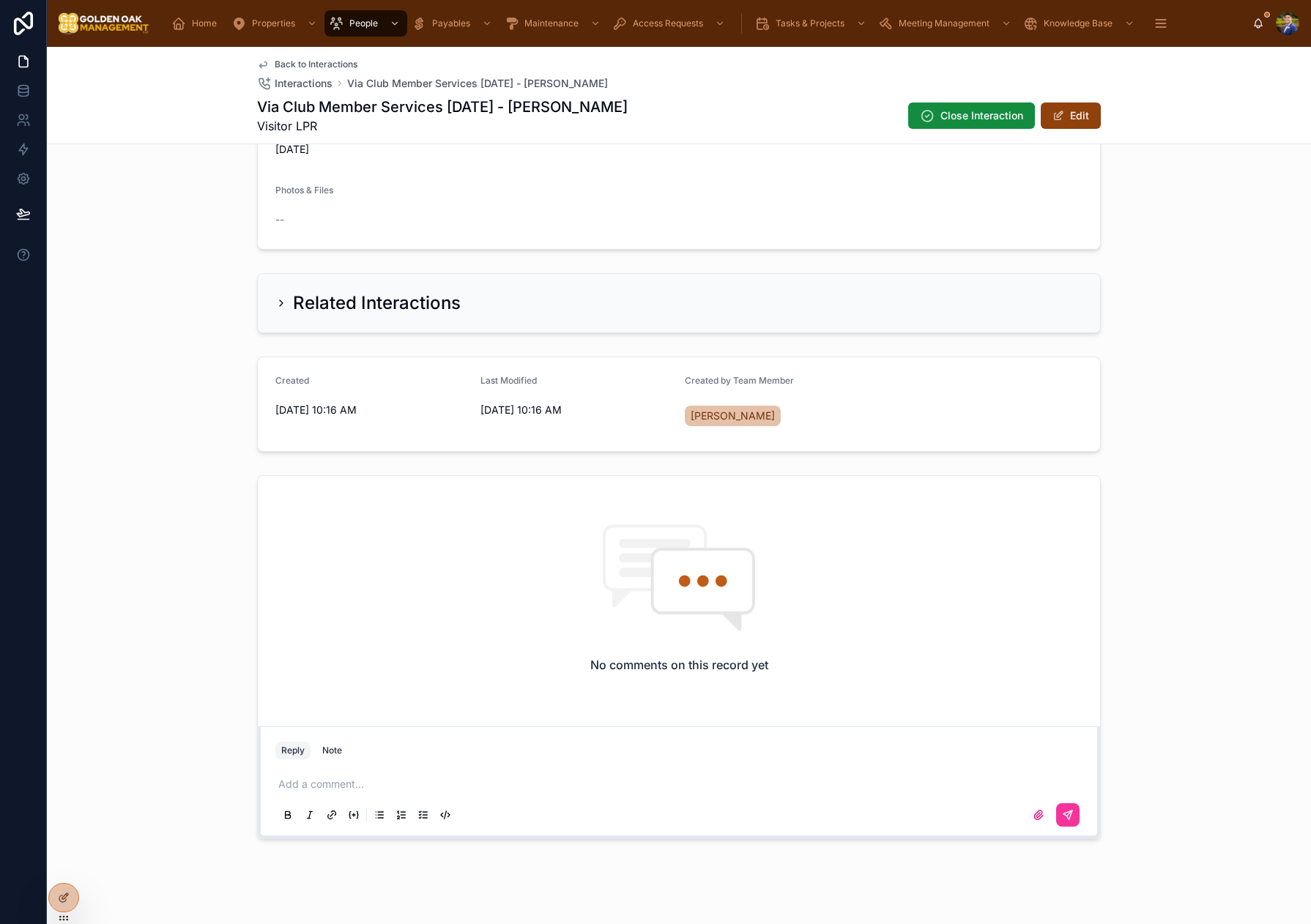
click at [414, 777] on p at bounding box center [681, 784] width 807 height 14
click at [1057, 803] on button at bounding box center [1068, 814] width 23 height 23
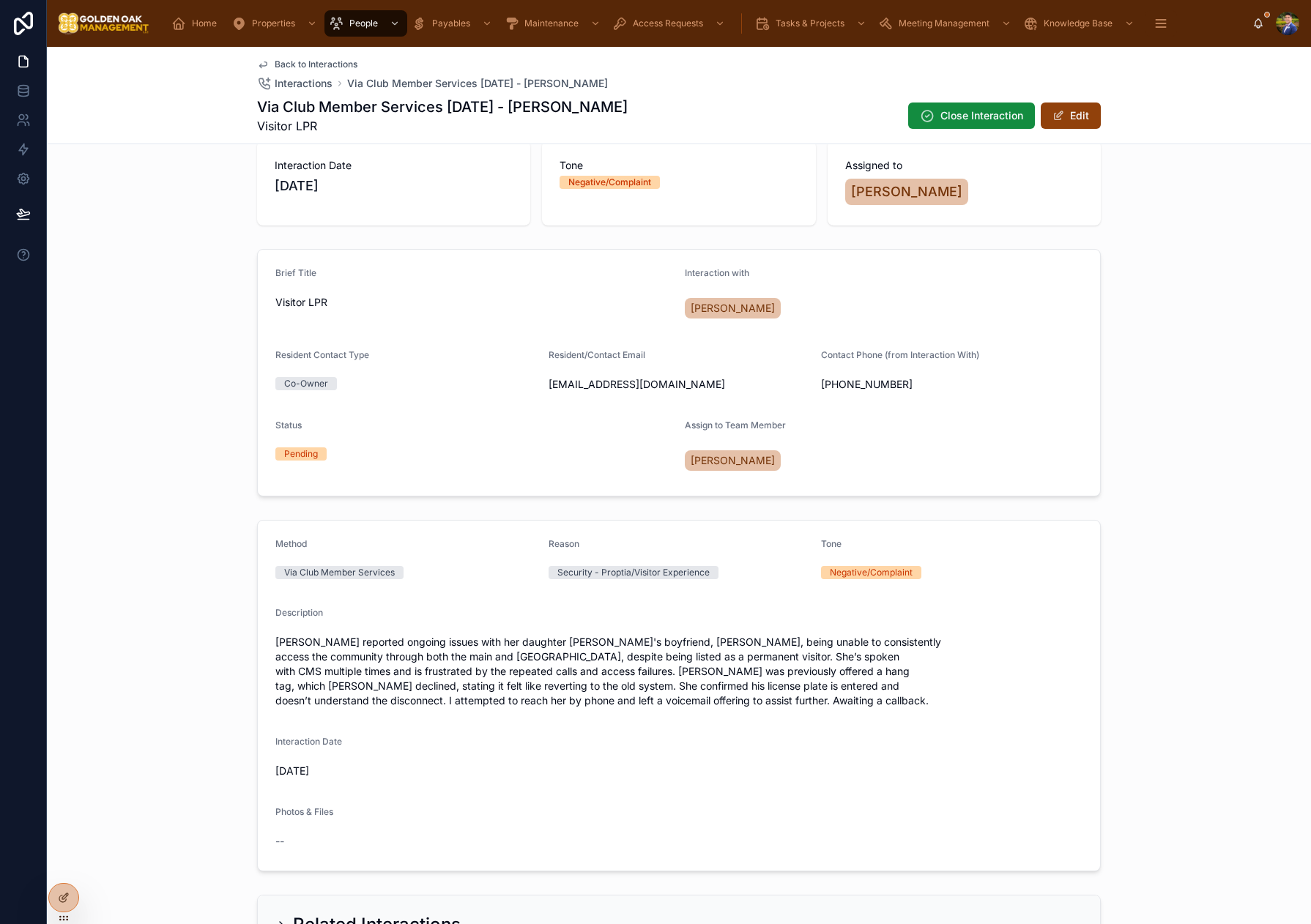
scroll to position [0, 0]
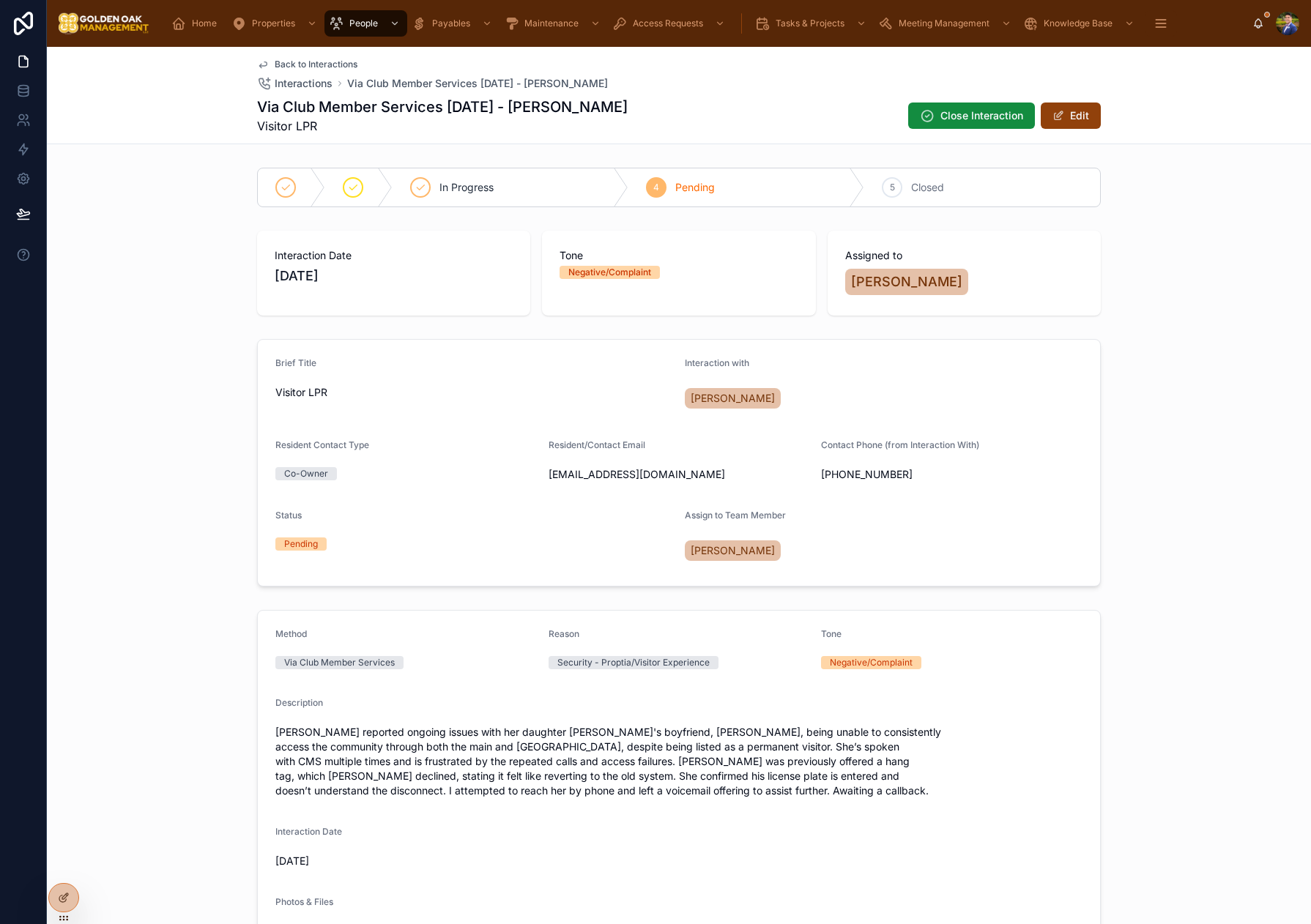
click at [921, 187] on span "Closed" at bounding box center [927, 187] width 33 height 14
click at [321, 65] on span "Back to Interactions" at bounding box center [315, 64] width 83 height 12
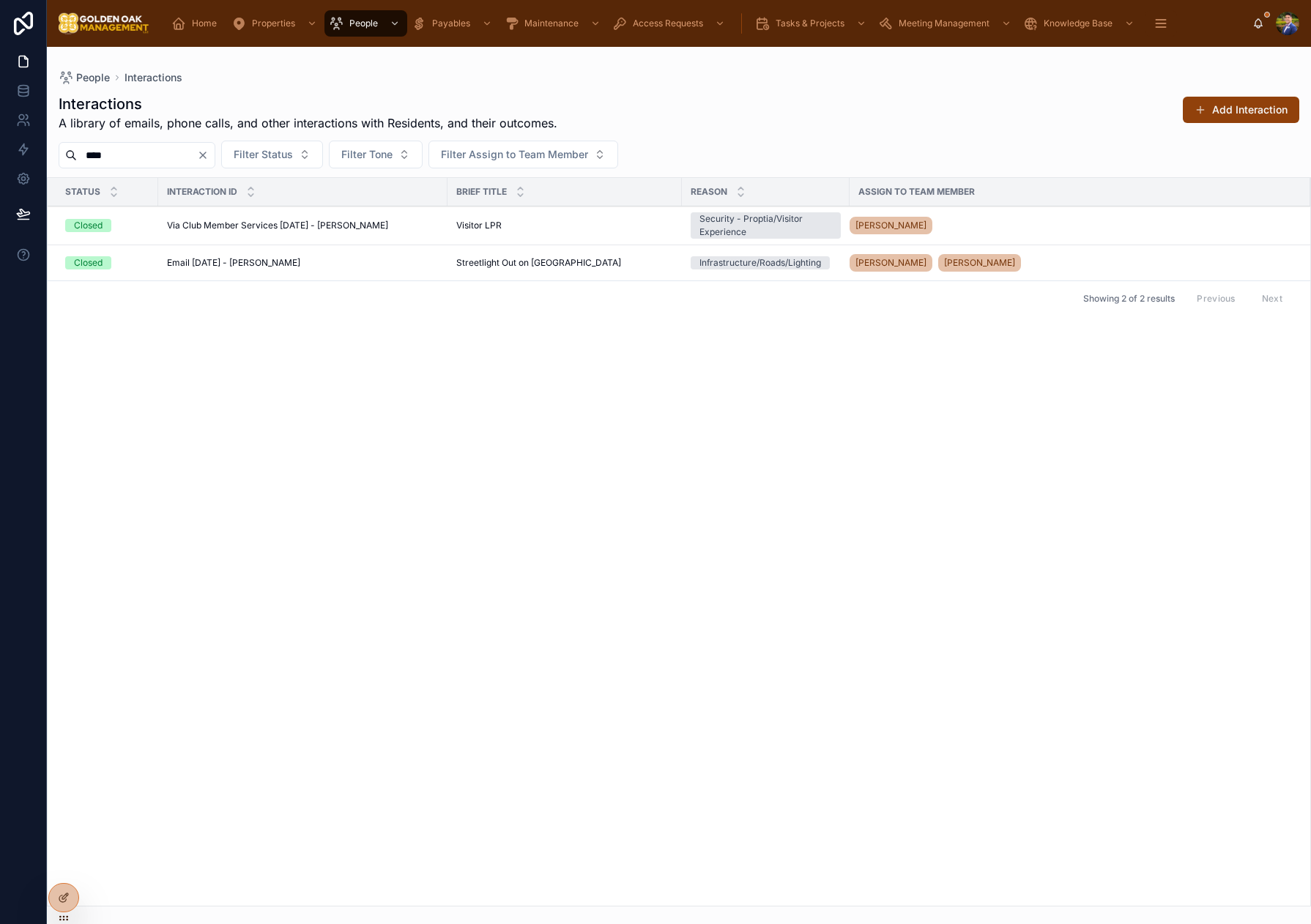
click at [209, 158] on icon "Clear" at bounding box center [202, 155] width 12 height 12
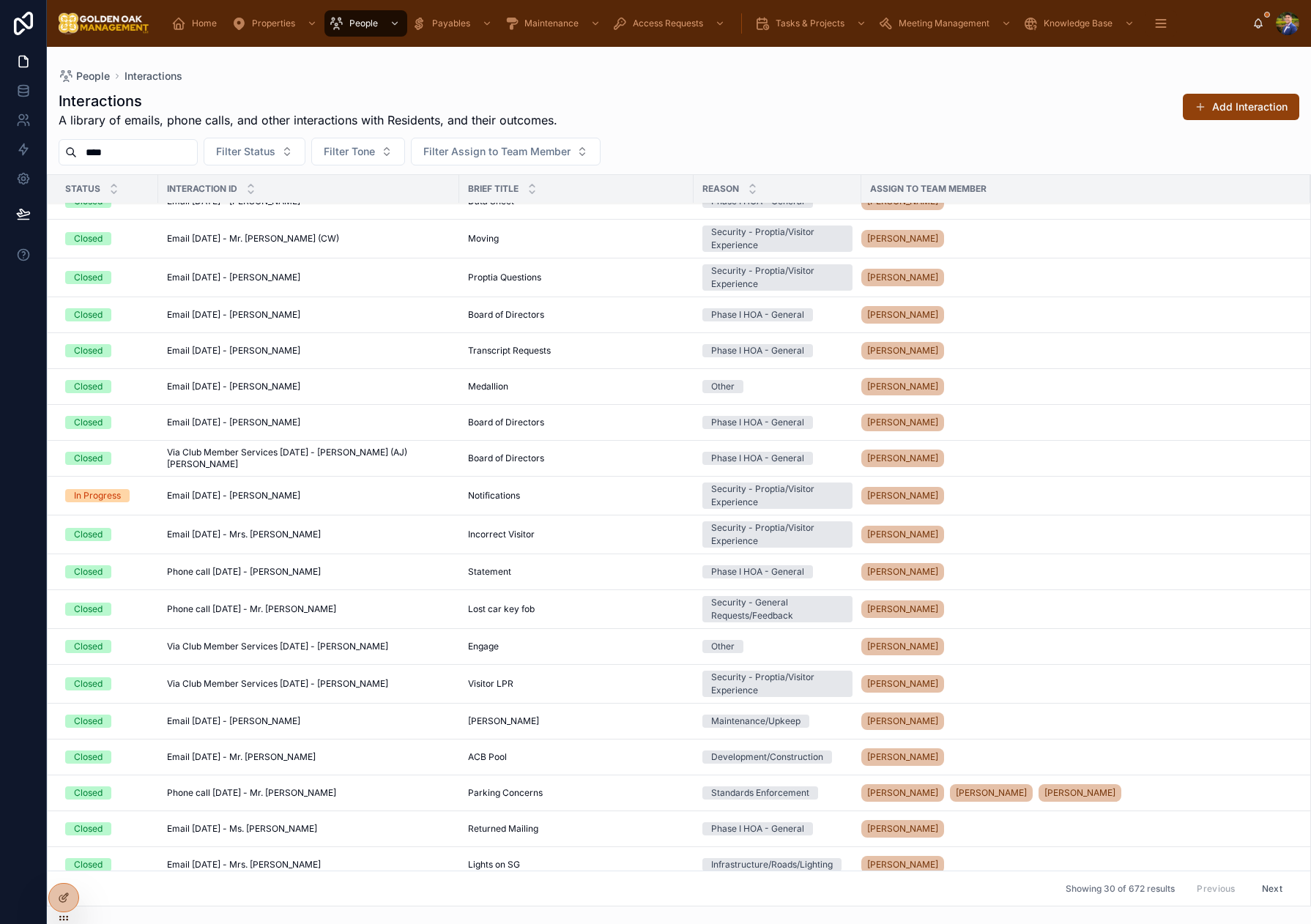
scroll to position [173, 0]
click at [340, 499] on div "Email [DATE] - [PERSON_NAME] Email [DATE] - [PERSON_NAME]" at bounding box center [308, 495] width 283 height 12
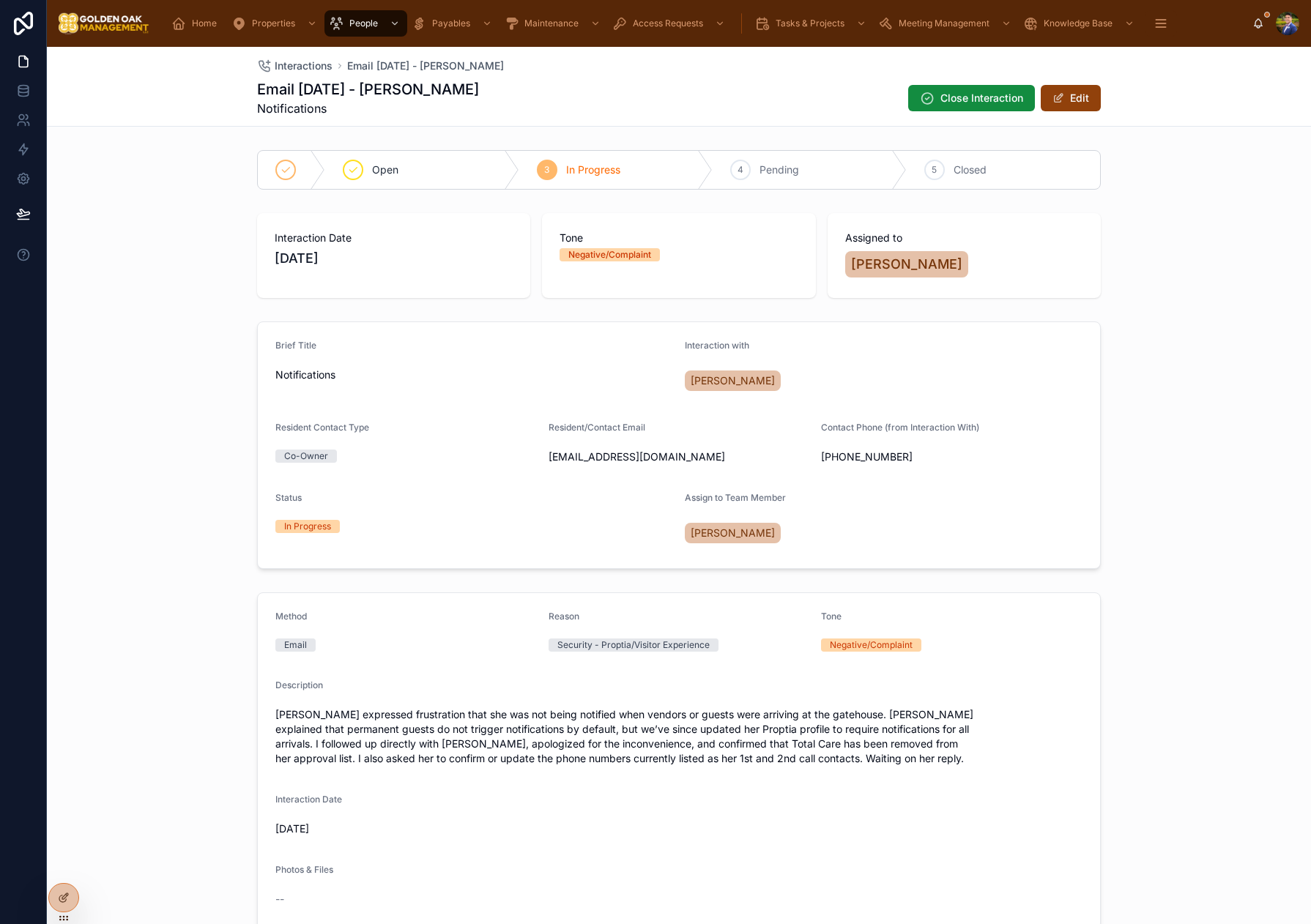
click at [966, 176] on span "Closed" at bounding box center [970, 169] width 33 height 14
click at [596, 174] on div "Pending" at bounding box center [619, 169] width 320 height 38
click at [289, 71] on span "Interactions" at bounding box center [303, 66] width 58 height 14
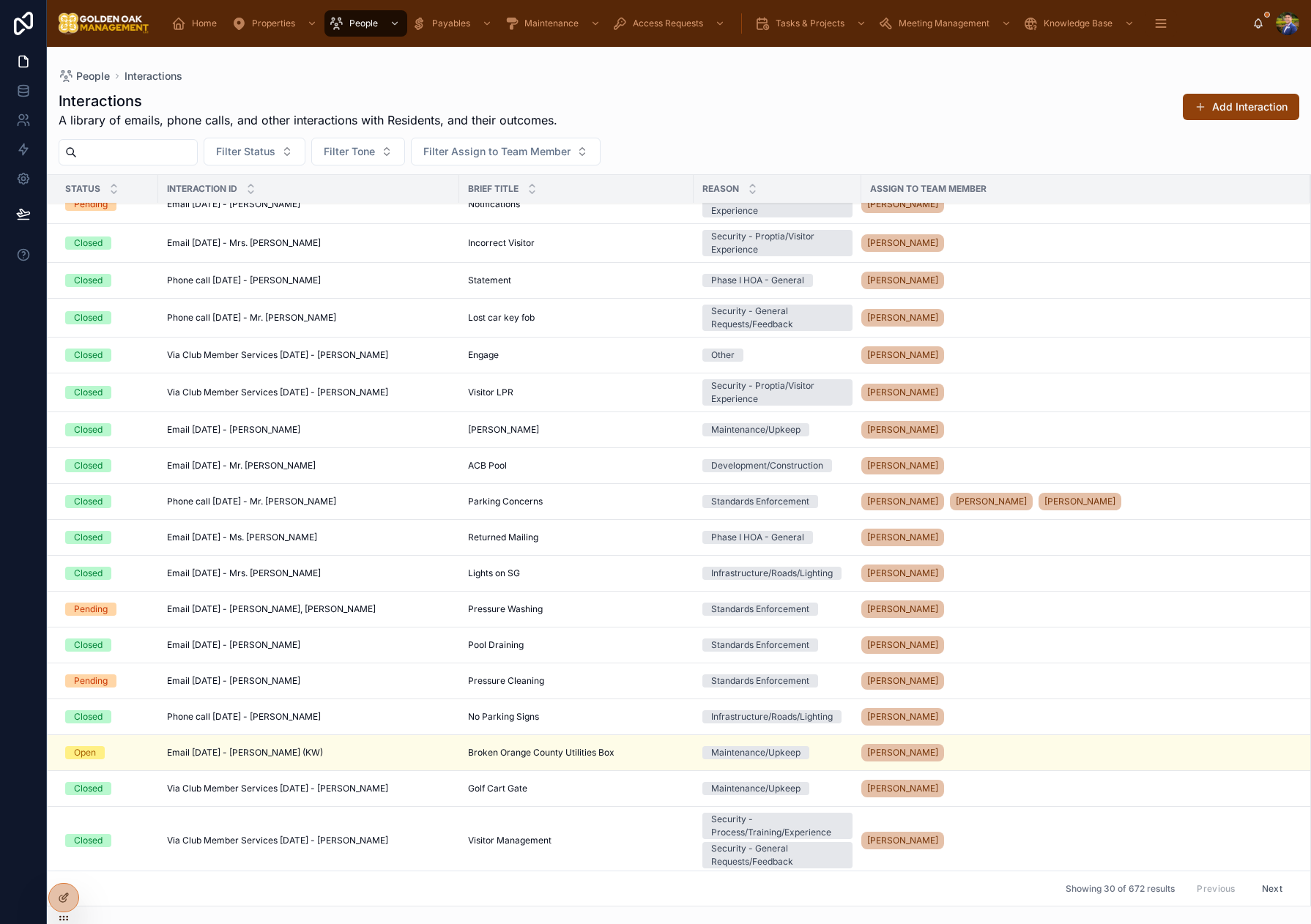
scroll to position [467, 0]
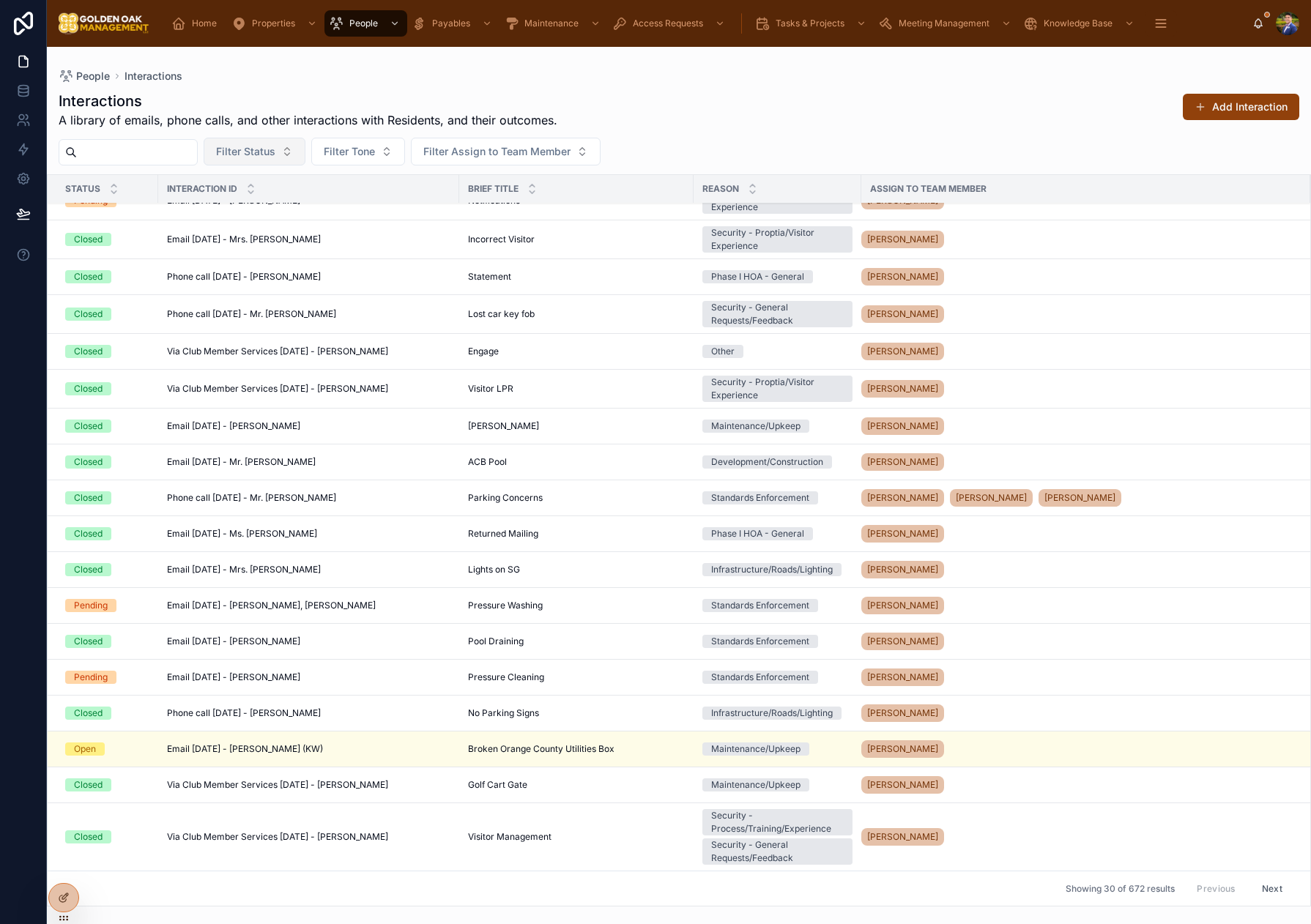
click at [272, 157] on span "Filter Status" at bounding box center [245, 151] width 60 height 14
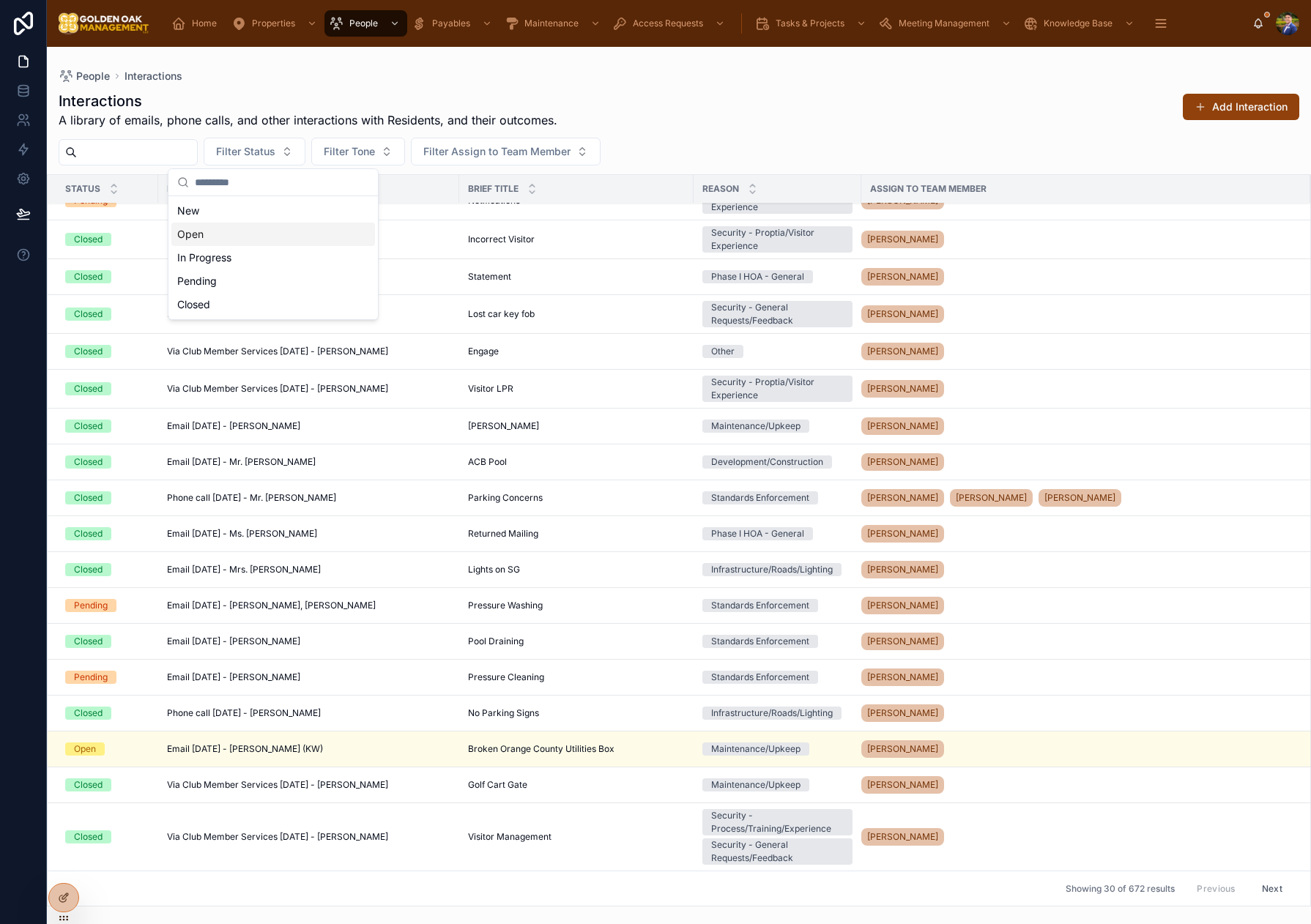
click at [241, 242] on div "Open" at bounding box center [273, 234] width 203 height 23
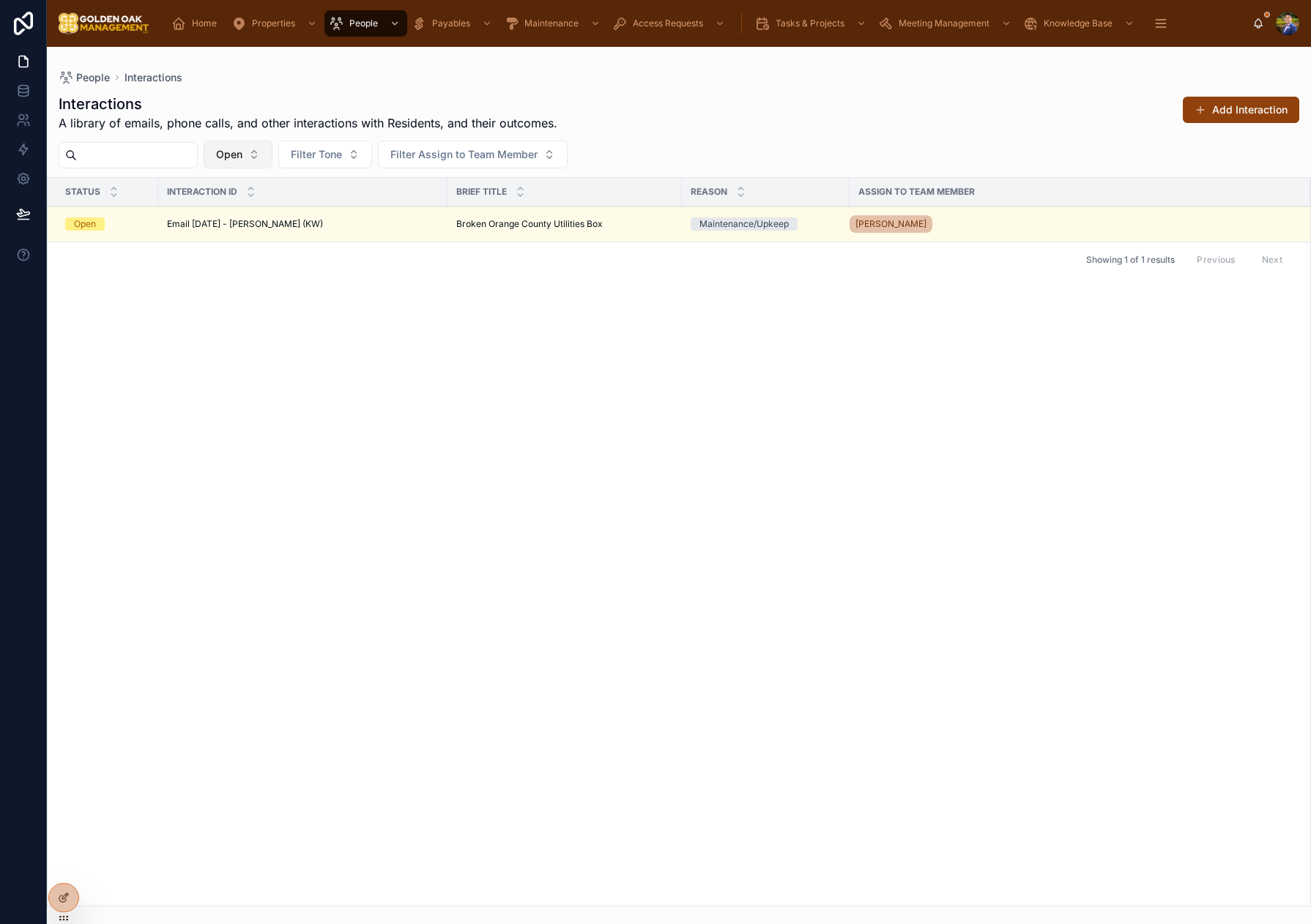
click at [271, 154] on button "Open" at bounding box center [237, 154] width 69 height 28
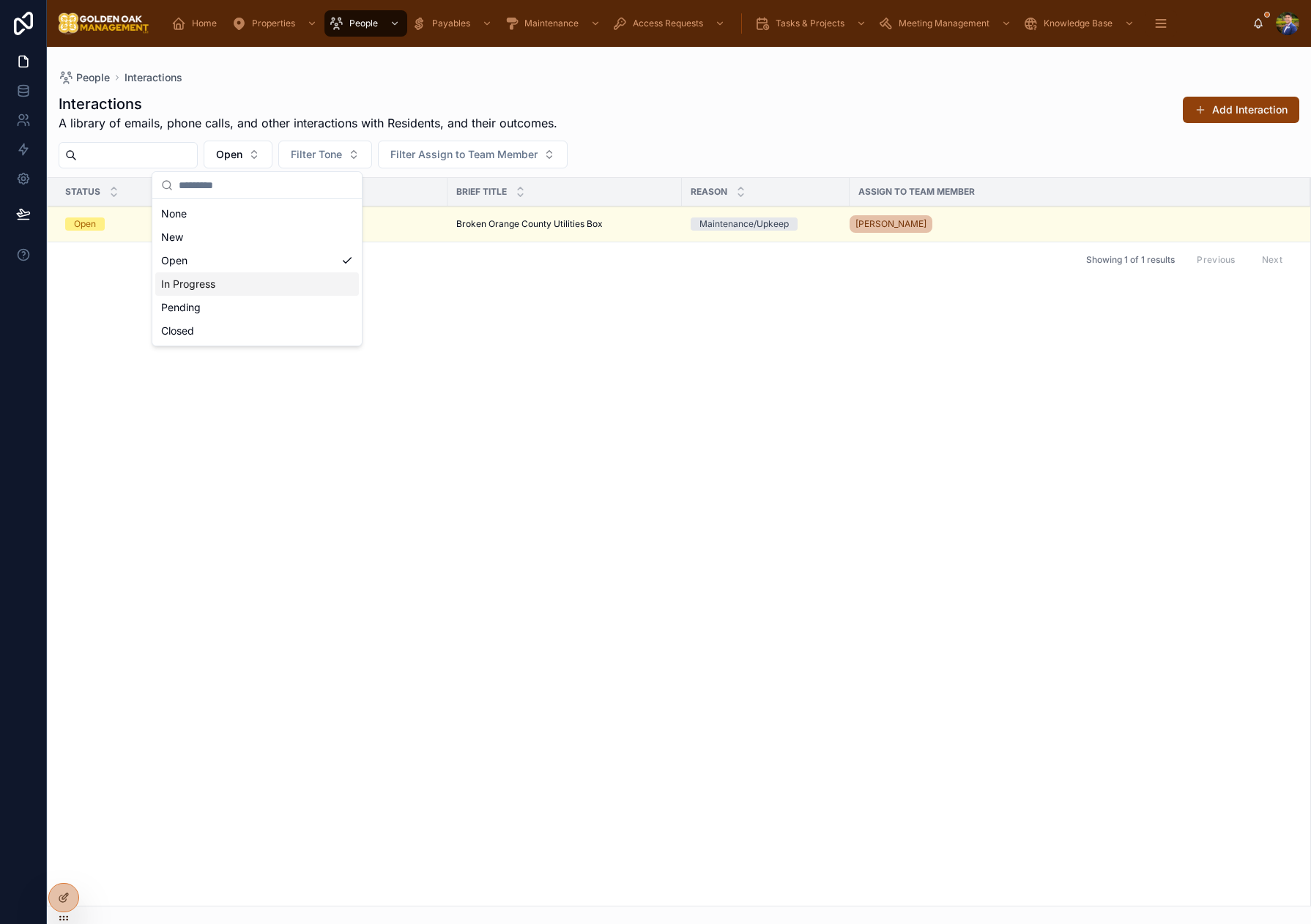
click at [232, 277] on div "In Progress" at bounding box center [257, 284] width 203 height 23
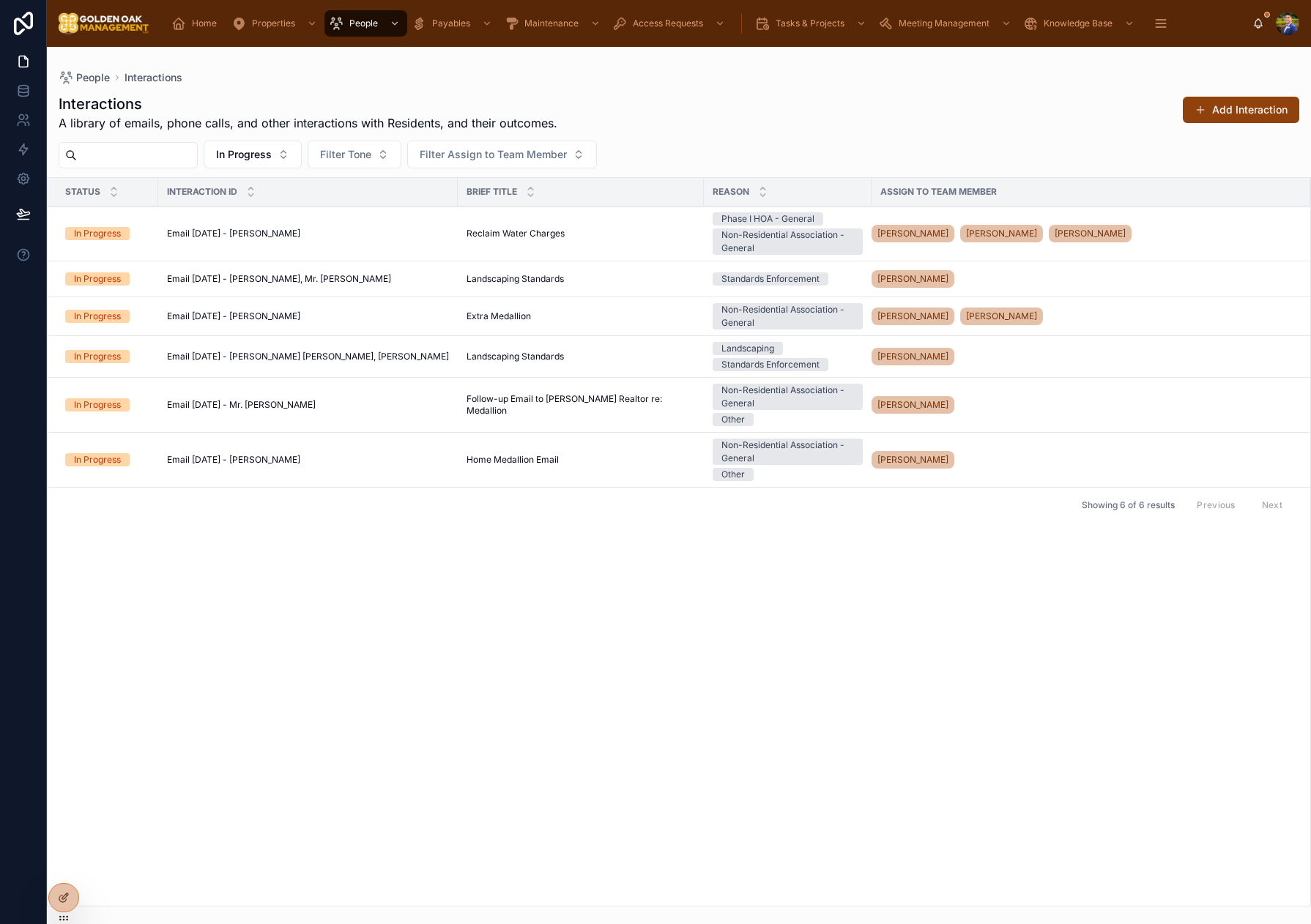
click at [380, 321] on div "Email [DATE] - [PERSON_NAME] Email [DATE] - [PERSON_NAME]" at bounding box center [307, 315] width 282 height 12
click at [402, 405] on div "Email [DATE] - Mr. [PERSON_NAME] Email [DATE] - Mr. [PERSON_NAME]" at bounding box center [307, 405] width 282 height 12
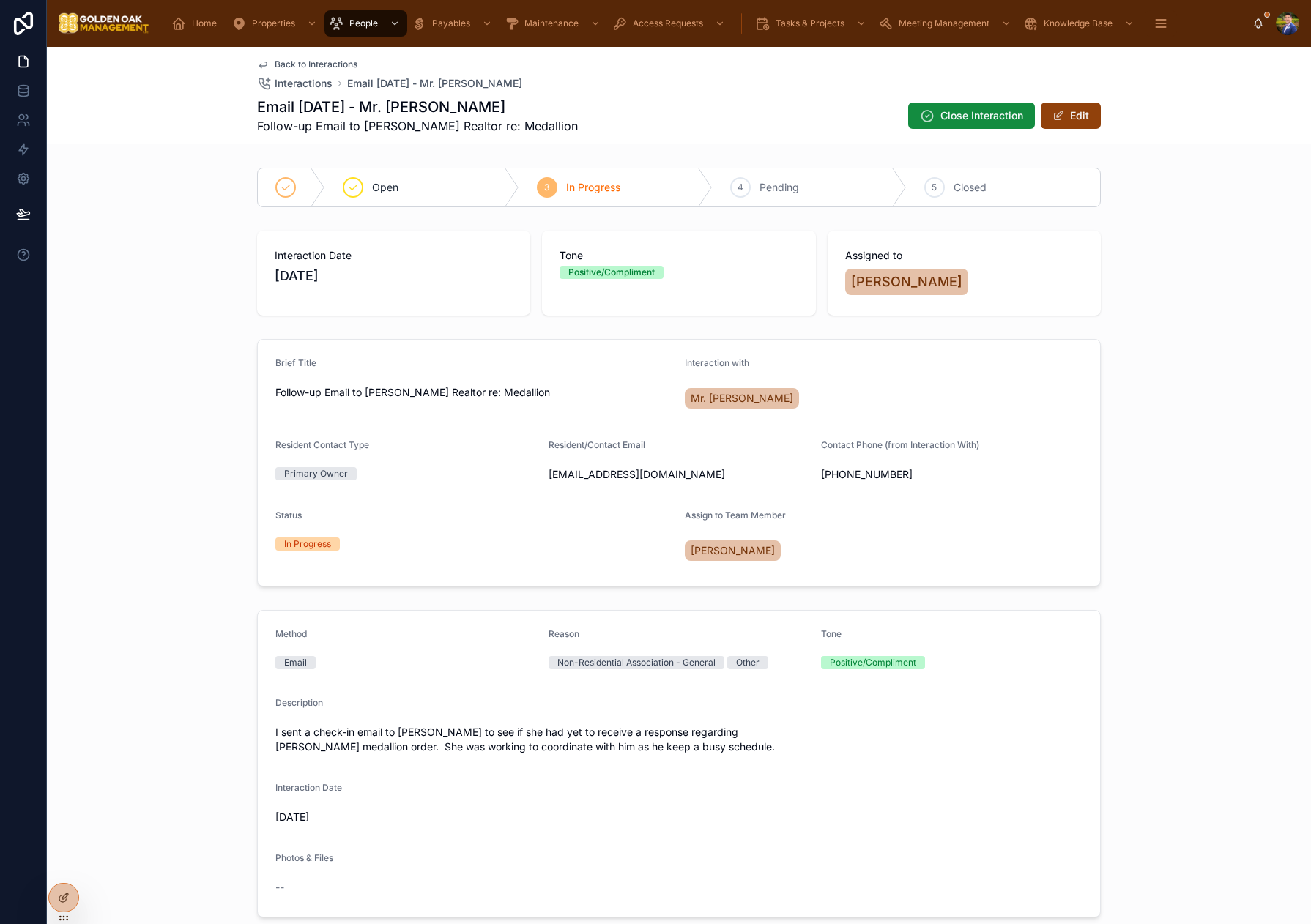
click at [949, 184] on div "5 Closed" at bounding box center [1004, 187] width 194 height 38
click at [300, 66] on span "Back to Interactions" at bounding box center [315, 64] width 83 height 12
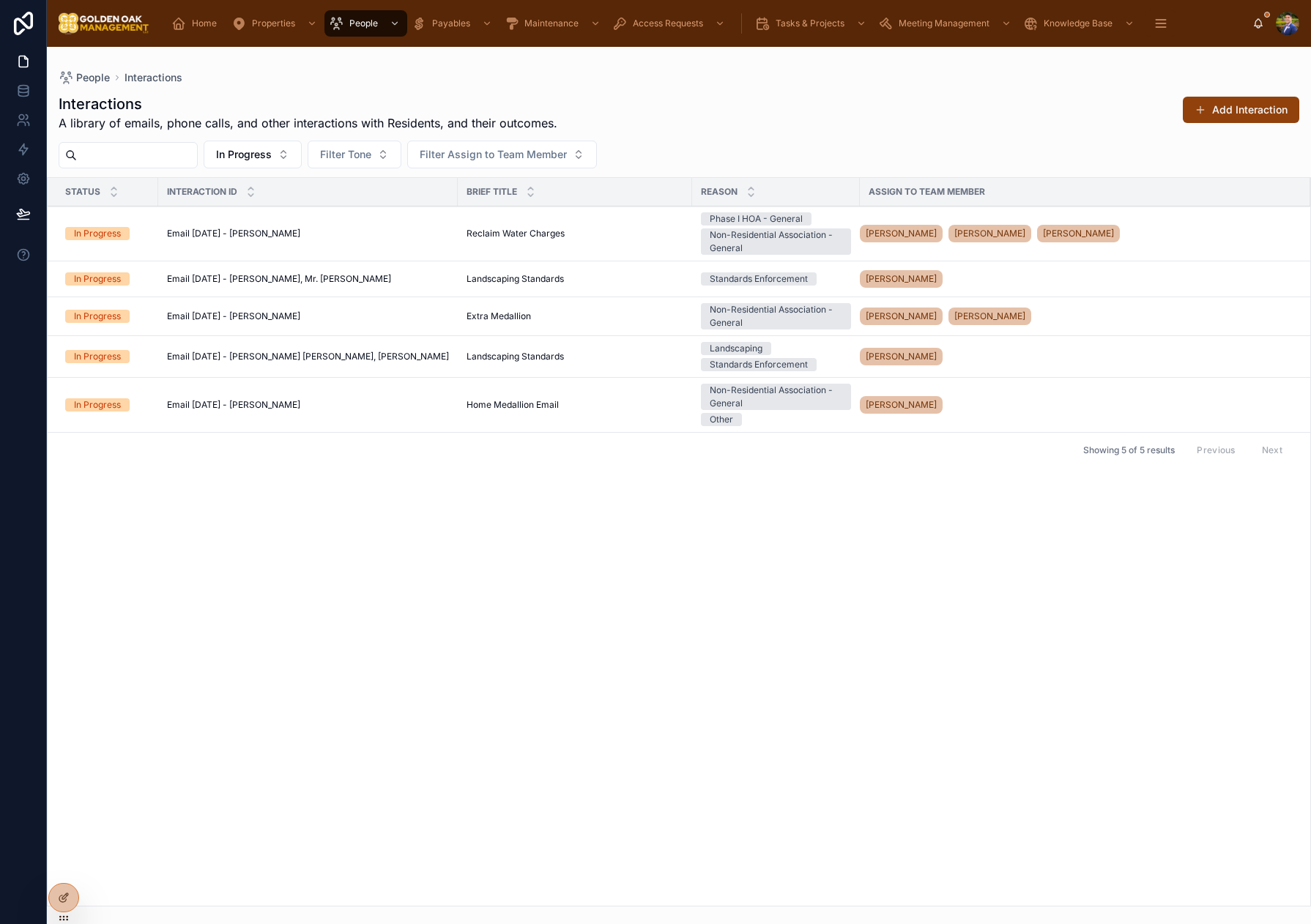
click at [339, 408] on div "Email [DATE] - [PERSON_NAME] Email [DATE] - [PERSON_NAME]" at bounding box center [307, 405] width 282 height 12
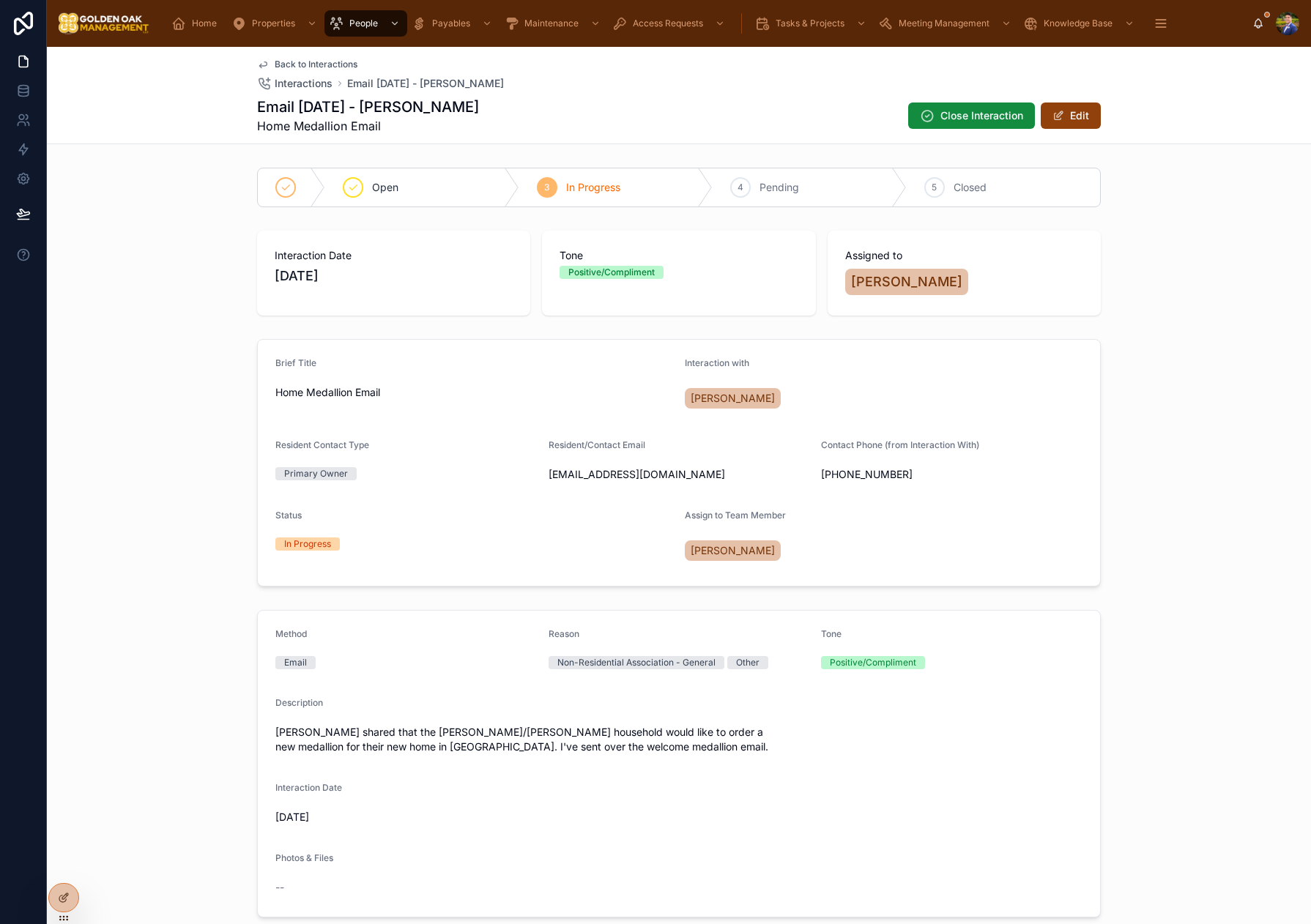
click at [954, 182] on span "Closed" at bounding box center [970, 187] width 33 height 14
click at [299, 63] on span "Back to Interactions" at bounding box center [315, 64] width 83 height 12
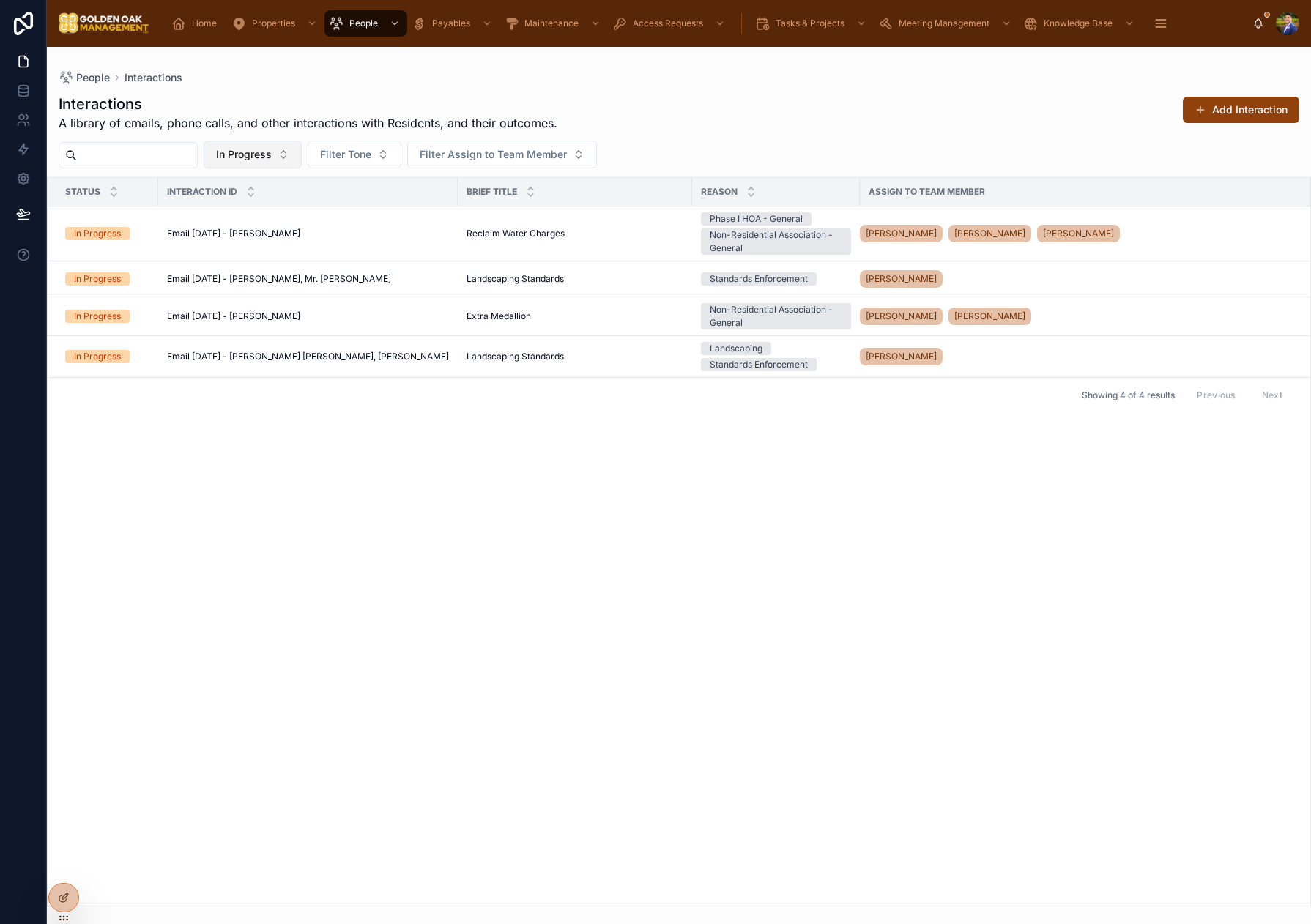
click at [272, 158] on span "In Progress" at bounding box center [243, 154] width 55 height 14
click at [242, 303] on div "Pending" at bounding box center [272, 307] width 203 height 23
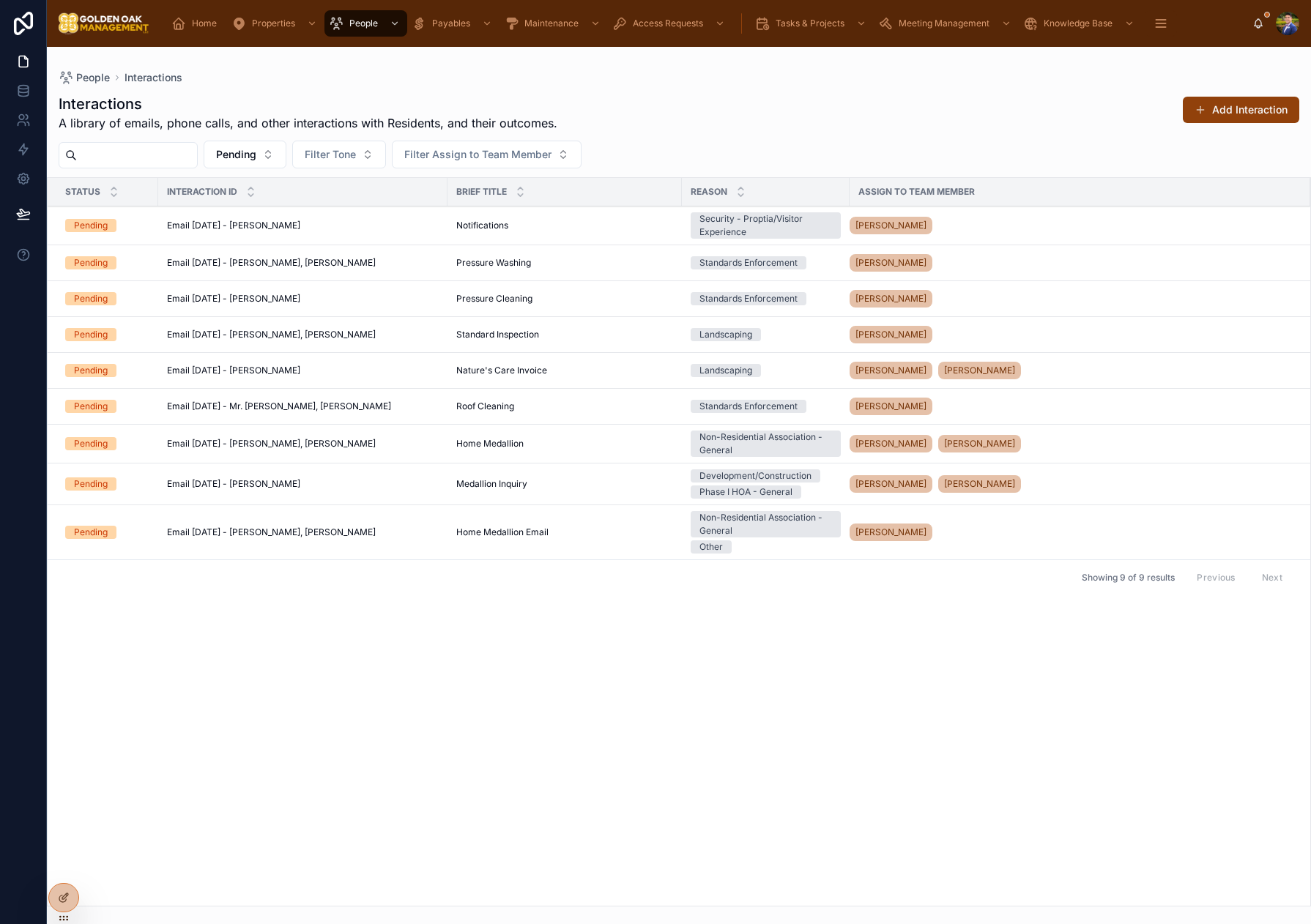
click at [431, 485] on div "Email [DATE] - [PERSON_NAME] Email [DATE] - [PERSON_NAME]" at bounding box center [302, 484] width 272 height 12
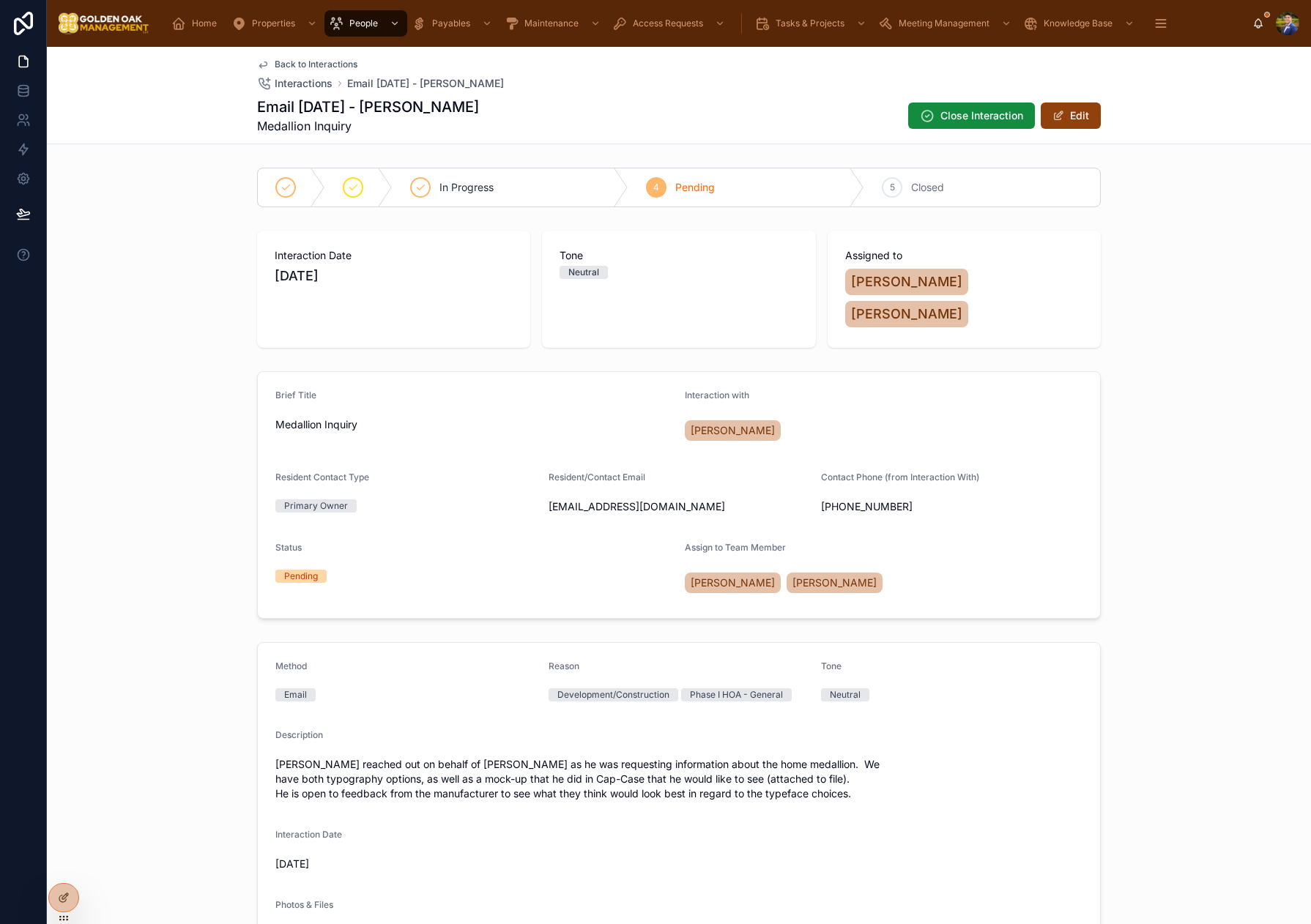
click at [936, 195] on div "5 Closed" at bounding box center [982, 187] width 236 height 38
click at [314, 65] on span "Back to Interactions" at bounding box center [315, 64] width 83 height 12
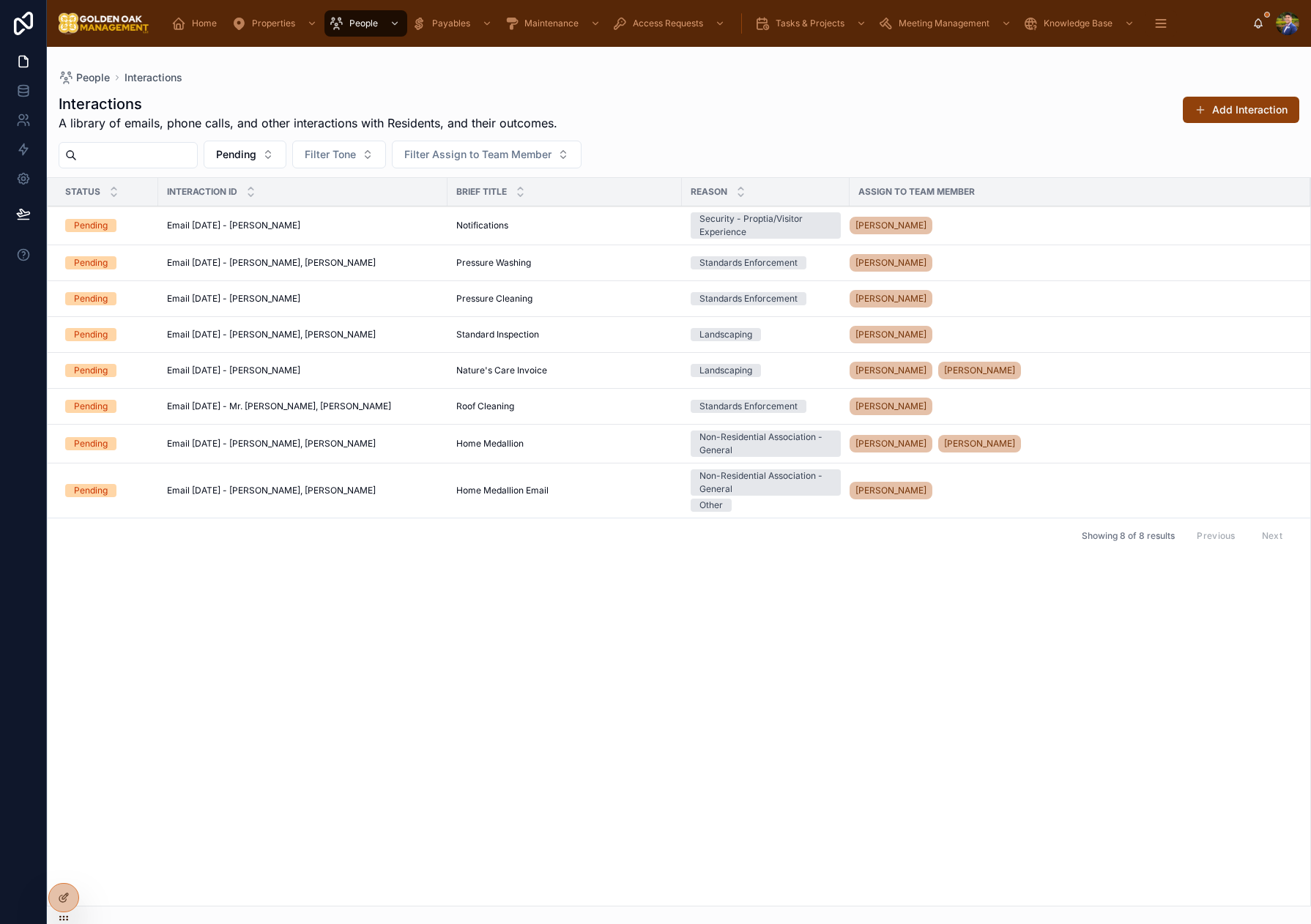
click at [376, 493] on span "Email [DATE] - [PERSON_NAME], [PERSON_NAME]" at bounding box center [271, 490] width 209 height 12
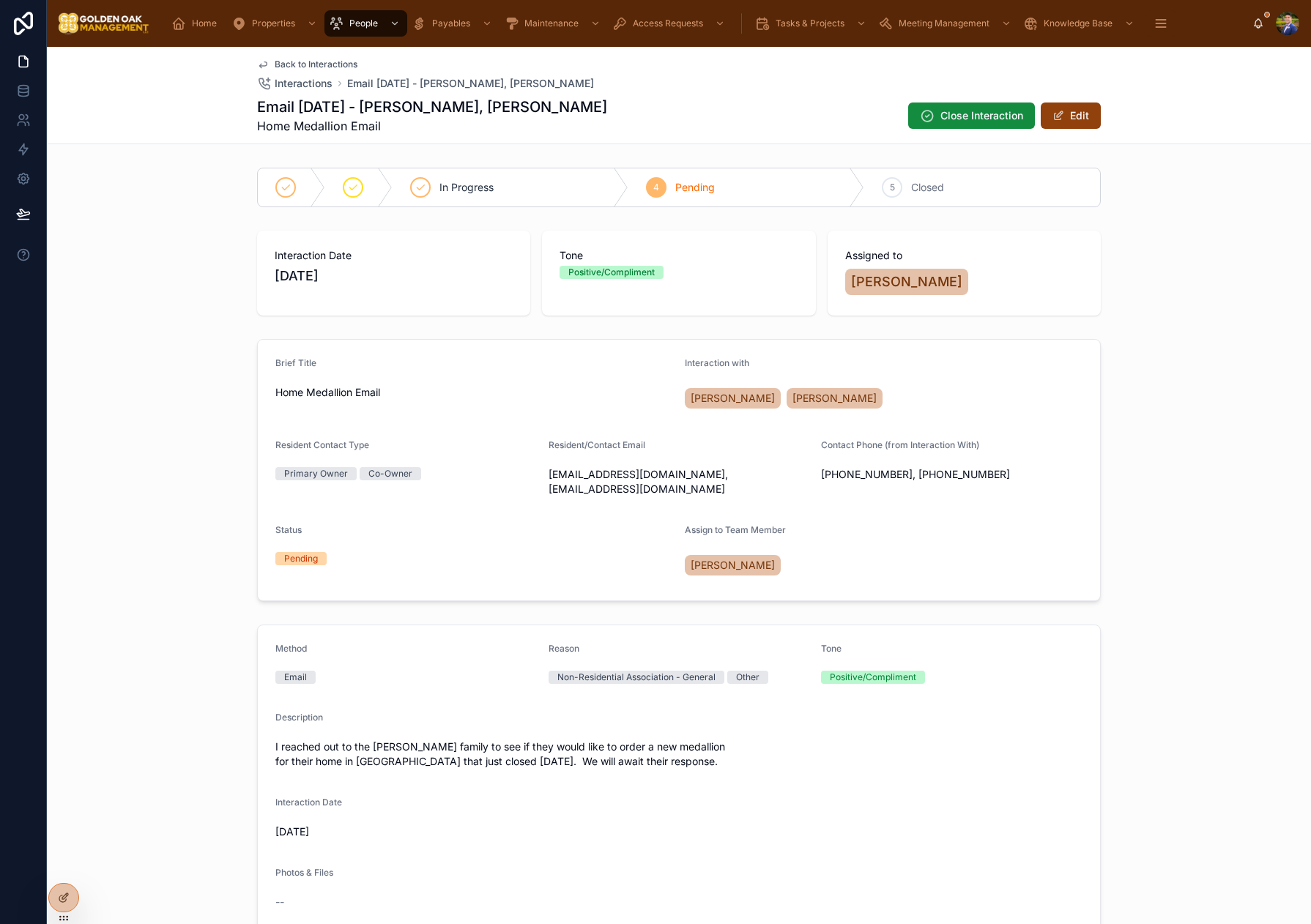
click at [946, 200] on div "5 Closed" at bounding box center [982, 187] width 236 height 38
click at [315, 63] on span "Back to Interactions" at bounding box center [315, 64] width 83 height 12
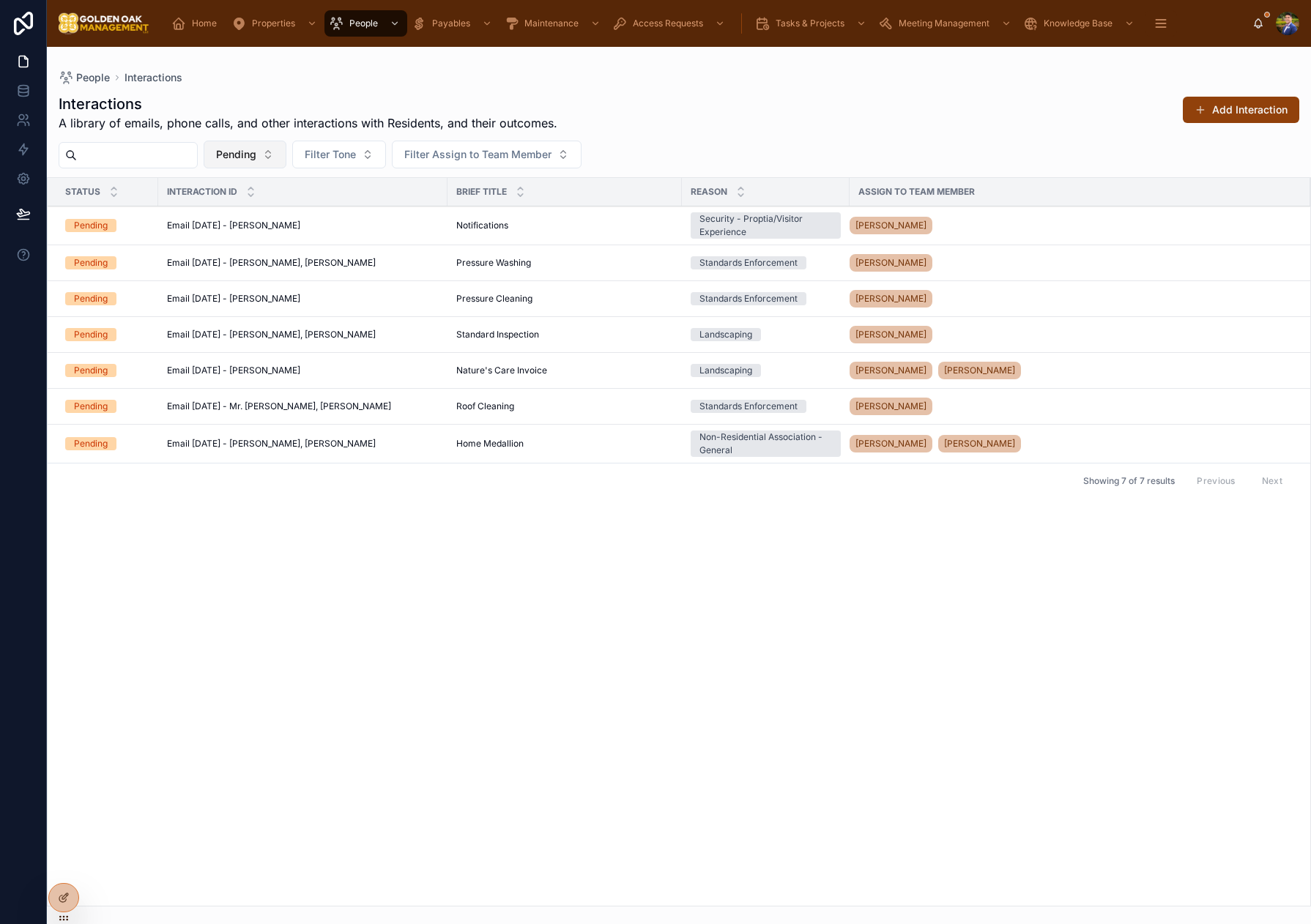
click at [257, 148] on span "Pending" at bounding box center [235, 154] width 40 height 14
click at [261, 208] on div "None" at bounding box center [264, 214] width 203 height 23
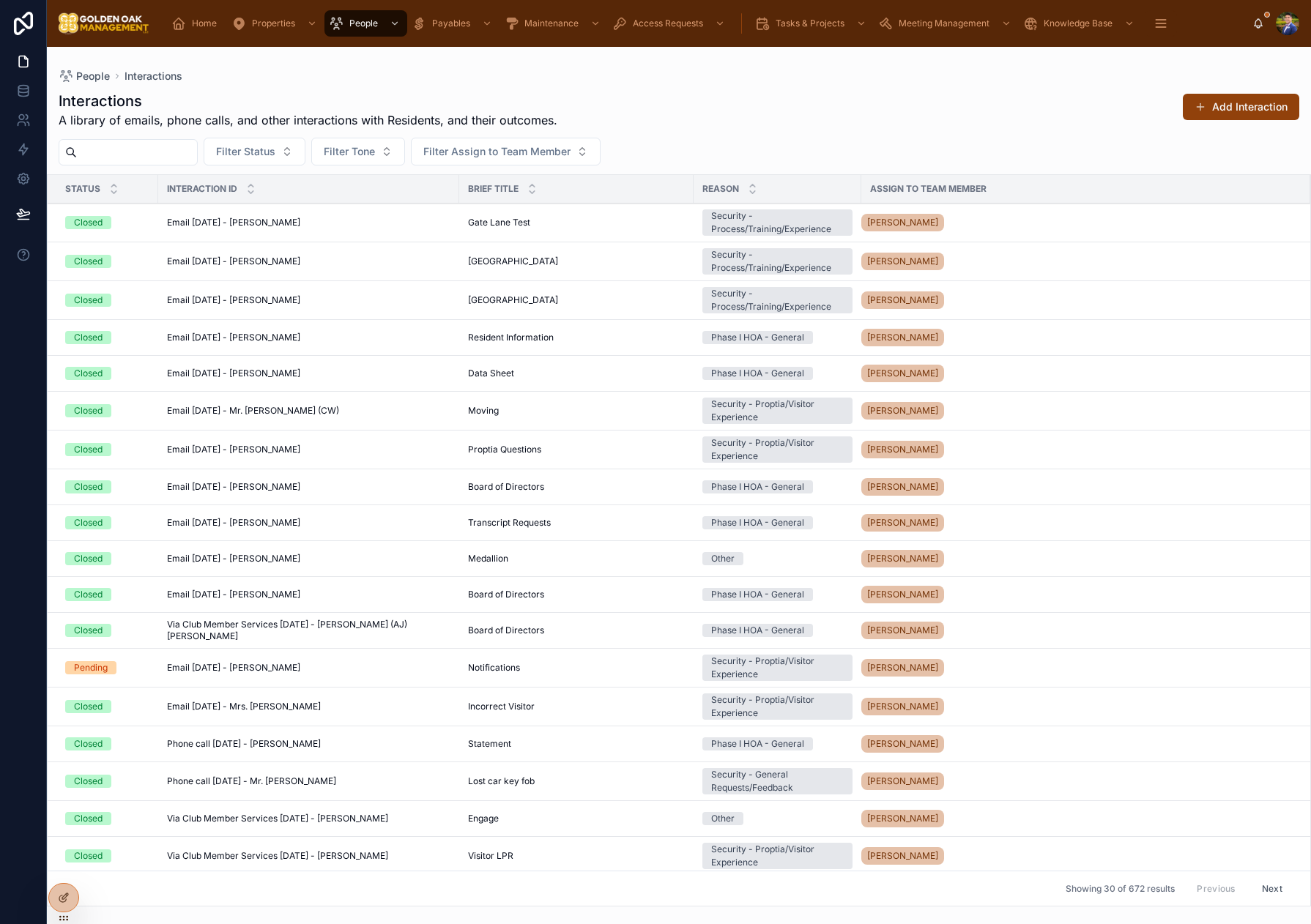
click at [725, 156] on div "Filter Status Filter Tone Filter Assign to Team Member" at bounding box center [679, 151] width 1264 height 28
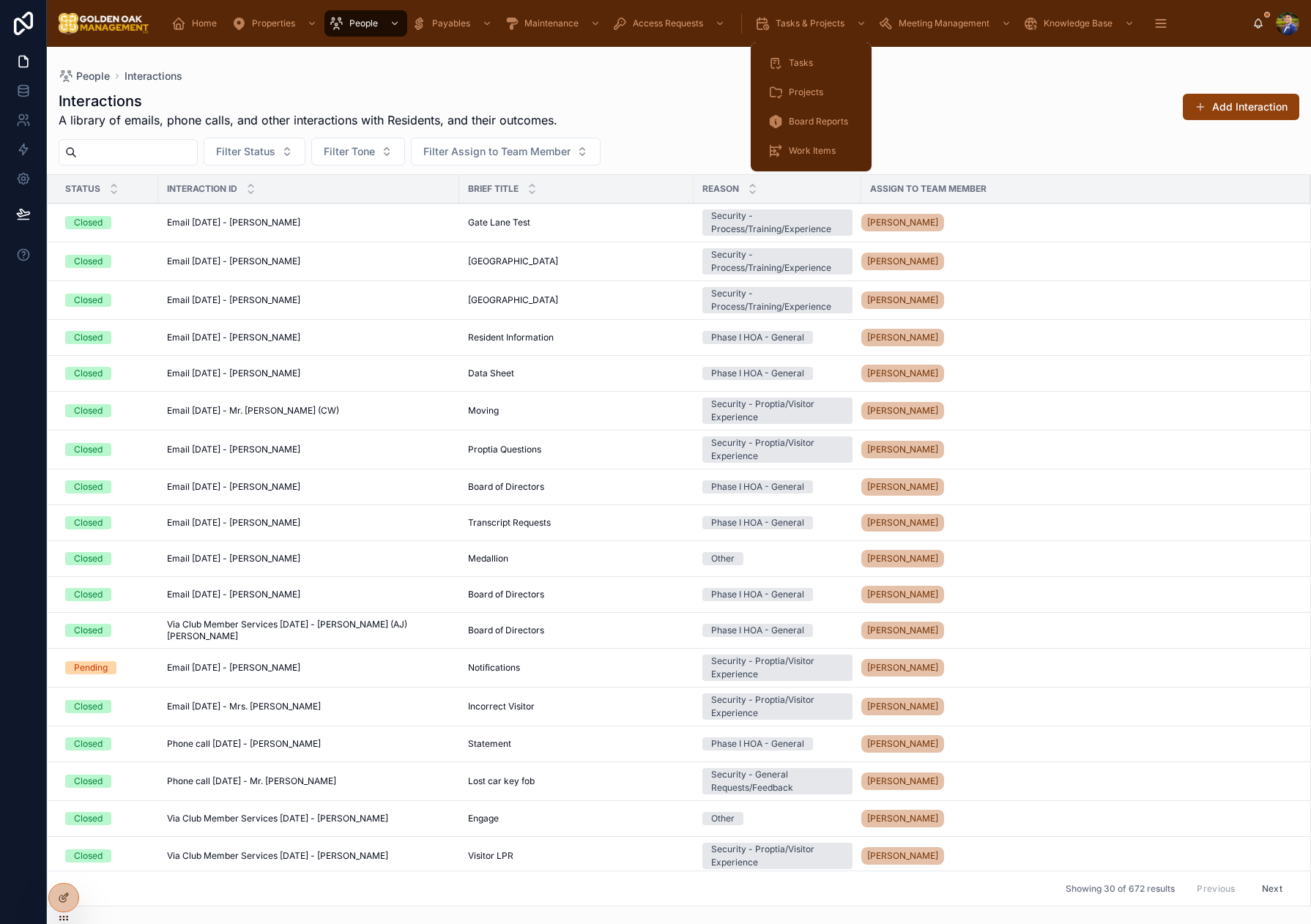
click at [824, 126] on span "Board Reports" at bounding box center [818, 121] width 60 height 12
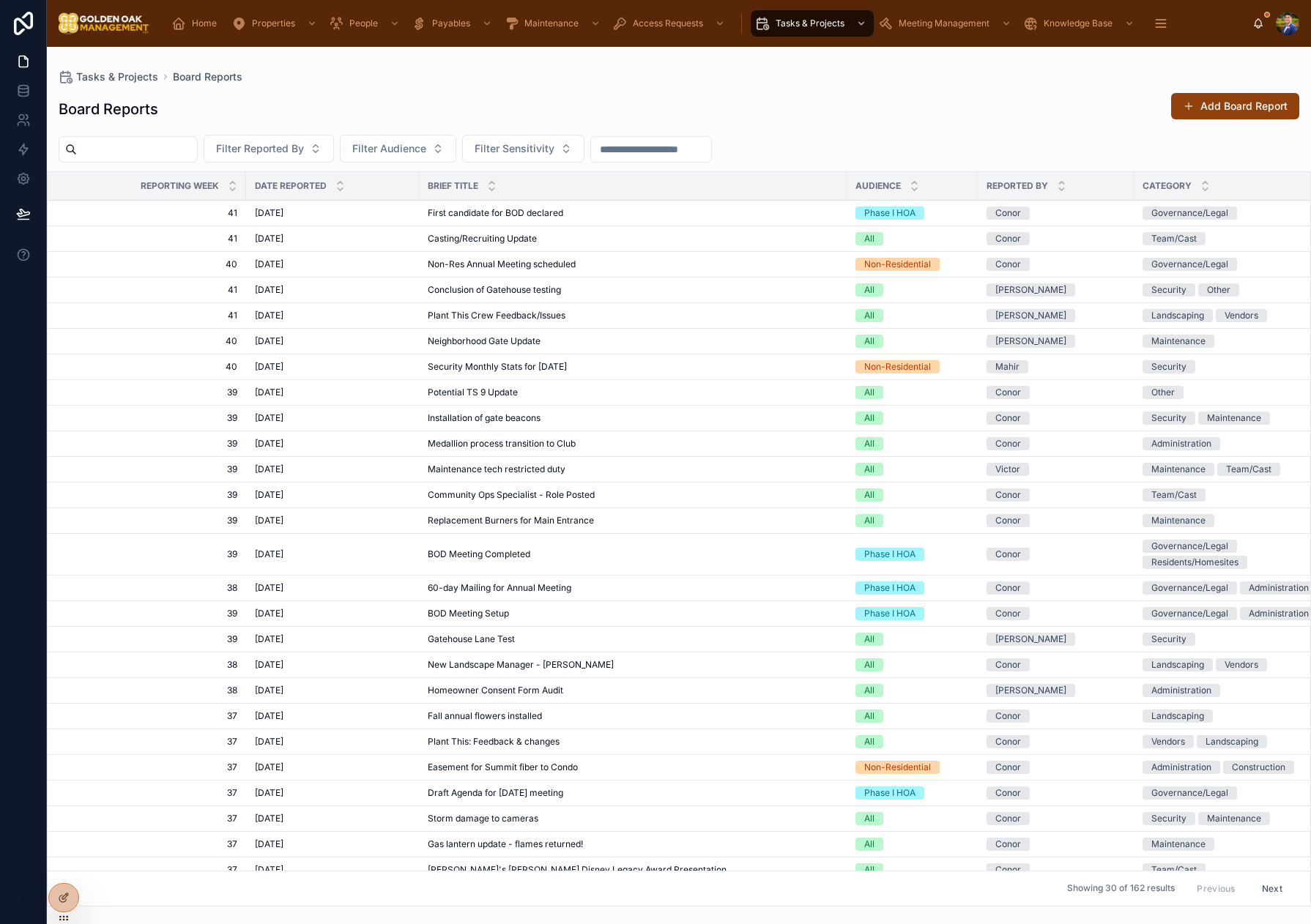
click at [550, 208] on span "First candidate for BOD declared" at bounding box center [496, 213] width 135 height 12
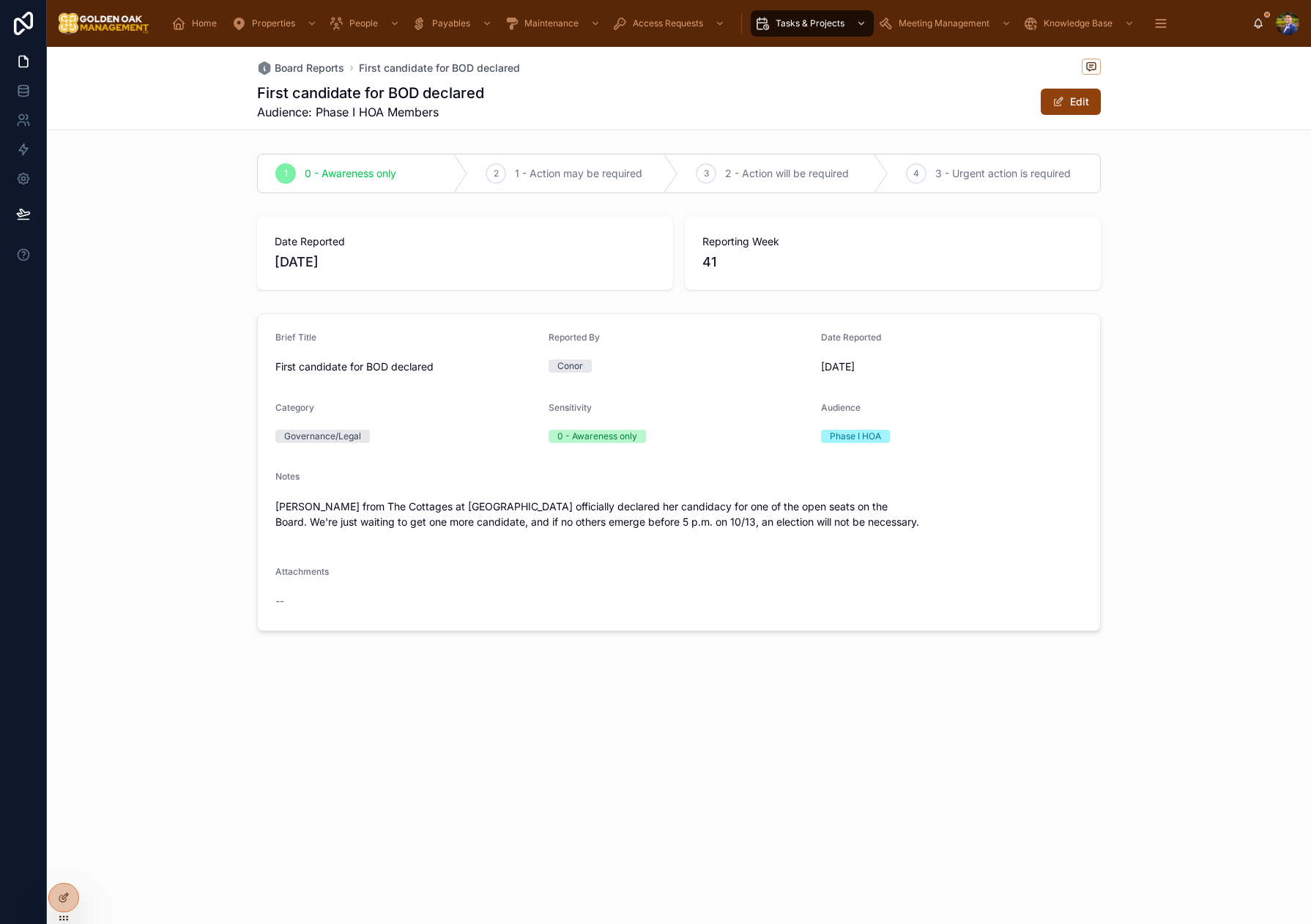
drag, startPoint x: 918, startPoint y: 527, endPoint x: 269, endPoint y: 513, distance: 649.2
click at [269, 511] on form "Brief Title First candidate for BOD declared Reported By Conor Date Reported [D…" at bounding box center [678, 471] width 842 height 316
copy p "[PERSON_NAME] from The Cottages at [GEOGRAPHIC_DATA] officially declared her ca…"
click at [729, 583] on form "Brief Title First candidate for BOD declared Reported By Conor Date Reported [D…" at bounding box center [678, 471] width 842 height 316
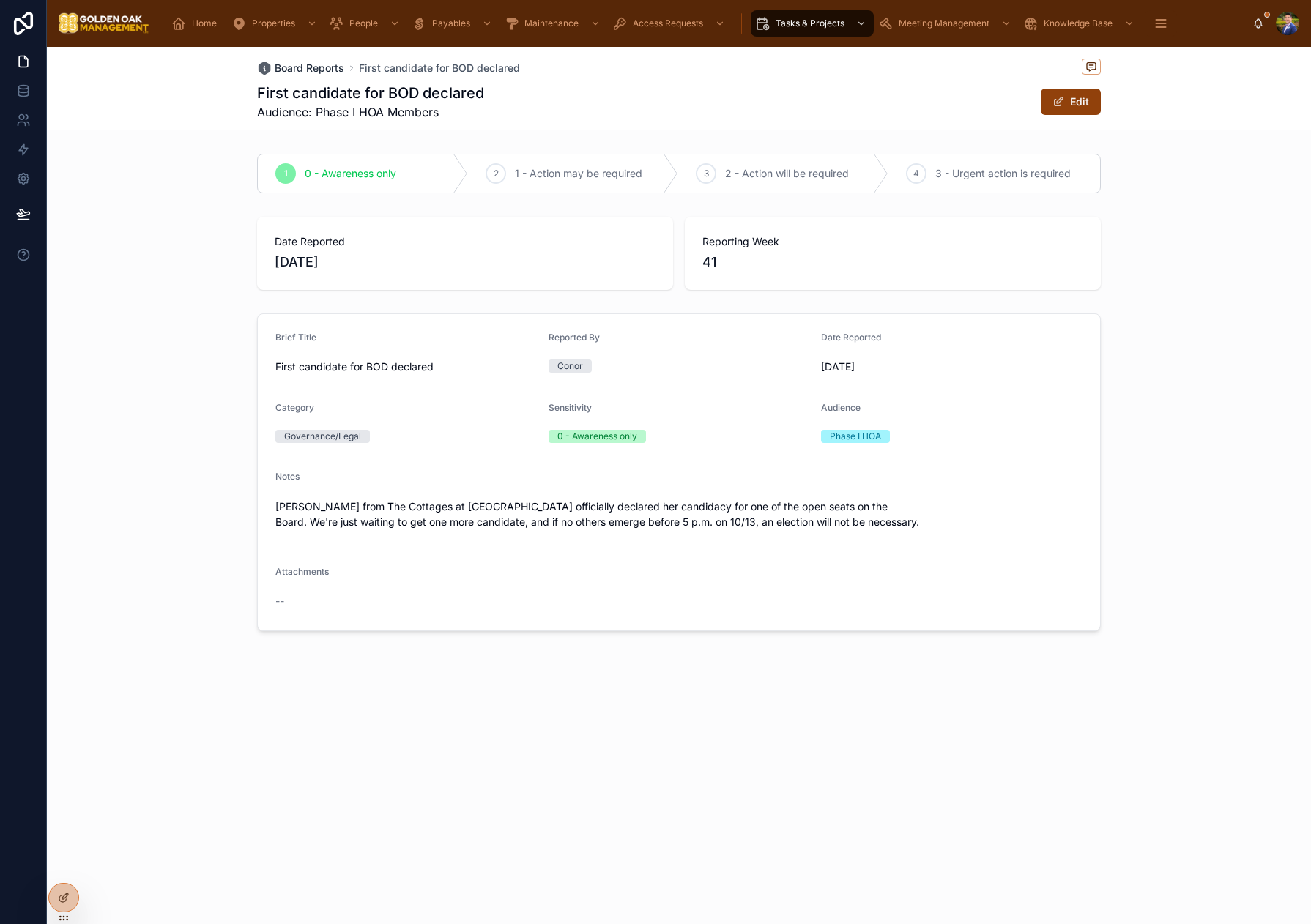
click at [298, 70] on span "Board Reports" at bounding box center [309, 68] width 70 height 14
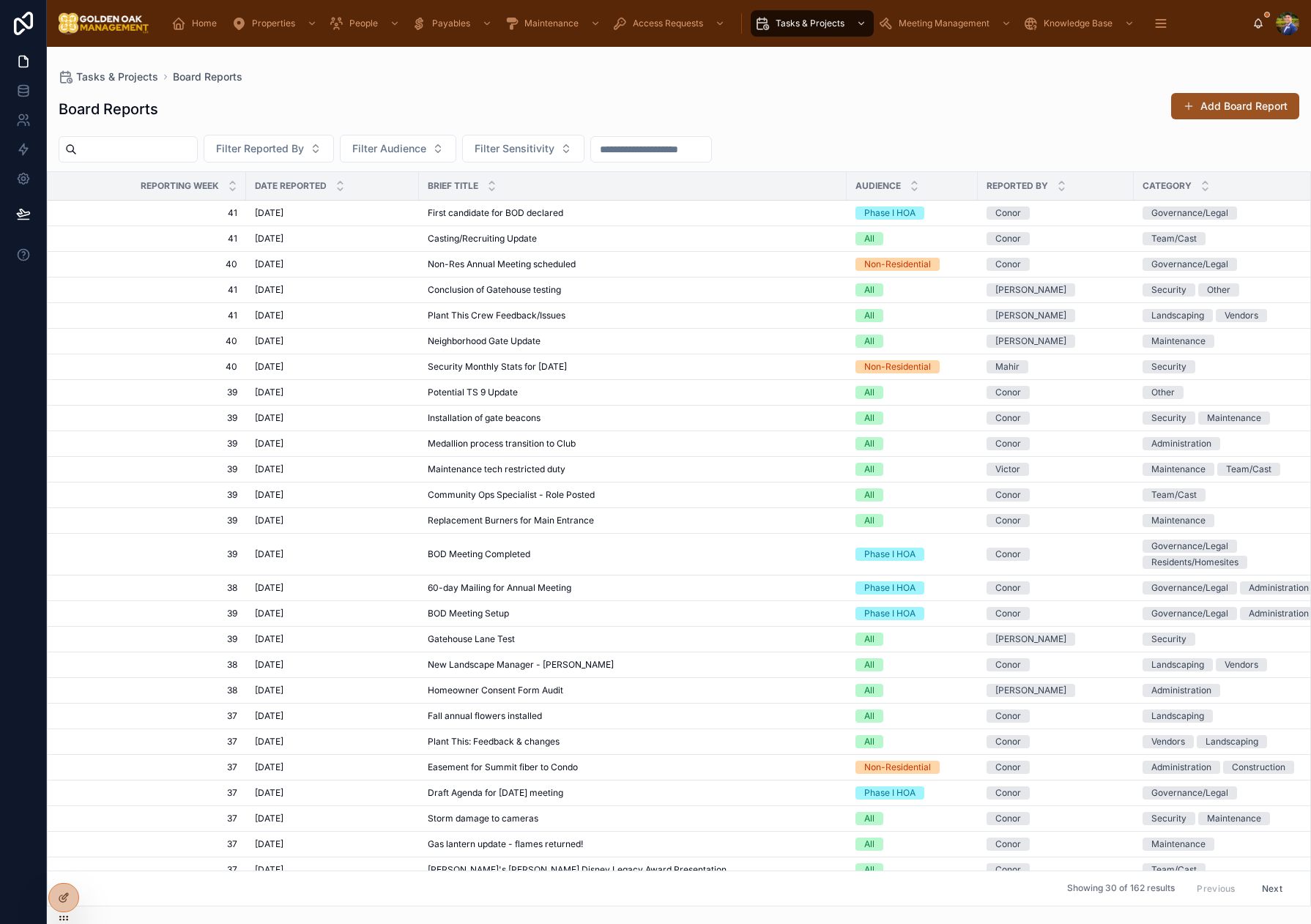
click at [1236, 104] on button "Add Board Report" at bounding box center [1235, 106] width 128 height 27
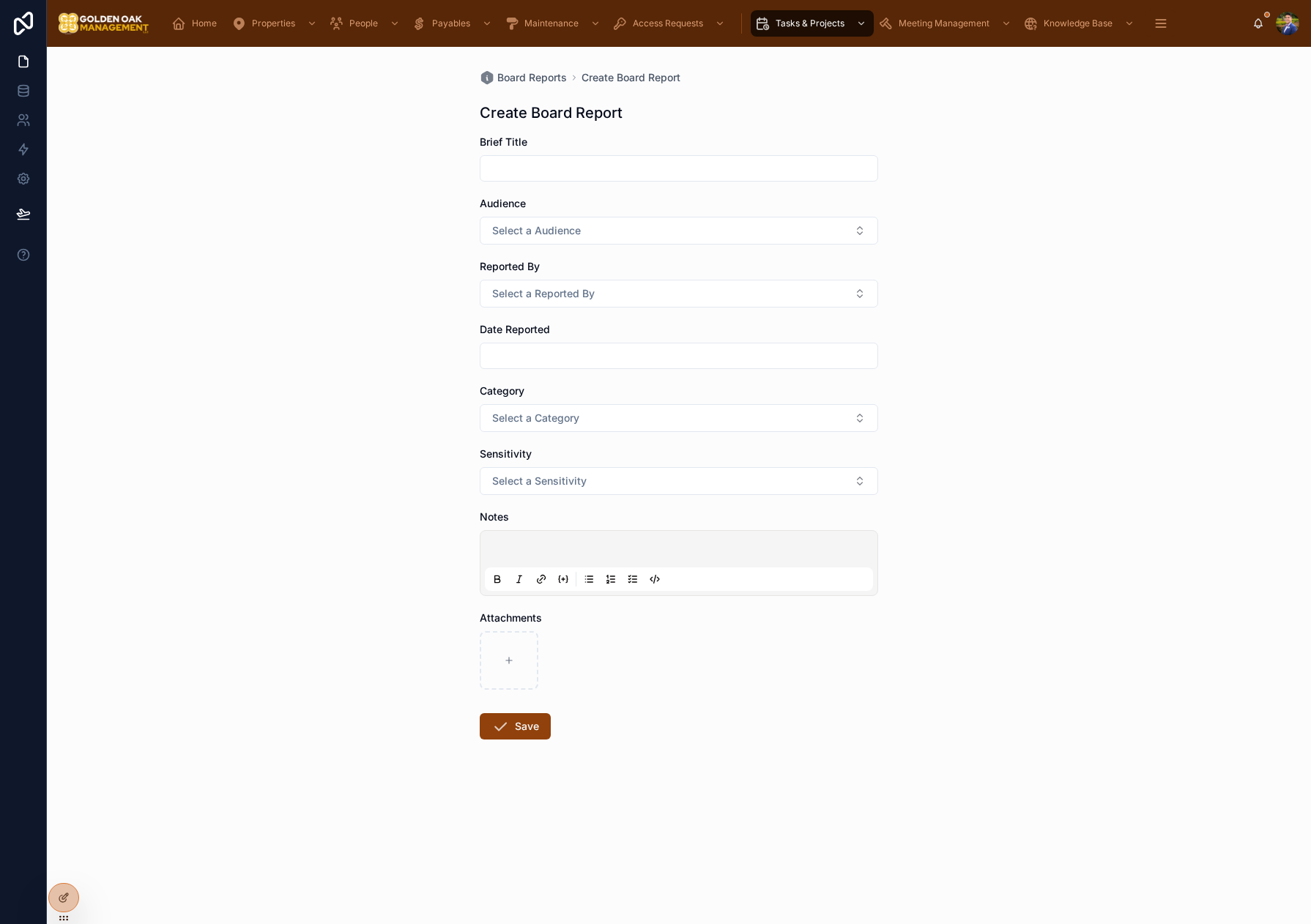
click at [551, 168] on input "text" at bounding box center [678, 168] width 397 height 20
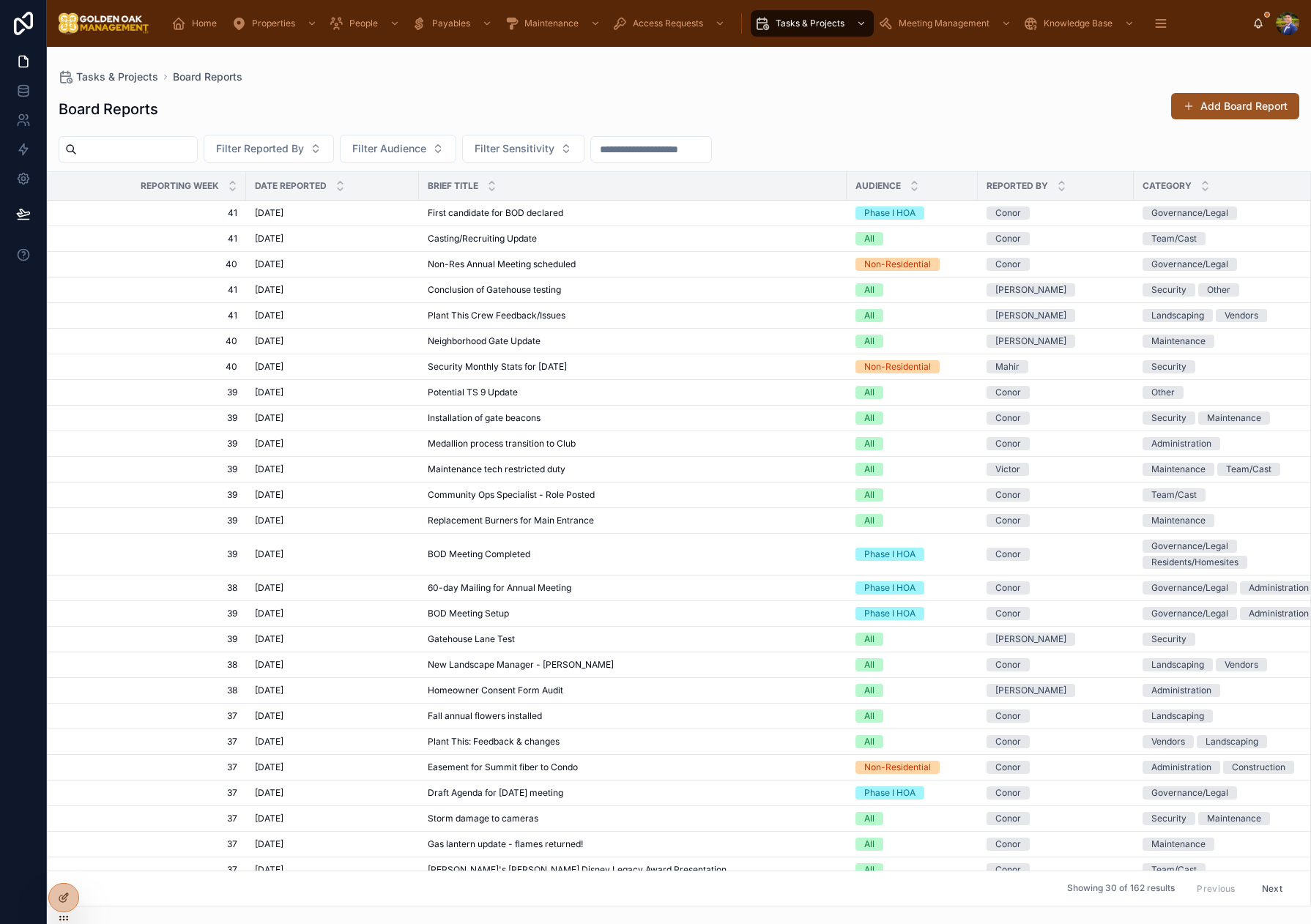
click at [1227, 111] on button "Add Board Report" at bounding box center [1235, 106] width 128 height 27
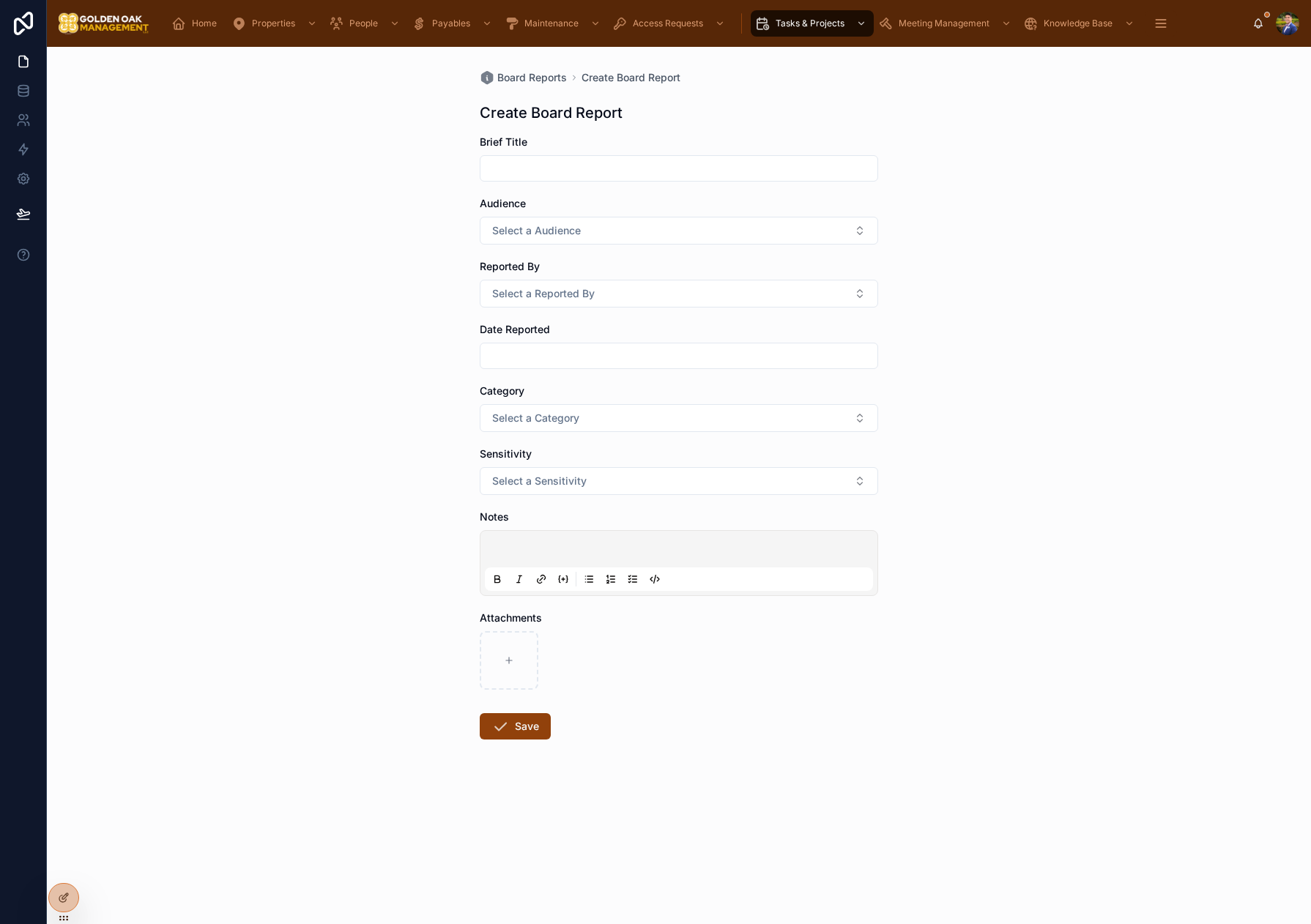
click at [534, 170] on input "text" at bounding box center [678, 168] width 397 height 20
type input "**********"
click at [556, 229] on span "Select a Audience" at bounding box center [536, 231] width 88 height 14
click at [633, 293] on div "Phase I HOA" at bounding box center [618, 289] width 52 height 13
click at [528, 299] on span "Select a Reported By" at bounding box center [543, 293] width 102 height 14
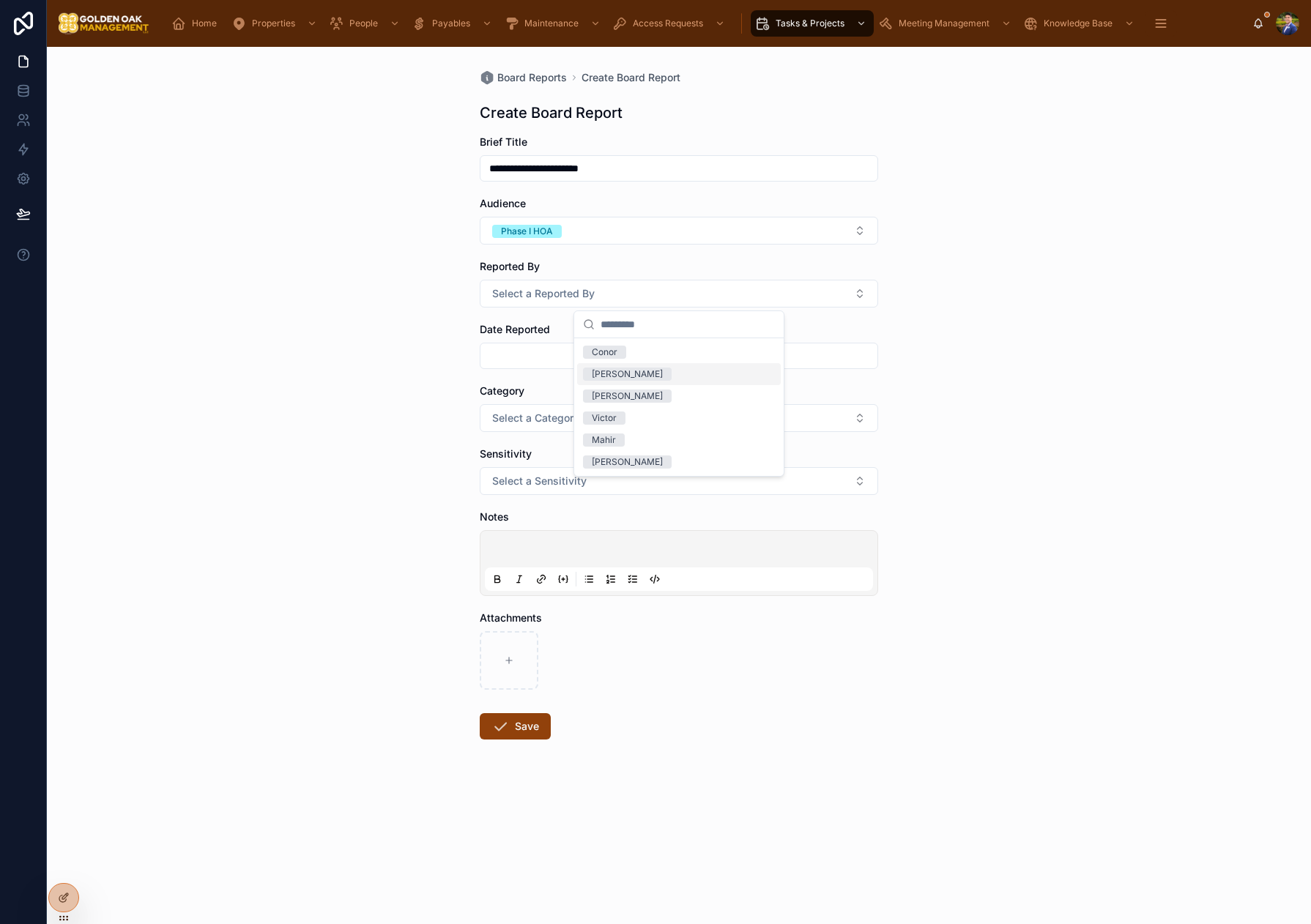
drag, startPoint x: 625, startPoint y: 377, endPoint x: 537, endPoint y: 364, distance: 89.0
click at [626, 376] on div "[PERSON_NAME]" at bounding box center [627, 373] width 71 height 13
click at [532, 364] on input "text" at bounding box center [678, 356] width 397 height 20
click at [726, 509] on button "10" at bounding box center [732, 508] width 27 height 27
type input "**********"
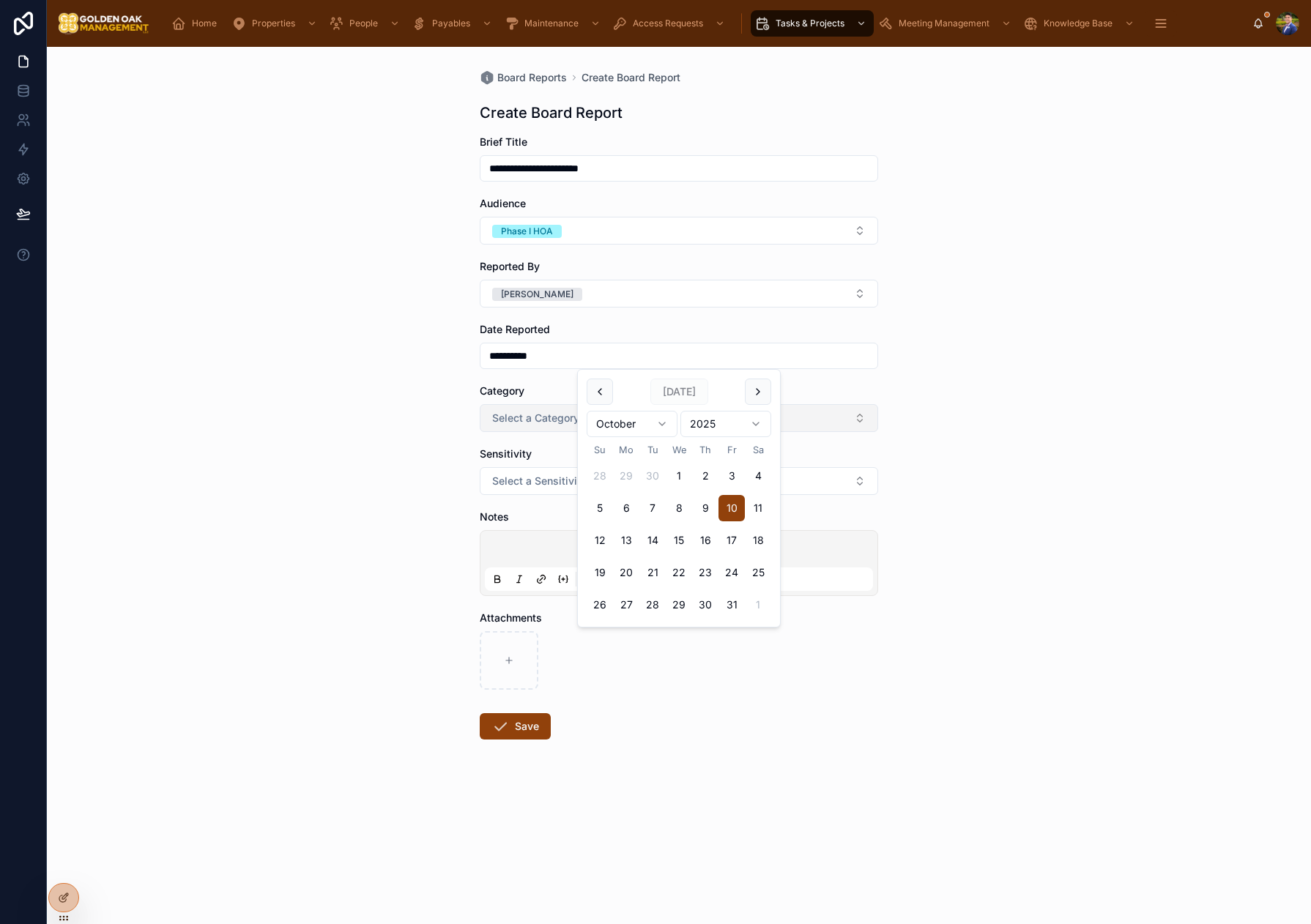
click at [545, 424] on span "Select a Category" at bounding box center [536, 418] width 87 height 14
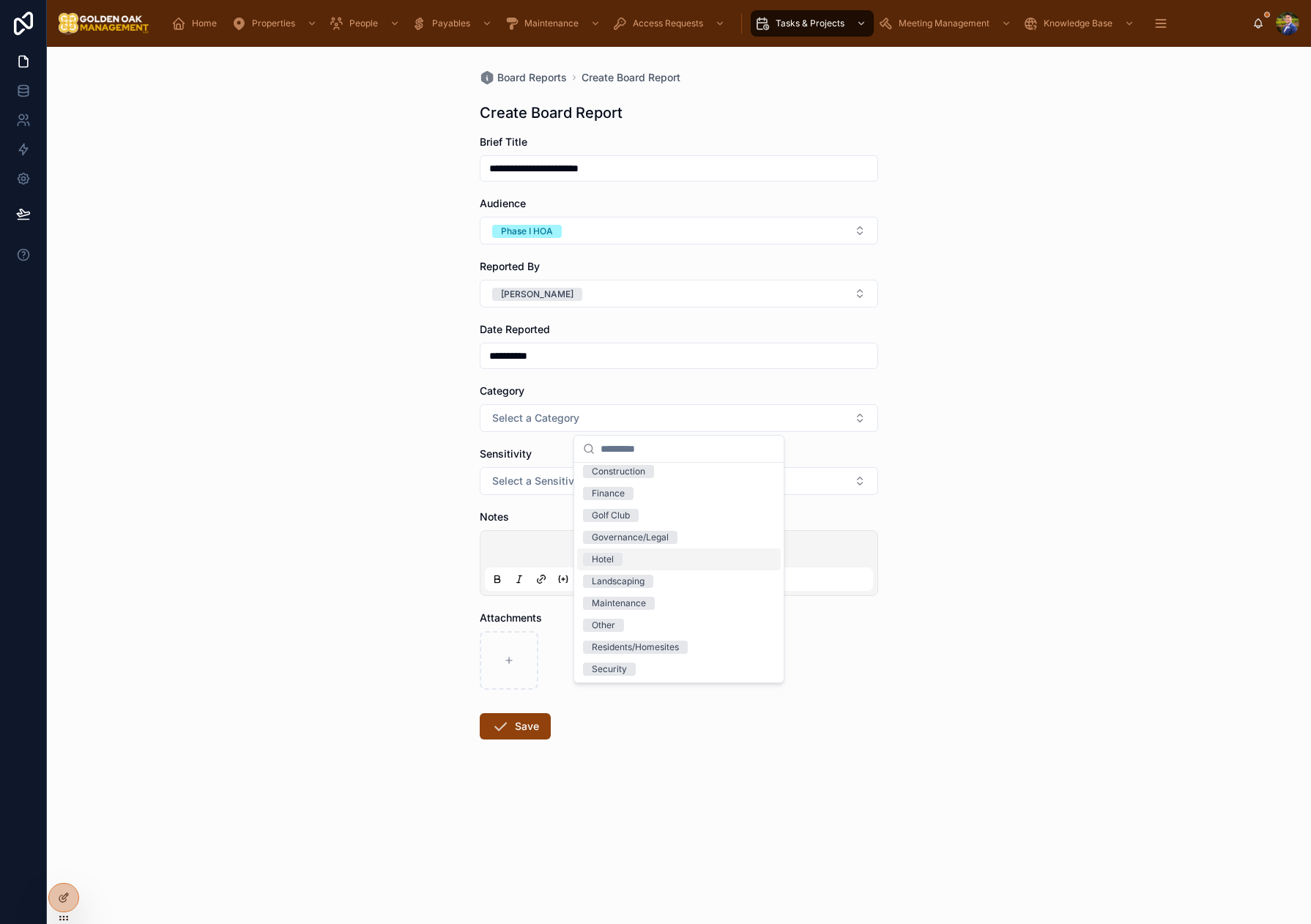
scroll to position [29, 0]
click at [672, 544] on div "Governance/Legal" at bounding box center [678, 536] width 203 height 22
click at [520, 475] on span "Select a Sensitivity" at bounding box center [539, 481] width 94 height 14
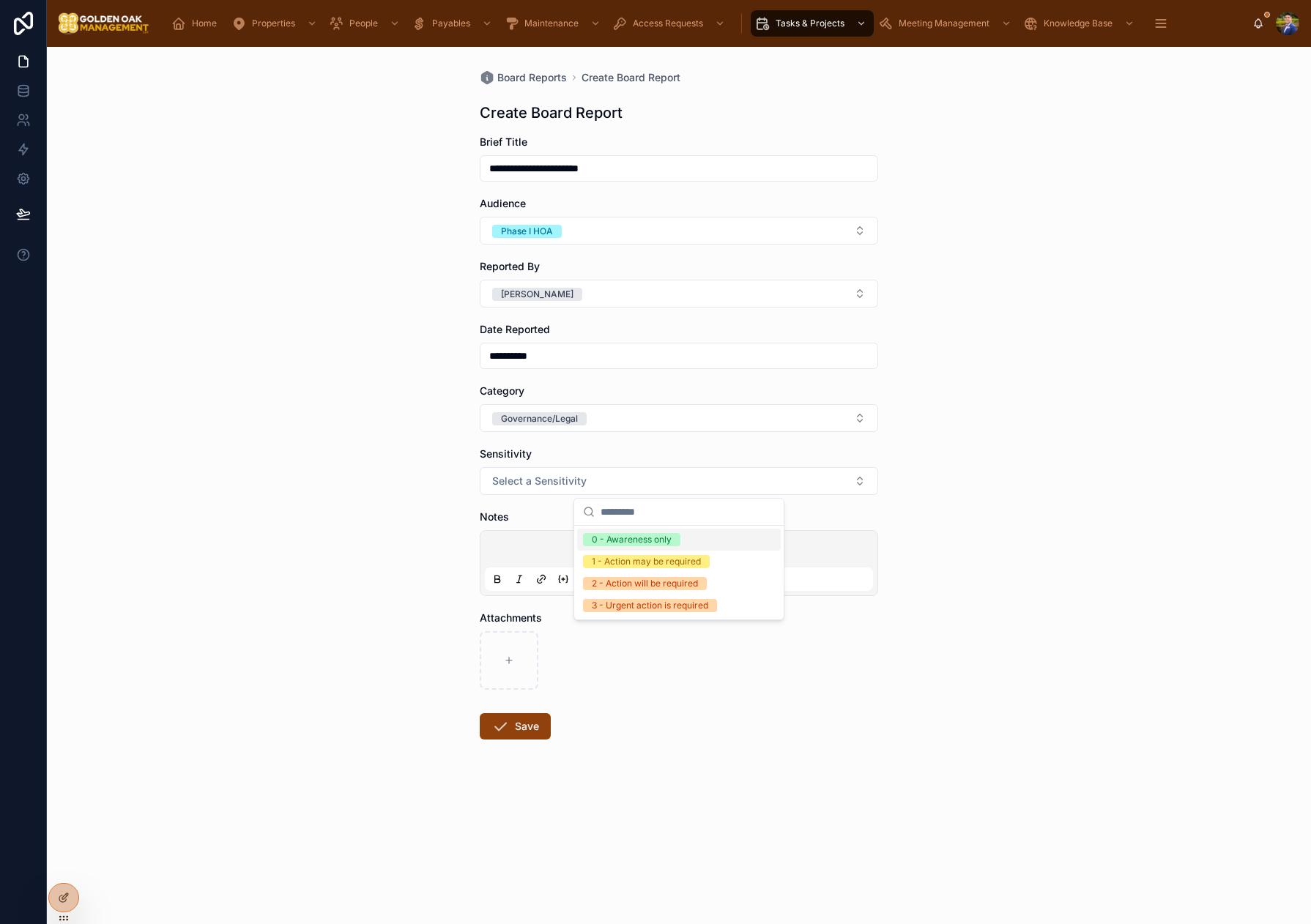
click at [647, 542] on div "0 - Awareness only" at bounding box center [632, 539] width 80 height 13
click at [511, 550] on p at bounding box center [681, 551] width 388 height 14
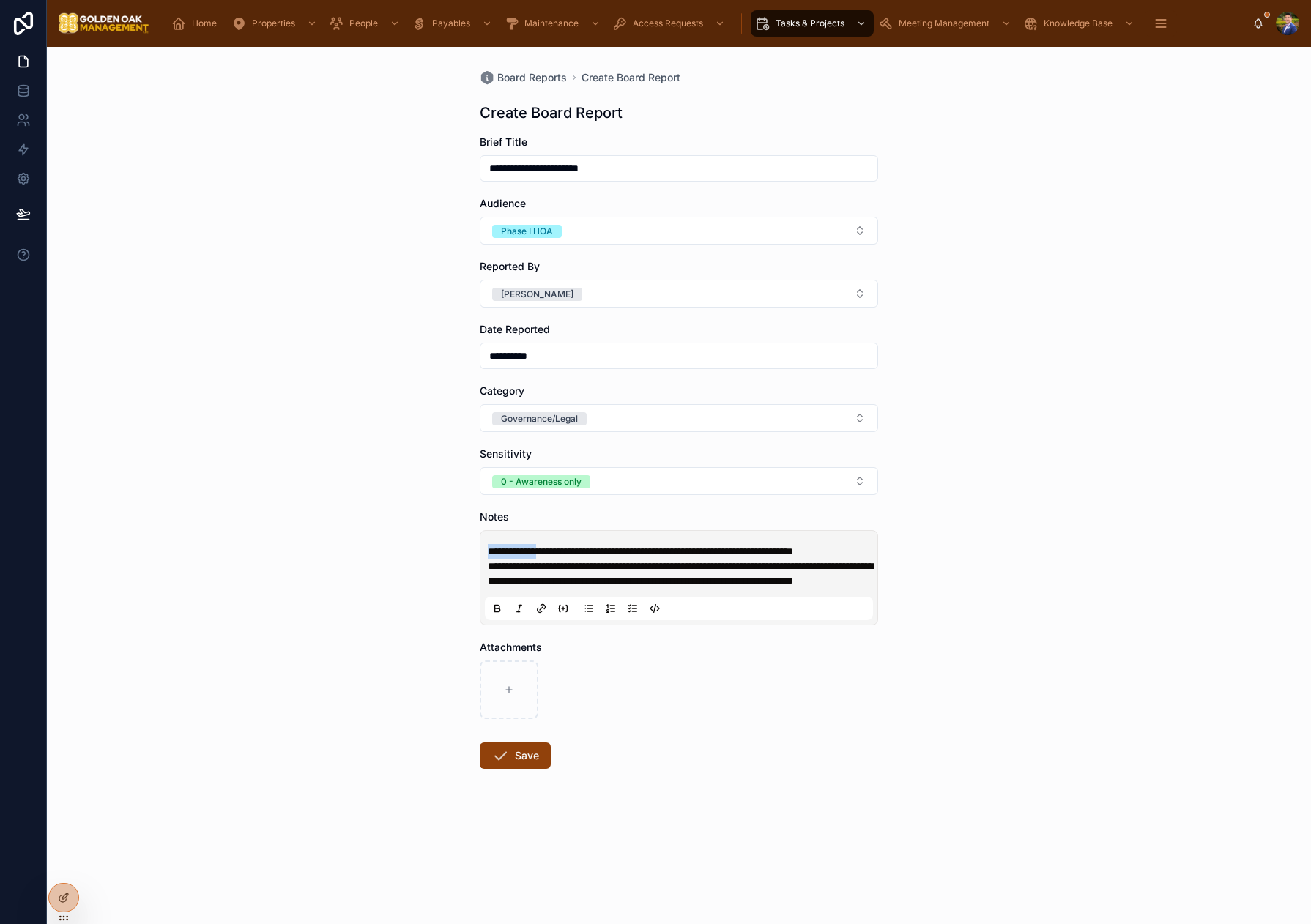
drag, startPoint x: 550, startPoint y: 552, endPoint x: 474, endPoint y: 552, distance: 76.0
click at [474, 552] on div "**********" at bounding box center [678, 454] width 422 height 815
drag, startPoint x: 507, startPoint y: 551, endPoint x: 450, endPoint y: 550, distance: 57.0
click at [450, 550] on div "**********" at bounding box center [679, 486] width 1264 height 877
click at [669, 548] on span "**********" at bounding box center [609, 552] width 243 height 11
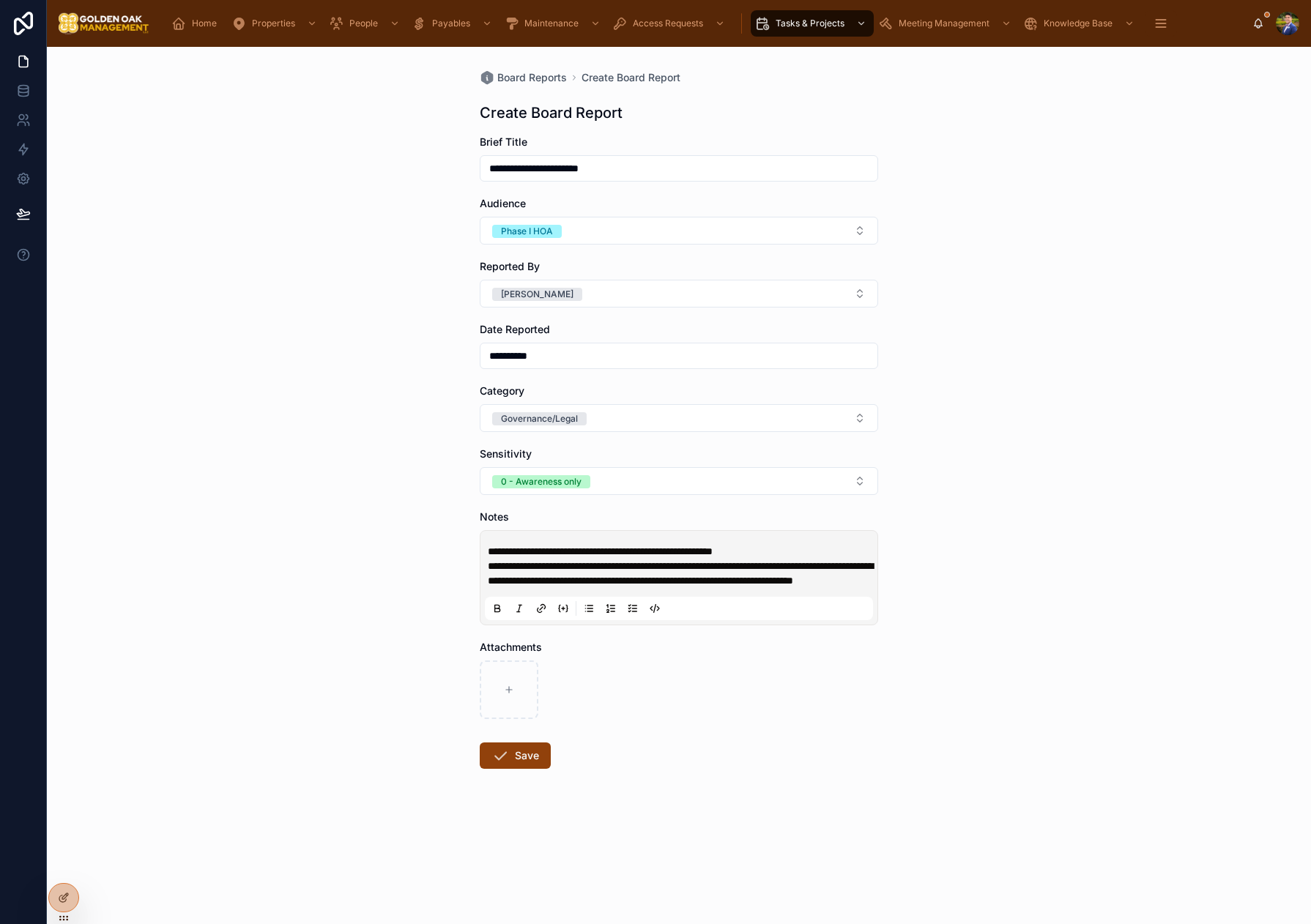
click at [488, 585] on span "**********" at bounding box center [680, 573] width 385 height 25
click at [519, 769] on button "Save" at bounding box center [515, 756] width 71 height 27
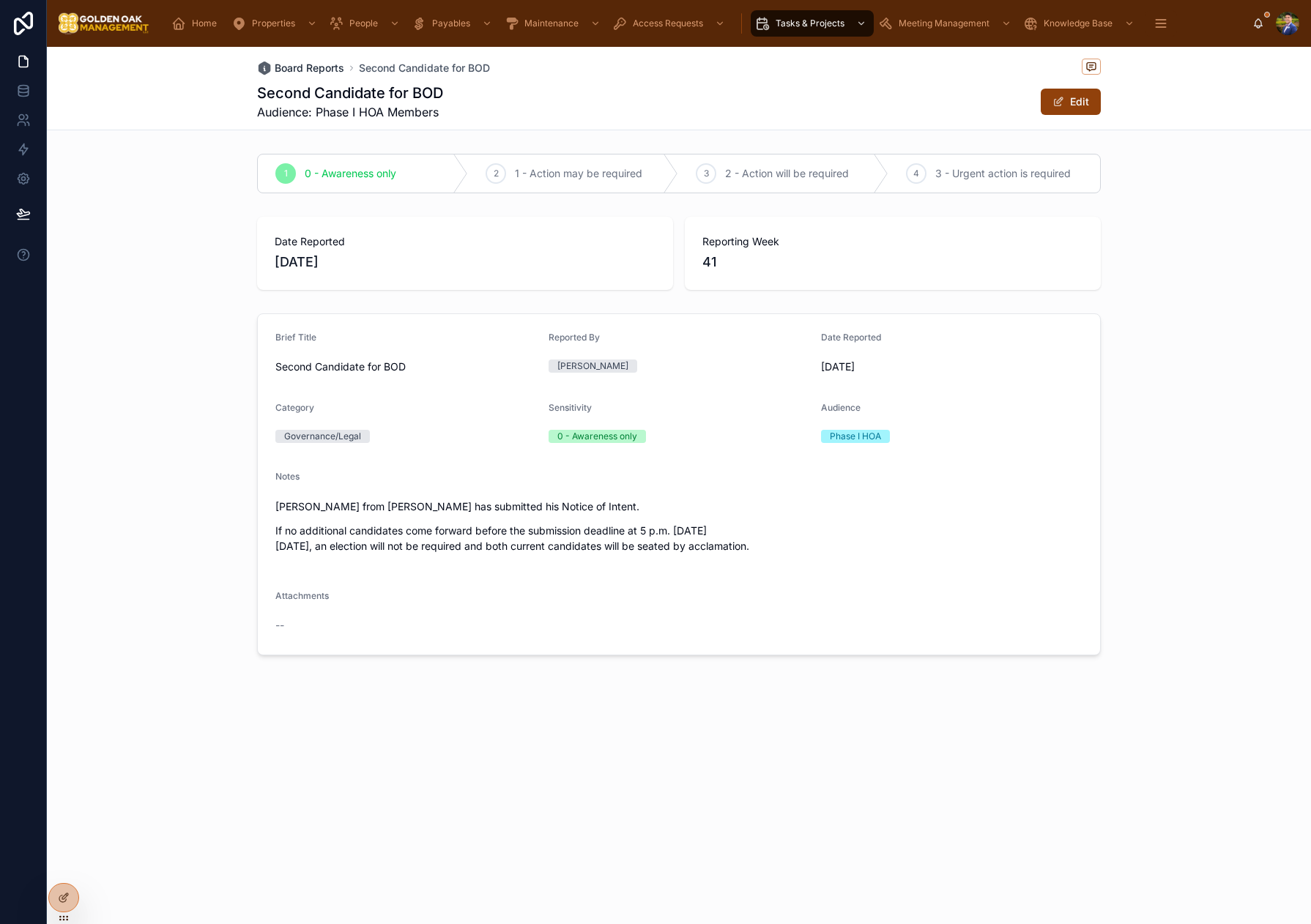
click at [316, 71] on span "Board Reports" at bounding box center [309, 68] width 70 height 14
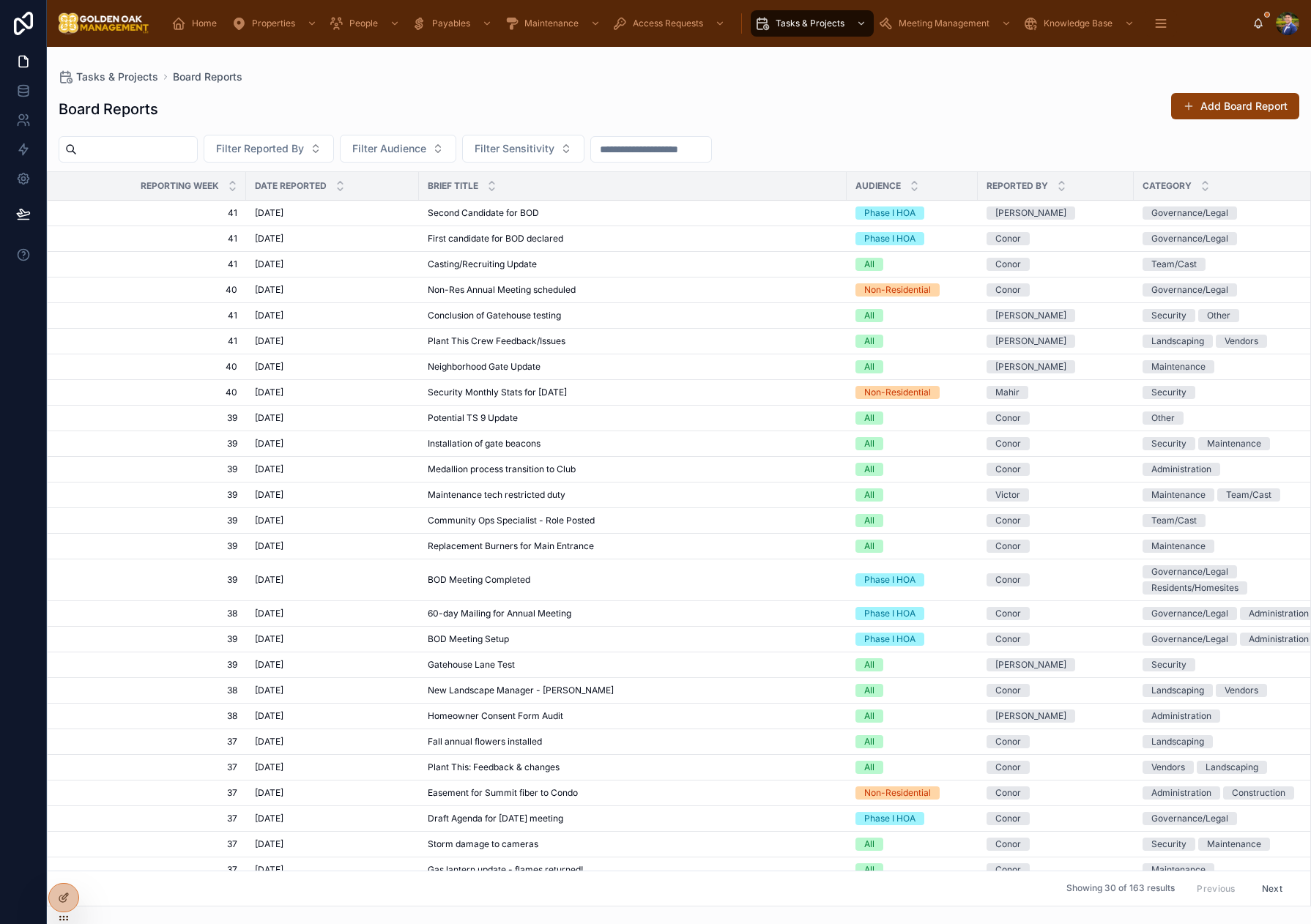
click at [264, 28] on span "Properties" at bounding box center [274, 23] width 43 height 12
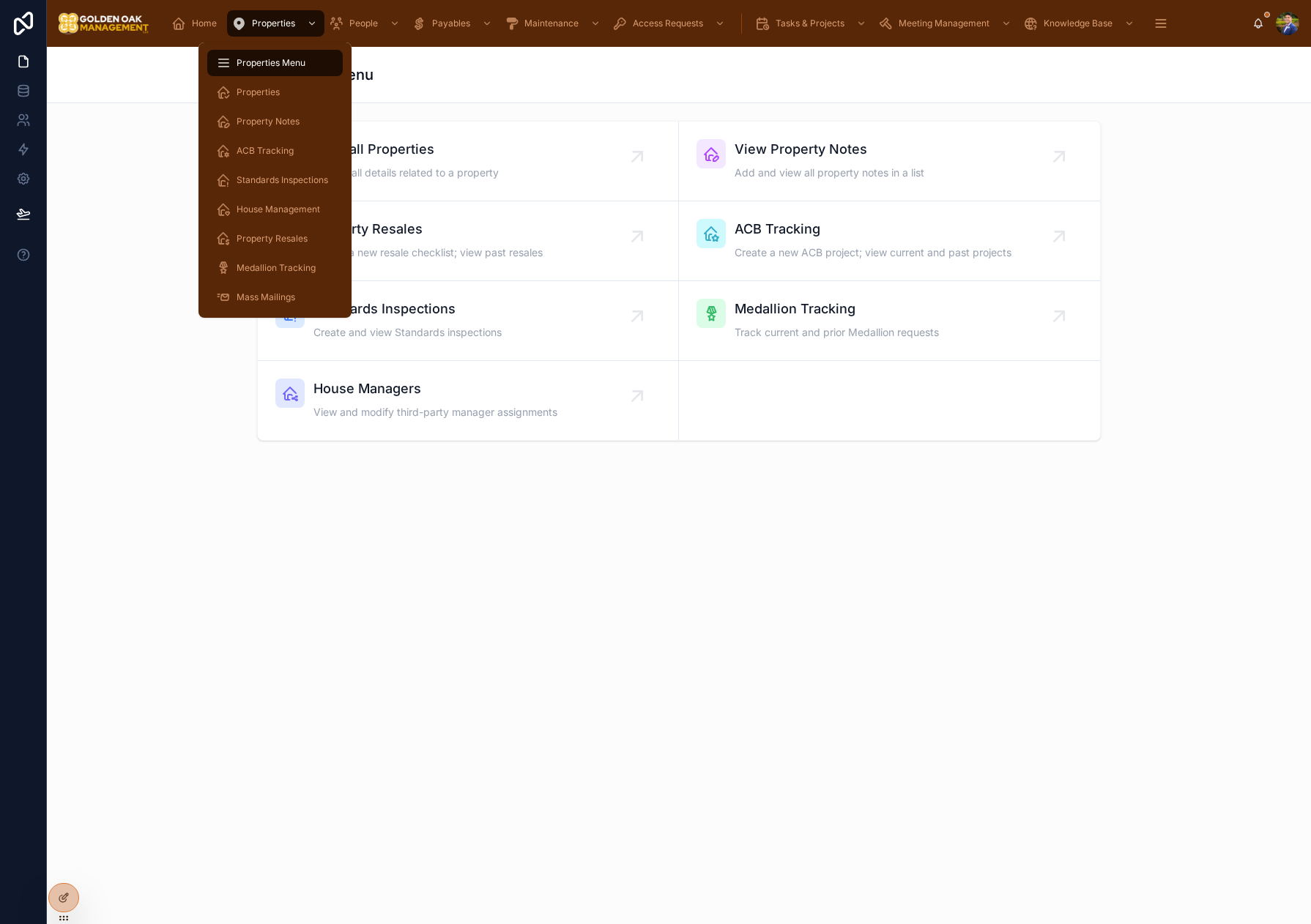
click at [274, 93] on span "Properties" at bounding box center [258, 92] width 43 height 12
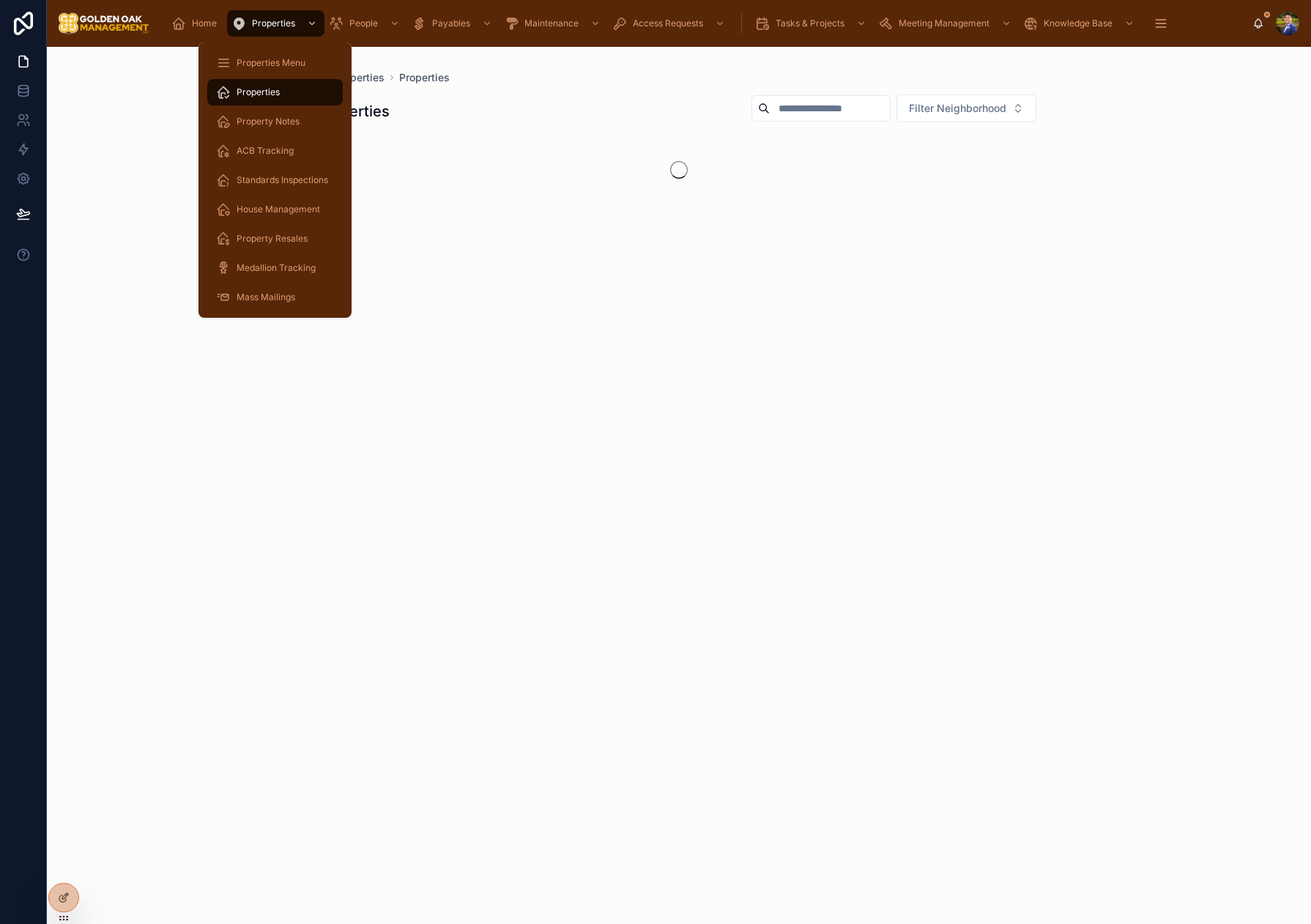
click at [356, 30] on div "People" at bounding box center [365, 23] width 74 height 23
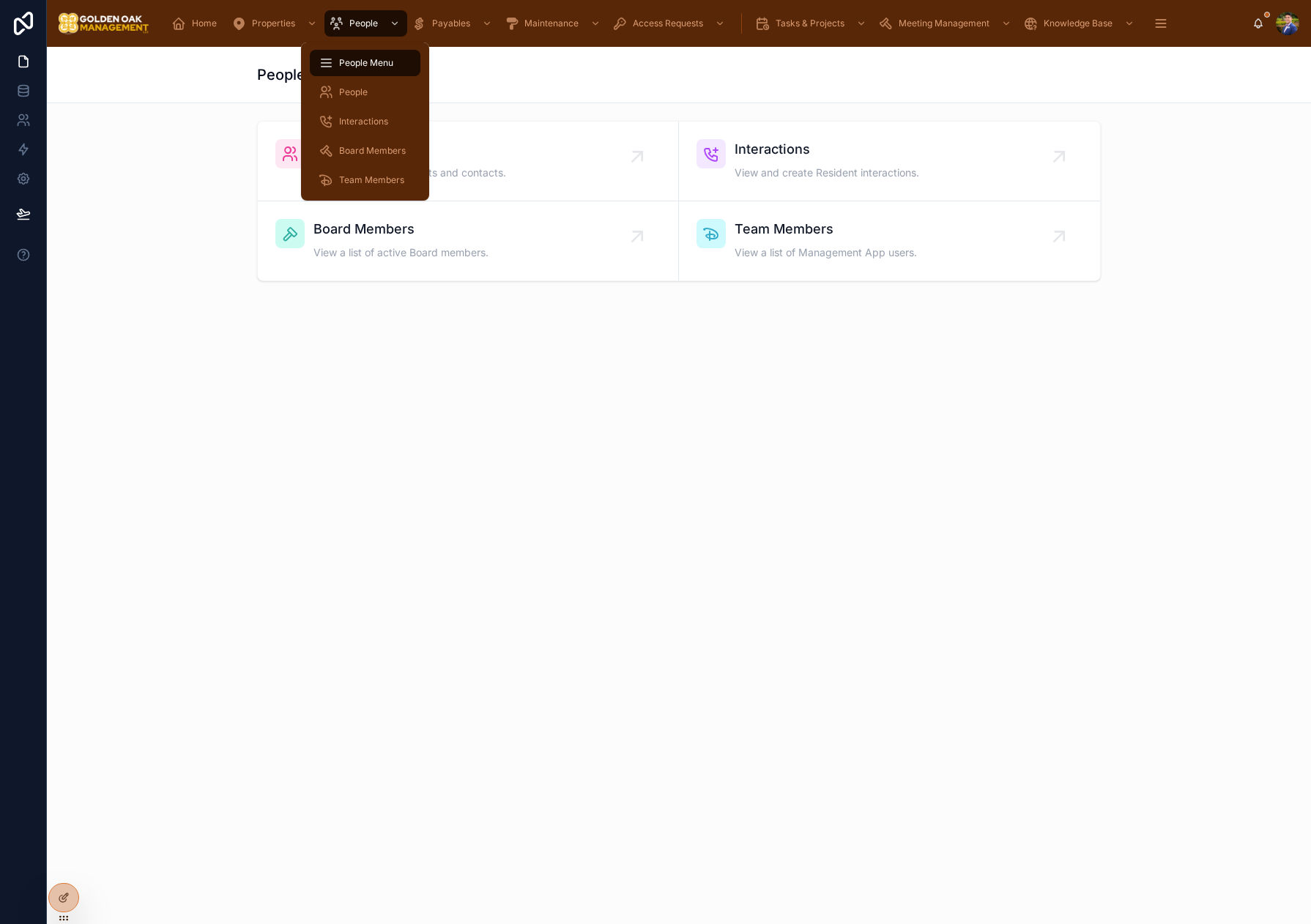
click at [392, 118] on div "Interactions" at bounding box center [365, 121] width 93 height 23
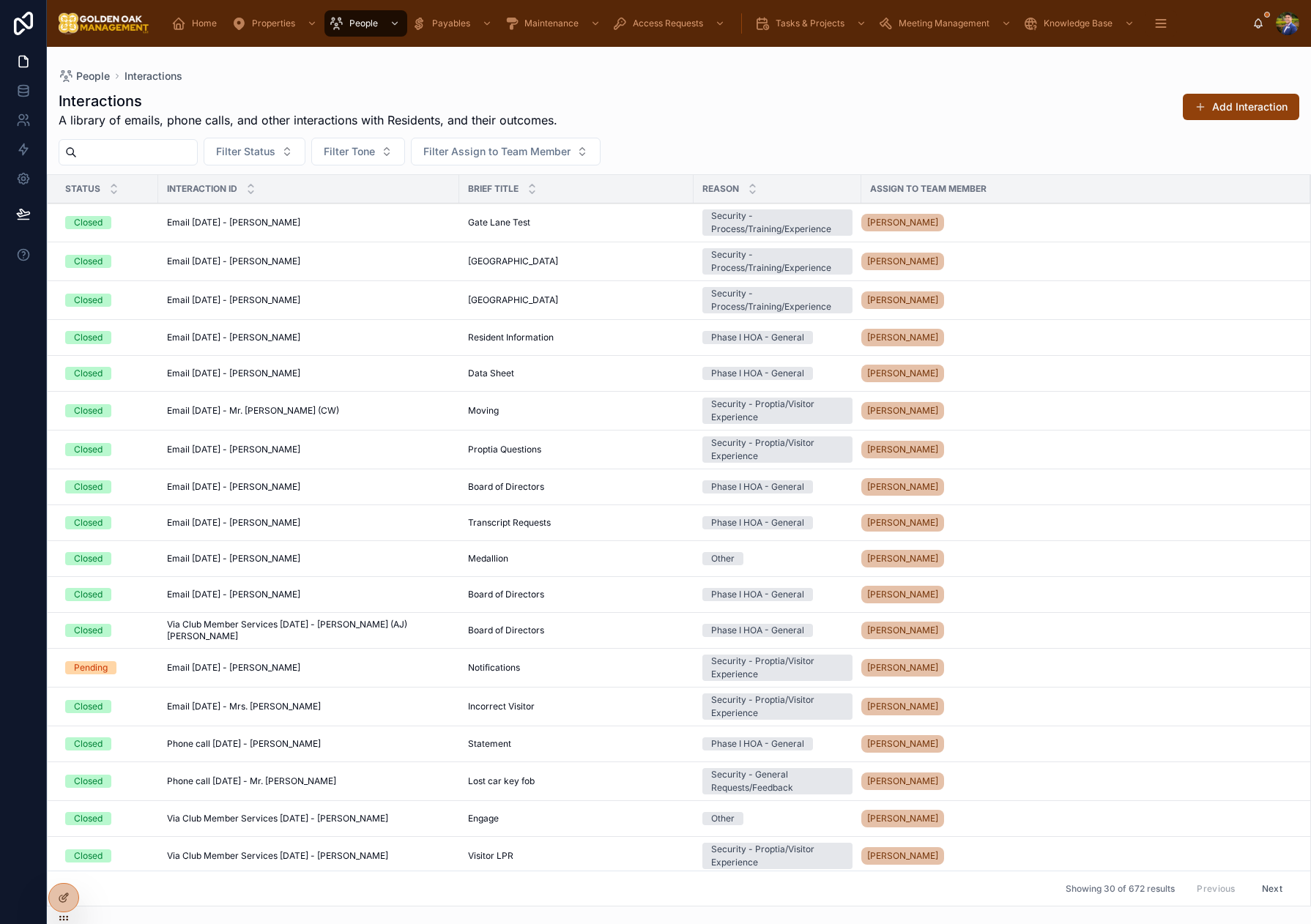
drag, startPoint x: 1057, startPoint y: 138, endPoint x: 1193, endPoint y: 128, distance: 136.4
click at [1059, 138] on div "Filter Status Filter Tone Filter Assign to Team Member" at bounding box center [679, 151] width 1264 height 28
click at [1222, 117] on button "Add Interaction" at bounding box center [1241, 107] width 117 height 27
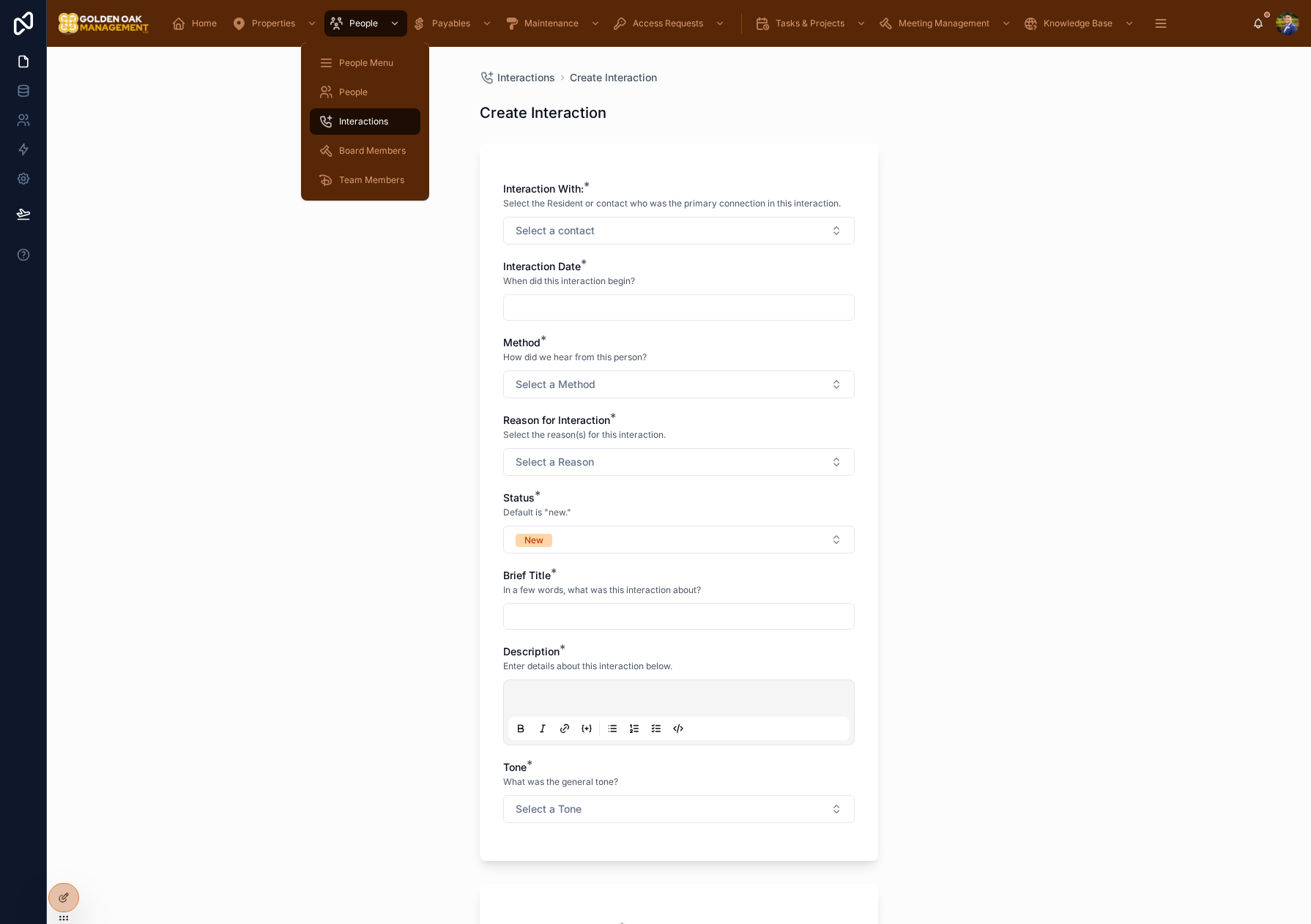
click at [351, 117] on span "Interactions" at bounding box center [363, 121] width 49 height 12
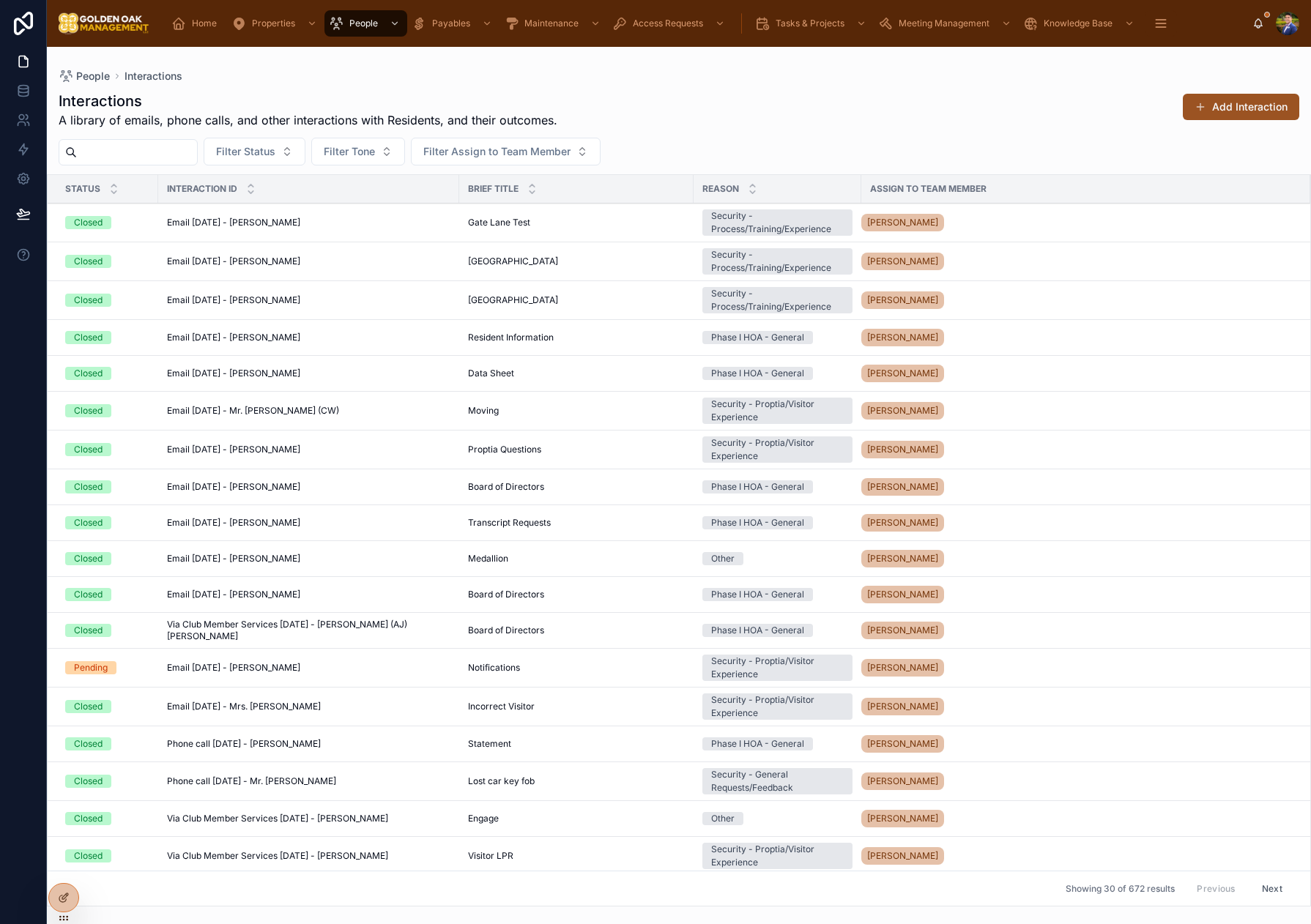
click at [1211, 106] on button "Add Interaction" at bounding box center [1241, 107] width 117 height 27
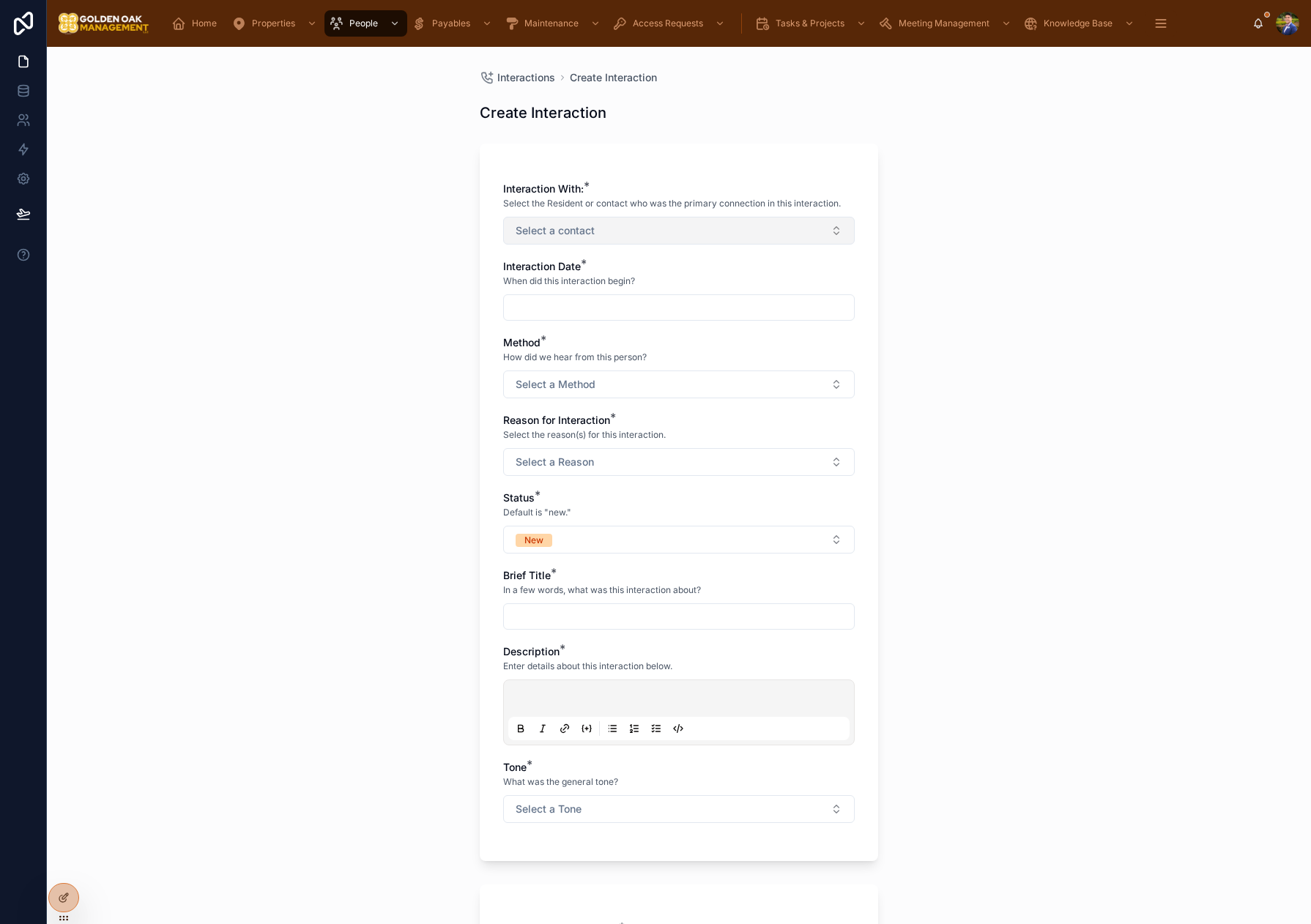
click at [604, 229] on button "Select a contact" at bounding box center [678, 230] width 351 height 28
type input "******"
click at [668, 310] on span "[PERSON_NAME]" at bounding box center [625, 313] width 84 height 14
drag, startPoint x: 507, startPoint y: 307, endPoint x: 518, endPoint y: 312, distance: 12.1
click at [507, 307] on input "text" at bounding box center [678, 308] width 350 height 20
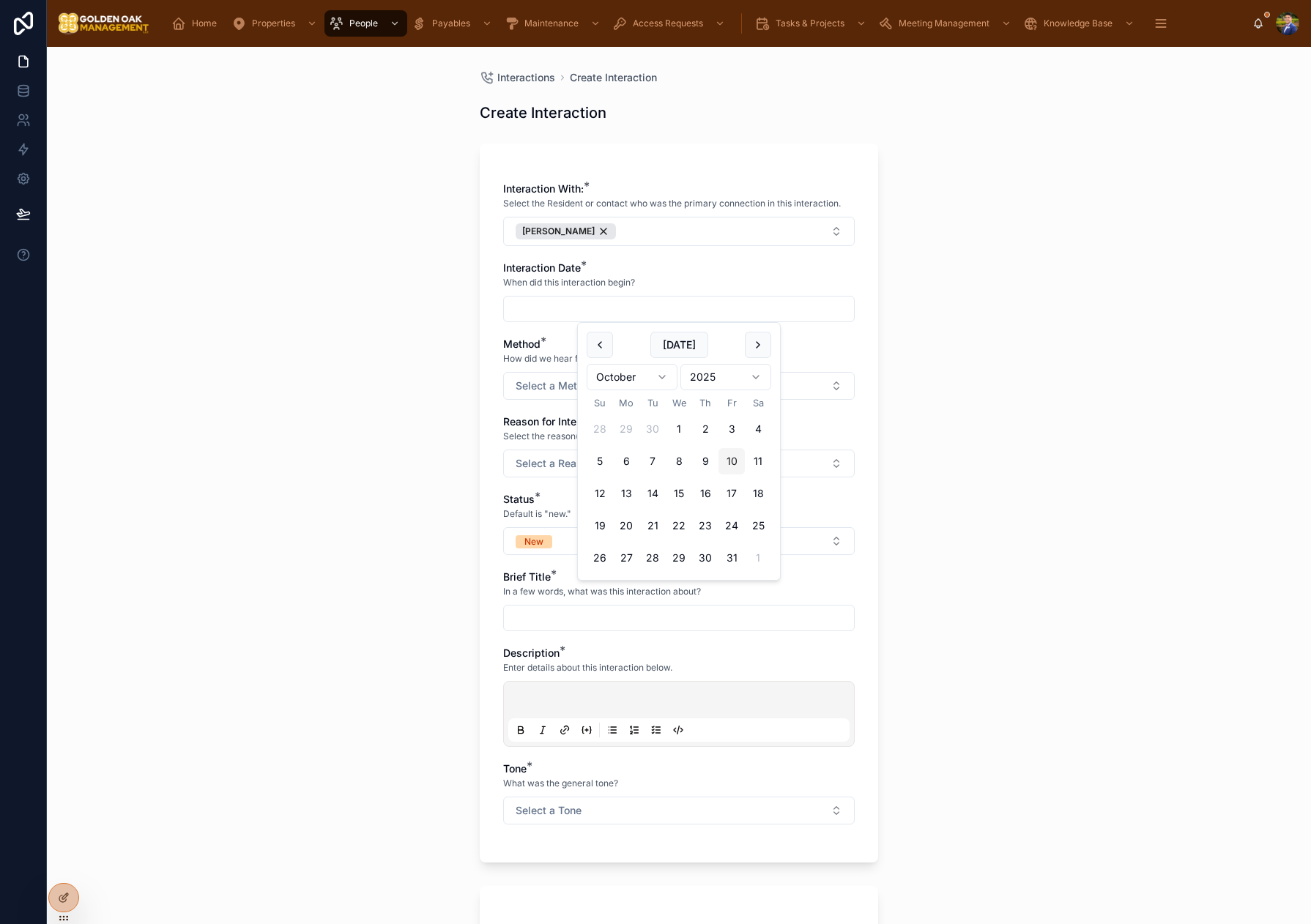
click at [735, 456] on button "10" at bounding box center [732, 462] width 27 height 27
type input "**********"
click at [554, 384] on span "Select a Method" at bounding box center [555, 386] width 80 height 14
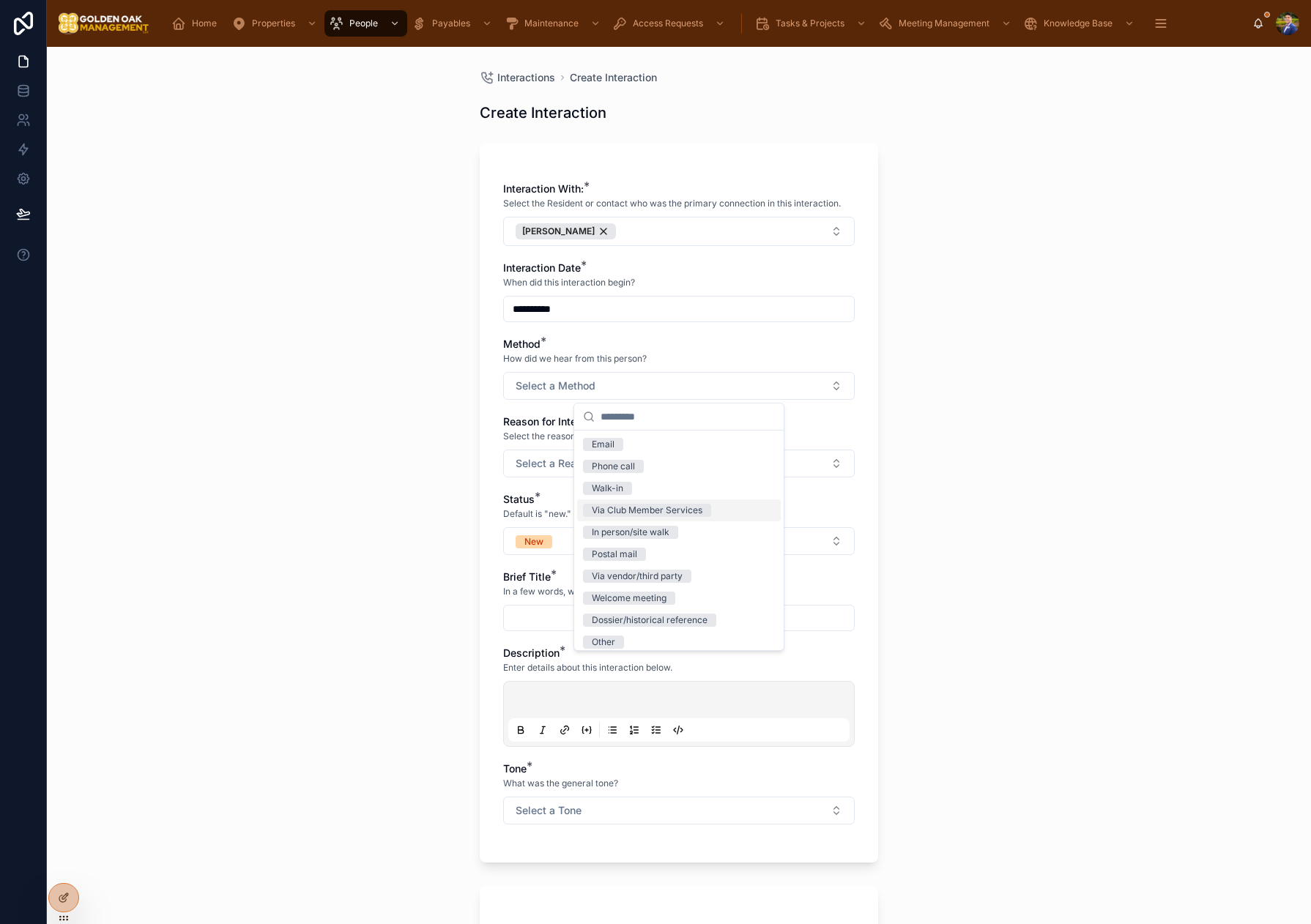
click at [659, 501] on div "Via Club Member Services" at bounding box center [678, 510] width 203 height 22
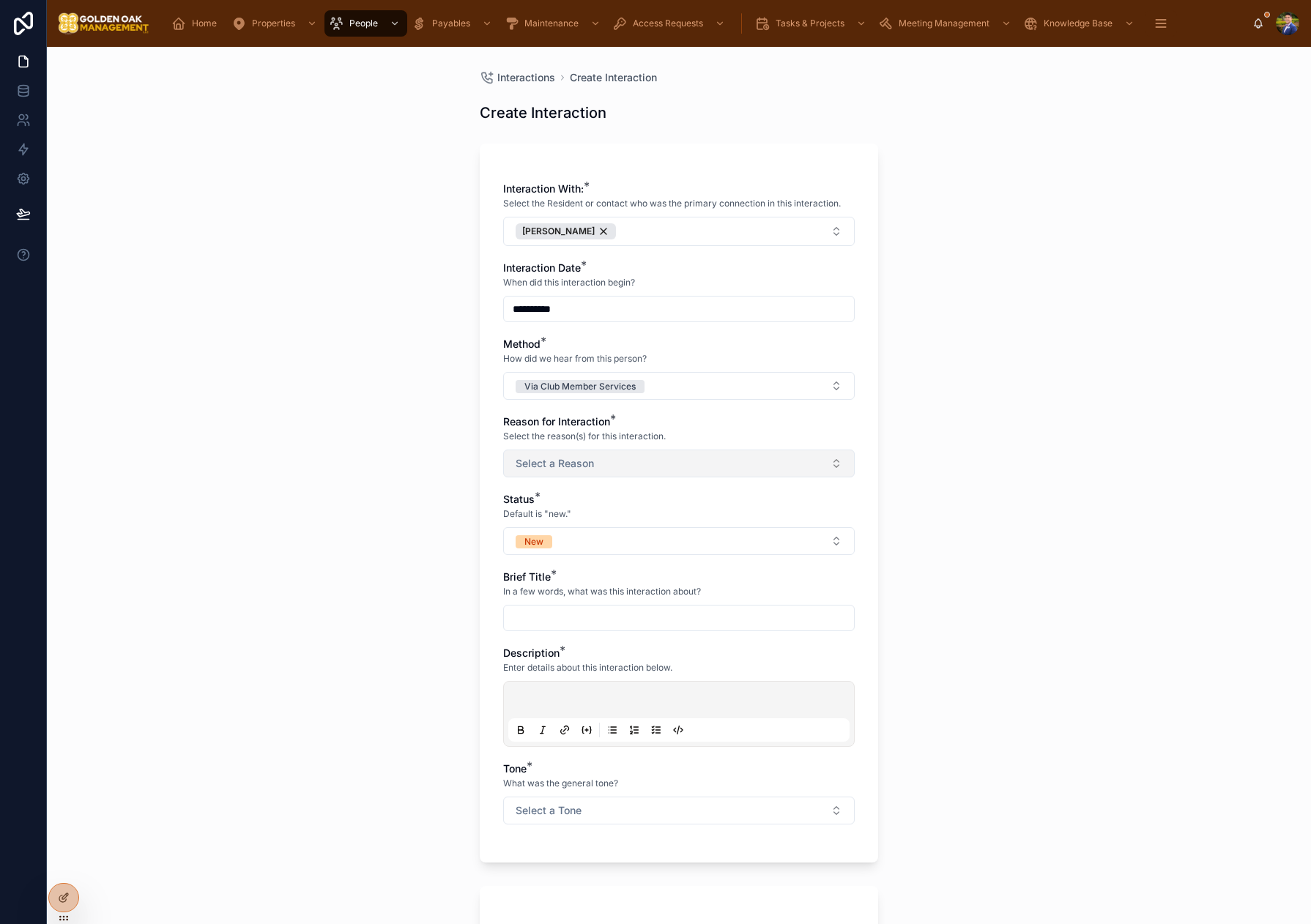
drag, startPoint x: 523, startPoint y: 433, endPoint x: 536, endPoint y: 454, distance: 24.7
click at [523, 434] on span "Select the reason(s) for this interaction." at bounding box center [584, 436] width 162 height 12
click at [537, 454] on button "Select a Reason" at bounding box center [678, 462] width 351 height 28
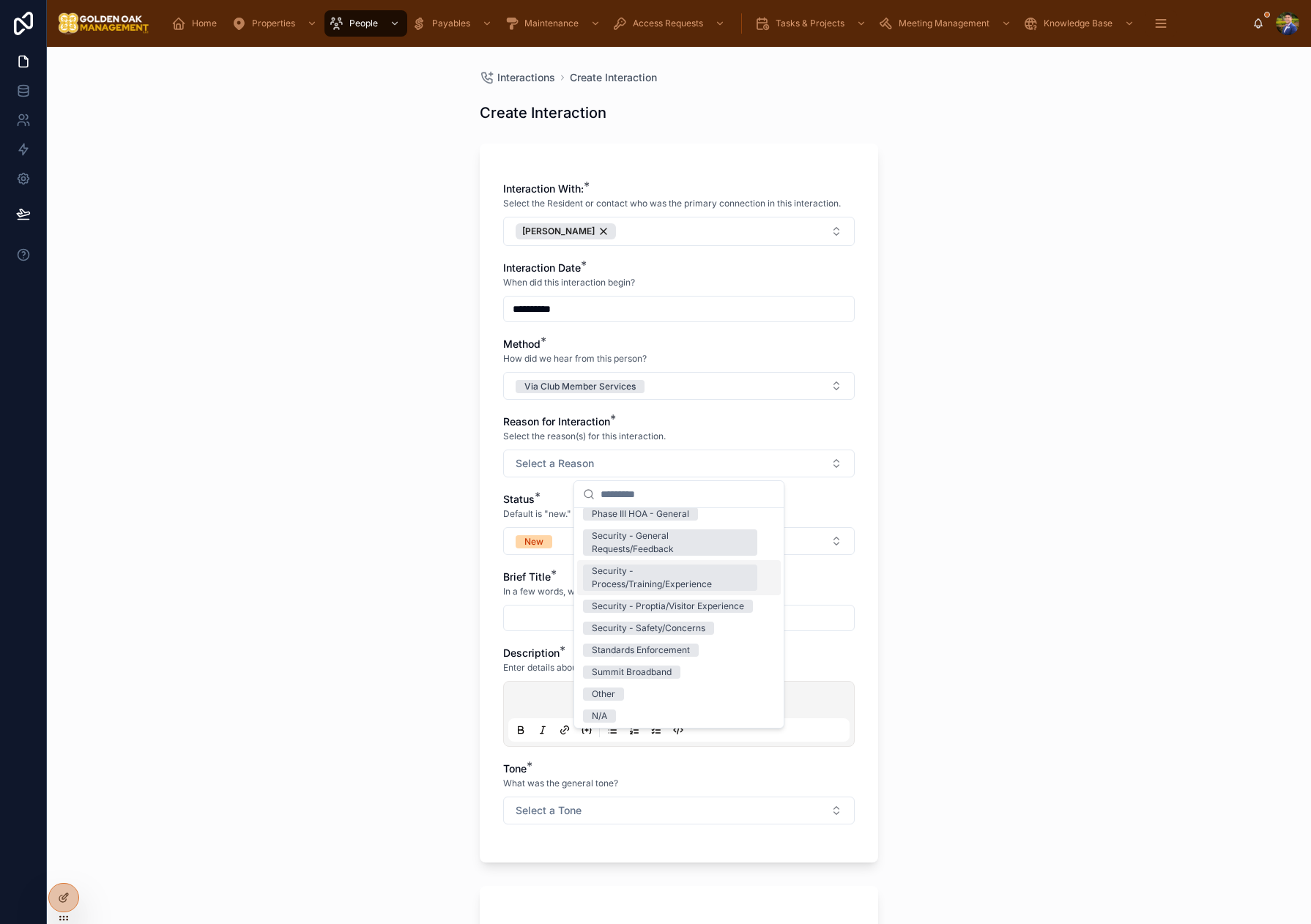
scroll to position [265, 0]
click at [730, 609] on div "Security - Proptia/Visitor Experience" at bounding box center [668, 603] width 152 height 13
drag, startPoint x: 479, startPoint y: 523, endPoint x: 572, endPoint y: 544, distance: 95.3
click at [480, 524] on div "**********" at bounding box center [678, 503] width 398 height 719
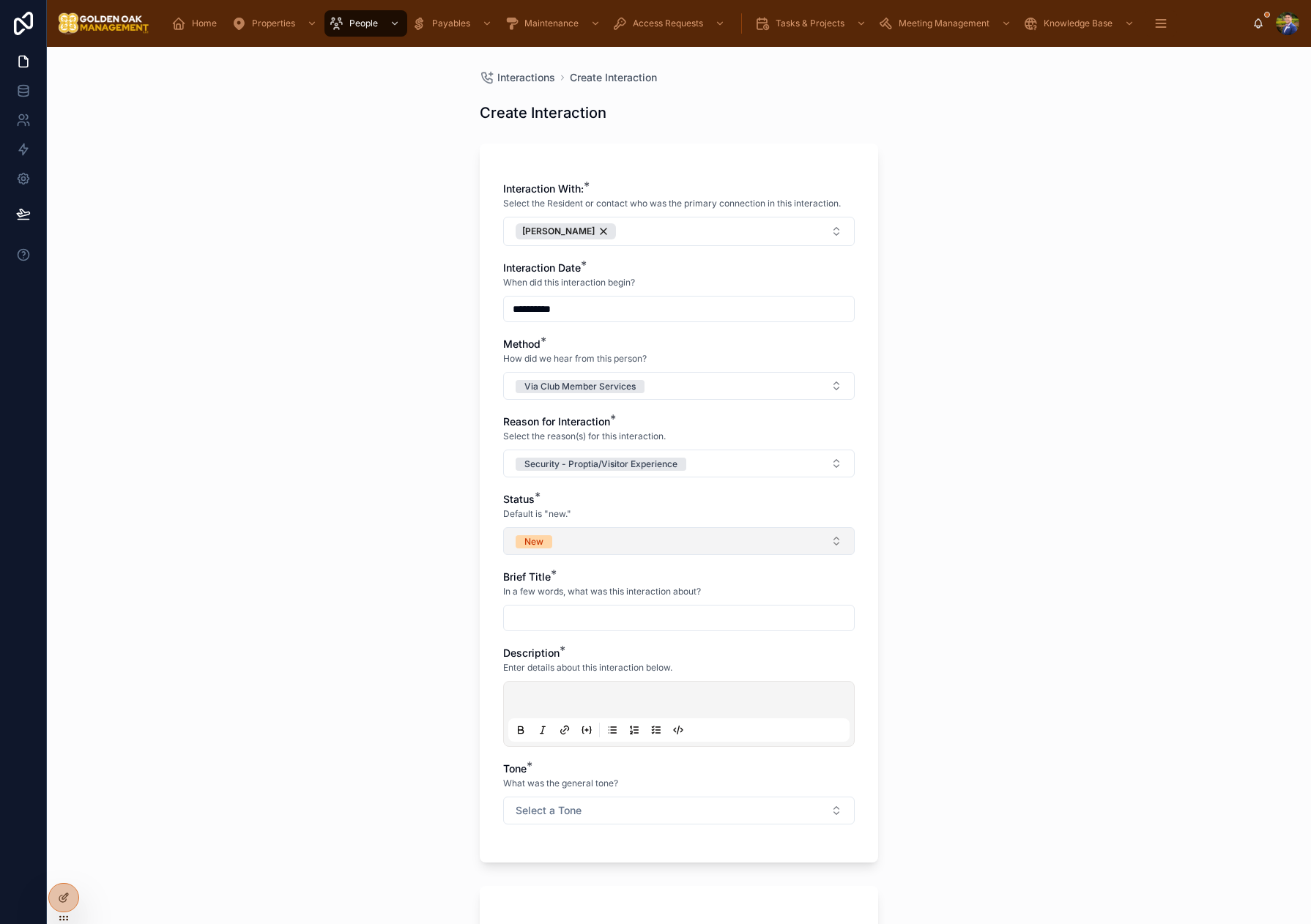
click at [577, 544] on button "New" at bounding box center [678, 541] width 351 height 28
click at [617, 689] on div "Closed" at bounding box center [606, 687] width 29 height 13
click at [533, 608] on input "text" at bounding box center [678, 617] width 350 height 20
type input "**********"
click at [561, 703] on p at bounding box center [682, 702] width 341 height 14
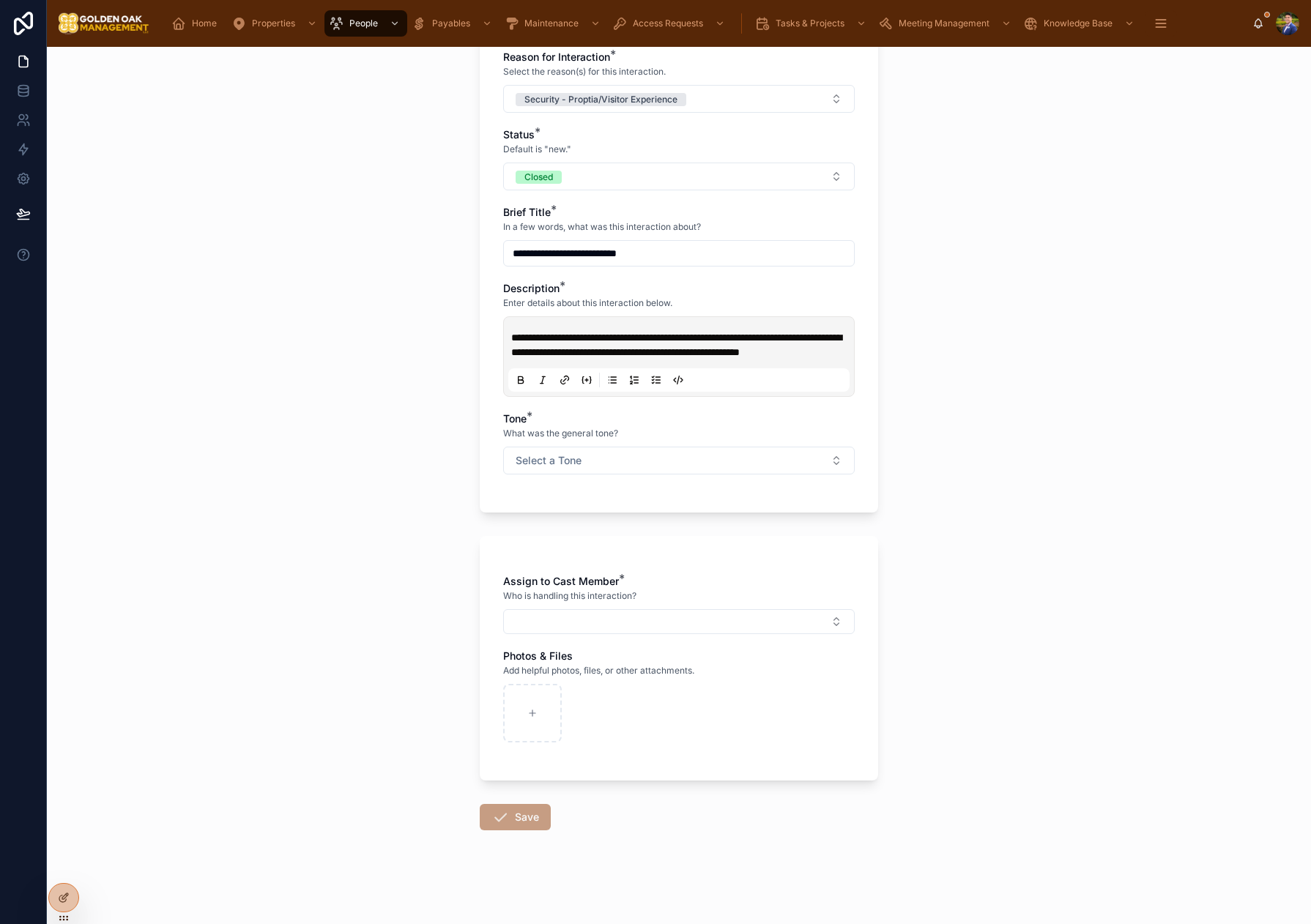
scroll to position [376, 0]
click at [586, 474] on button "Select a Tone" at bounding box center [678, 460] width 351 height 28
click at [636, 528] on div "Positive/Compliment" at bounding box center [635, 522] width 86 height 13
click at [617, 460] on span "Positive/Compliment" at bounding box center [567, 461] width 104 height 13
drag, startPoint x: 629, startPoint y: 563, endPoint x: 625, endPoint y: 570, distance: 8.1
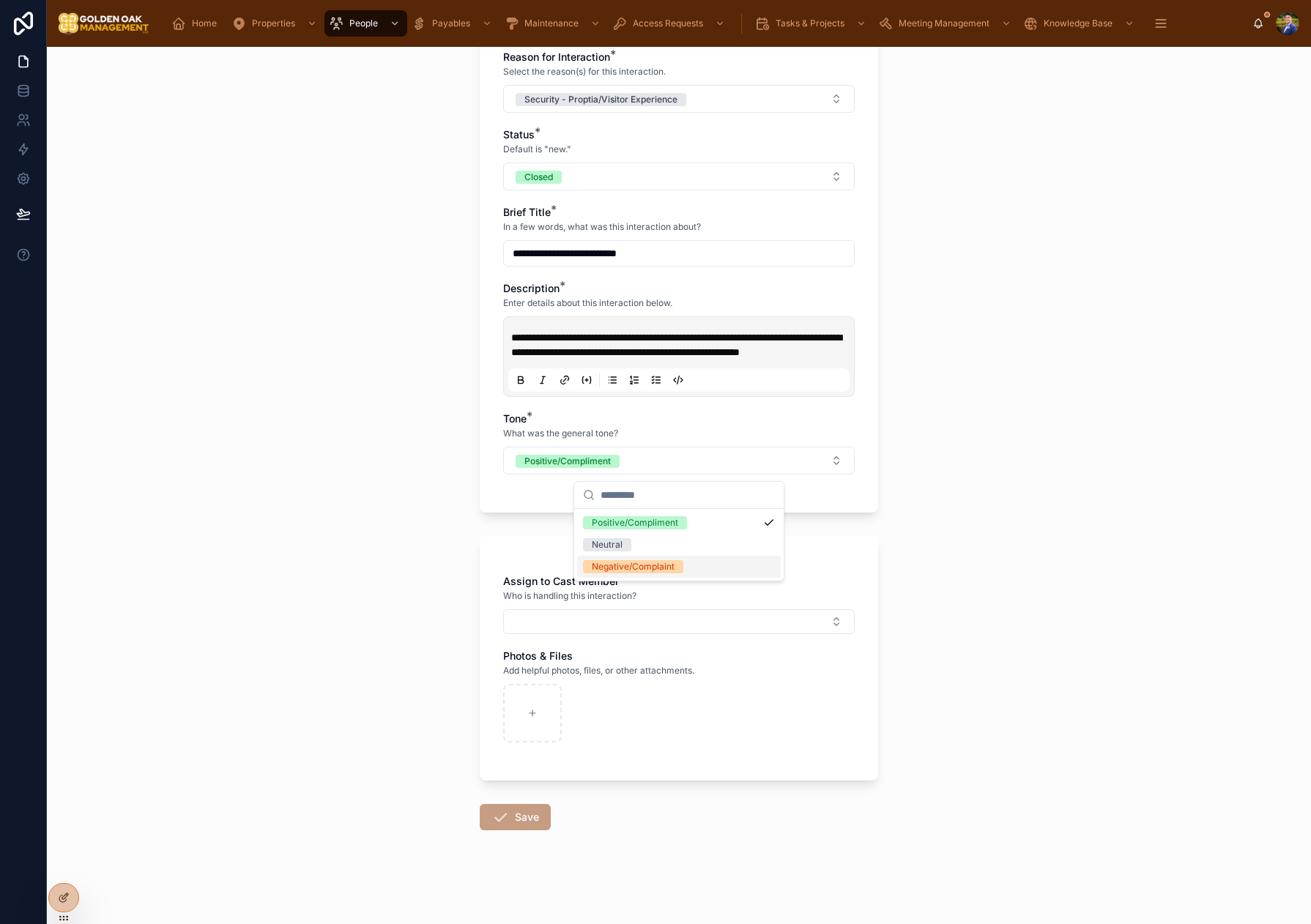
click at [630, 562] on div "Negative/Complaint" at bounding box center [633, 567] width 83 height 13
click at [629, 634] on button "Select Button" at bounding box center [678, 622] width 351 height 25
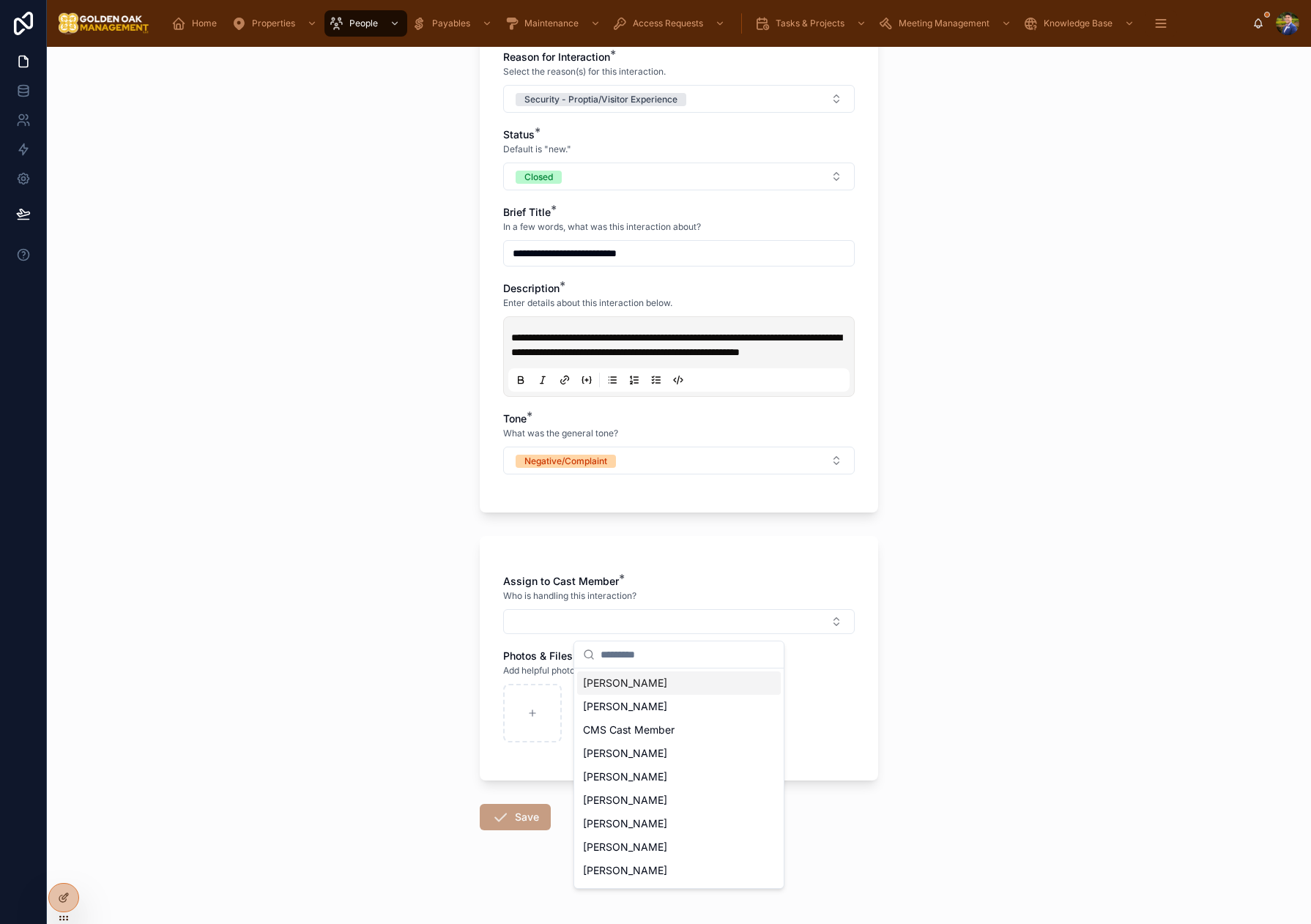
click at [663, 683] on span "[PERSON_NAME]" at bounding box center [625, 683] width 84 height 14
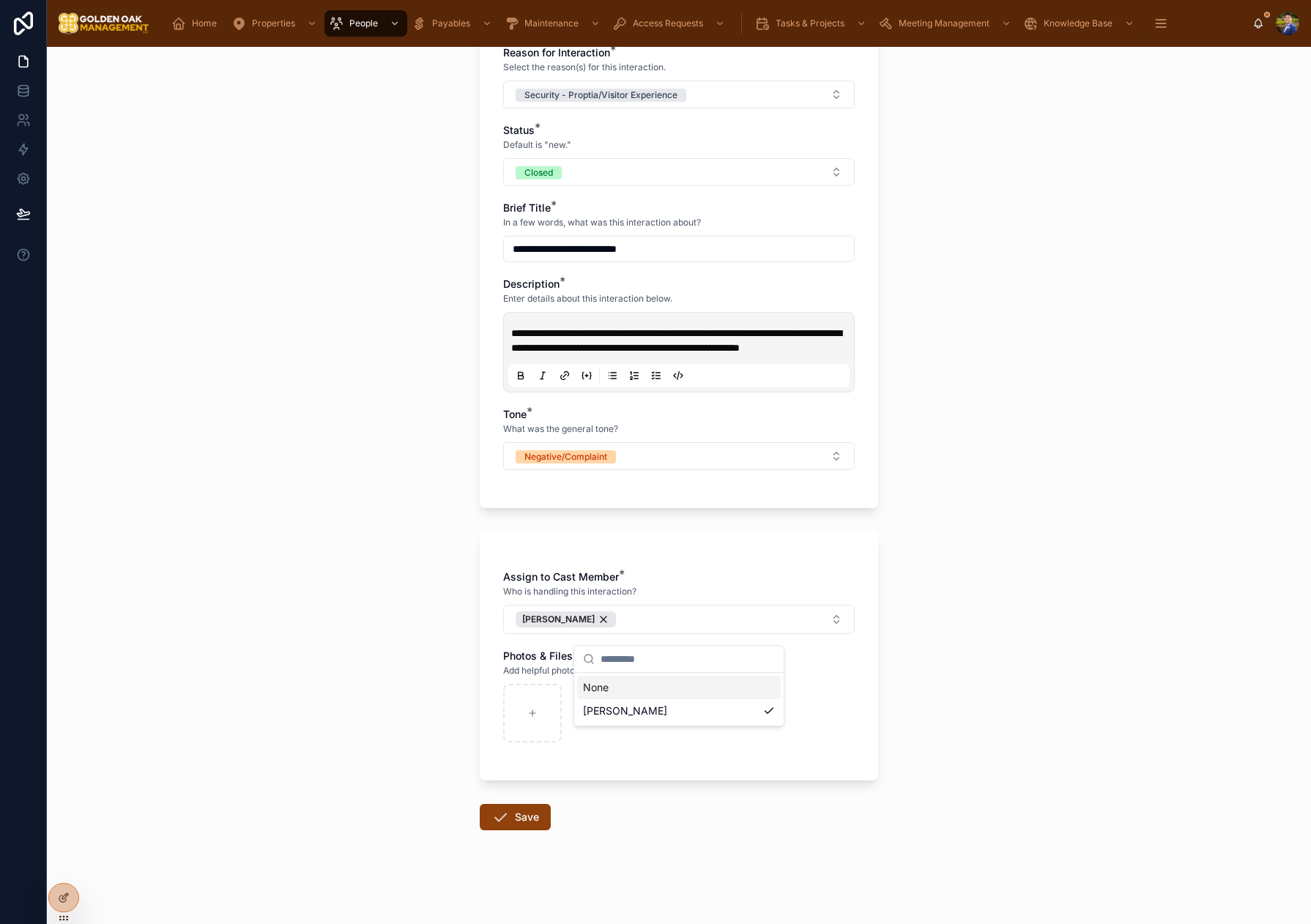
click at [318, 683] on div "**********" at bounding box center [679, 486] width 1264 height 877
click at [491, 826] on icon at bounding box center [500, 817] width 18 height 18
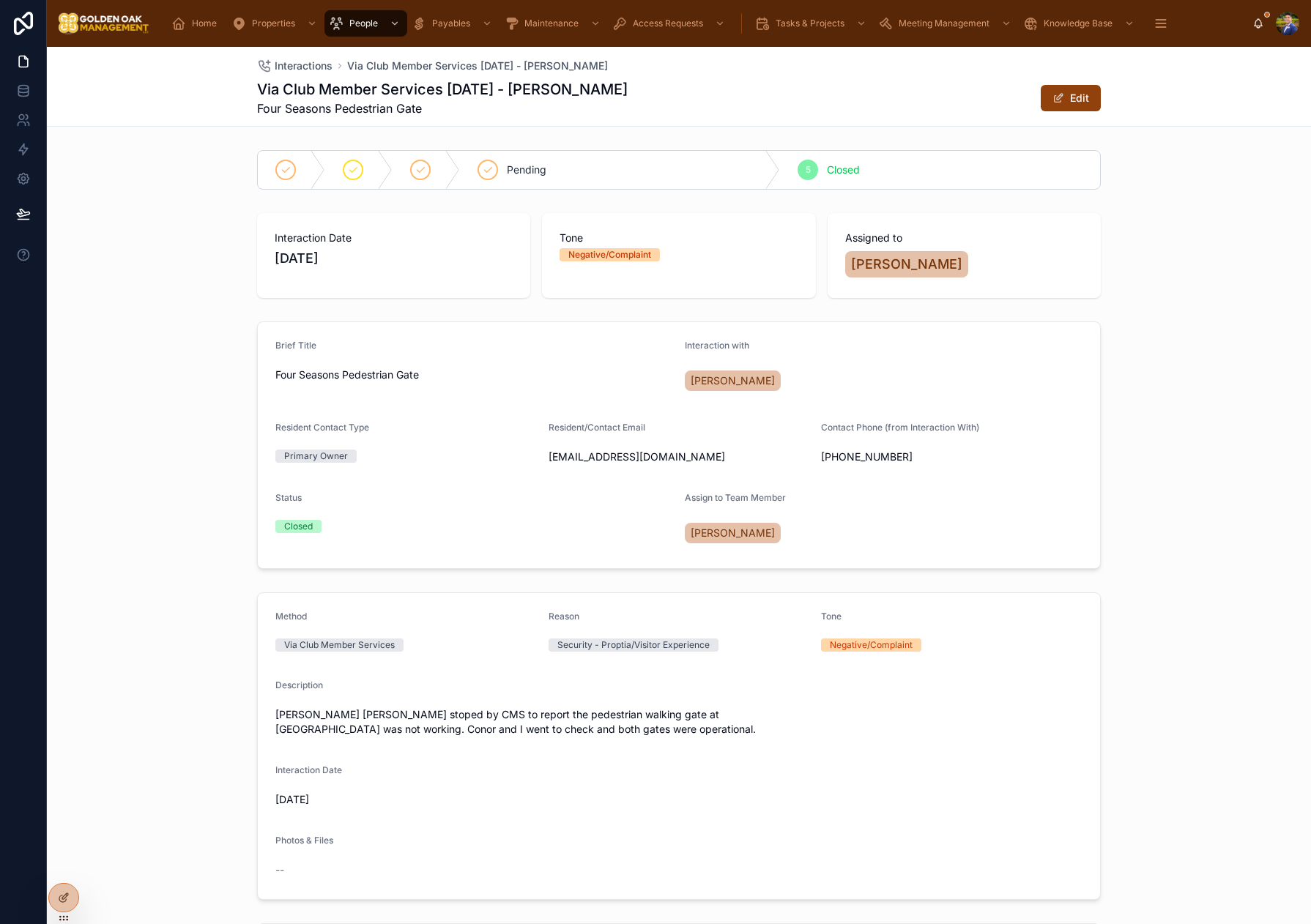
click at [225, 389] on div "Brief Title Four Seasons Pedestrian Gate Interaction with [PERSON_NAME] Residen…" at bounding box center [679, 445] width 1264 height 259
click at [591, 300] on div "Interaction Date [DATE] Tone Negative/Complaint Assigned to [PERSON_NAME]" at bounding box center [679, 256] width 1264 height 96
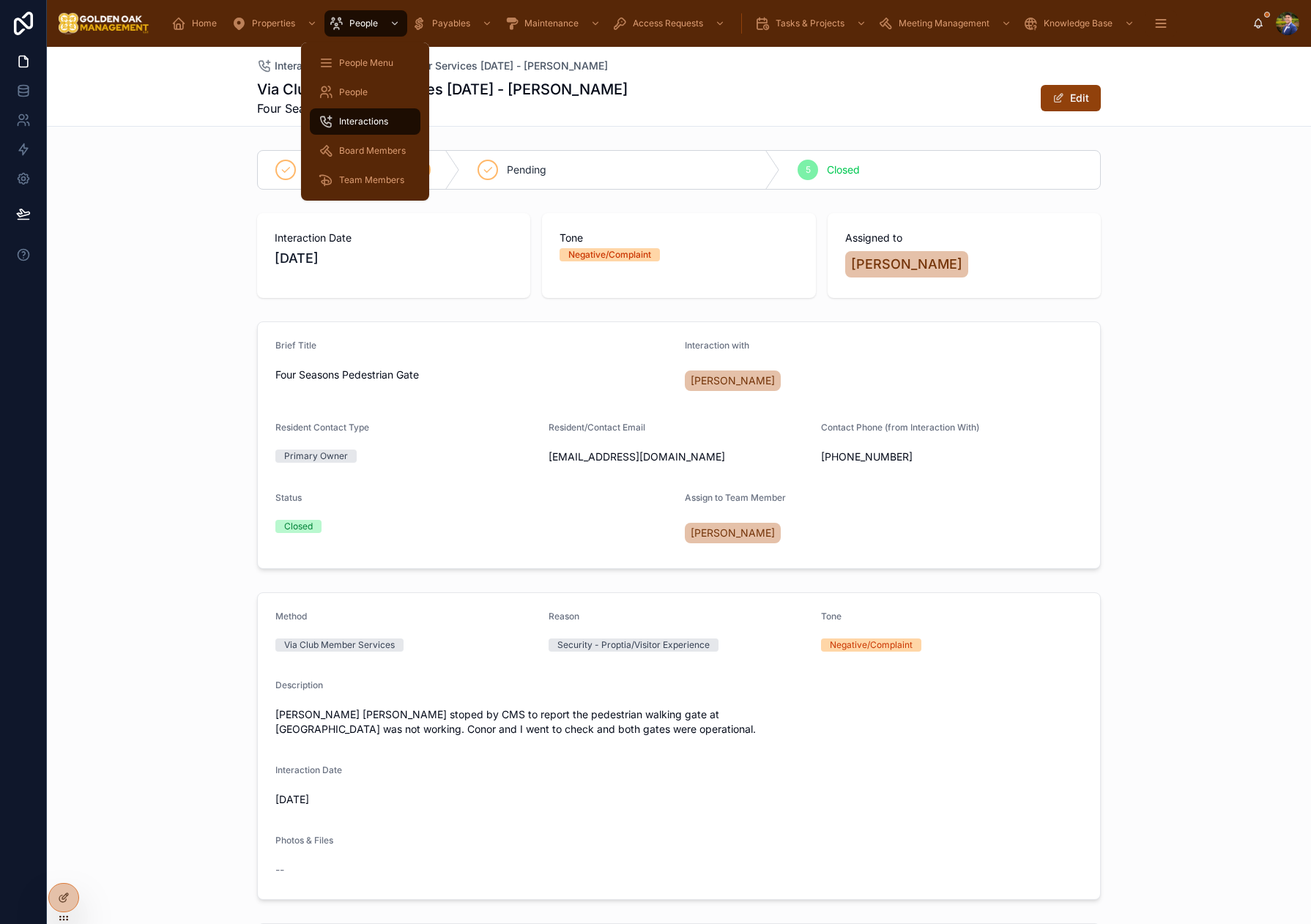
click at [359, 118] on span "Interactions" at bounding box center [363, 121] width 49 height 12
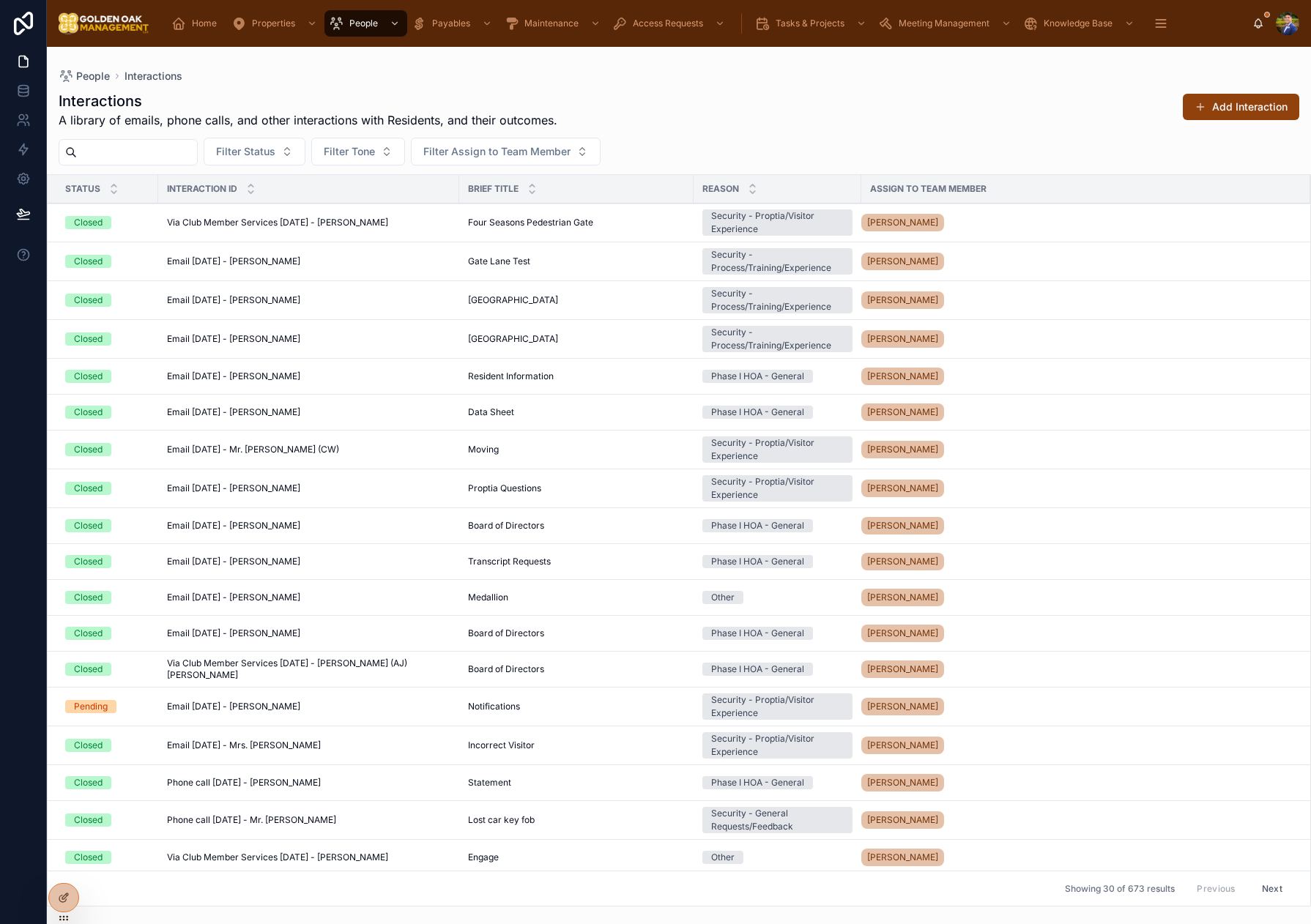
click at [843, 115] on div "Interactions A library of emails, phone calls, and other interactions with Resi…" at bounding box center [679, 110] width 1241 height 38
